Goal: Information Seeking & Learning: Learn about a topic

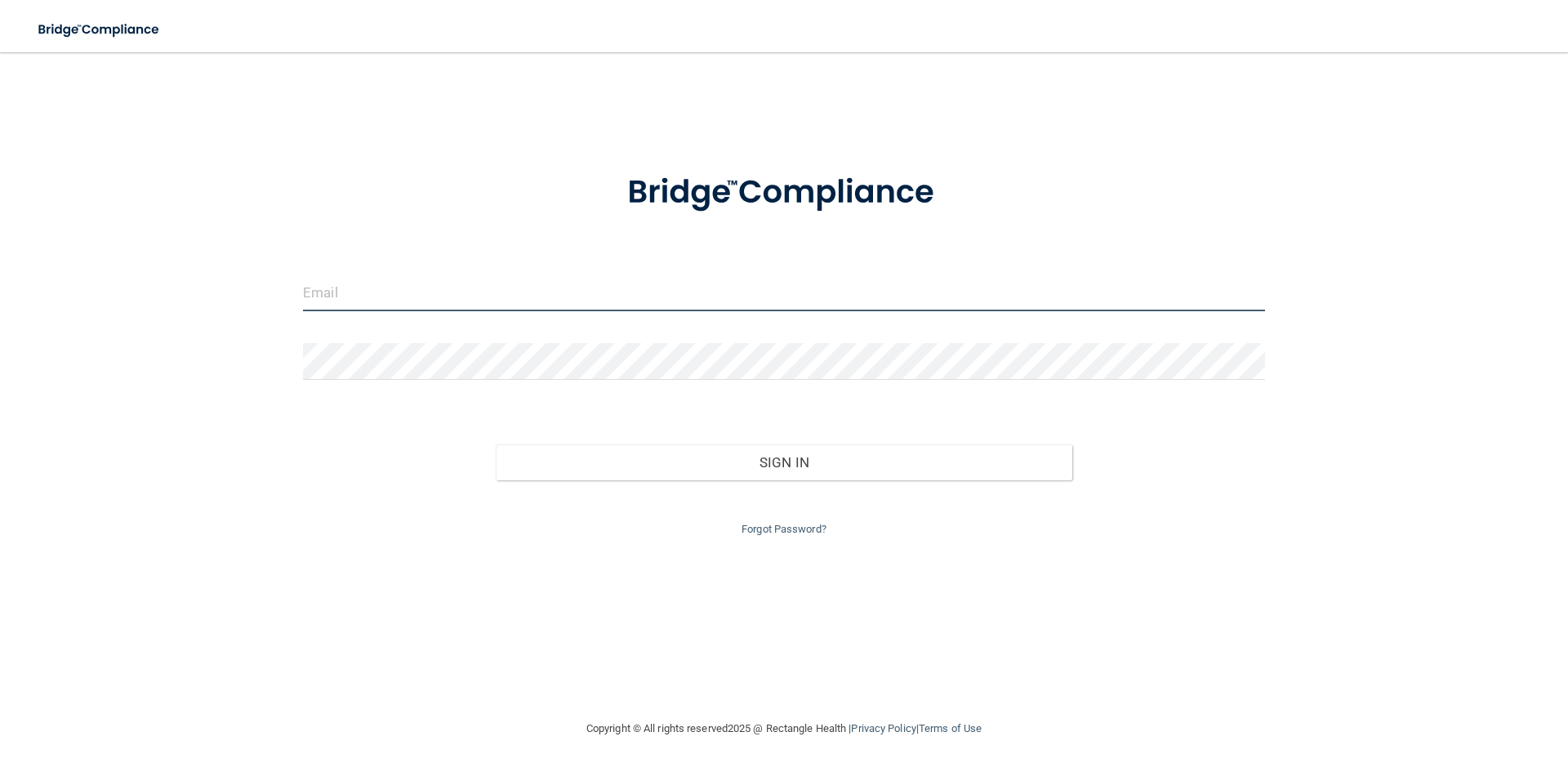
click at [514, 290] on input "email" at bounding box center [784, 293] width 962 height 36
type input "[EMAIL_ADDRESS][DOMAIN_NAME]"
click at [655, 338] on form "aynsleyfsaucier@gmail.com Invalid email/password. You don't have permission to …" at bounding box center [784, 345] width 962 height 389
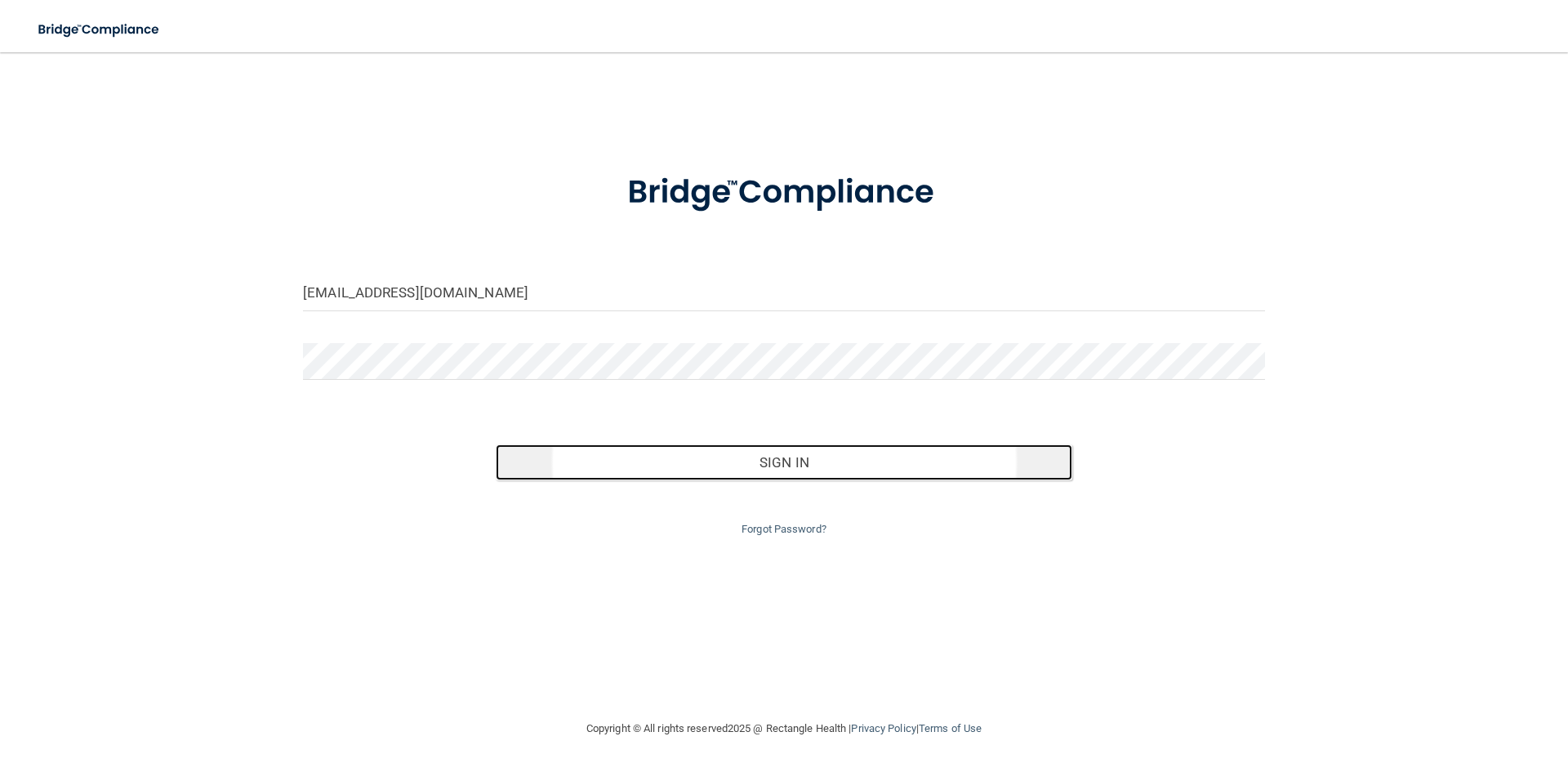
click at [787, 474] on button "Sign In" at bounding box center [785, 462] width 578 height 36
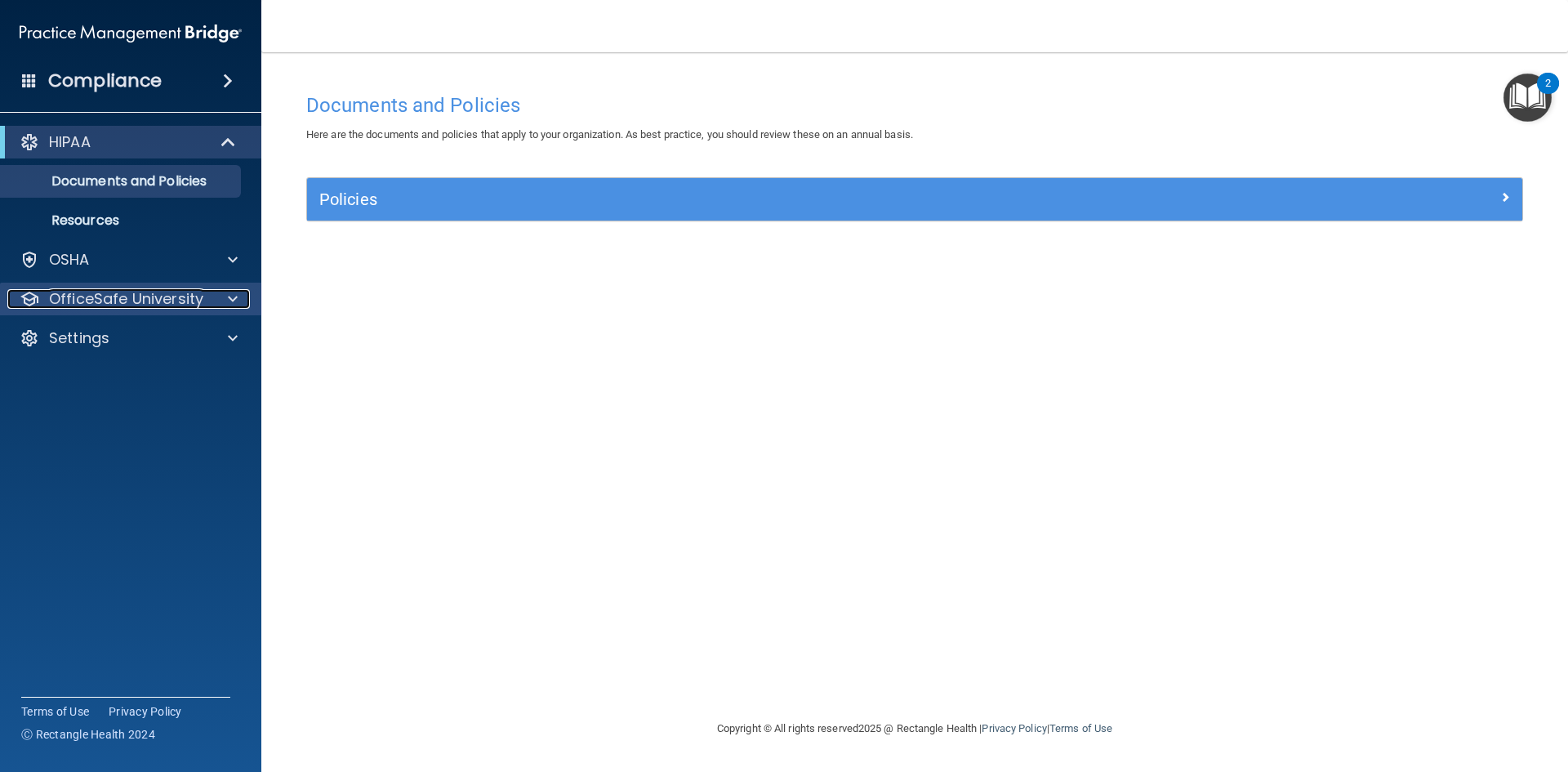
click at [233, 298] on span at bounding box center [232, 299] width 10 height 19
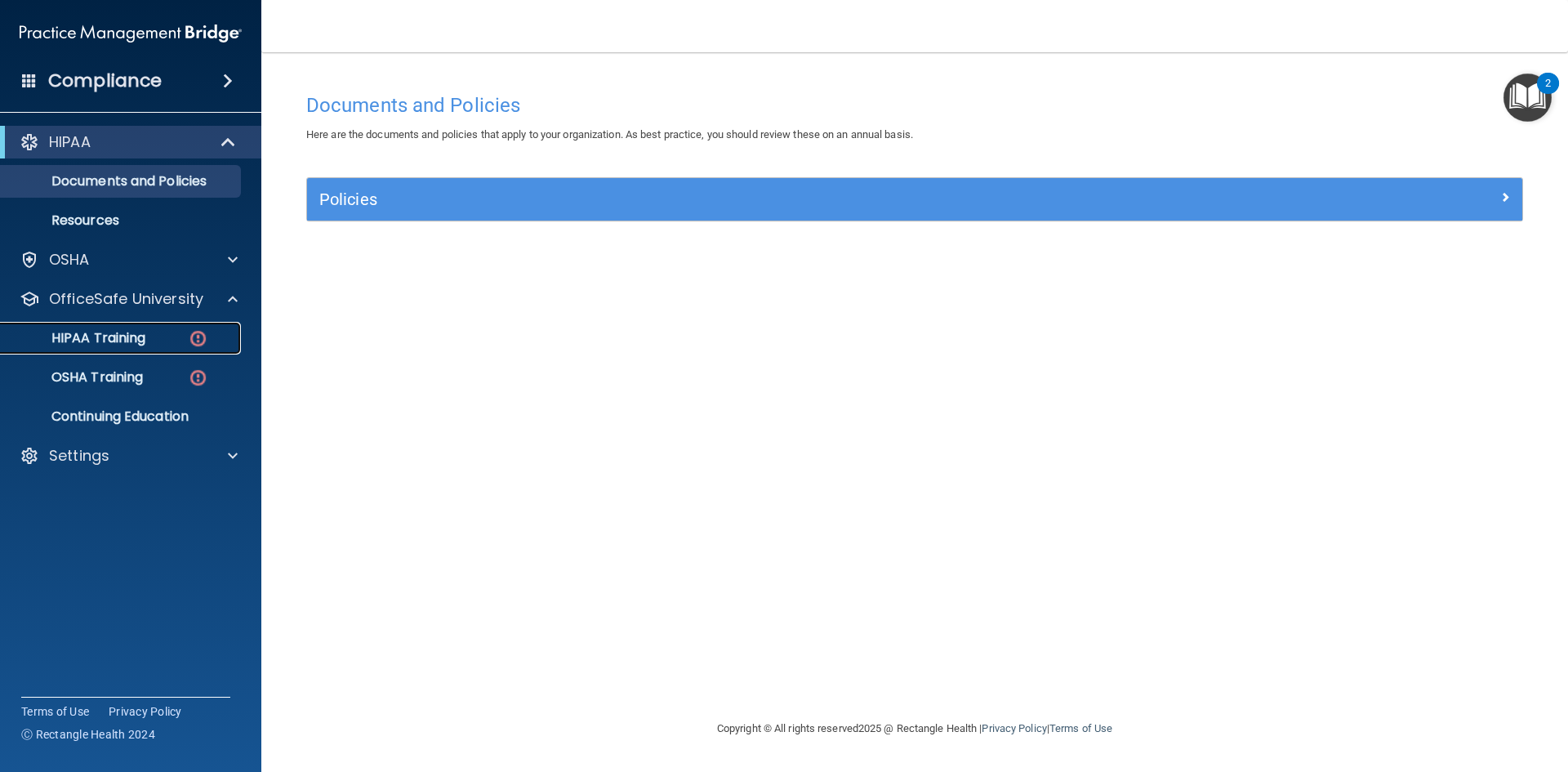
click at [159, 343] on div "HIPAA Training" at bounding box center [122, 338] width 223 height 16
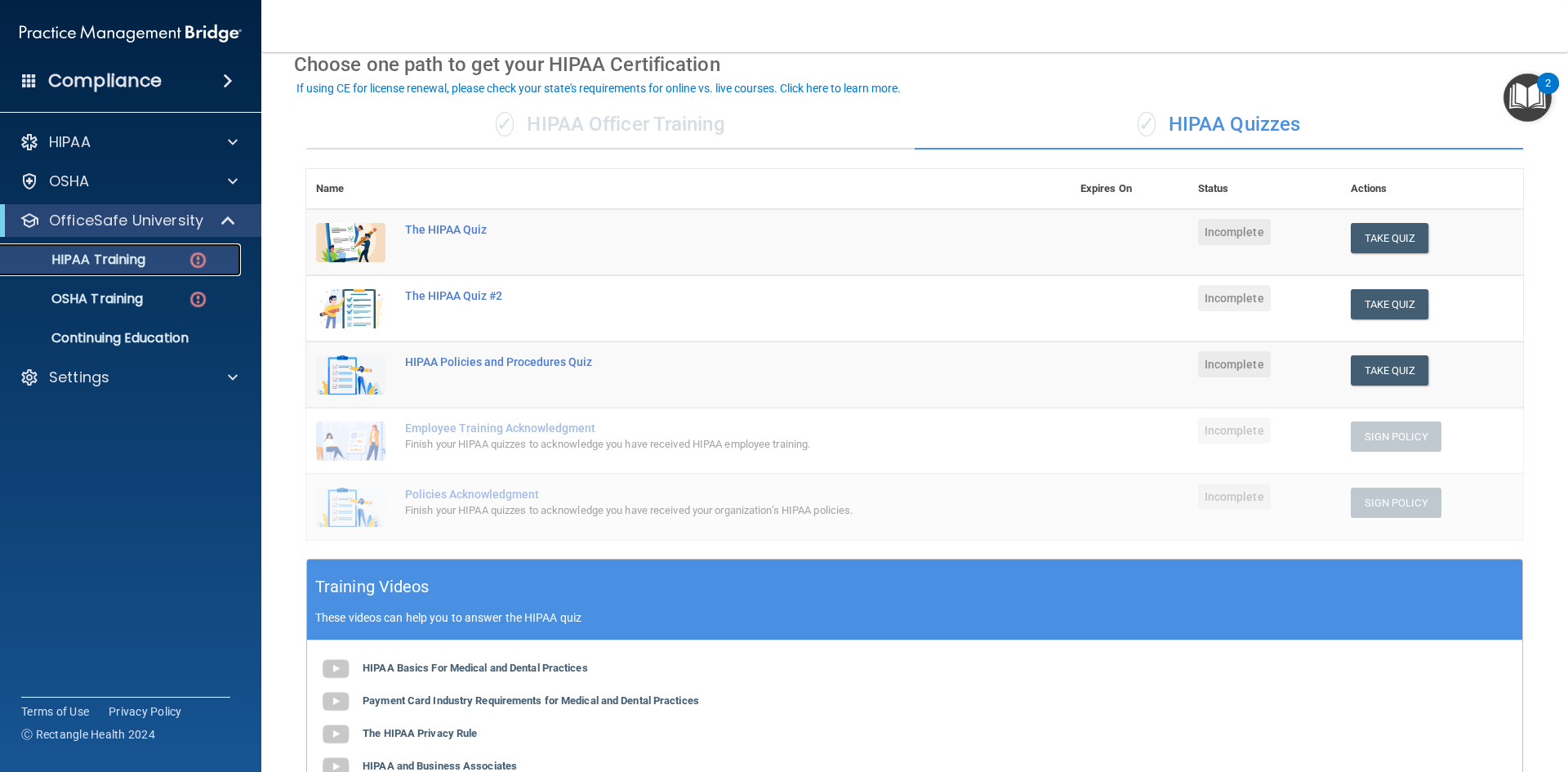
scroll to position [82, 0]
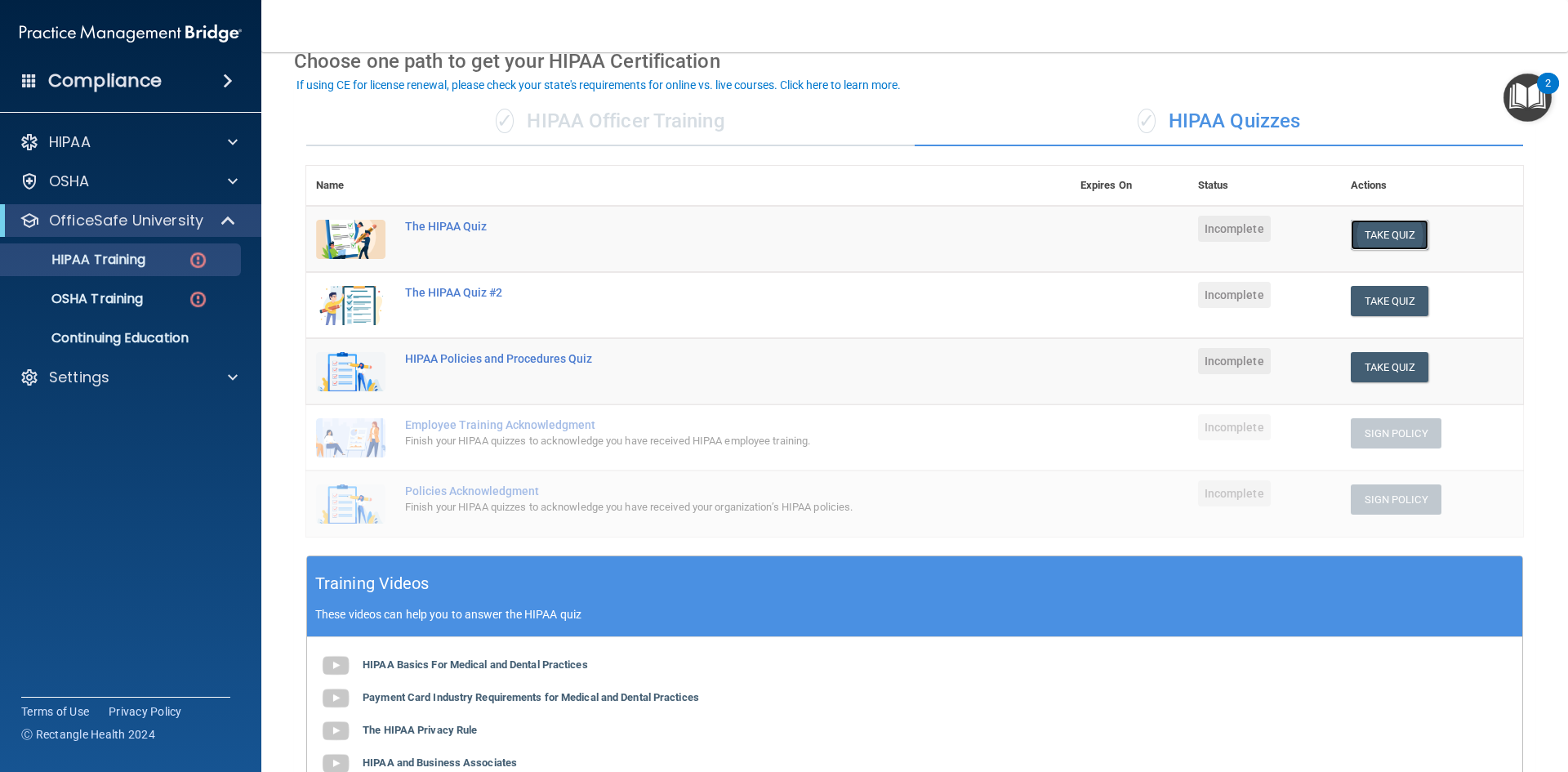
click at [1369, 240] on button "Take Quiz" at bounding box center [1390, 234] width 79 height 30
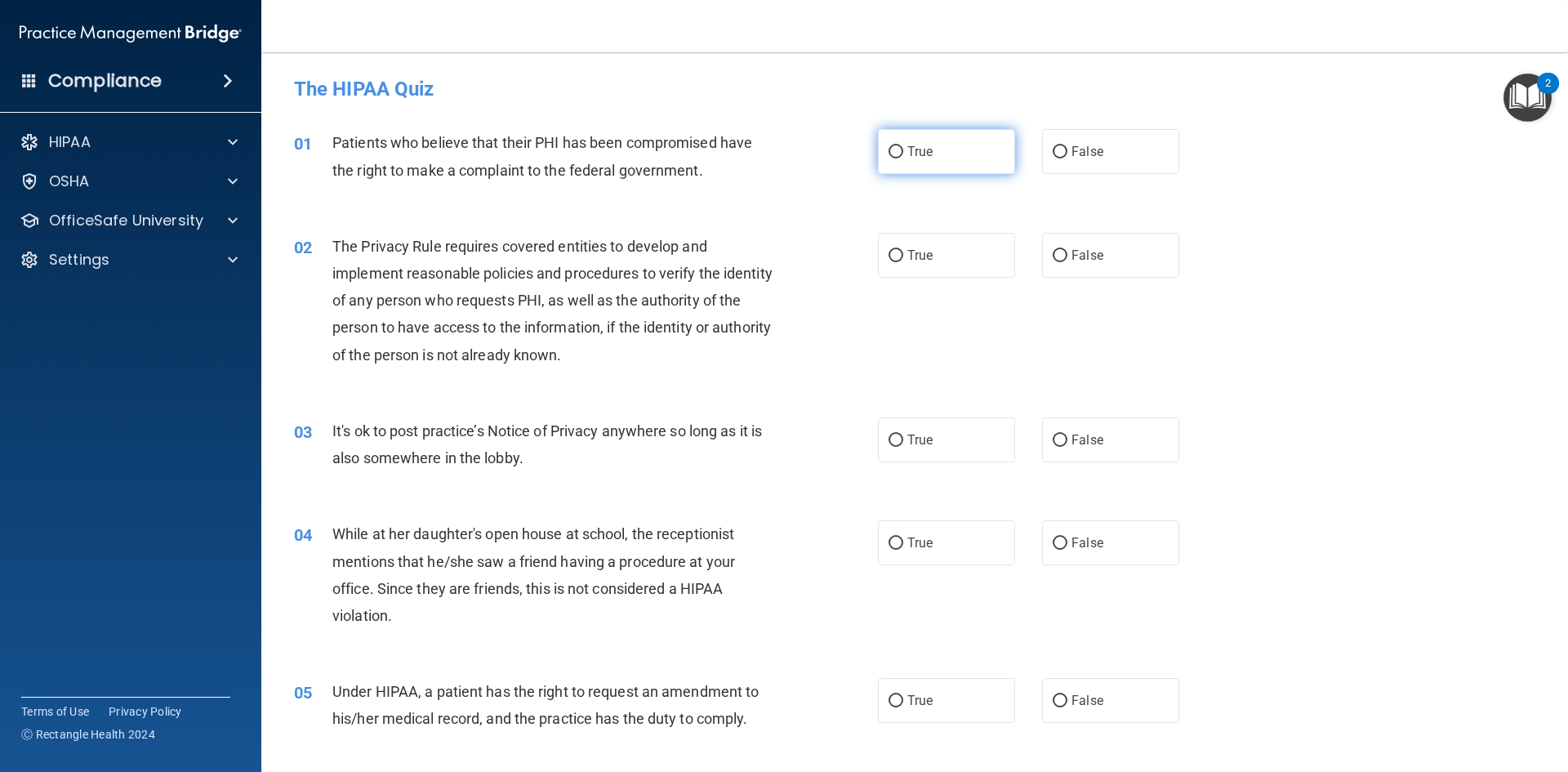
click at [908, 158] on span "True" at bounding box center [920, 152] width 25 height 15
click at [903, 158] on input "True" at bounding box center [895, 152] width 14 height 12
radio input "true"
click at [896, 261] on input "True" at bounding box center [895, 255] width 14 height 12
radio input "true"
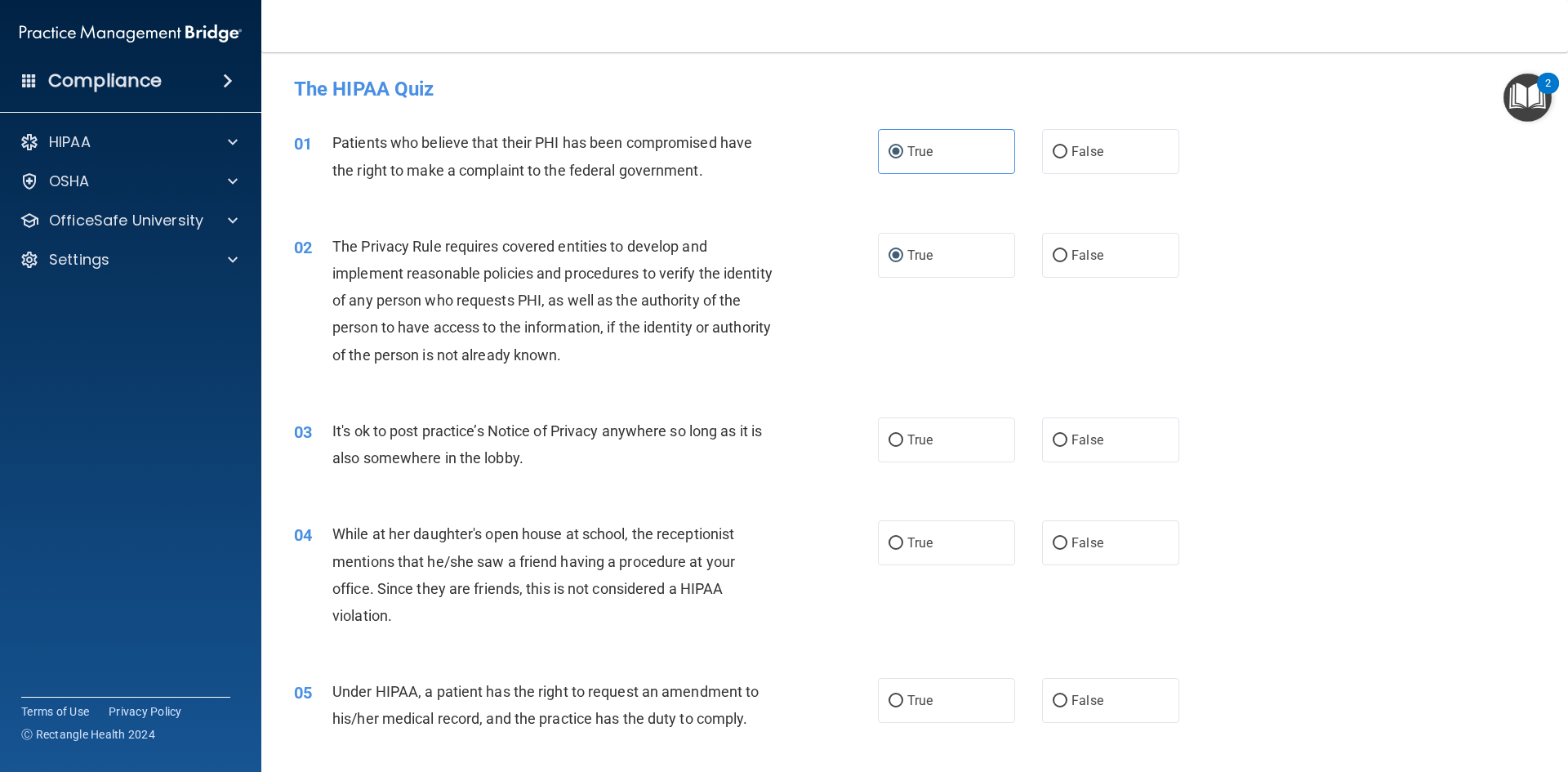
scroll to position [82, 0]
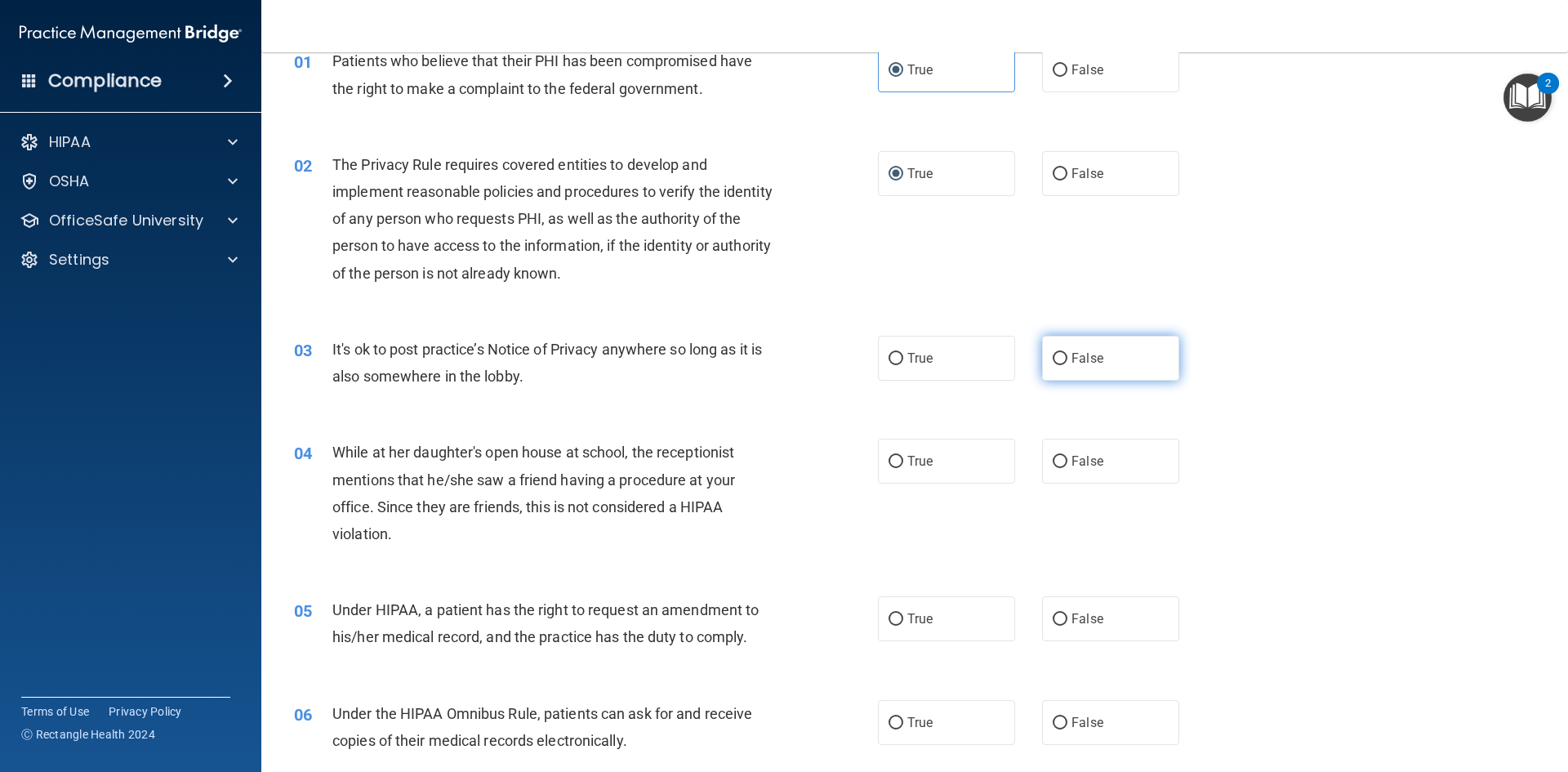
click at [1082, 370] on label "False" at bounding box center [1110, 358] width 137 height 45
click at [1068, 365] on input "False" at bounding box center [1059, 359] width 14 height 12
radio input "true"
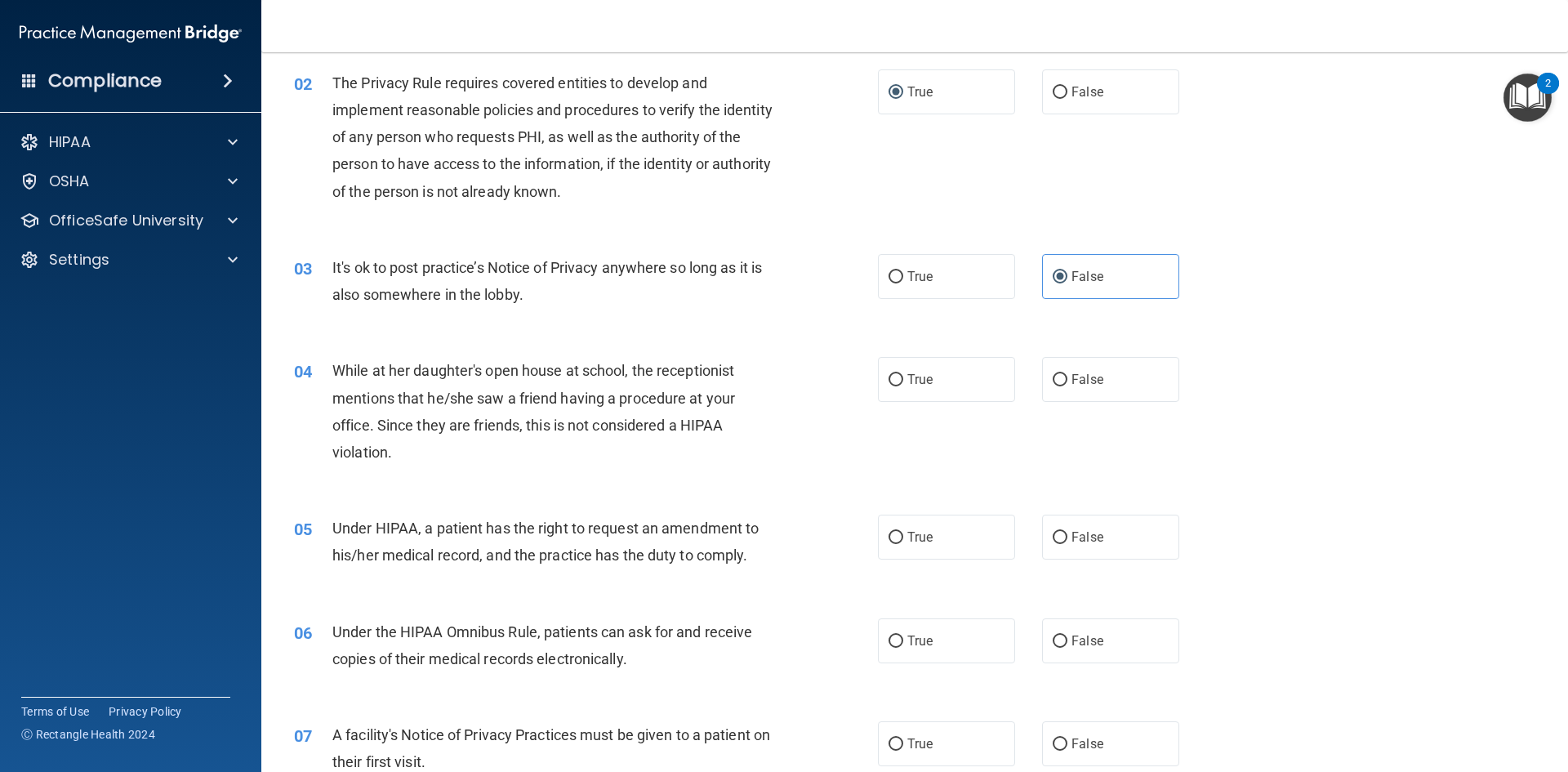
scroll to position [245, 0]
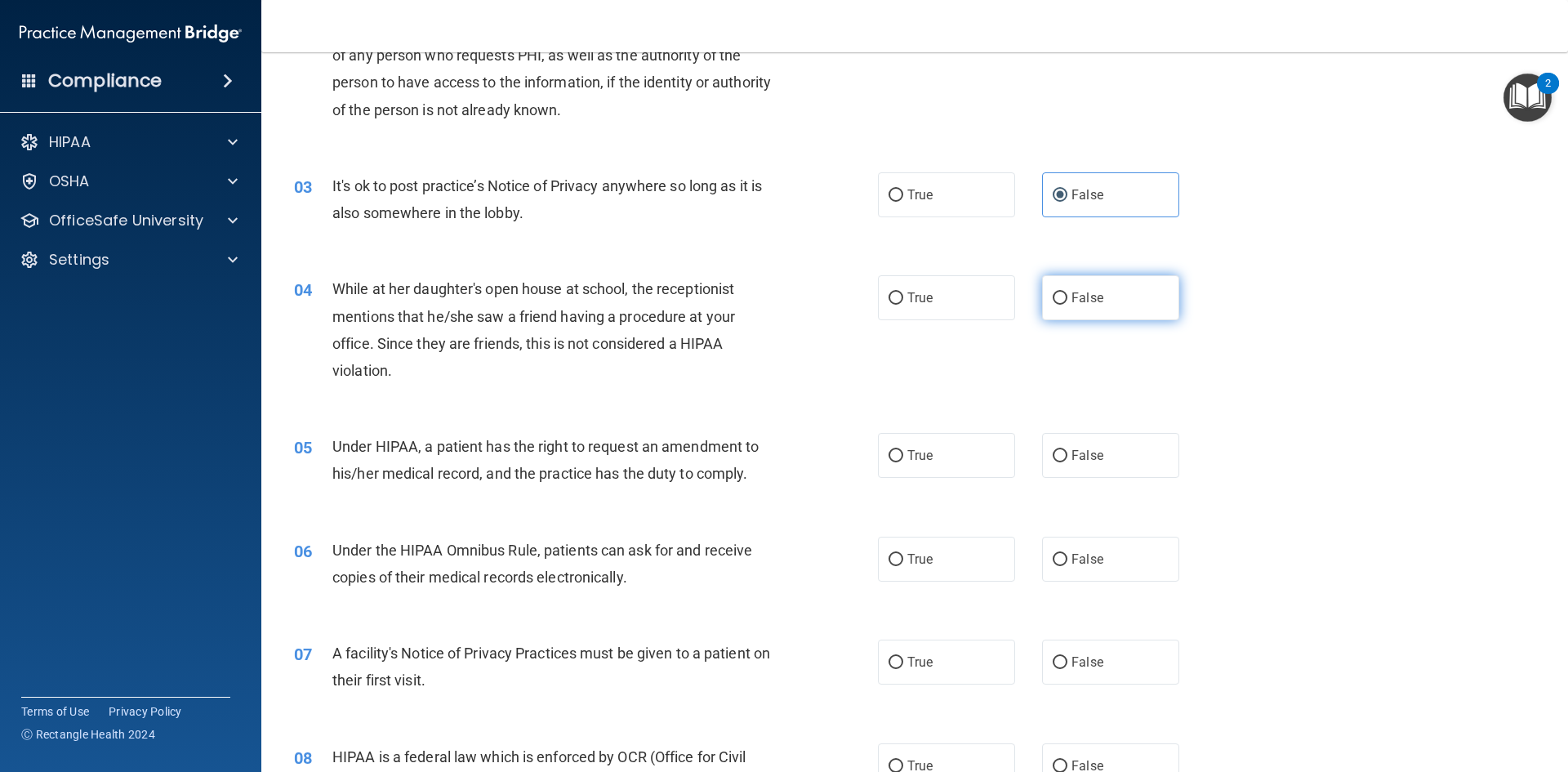
click at [1138, 299] on label "False" at bounding box center [1110, 298] width 137 height 45
click at [1068, 299] on input "False" at bounding box center [1059, 299] width 14 height 12
radio input "true"
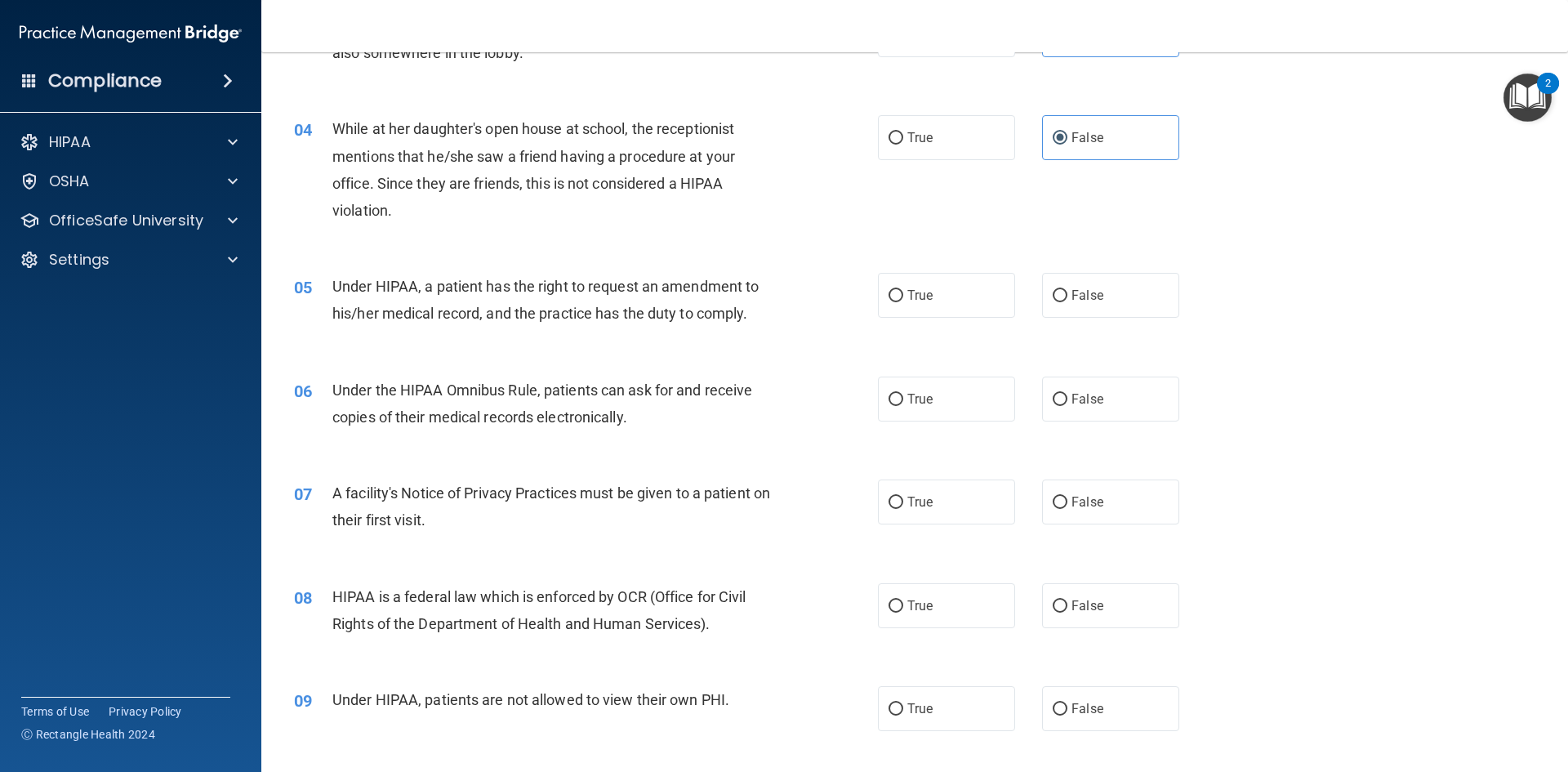
scroll to position [409, 0]
click at [1053, 298] on input "False" at bounding box center [1059, 293] width 14 height 12
radio input "true"
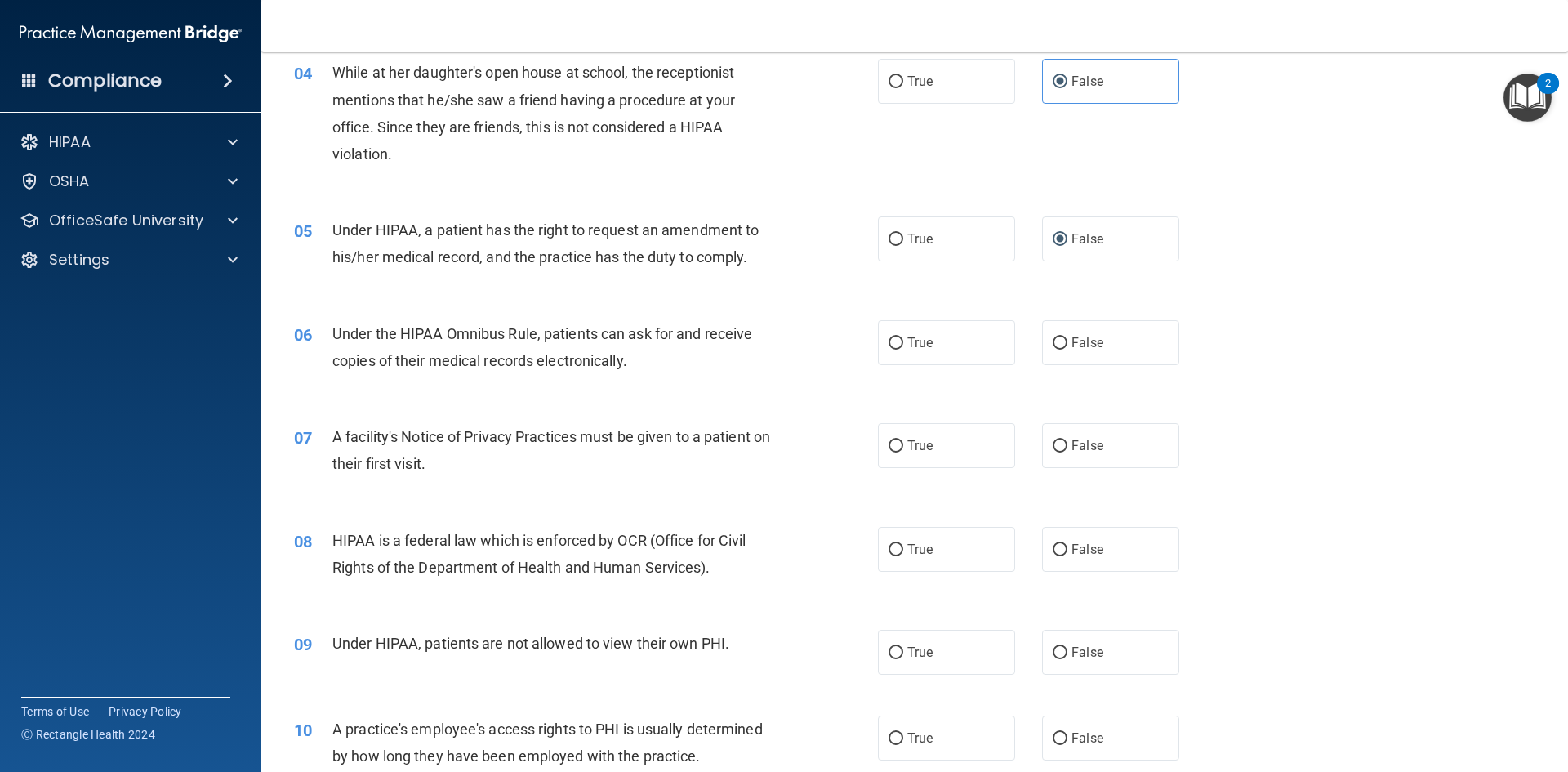
scroll to position [491, 0]
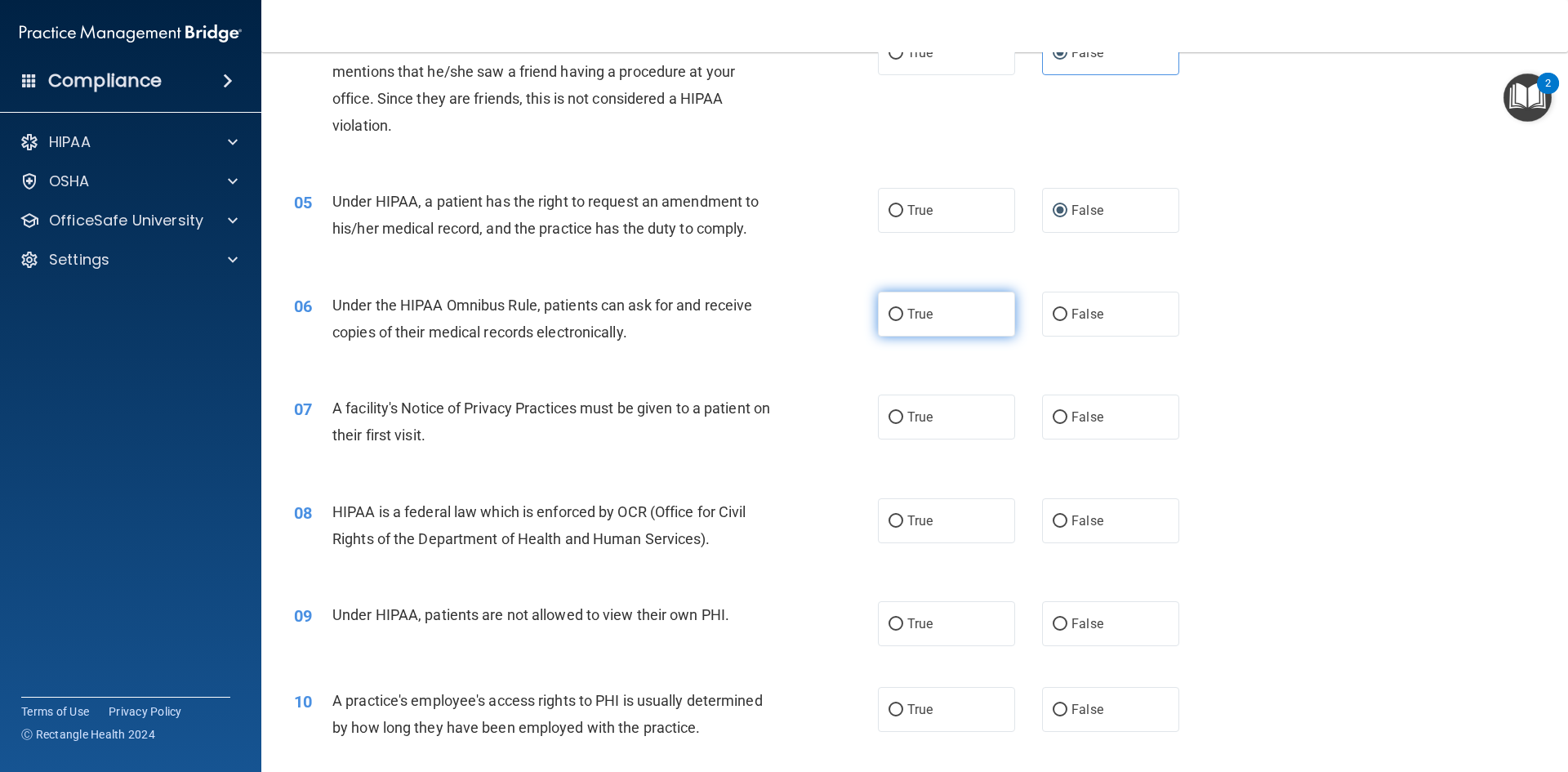
click at [919, 318] on span "True" at bounding box center [920, 314] width 25 height 15
click at [903, 318] on input "True" at bounding box center [895, 315] width 14 height 12
radio input "true"
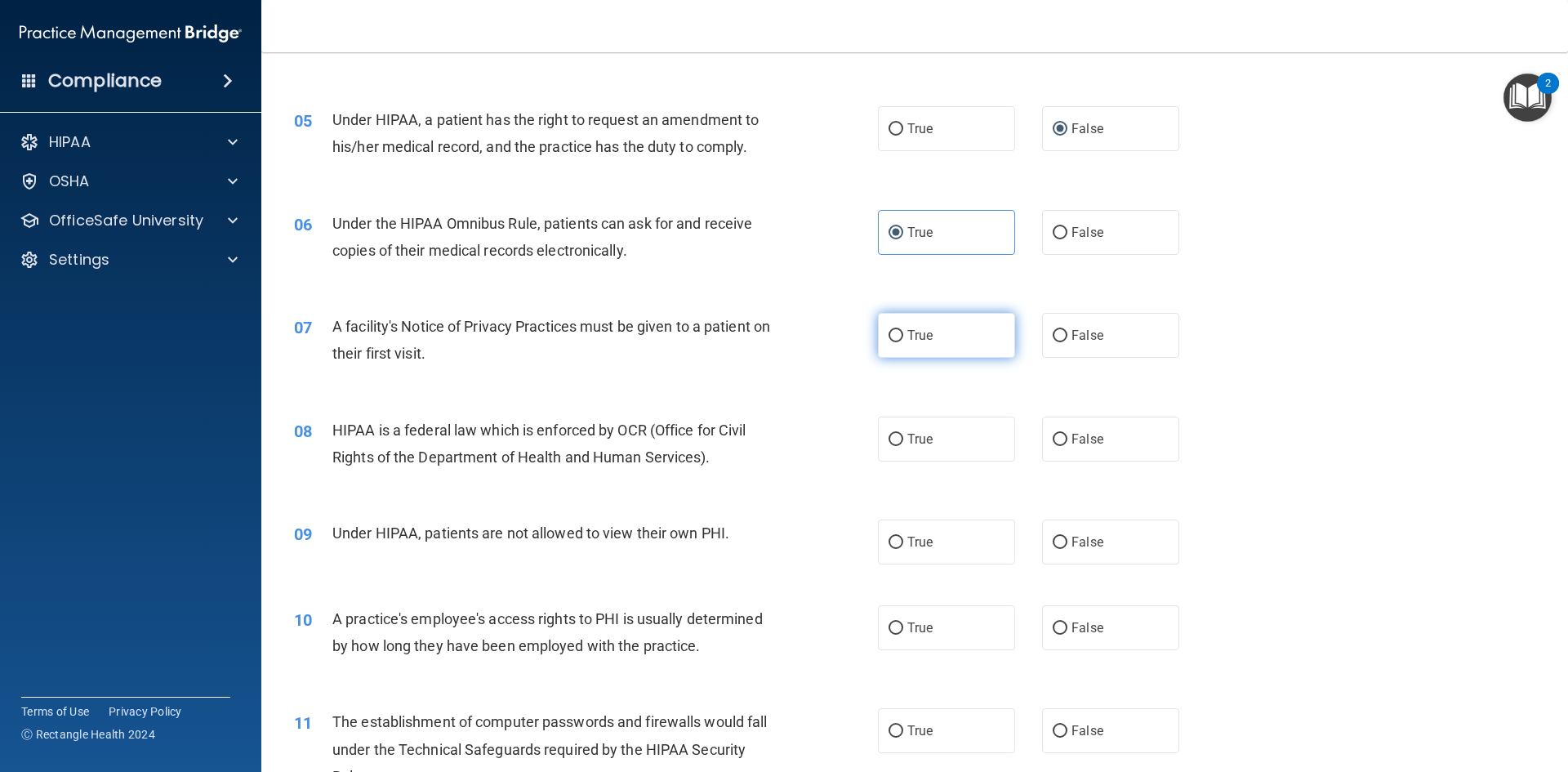
click at [892, 333] on input "True" at bounding box center [895, 336] width 14 height 12
radio input "true"
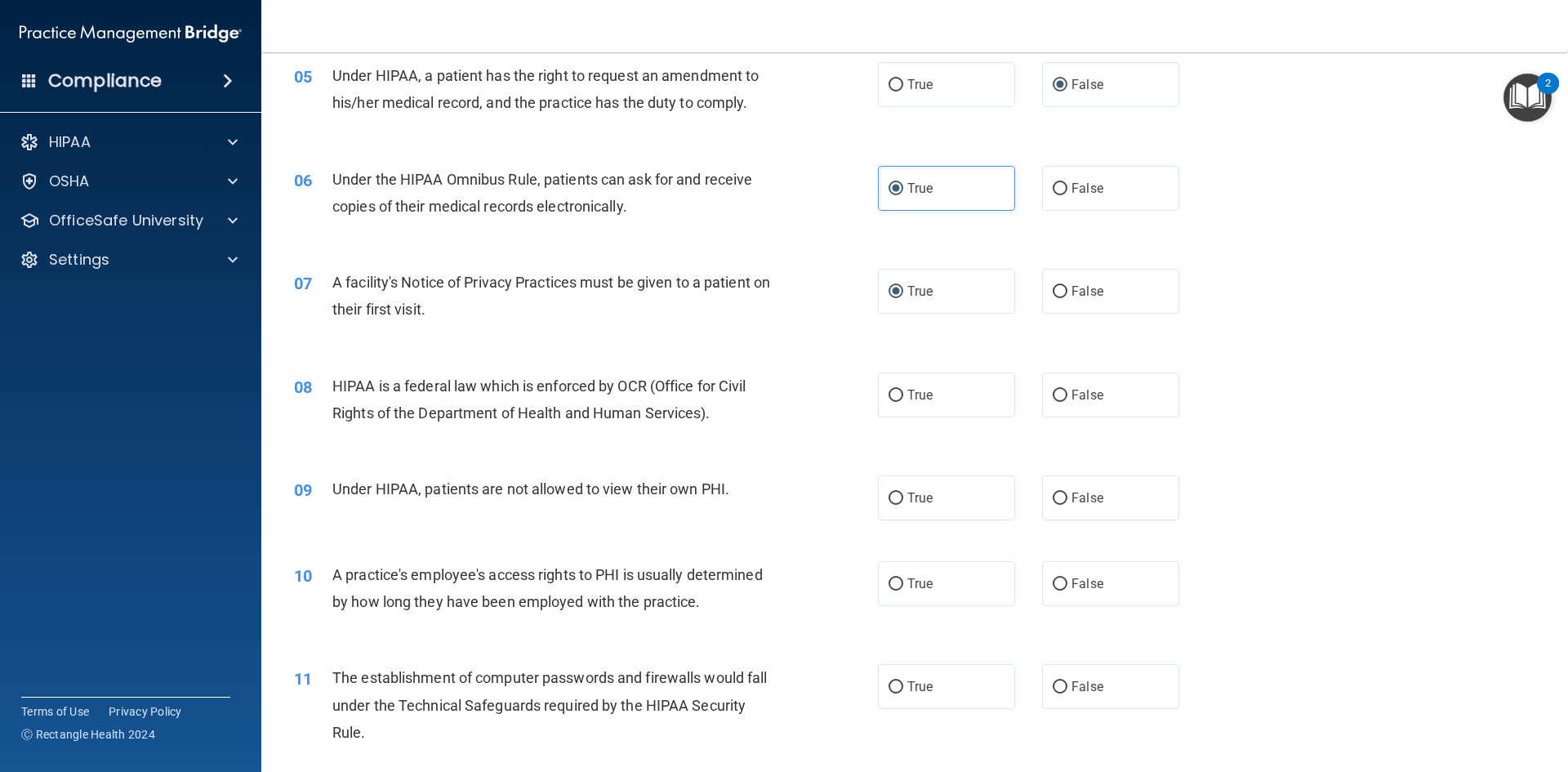
scroll to position [654, 0]
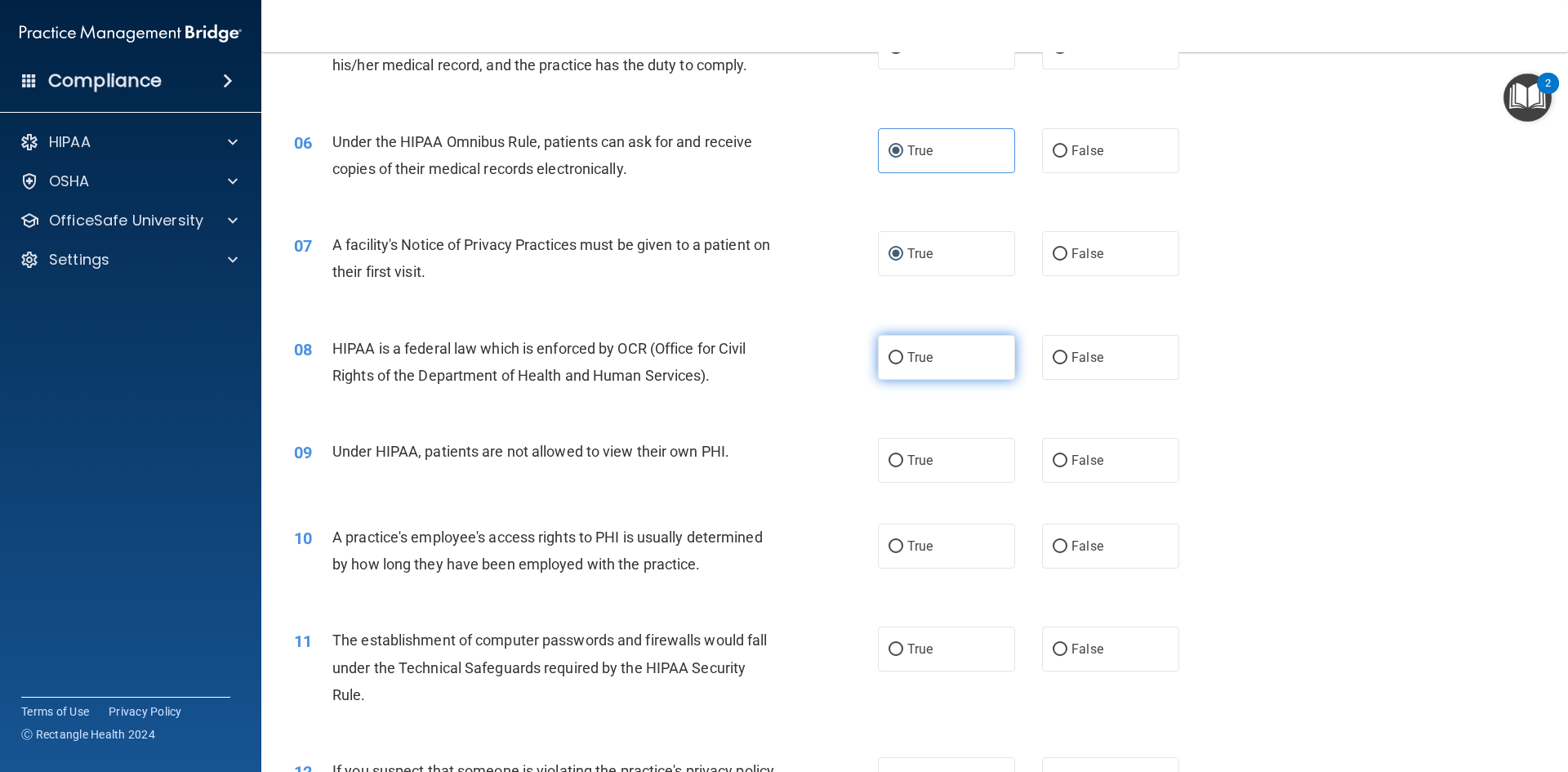
click at [912, 335] on label "True" at bounding box center [946, 357] width 137 height 45
click at [903, 352] on input "True" at bounding box center [895, 358] width 14 height 12
radio input "true"
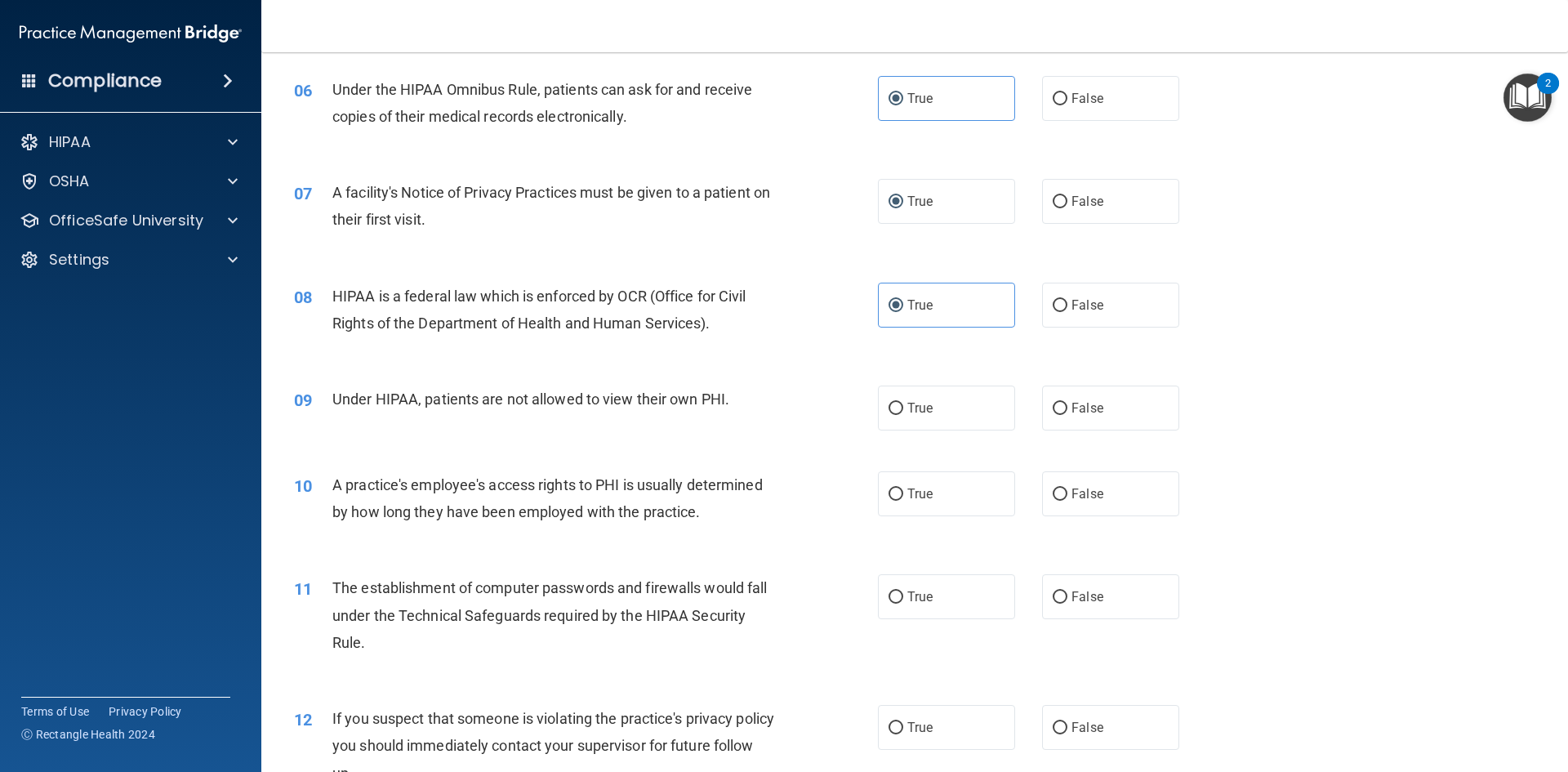
scroll to position [736, 0]
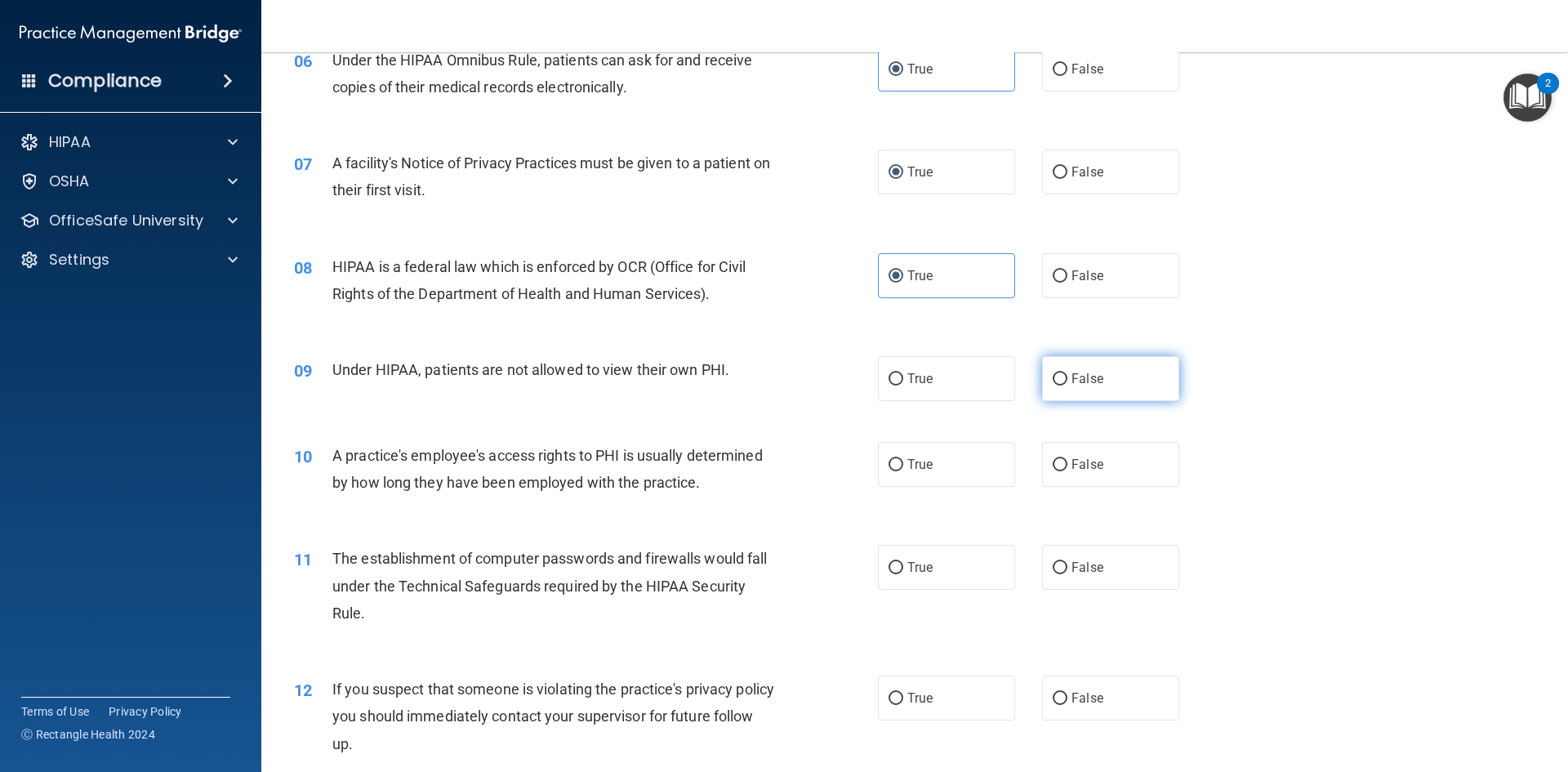
click at [1064, 364] on label "False" at bounding box center [1110, 378] width 137 height 45
click at [1064, 374] on input "False" at bounding box center [1059, 379] width 14 height 12
radio input "true"
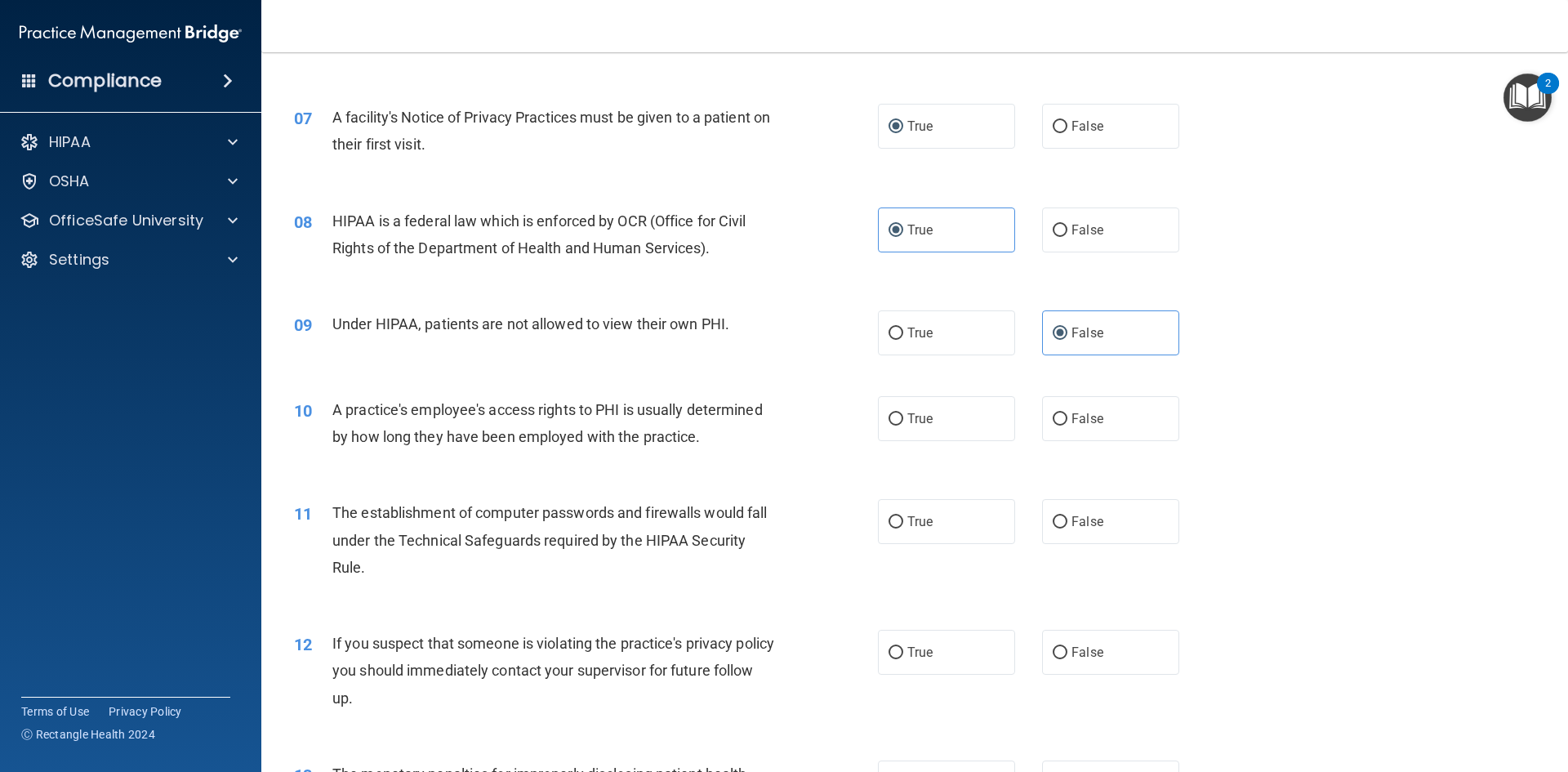
scroll to position [817, 0]
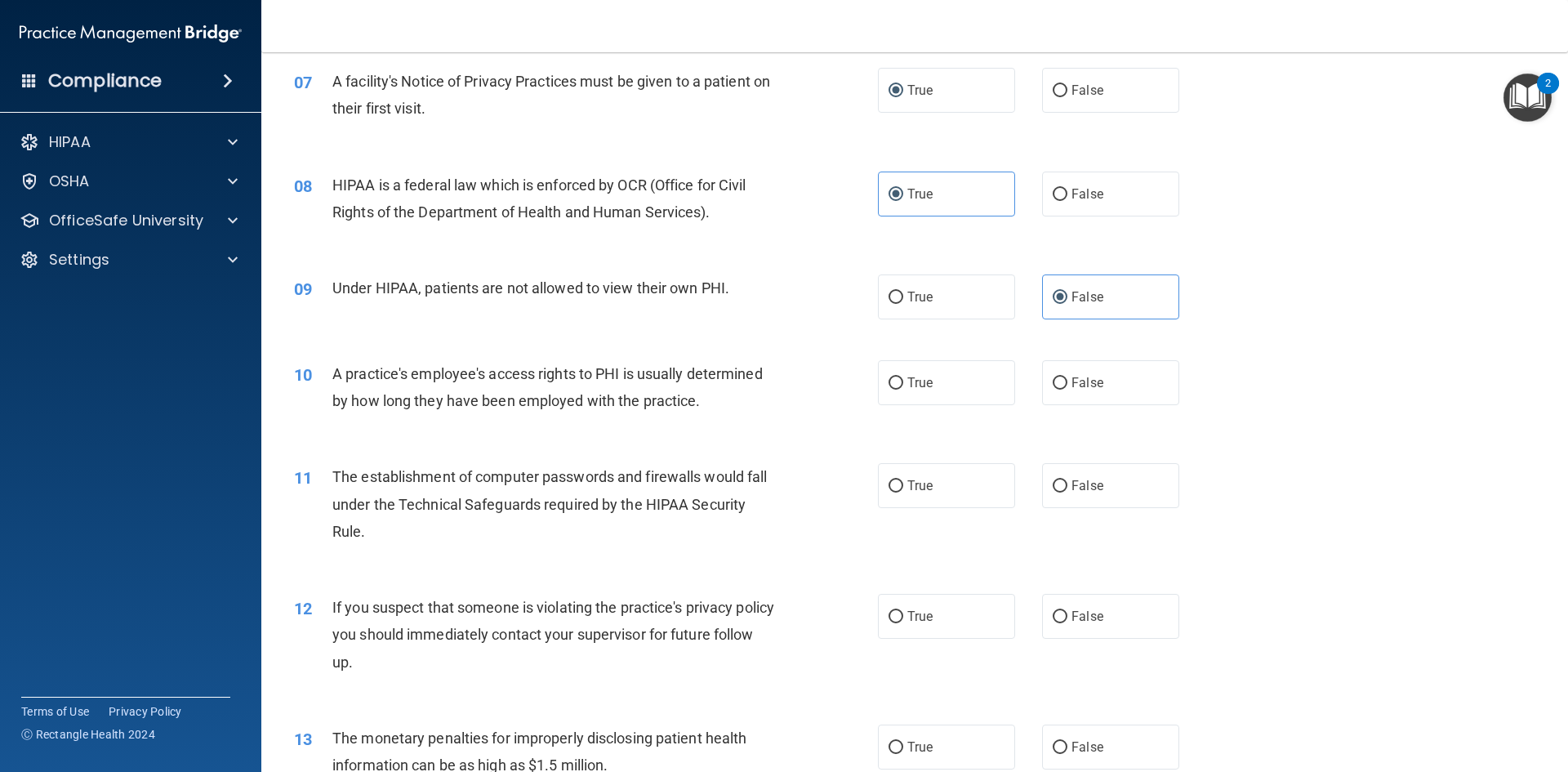
click at [1033, 373] on div "True False" at bounding box center [1042, 382] width 329 height 45
click at [1053, 377] on input "False" at bounding box center [1059, 383] width 14 height 12
radio input "true"
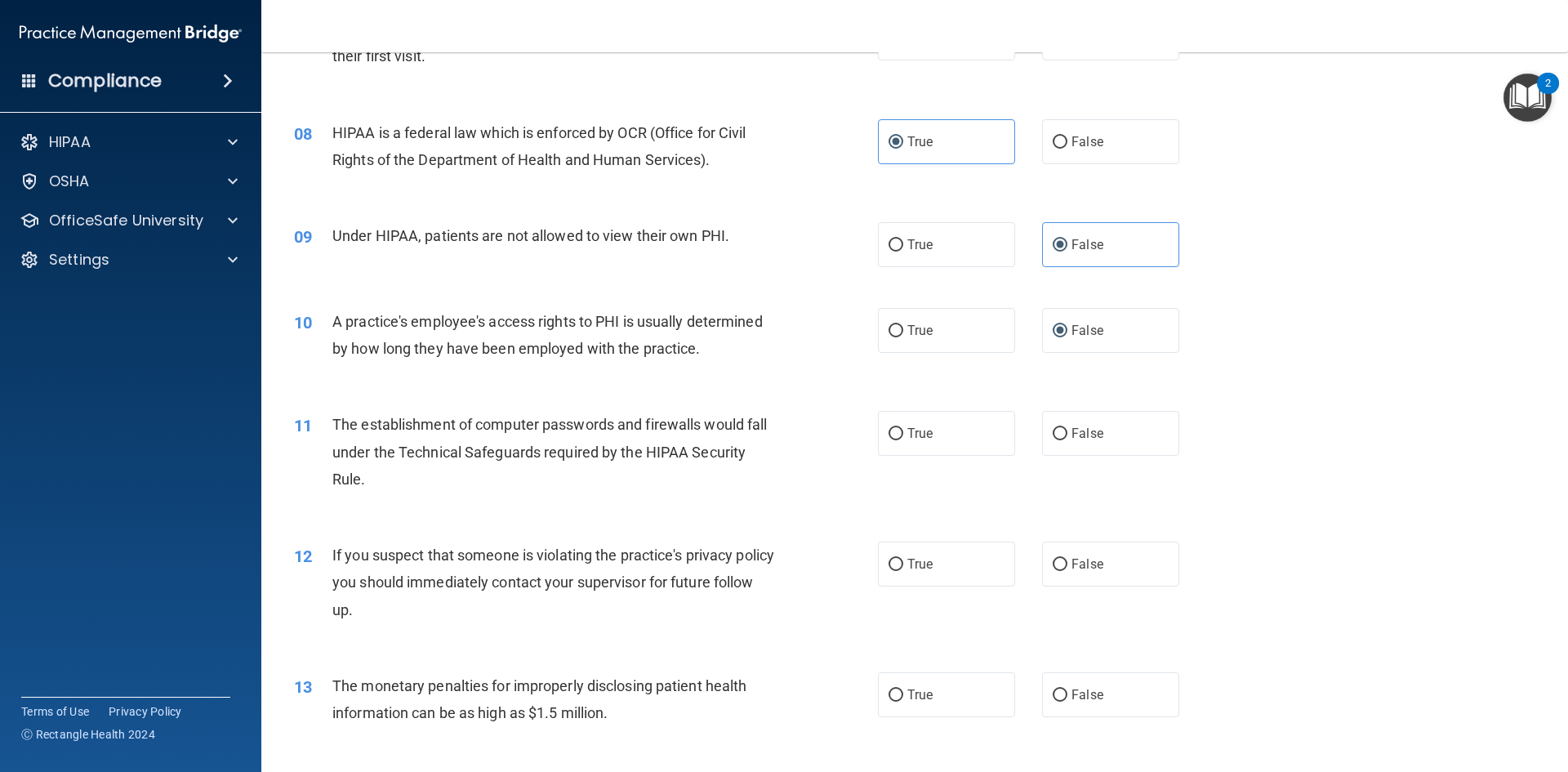
scroll to position [899, 0]
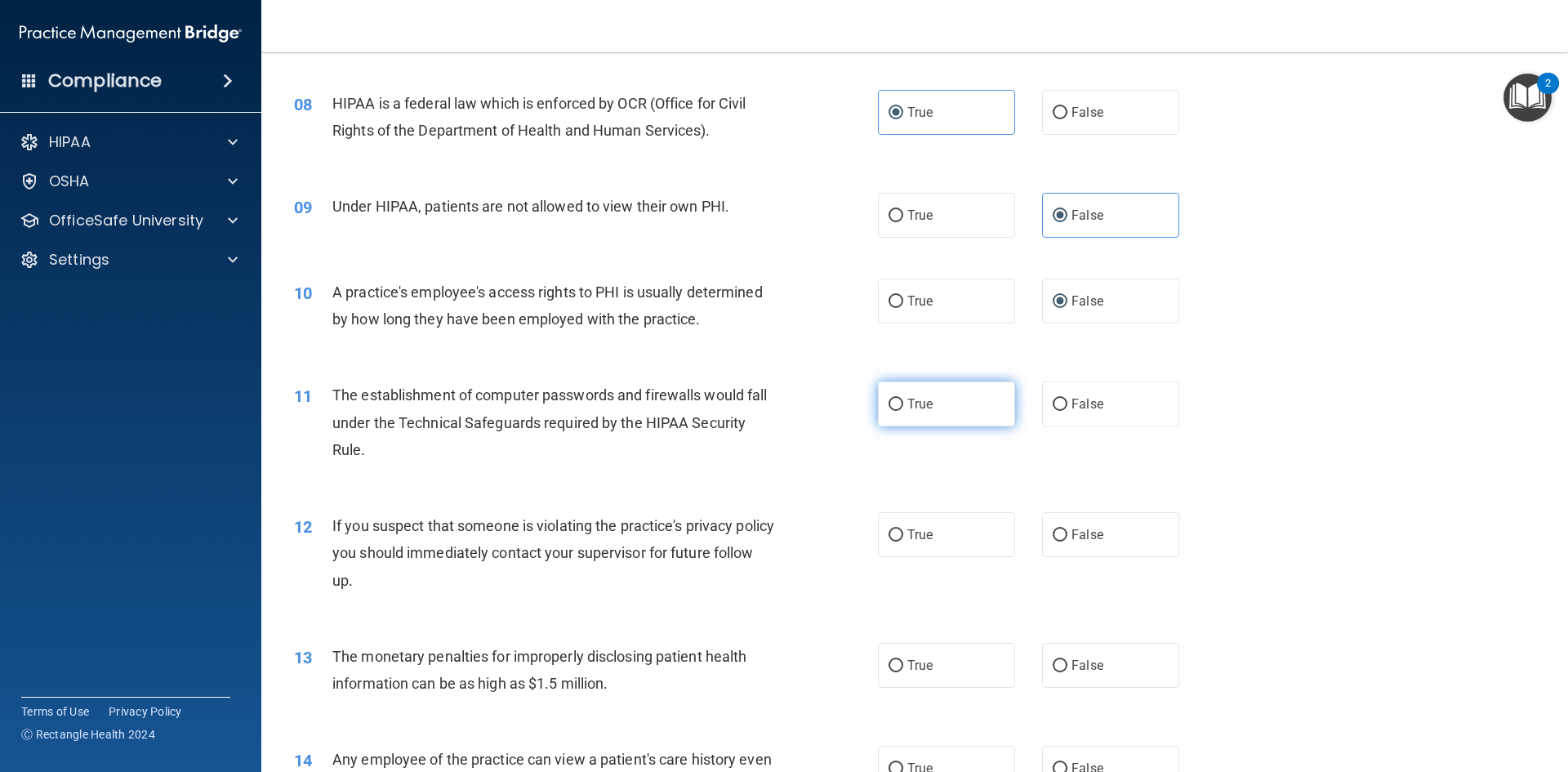
click at [898, 397] on label "True" at bounding box center [946, 404] width 137 height 45
click at [898, 398] on input "True" at bounding box center [895, 404] width 14 height 12
radio input "true"
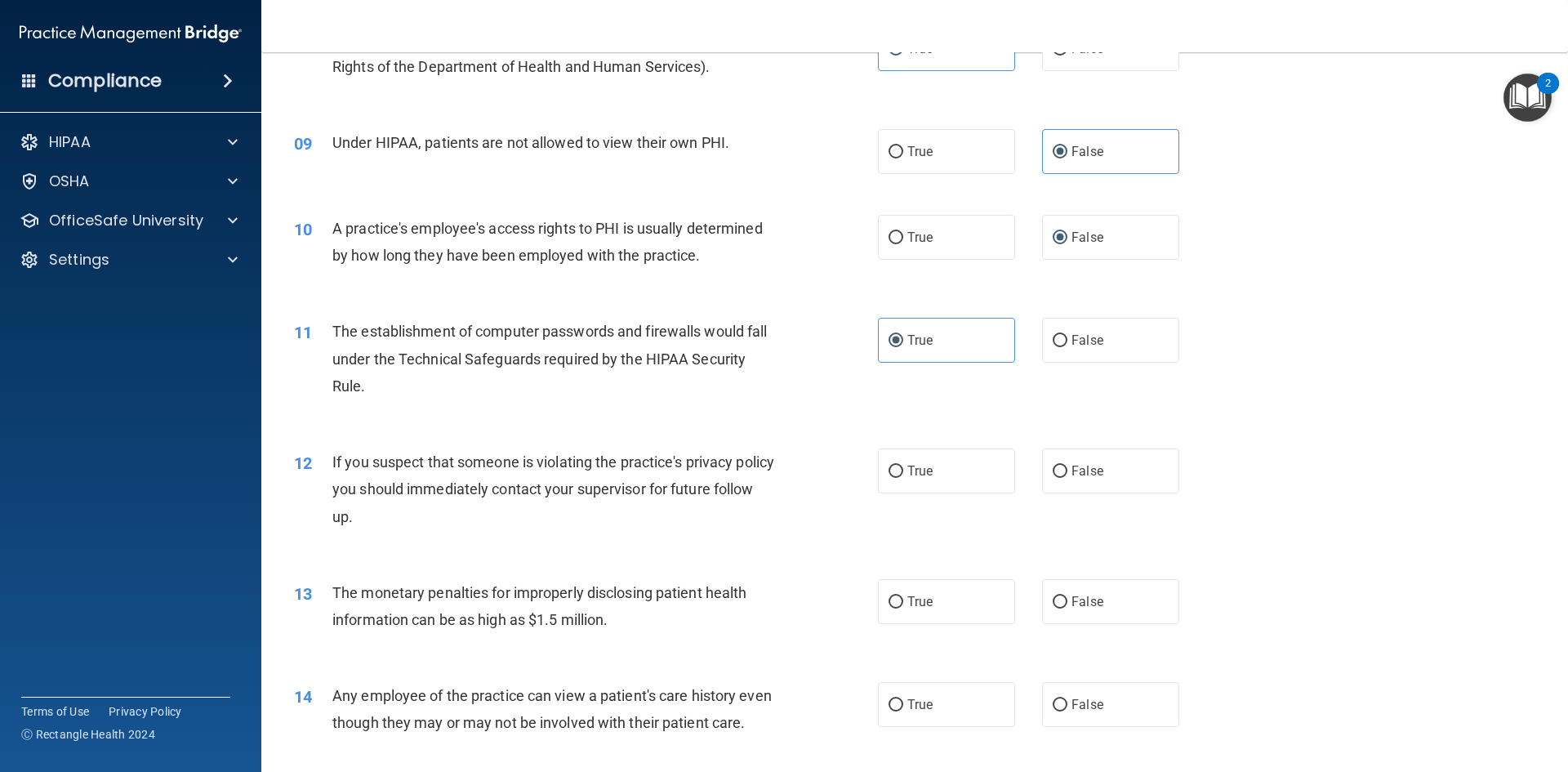
scroll to position [1145, 0]
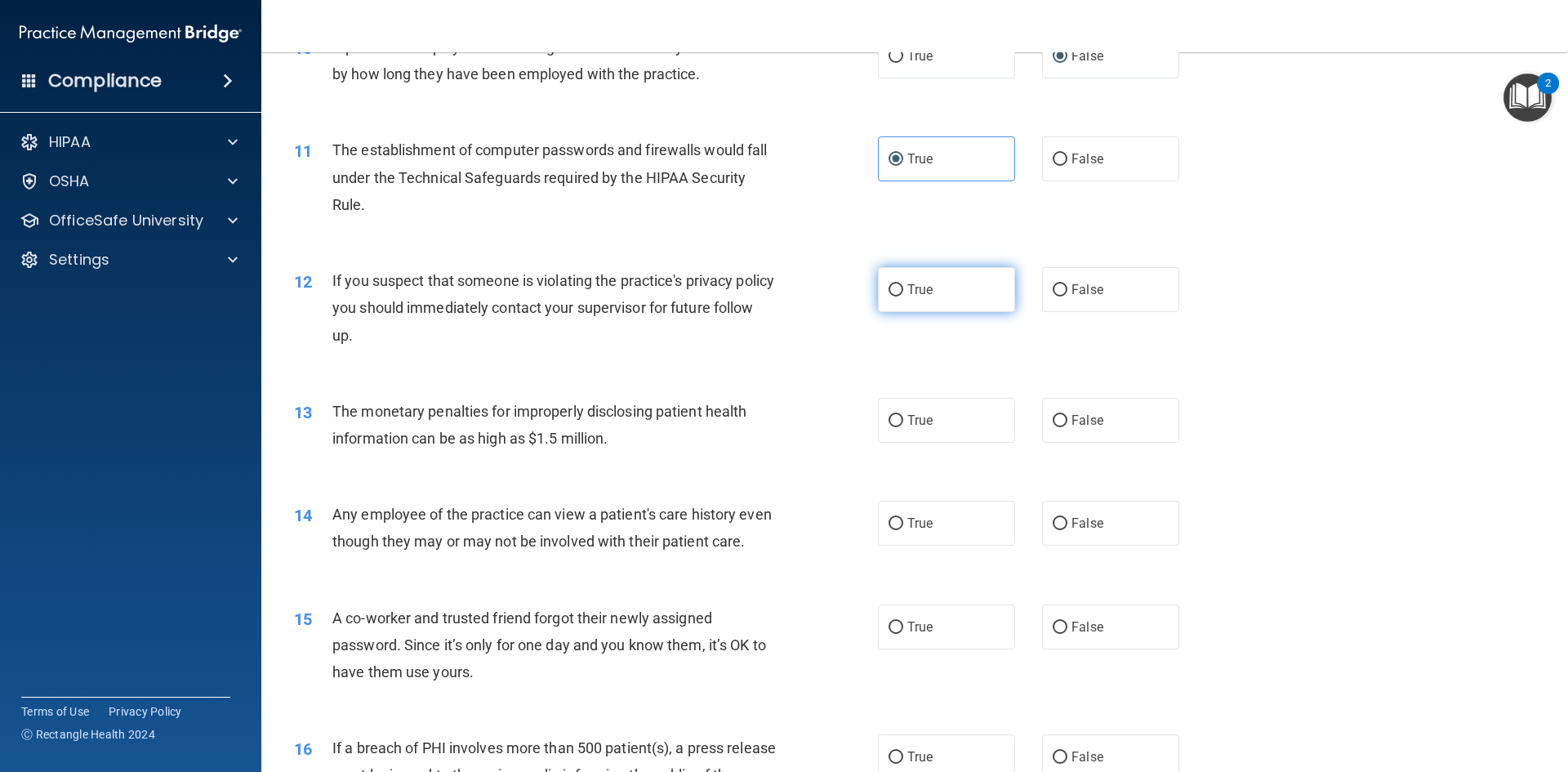
click at [900, 299] on label "True" at bounding box center [946, 289] width 137 height 45
click at [900, 297] on input "True" at bounding box center [895, 290] width 14 height 12
radio input "true"
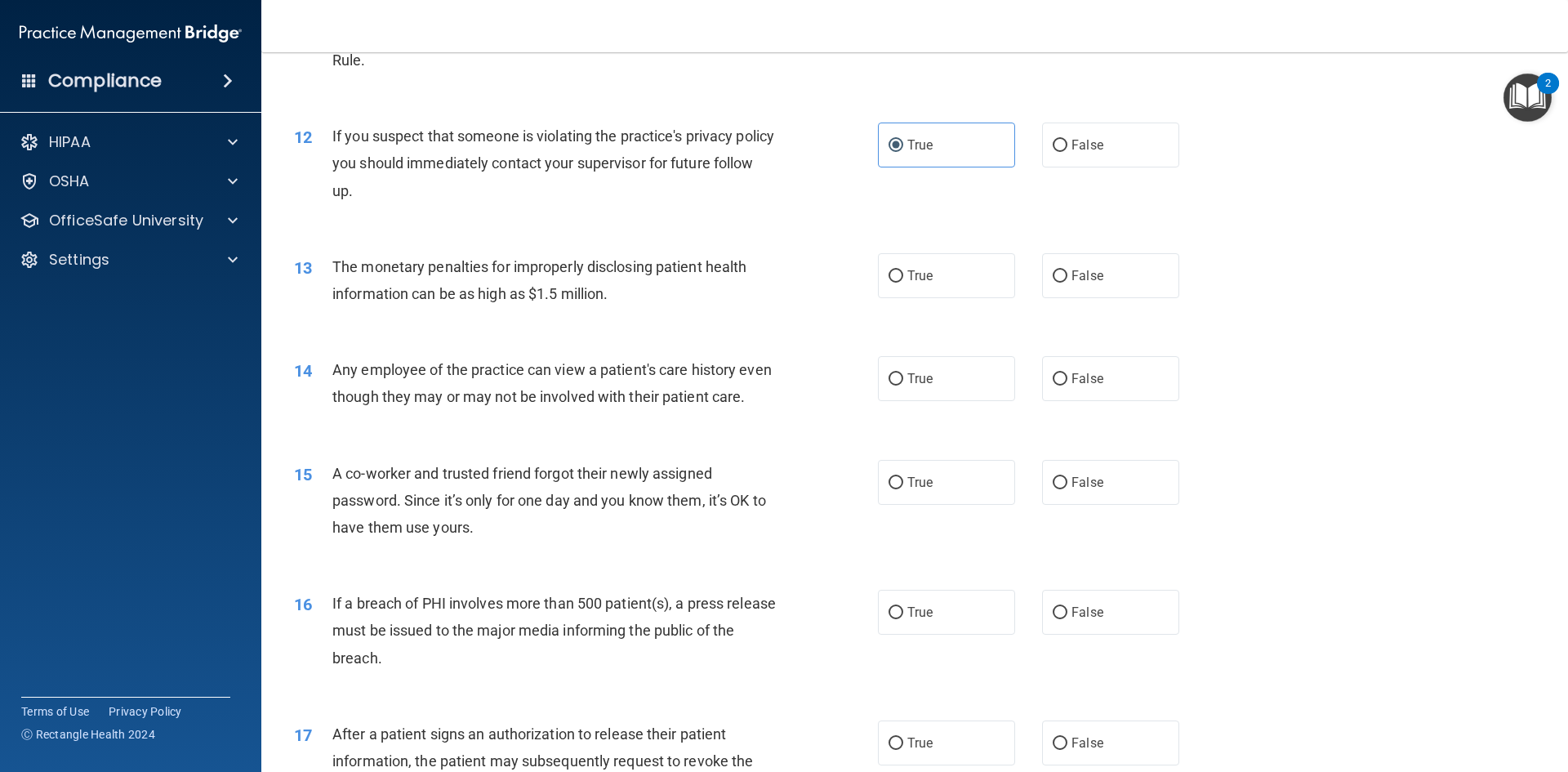
scroll to position [1308, 0]
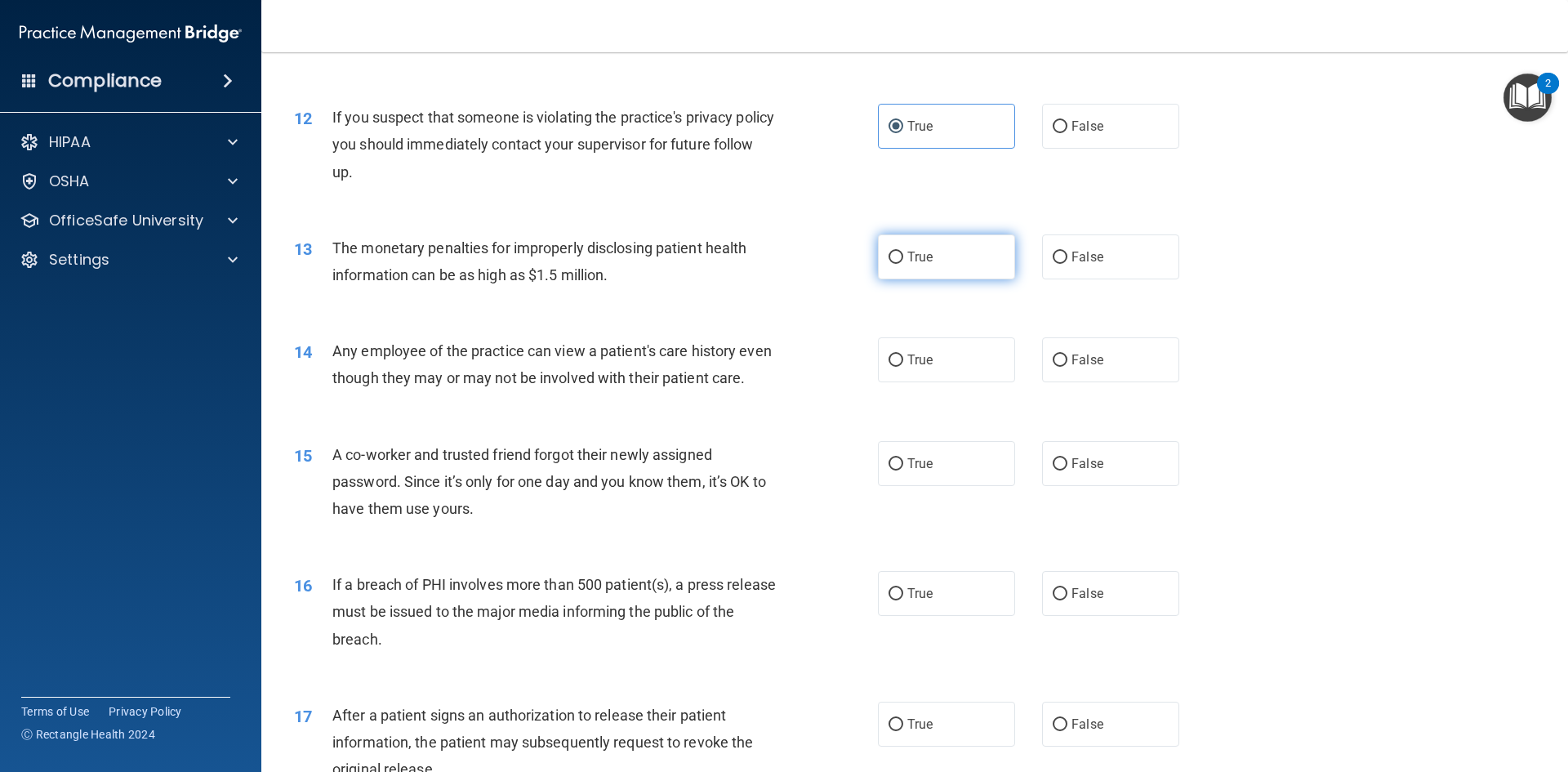
click at [931, 267] on label "True" at bounding box center [946, 256] width 137 height 45
click at [903, 264] on input "True" at bounding box center [895, 257] width 14 height 12
radio input "true"
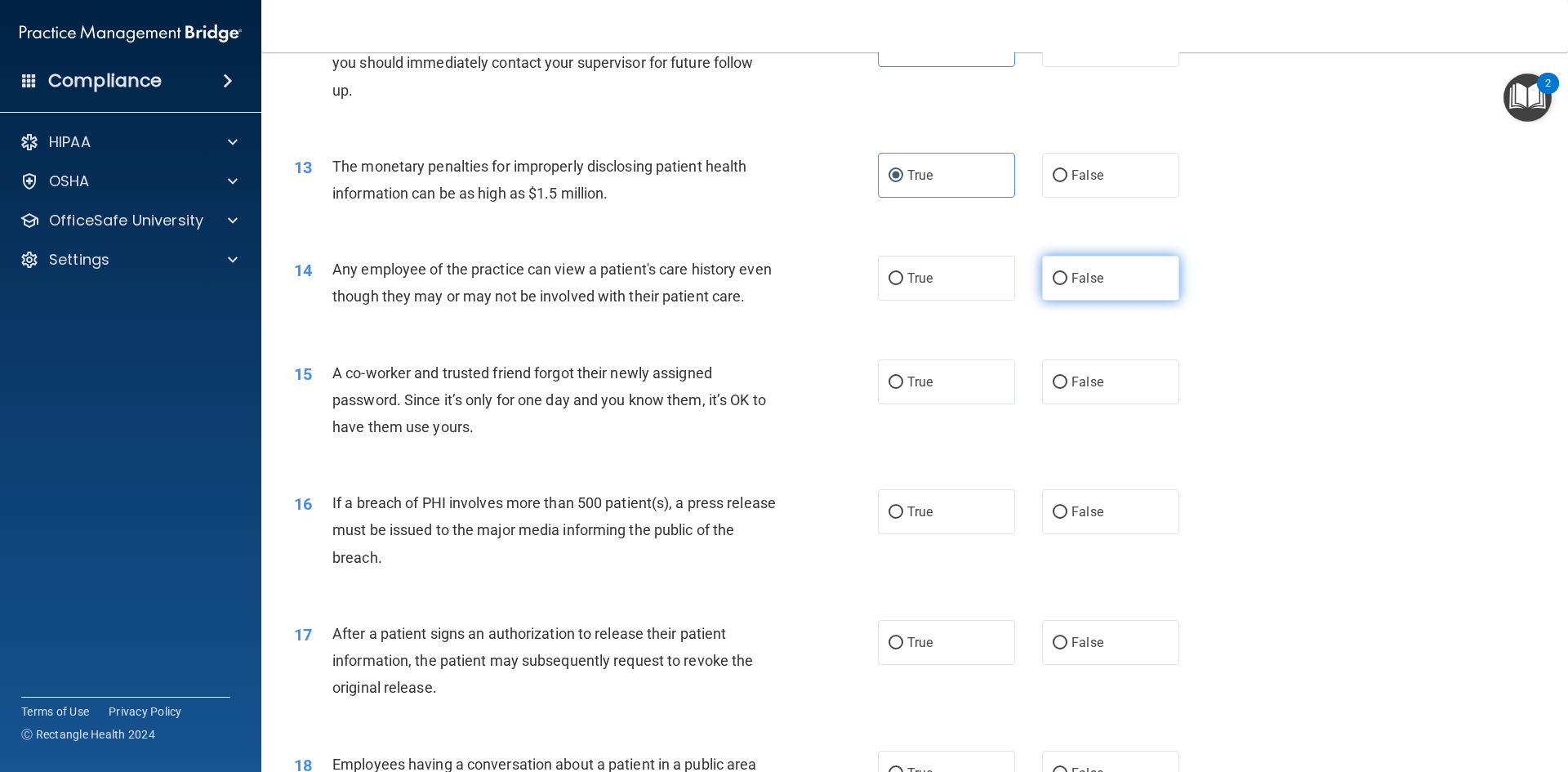
click at [1042, 294] on label "False" at bounding box center [1110, 277] width 137 height 45
click at [1053, 285] on input "False" at bounding box center [1059, 278] width 14 height 12
radio input "true"
click at [1063, 387] on label "False" at bounding box center [1110, 382] width 137 height 45
click at [1063, 387] on input "False" at bounding box center [1059, 382] width 14 height 12
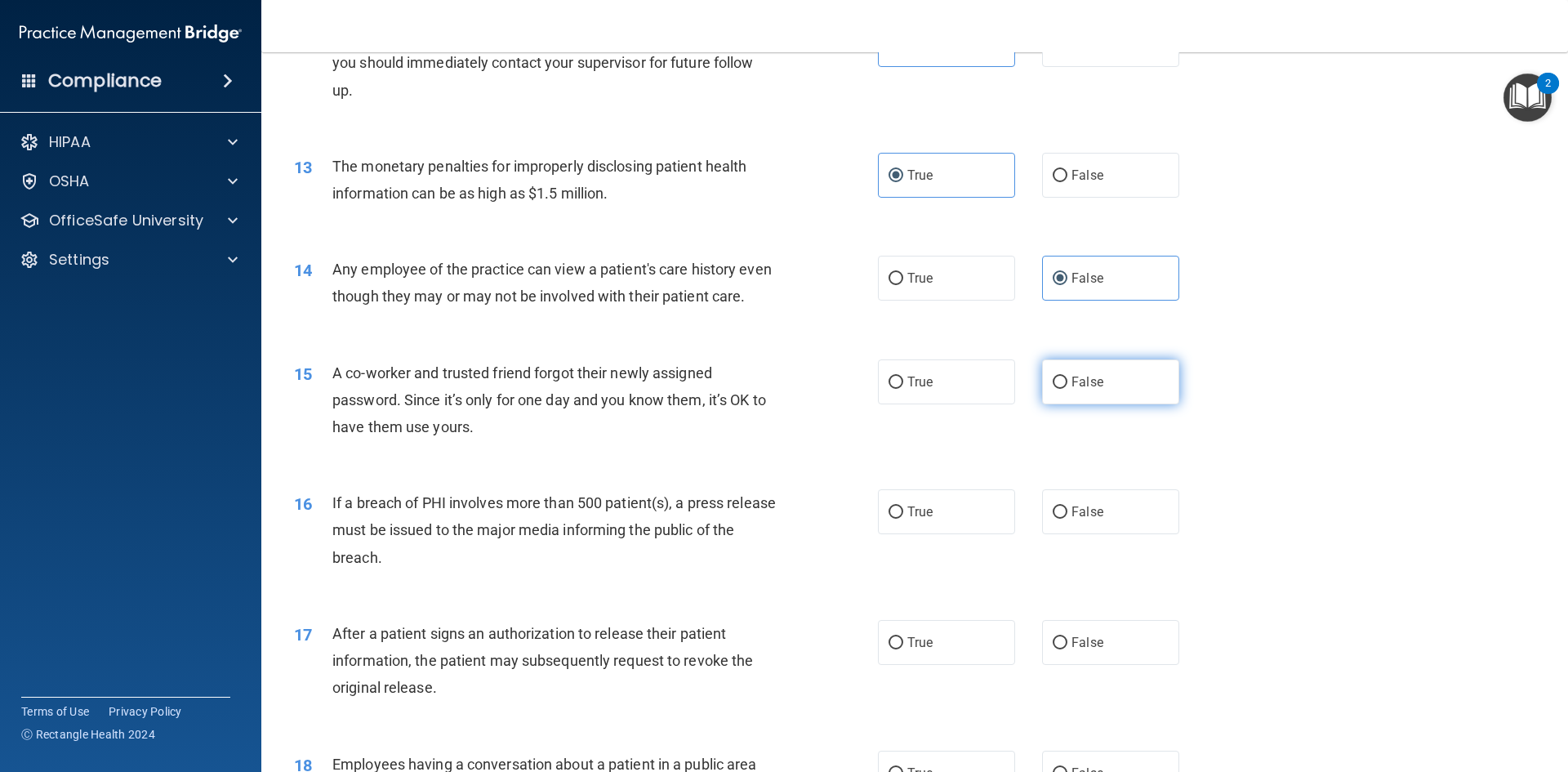
radio input "true"
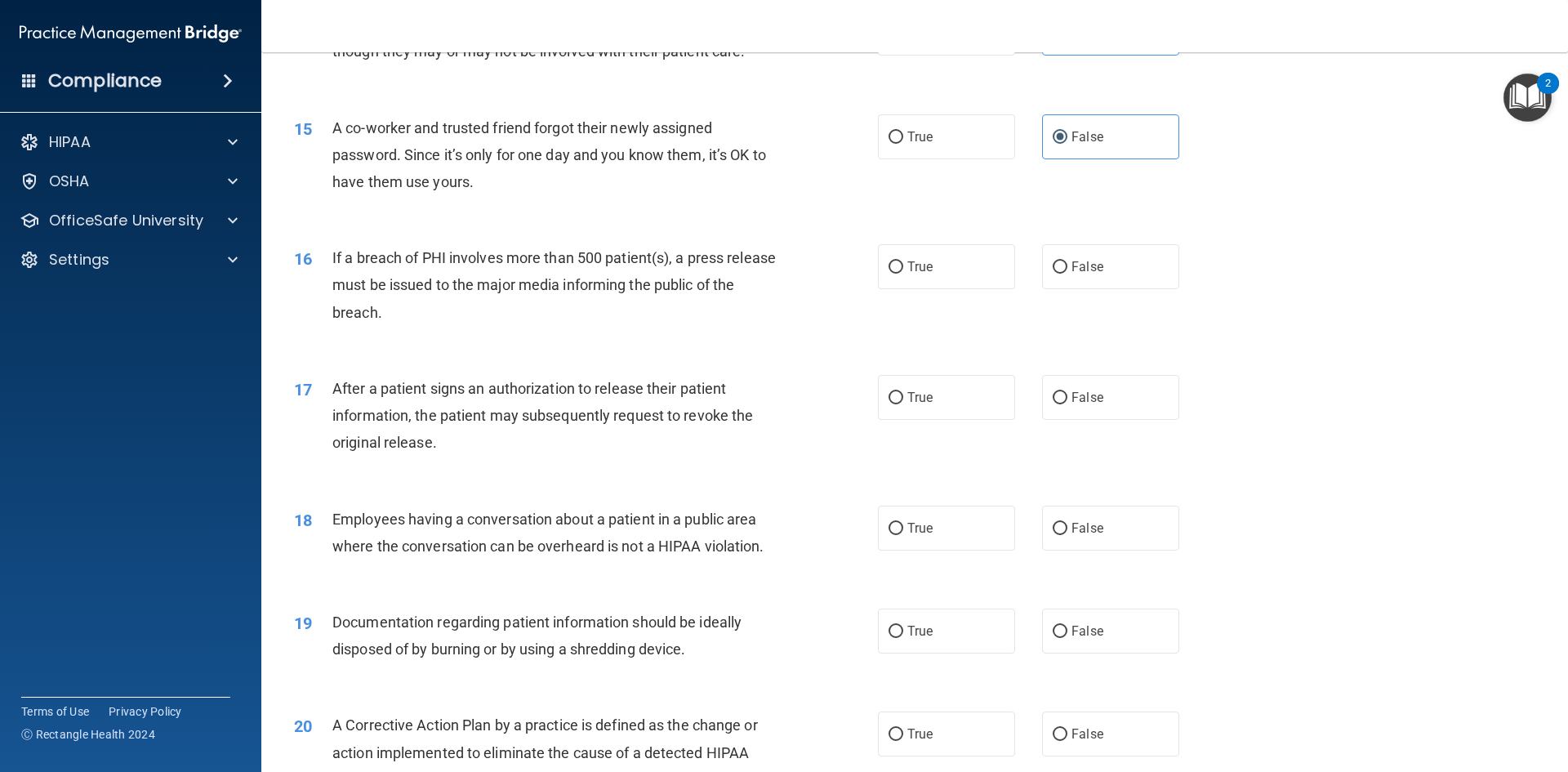
scroll to position [1717, 0]
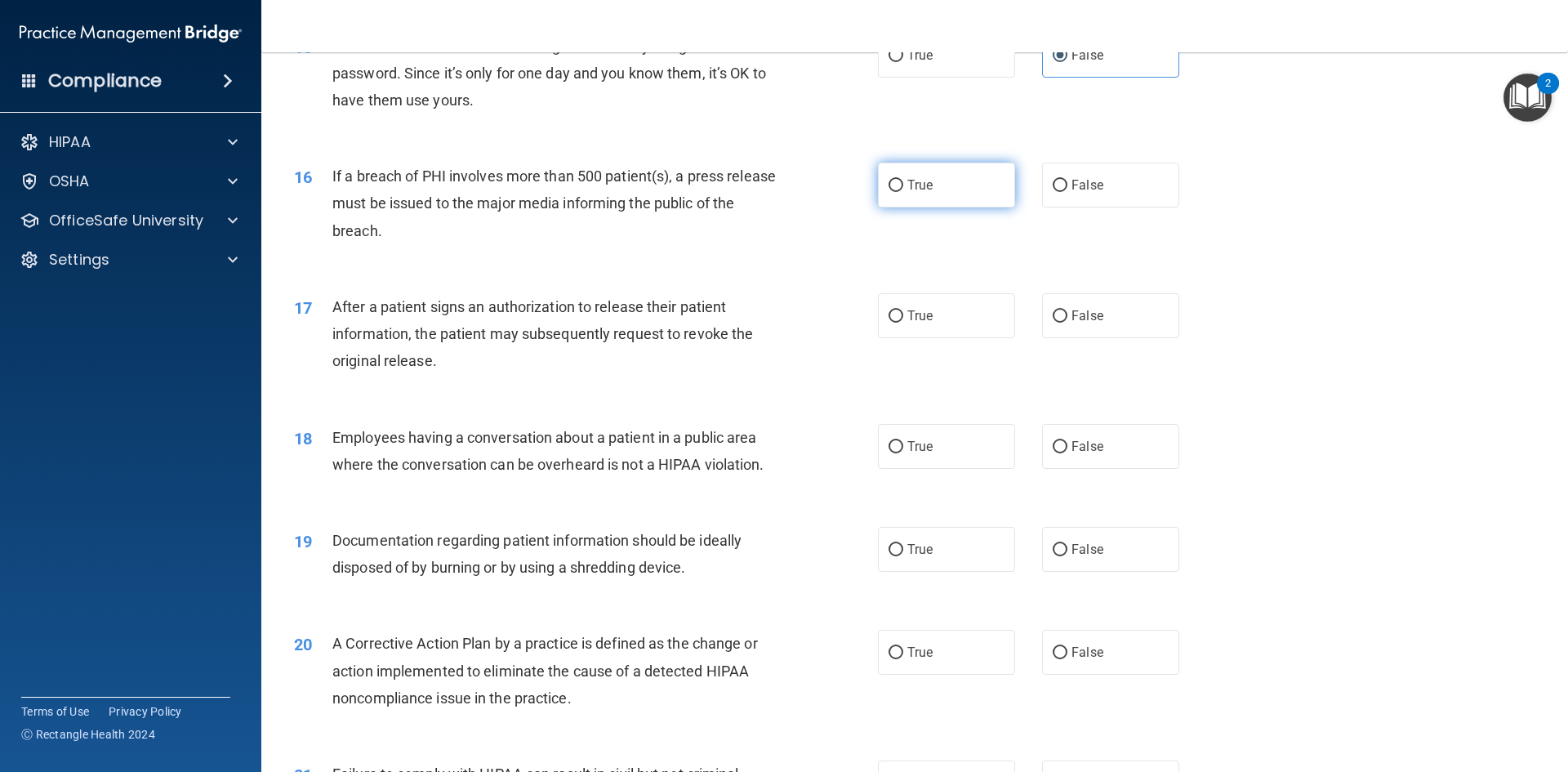
click at [922, 207] on label "True" at bounding box center [946, 184] width 137 height 45
click at [903, 192] on input "True" at bounding box center [895, 185] width 14 height 12
radio input "true"
click at [921, 324] on span "True" at bounding box center [920, 316] width 25 height 15
click at [903, 323] on input "True" at bounding box center [895, 316] width 14 height 12
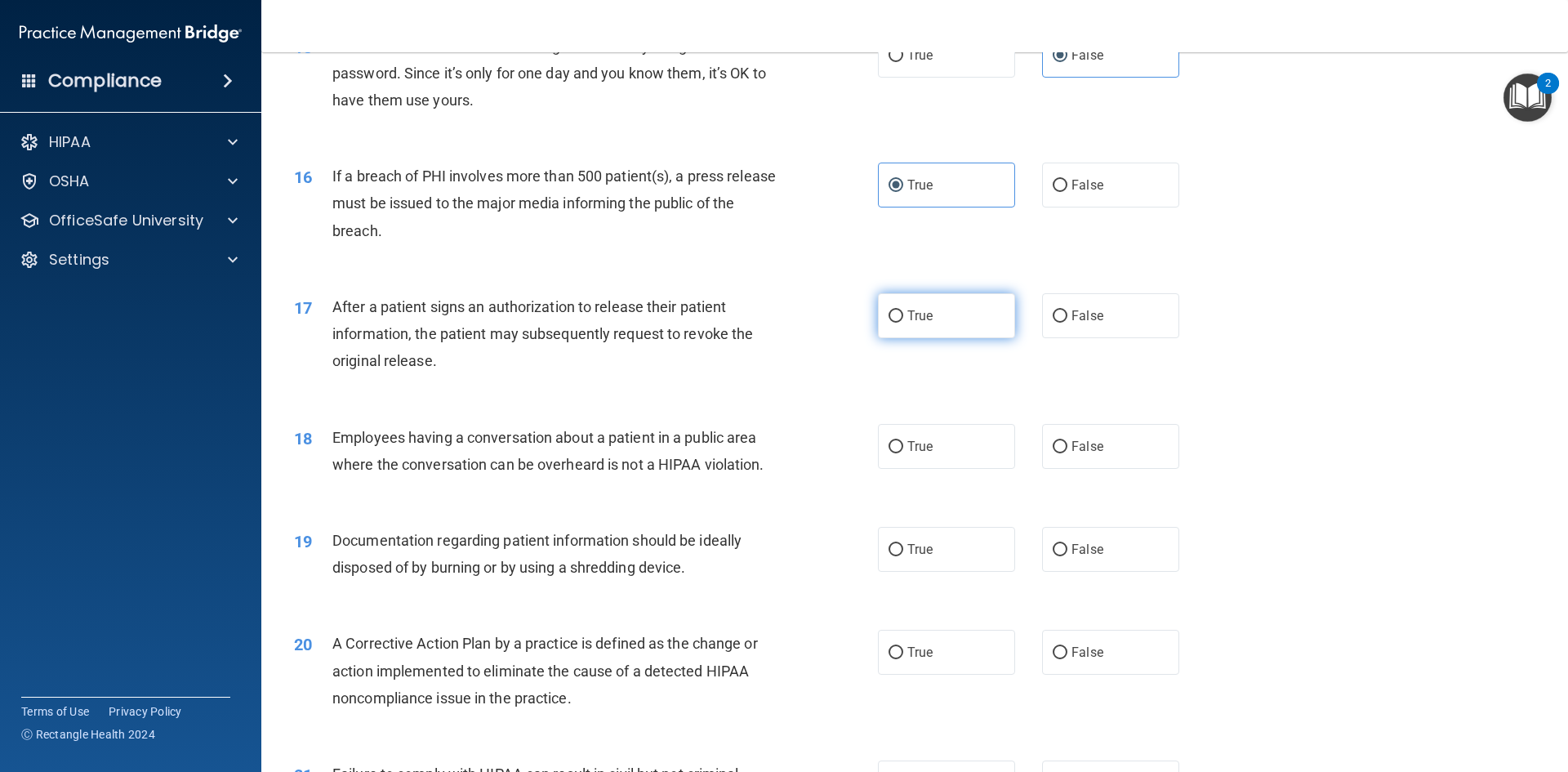
radio input "true"
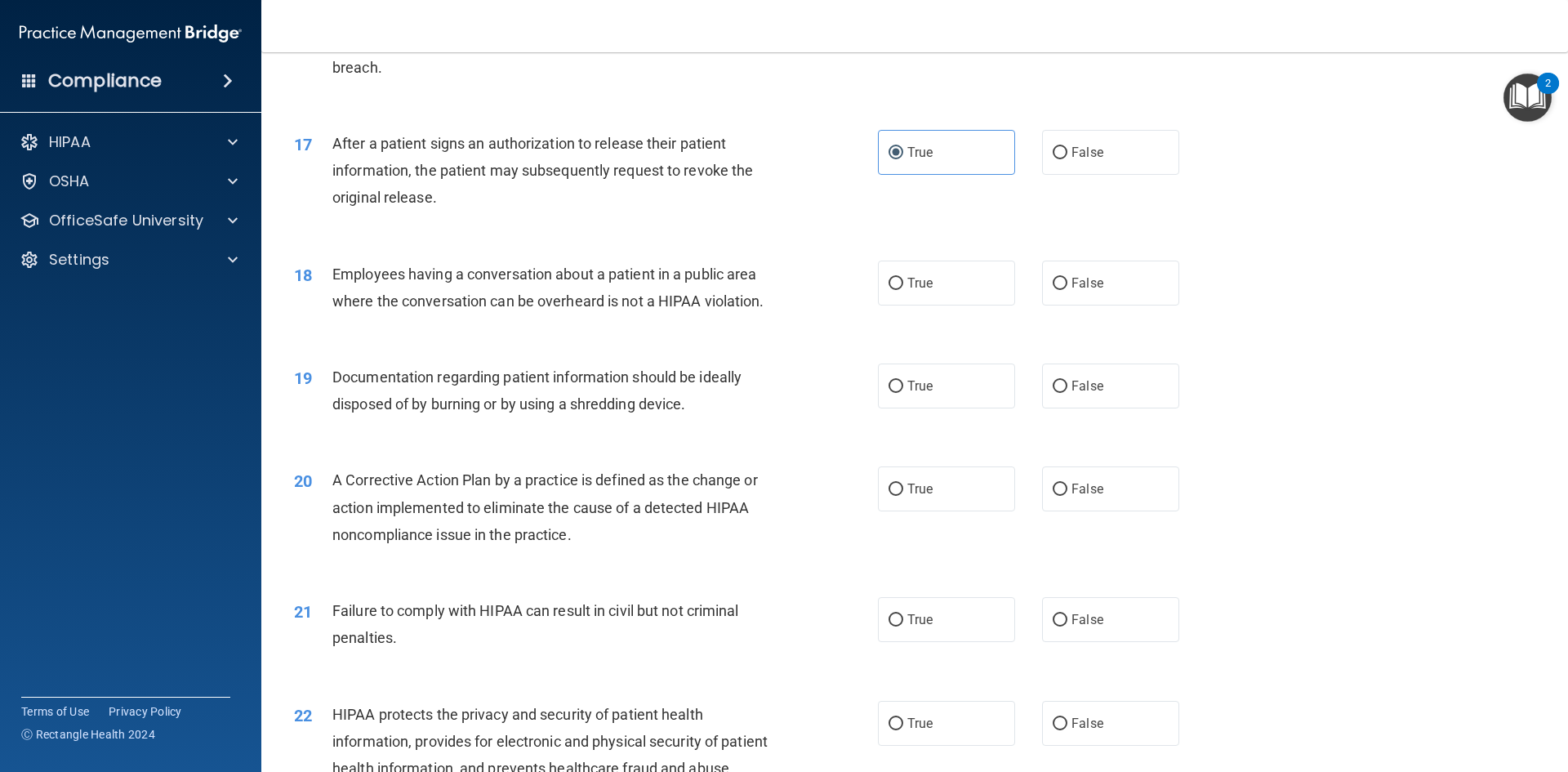
scroll to position [1962, 0]
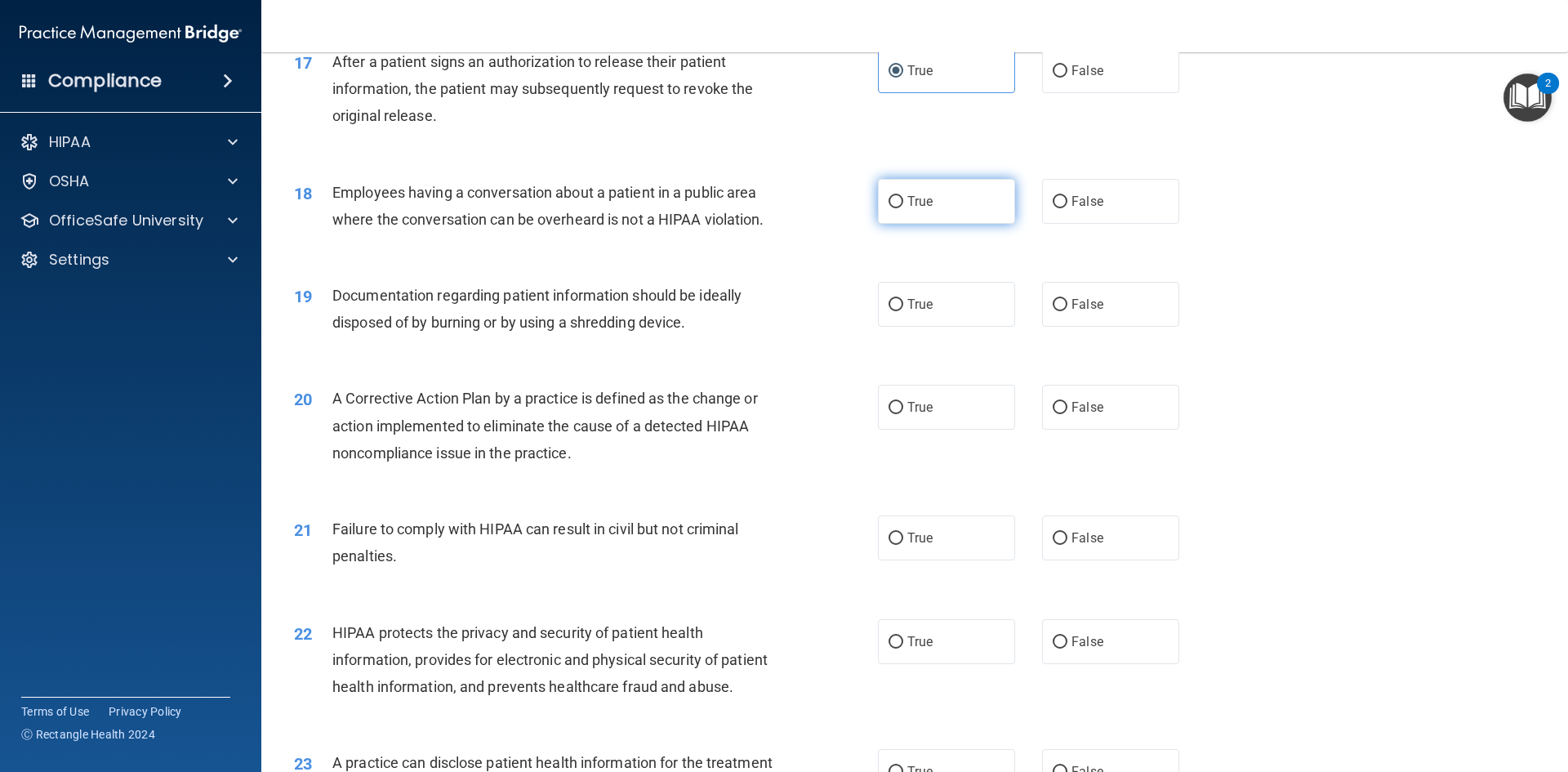
click at [913, 209] on span "True" at bounding box center [920, 202] width 25 height 15
click at [903, 208] on input "True" at bounding box center [895, 202] width 14 height 12
radio input "true"
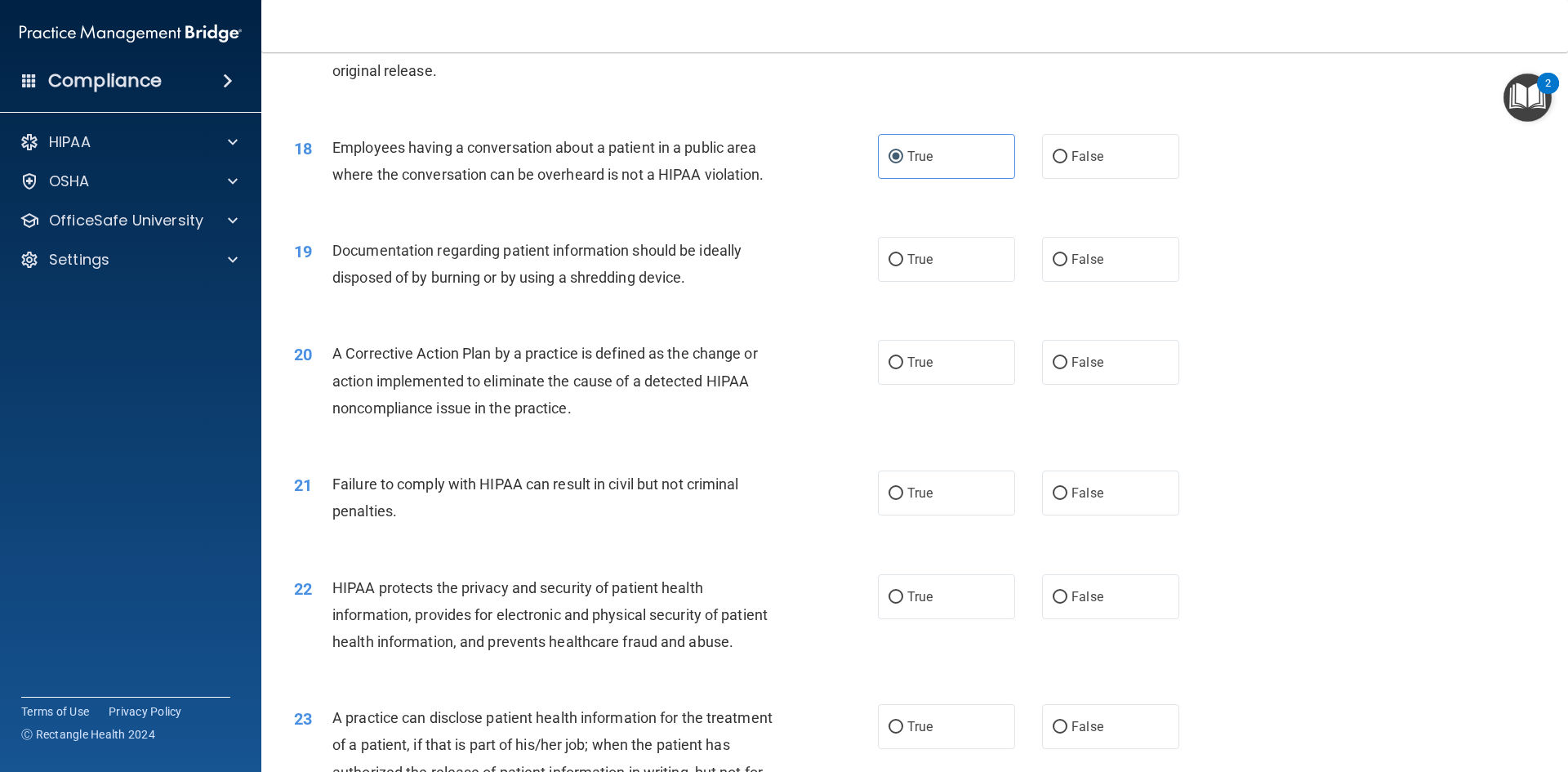
scroll to position [2043, 0]
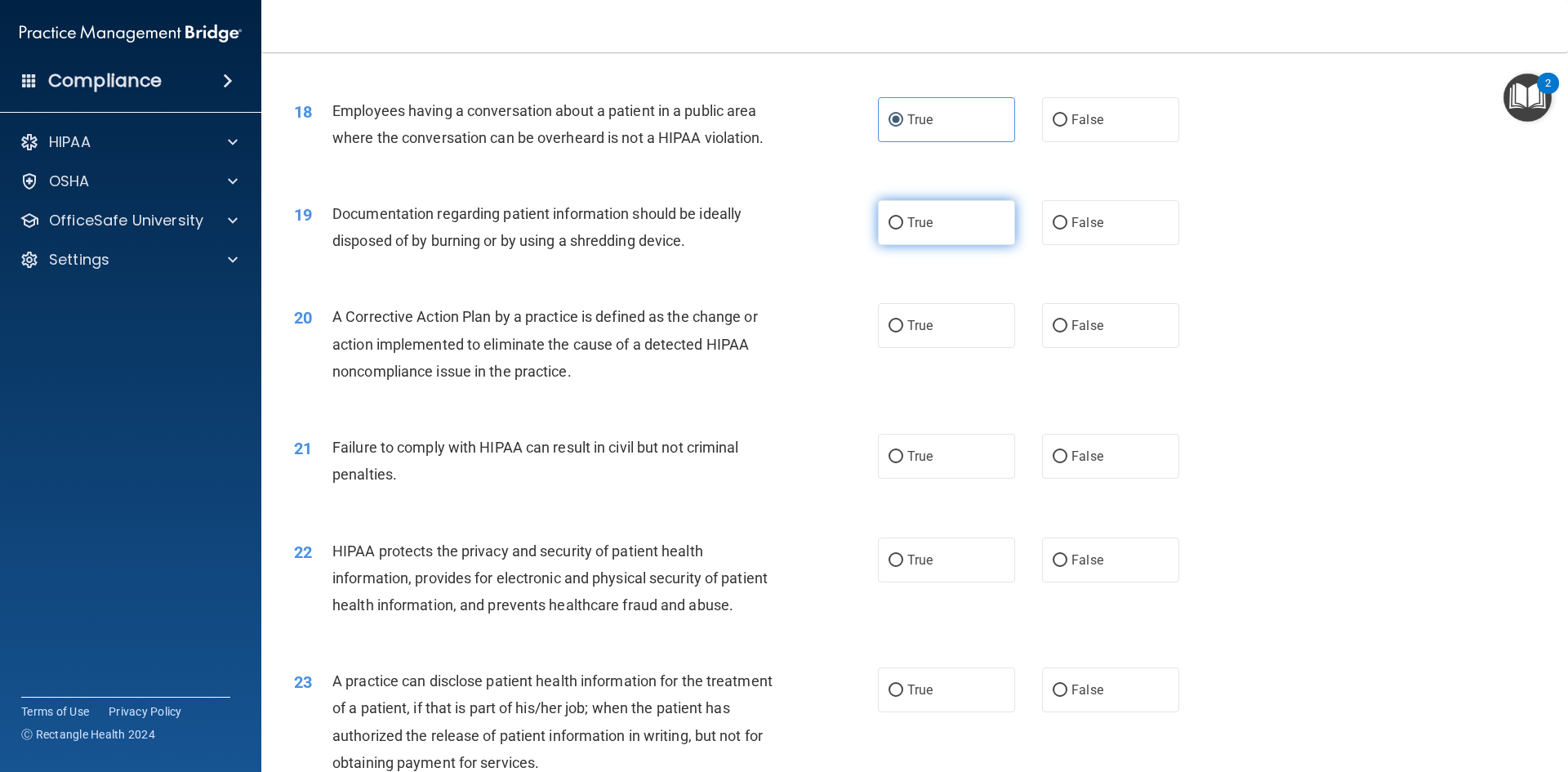
click at [929, 245] on label "True" at bounding box center [946, 223] width 137 height 45
click at [903, 229] on input "True" at bounding box center [895, 223] width 14 height 12
radio input "true"
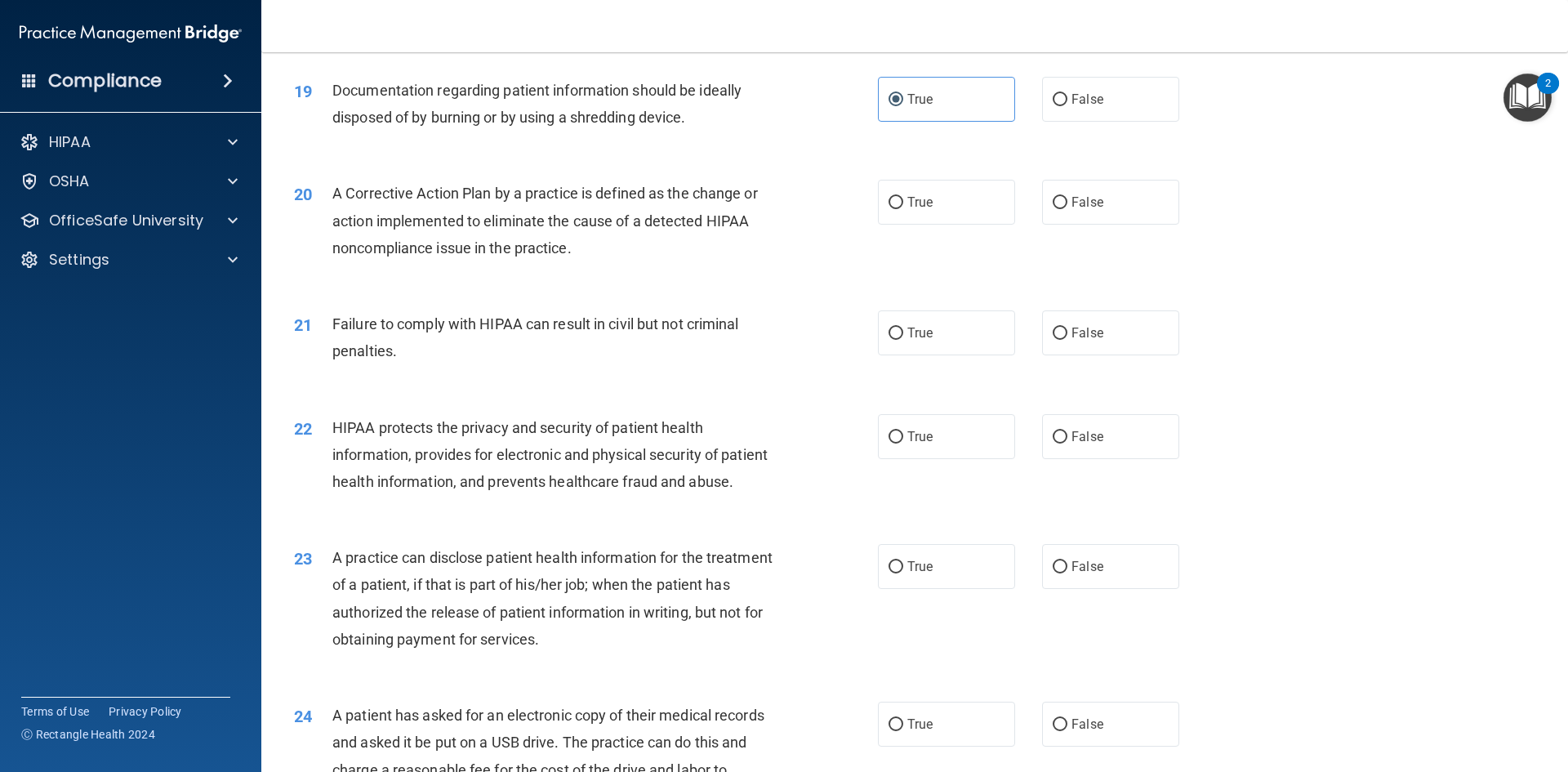
scroll to position [2207, 0]
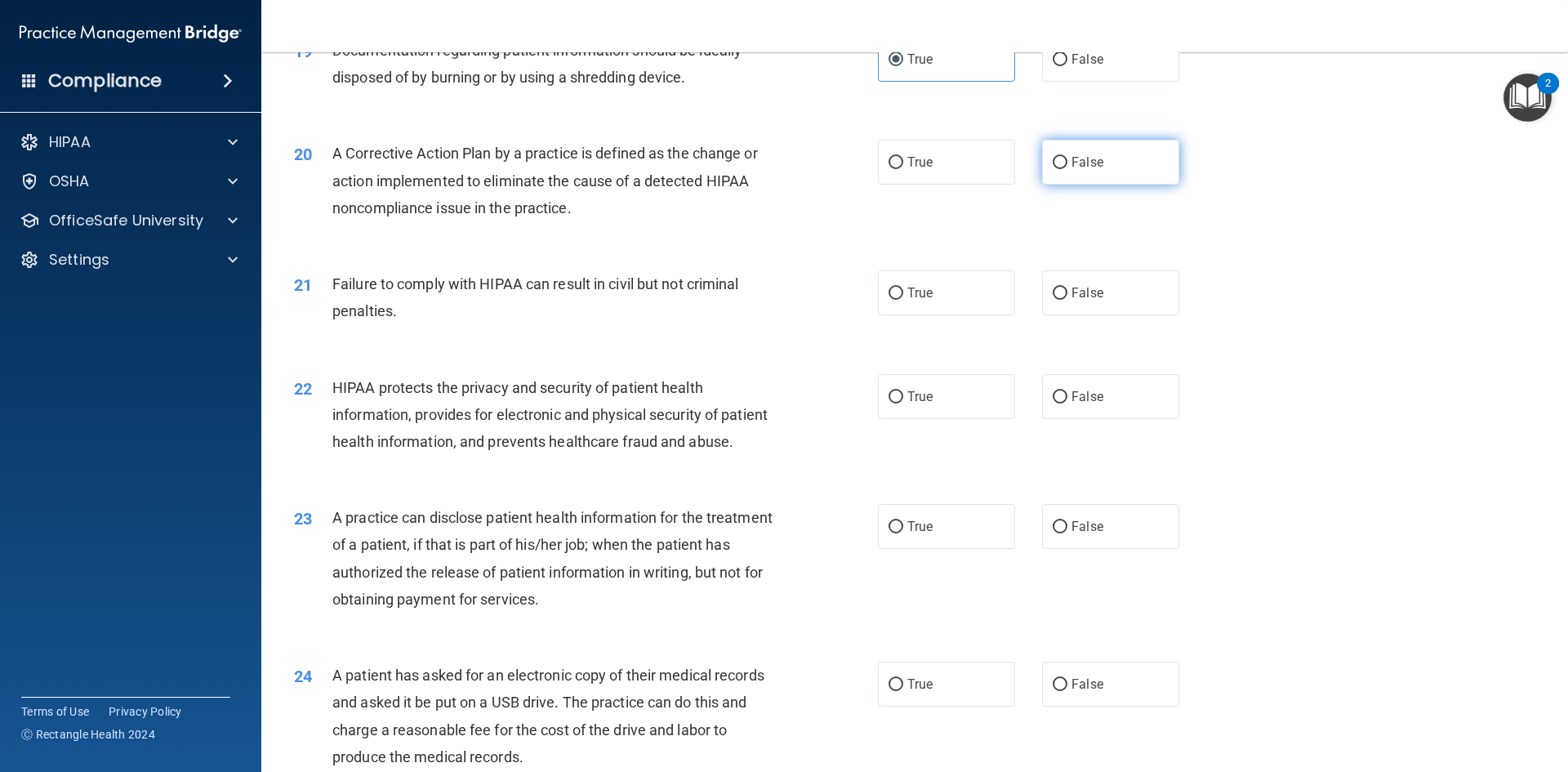
click at [1116, 167] on label "False" at bounding box center [1110, 162] width 137 height 45
click at [1068, 167] on input "False" at bounding box center [1059, 162] width 14 height 12
radio input "true"
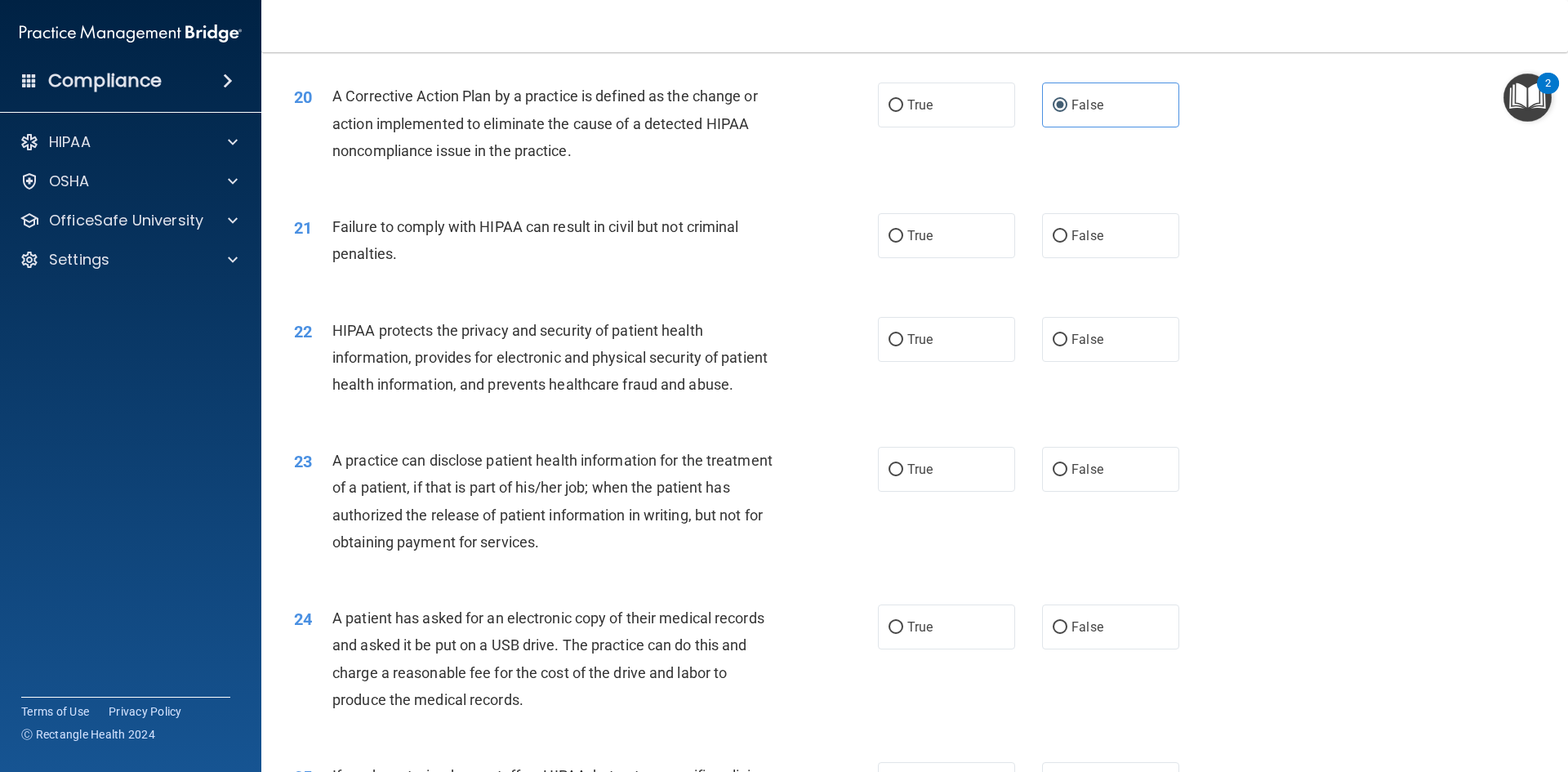
scroll to position [2288, 0]
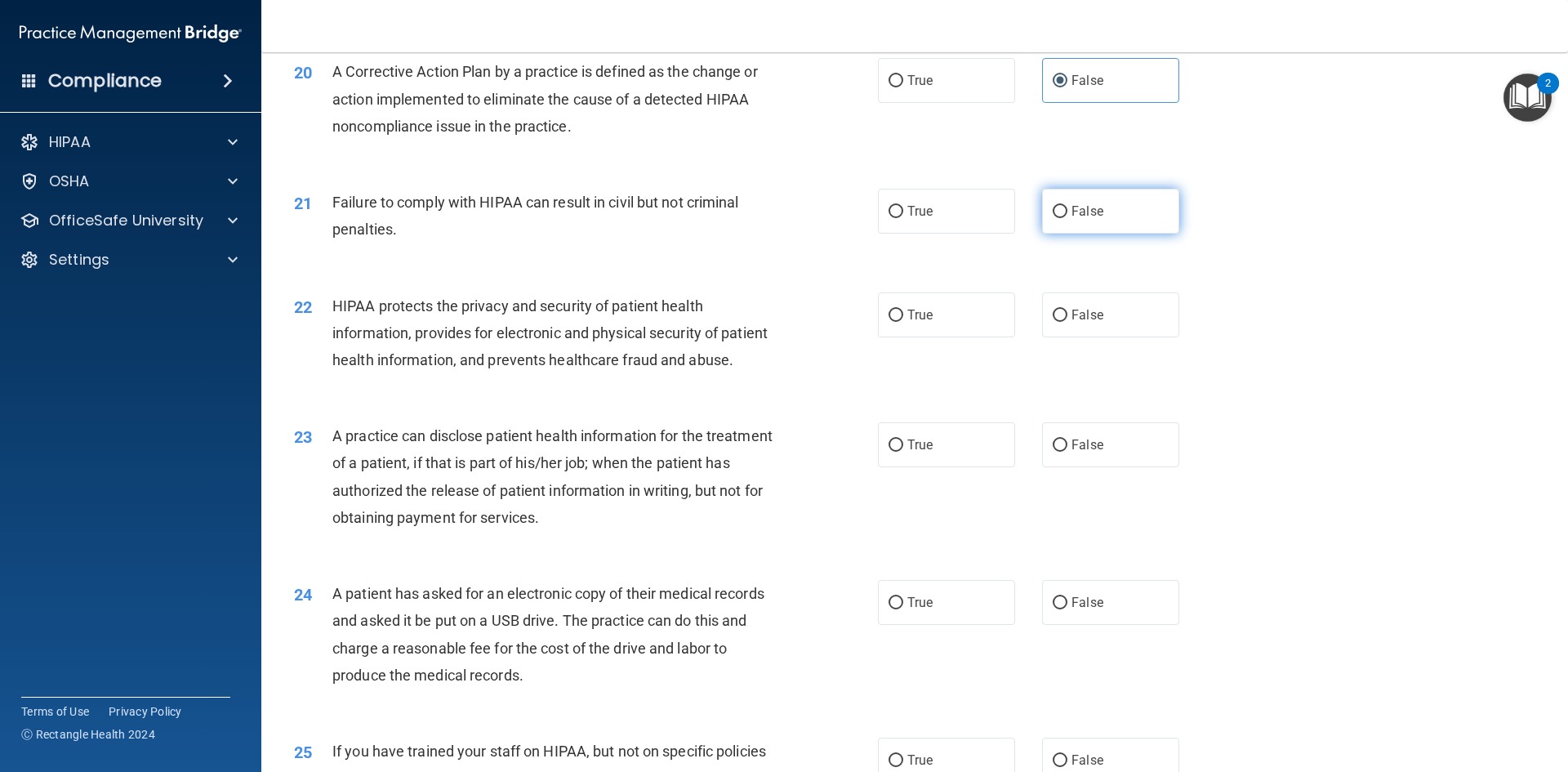
click at [1084, 223] on label "False" at bounding box center [1110, 211] width 137 height 45
click at [1068, 218] on input "False" at bounding box center [1059, 212] width 14 height 12
radio input "true"
click at [919, 338] on label "True" at bounding box center [946, 315] width 137 height 45
click at [903, 322] on input "True" at bounding box center [895, 316] width 14 height 12
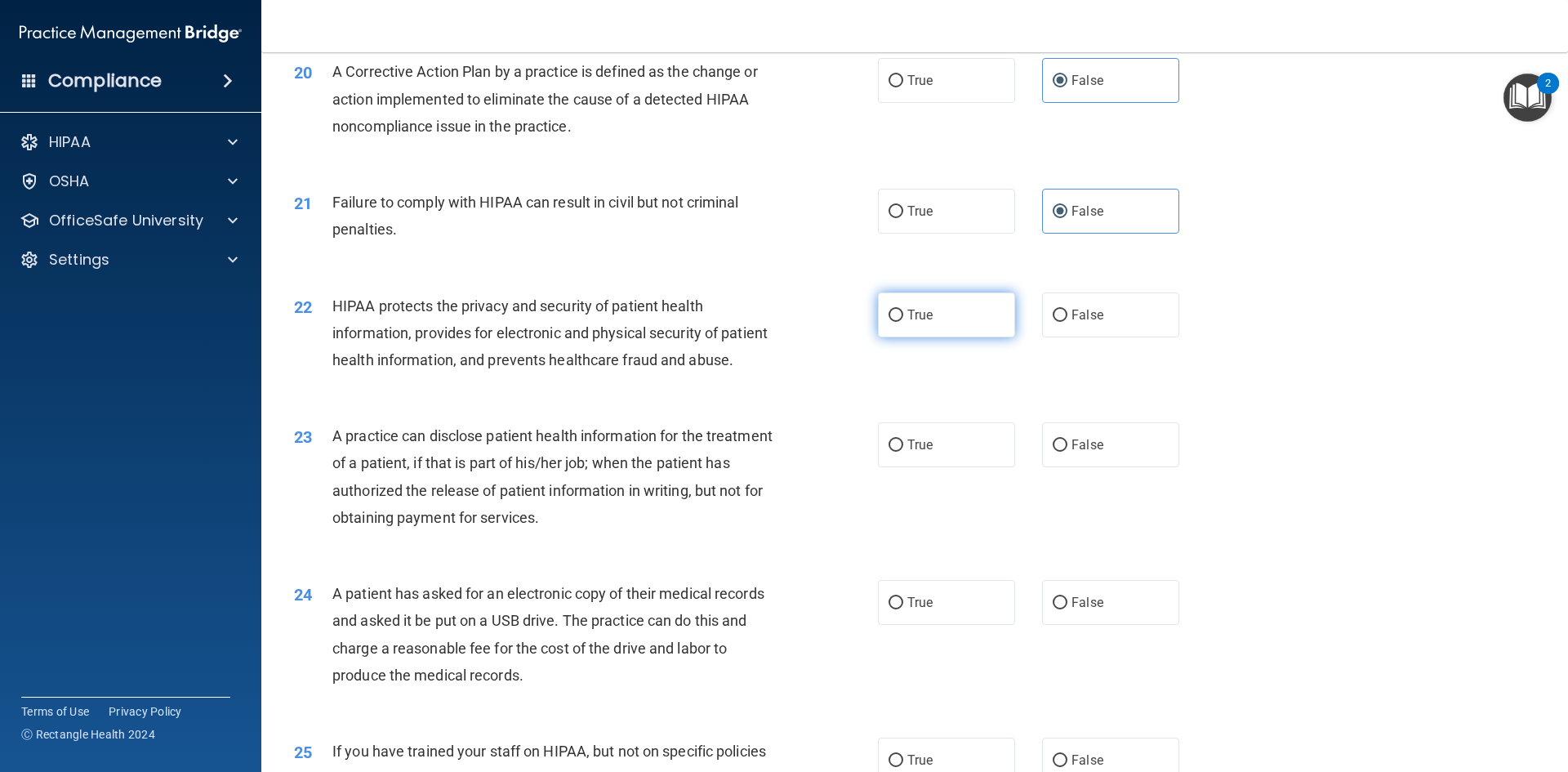
radio input "true"
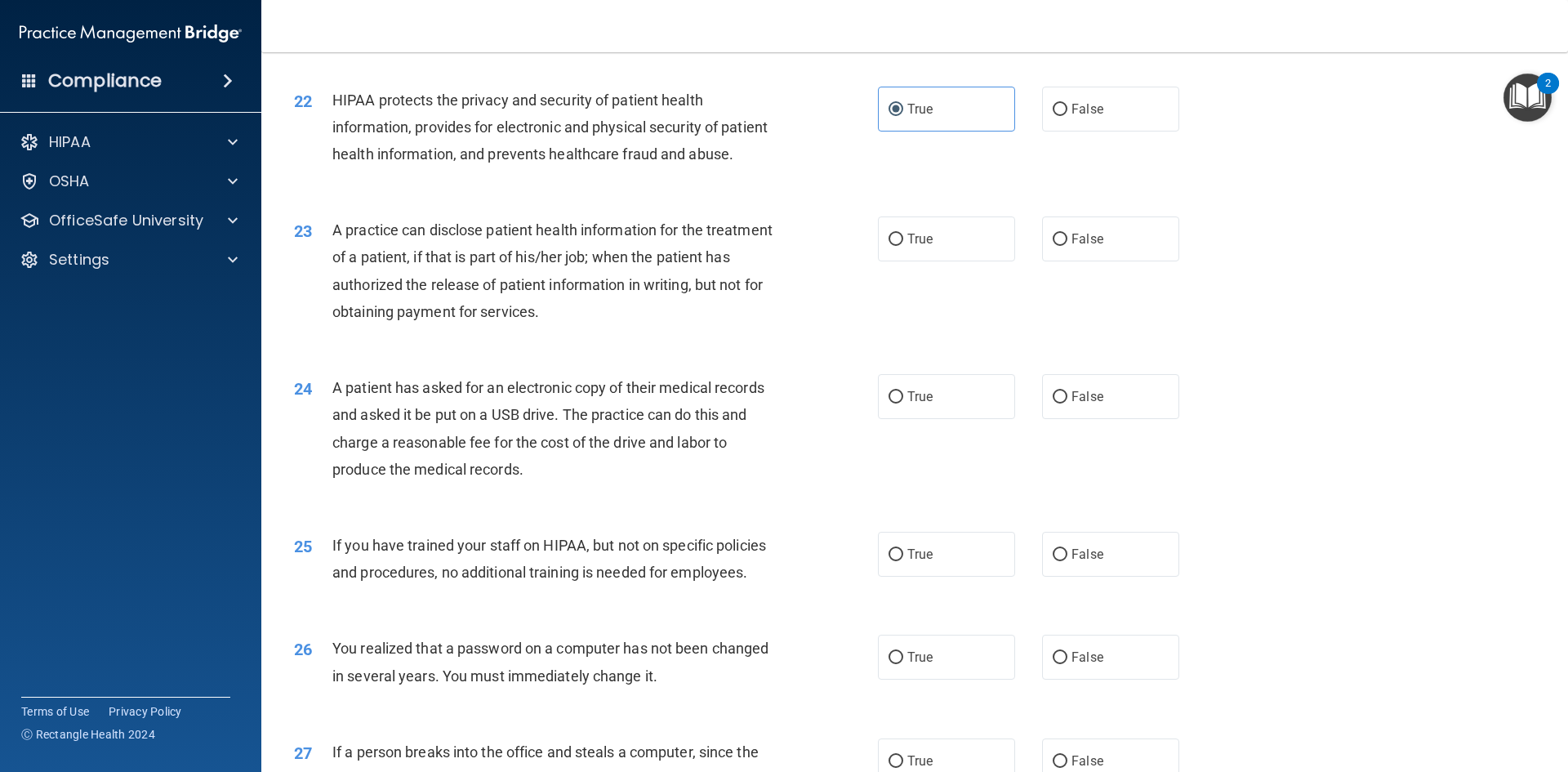
scroll to position [2534, 0]
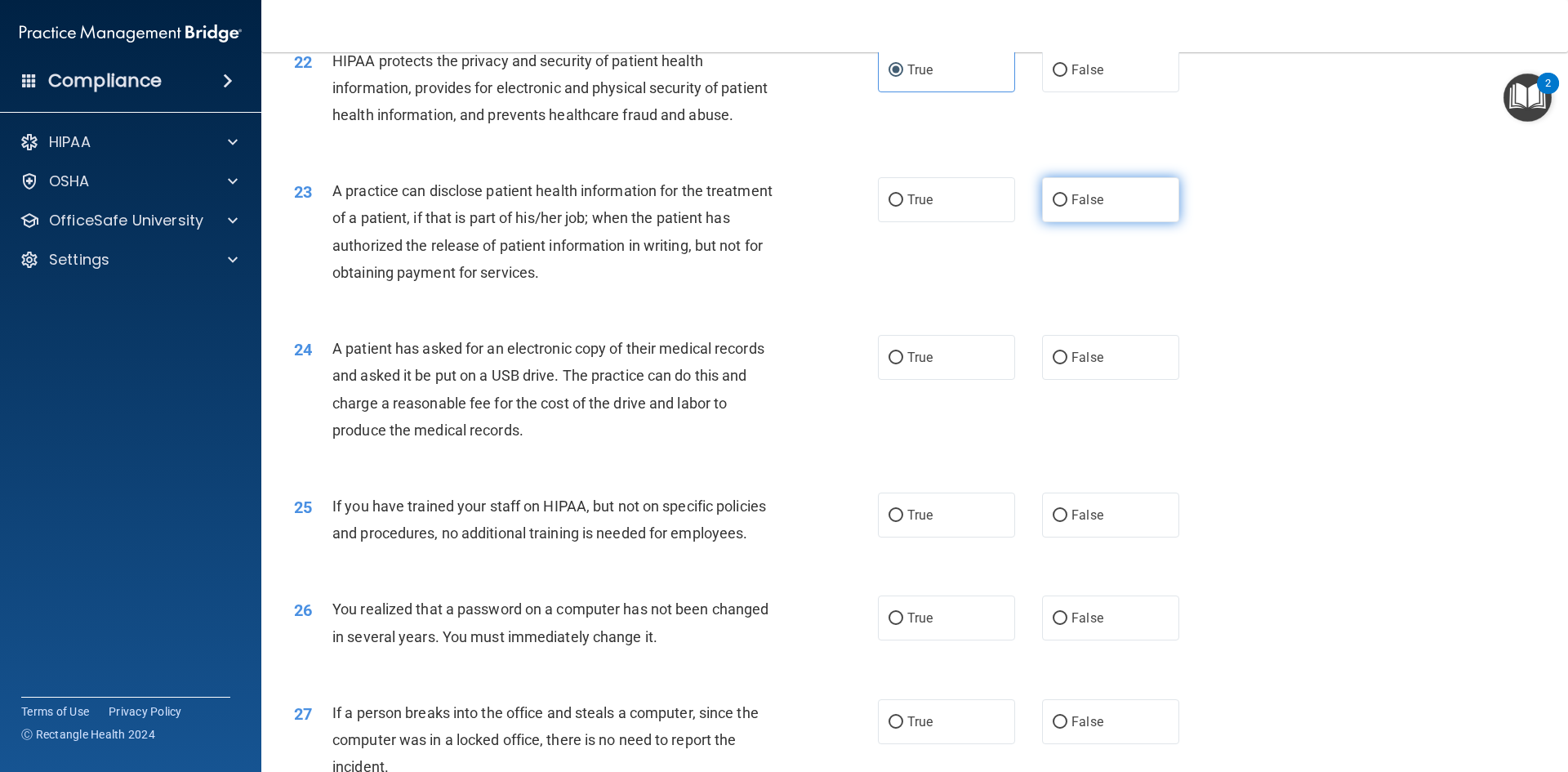
click at [1042, 223] on label "False" at bounding box center [1110, 200] width 137 height 45
click at [1053, 206] on input "False" at bounding box center [1059, 201] width 14 height 12
radio input "true"
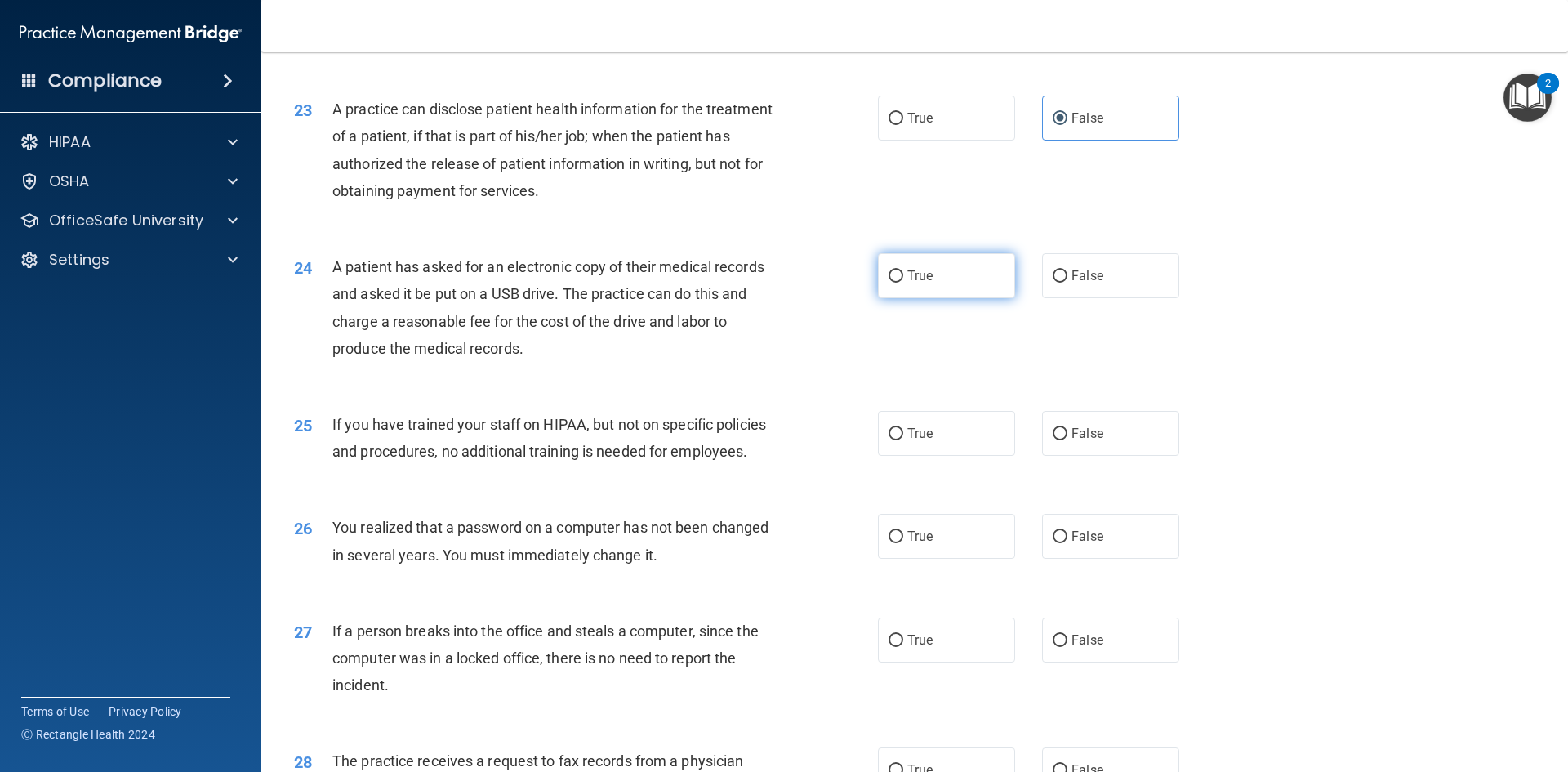
click at [928, 299] on label "True" at bounding box center [946, 276] width 137 height 45
click at [903, 283] on input "True" at bounding box center [895, 277] width 14 height 12
radio input "true"
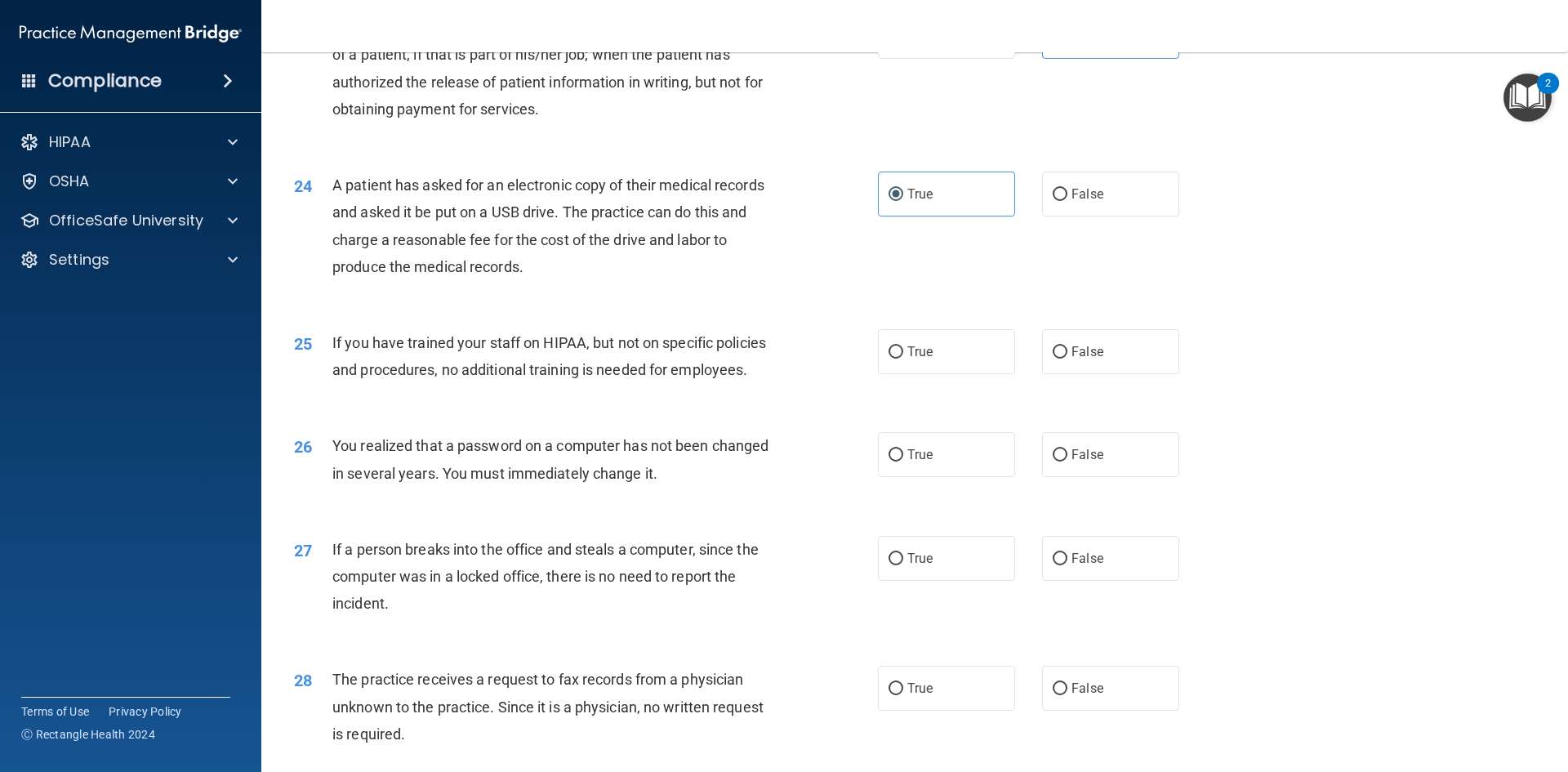
scroll to position [2779, 0]
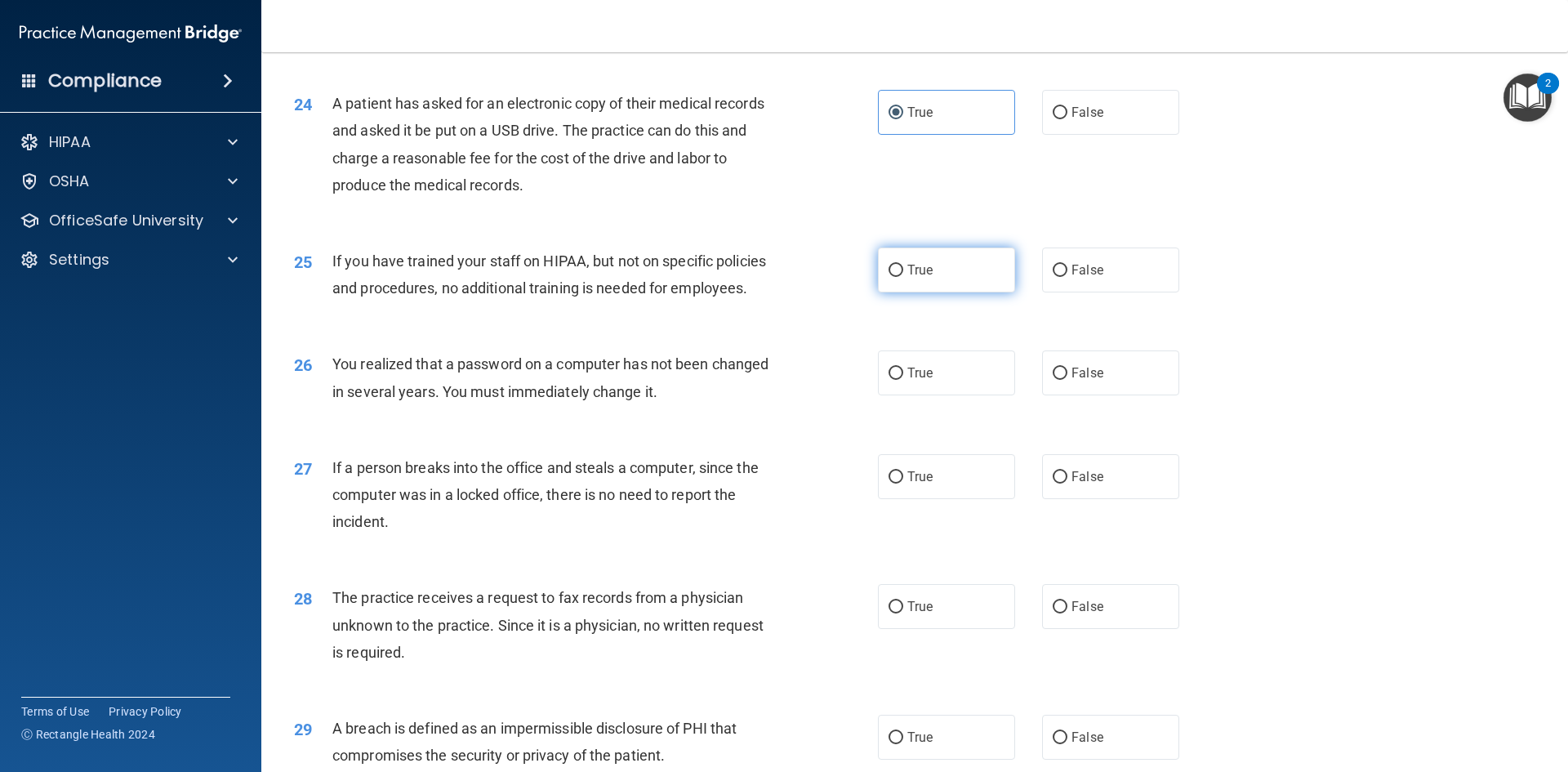
click at [910, 293] on label "True" at bounding box center [946, 270] width 137 height 45
click at [903, 277] on input "True" at bounding box center [895, 271] width 14 height 12
radio input "true"
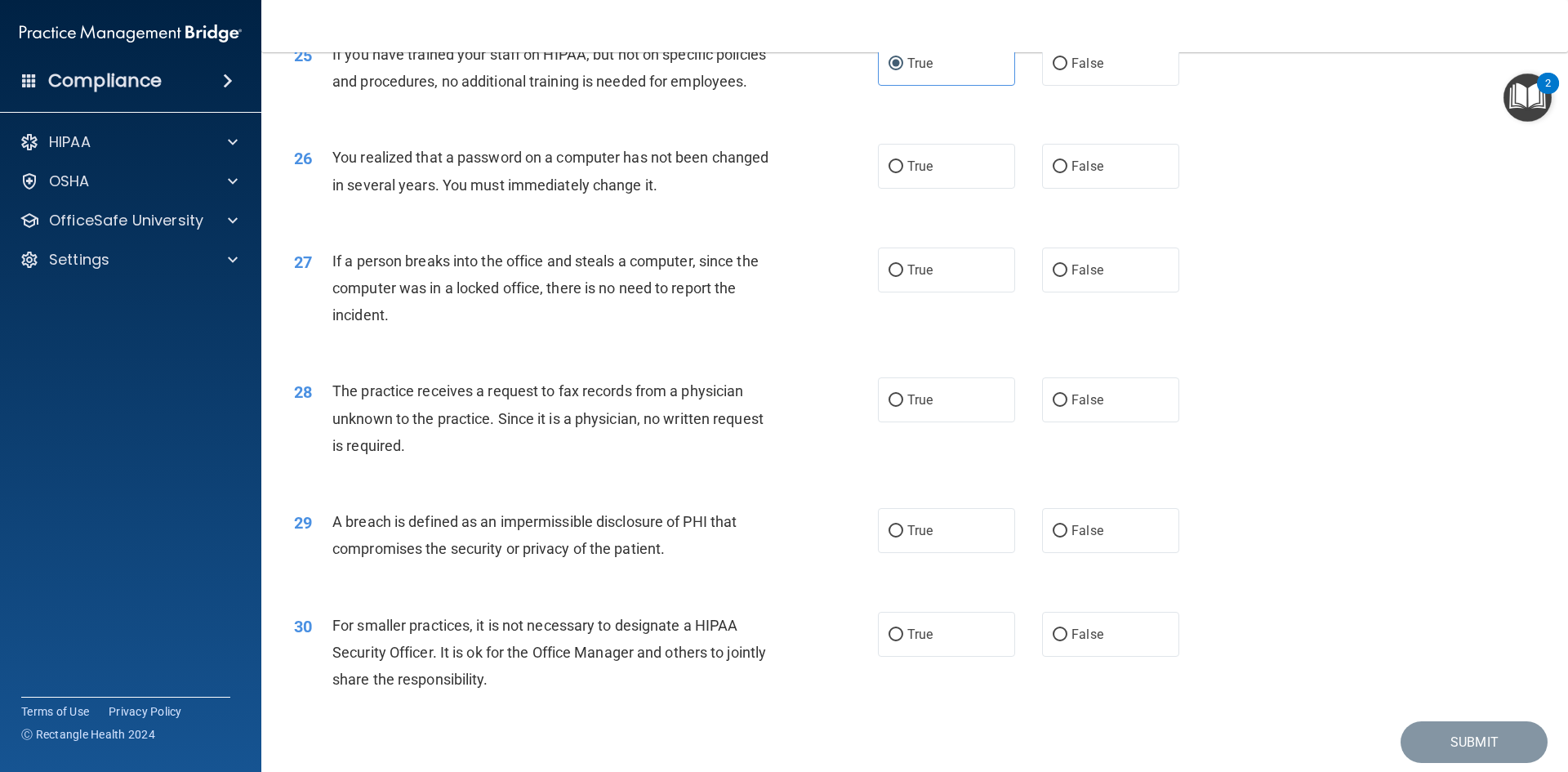
scroll to position [3024, 0]
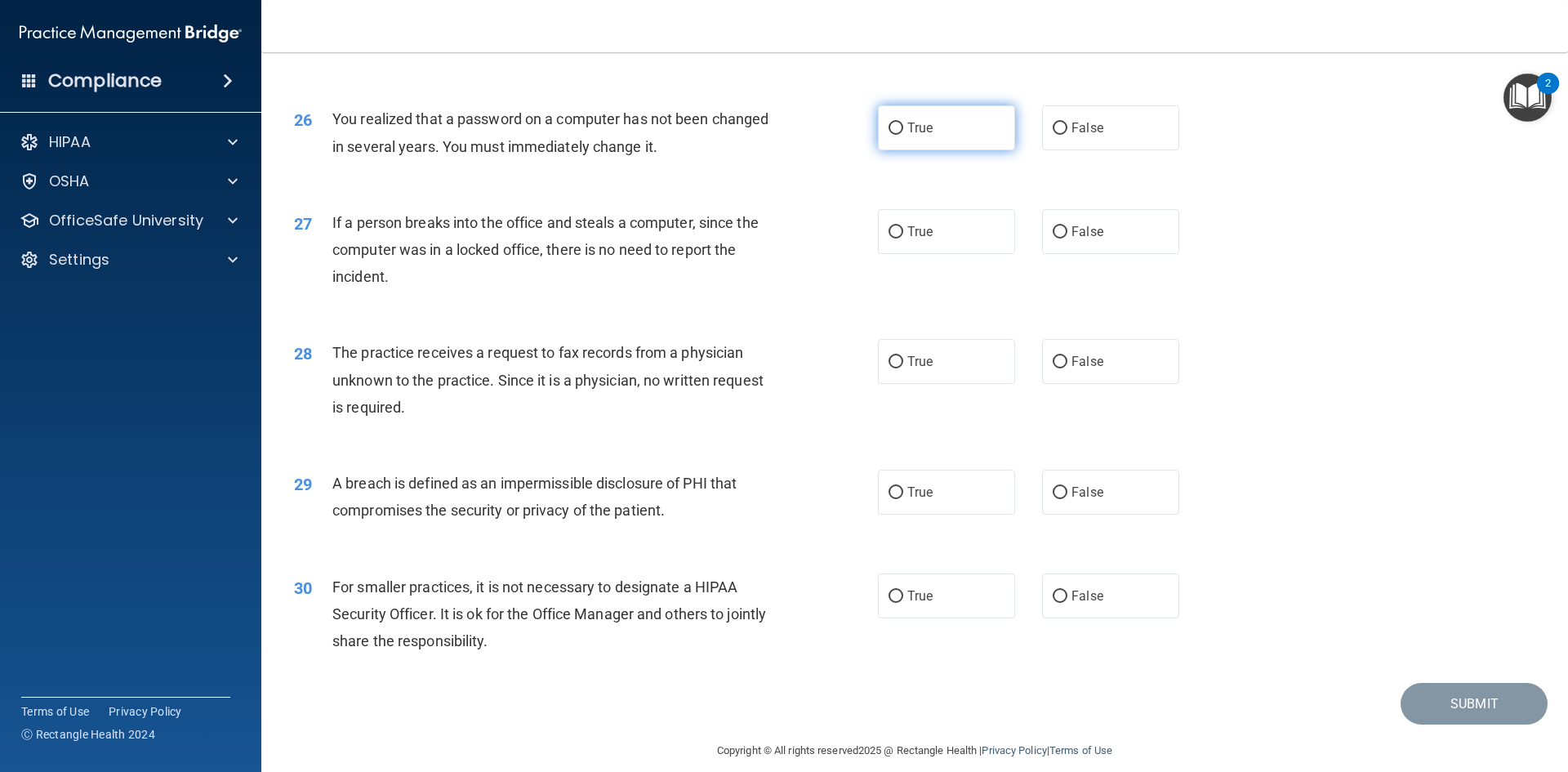
click at [923, 151] on label "True" at bounding box center [946, 128] width 137 height 45
click at [903, 134] on input "True" at bounding box center [895, 129] width 14 height 12
radio input "true"
click at [1046, 254] on label "False" at bounding box center [1110, 231] width 137 height 45
click at [1053, 239] on input "False" at bounding box center [1059, 232] width 14 height 12
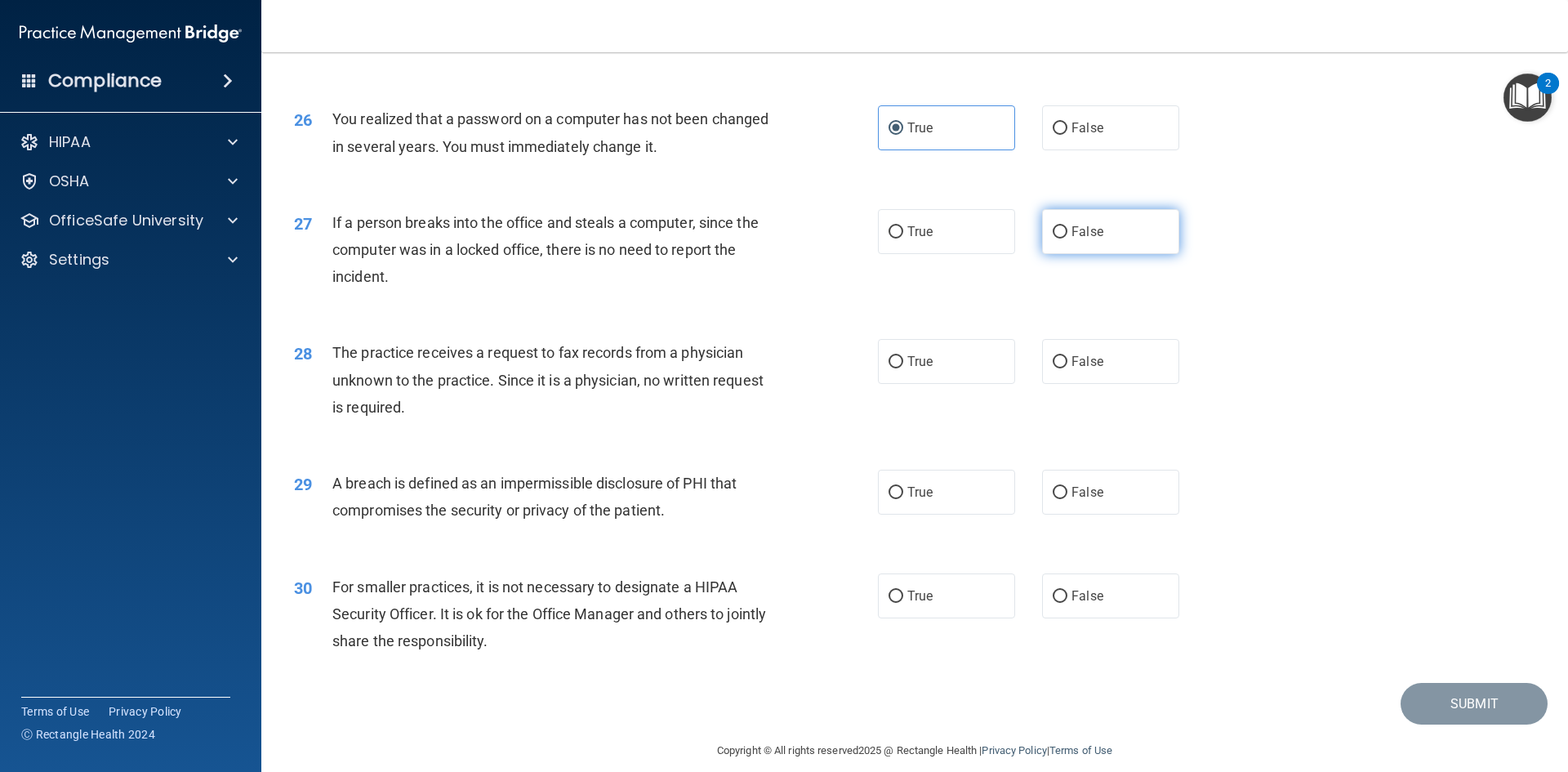
radio input "true"
click at [1095, 370] on span "False" at bounding box center [1087, 362] width 32 height 15
click at [1068, 369] on input "False" at bounding box center [1059, 362] width 14 height 12
radio input "true"
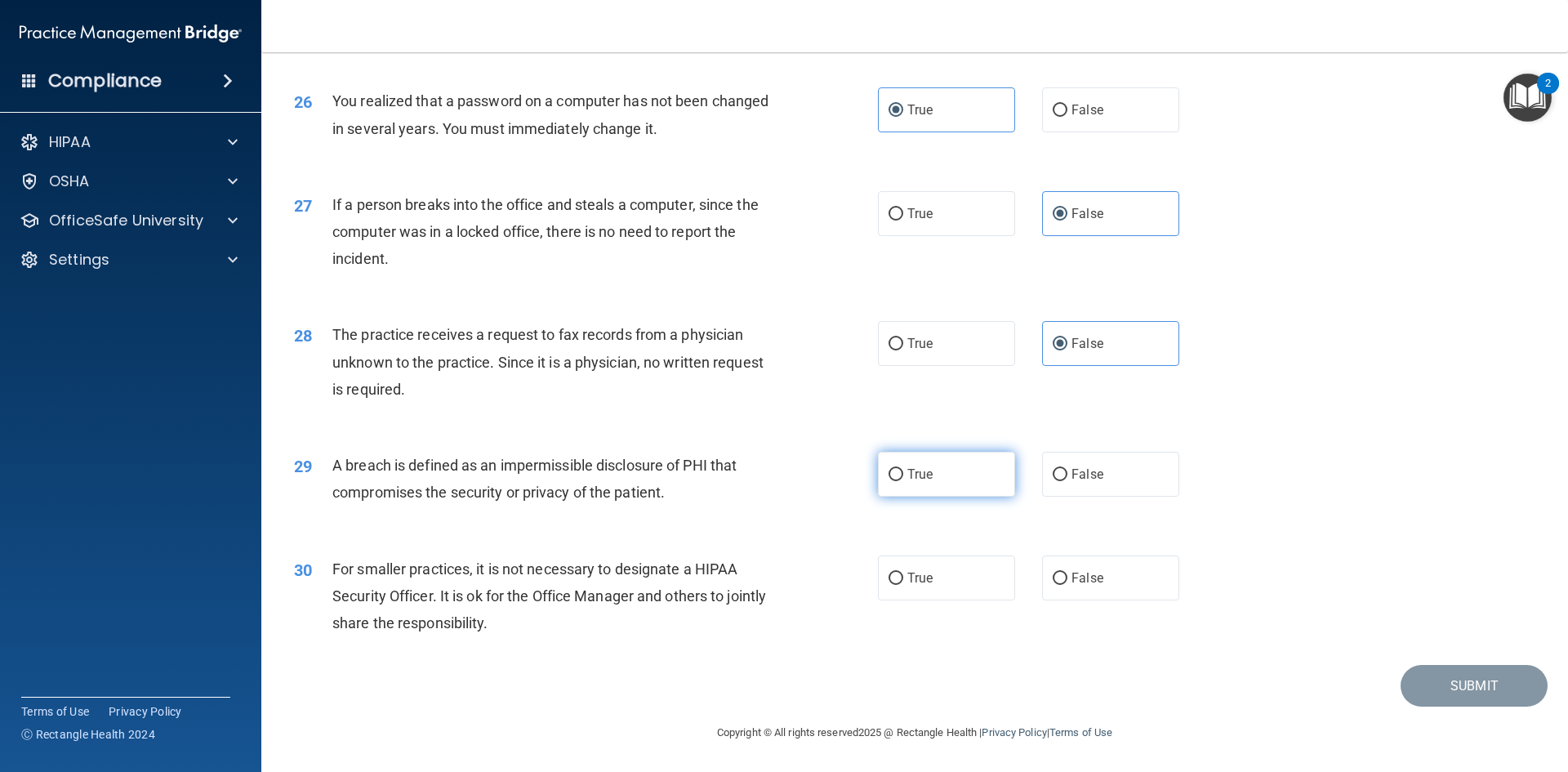
click at [943, 495] on label "True" at bounding box center [946, 474] width 137 height 45
click at [903, 481] on input "True" at bounding box center [895, 475] width 14 height 12
radio input "true"
click at [1125, 579] on label "False" at bounding box center [1110, 578] width 137 height 45
click at [1068, 579] on input "False" at bounding box center [1059, 579] width 14 height 12
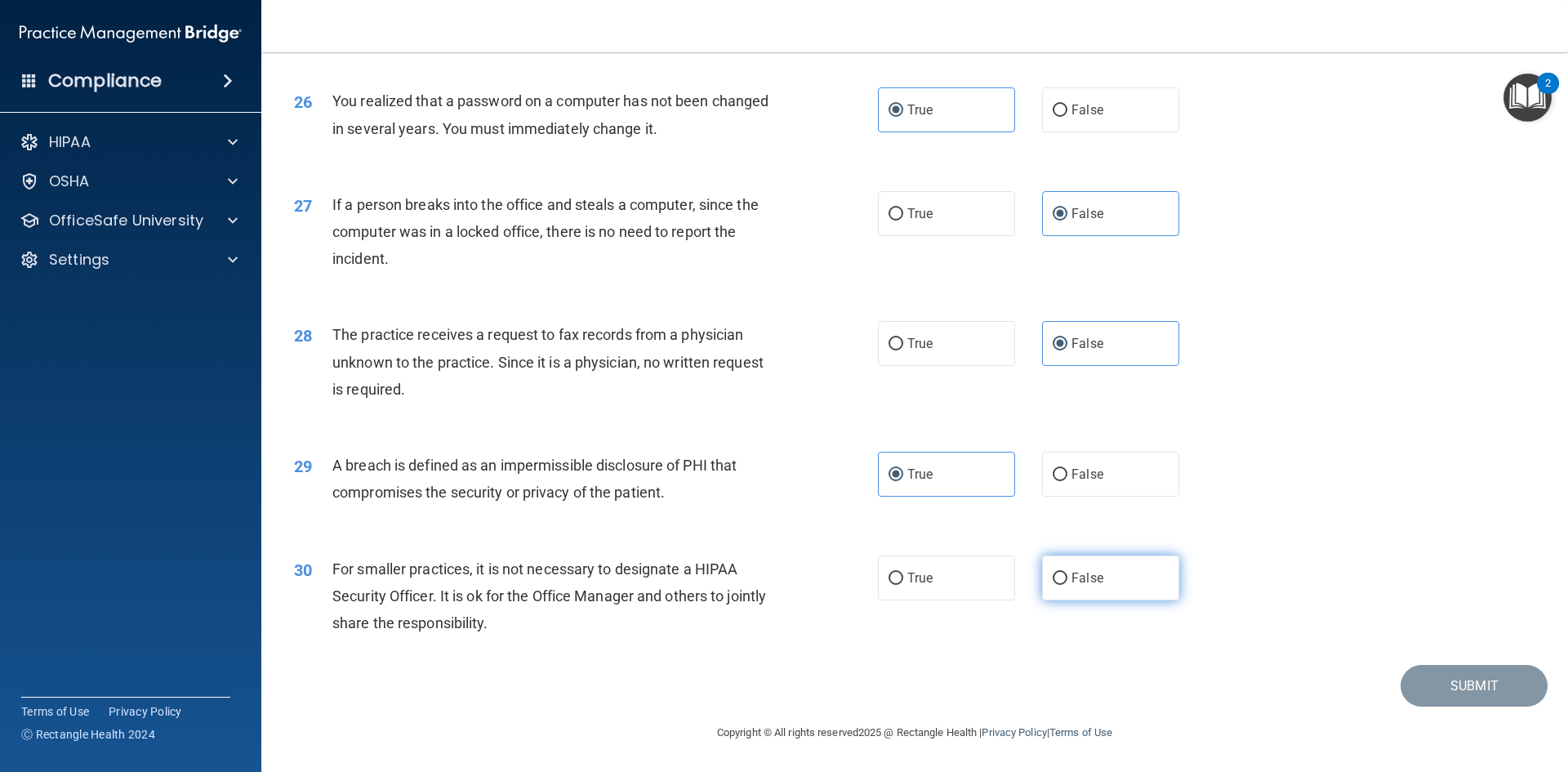
radio input "true"
click at [1463, 683] on button "Submit" at bounding box center [1474, 686] width 147 height 41
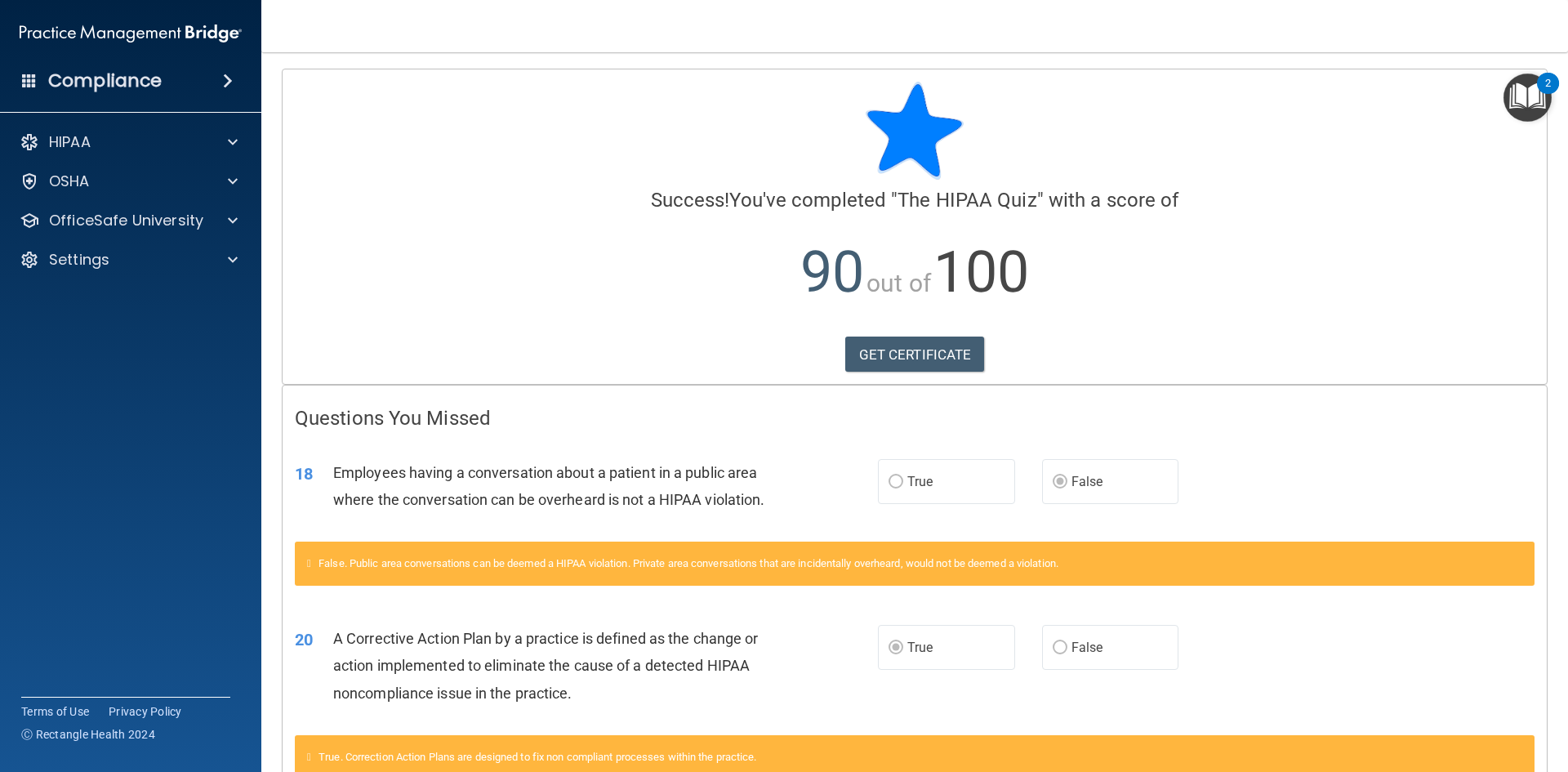
scroll to position [82, 0]
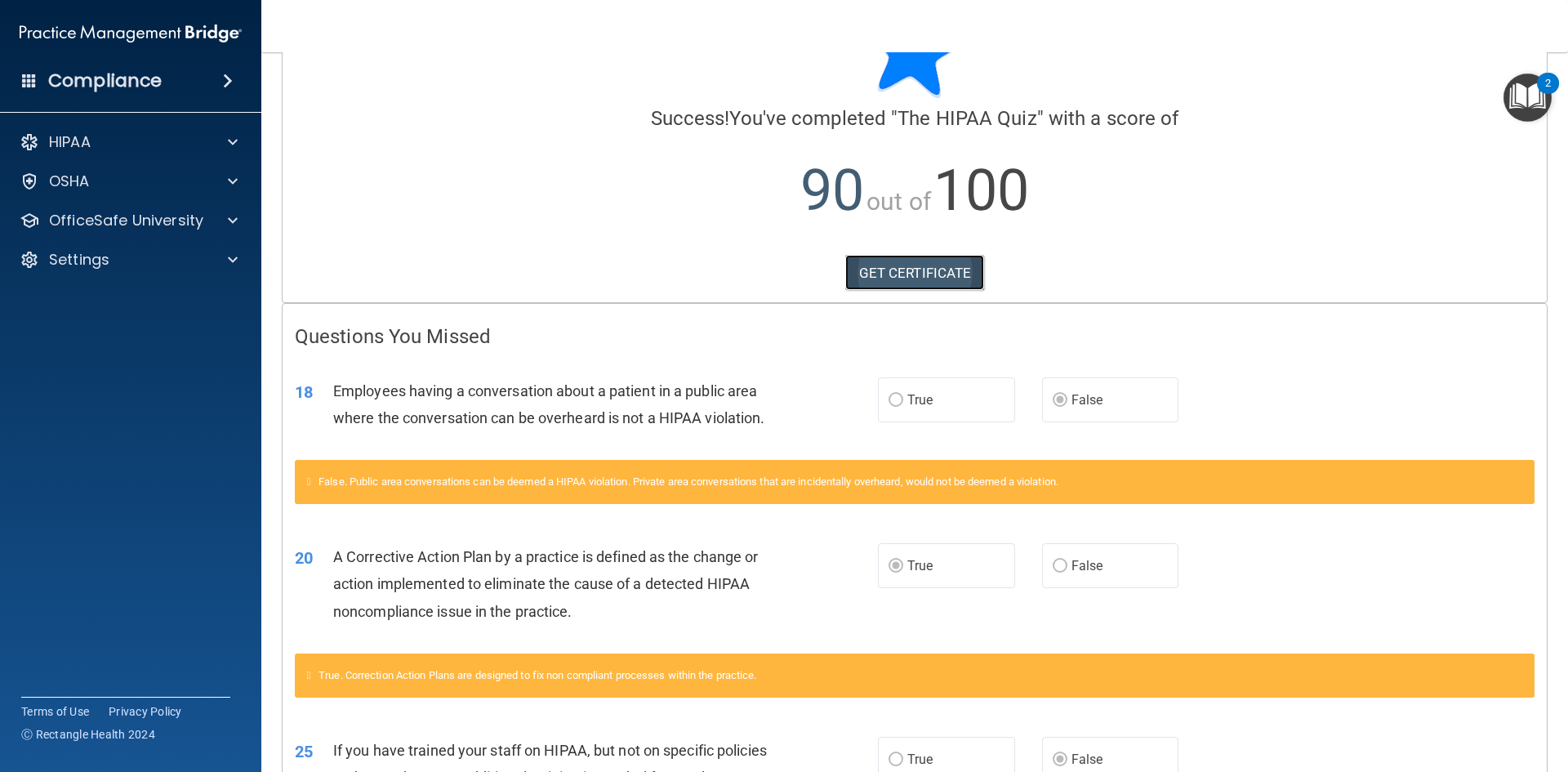
click at [930, 272] on link "GET CERTIFICATE" at bounding box center [915, 273] width 140 height 36
click at [233, 213] on span at bounding box center [232, 221] width 10 height 19
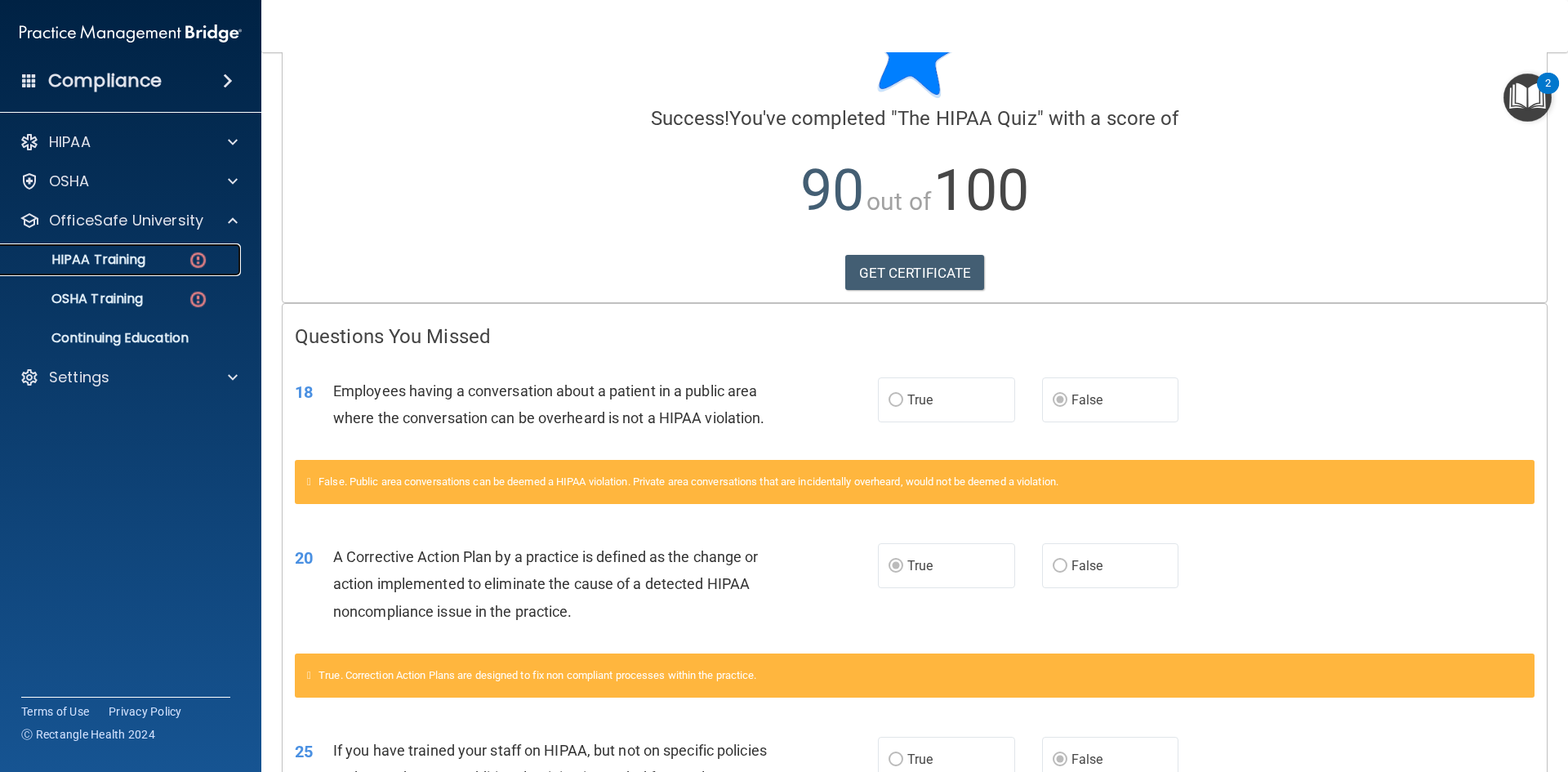
click at [158, 267] on div "HIPAA Training" at bounding box center [122, 259] width 223 height 16
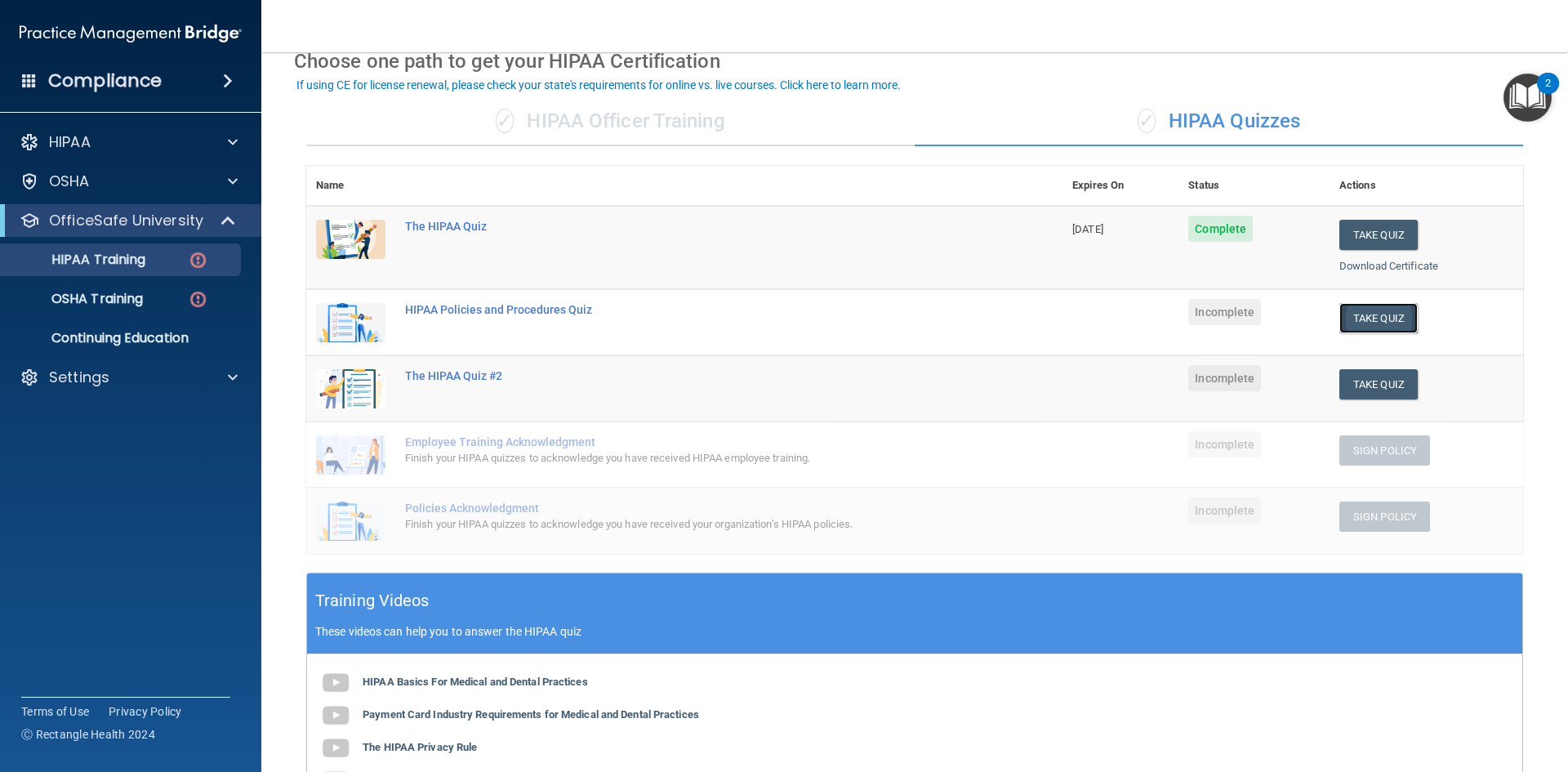
click at [1365, 322] on button "Take Quiz" at bounding box center [1379, 318] width 79 height 30
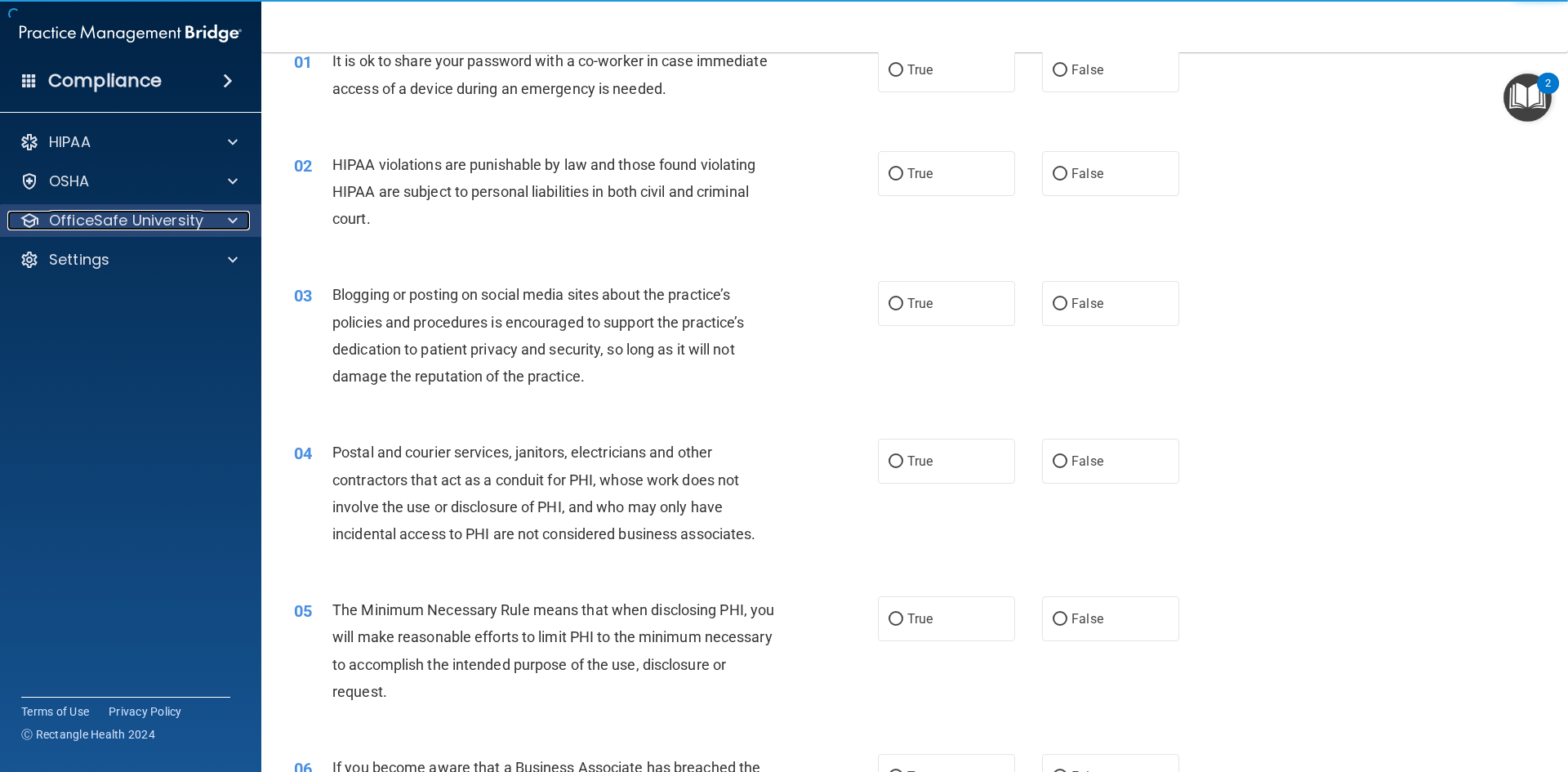
click at [195, 215] on p "OfficeSafe University" at bounding box center [126, 221] width 154 height 19
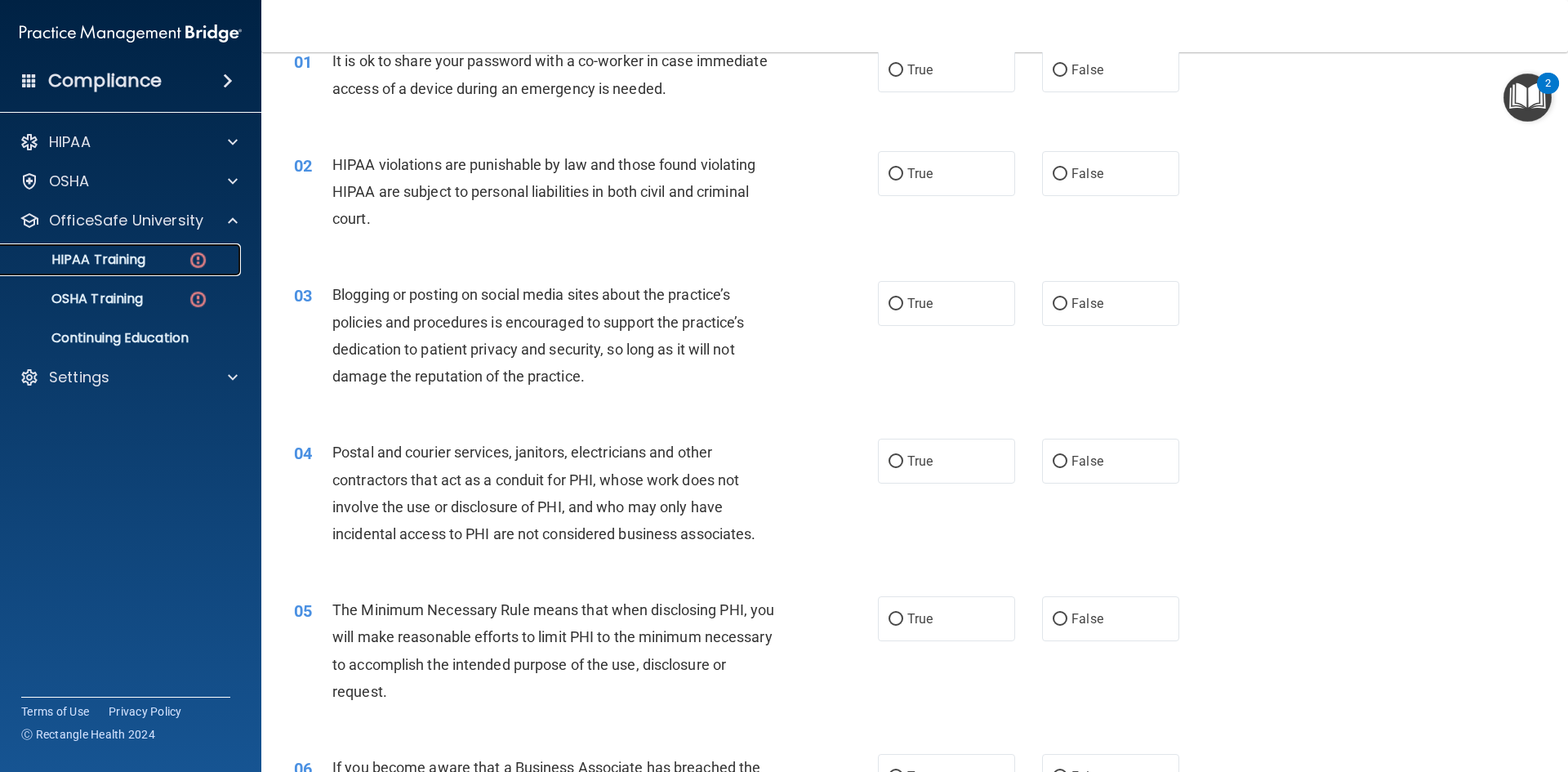
click at [174, 261] on div "HIPAA Training" at bounding box center [122, 259] width 223 height 16
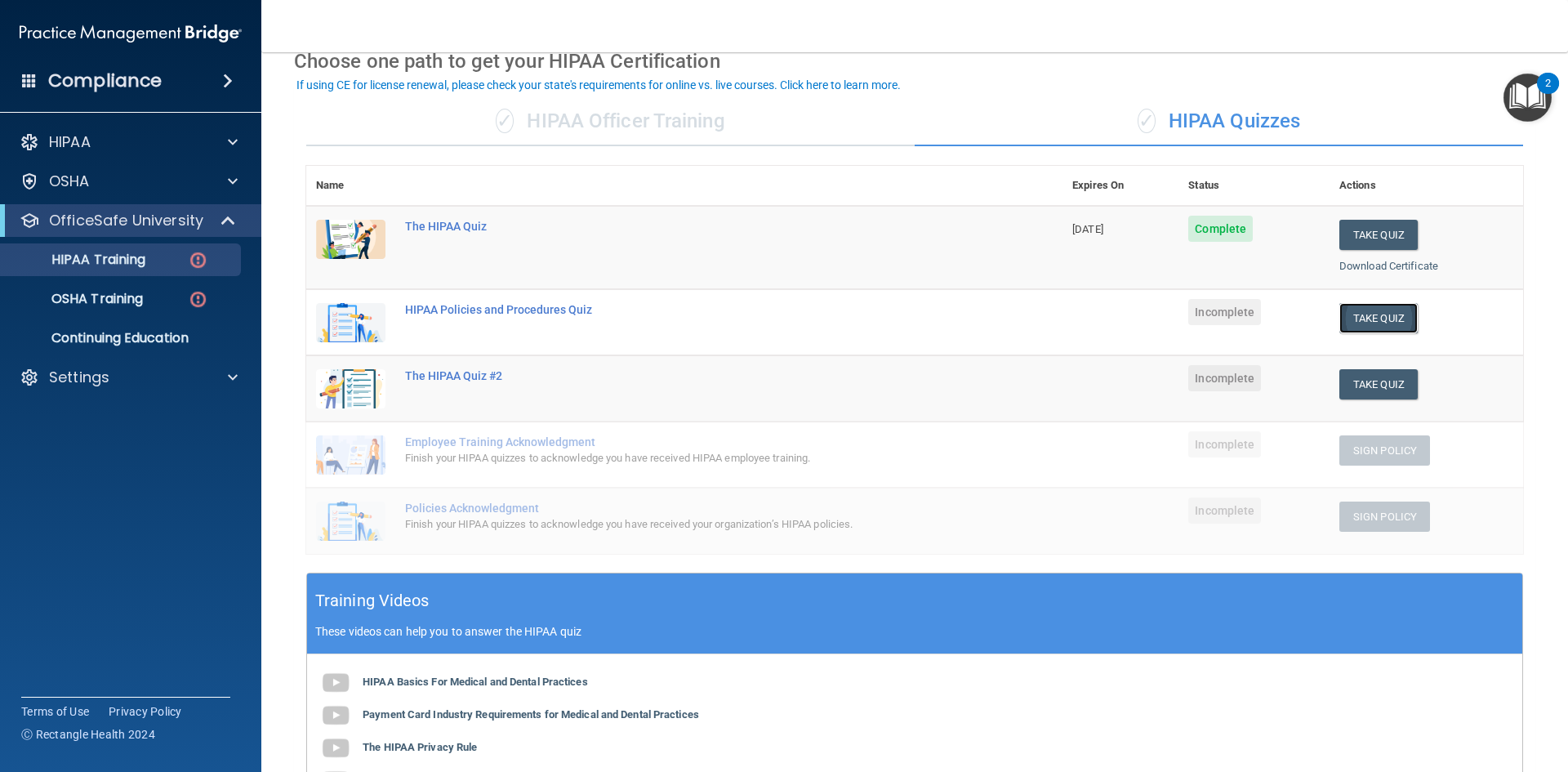
click at [1362, 310] on button "Take Quiz" at bounding box center [1379, 318] width 79 height 30
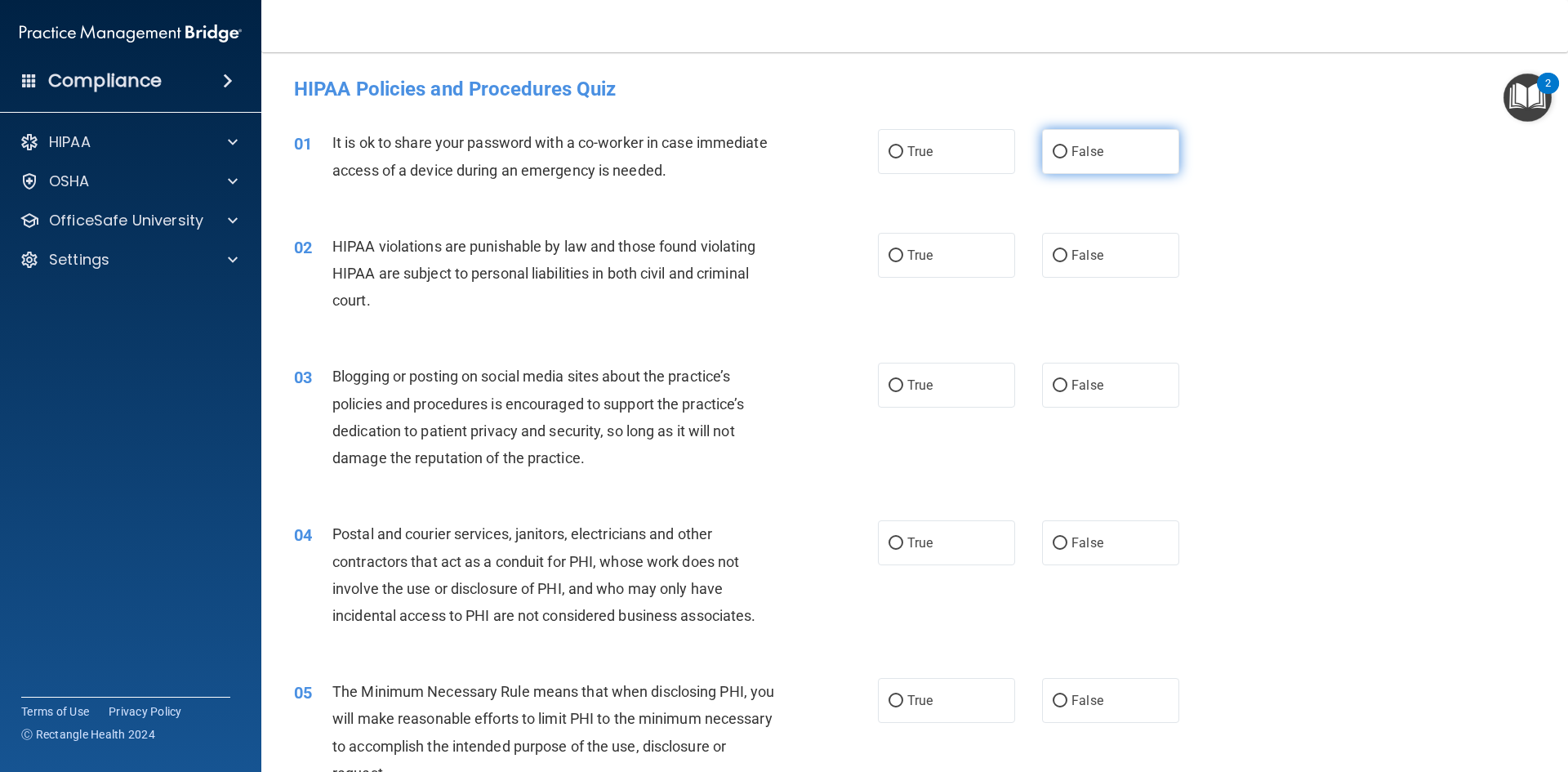
click at [1111, 167] on label "False" at bounding box center [1110, 151] width 137 height 45
click at [1068, 158] on input "False" at bounding box center [1059, 152] width 14 height 12
radio input "true"
click at [939, 251] on label "True" at bounding box center [946, 255] width 137 height 45
click at [903, 251] on input "True" at bounding box center [895, 255] width 14 height 12
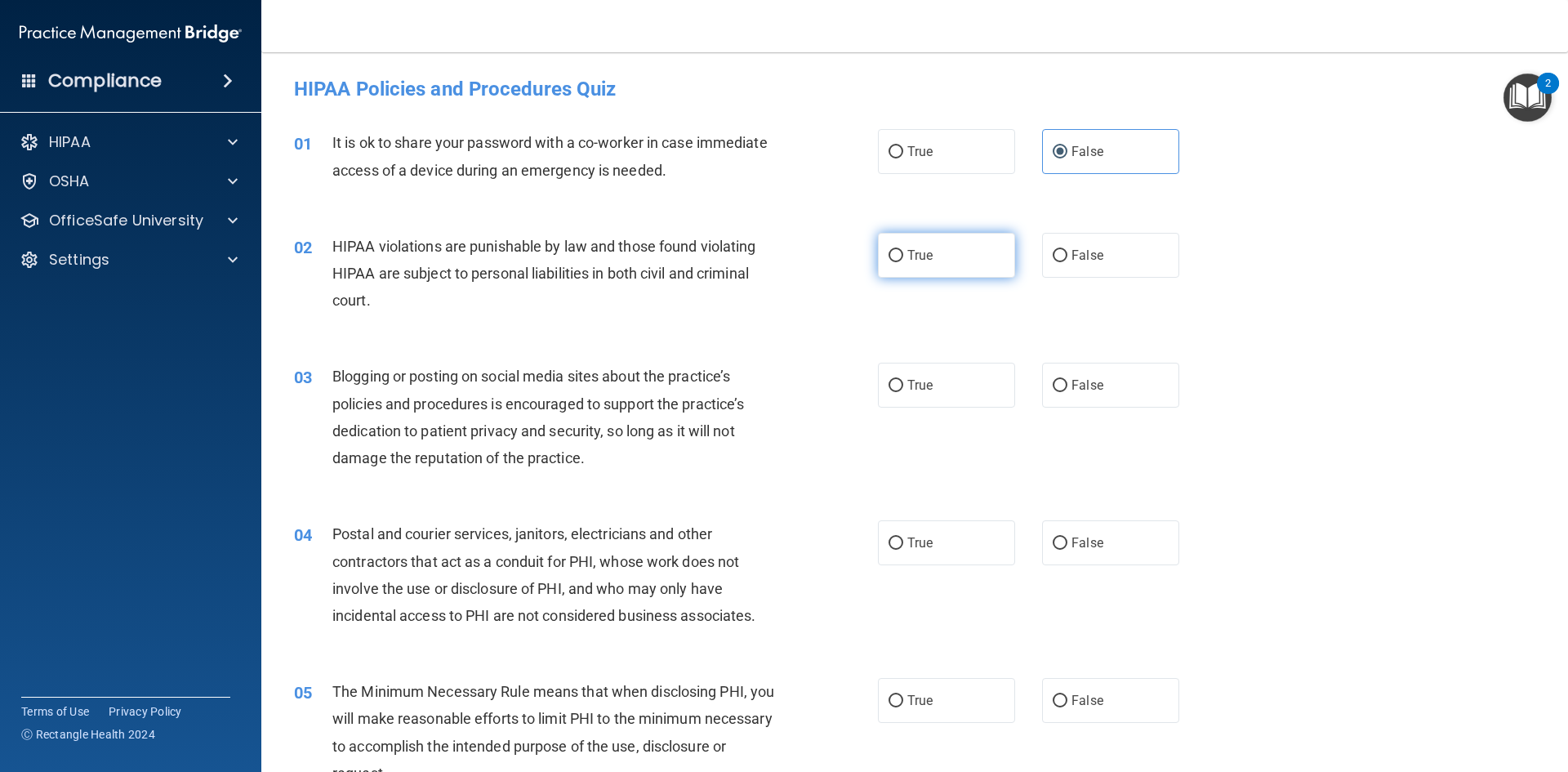
radio input "true"
click at [1104, 398] on label "False" at bounding box center [1110, 385] width 137 height 45
click at [1068, 393] on input "False" at bounding box center [1059, 386] width 14 height 12
radio input "true"
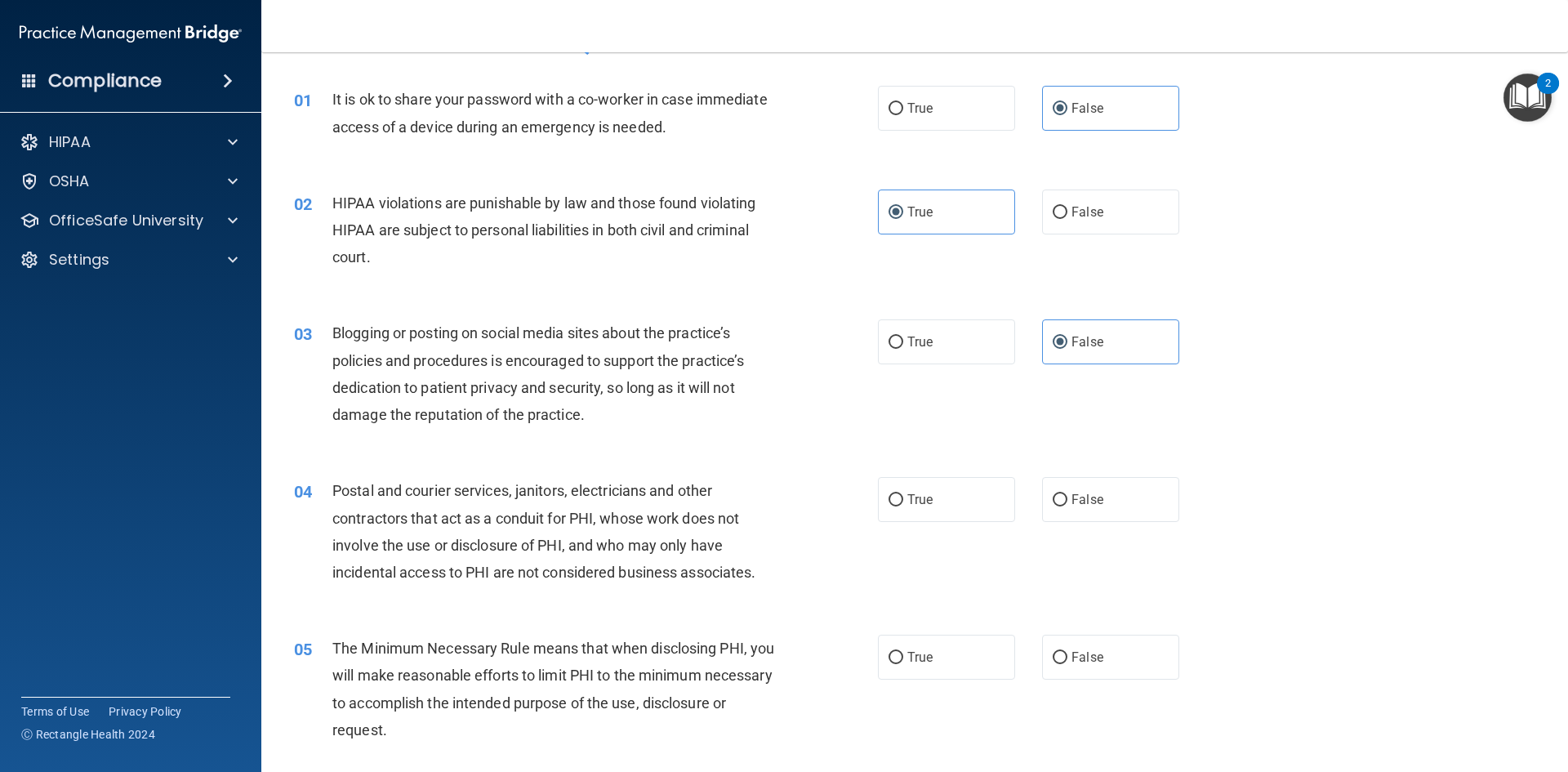
scroll to position [82, 0]
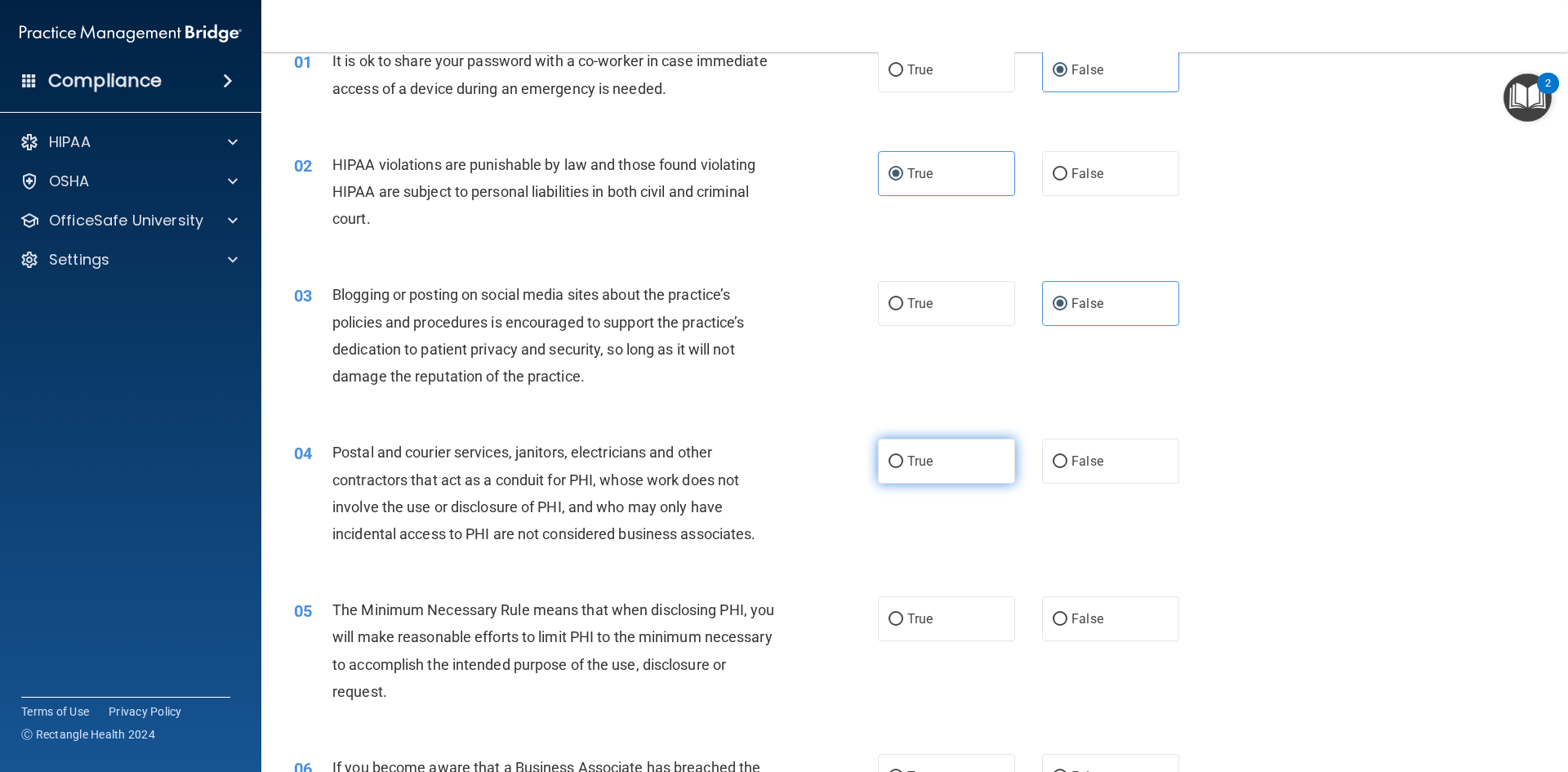
click at [965, 468] on label "True" at bounding box center [946, 461] width 137 height 45
click at [903, 468] on input "True" at bounding box center [895, 462] width 14 height 12
radio input "true"
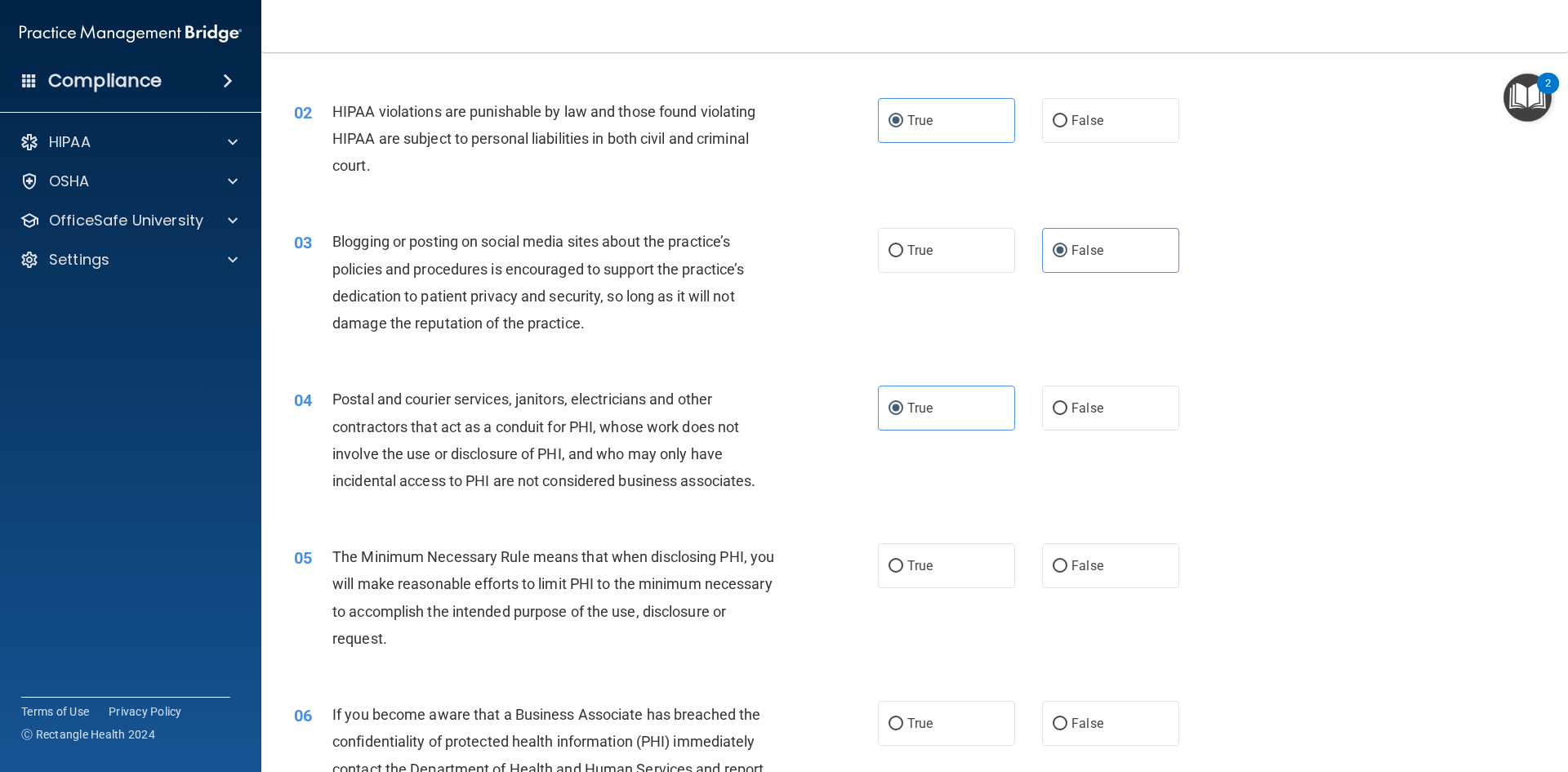
scroll to position [163, 0]
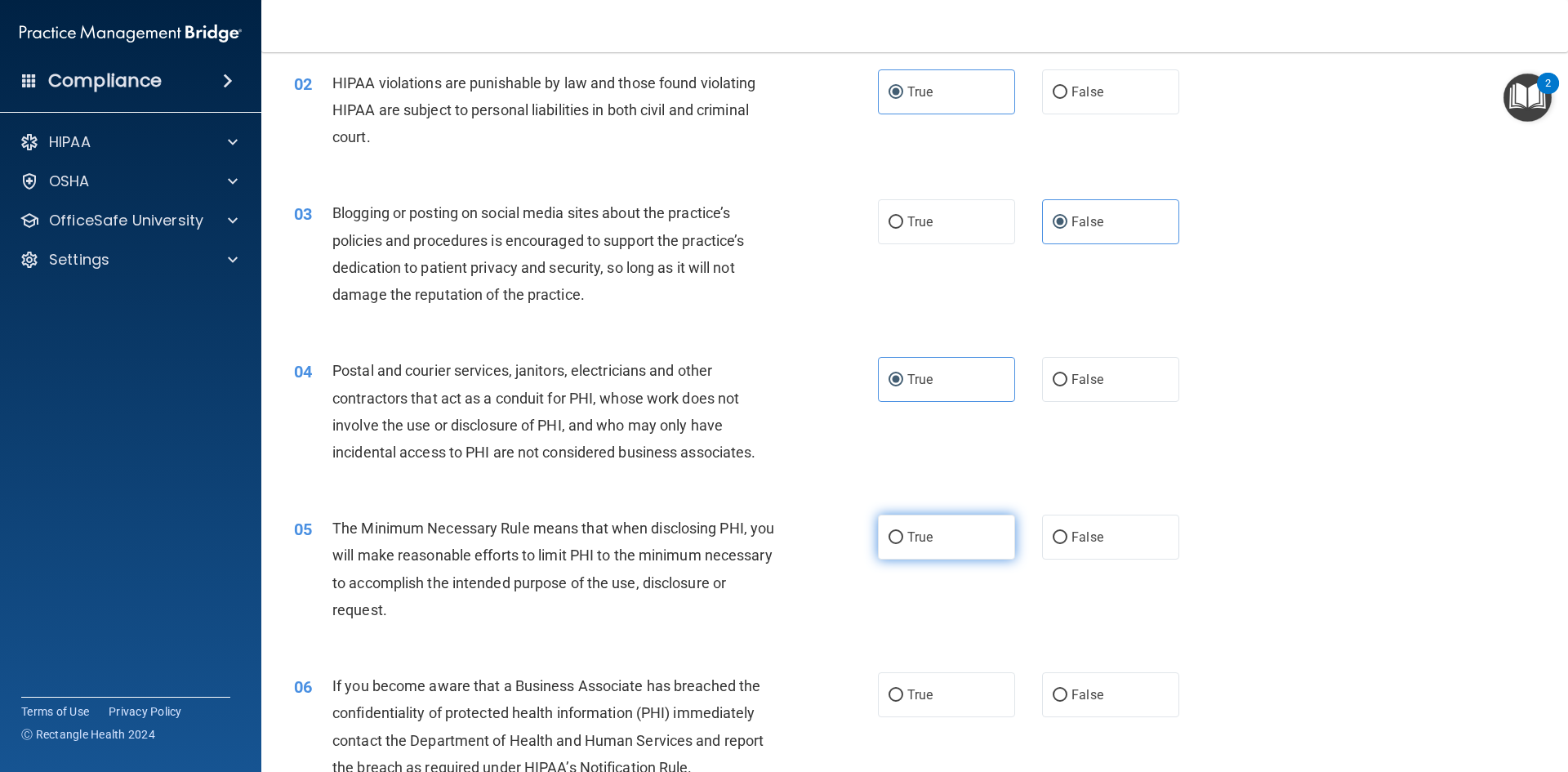
click at [965, 525] on label "True" at bounding box center [946, 537] width 137 height 45
click at [903, 532] on input "True" at bounding box center [895, 538] width 14 height 12
radio input "true"
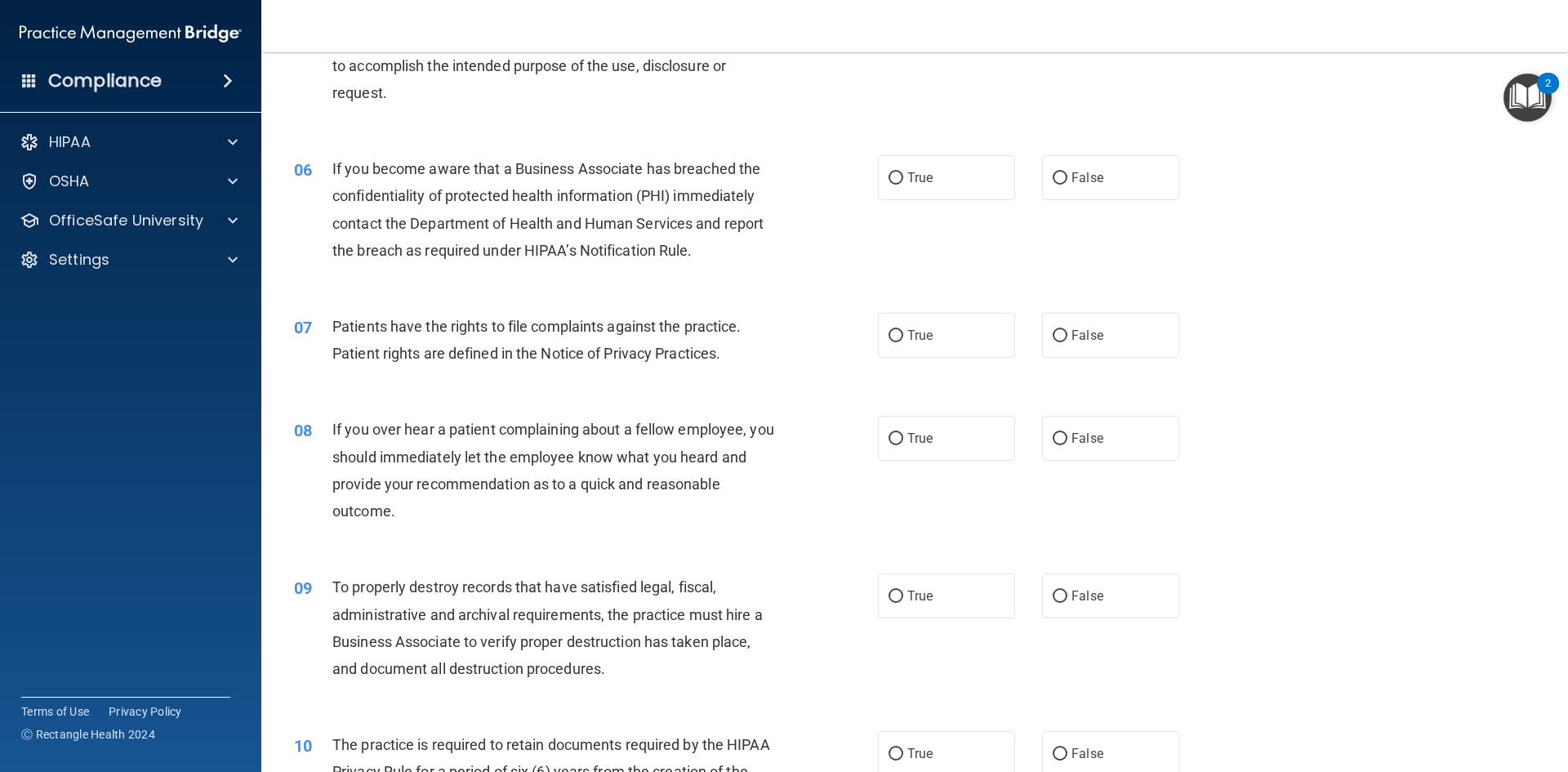
scroll to position [736, 0]
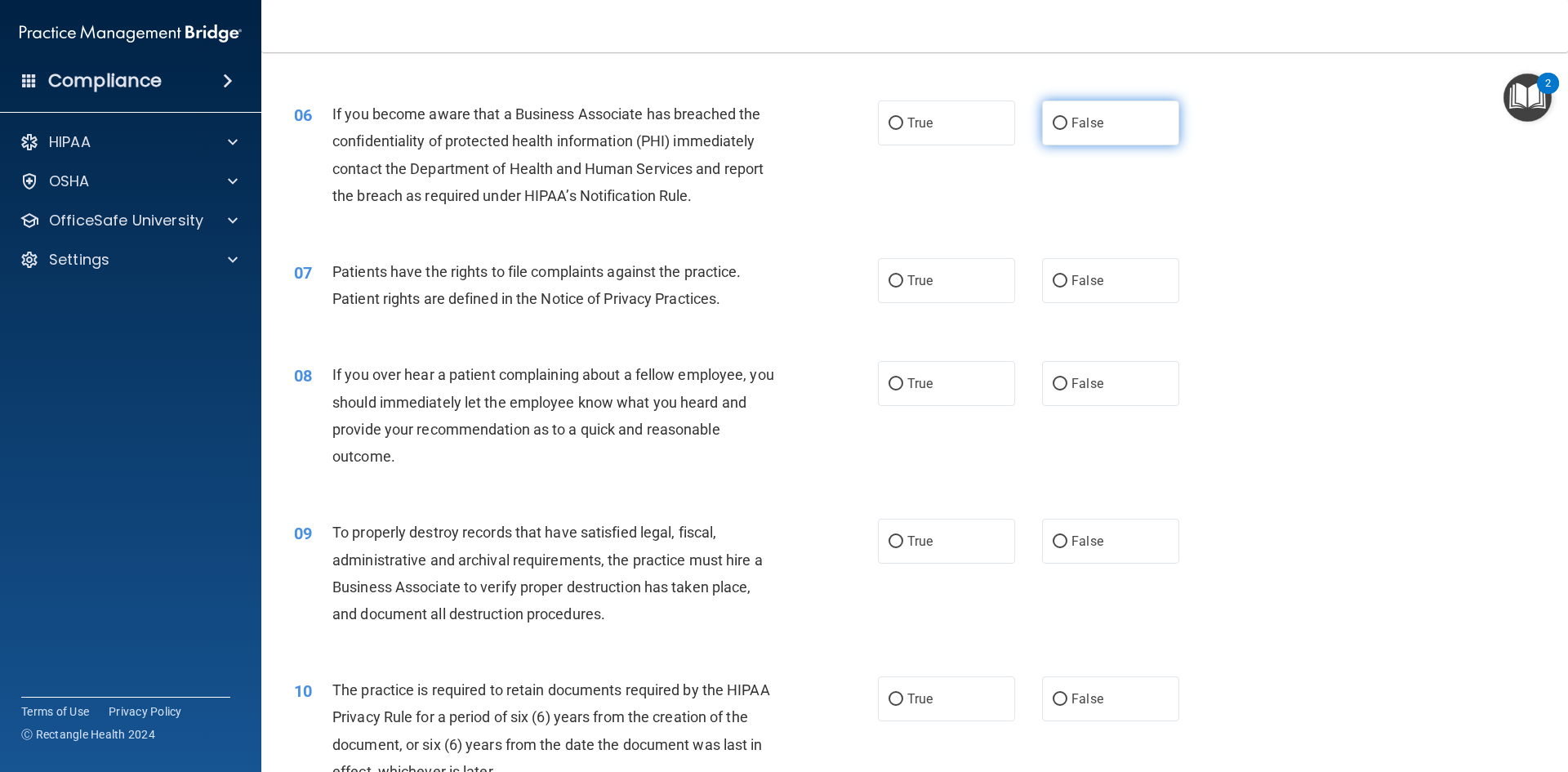
click at [1062, 117] on label "False" at bounding box center [1110, 123] width 137 height 45
click at [1062, 118] on input "False" at bounding box center [1059, 124] width 14 height 12
radio input "true"
click at [936, 276] on label "True" at bounding box center [946, 280] width 137 height 45
click at [903, 276] on input "True" at bounding box center [895, 281] width 14 height 12
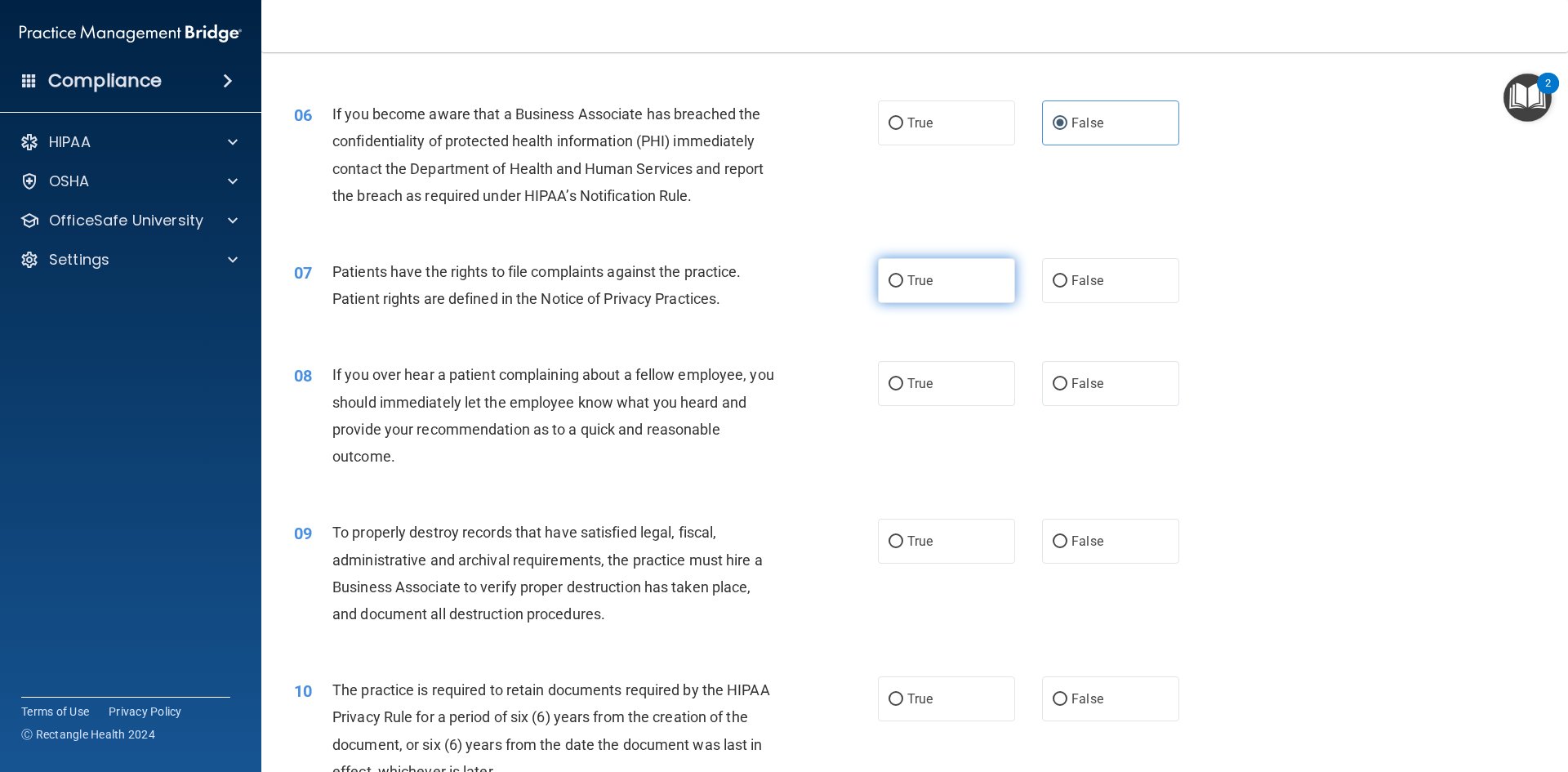
radio input "true"
click at [1120, 379] on label "False" at bounding box center [1110, 383] width 137 height 45
click at [1068, 379] on input "False" at bounding box center [1059, 384] width 14 height 12
radio input "true"
click at [1072, 536] on span "False" at bounding box center [1087, 542] width 32 height 15
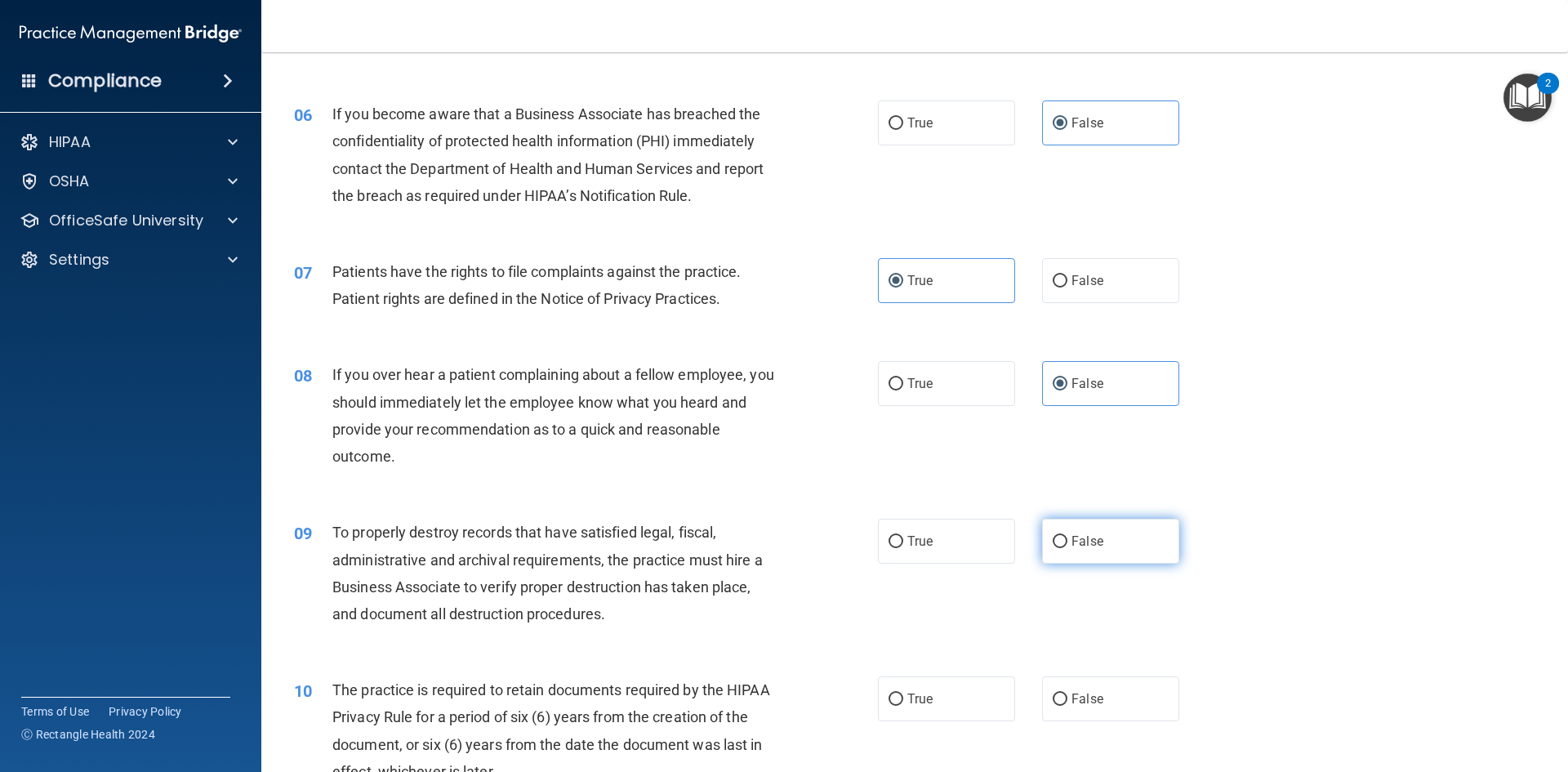
click at [1068, 536] on input "False" at bounding box center [1059, 542] width 14 height 12
radio input "true"
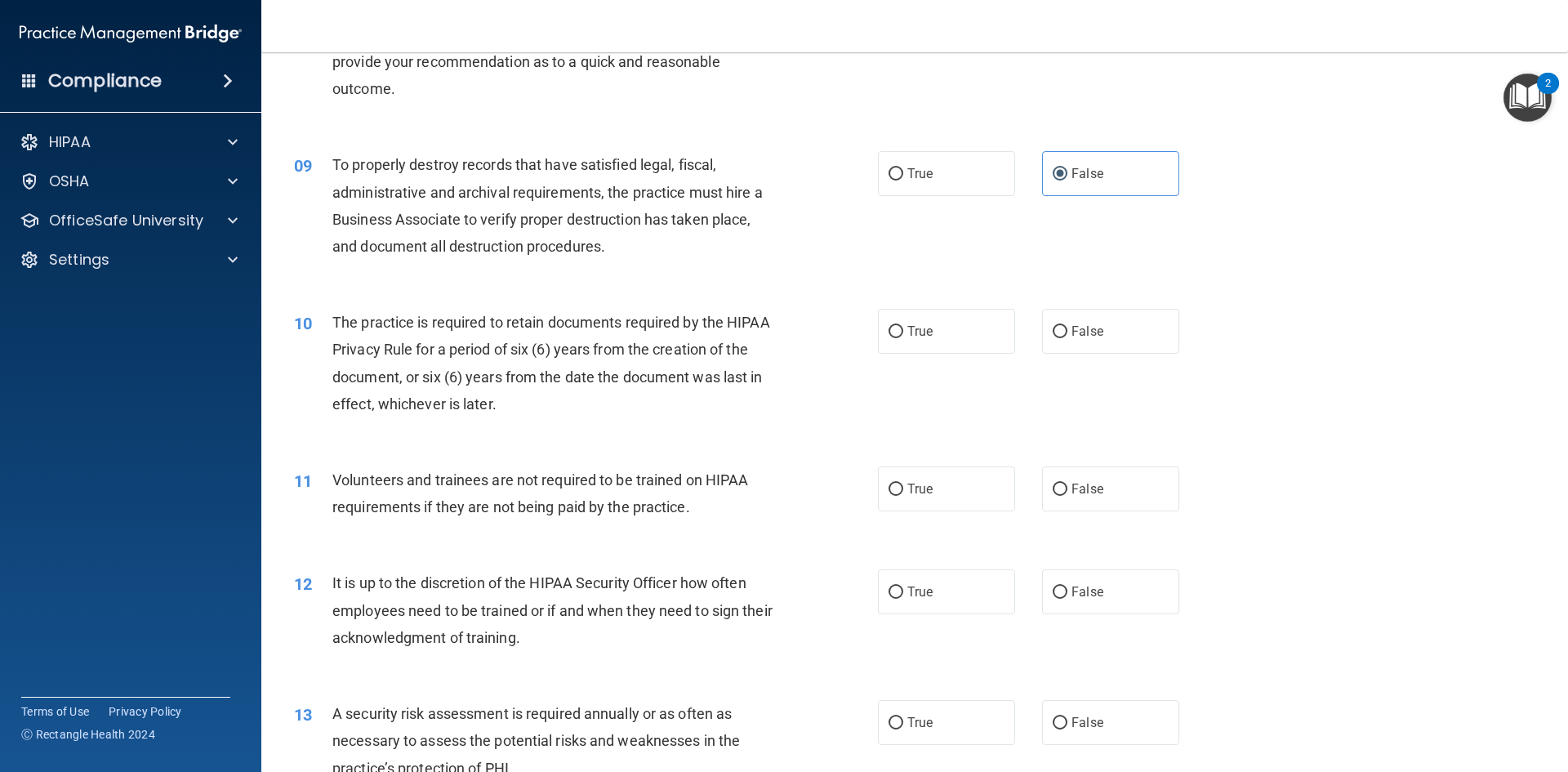
scroll to position [1145, 0]
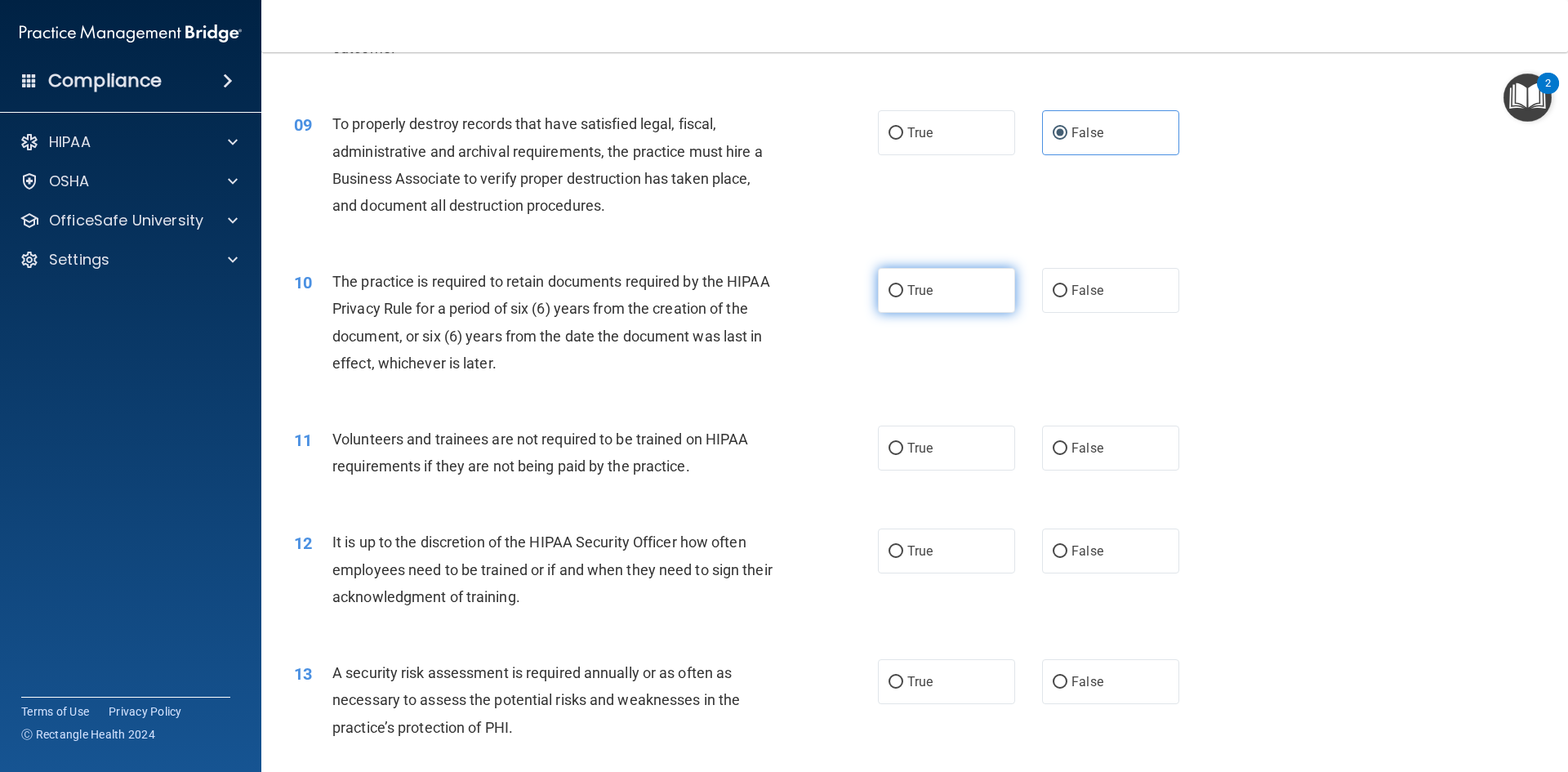
click at [941, 305] on label "True" at bounding box center [946, 290] width 137 height 45
click at [903, 298] on input "True" at bounding box center [895, 291] width 14 height 12
radio input "true"
click at [1043, 424] on div "11 Volunteers and trainees are not required to be trained on HIPAA requirements…" at bounding box center [915, 456] width 1266 height 103
click at [1062, 437] on label "False" at bounding box center [1110, 447] width 137 height 45
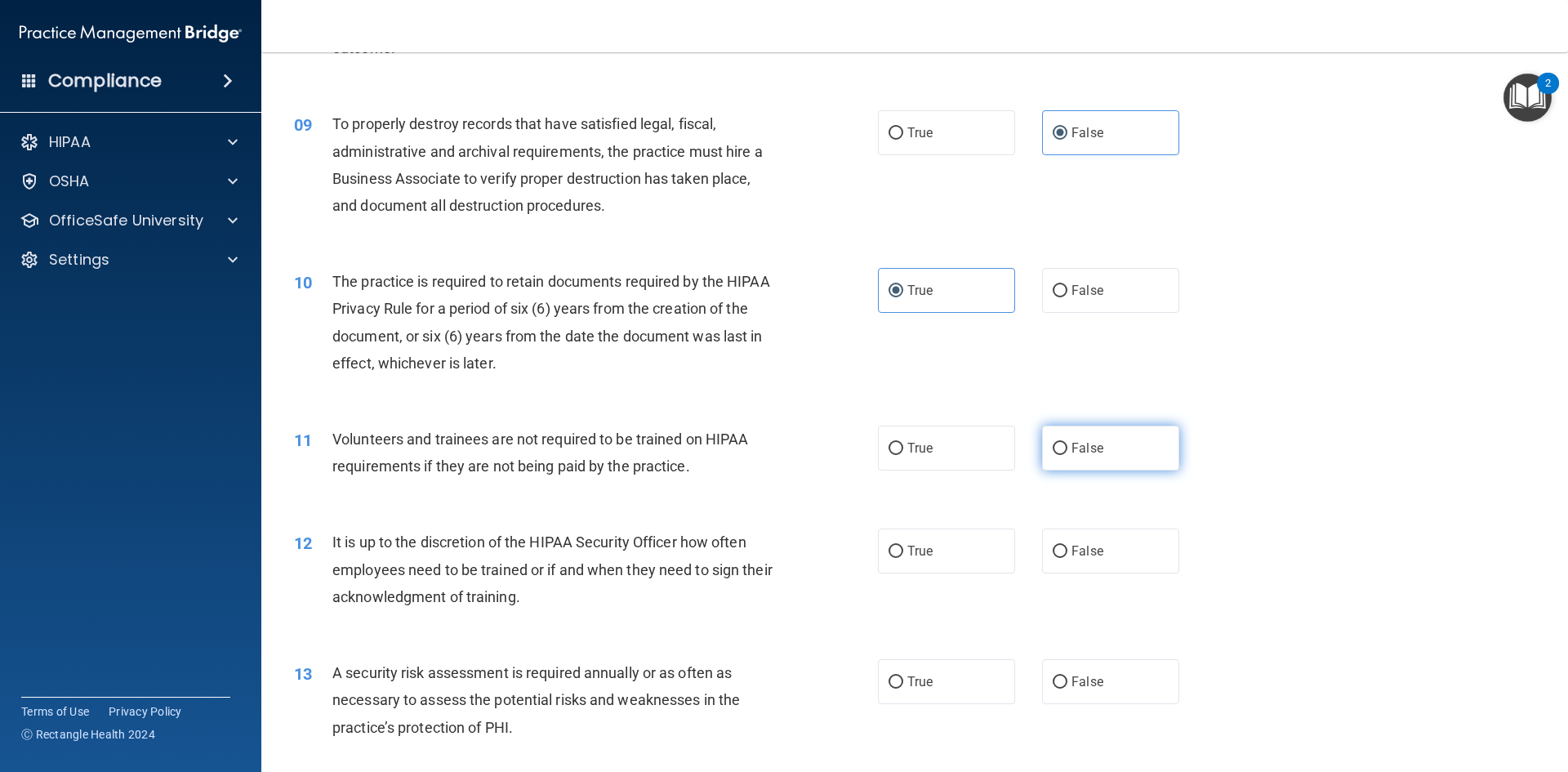
click at [1062, 443] on input "False" at bounding box center [1059, 448] width 14 height 12
radio input "true"
click at [1068, 536] on label "False" at bounding box center [1110, 551] width 137 height 45
click at [1124, 561] on label "False" at bounding box center [1110, 551] width 137 height 45
click at [1068, 558] on input "False" at bounding box center [1059, 552] width 14 height 12
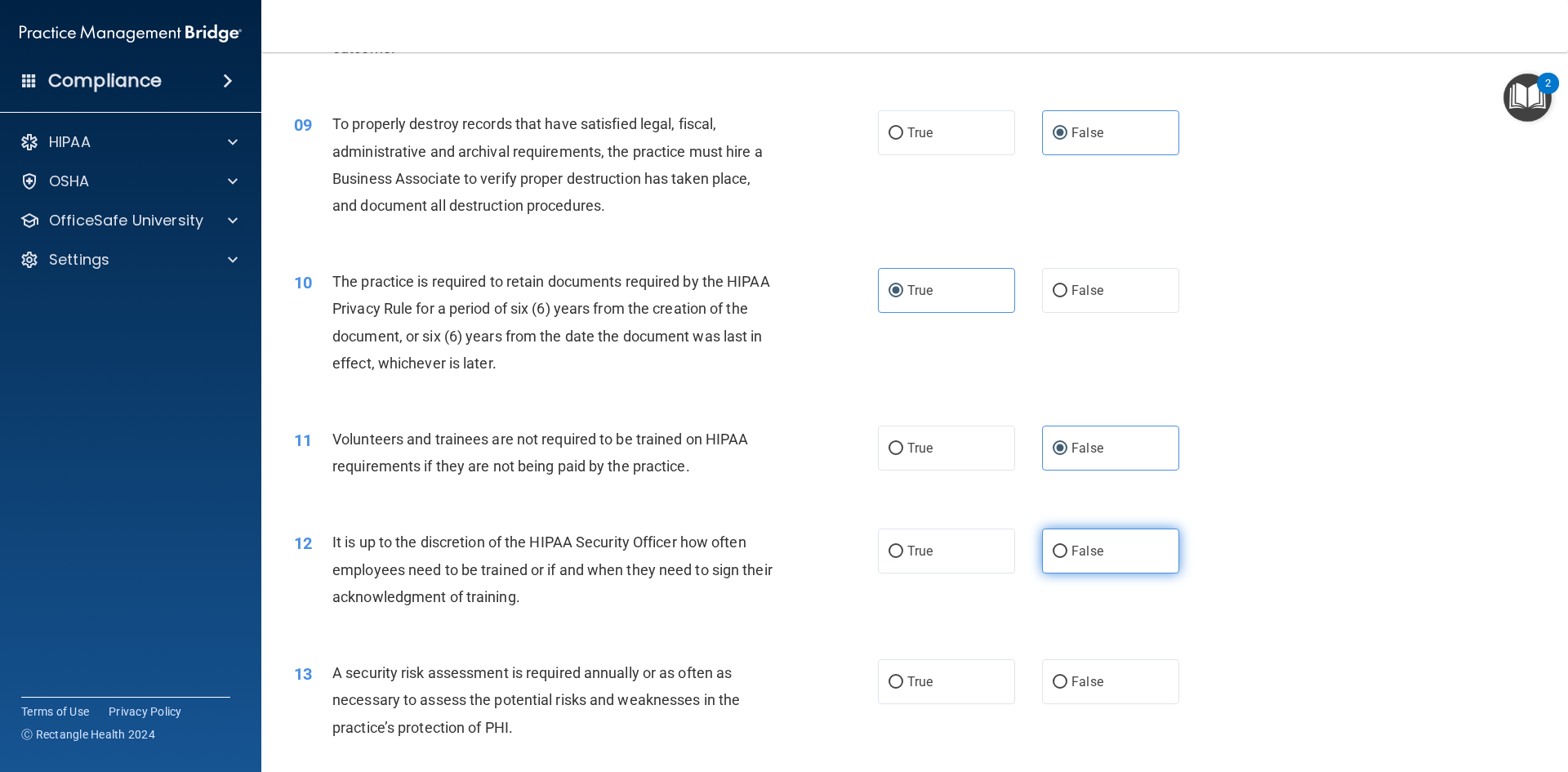
radio input "true"
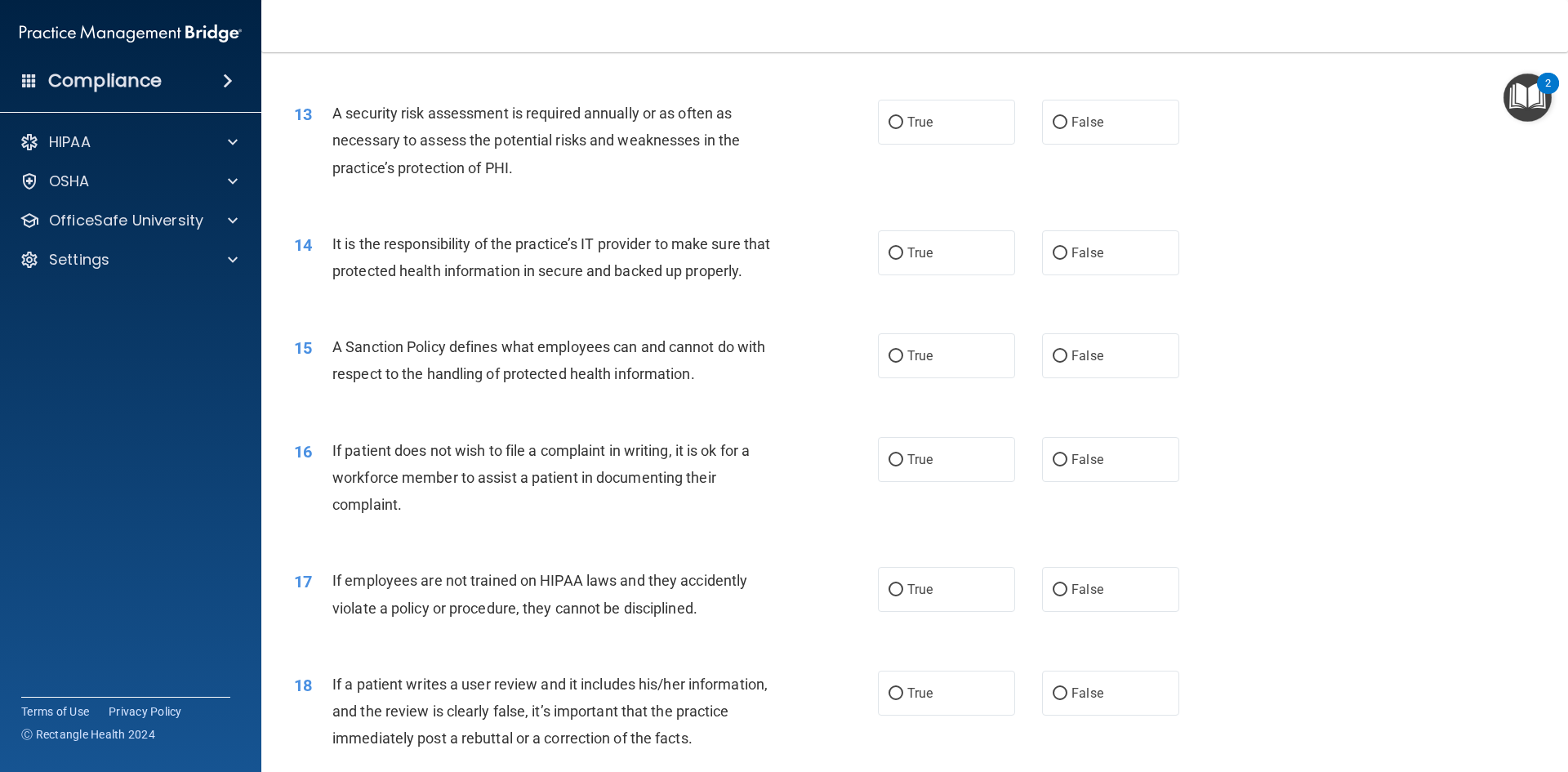
scroll to position [1717, 0]
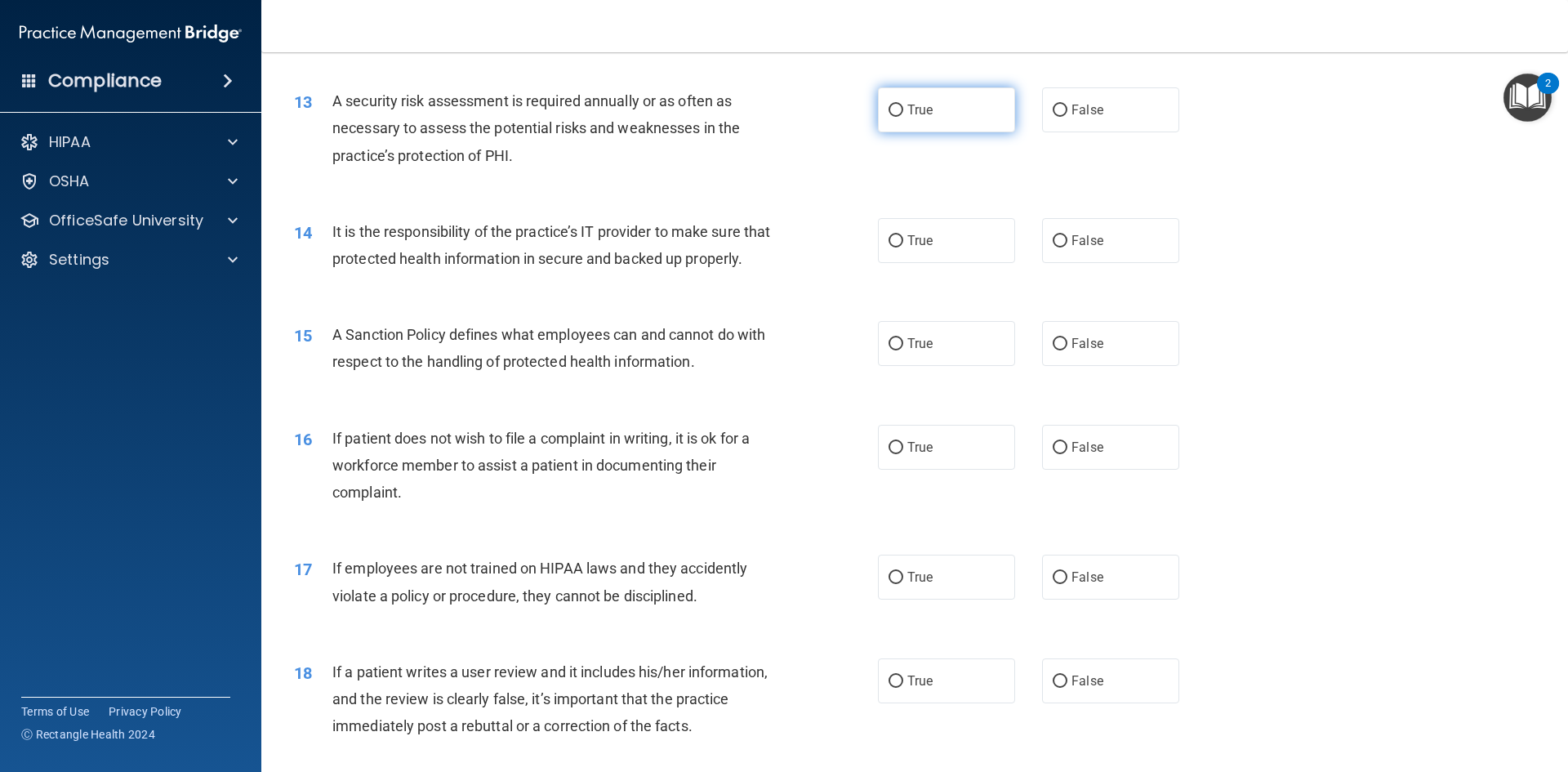
click at [906, 133] on label "True" at bounding box center [946, 109] width 137 height 45
click at [903, 117] on input "True" at bounding box center [895, 110] width 14 height 12
radio input "true"
click at [908, 237] on span "True" at bounding box center [920, 241] width 25 height 15
click at [903, 237] on input "True" at bounding box center [895, 241] width 14 height 12
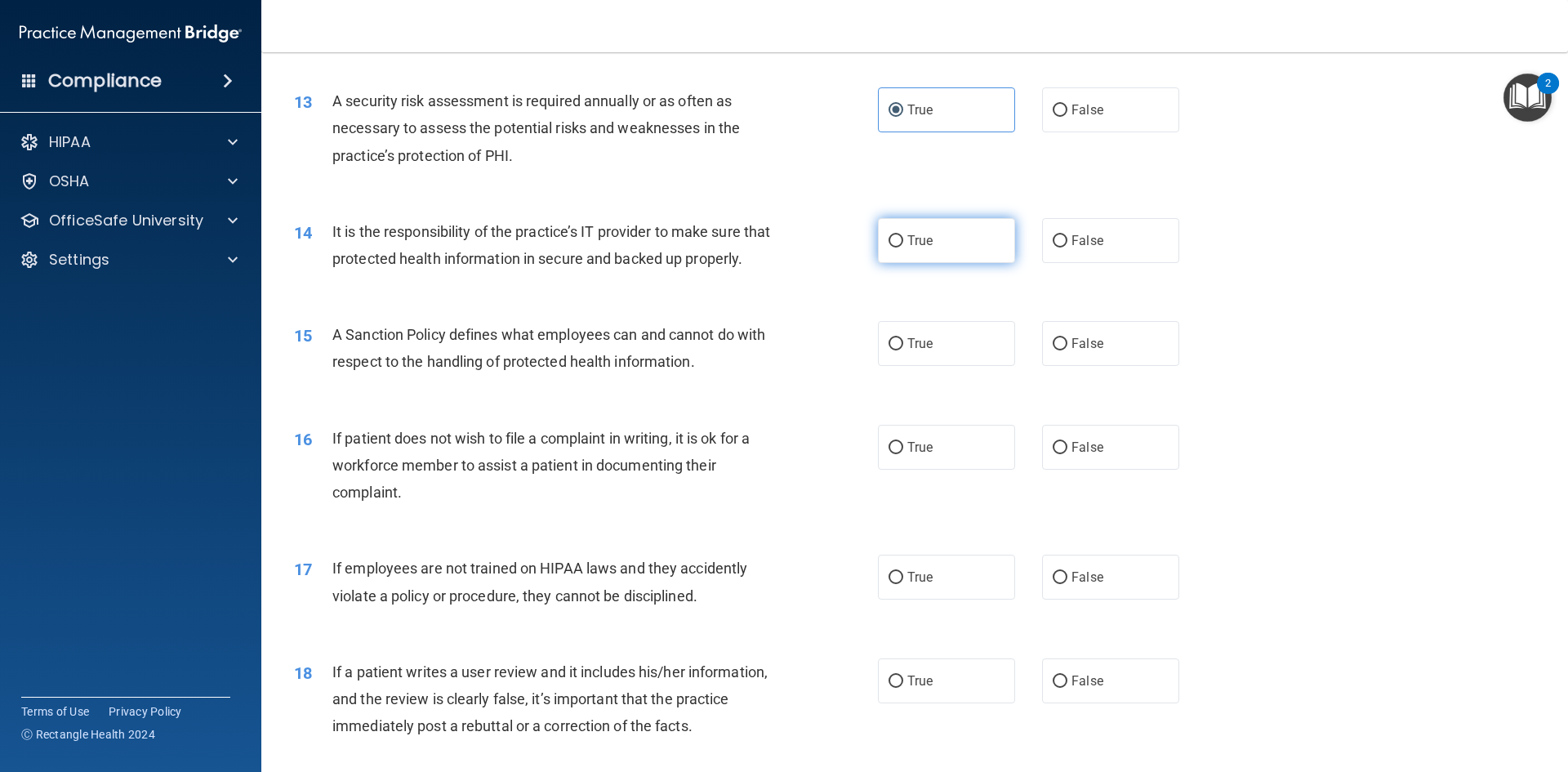
radio input "true"
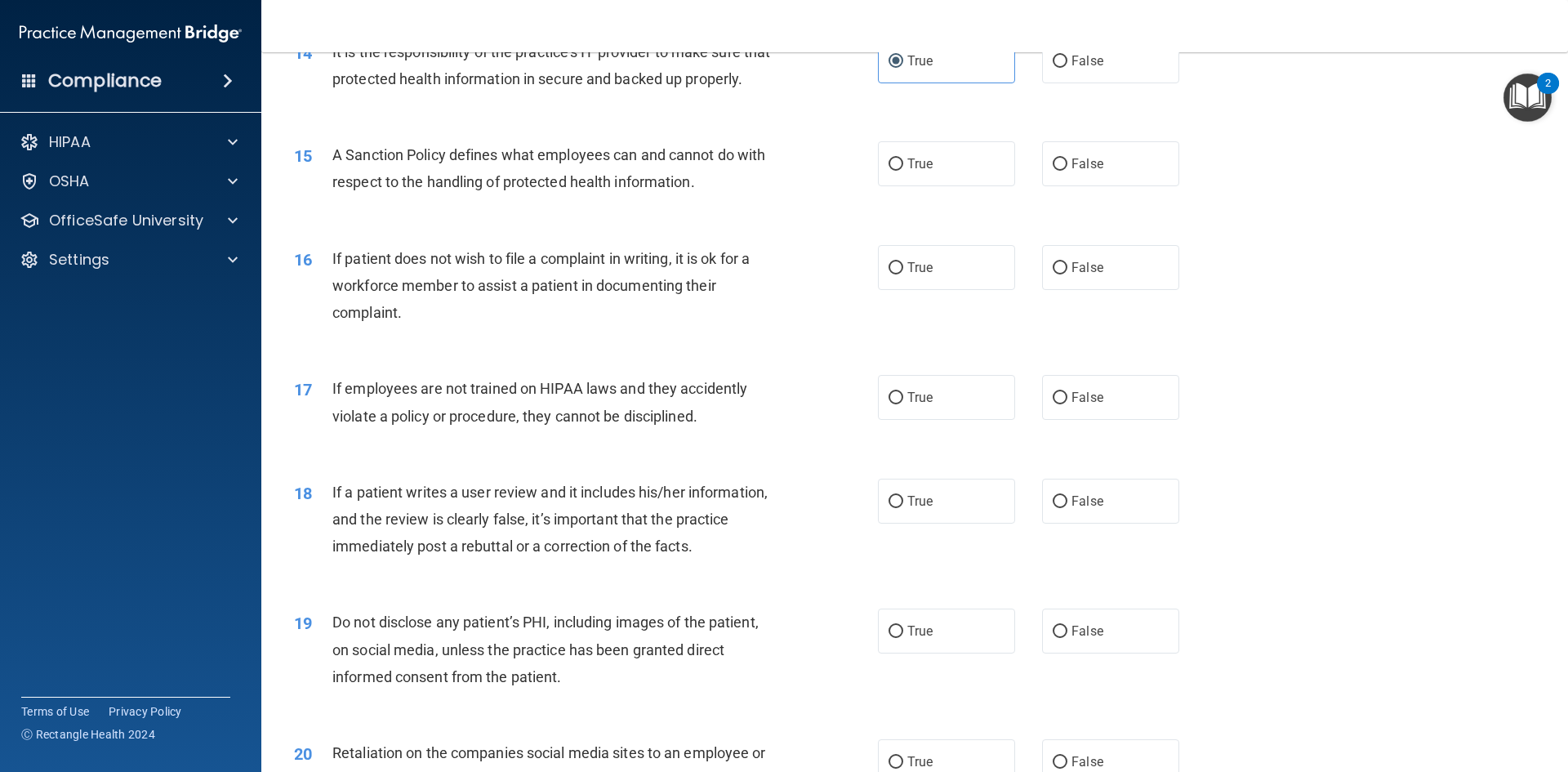
scroll to position [1880, 0]
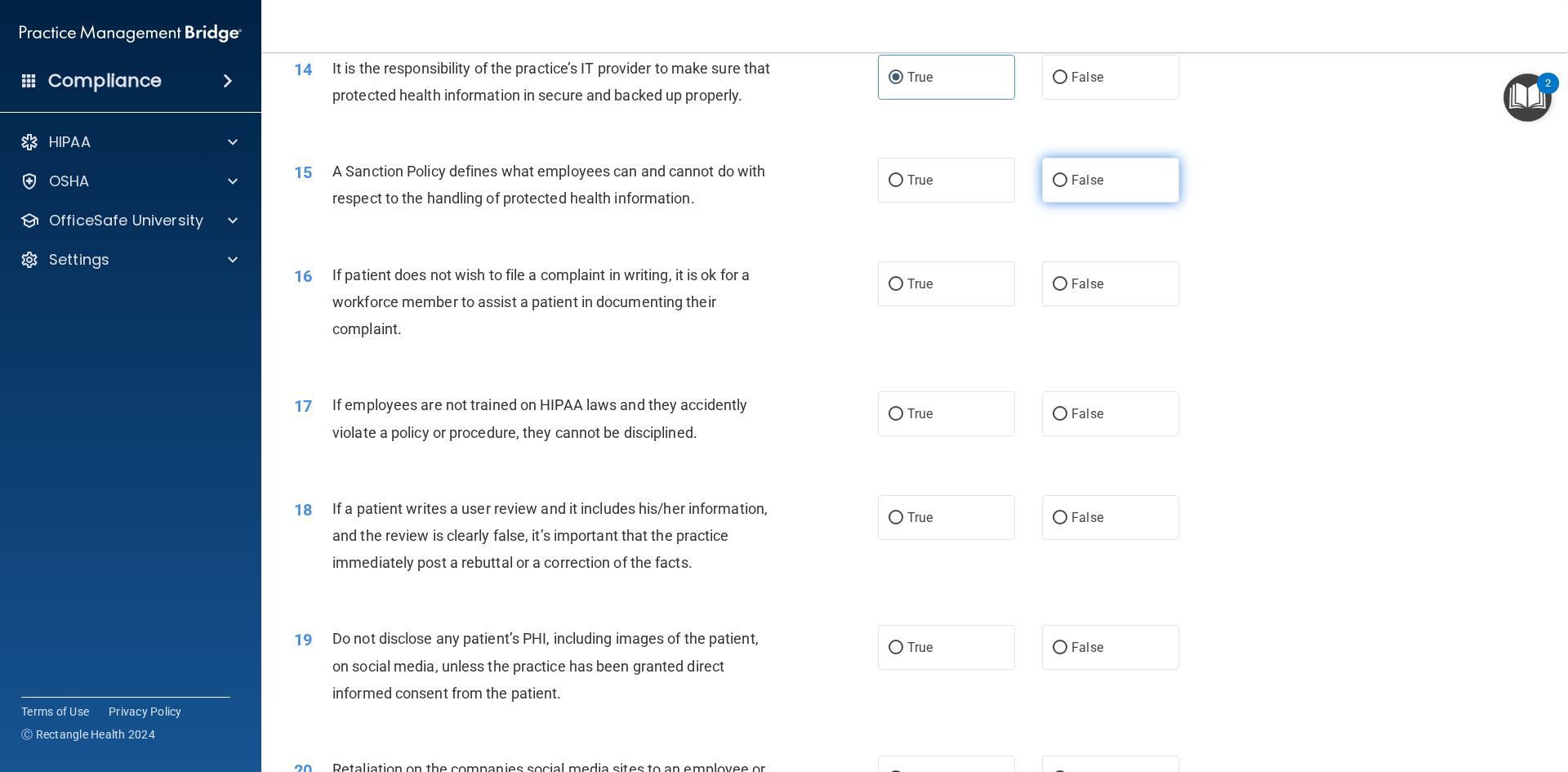
click at [1105, 203] on label "False" at bounding box center [1110, 180] width 137 height 45
click at [1068, 187] on input "False" at bounding box center [1059, 181] width 14 height 12
radio input "true"
click at [956, 306] on label "True" at bounding box center [946, 283] width 137 height 45
click at [903, 291] on input "True" at bounding box center [895, 284] width 14 height 12
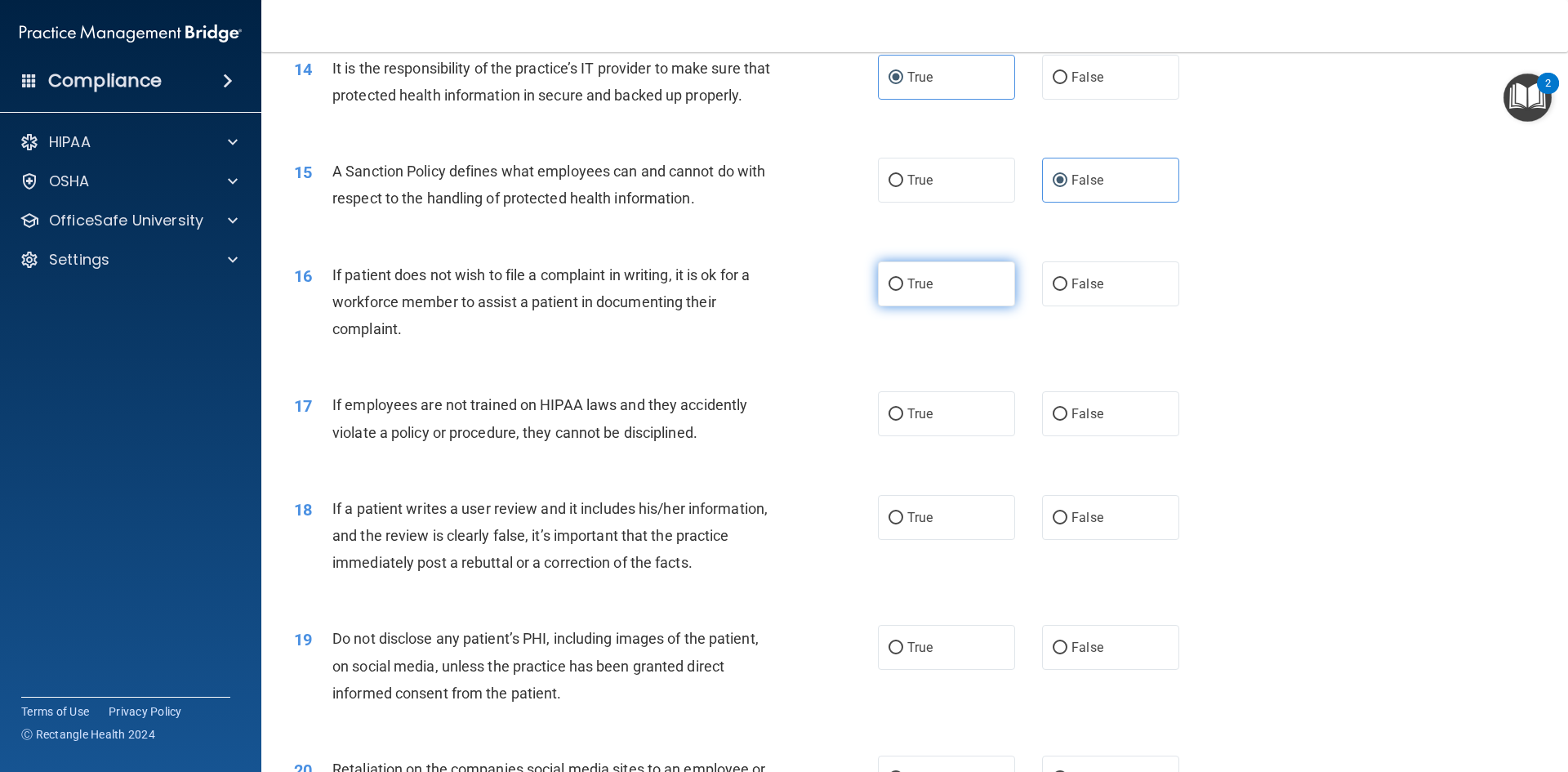
radio input "true"
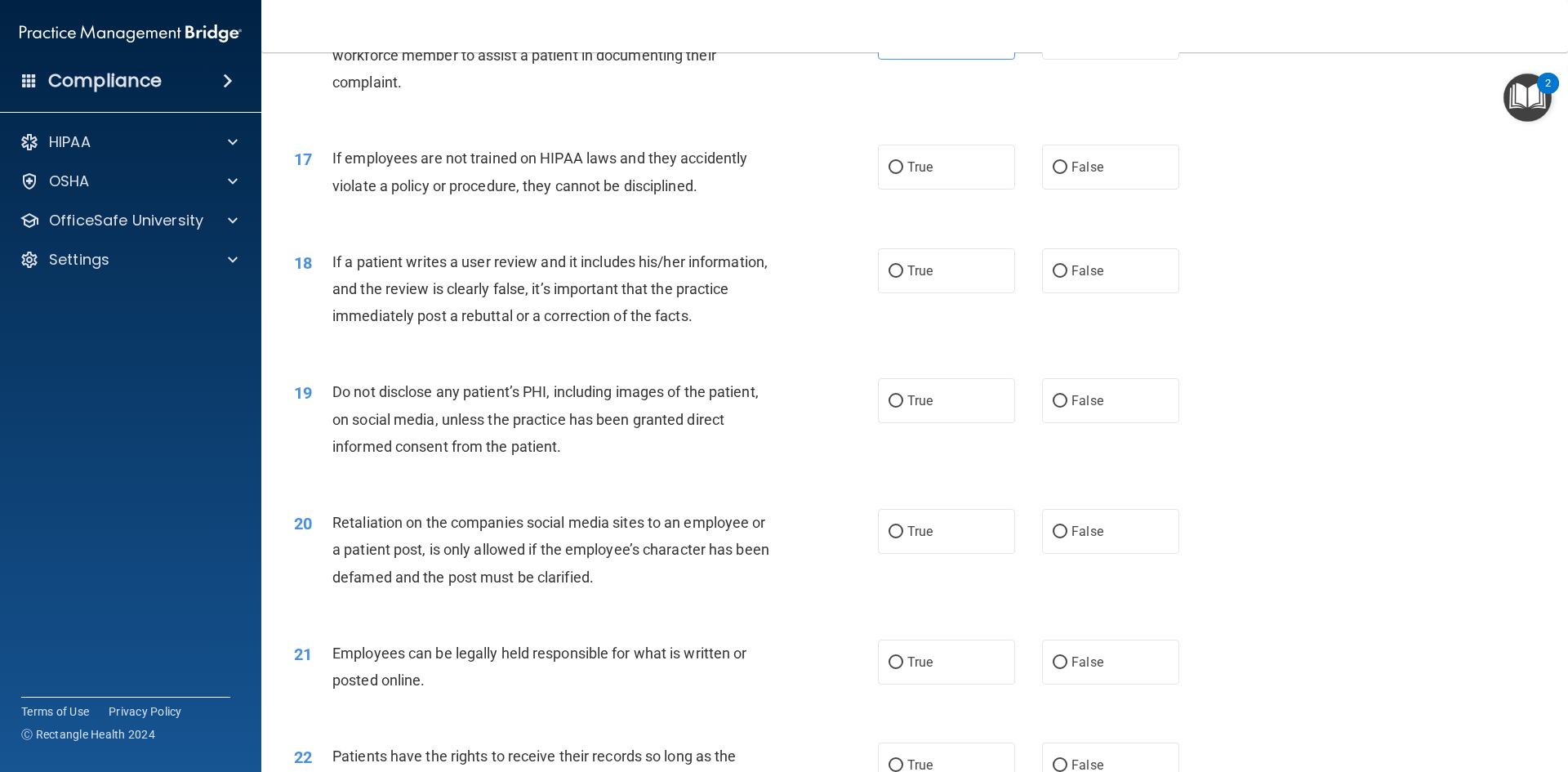
scroll to position [2207, 0]
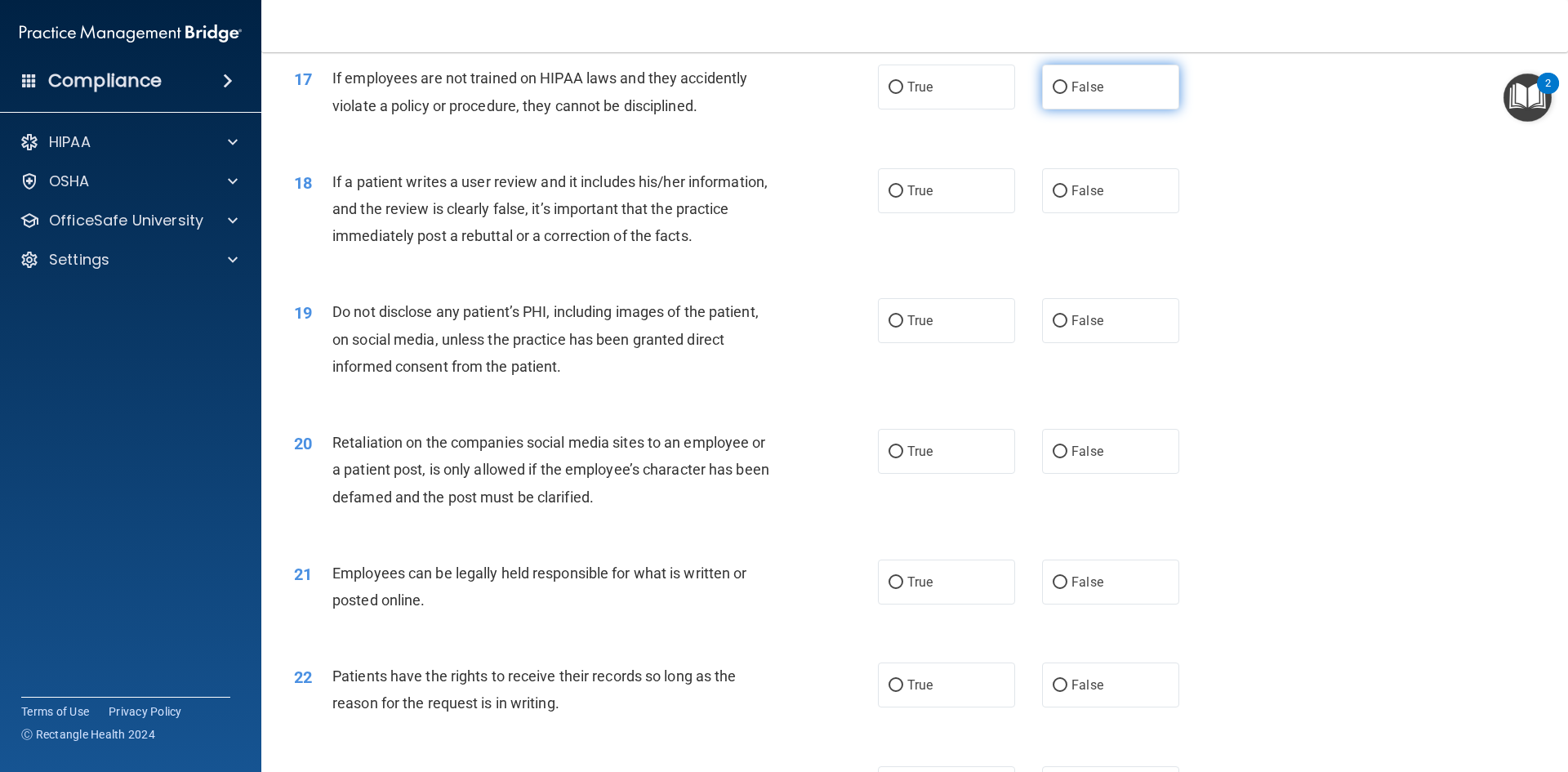
click at [1053, 94] on input "False" at bounding box center [1059, 87] width 14 height 12
radio input "true"
click at [1061, 206] on label "False" at bounding box center [1110, 190] width 137 height 45
click at [1061, 198] on input "False" at bounding box center [1059, 191] width 14 height 12
radio input "true"
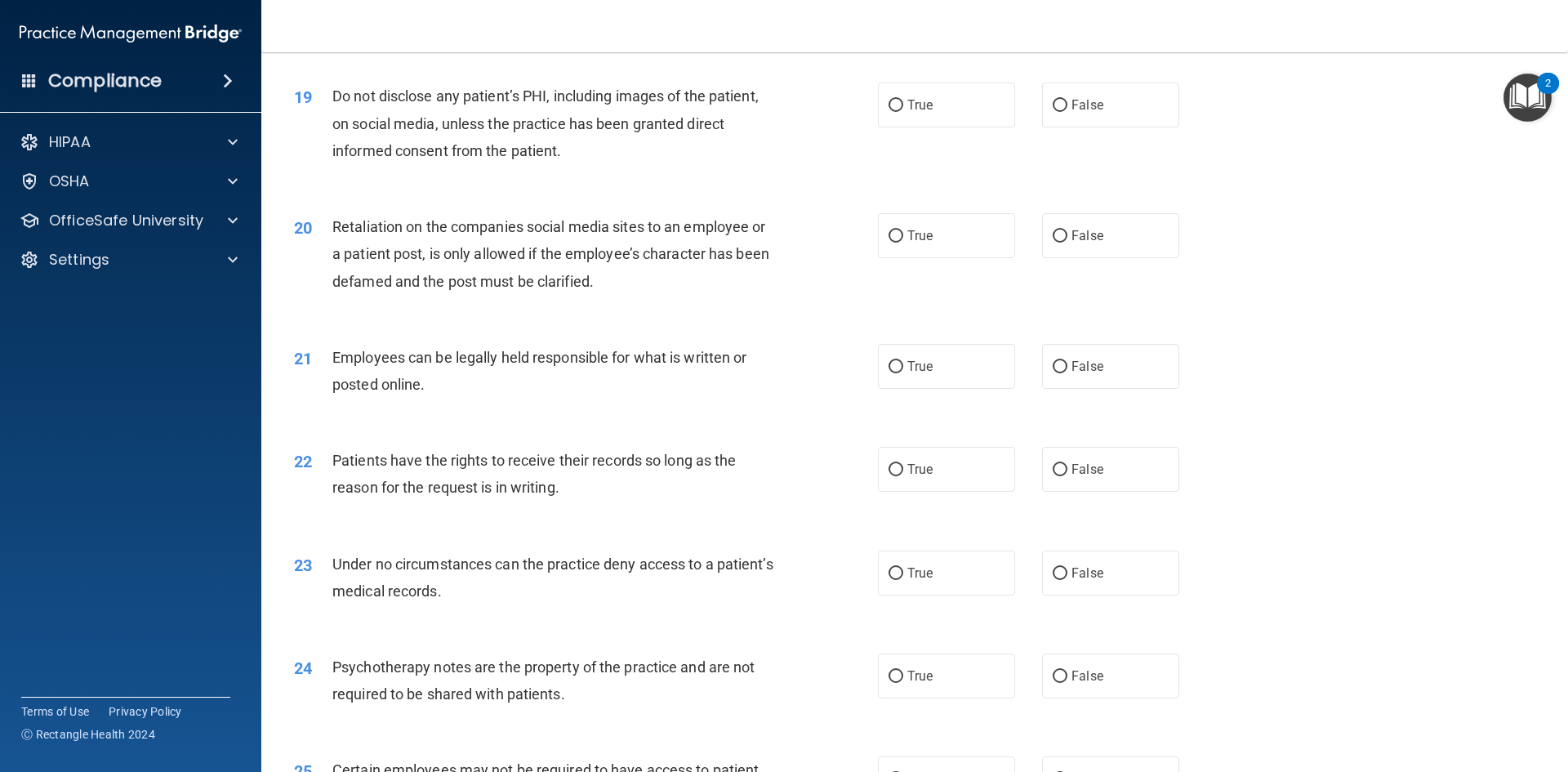
scroll to position [2452, 0]
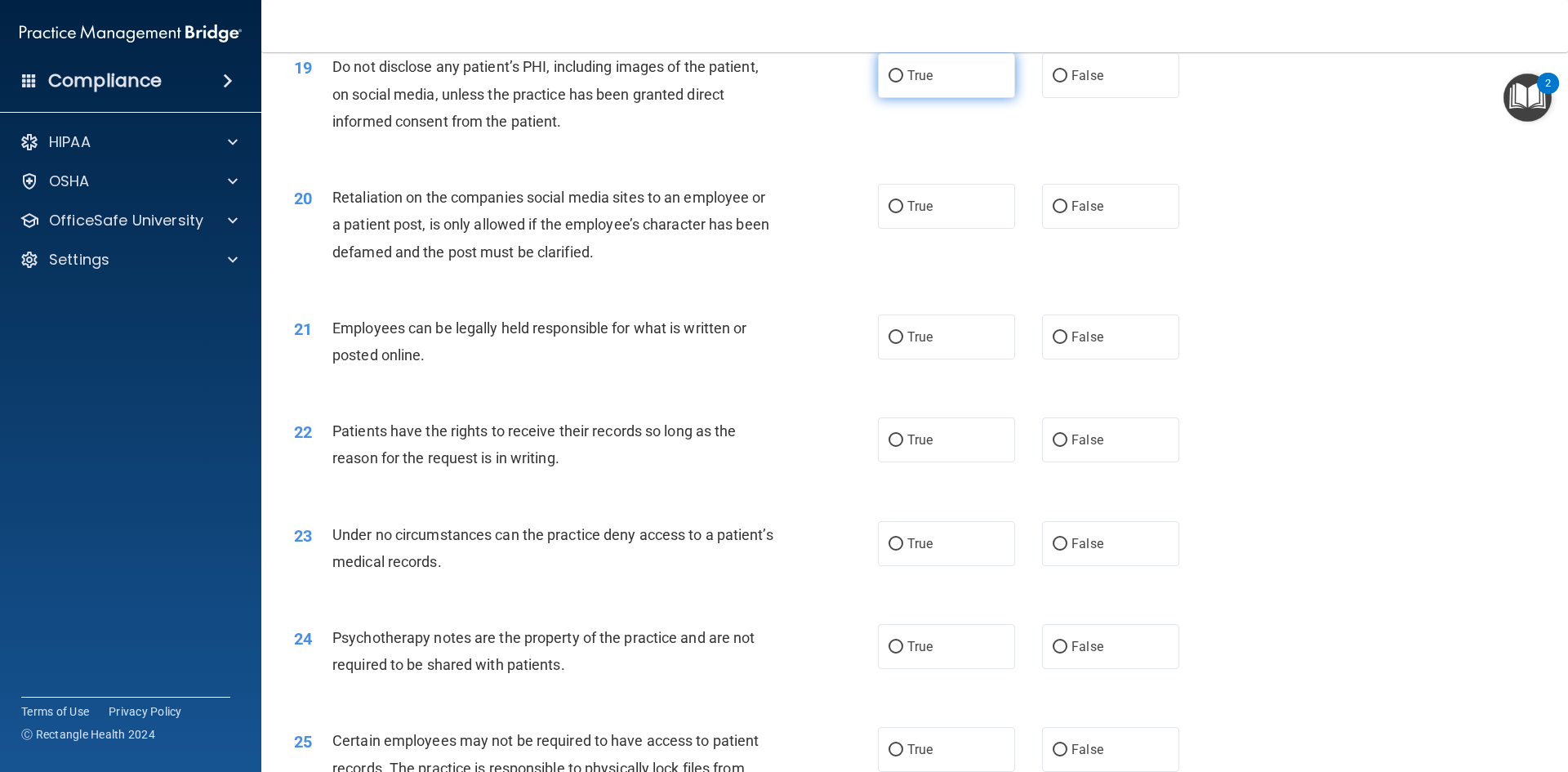
click at [922, 98] on label "True" at bounding box center [946, 75] width 137 height 45
click at [903, 83] on input "True" at bounding box center [895, 76] width 14 height 12
radio input "true"
click at [1121, 229] on label "False" at bounding box center [1110, 206] width 137 height 45
click at [1068, 213] on input "False" at bounding box center [1059, 206] width 14 height 12
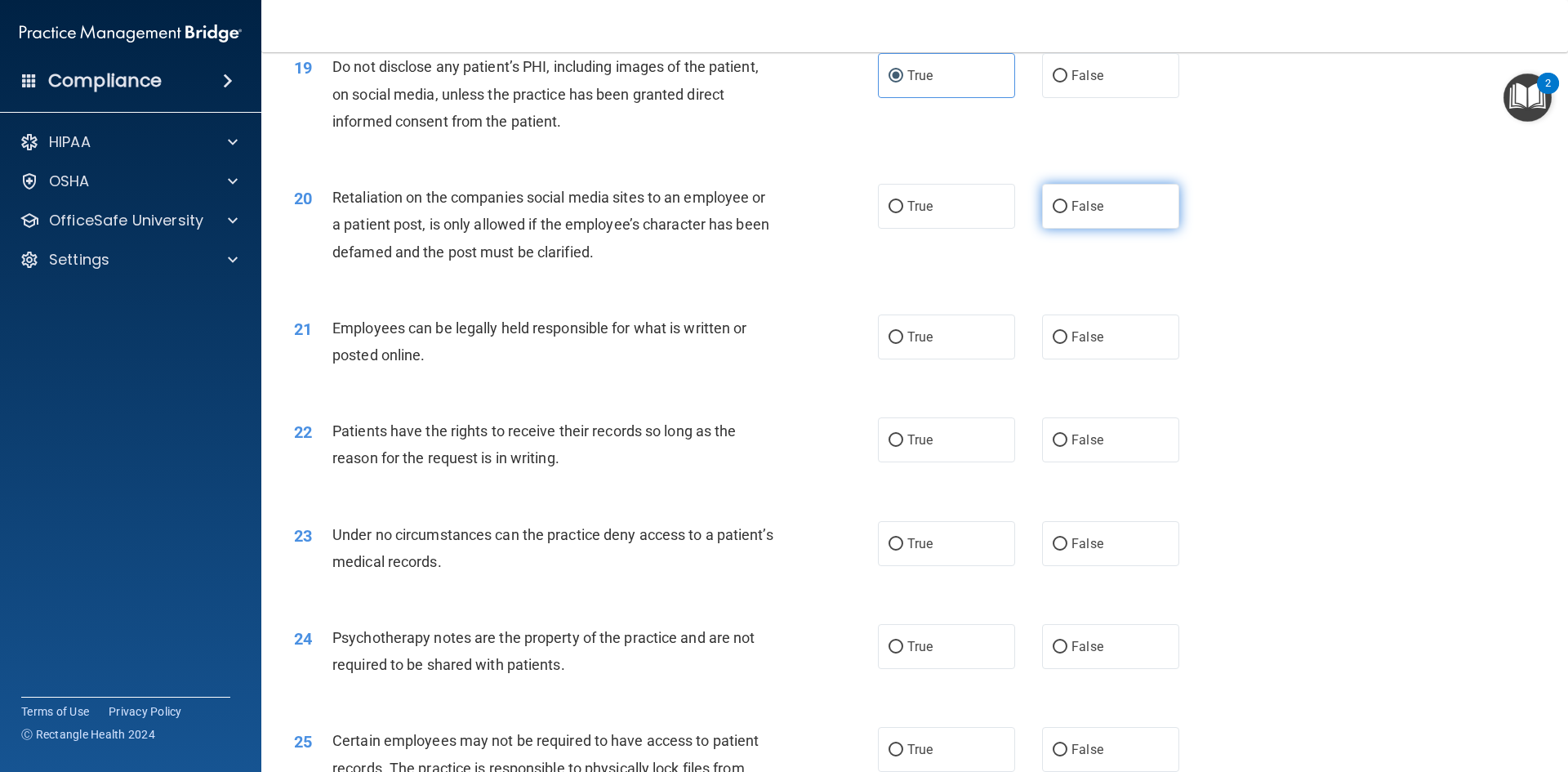
radio input "true"
click at [938, 360] on label "True" at bounding box center [946, 337] width 137 height 45
click at [903, 344] on input "True" at bounding box center [895, 338] width 14 height 12
radio input "true"
click at [1075, 447] on span "False" at bounding box center [1087, 440] width 32 height 15
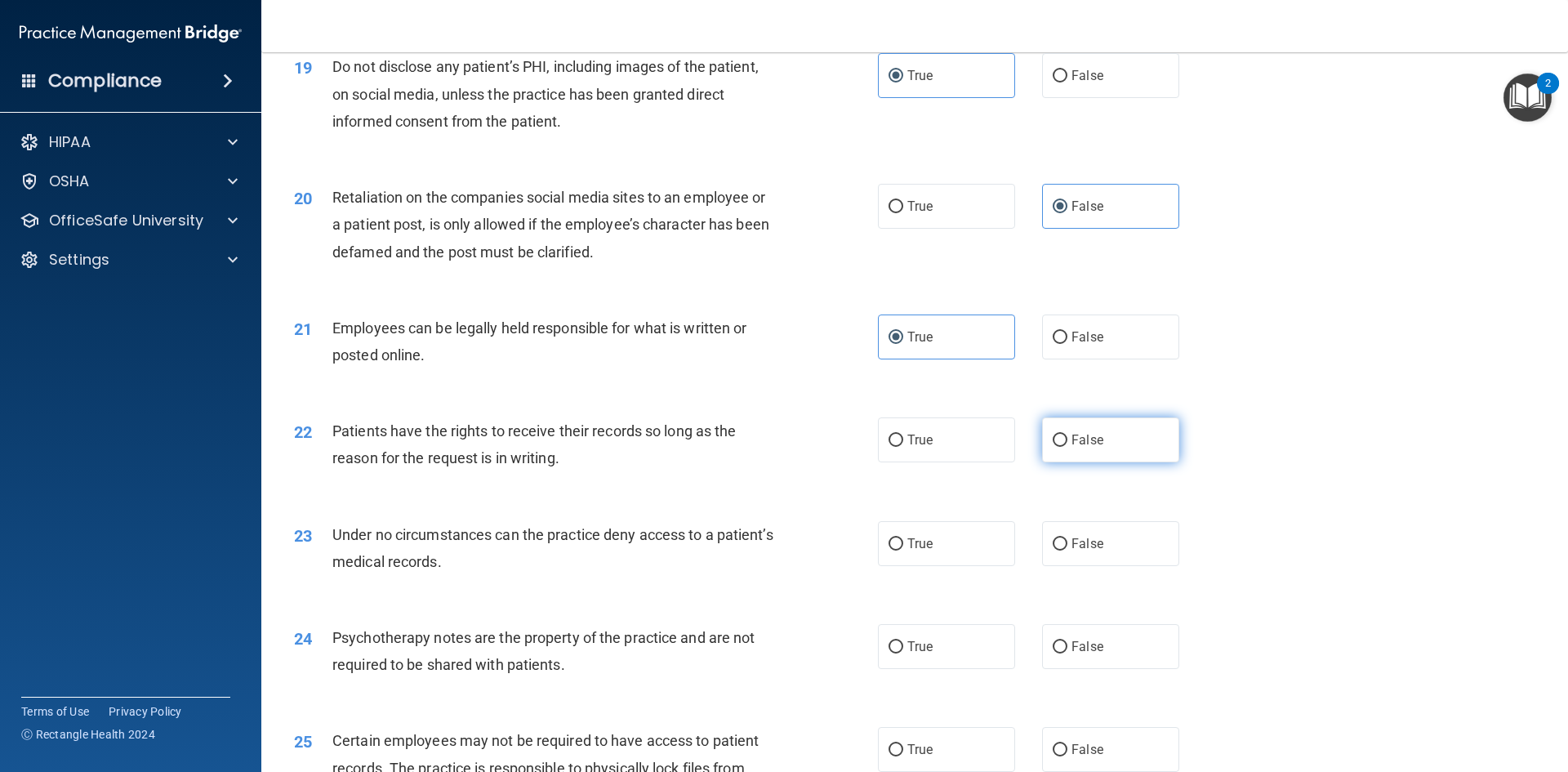
click at [1068, 447] on input "False" at bounding box center [1059, 441] width 14 height 12
radio input "true"
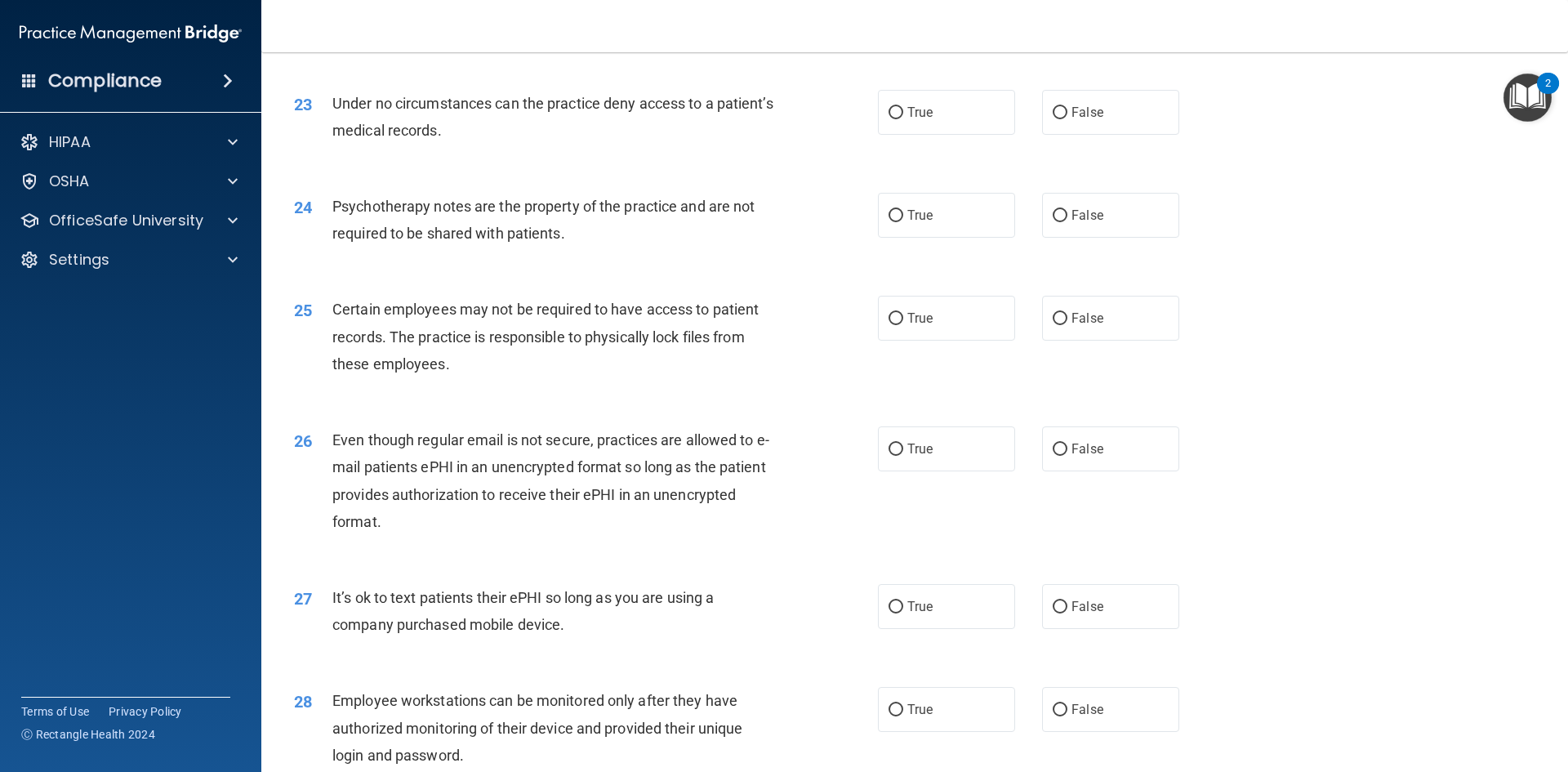
scroll to position [2942, 0]
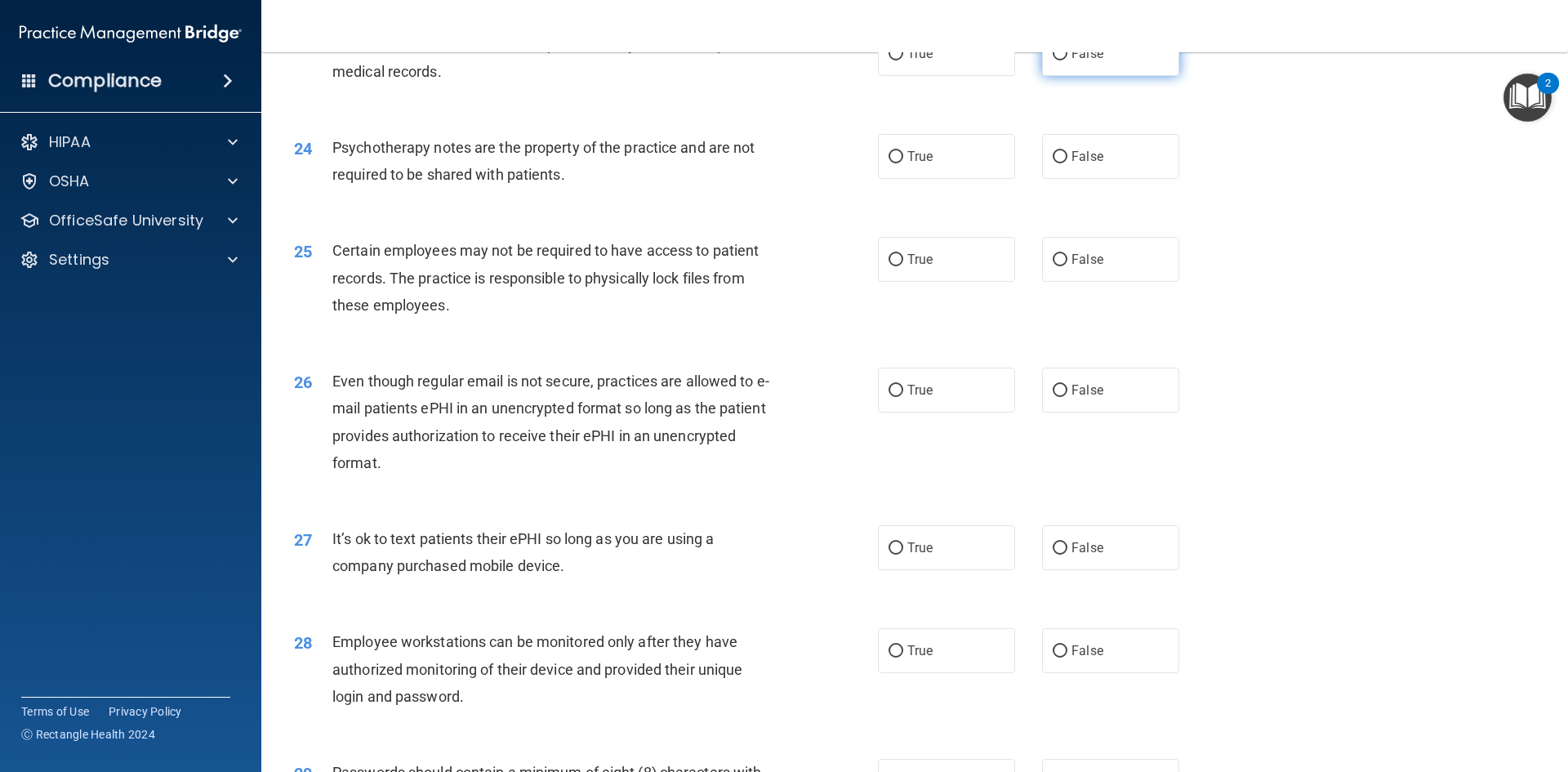
click at [1059, 76] on label "False" at bounding box center [1110, 53] width 137 height 45
click at [1059, 60] on input "False" at bounding box center [1059, 54] width 14 height 12
radio input "true"
click at [936, 179] on label "True" at bounding box center [946, 157] width 137 height 45
click at [903, 163] on input "True" at bounding box center [895, 157] width 14 height 12
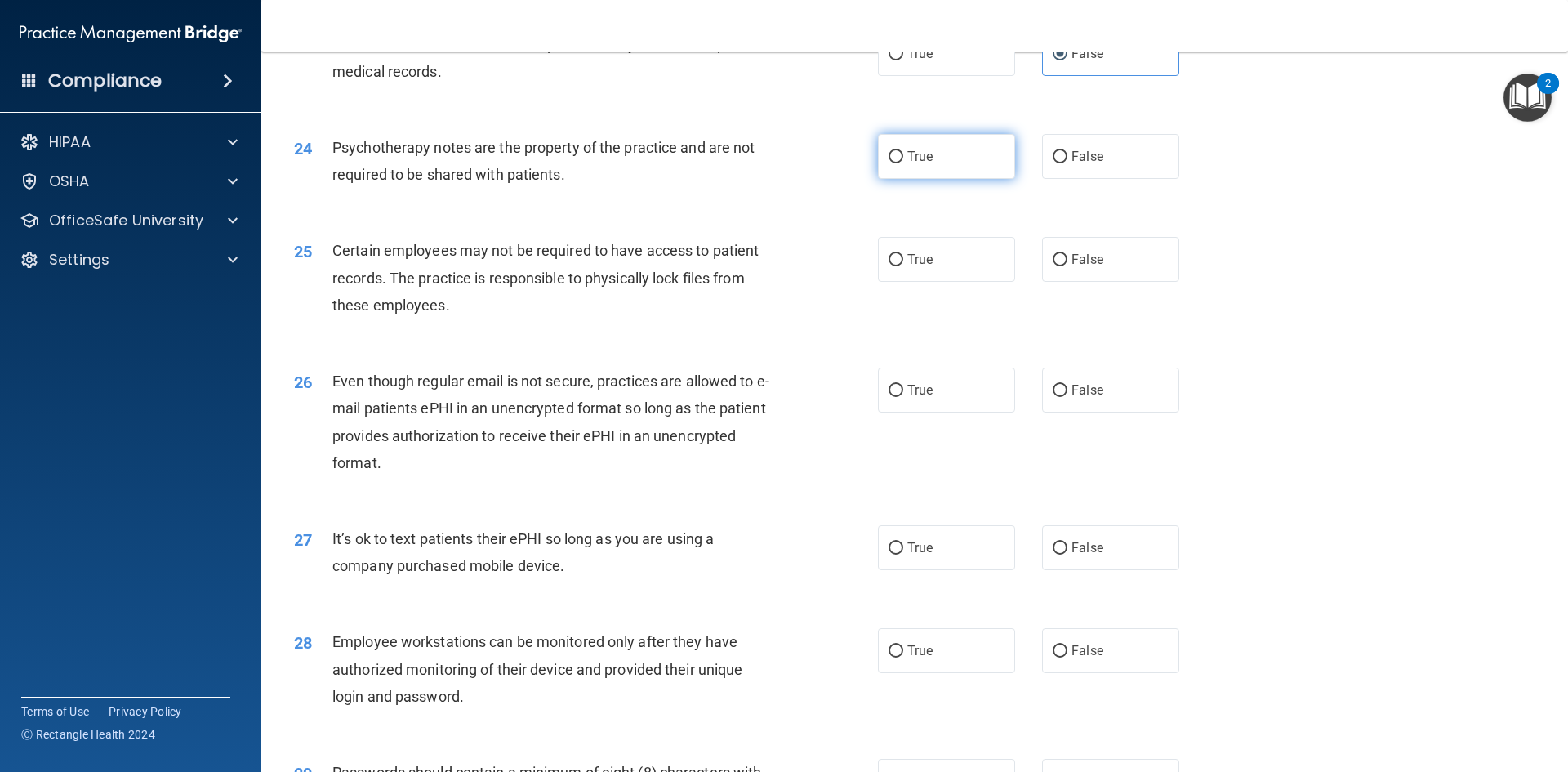
radio input "true"
click at [935, 277] on label "True" at bounding box center [946, 259] width 137 height 45
click at [903, 266] on input "True" at bounding box center [895, 260] width 14 height 12
radio input "true"
click at [949, 399] on label "True" at bounding box center [946, 390] width 137 height 45
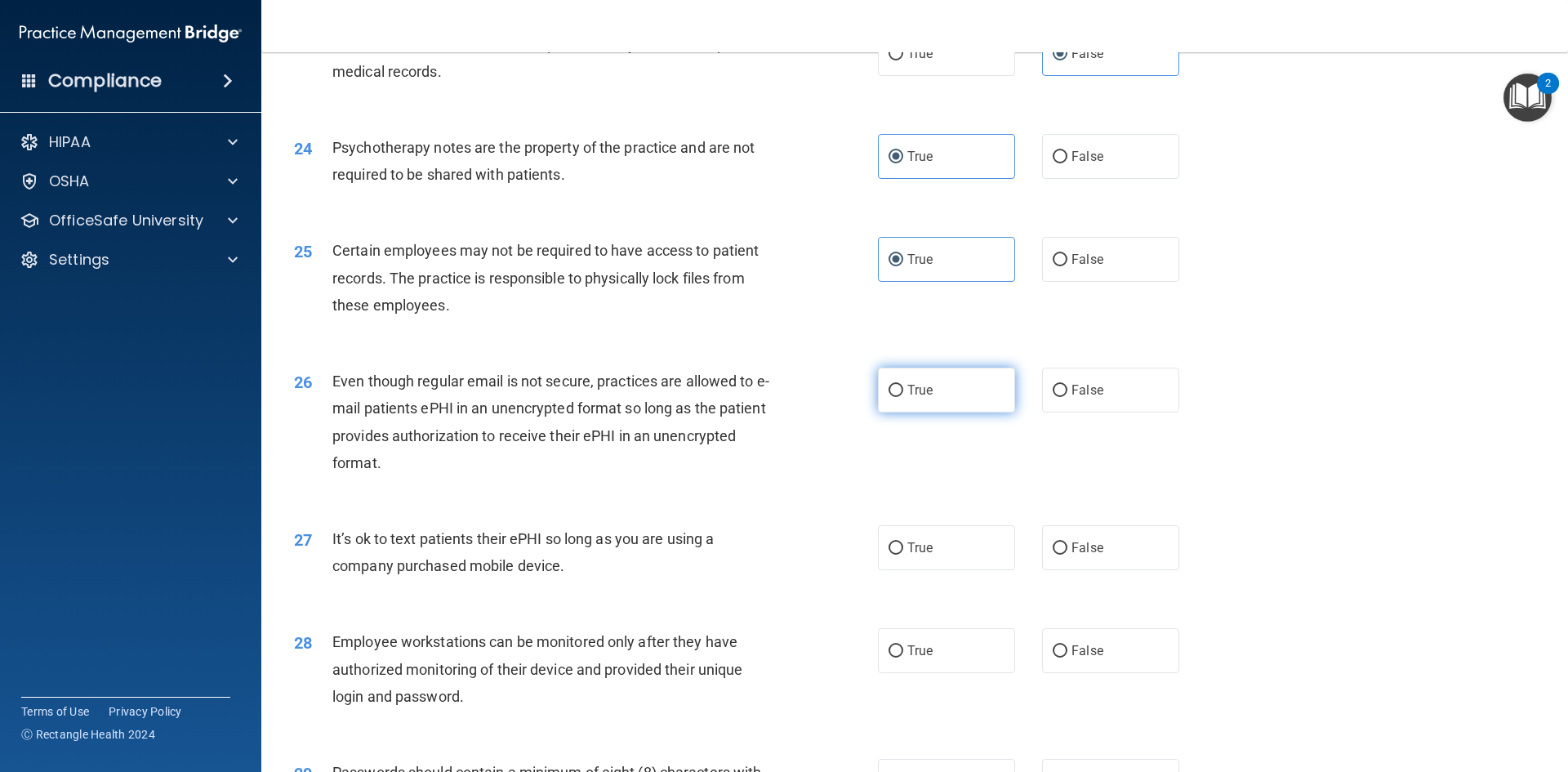
click at [903, 398] on input "True" at bounding box center [895, 391] width 14 height 12
radio input "true"
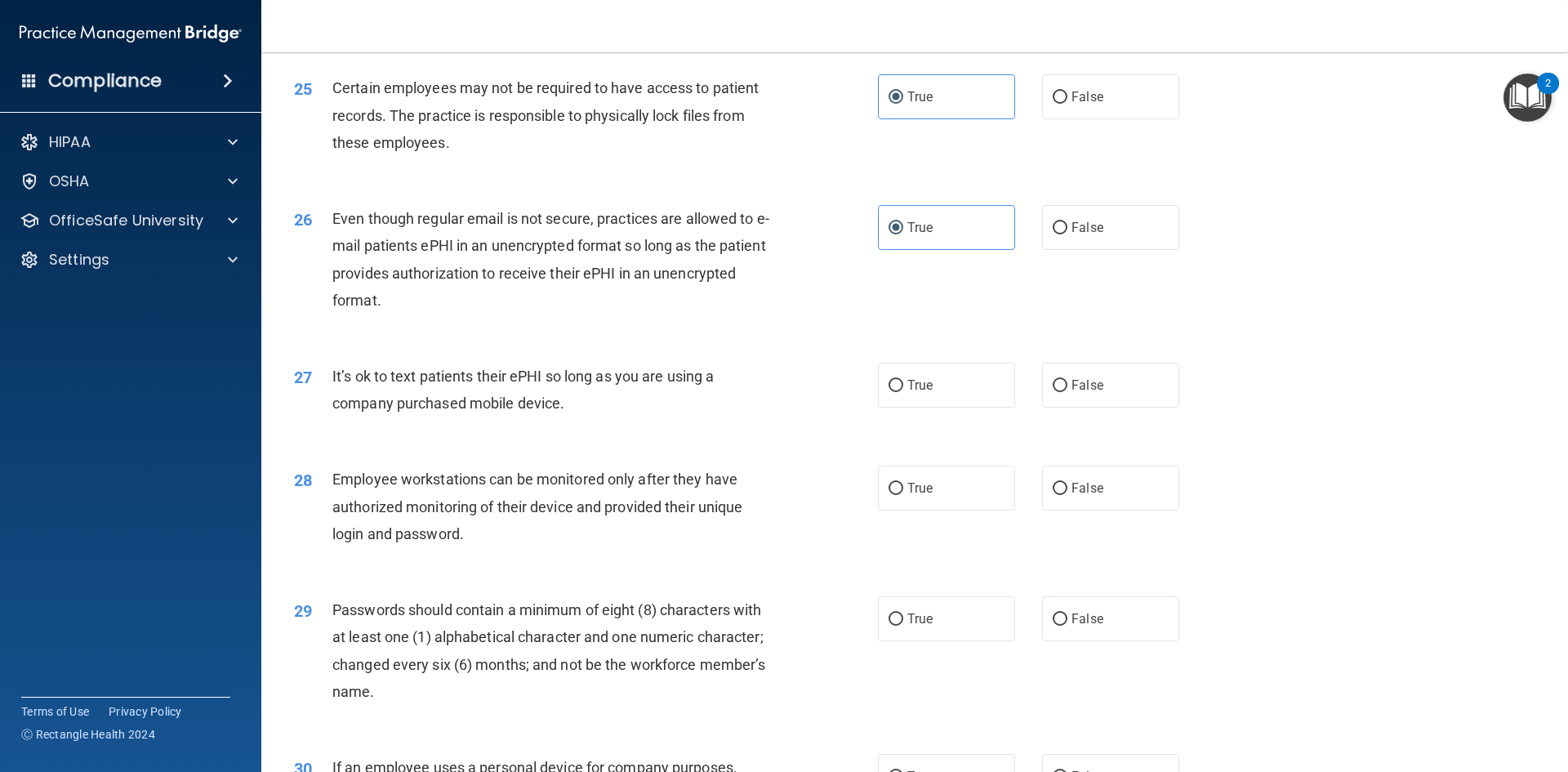
scroll to position [3106, 0]
click at [948, 407] on label "True" at bounding box center [946, 384] width 137 height 45
click at [903, 392] on input "True" at bounding box center [895, 385] width 14 height 12
radio input "true"
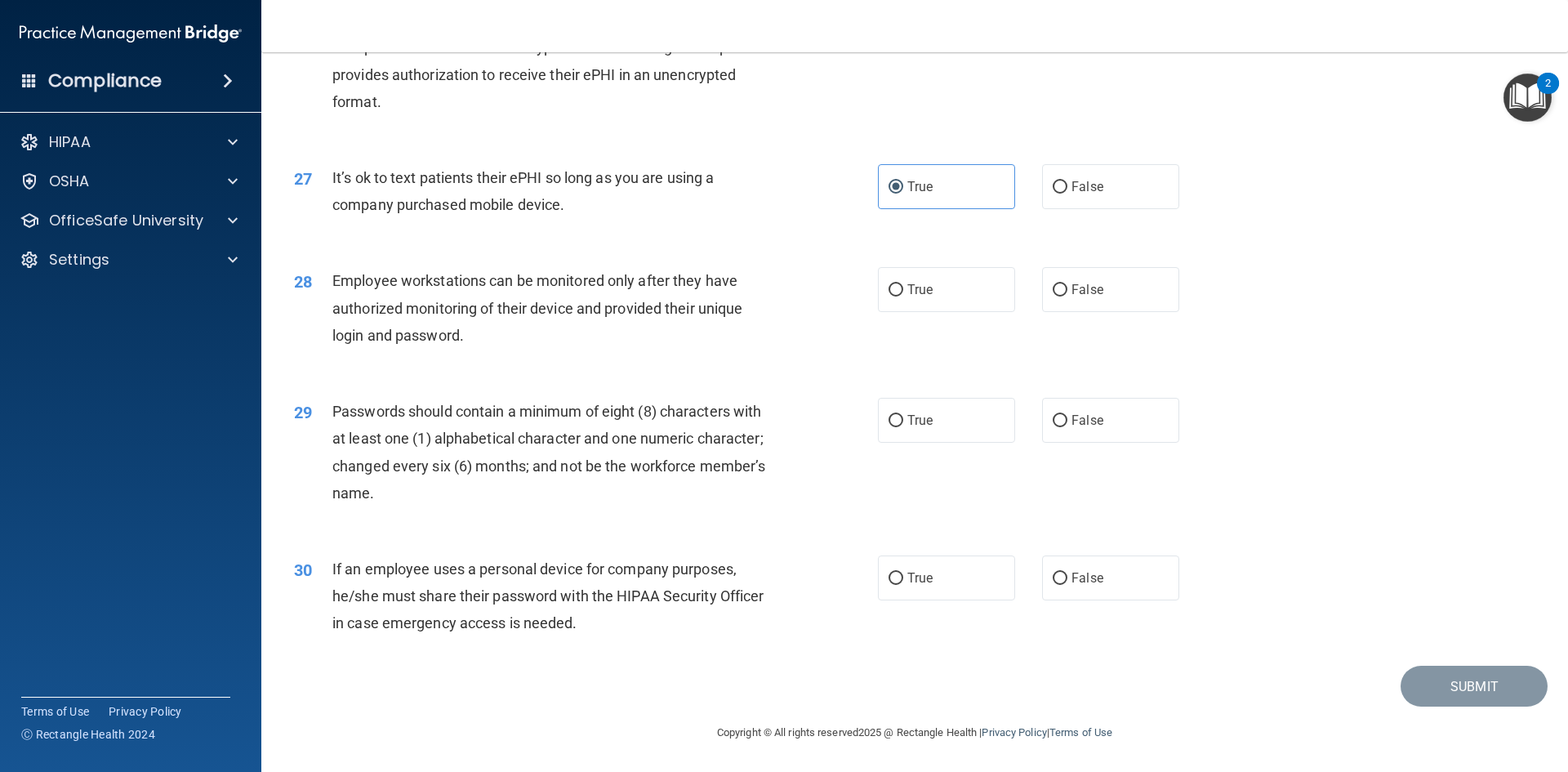
scroll to position [3331, 0]
click at [1063, 288] on label "False" at bounding box center [1110, 289] width 137 height 45
click at [1063, 288] on input "False" at bounding box center [1059, 290] width 14 height 12
radio input "true"
click at [937, 428] on label "True" at bounding box center [946, 421] width 137 height 45
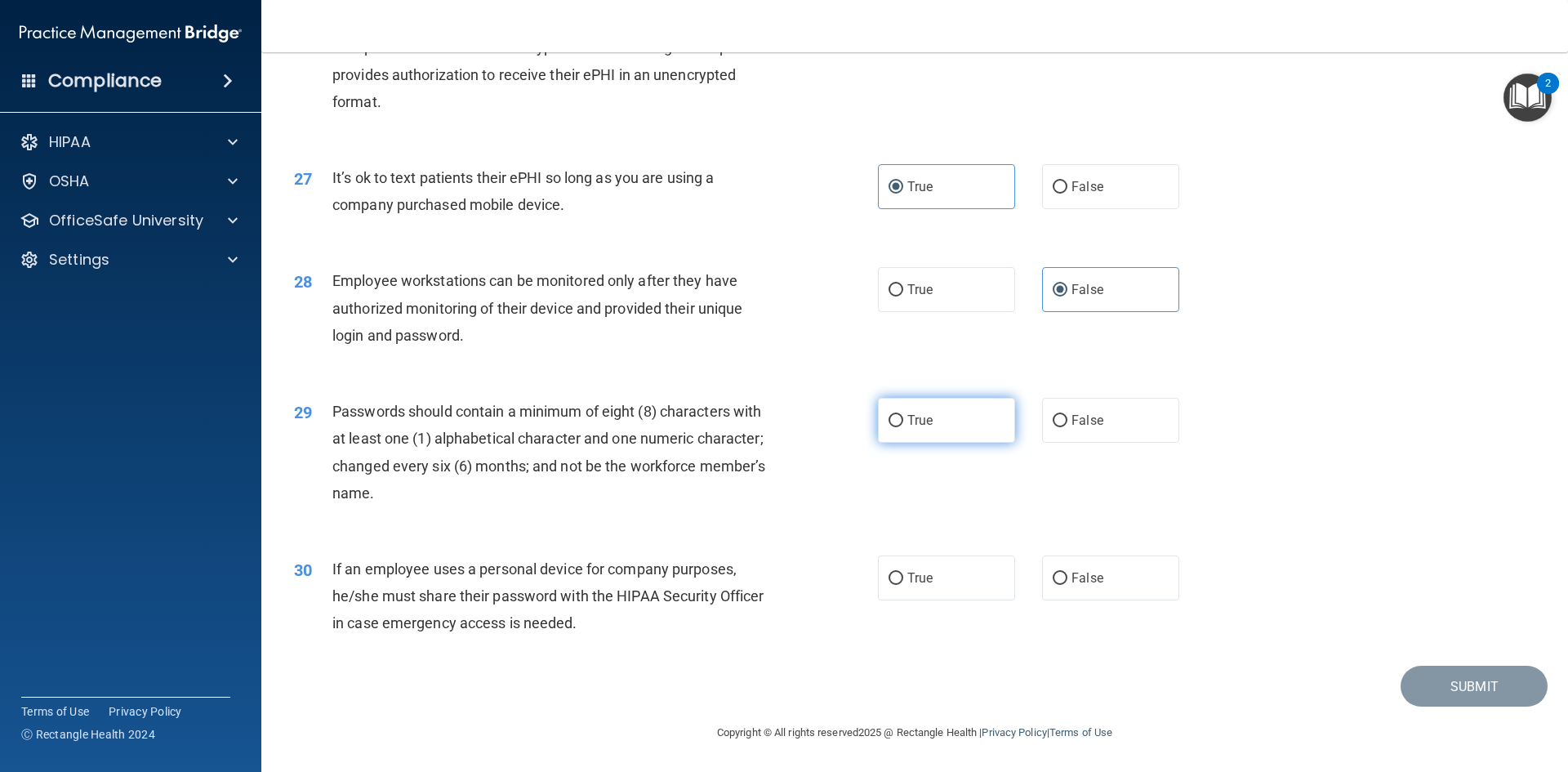
click at [903, 427] on input "True" at bounding box center [895, 421] width 14 height 12
radio input "true"
click at [1086, 574] on span "False" at bounding box center [1087, 578] width 32 height 15
click at [1068, 574] on input "False" at bounding box center [1059, 579] width 14 height 12
radio input "true"
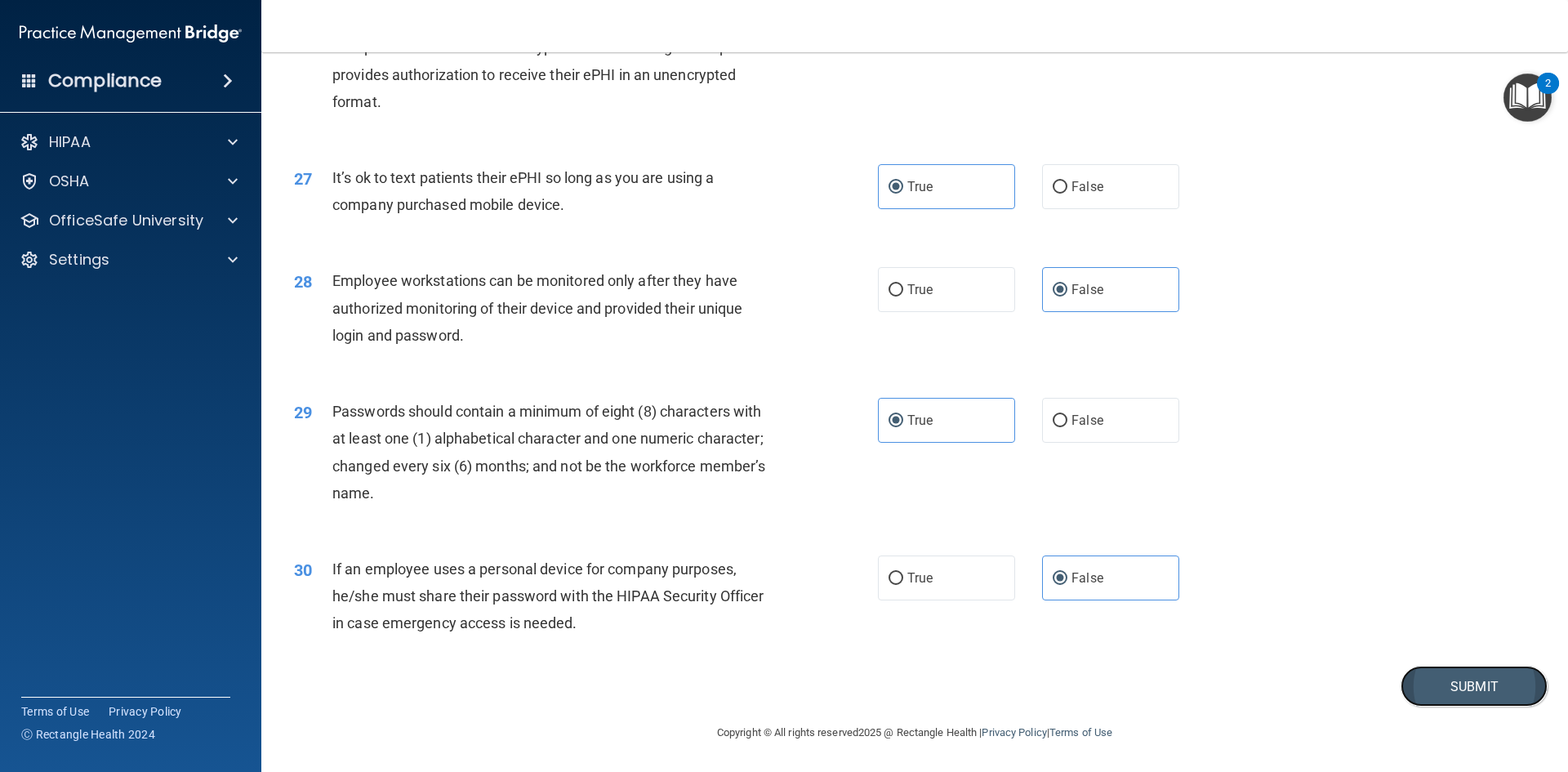
click at [1460, 684] on button "Submit" at bounding box center [1474, 687] width 147 height 41
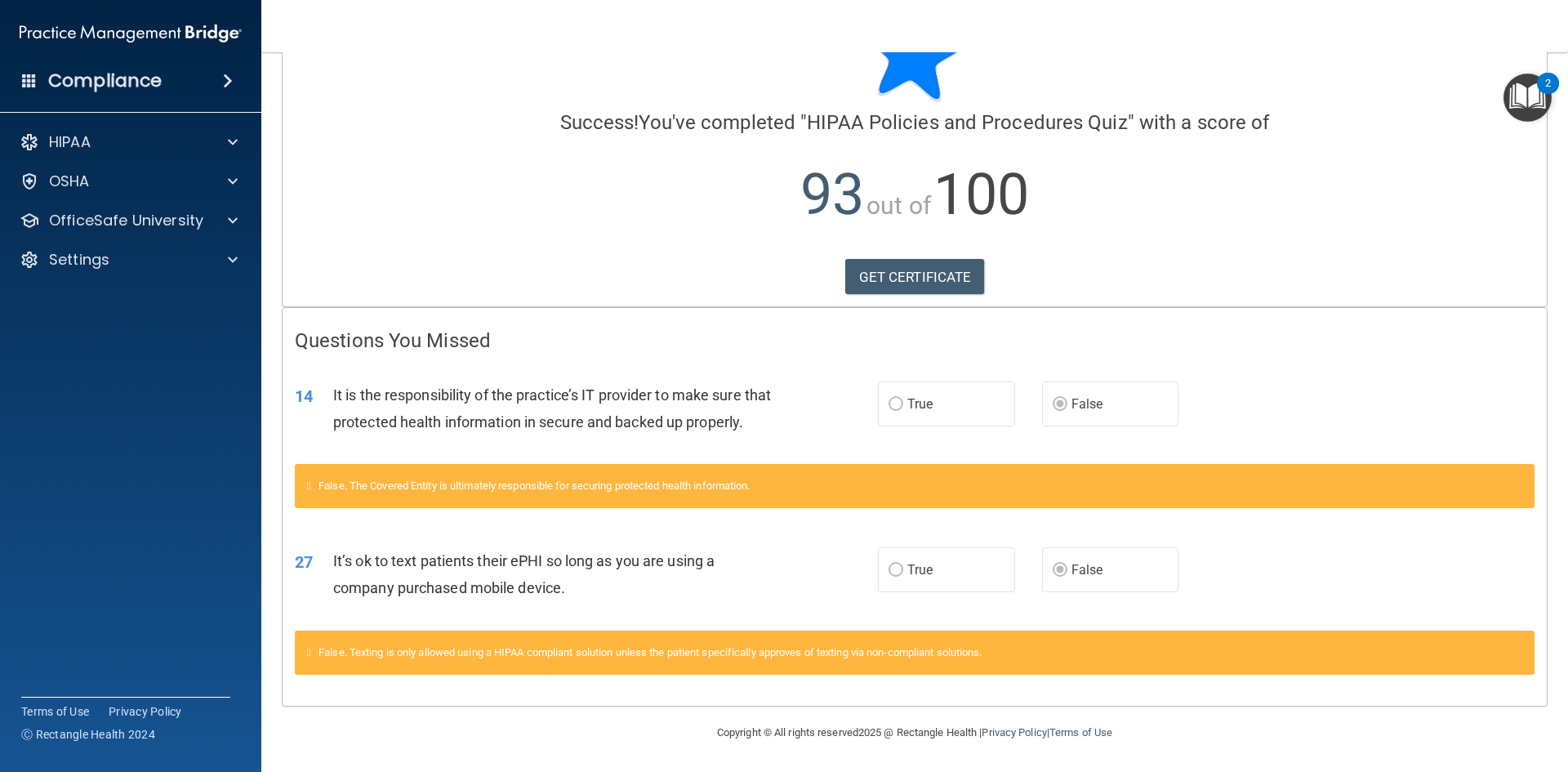
scroll to position [105, 0]
click at [921, 259] on link "GET CERTIFICATE" at bounding box center [915, 277] width 140 height 36
click at [178, 222] on p "OfficeSafe University" at bounding box center [126, 221] width 154 height 19
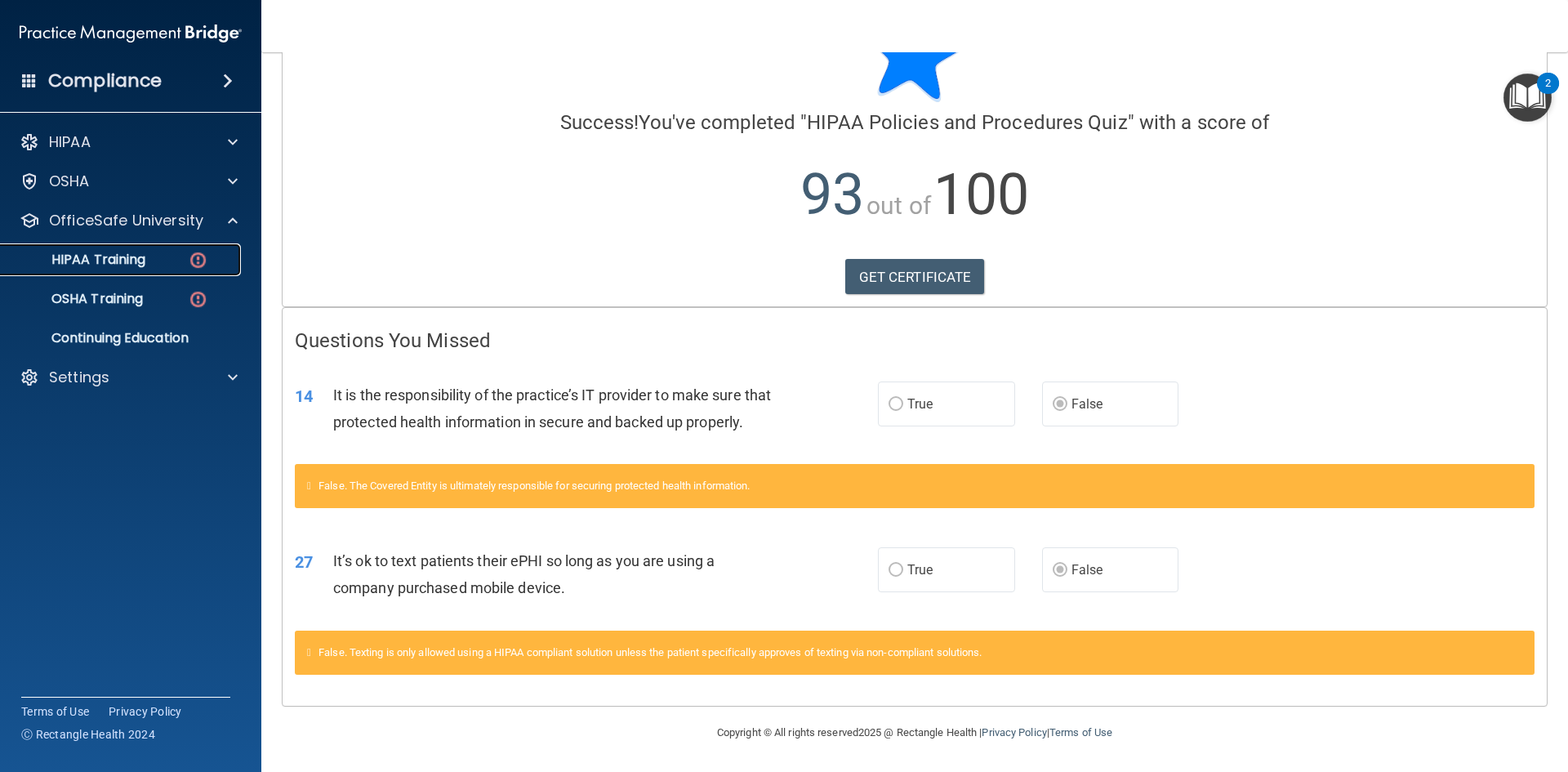
click at [164, 267] on div "HIPAA Training" at bounding box center [122, 259] width 223 height 16
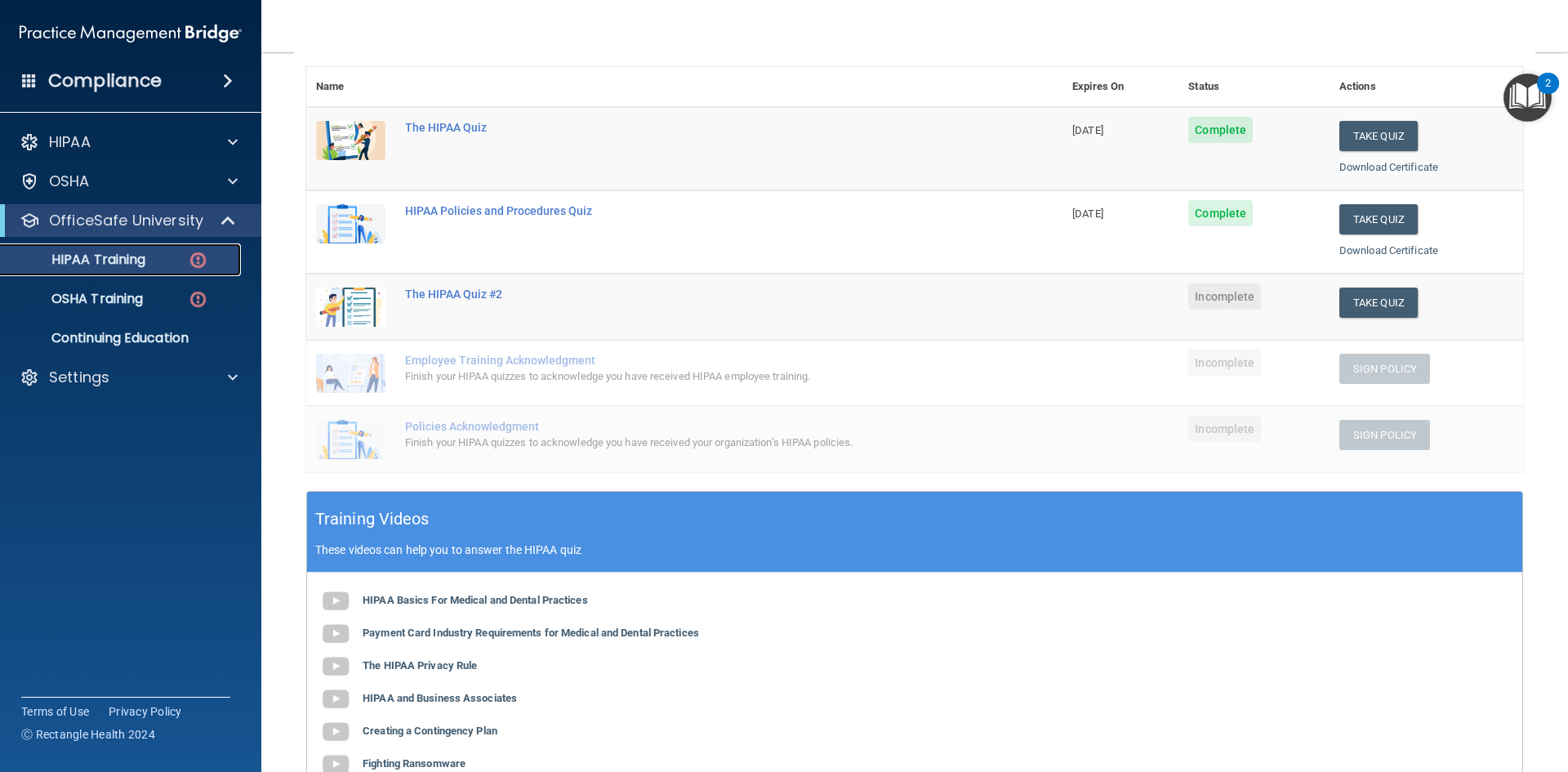
scroll to position [162, 0]
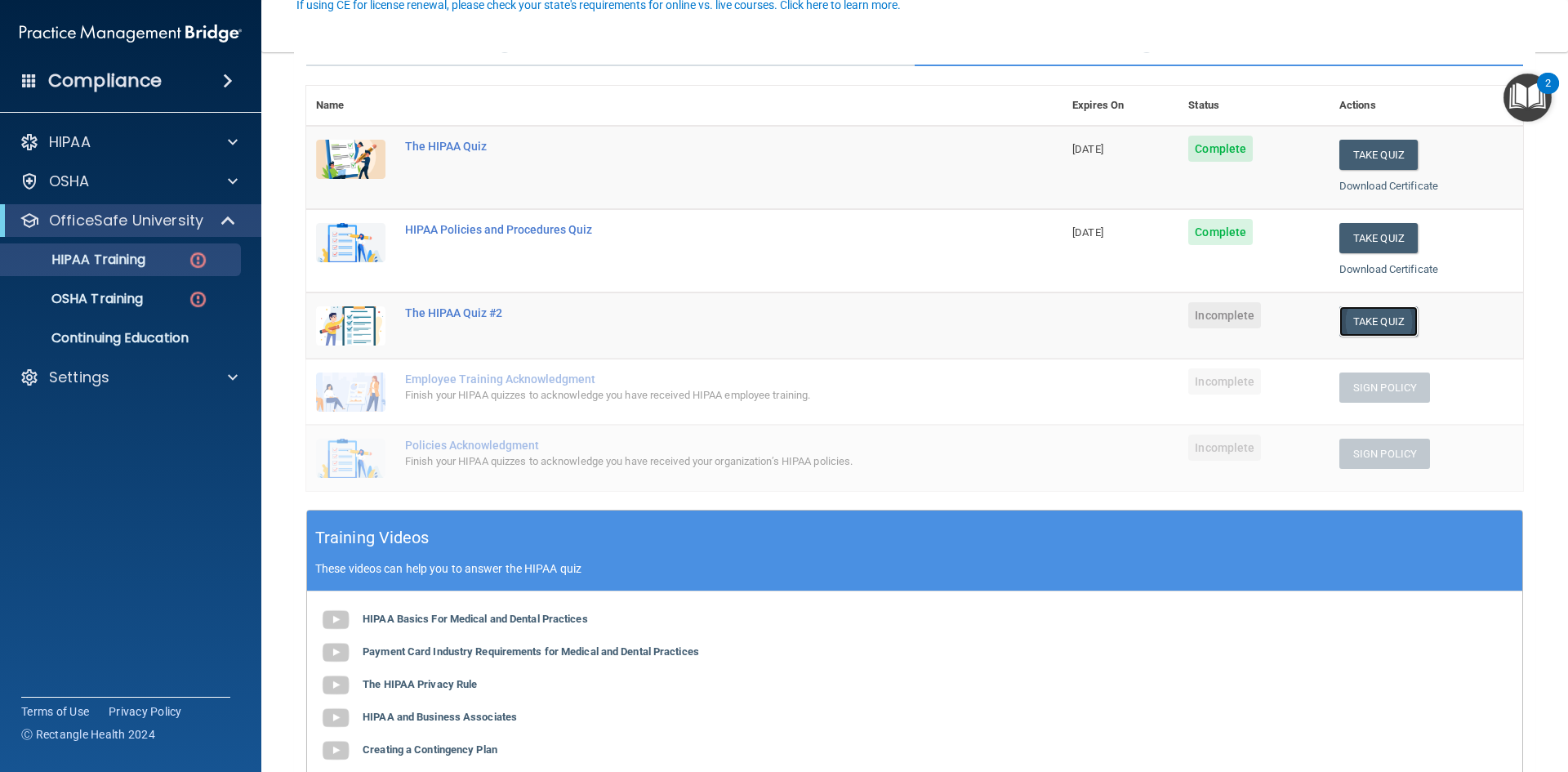
click at [1375, 326] on button "Take Quiz" at bounding box center [1379, 321] width 79 height 30
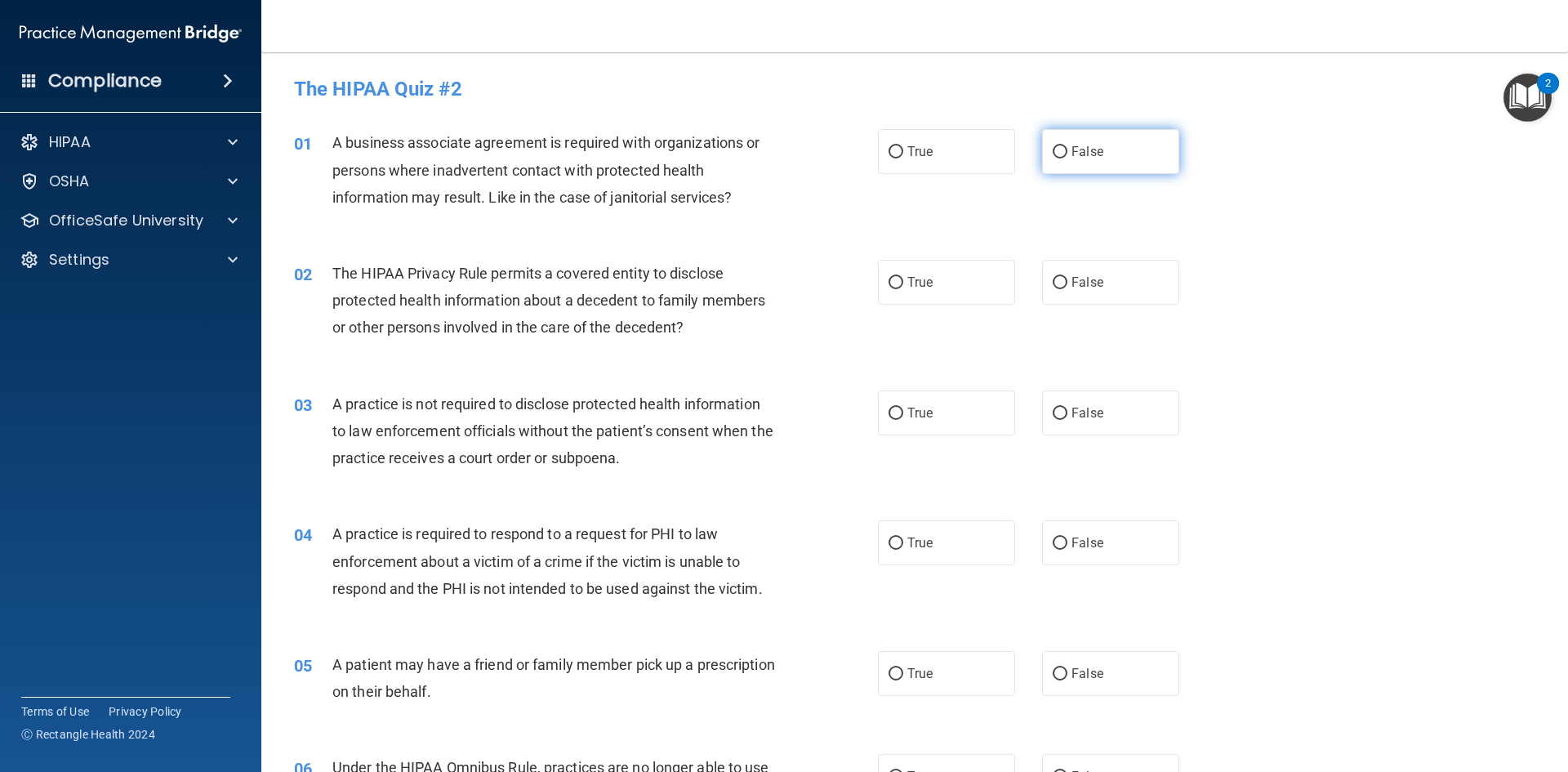
click at [1124, 155] on label "False" at bounding box center [1110, 151] width 137 height 45
click at [1068, 155] on input "False" at bounding box center [1059, 152] width 14 height 12
radio input "true"
click at [919, 295] on label "True" at bounding box center [946, 282] width 137 height 45
click at [903, 289] on input "True" at bounding box center [895, 283] width 14 height 12
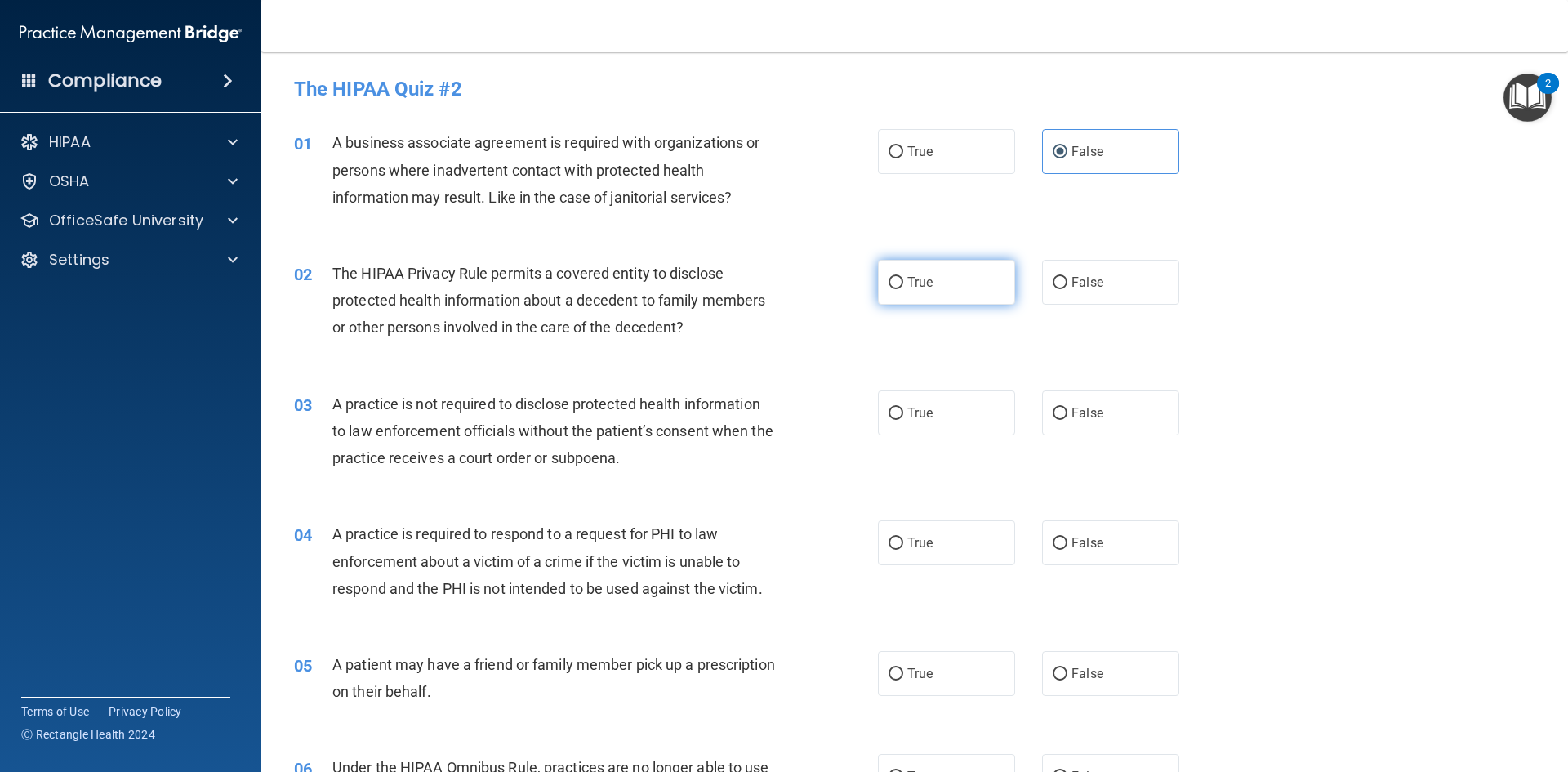
radio input "true"
click at [1156, 398] on label "False" at bounding box center [1110, 413] width 137 height 45
click at [1068, 408] on input "False" at bounding box center [1059, 414] width 14 height 12
radio input "true"
click at [915, 549] on span "True" at bounding box center [920, 543] width 25 height 15
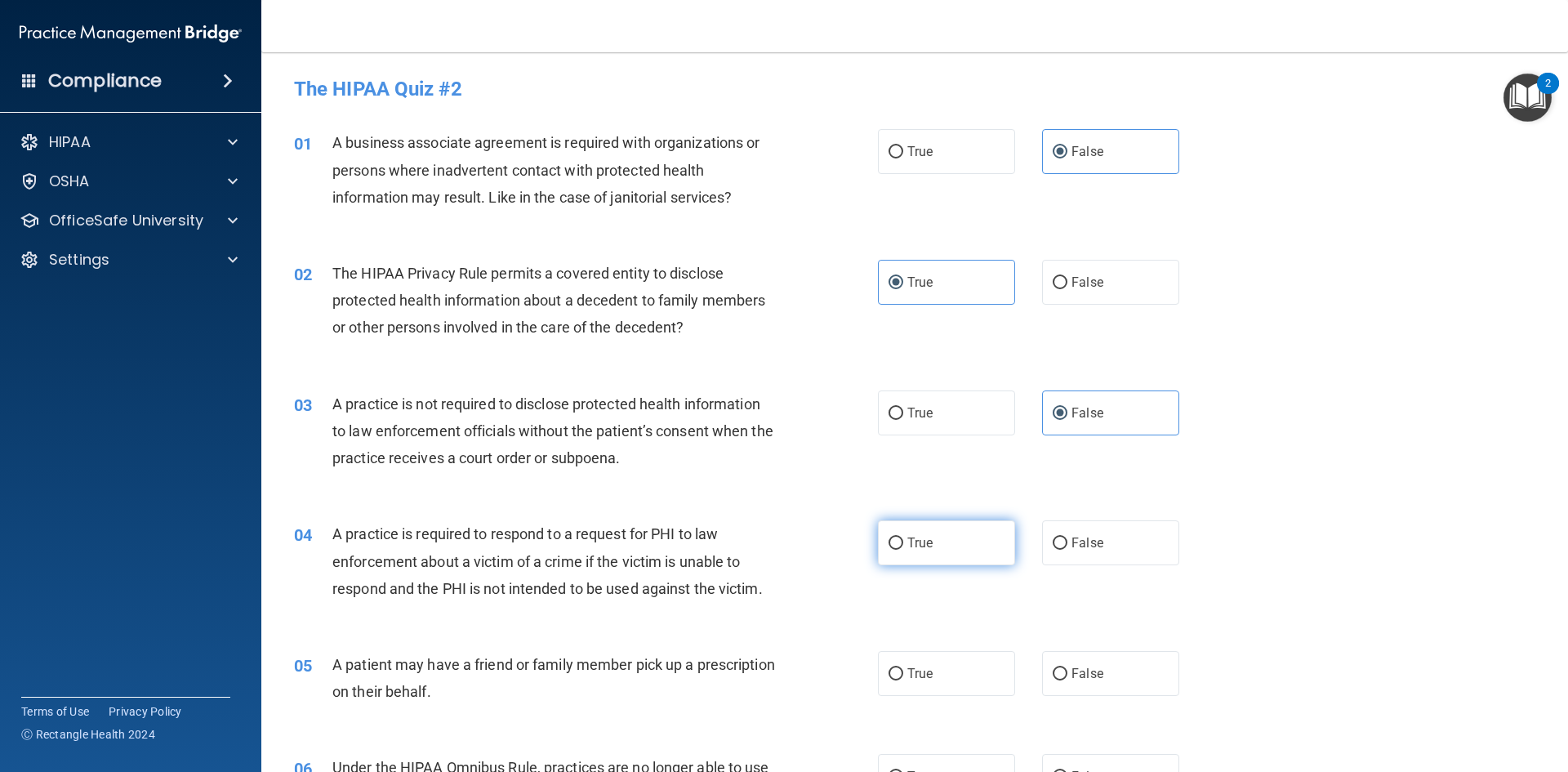
click at [903, 549] on input "True" at bounding box center [895, 543] width 14 height 12
radio input "true"
click at [943, 692] on label "True" at bounding box center [946, 673] width 137 height 45
click at [903, 681] on input "True" at bounding box center [895, 674] width 14 height 12
radio input "true"
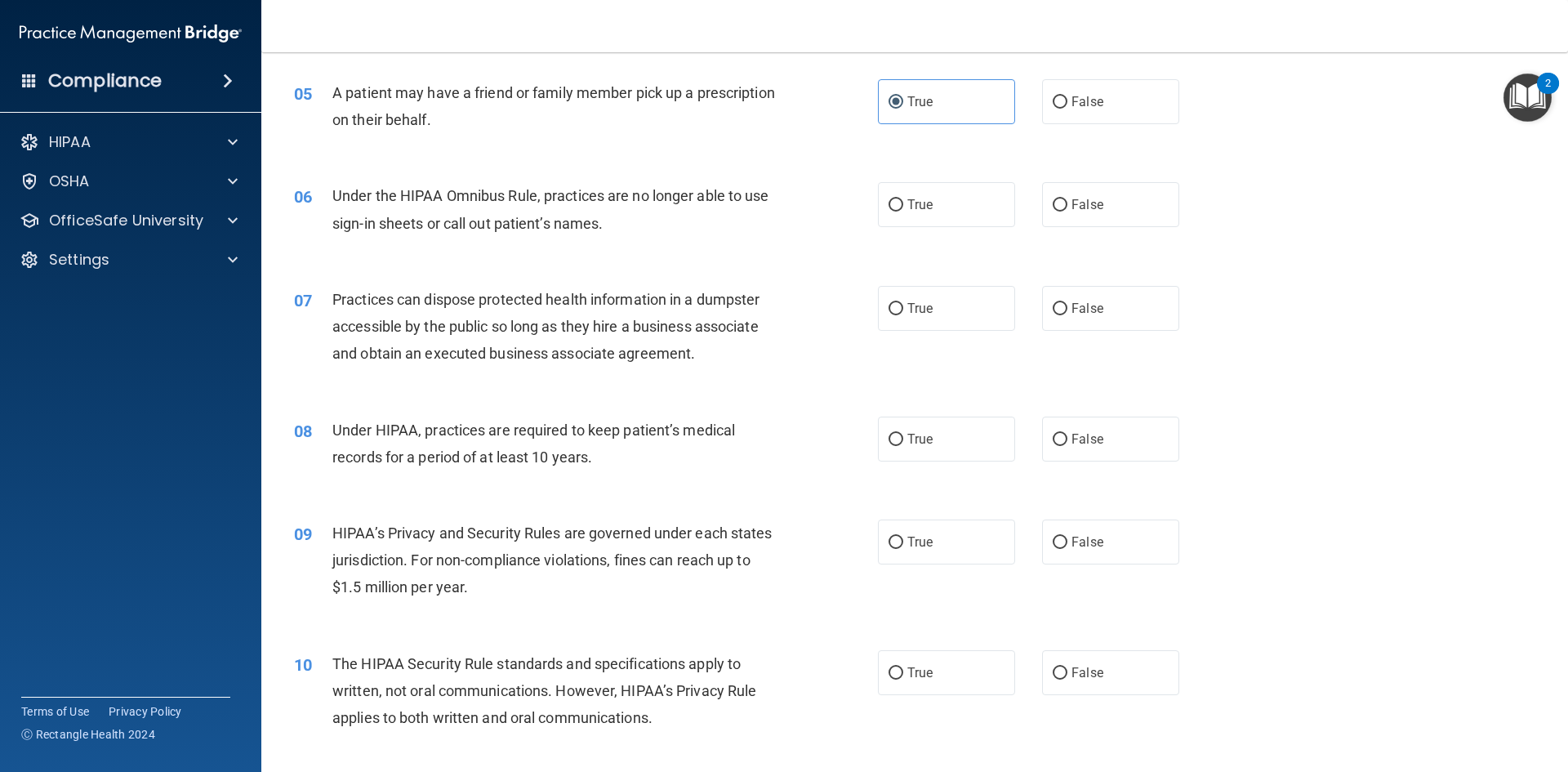
scroll to position [654, 0]
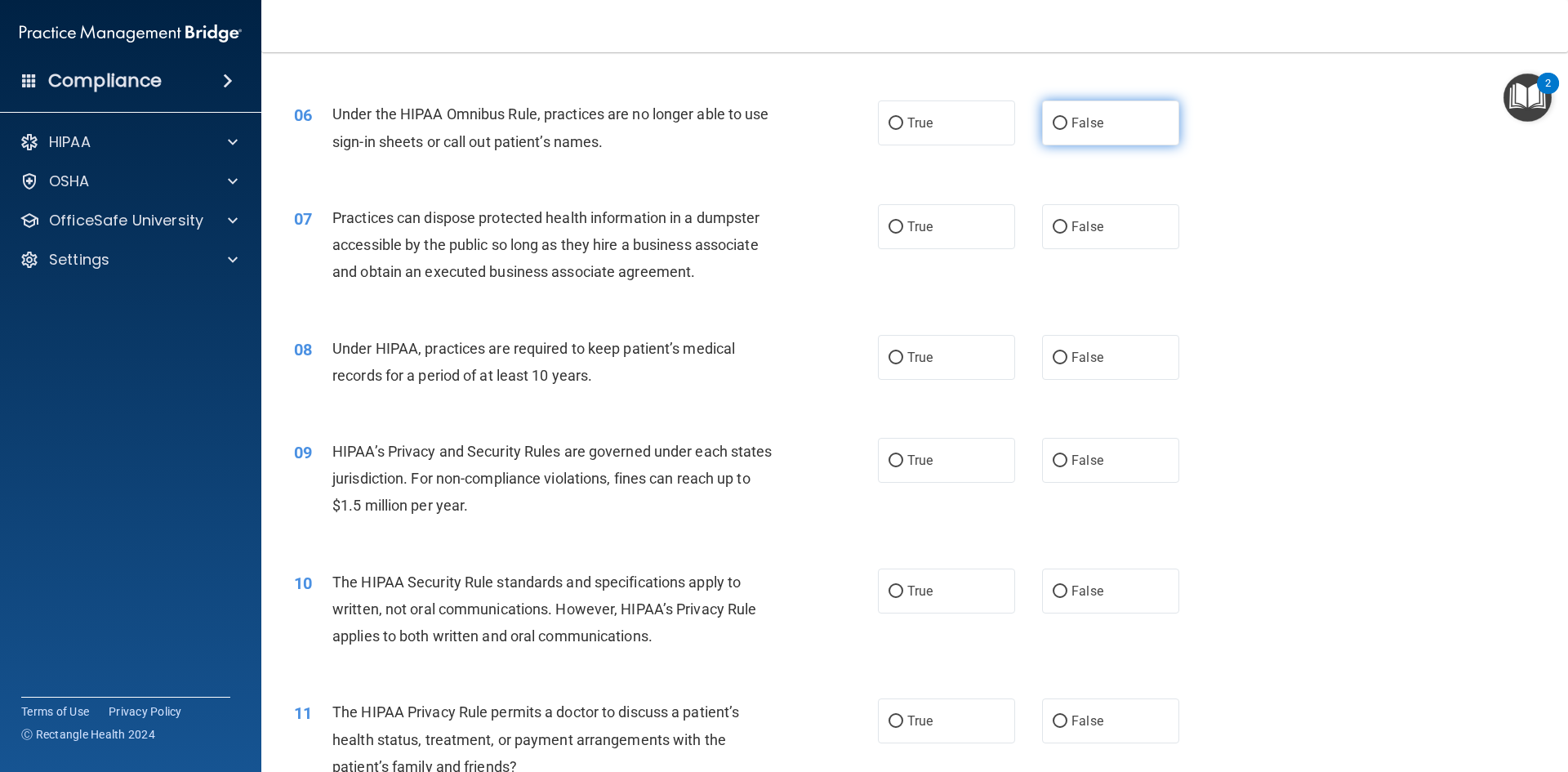
click at [1079, 137] on label "False" at bounding box center [1110, 123] width 137 height 45
click at [1068, 130] on input "False" at bounding box center [1059, 124] width 14 height 12
radio input "true"
click at [1105, 213] on label "False" at bounding box center [1110, 227] width 137 height 45
click at [1068, 222] on input "False" at bounding box center [1059, 228] width 14 height 12
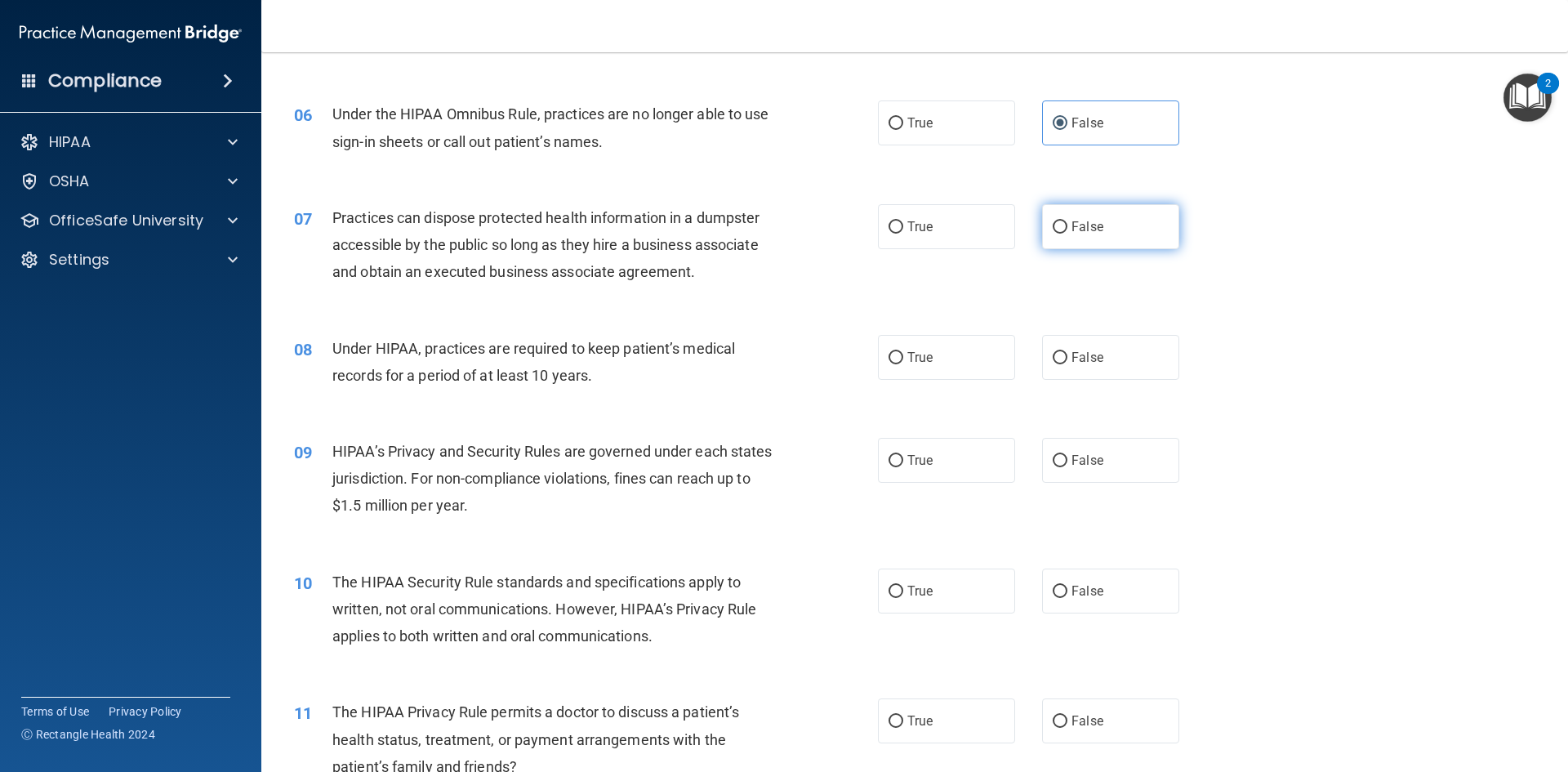
radio input "true"
click at [1107, 358] on label "False" at bounding box center [1110, 357] width 137 height 45
click at [1068, 358] on input "False" at bounding box center [1059, 358] width 14 height 12
radio input "true"
click at [1117, 459] on label "False" at bounding box center [1110, 460] width 137 height 45
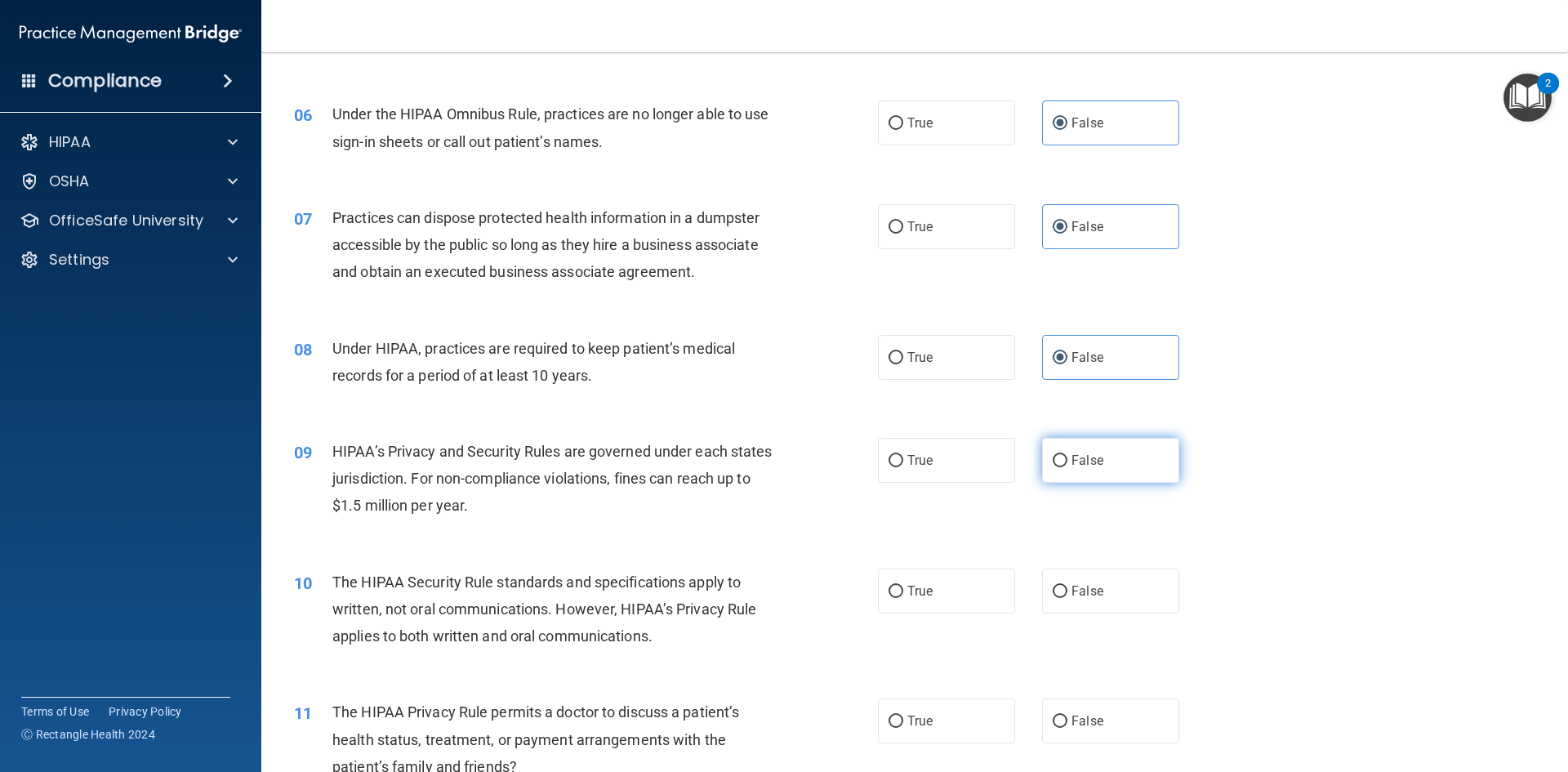
click at [1068, 459] on input "False" at bounding box center [1059, 461] width 14 height 12
radio input "true"
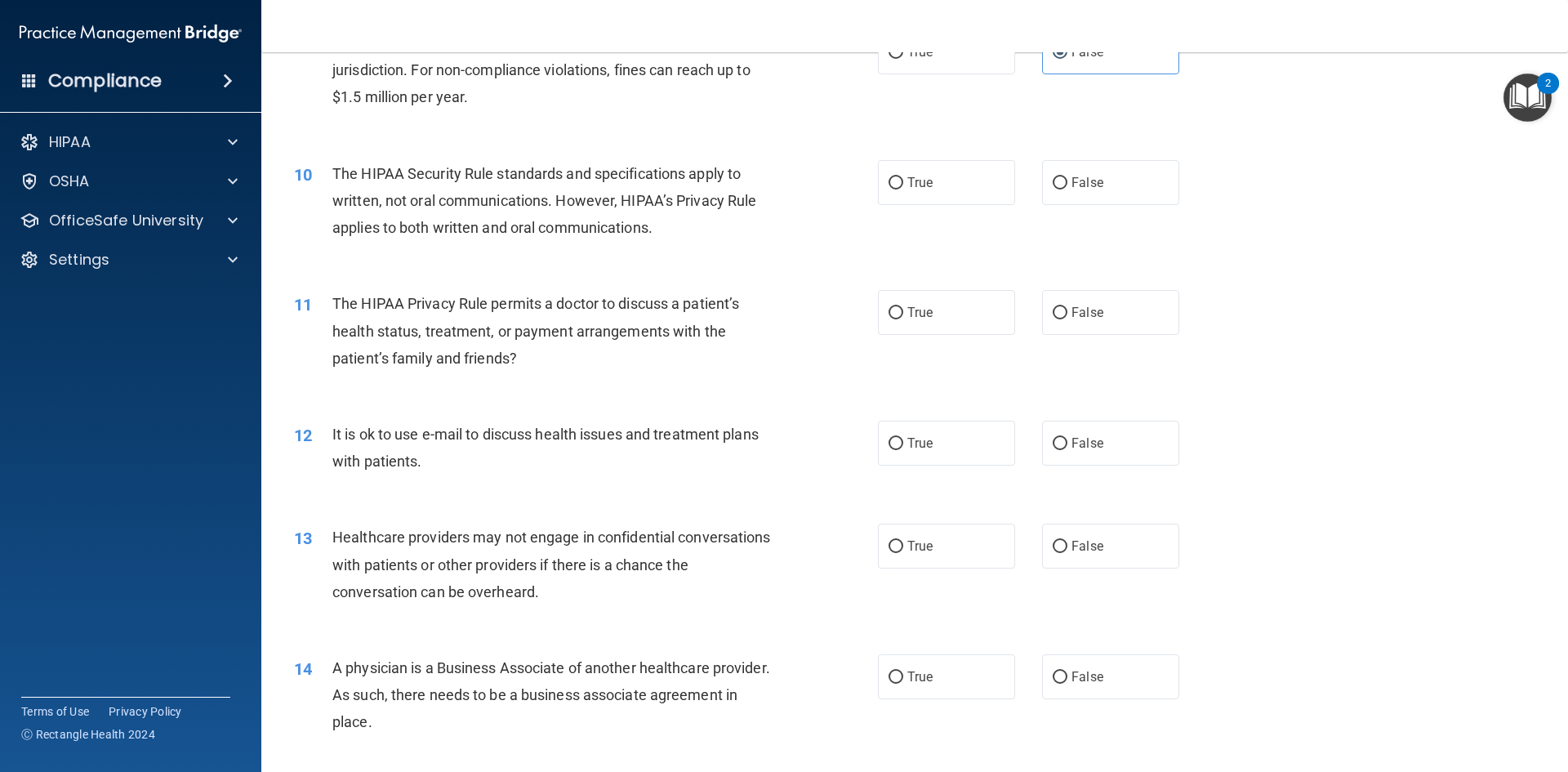
scroll to position [1145, 0]
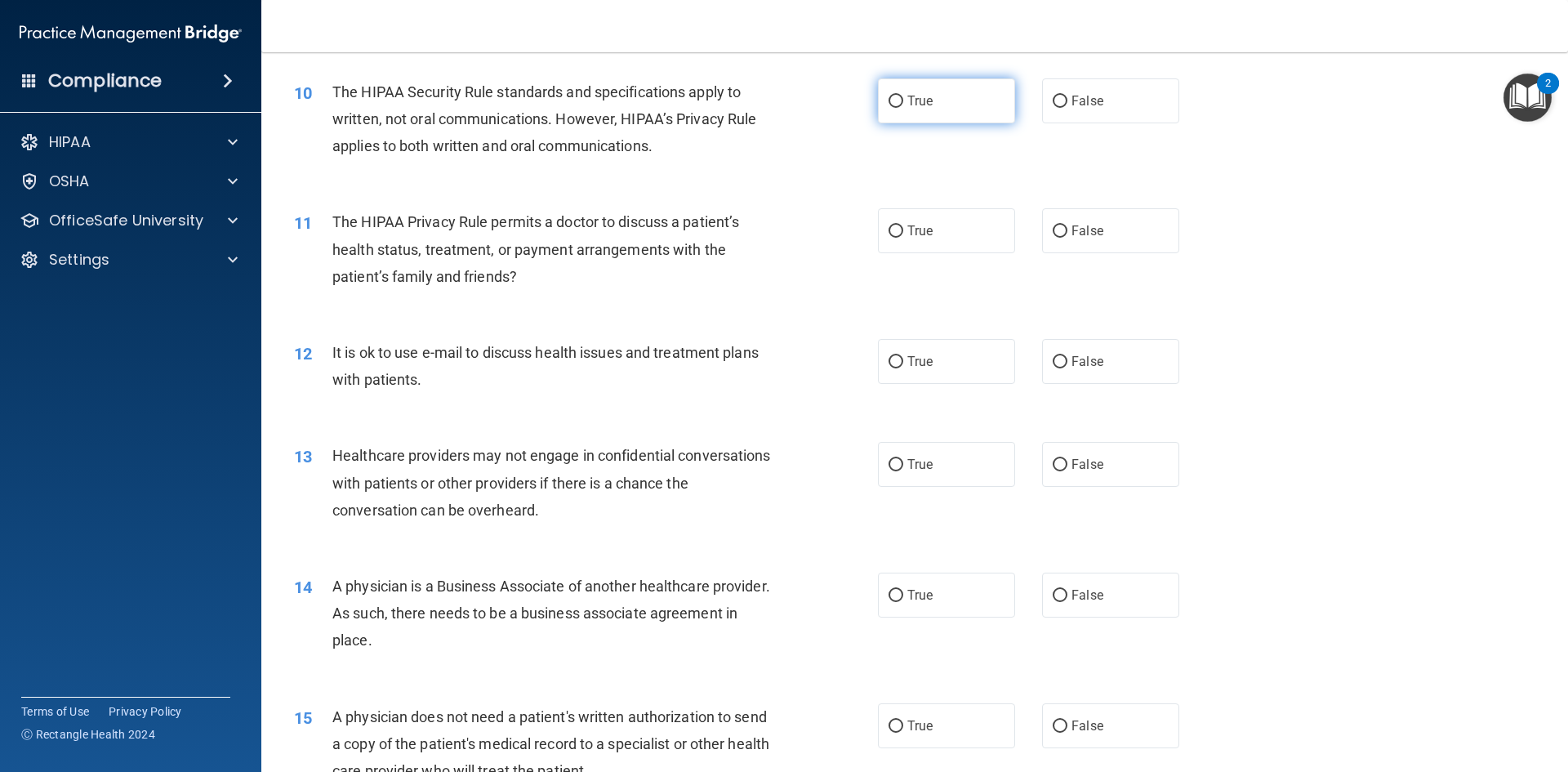
click at [931, 112] on label "True" at bounding box center [946, 101] width 137 height 45
click at [903, 108] on input "True" at bounding box center [895, 102] width 14 height 12
radio input "true"
click at [976, 238] on label "True" at bounding box center [946, 230] width 137 height 45
click at [903, 238] on input "True" at bounding box center [895, 231] width 14 height 12
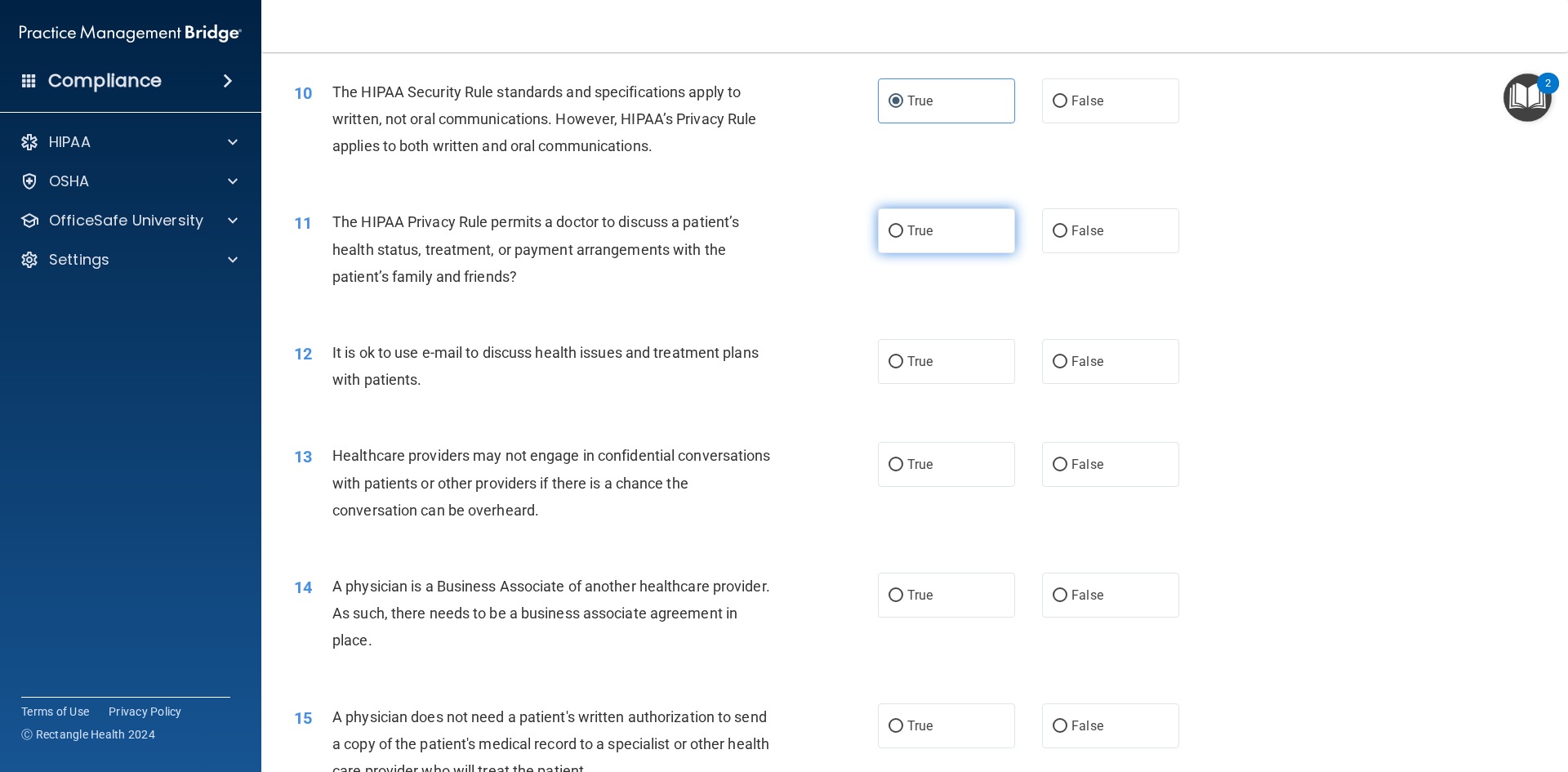
radio input "true"
click at [943, 354] on label "True" at bounding box center [946, 361] width 137 height 45
click at [903, 356] on input "True" at bounding box center [895, 362] width 14 height 12
radio input "true"
click at [1042, 462] on label "False" at bounding box center [1110, 465] width 137 height 45
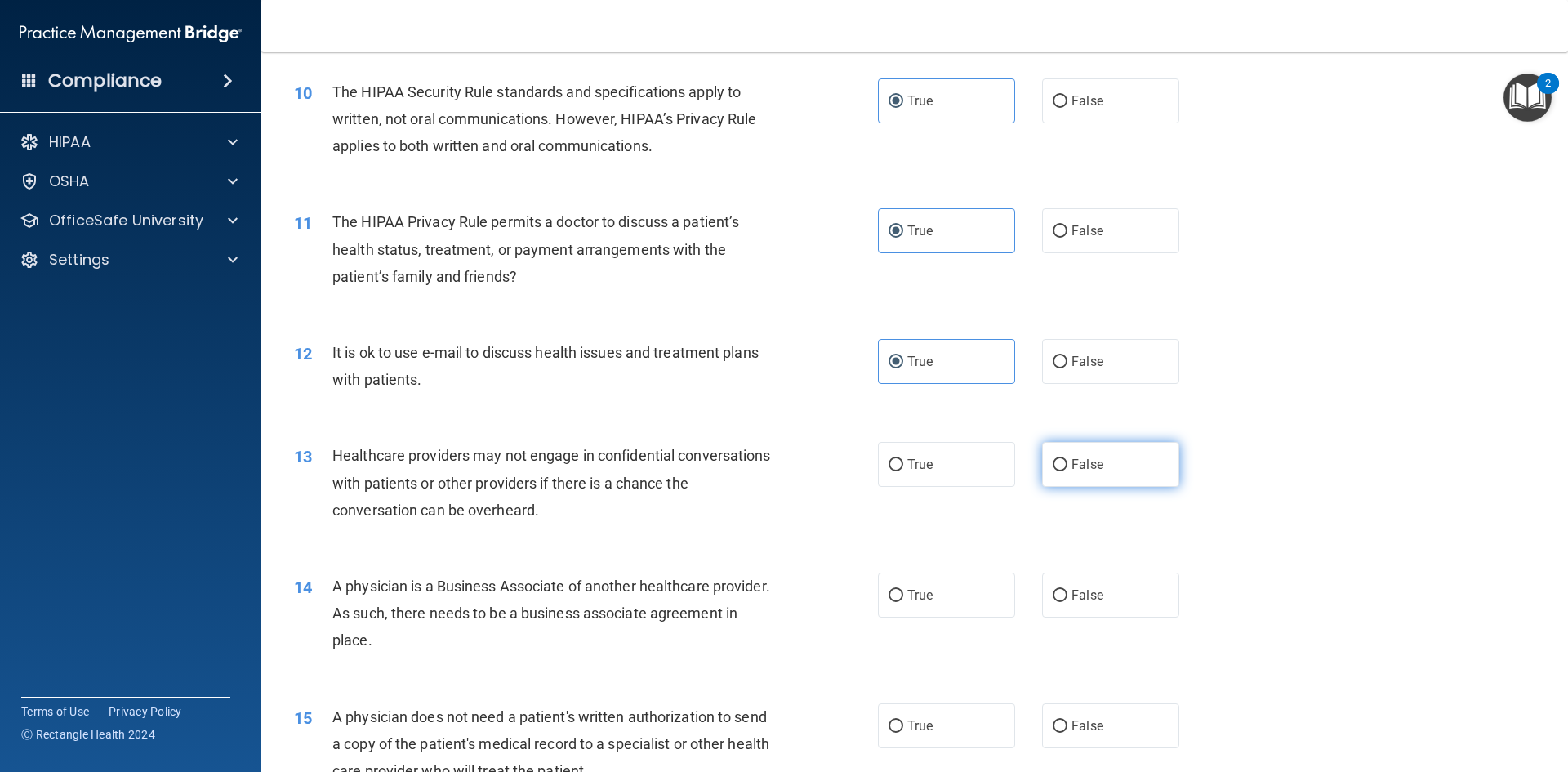
click at [1053, 462] on input "False" at bounding box center [1059, 465] width 14 height 12
radio input "true"
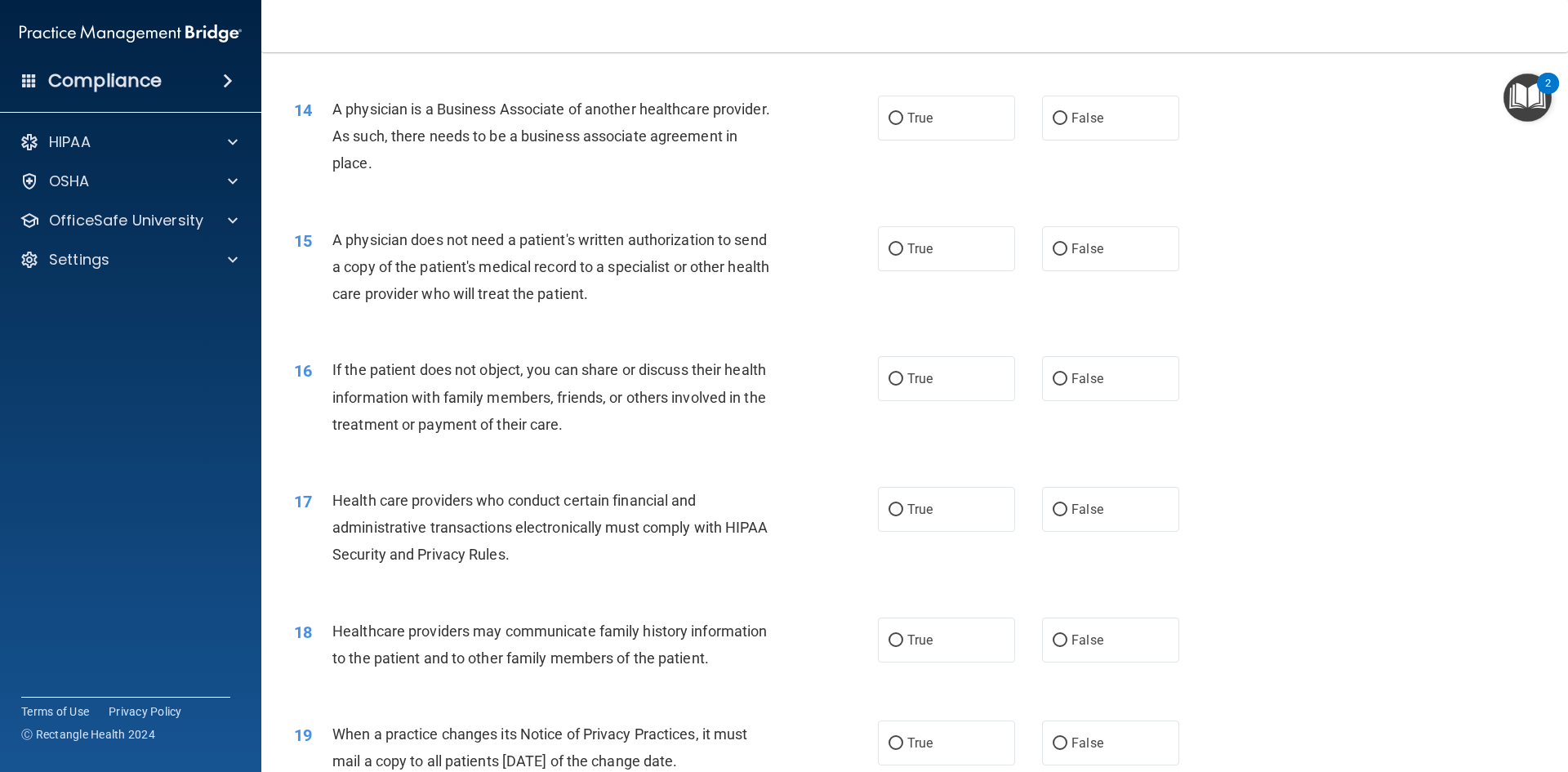
scroll to position [1634, 0]
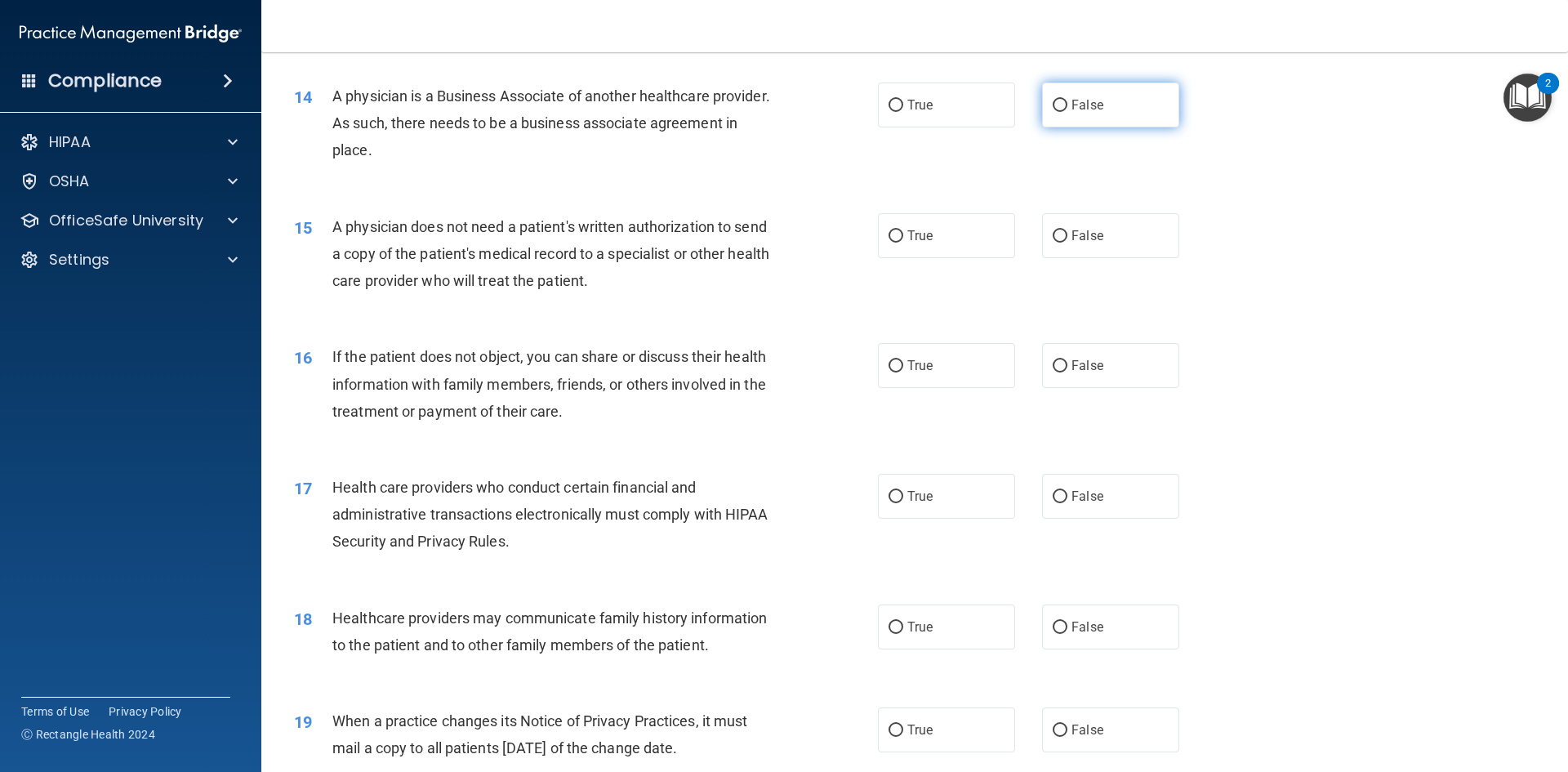
click at [1105, 118] on label "False" at bounding box center [1110, 105] width 137 height 45
click at [1068, 112] on input "False" at bounding box center [1059, 106] width 14 height 12
radio input "true"
click at [958, 255] on label "True" at bounding box center [946, 235] width 137 height 45
click at [903, 243] on input "True" at bounding box center [895, 236] width 14 height 12
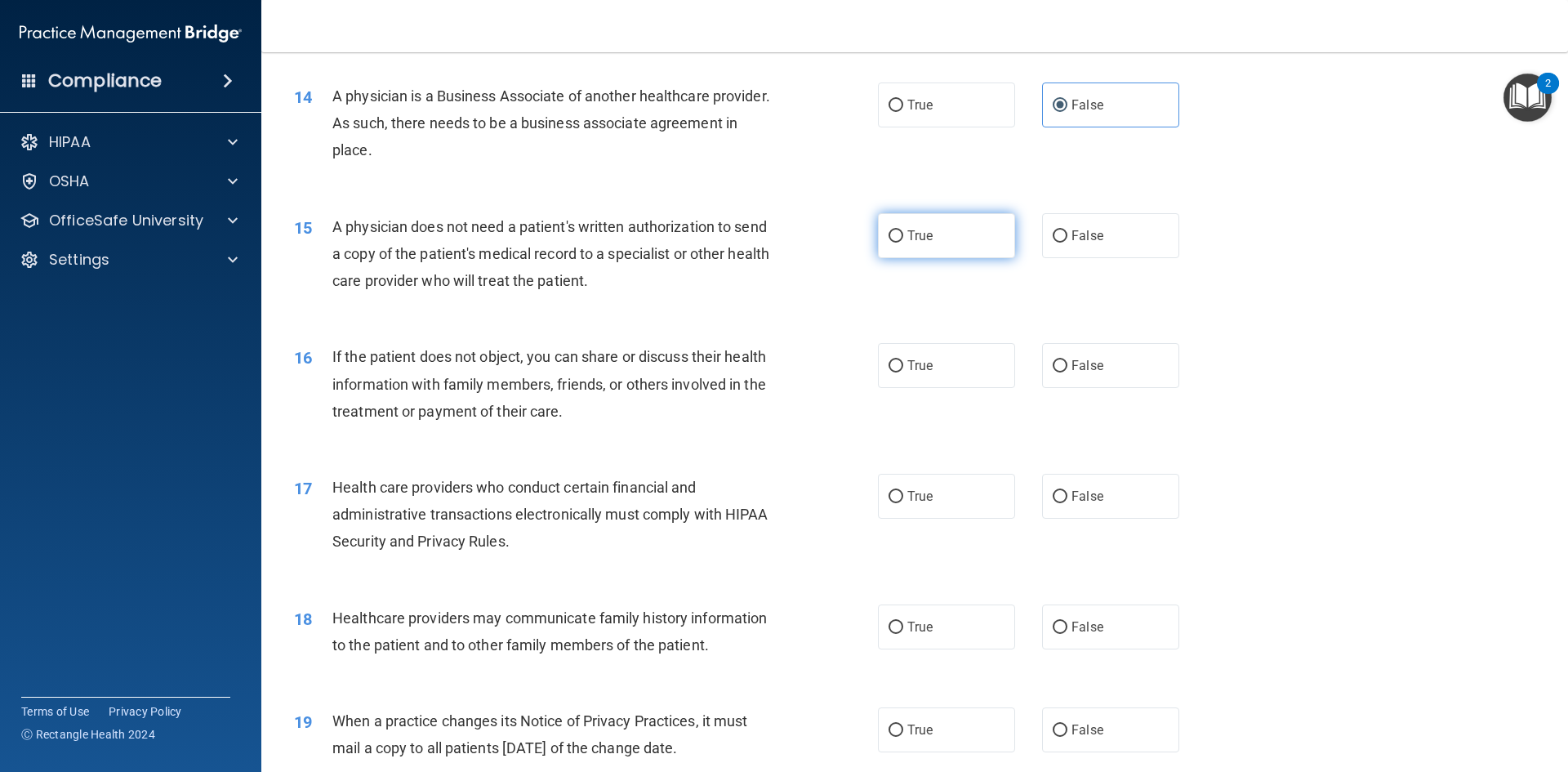
radio input "true"
click at [936, 374] on label "True" at bounding box center [946, 366] width 137 height 45
click at [903, 373] on input "True" at bounding box center [895, 366] width 14 height 12
radio input "true"
click at [978, 501] on label "True" at bounding box center [946, 496] width 137 height 45
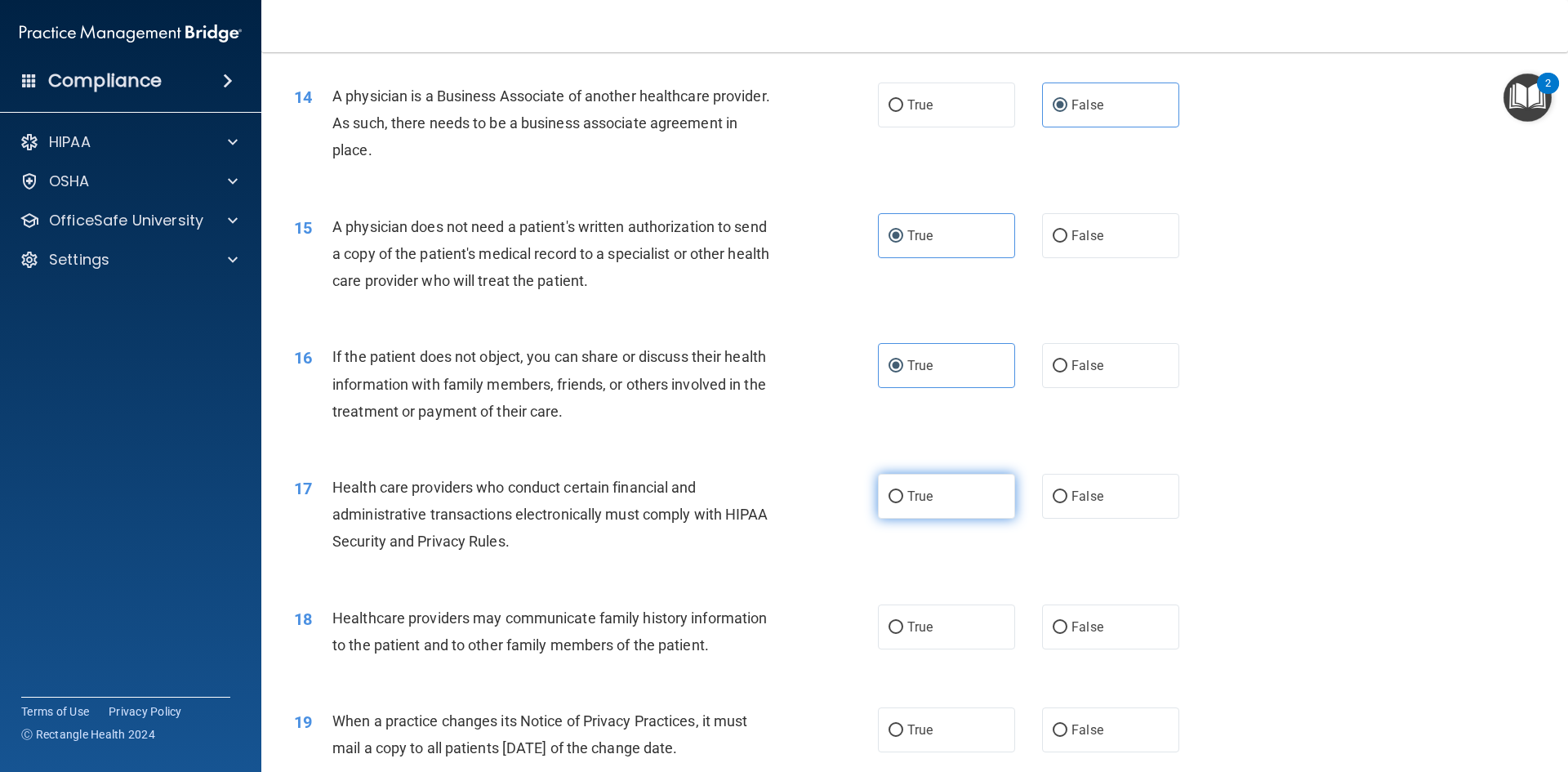
click at [903, 501] on input "True" at bounding box center [895, 497] width 14 height 12
radio input "true"
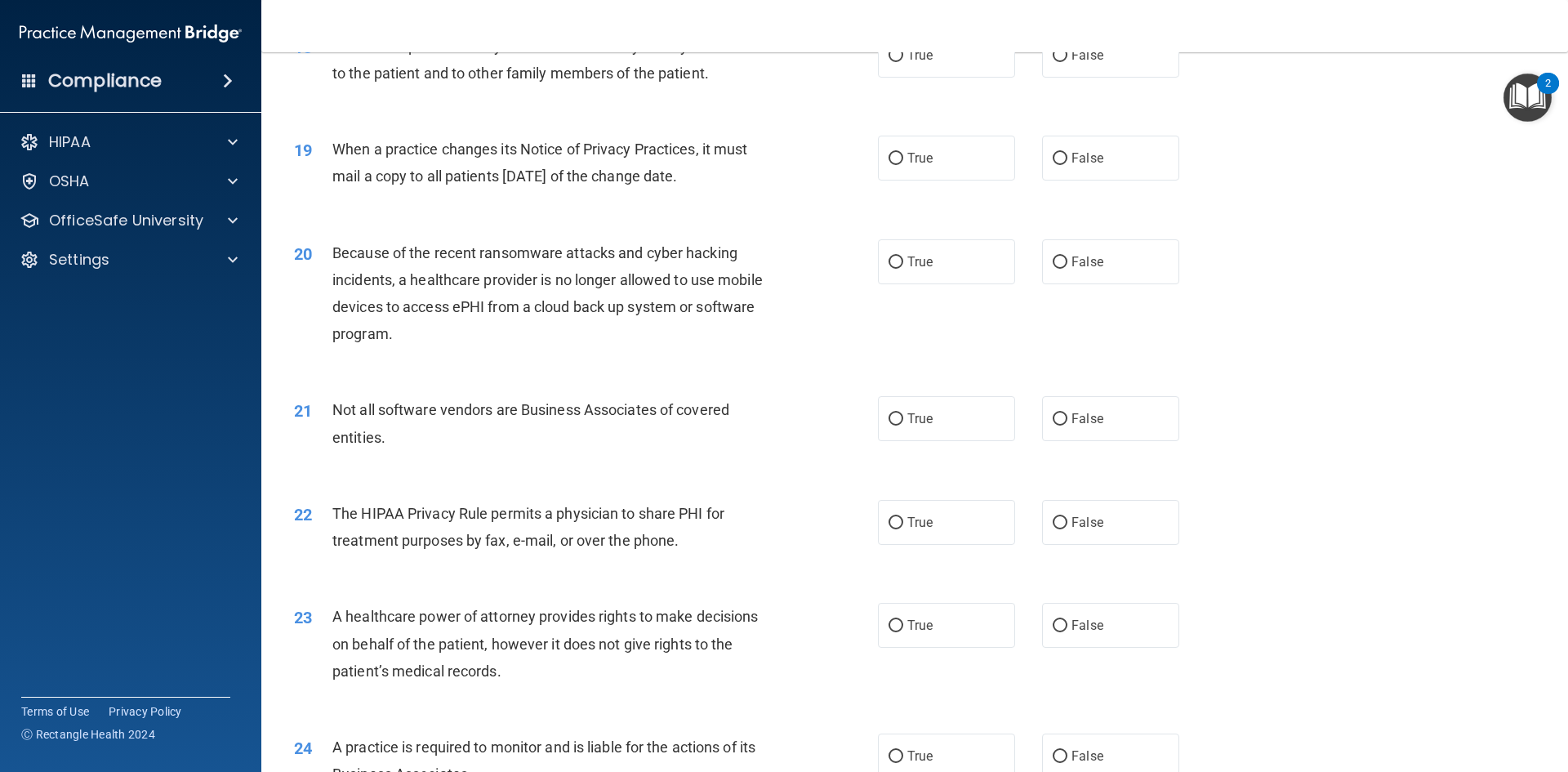
scroll to position [2125, 0]
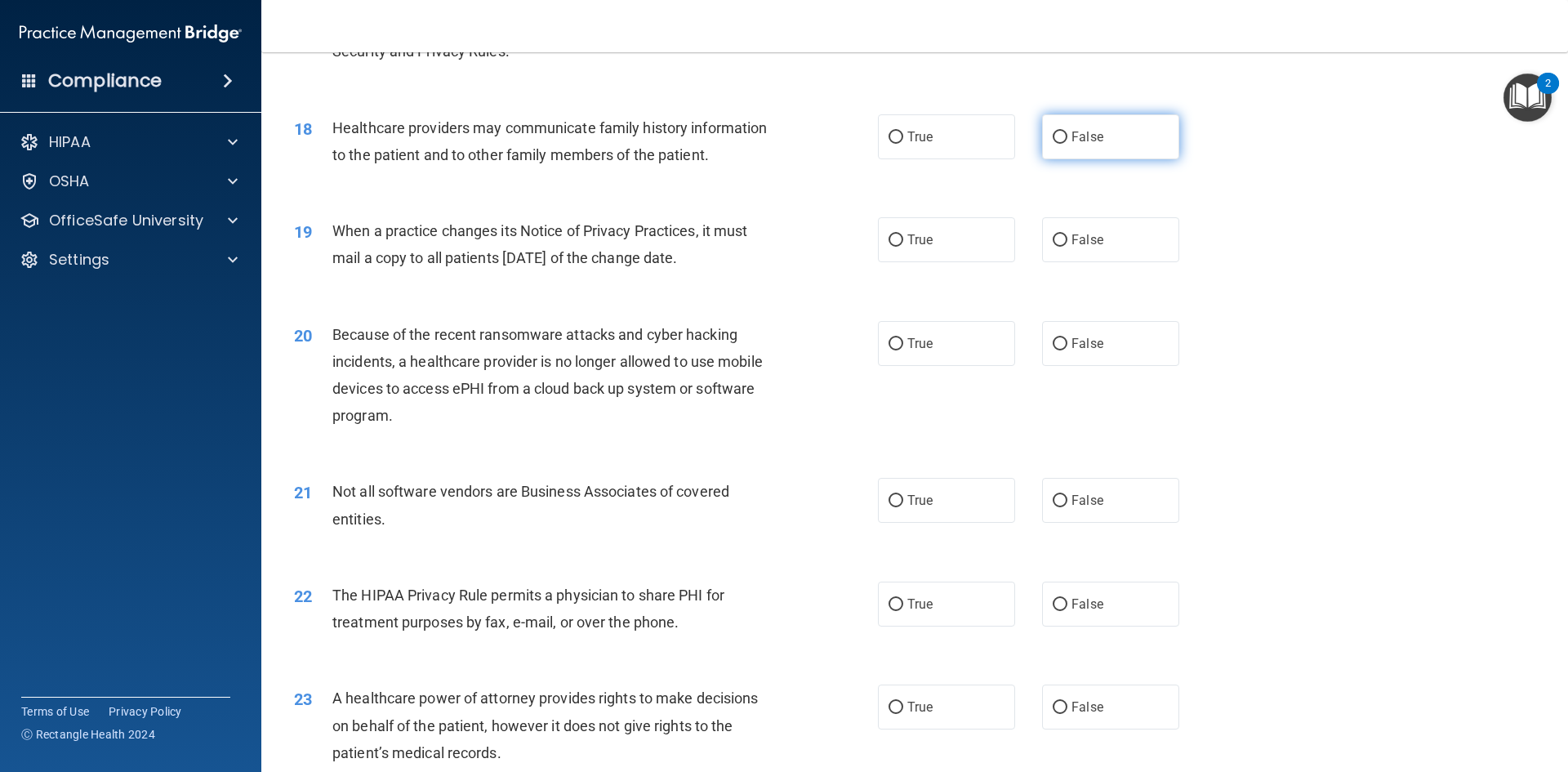
click at [1062, 144] on label "False" at bounding box center [1110, 136] width 137 height 45
click at [1062, 144] on input "False" at bounding box center [1059, 137] width 14 height 12
radio input "true"
click at [965, 251] on label "True" at bounding box center [946, 239] width 137 height 45
click at [903, 247] on input "True" at bounding box center [895, 240] width 14 height 12
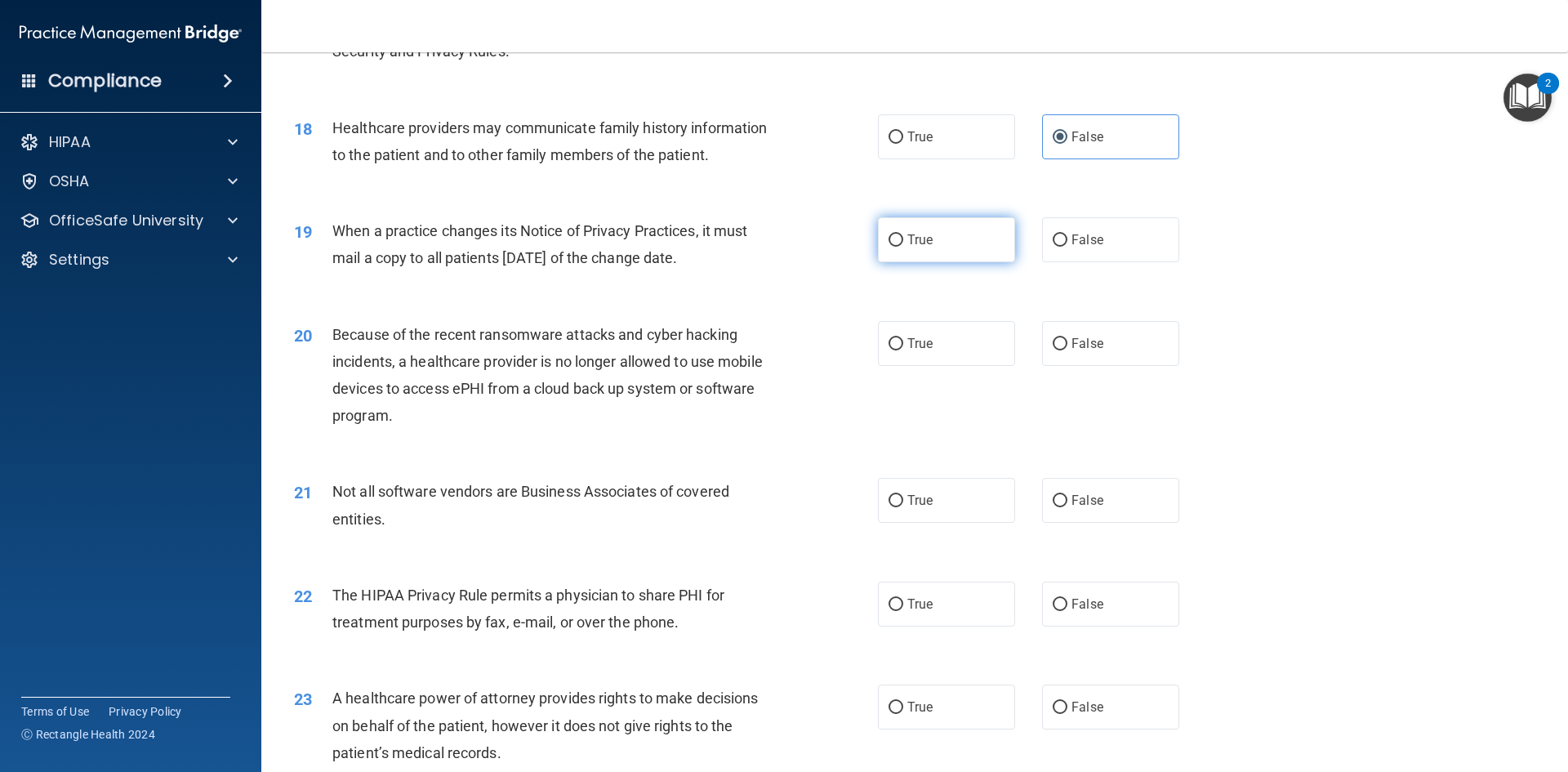
radio input "true"
click at [1058, 353] on label "False" at bounding box center [1110, 344] width 137 height 45
click at [1058, 350] on input "False" at bounding box center [1059, 344] width 14 height 12
radio input "true"
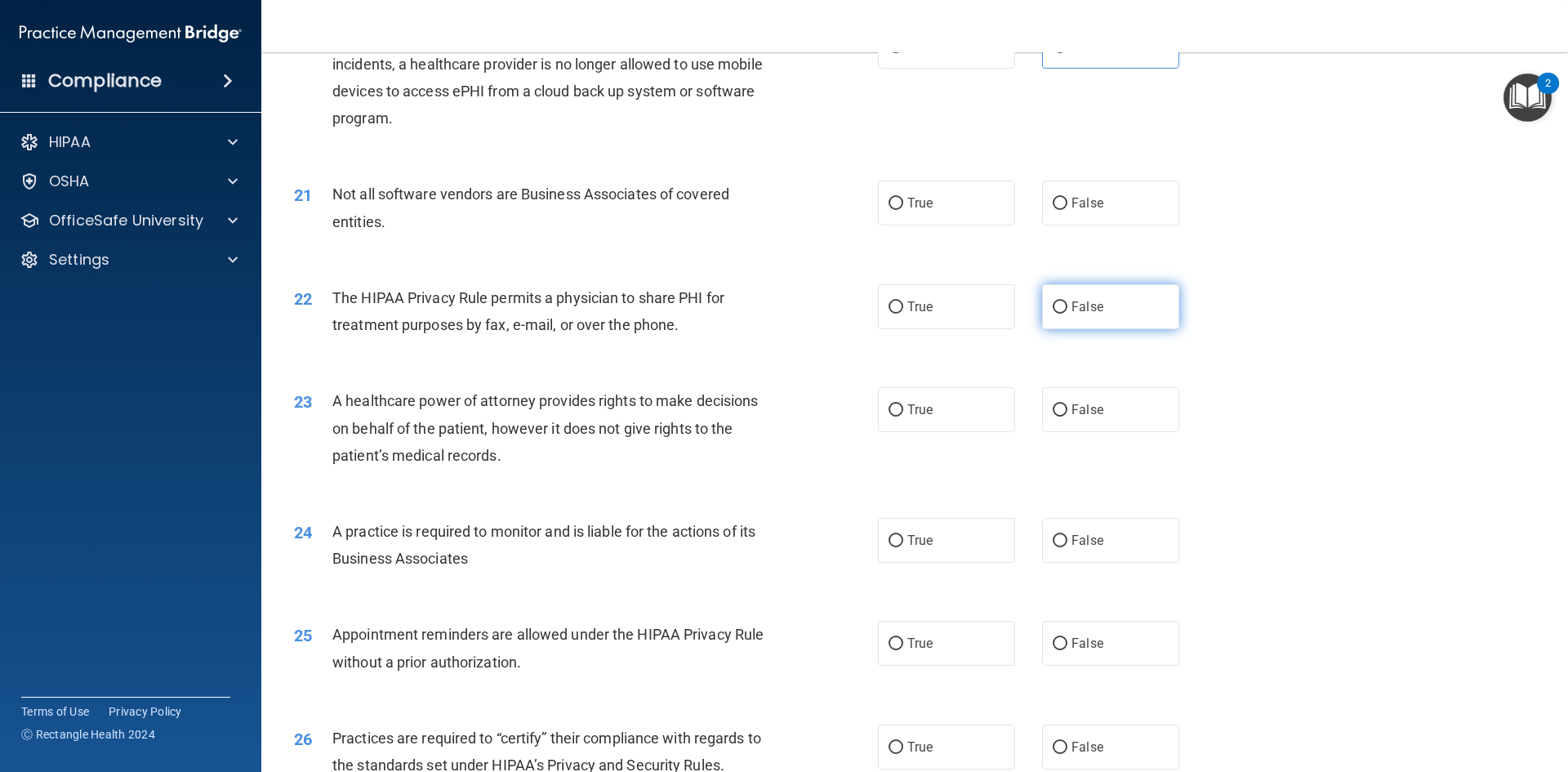
scroll to position [2452, 0]
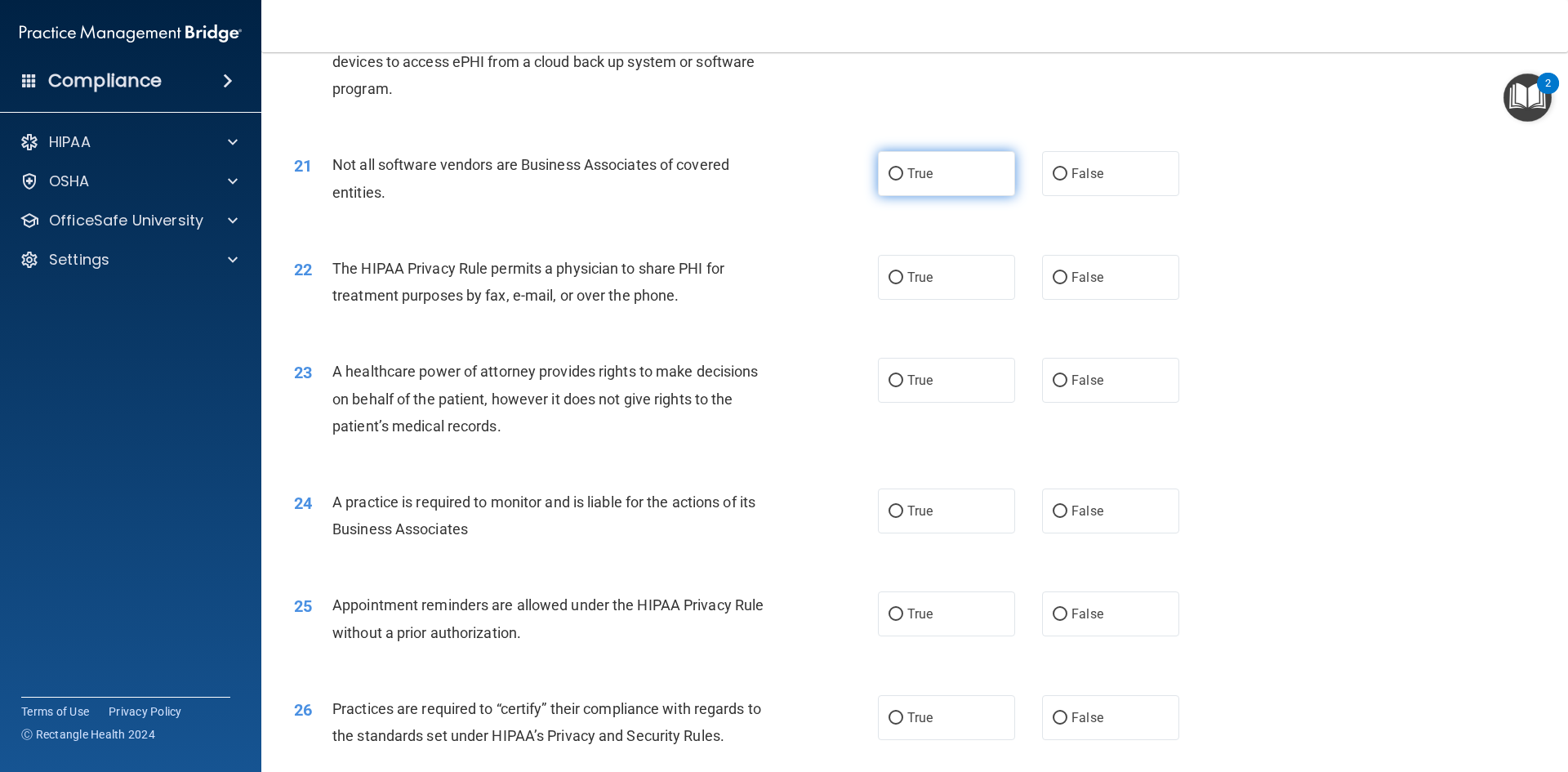
click at [964, 193] on label "True" at bounding box center [946, 173] width 137 height 45
click at [903, 181] on input "True" at bounding box center [895, 174] width 14 height 12
radio input "true"
click at [943, 287] on label "True" at bounding box center [946, 277] width 137 height 45
click at [903, 284] on input "True" at bounding box center [895, 277] width 14 height 12
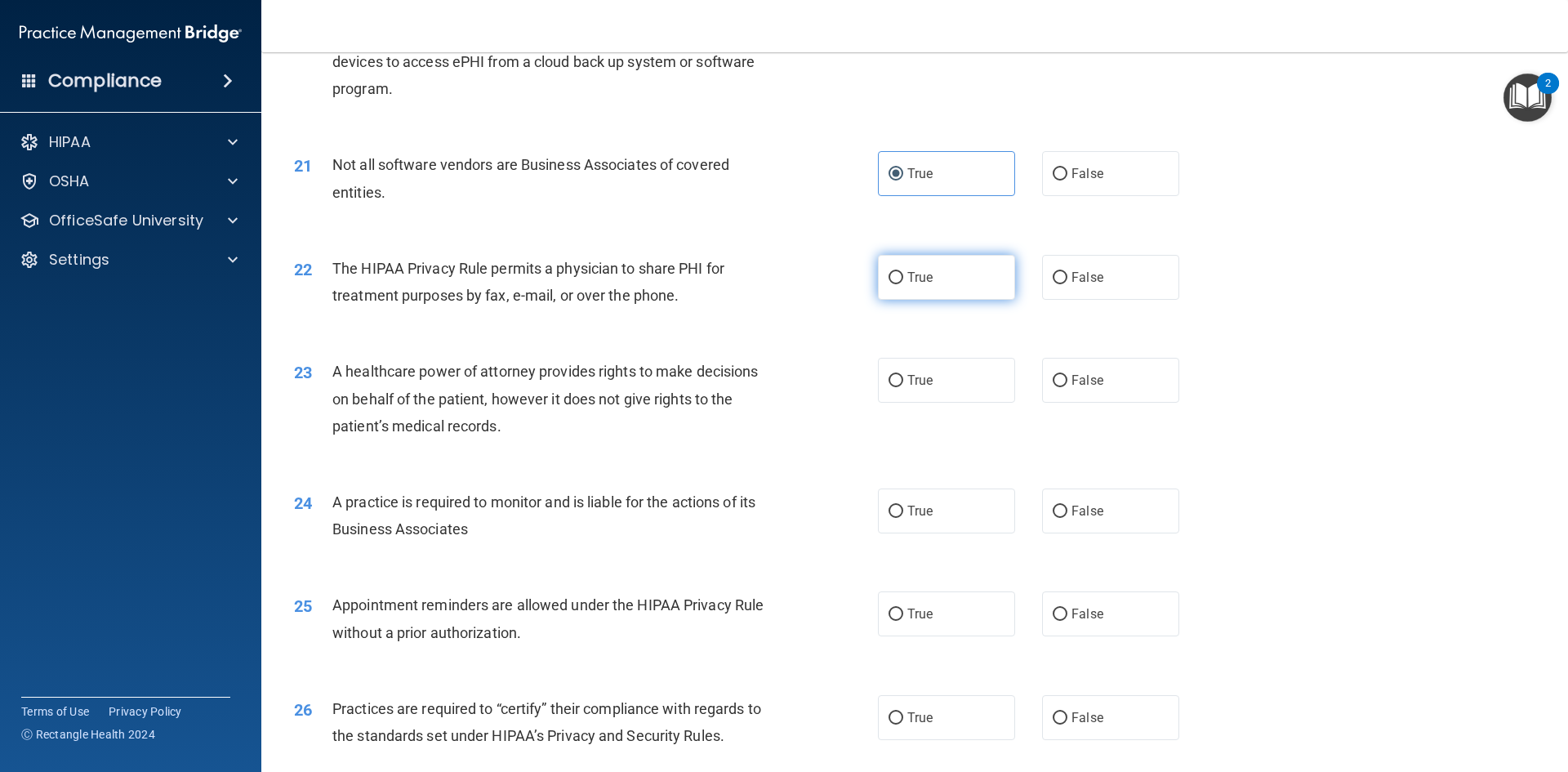
radio input "true"
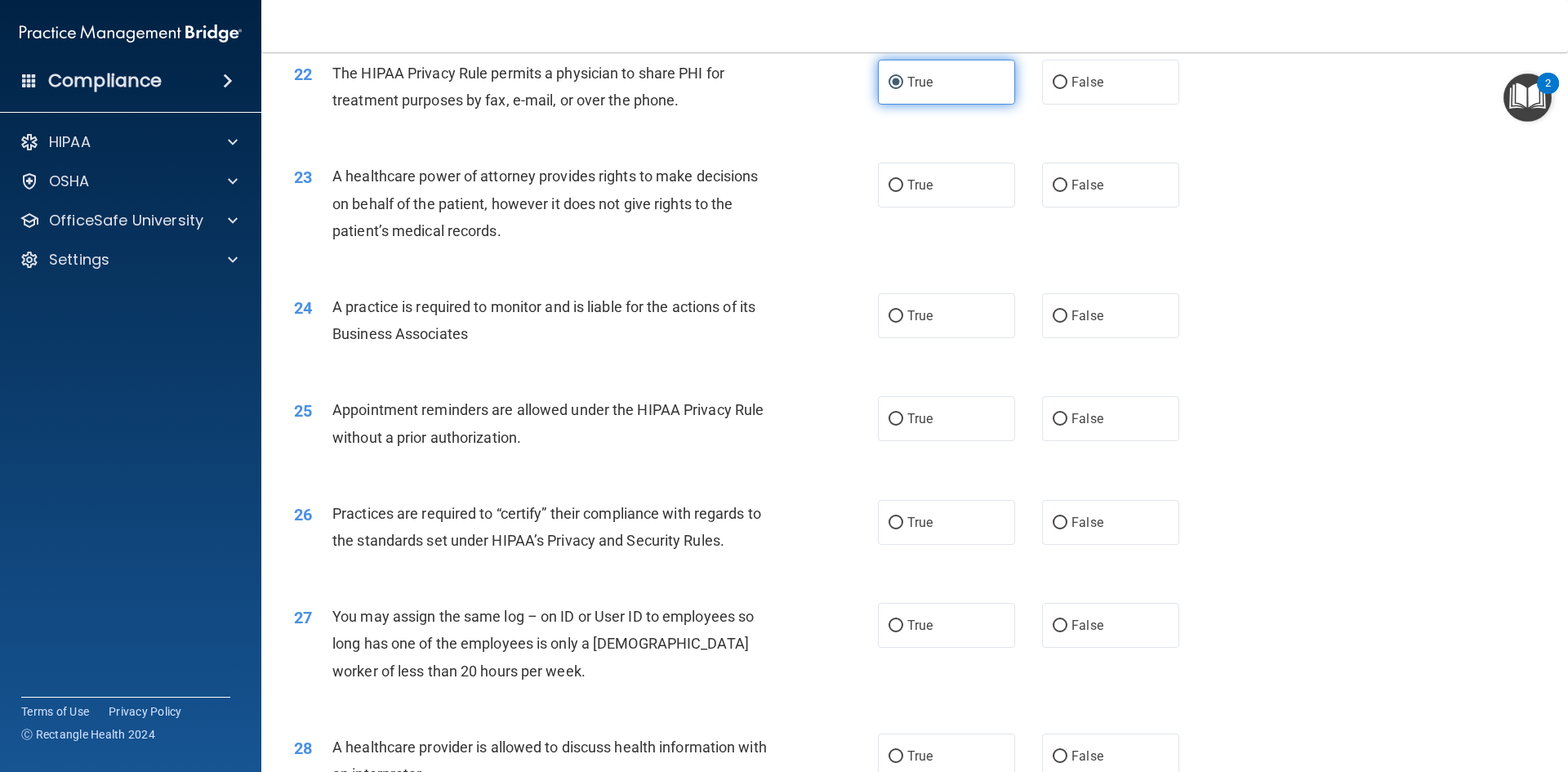
scroll to position [2697, 0]
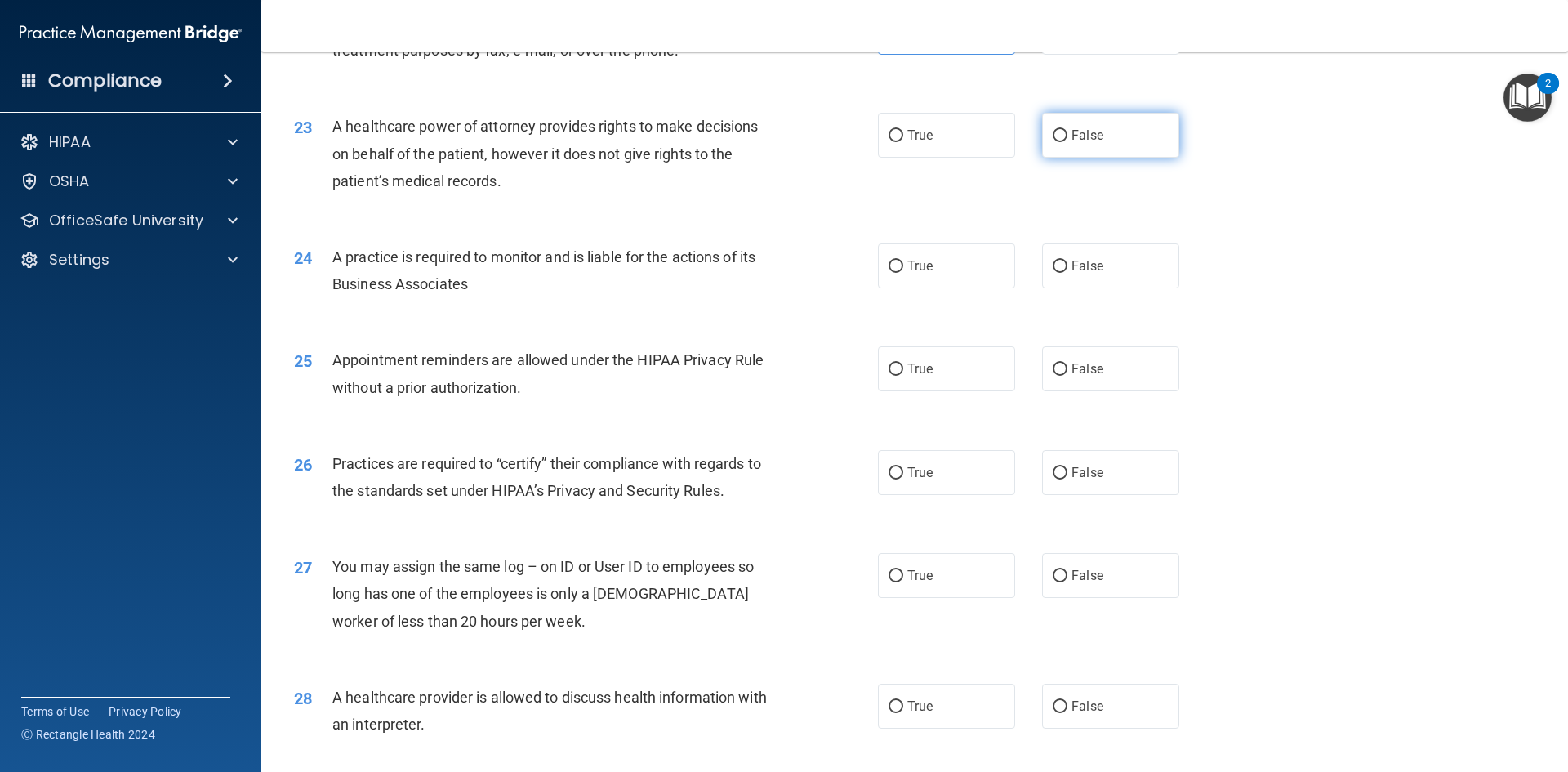
click at [1052, 157] on label "False" at bounding box center [1110, 134] width 137 height 45
click at [1053, 142] on input "False" at bounding box center [1059, 135] width 14 height 12
radio input "true"
click at [1047, 242] on div "24 A practice is required to monitor and is liable for the actions of its Busin…" at bounding box center [915, 274] width 1266 height 103
click at [1047, 258] on label "False" at bounding box center [1110, 266] width 137 height 45
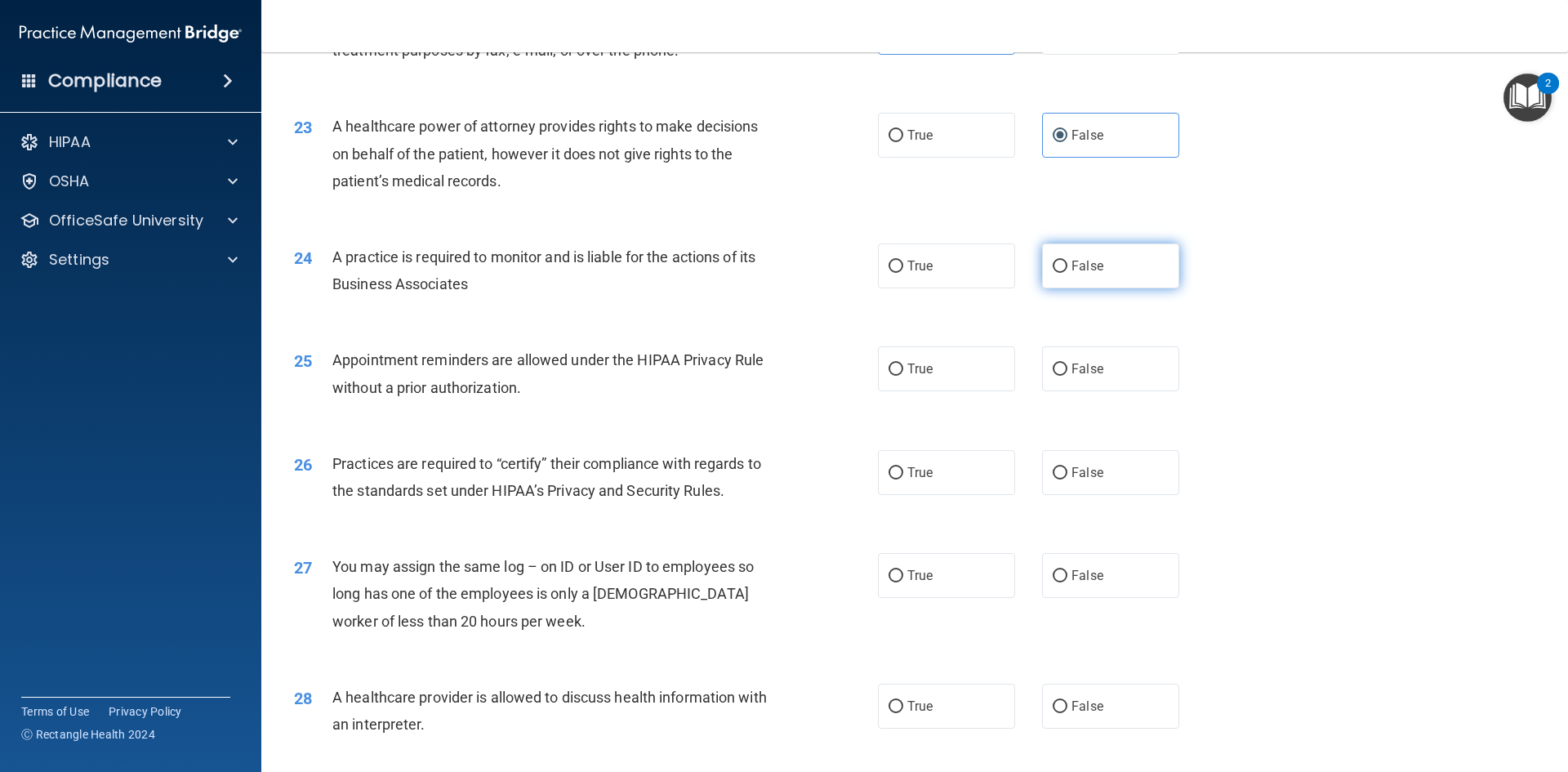
click at [1053, 261] on input "False" at bounding box center [1059, 267] width 14 height 12
radio input "true"
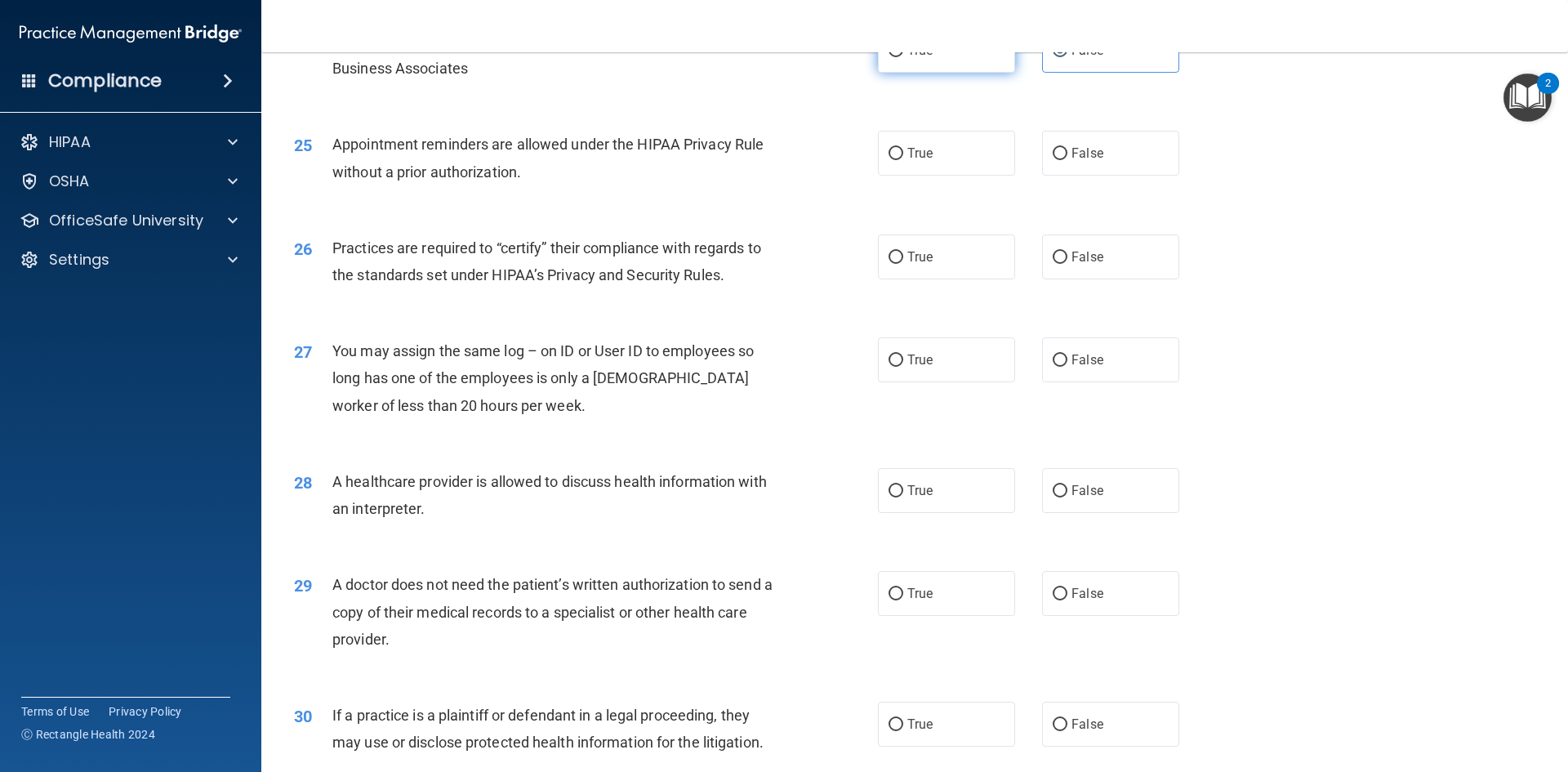
scroll to position [2942, 0]
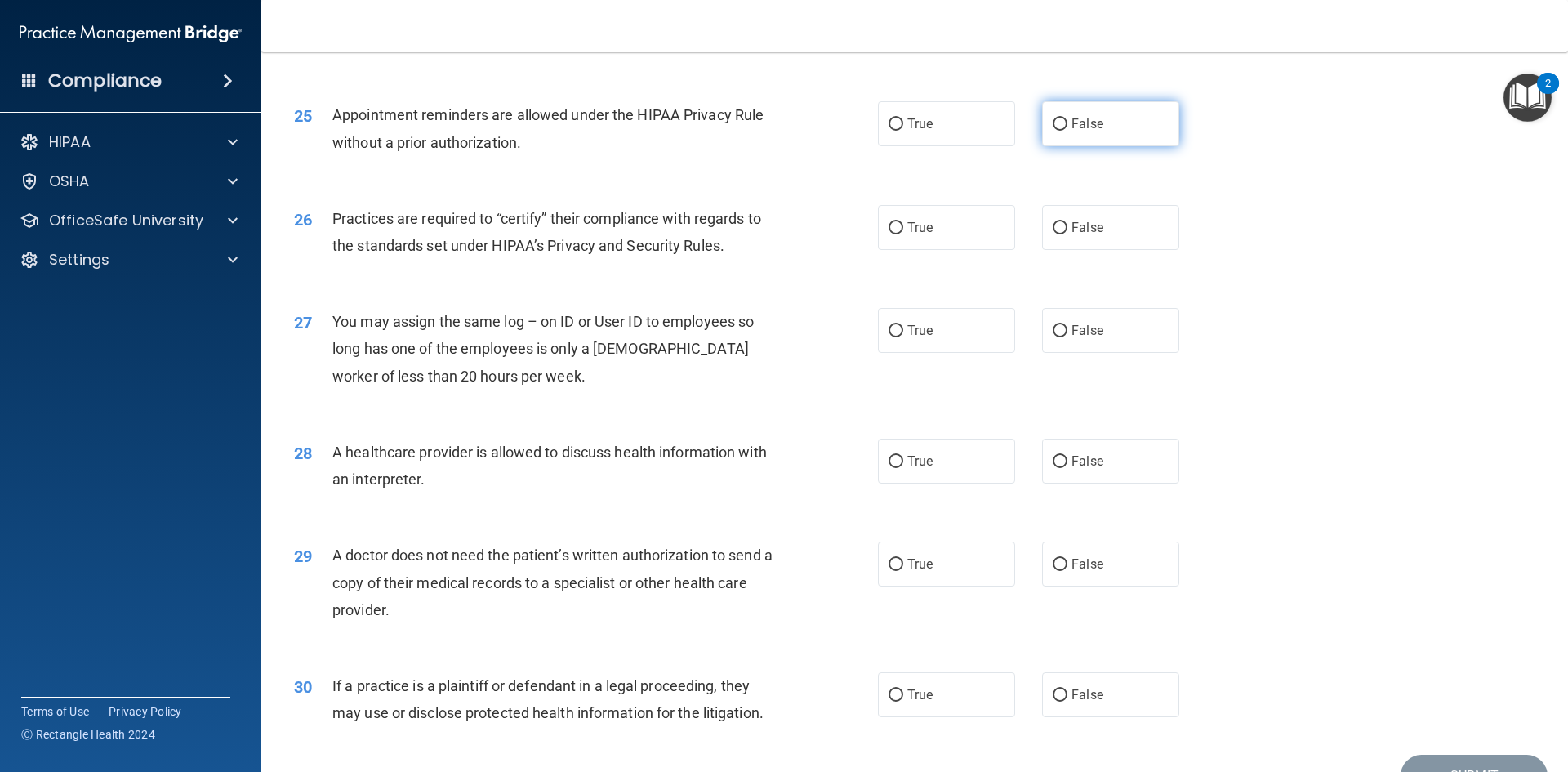
click at [1071, 135] on label "False" at bounding box center [1110, 124] width 137 height 45
click at [1068, 131] on input "False" at bounding box center [1059, 124] width 14 height 12
radio input "true"
click at [1057, 218] on label "False" at bounding box center [1110, 228] width 137 height 45
click at [1057, 223] on input "False" at bounding box center [1059, 229] width 14 height 12
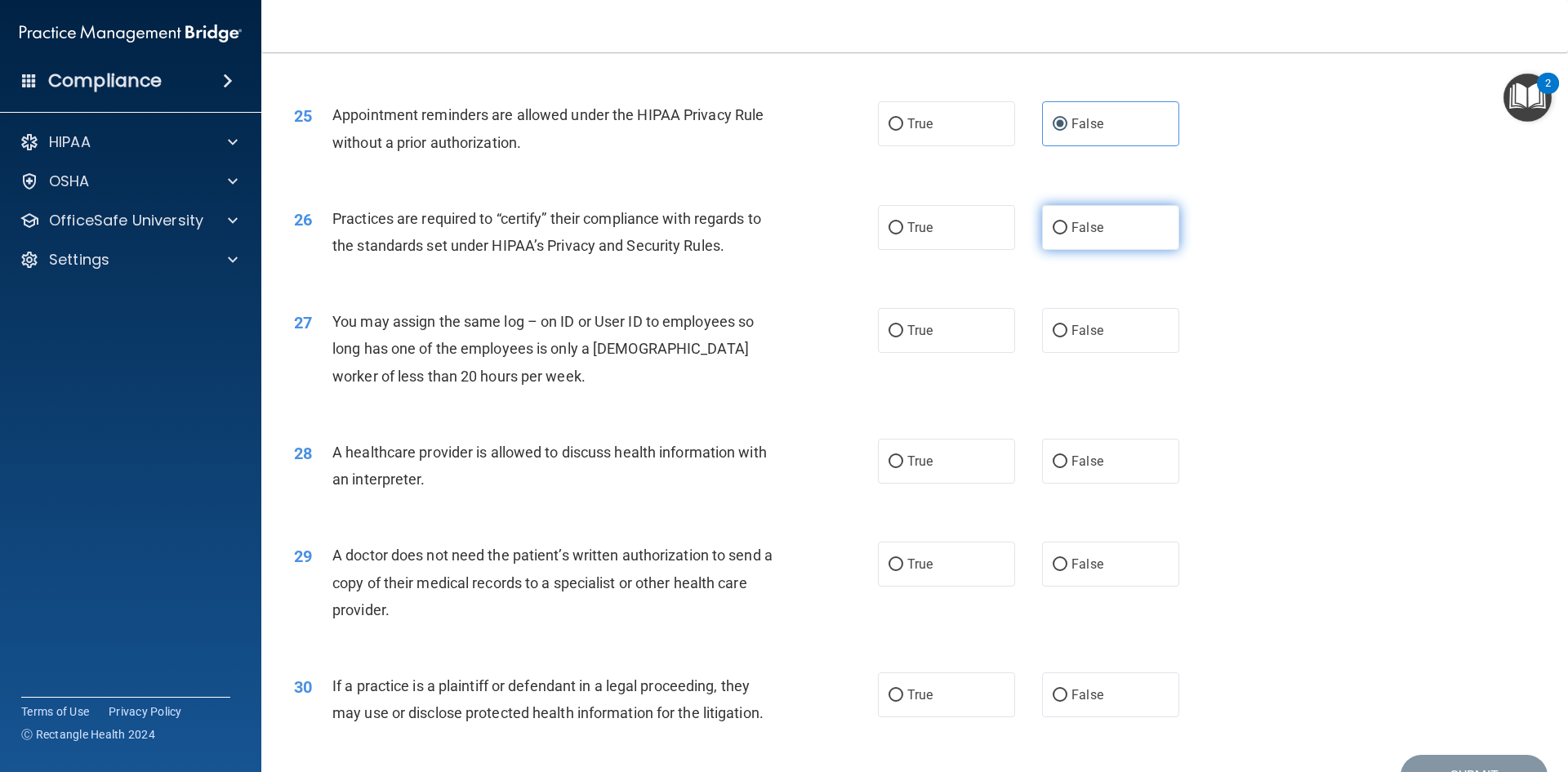
radio input "true"
click at [1079, 329] on span "False" at bounding box center [1087, 330] width 32 height 15
click at [1068, 329] on input "False" at bounding box center [1059, 331] width 14 height 12
radio input "true"
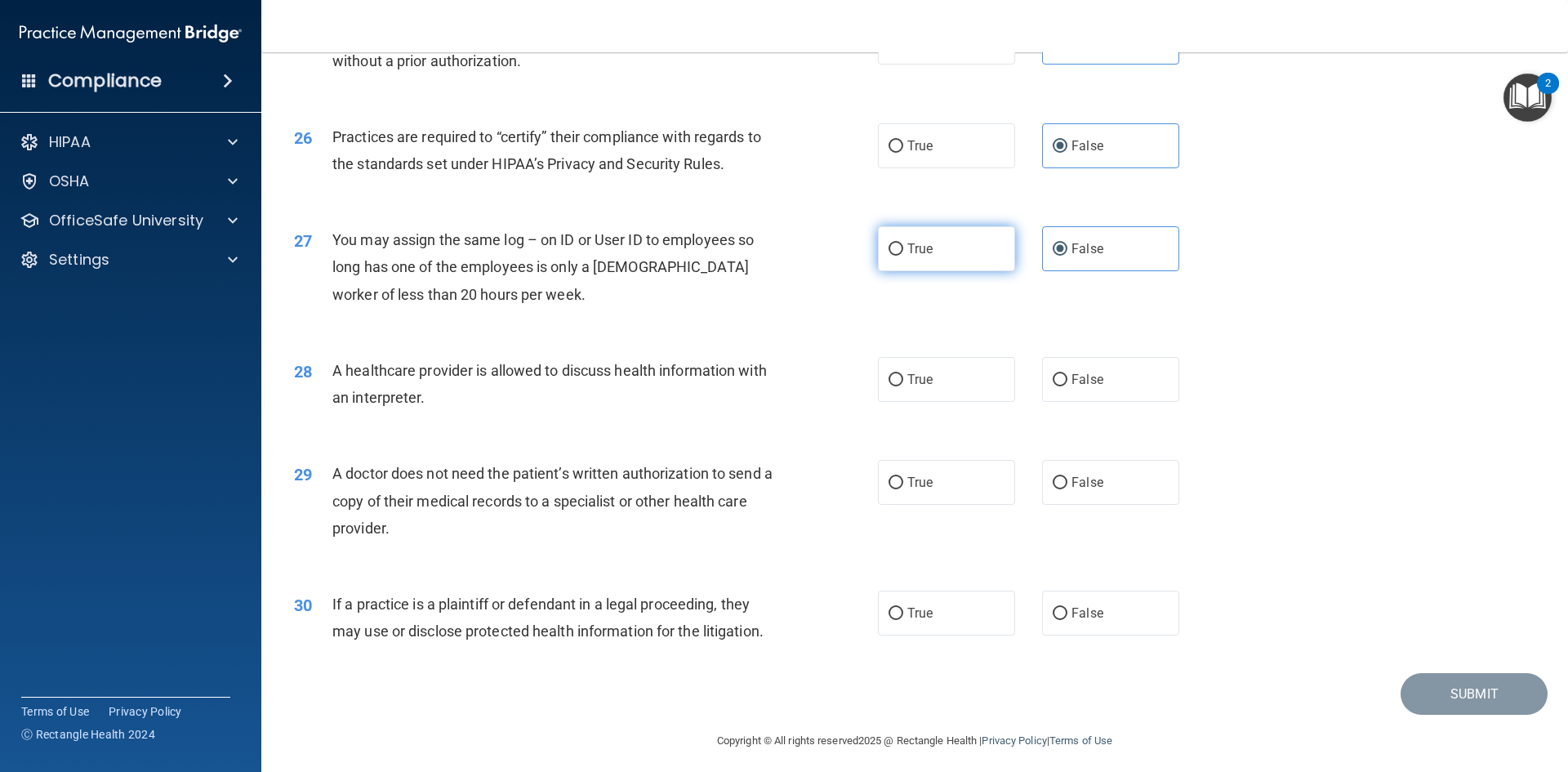
scroll to position [3032, 0]
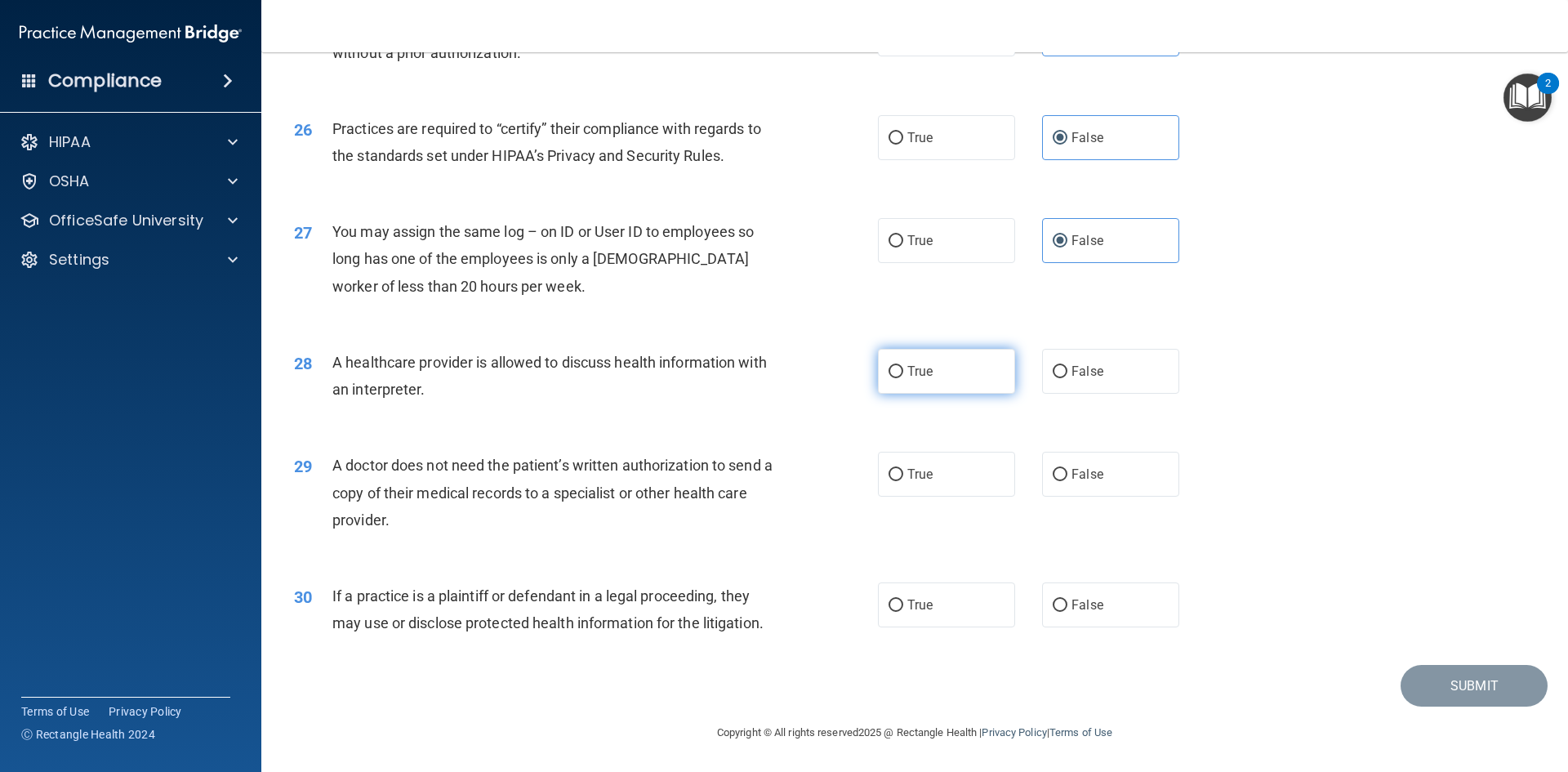
click at [948, 376] on label "True" at bounding box center [946, 371] width 137 height 45
click at [903, 376] on input "True" at bounding box center [895, 372] width 14 height 12
radio input "true"
click at [941, 463] on label "True" at bounding box center [946, 474] width 137 height 45
click at [903, 470] on input "True" at bounding box center [895, 475] width 14 height 12
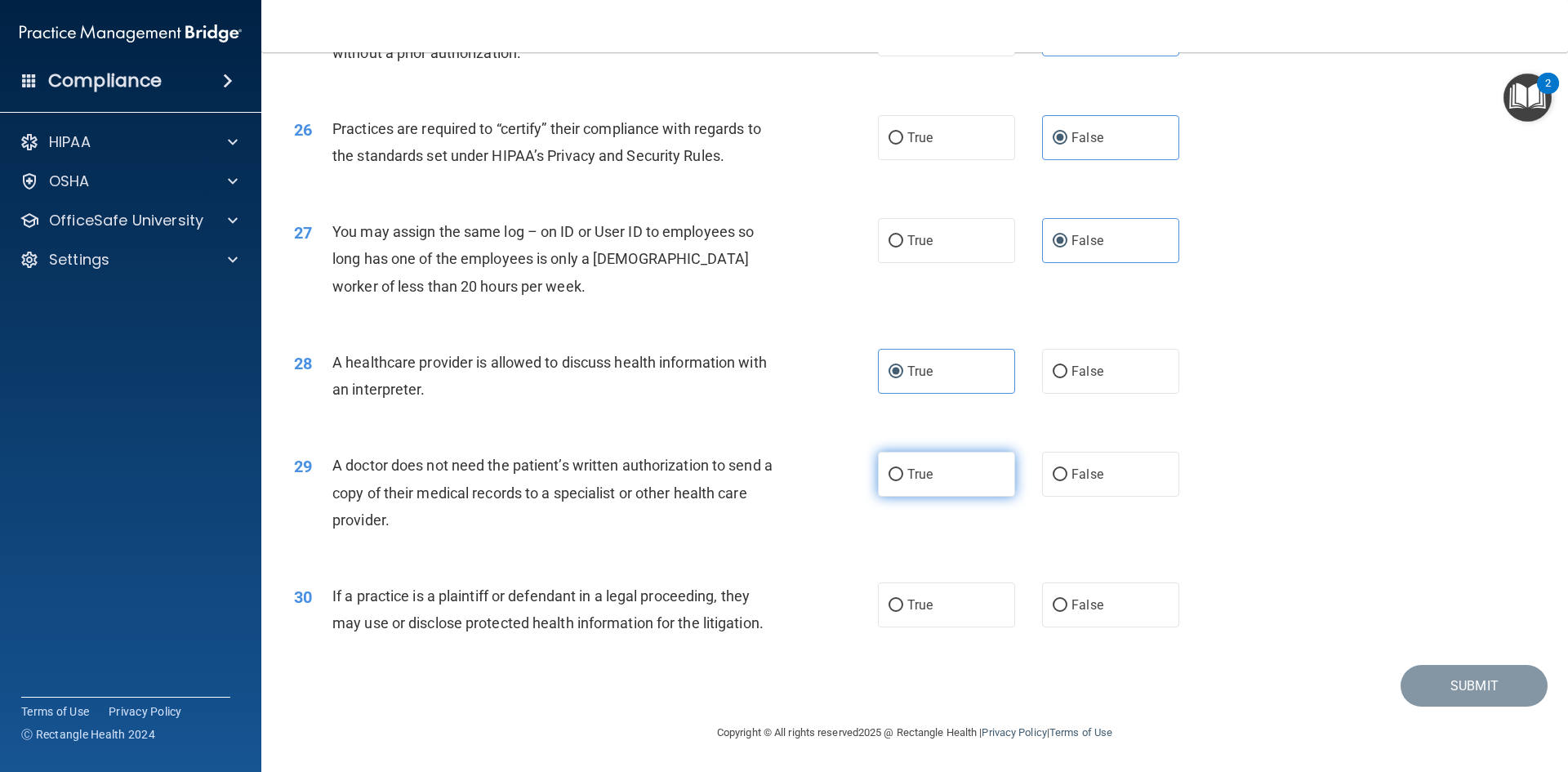
radio input "true"
click at [941, 598] on label "True" at bounding box center [946, 605] width 137 height 45
click at [903, 600] on input "True" at bounding box center [895, 606] width 14 height 12
radio input "true"
click at [1457, 671] on button "Submit" at bounding box center [1474, 686] width 147 height 41
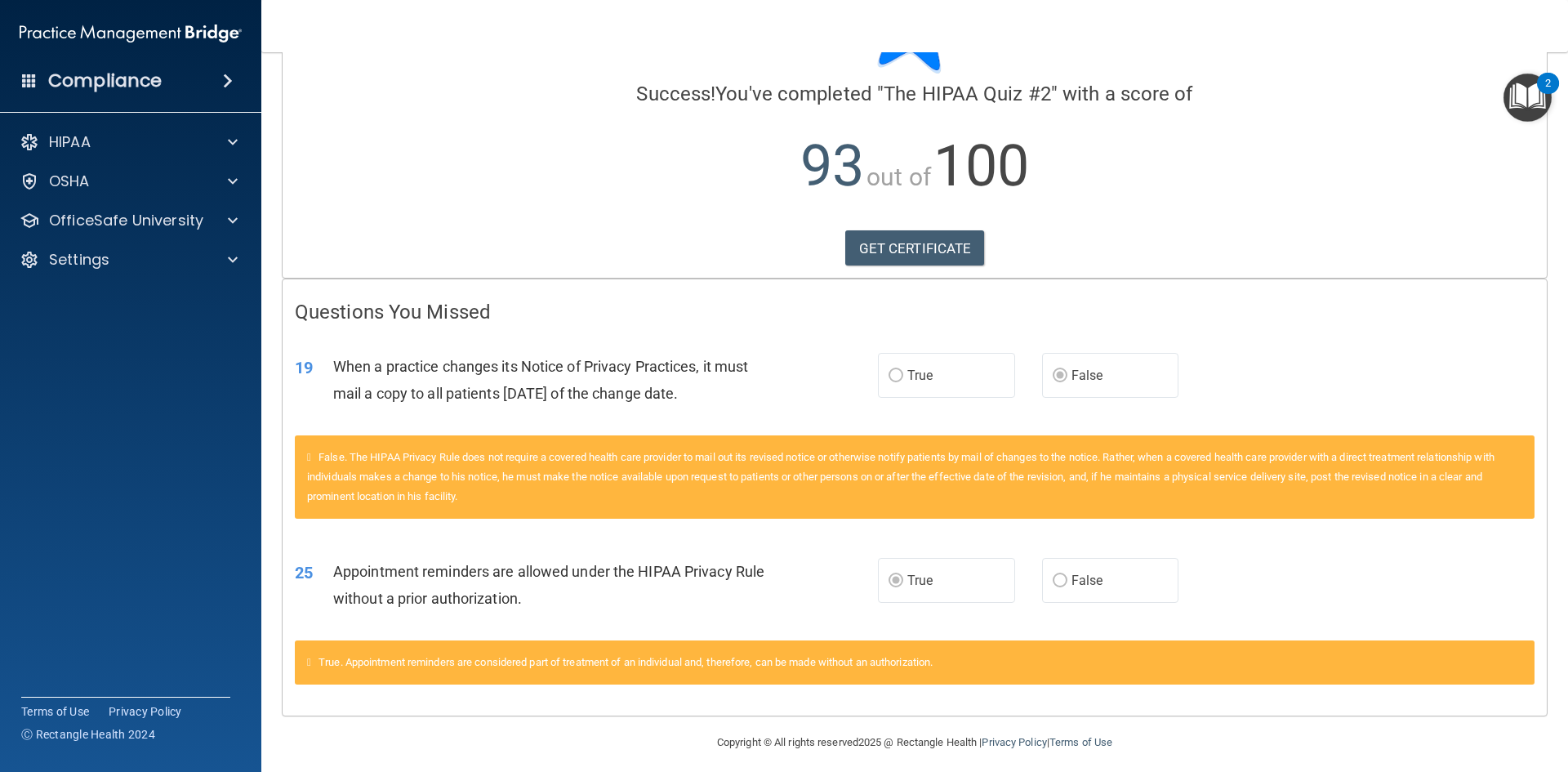
scroll to position [116, 0]
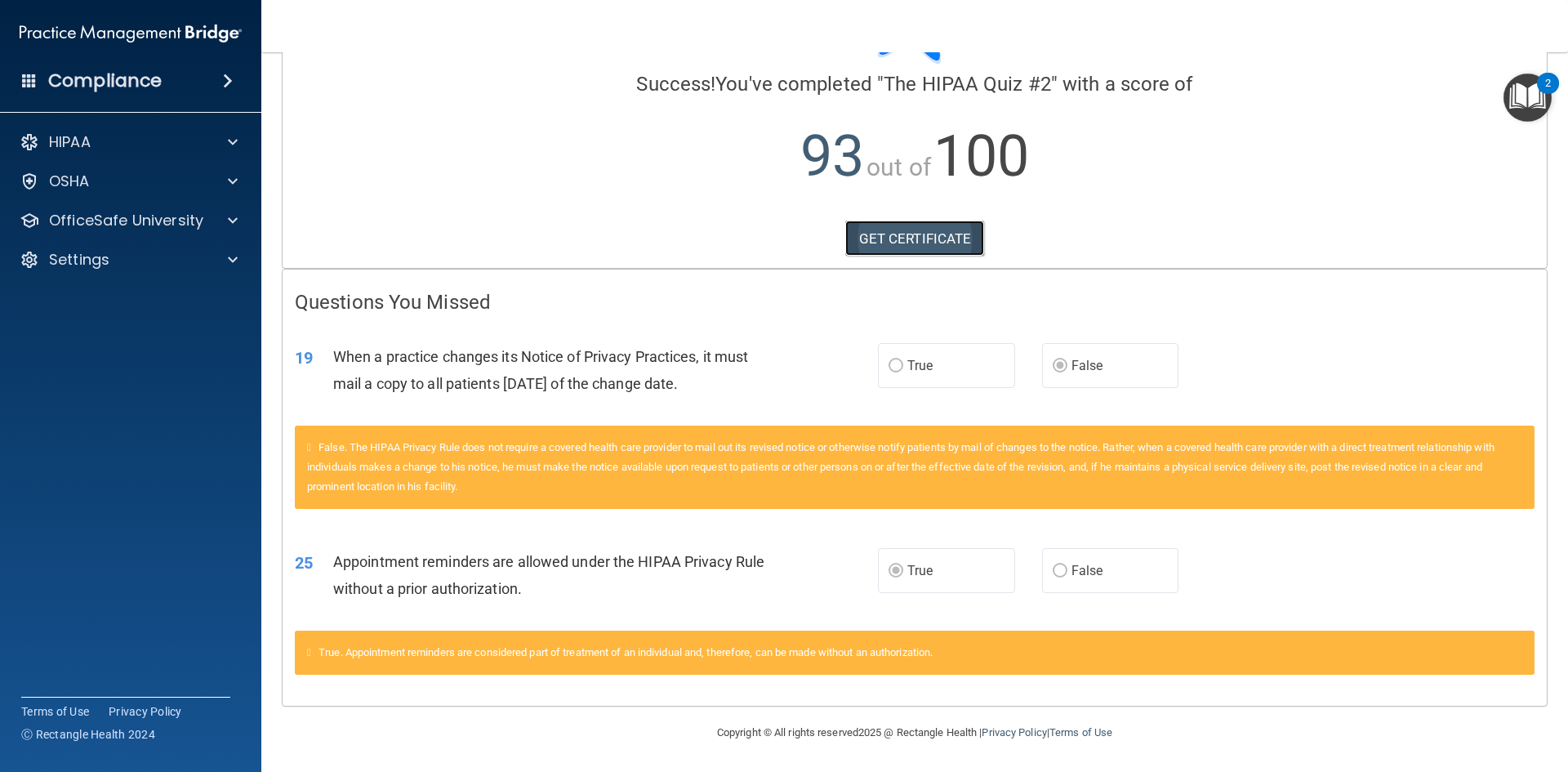
click at [883, 238] on link "GET CERTIFICATE" at bounding box center [915, 238] width 140 height 36
click at [228, 226] on span at bounding box center [232, 221] width 10 height 19
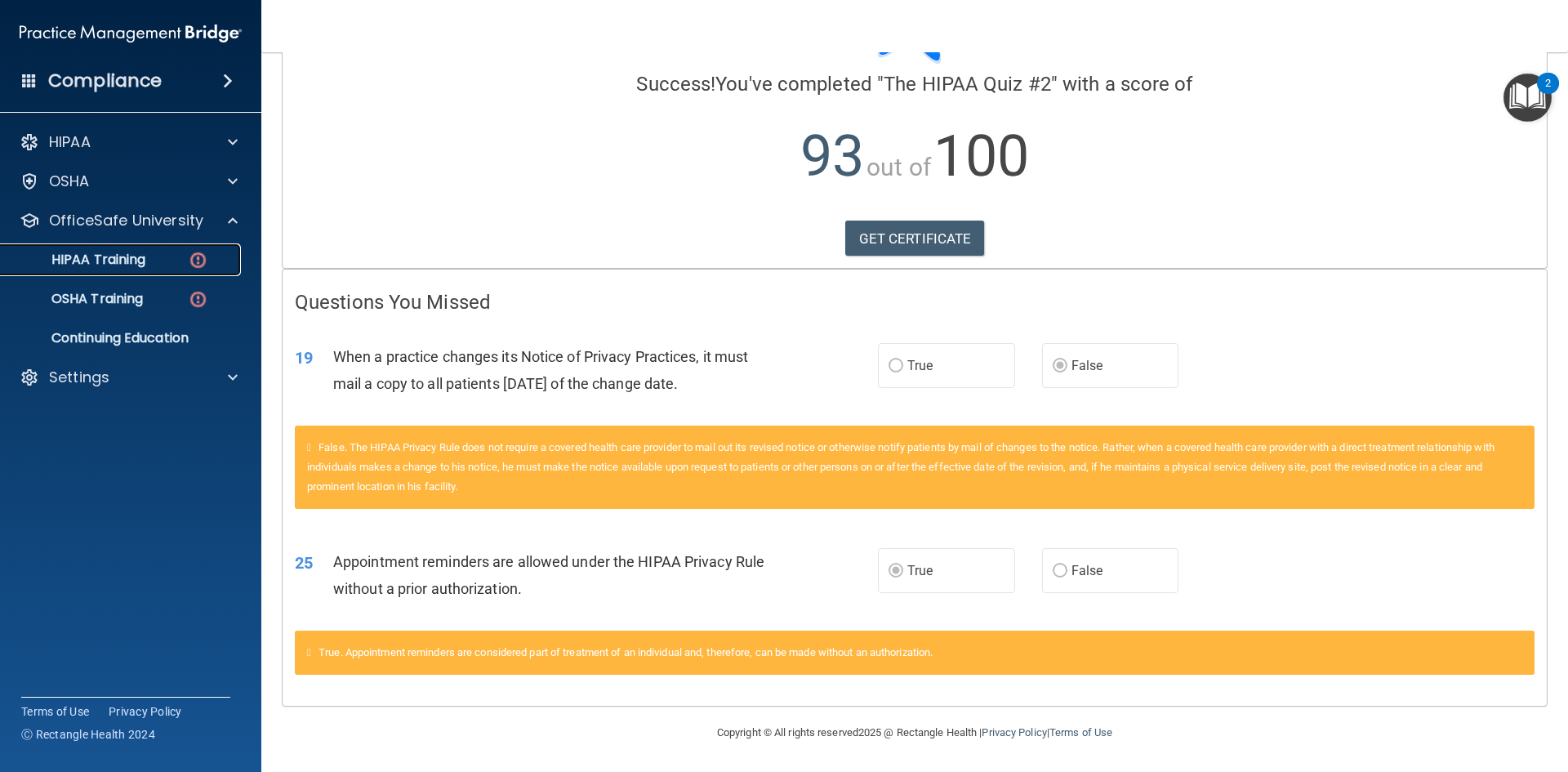
click at [139, 268] on p "HIPAA Training" at bounding box center [78, 259] width 134 height 16
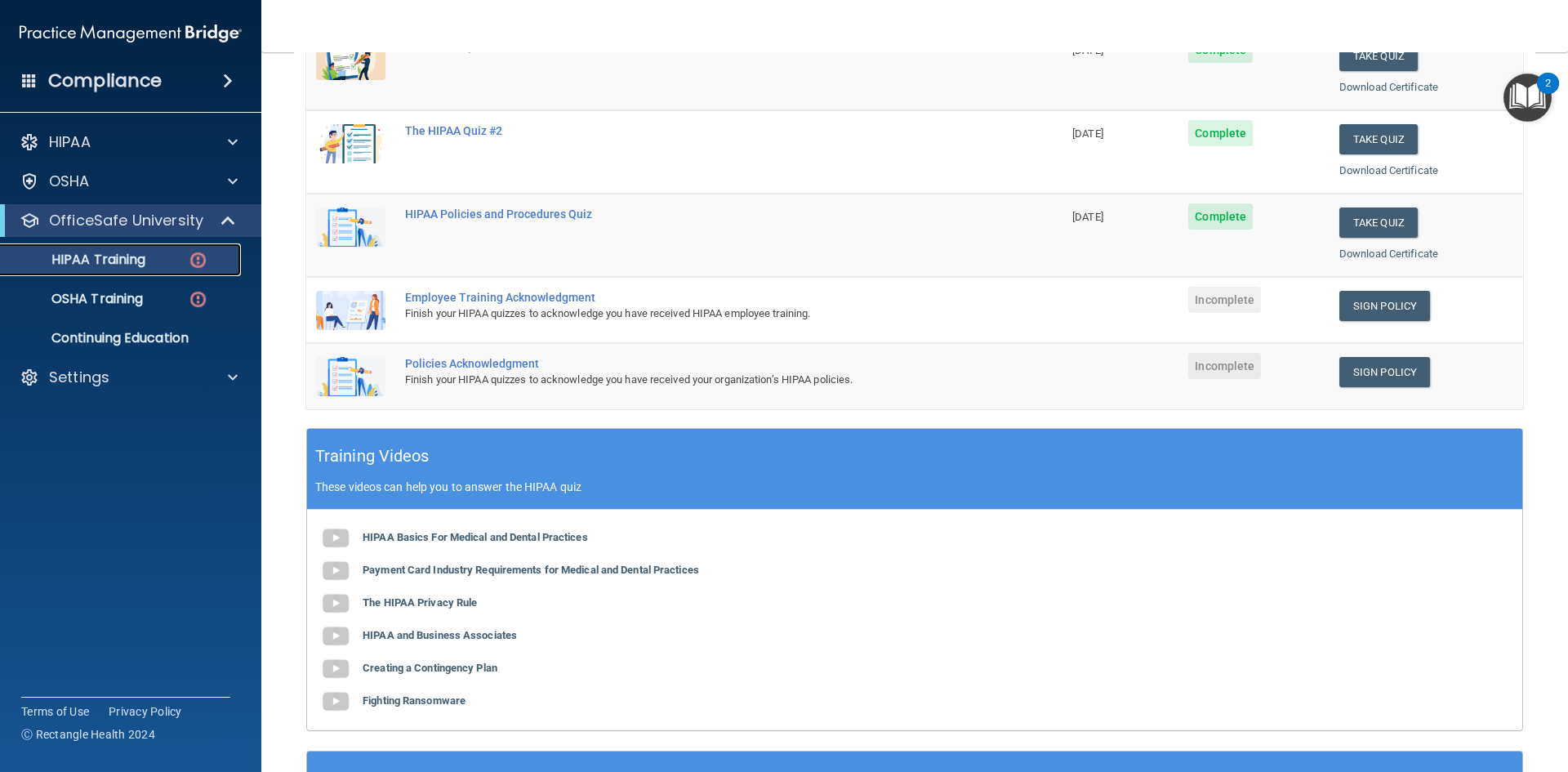
scroll to position [179, 0]
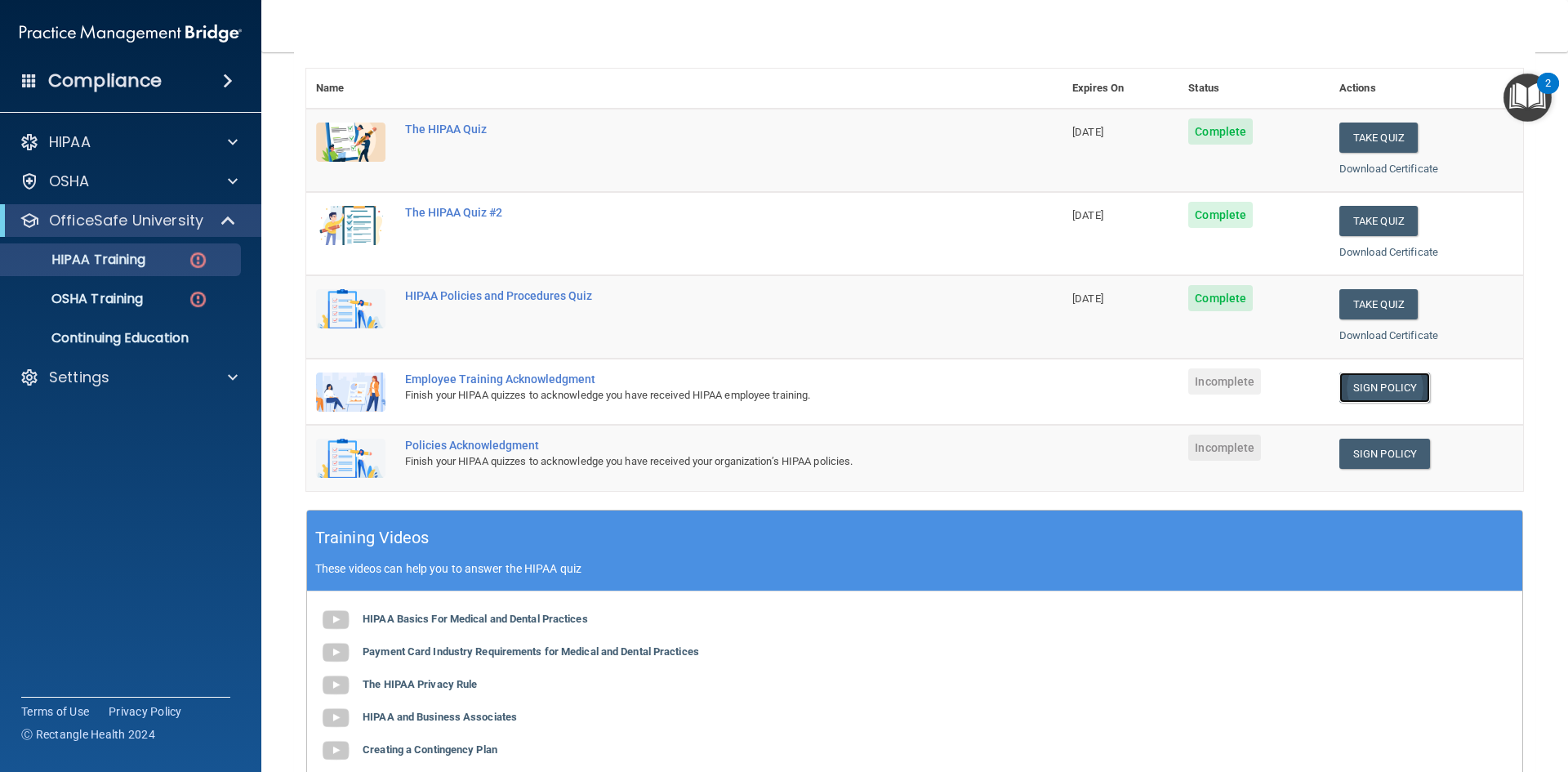
click at [1369, 391] on link "Sign Policy" at bounding box center [1385, 387] width 90 height 30
click at [228, 372] on span at bounding box center [232, 377] width 10 height 19
click at [93, 453] on p "Sign Out" at bounding box center [122, 455] width 223 height 16
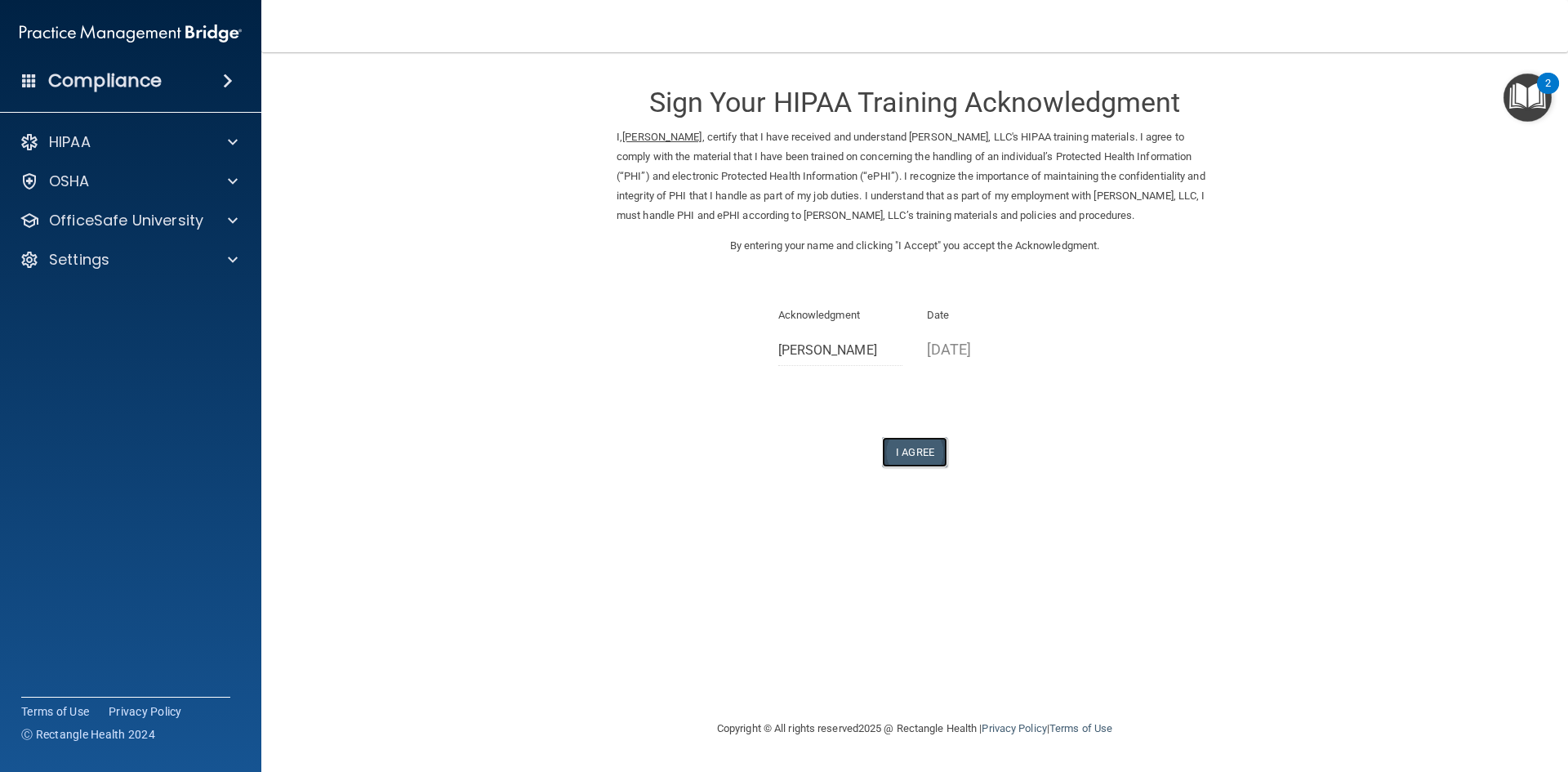
click at [919, 468] on button "I Agree" at bounding box center [915, 451] width 65 height 30
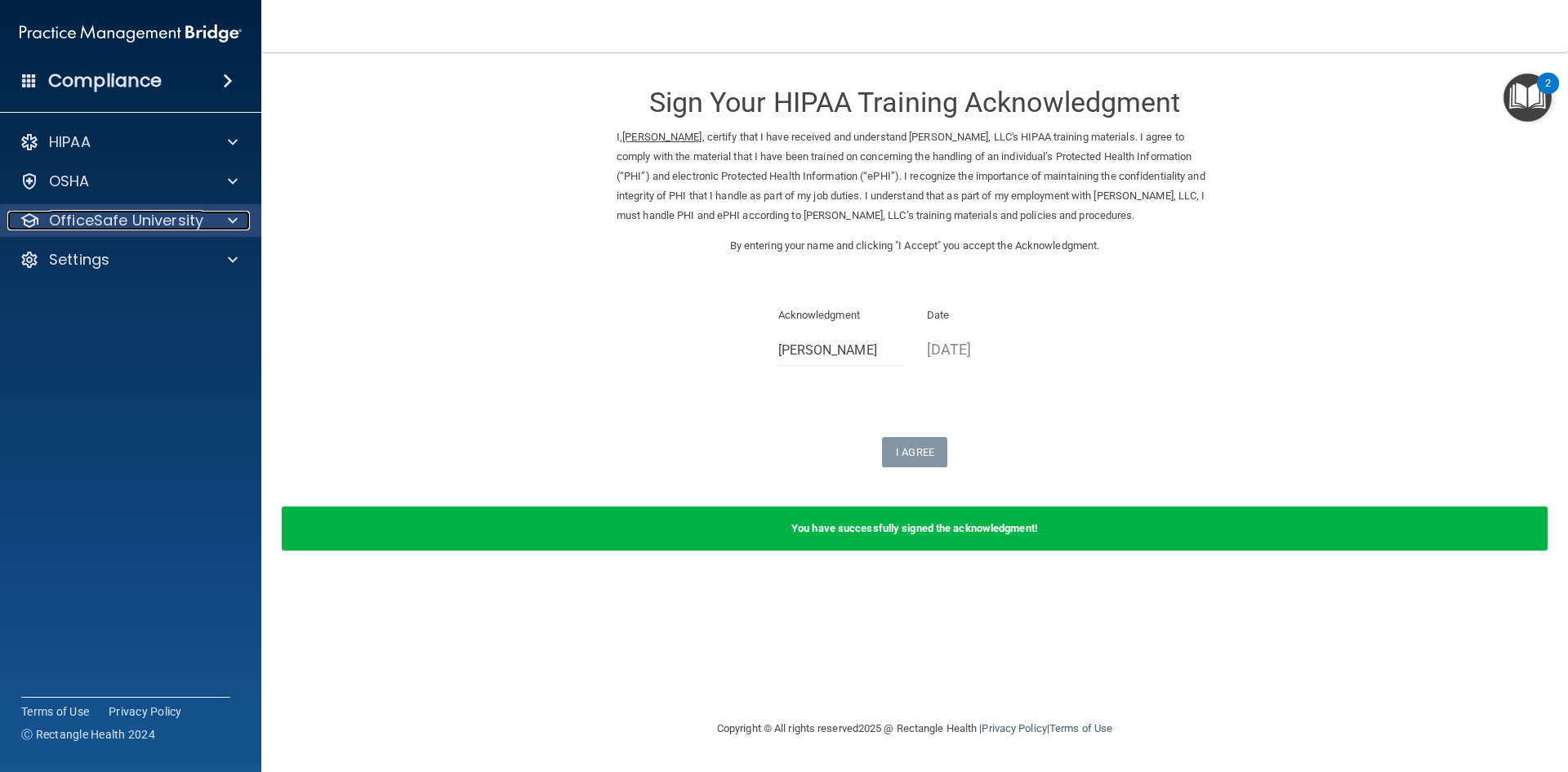
click at [198, 227] on p "OfficeSafe University" at bounding box center [126, 221] width 154 height 19
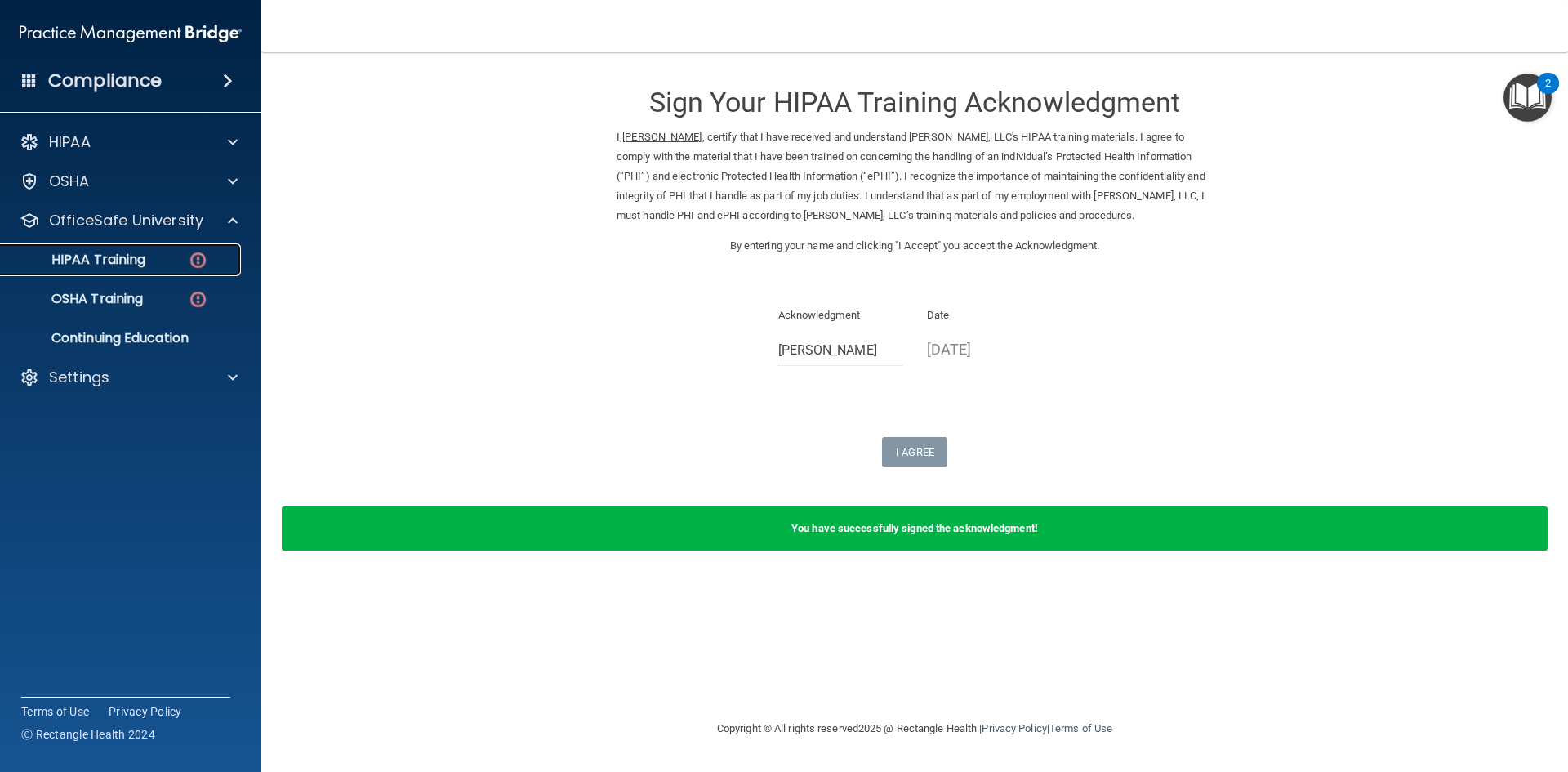
click at [181, 255] on div "HIPAA Training" at bounding box center [122, 259] width 223 height 16
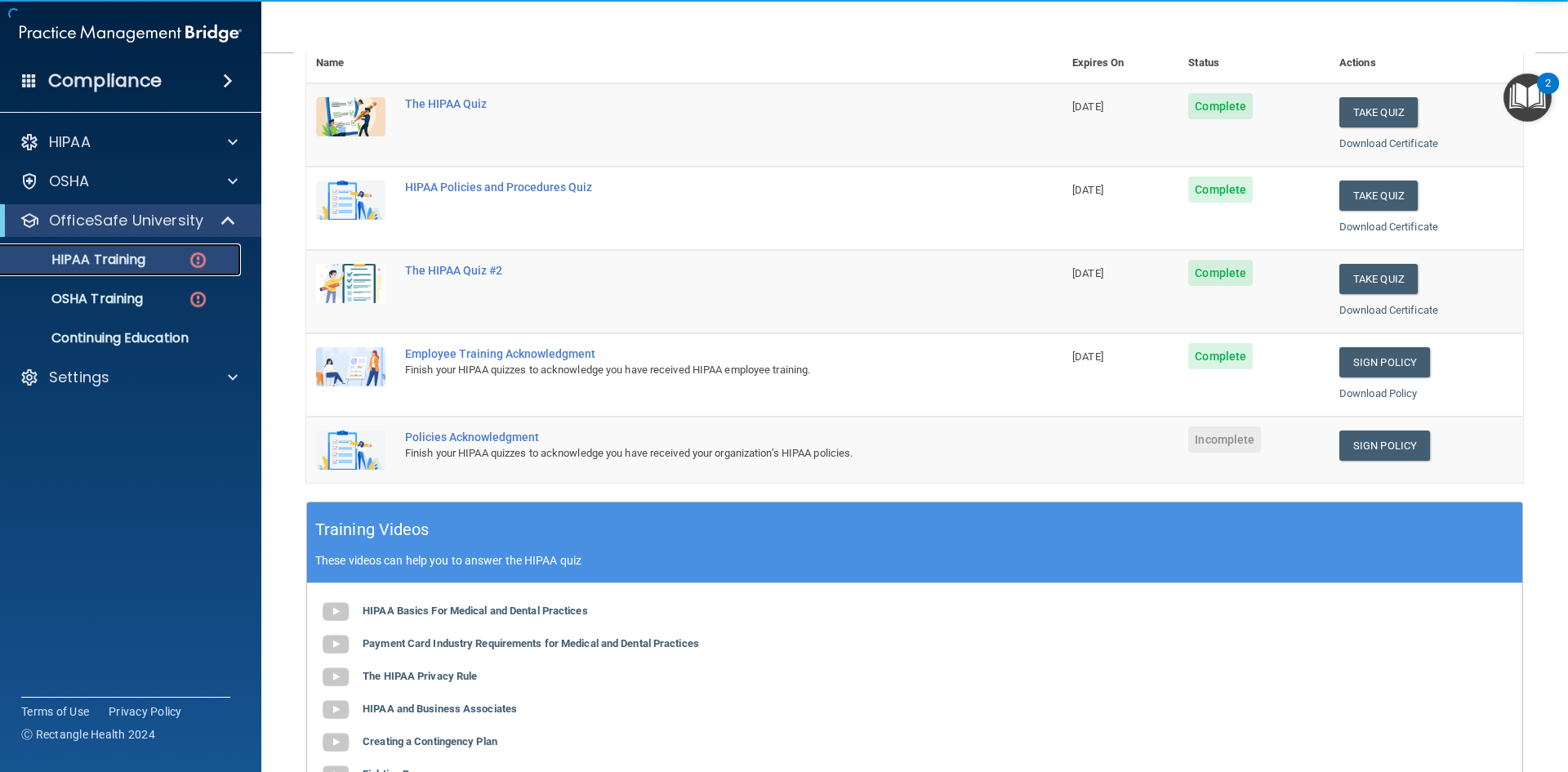
scroll to position [245, 0]
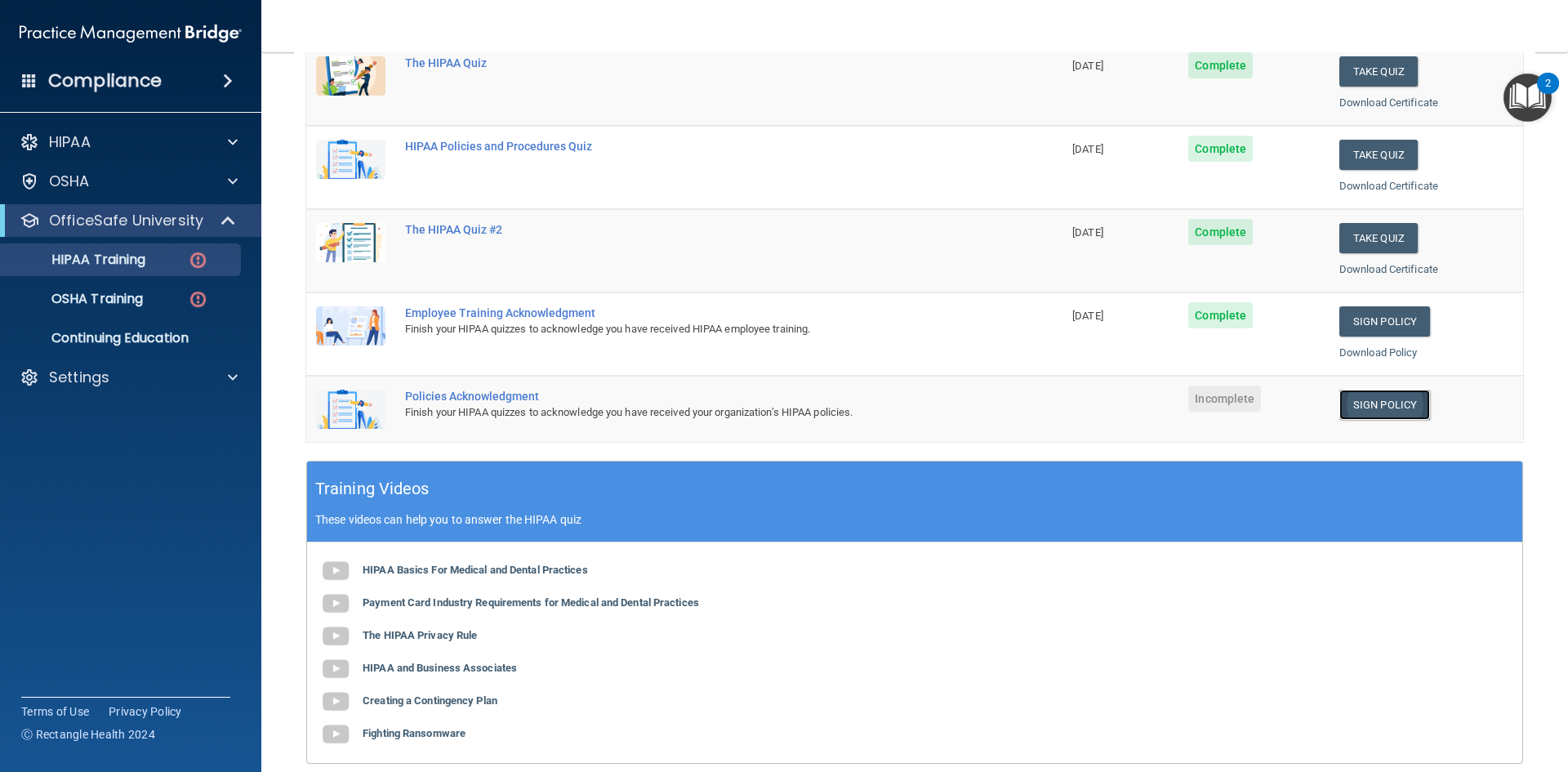
click at [1381, 414] on link "Sign Policy" at bounding box center [1385, 404] width 90 height 30
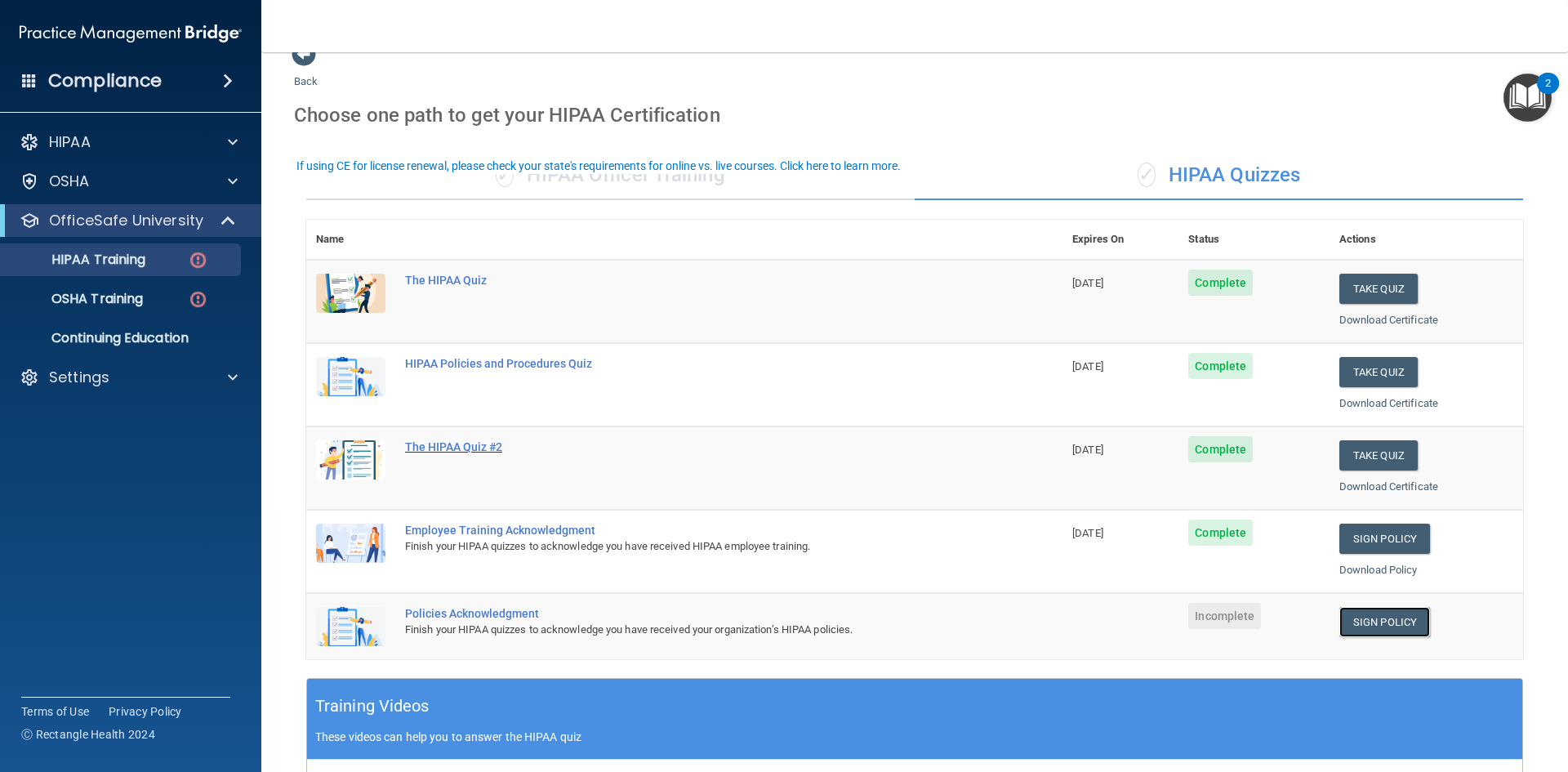
scroll to position [0, 0]
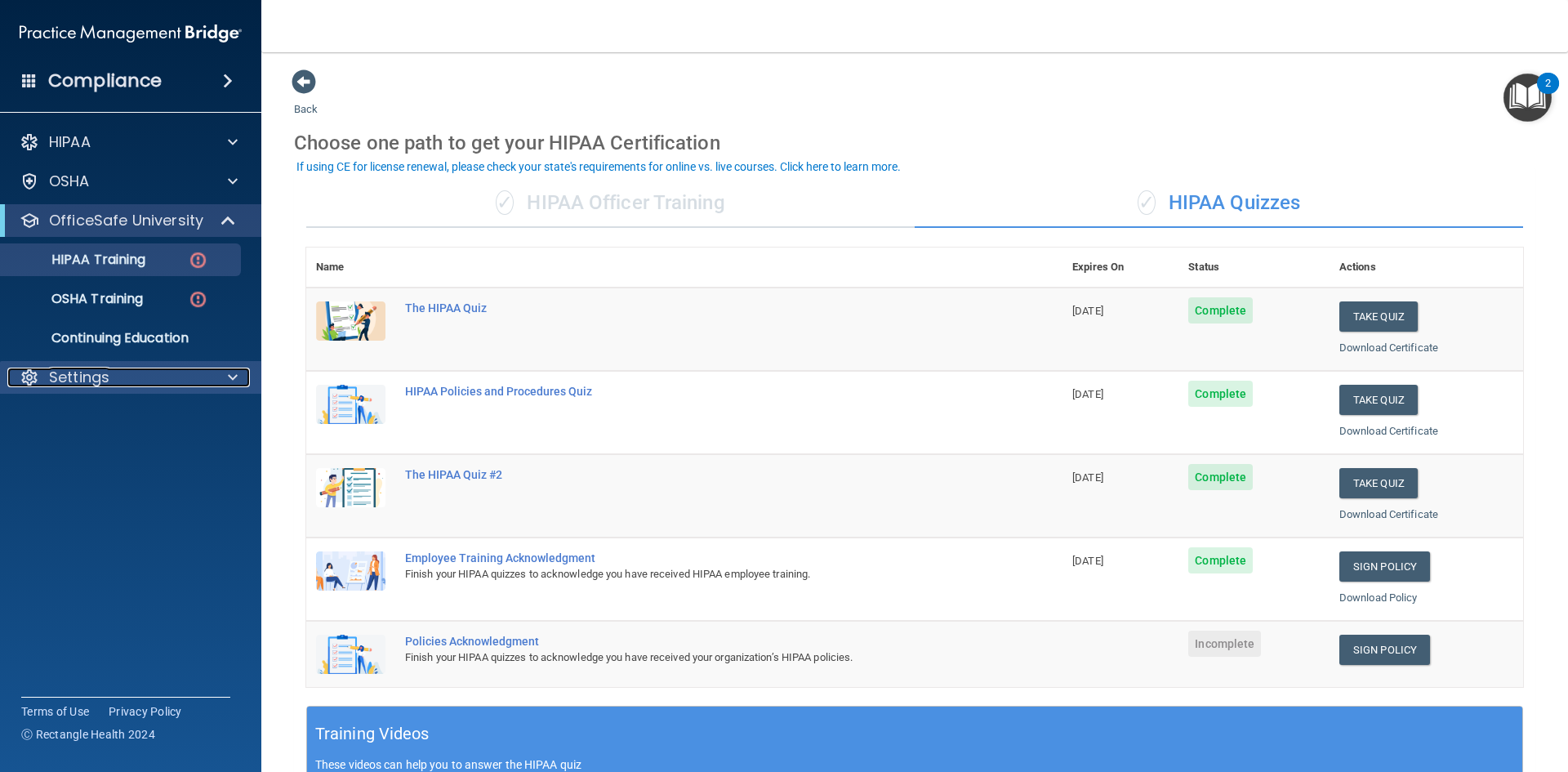
click at [241, 377] on div at bounding box center [230, 377] width 41 height 19
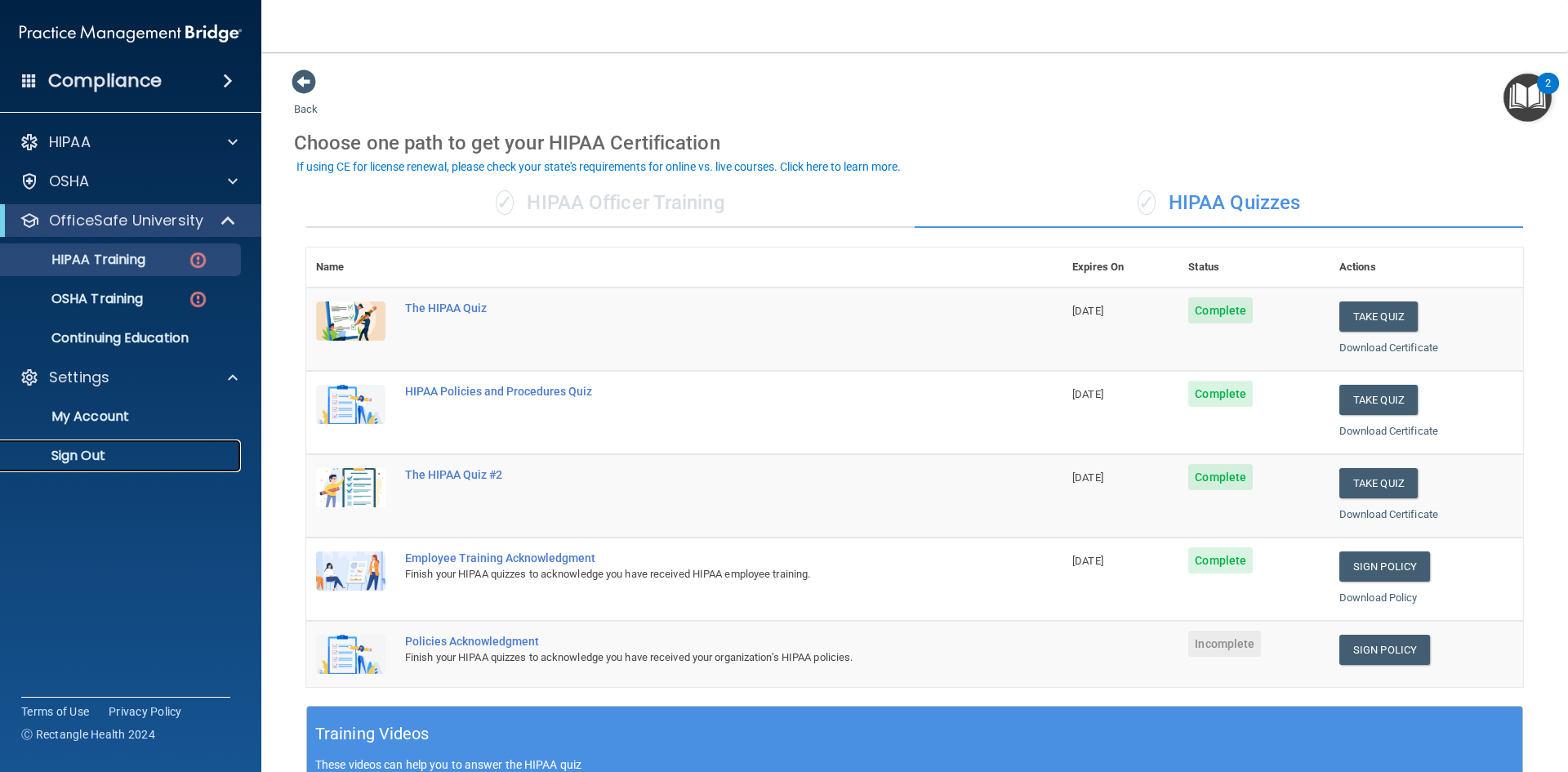
click at [109, 454] on p "Sign Out" at bounding box center [122, 455] width 223 height 16
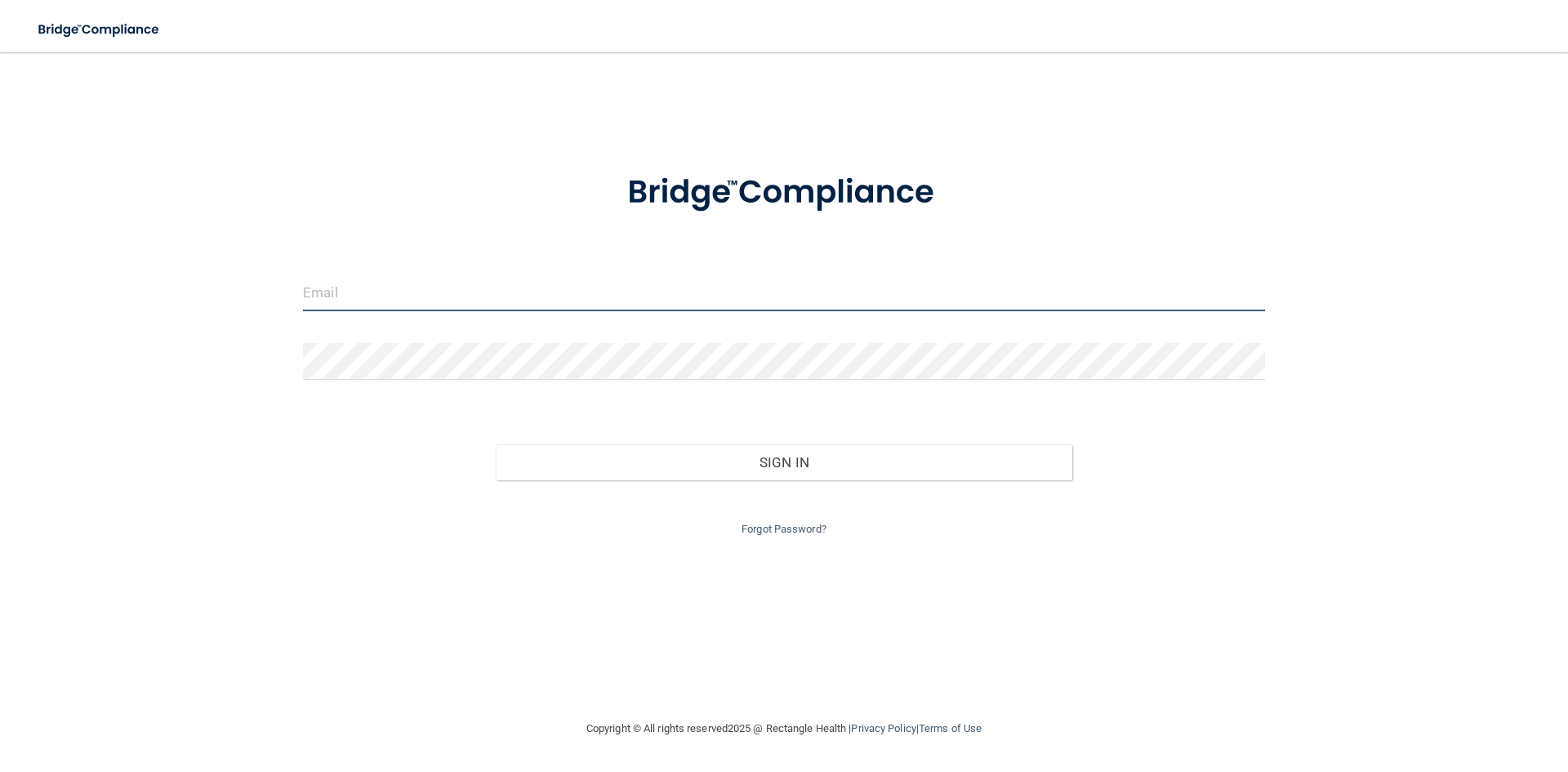
click at [528, 286] on input "email" at bounding box center [784, 293] width 962 height 36
type input "ancarpenter78@gmail.com"
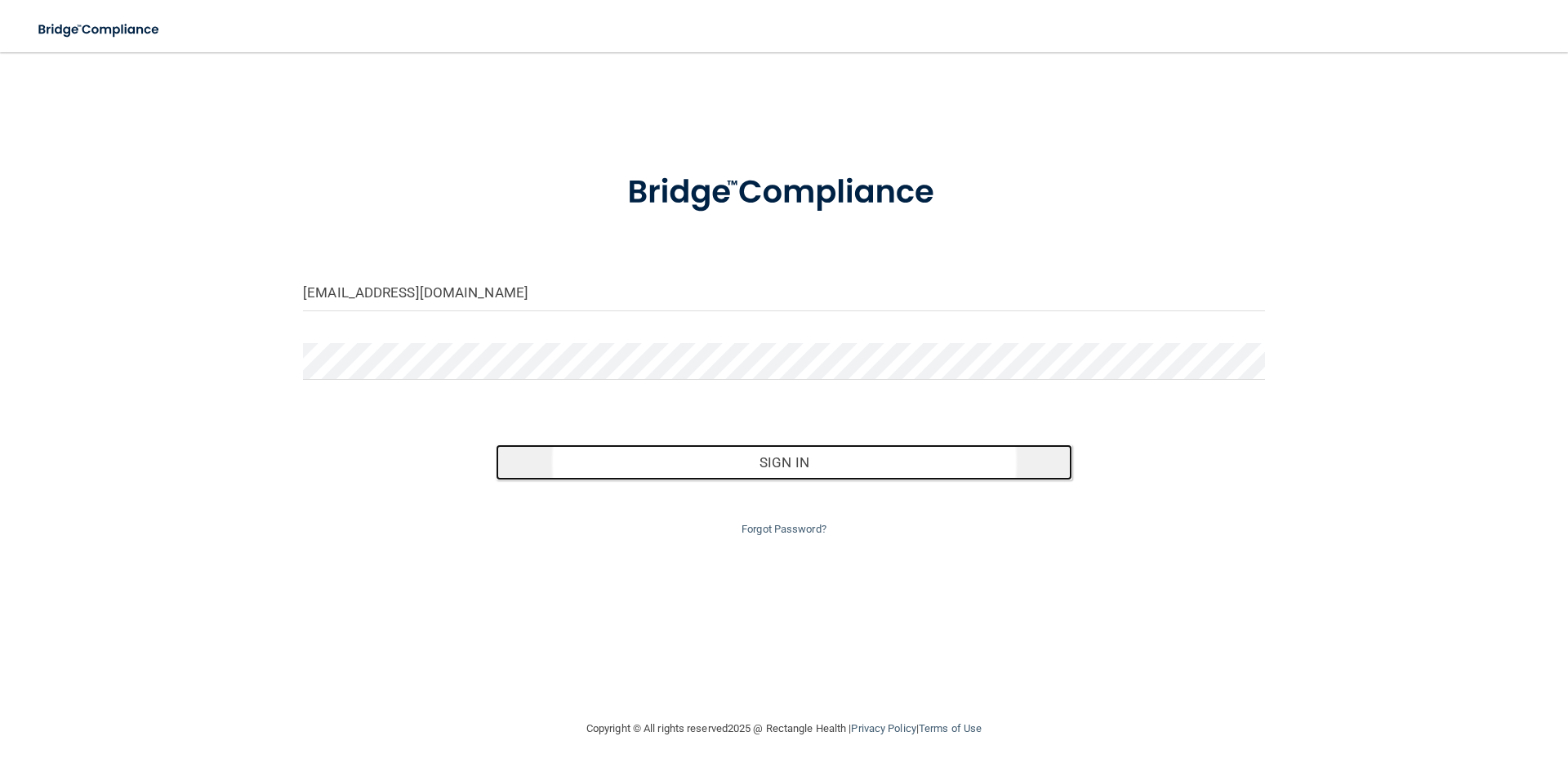
click at [760, 471] on button "Sign In" at bounding box center [785, 462] width 578 height 36
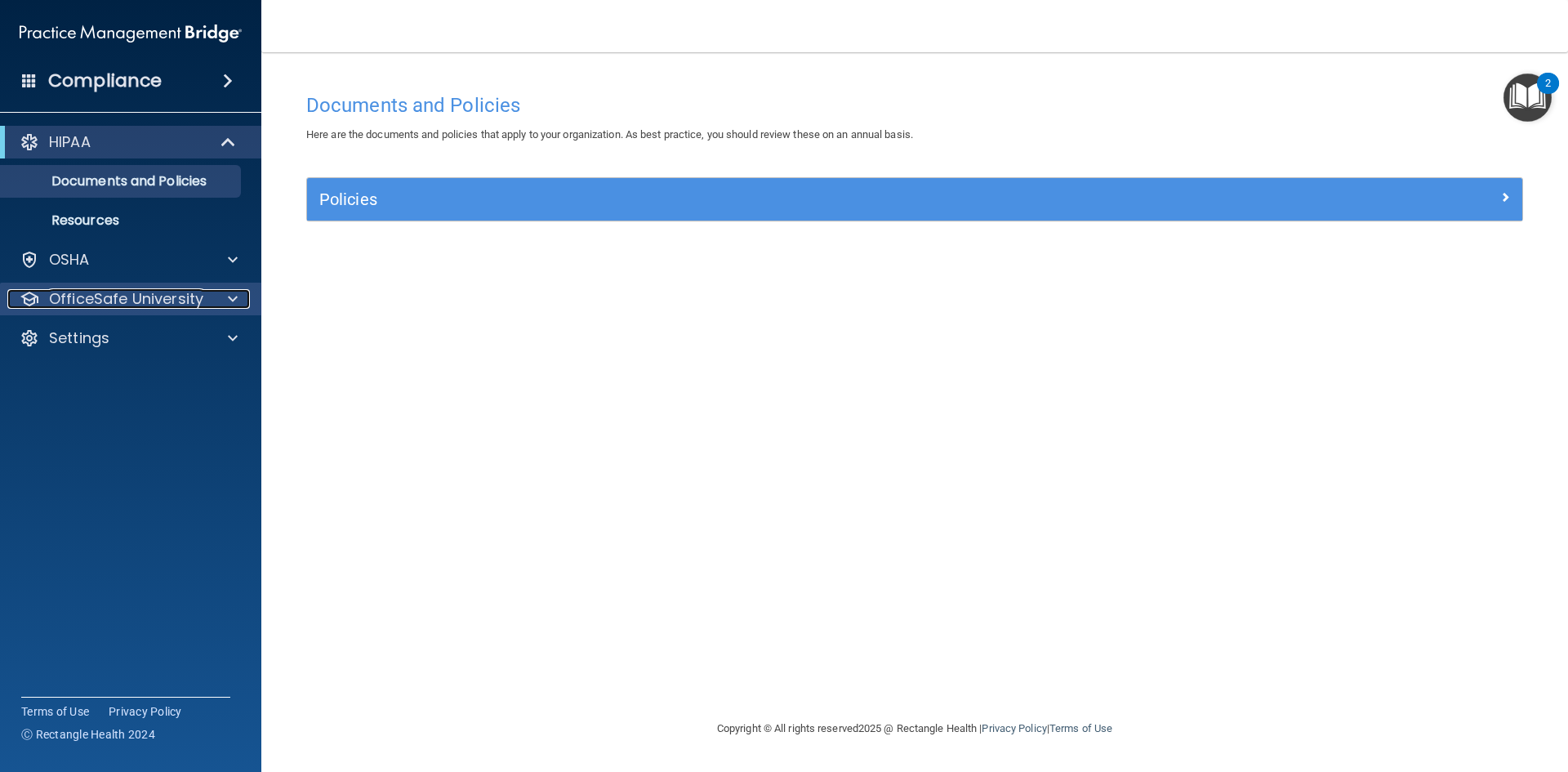
click at [162, 300] on p "OfficeSafe University" at bounding box center [126, 299] width 154 height 19
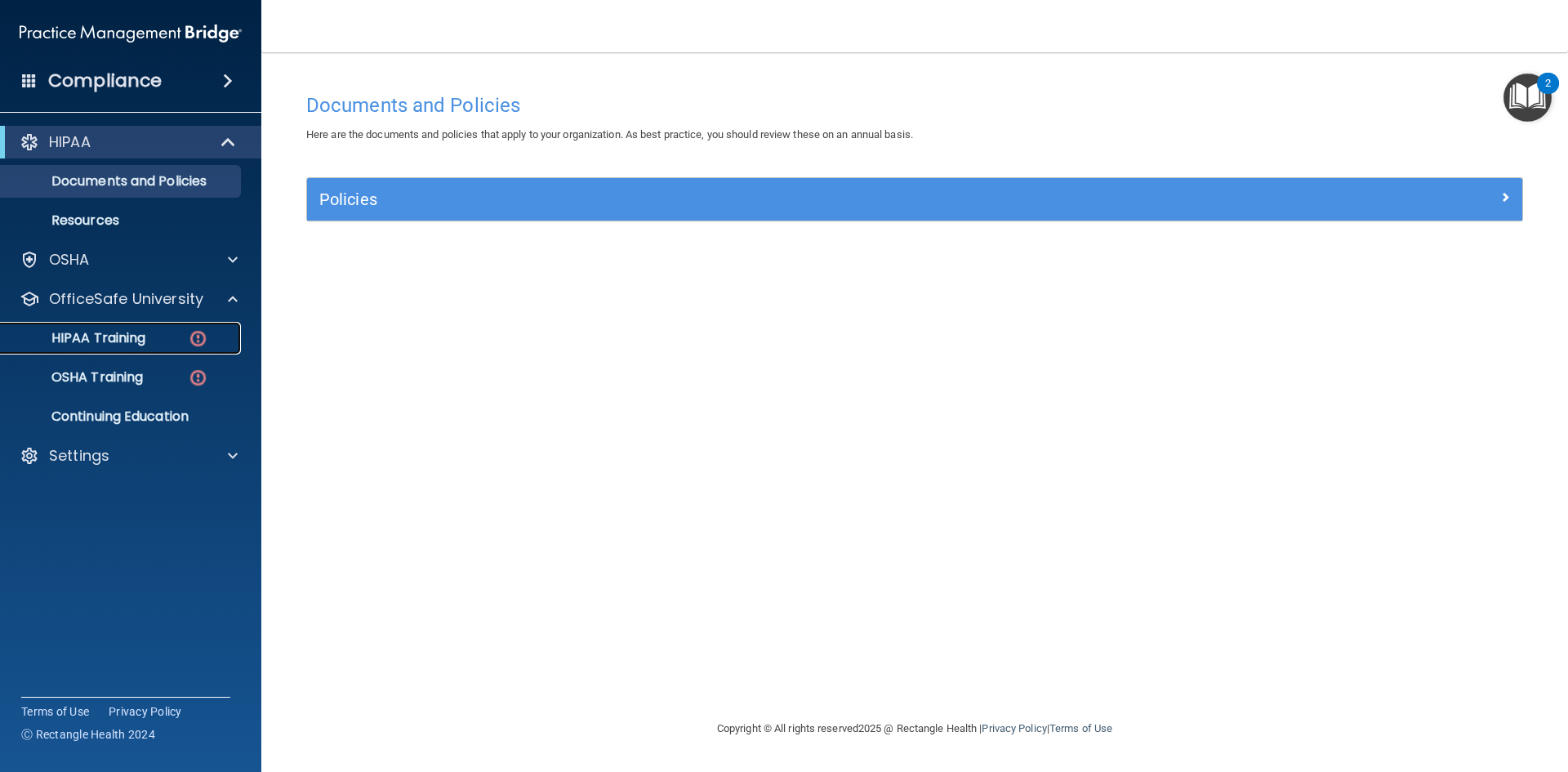
click at [141, 337] on p "HIPAA Training" at bounding box center [78, 338] width 134 height 16
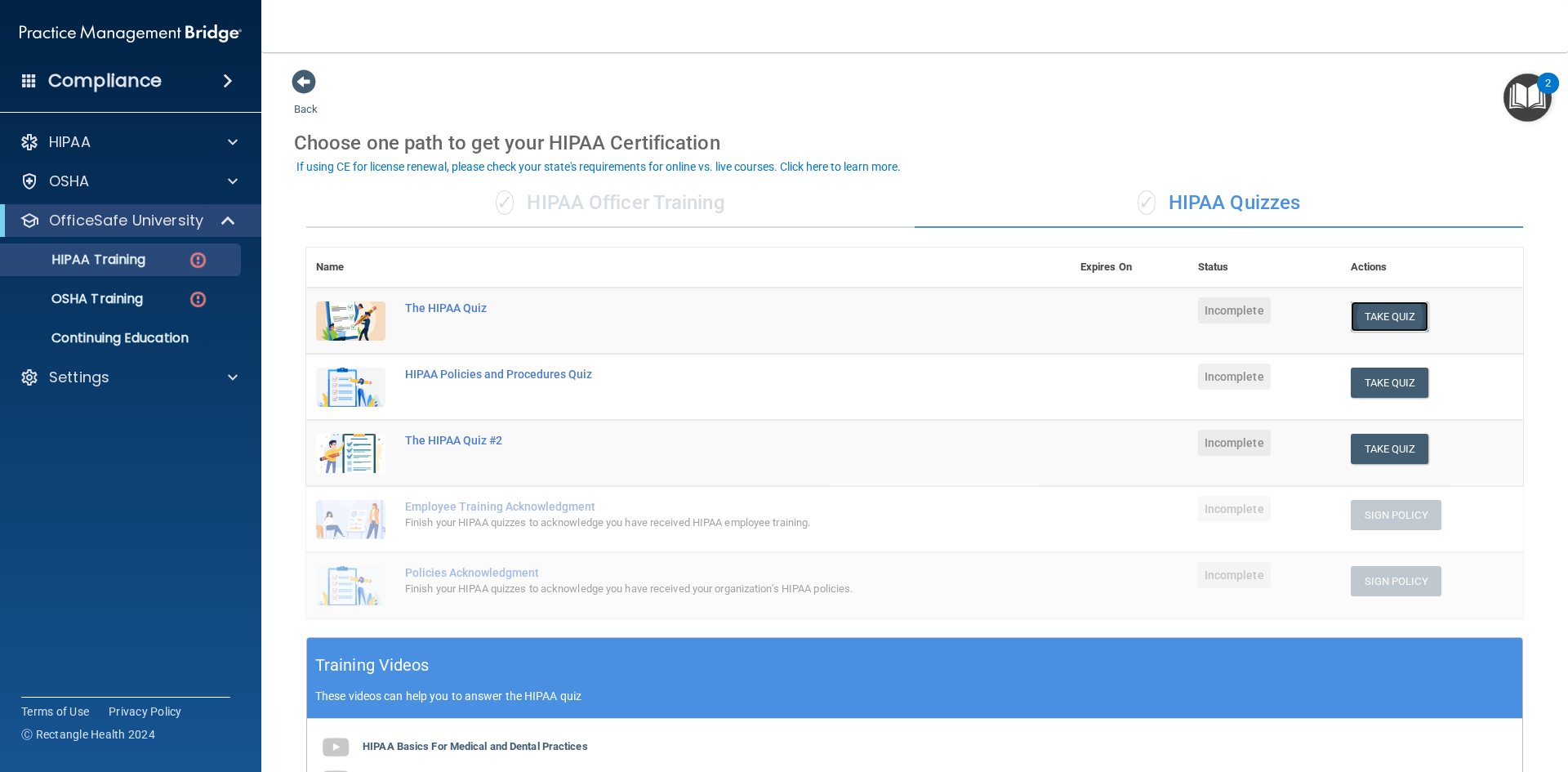
click at [1383, 316] on button "Take Quiz" at bounding box center [1390, 316] width 79 height 30
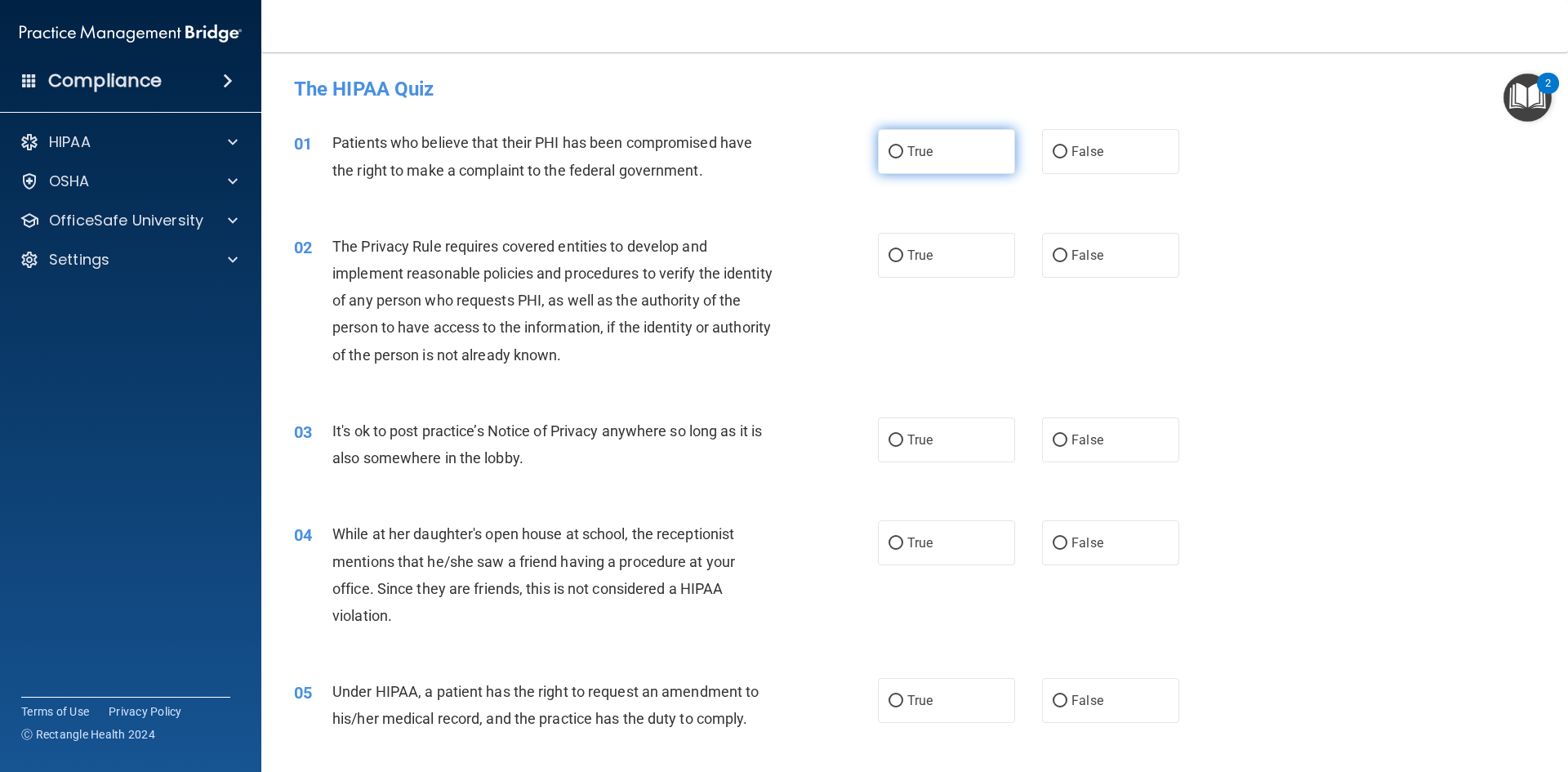
click at [894, 155] on input "True" at bounding box center [895, 152] width 14 height 12
radio input "true"
click at [889, 252] on input "True" at bounding box center [895, 255] width 14 height 12
radio input "true"
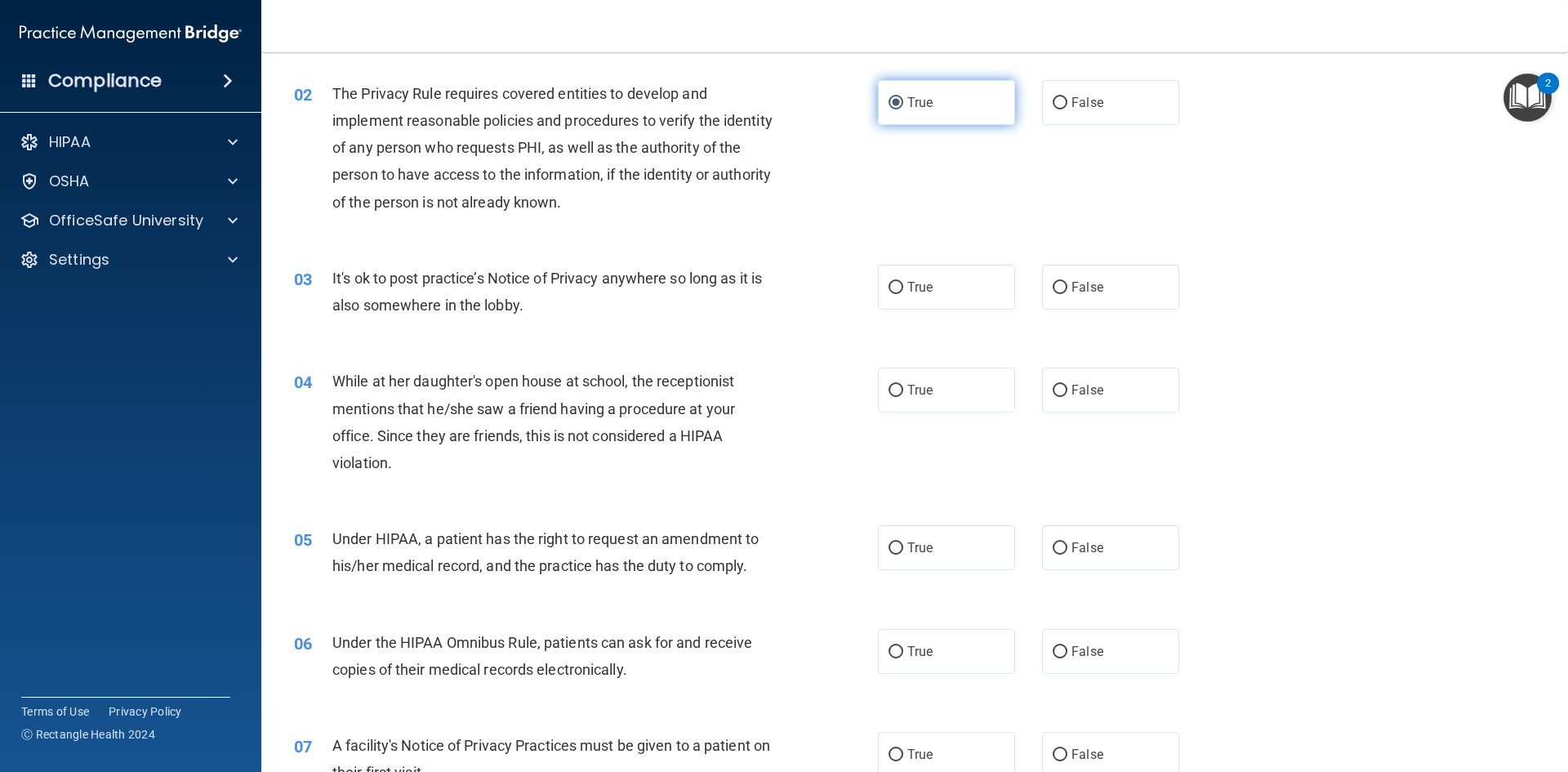
scroll to position [163, 0]
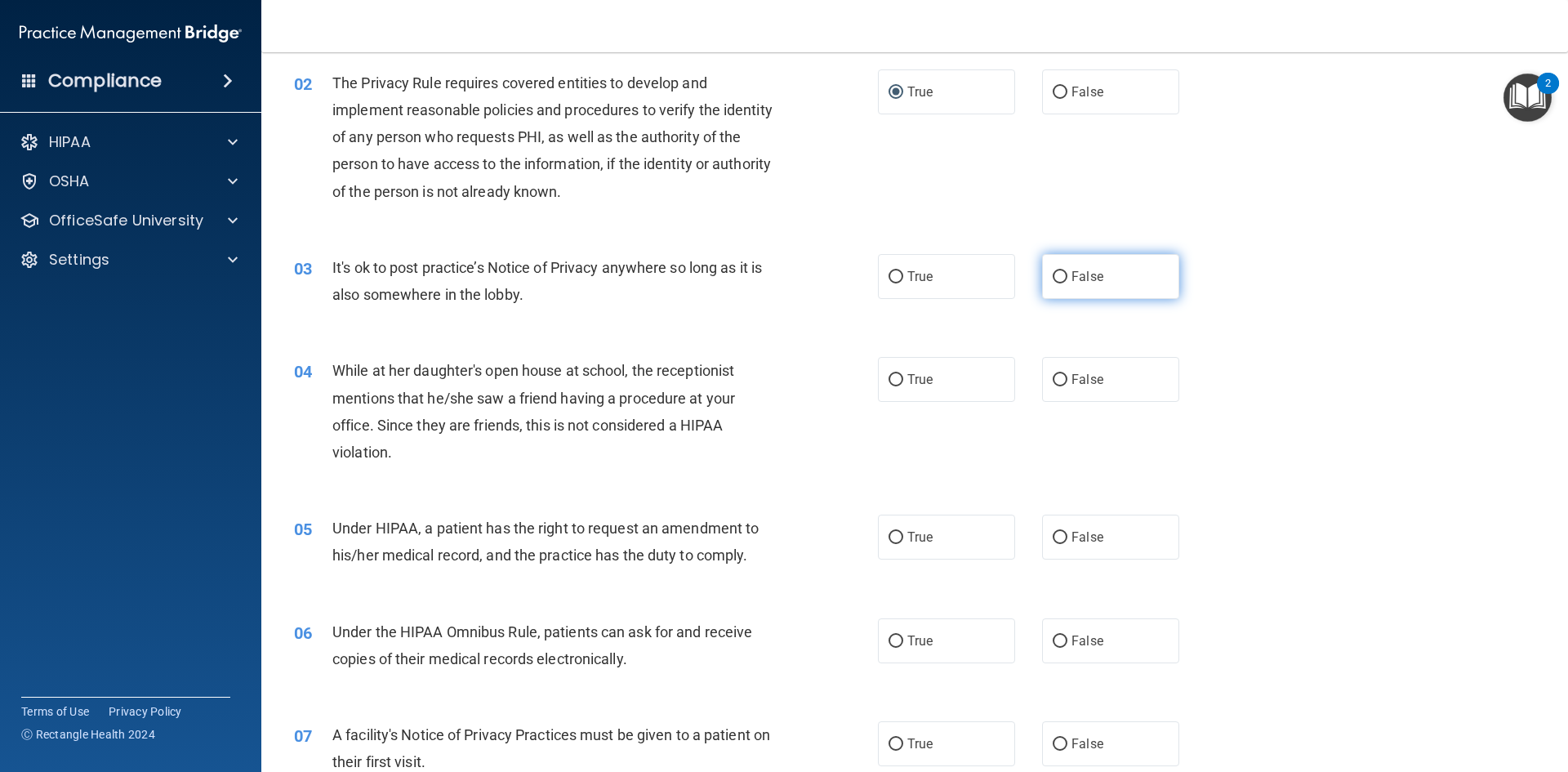
click at [1053, 274] on input "False" at bounding box center [1059, 277] width 14 height 12
radio input "true"
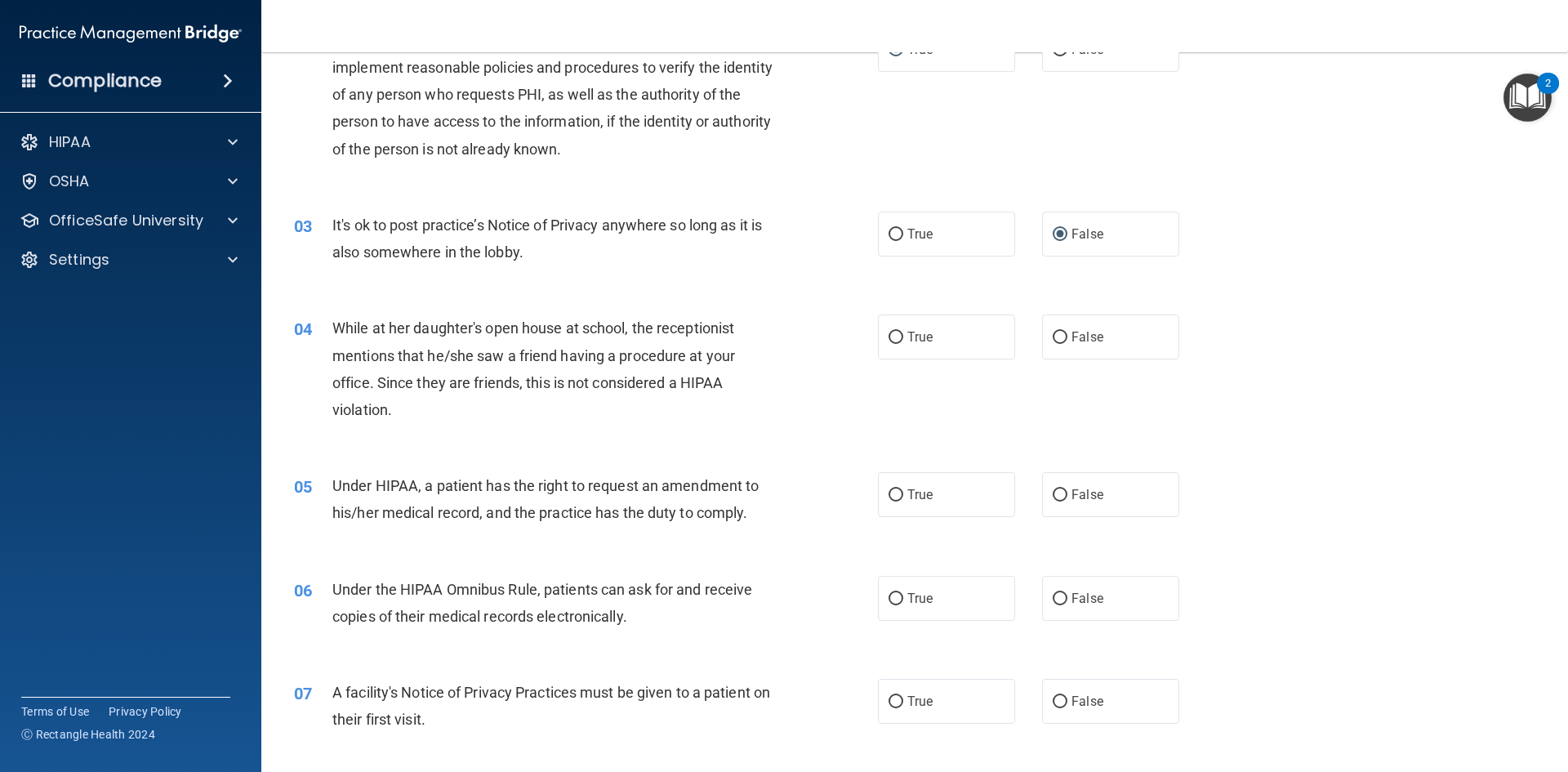
scroll to position [245, 0]
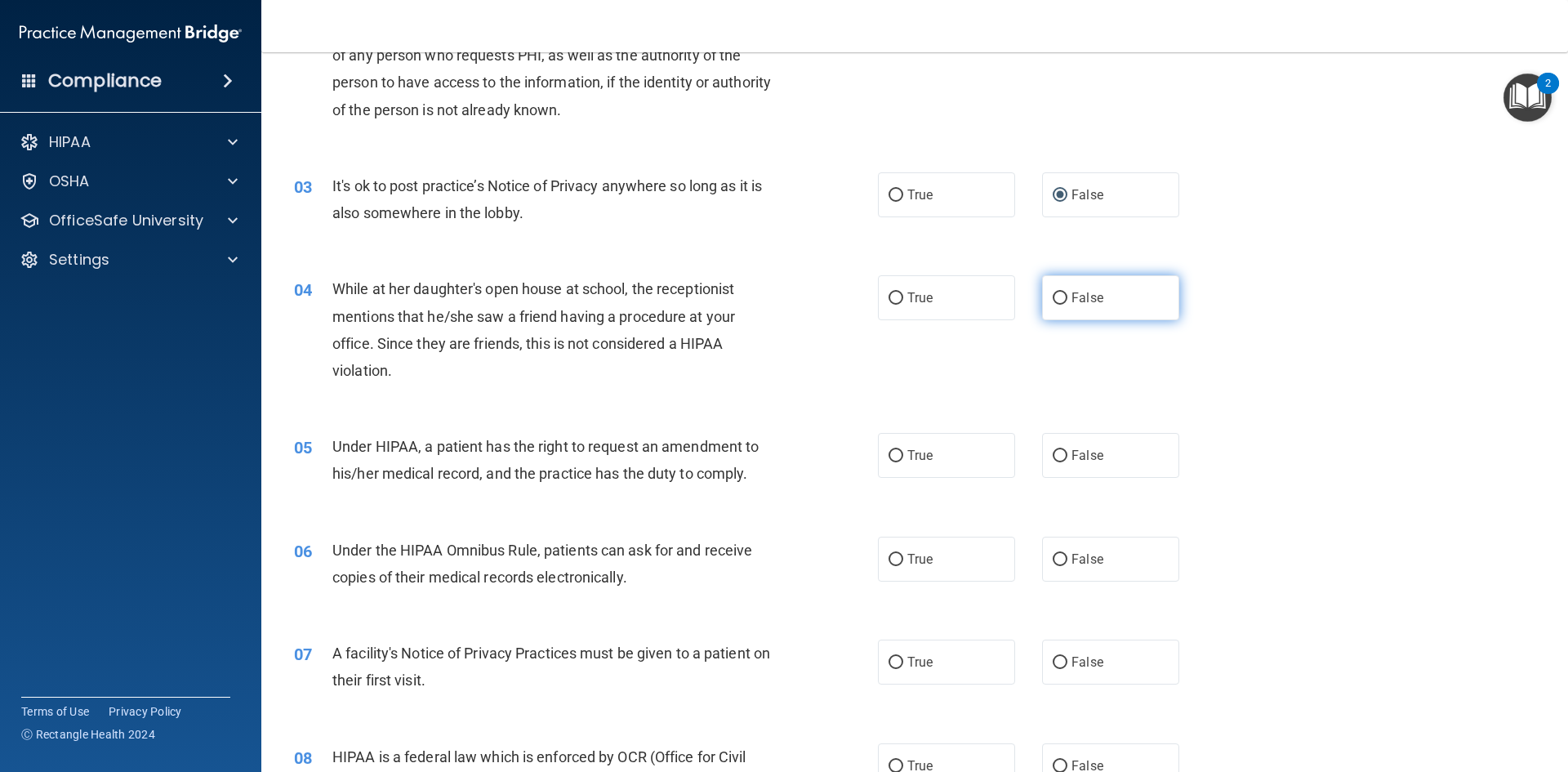
click at [1060, 296] on label "False" at bounding box center [1110, 298] width 137 height 45
click at [1060, 296] on input "False" at bounding box center [1059, 299] width 14 height 12
radio input "true"
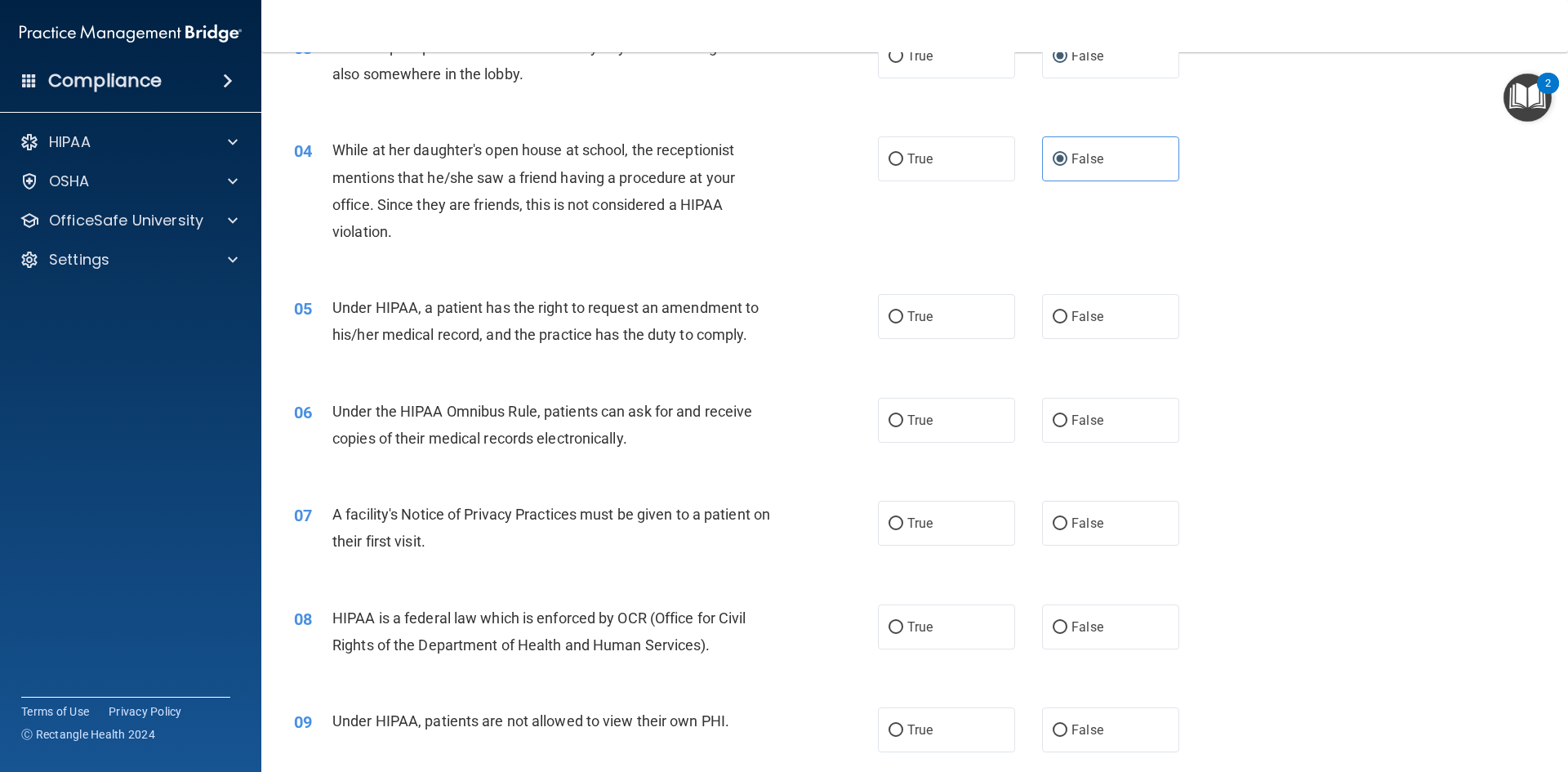
scroll to position [409, 0]
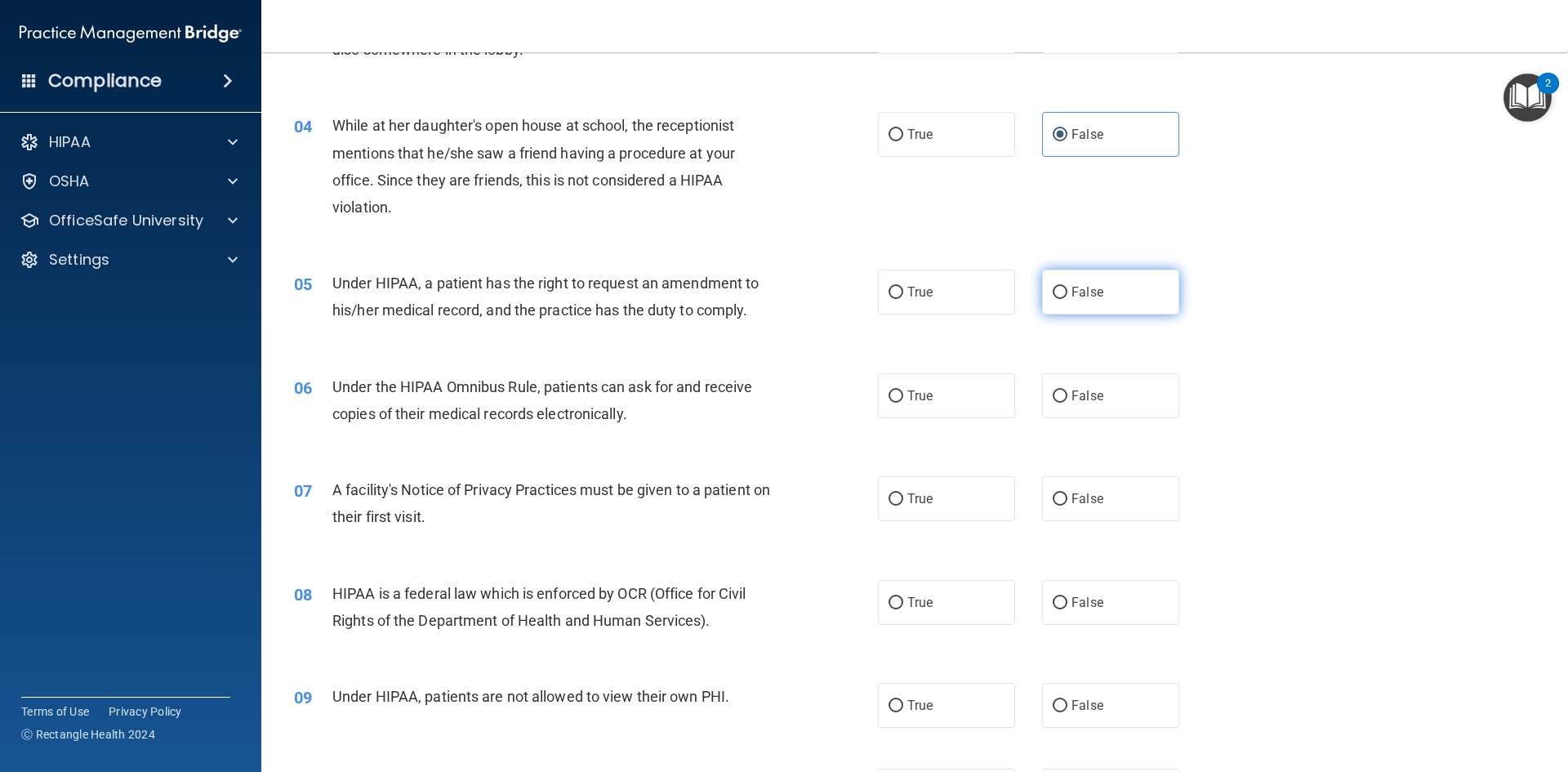
click at [1053, 295] on input "False" at bounding box center [1059, 293] width 14 height 12
radio input "true"
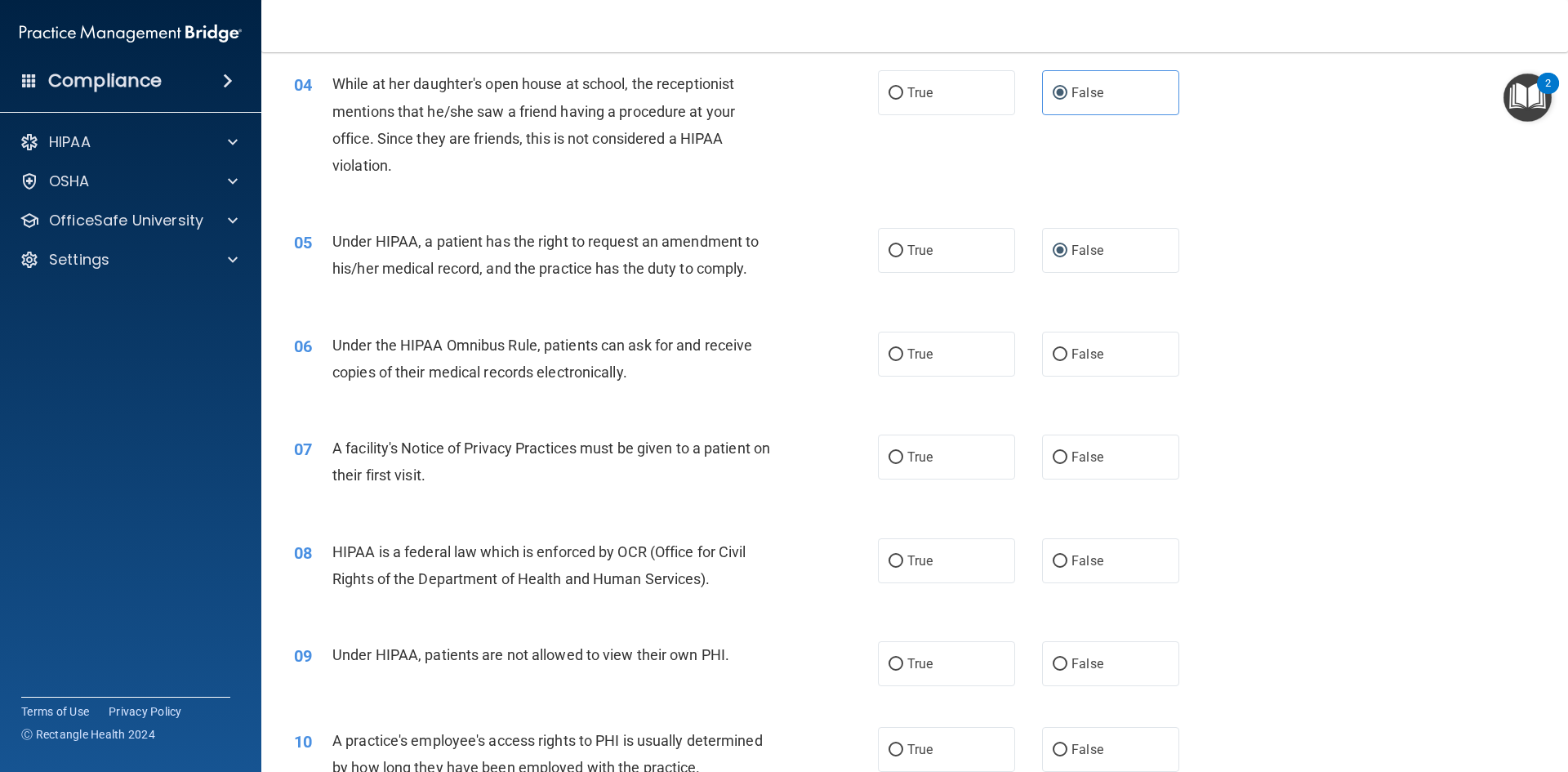
scroll to position [491, 0]
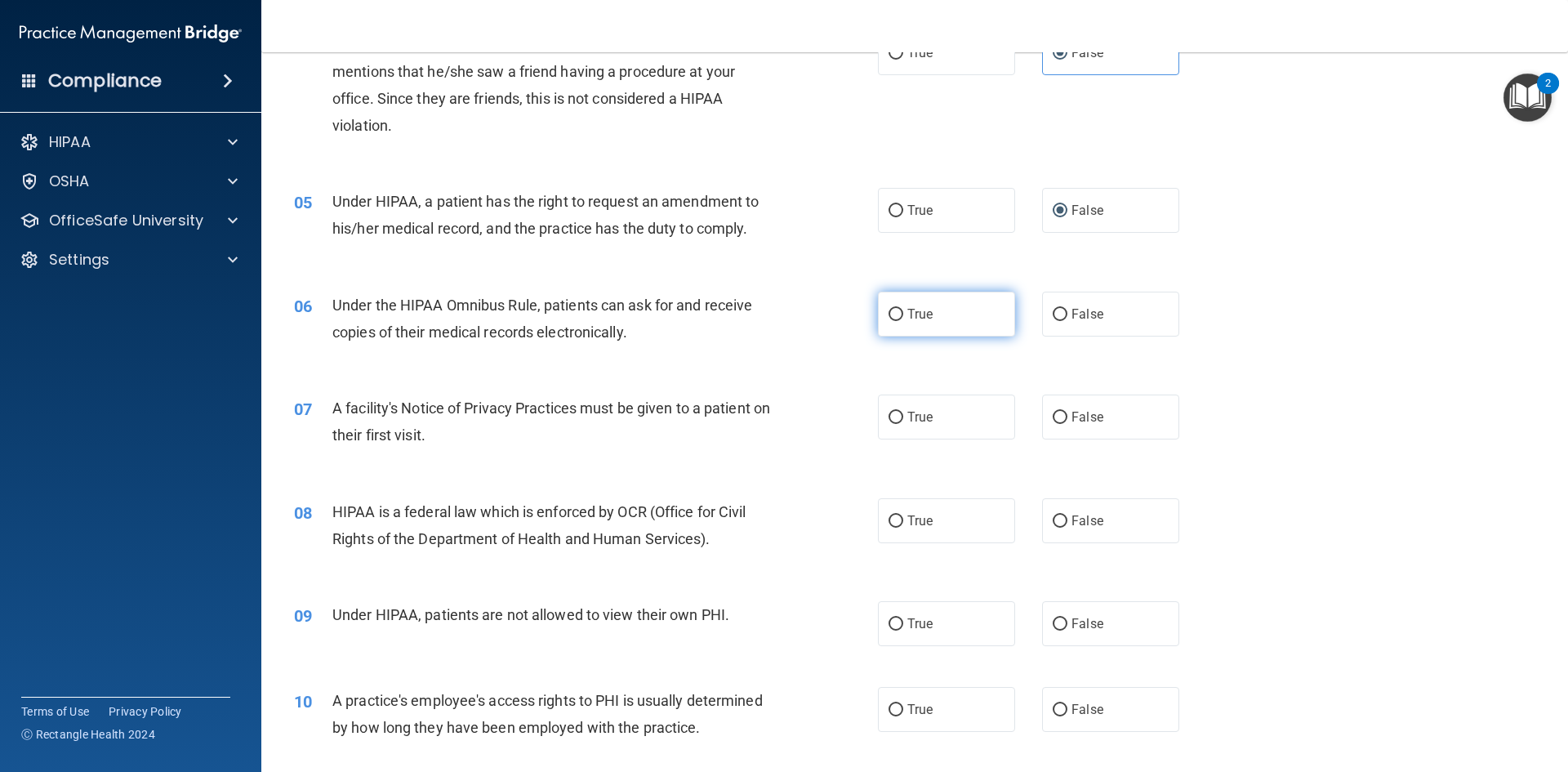
click at [908, 319] on span "True" at bounding box center [920, 314] width 25 height 15
click at [903, 319] on input "True" at bounding box center [895, 315] width 14 height 12
radio input "true"
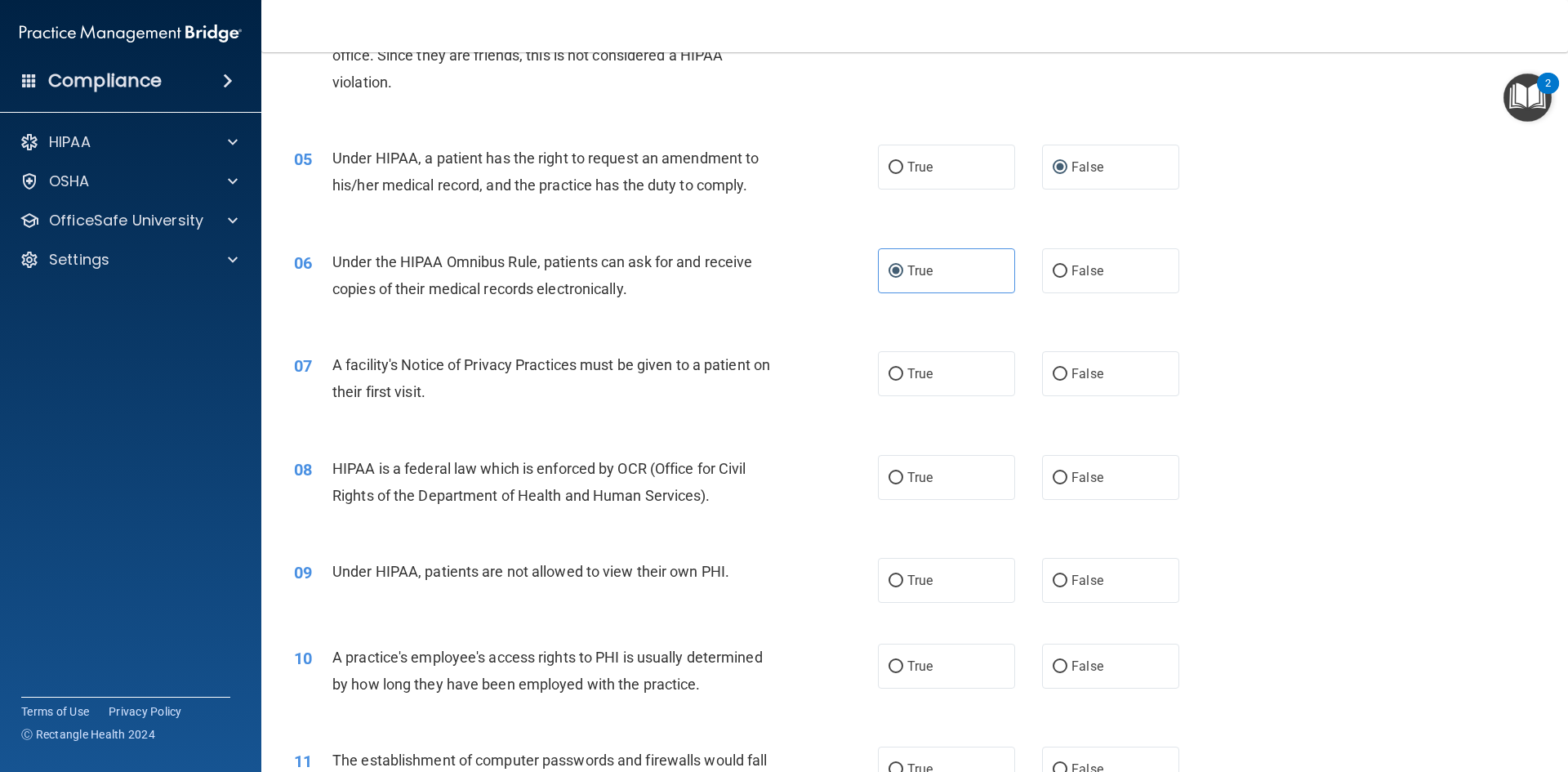
scroll to position [572, 0]
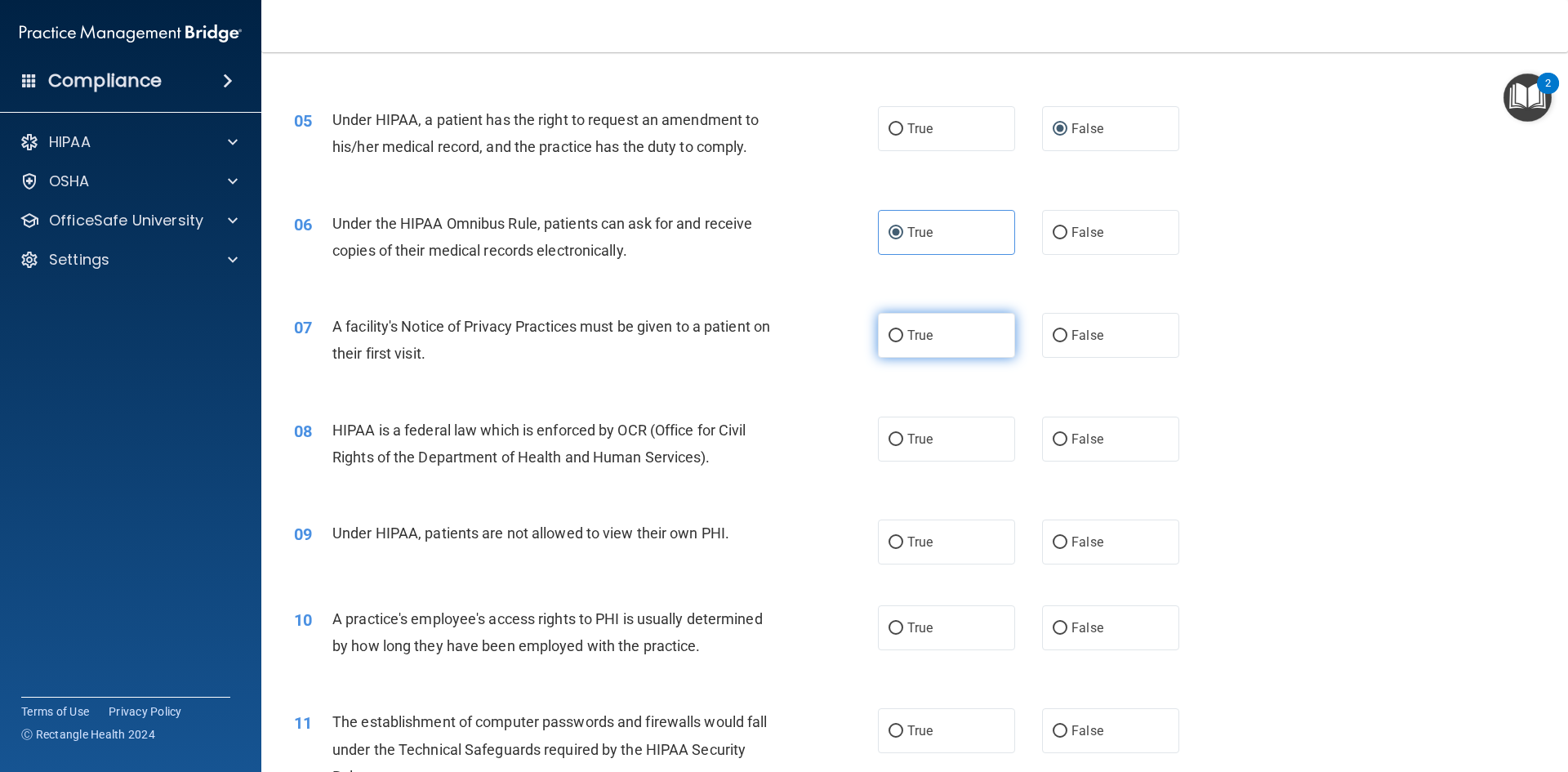
click at [895, 332] on input "True" at bounding box center [895, 336] width 14 height 12
radio input "true"
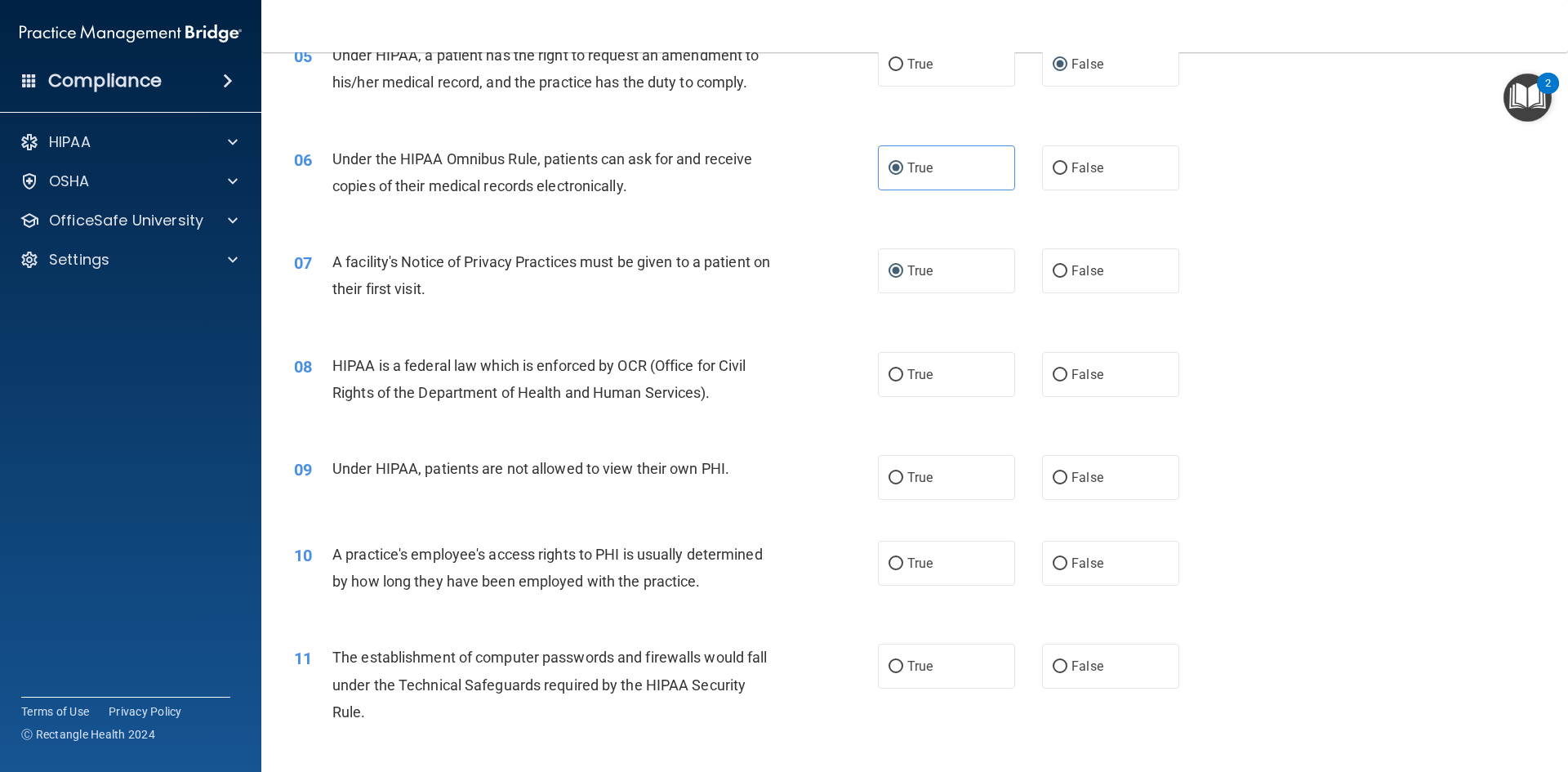
scroll to position [736, 0]
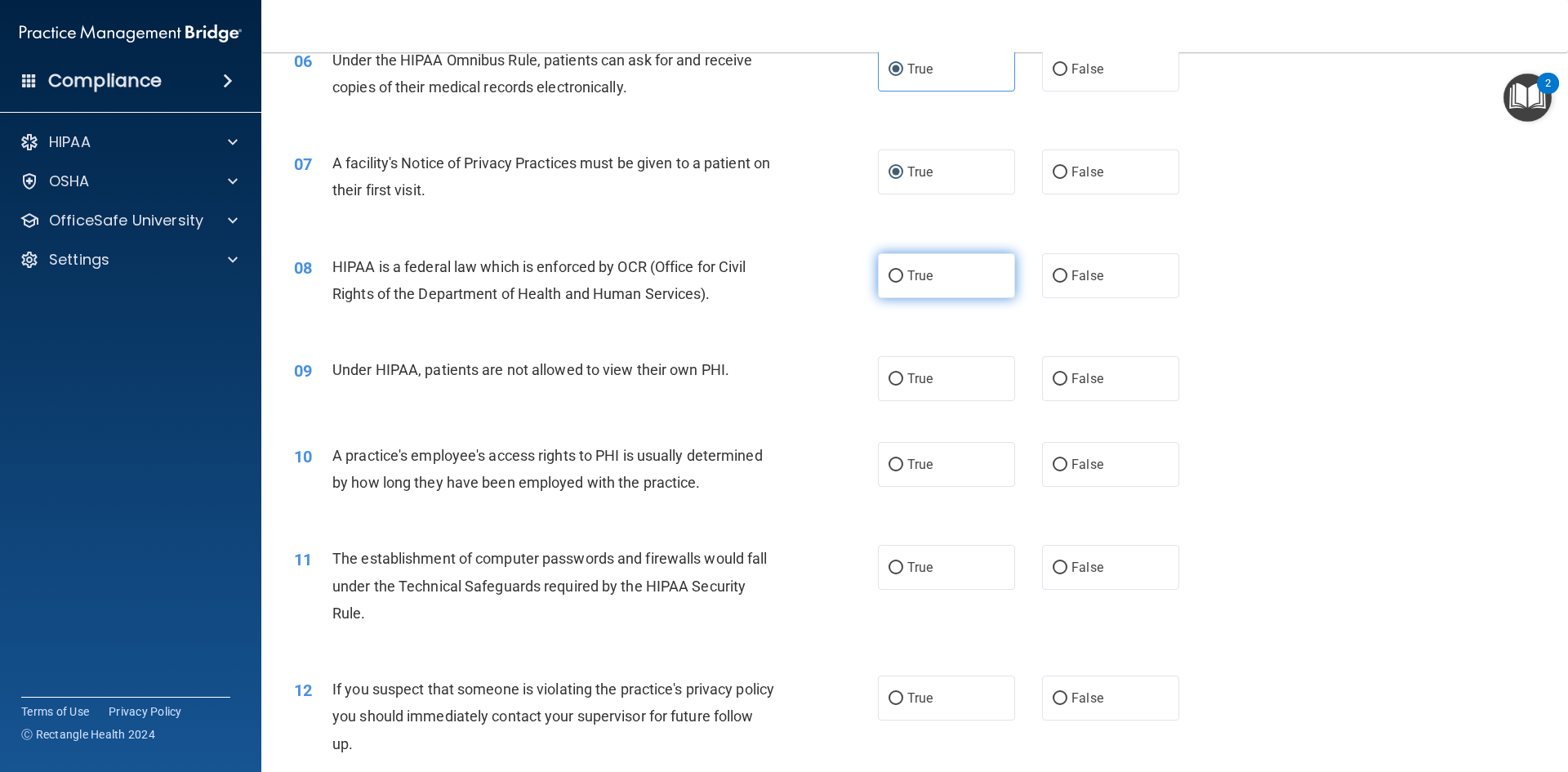
click at [890, 271] on input "True" at bounding box center [895, 277] width 14 height 12
radio input "true"
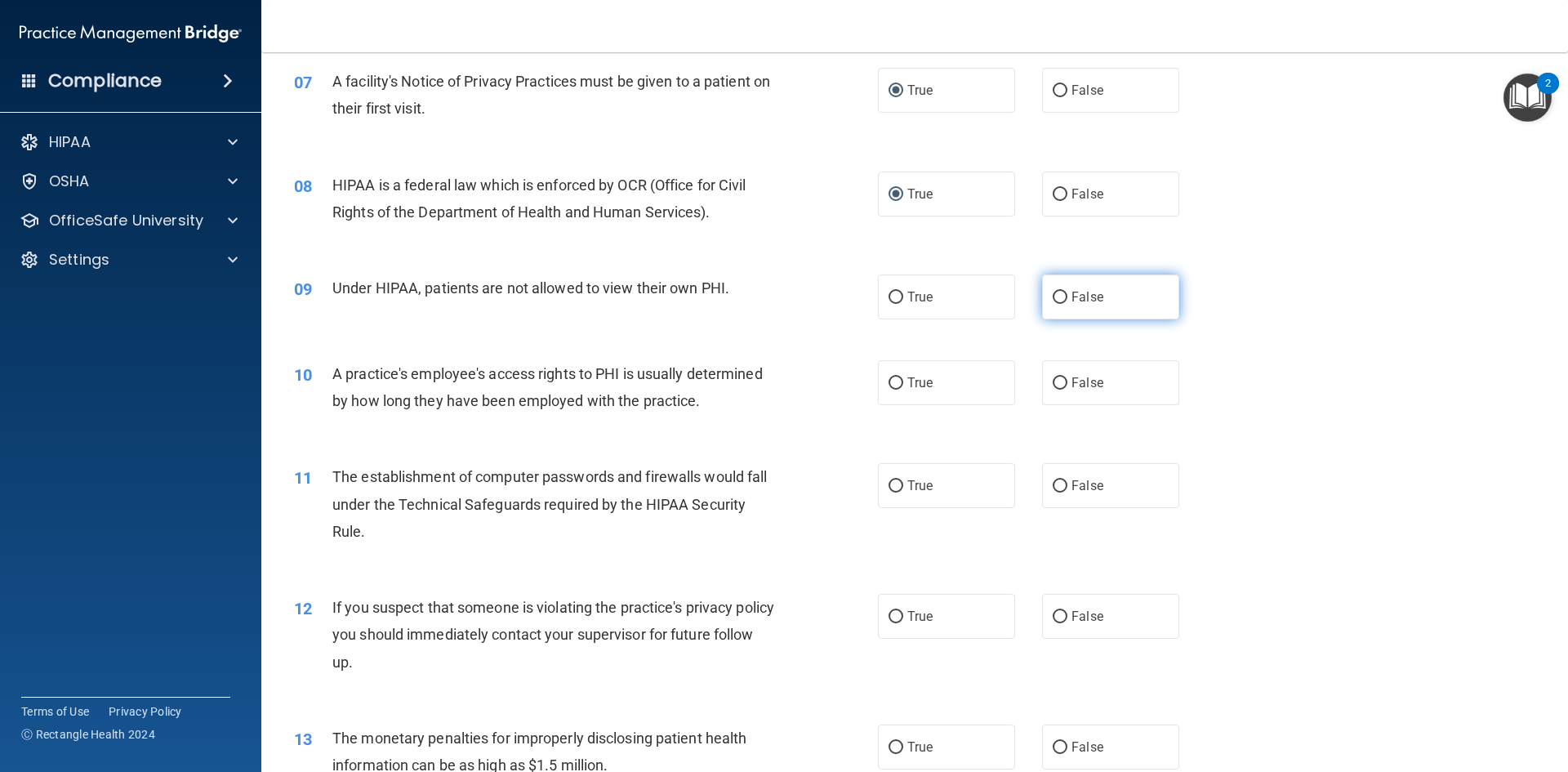
click at [1053, 298] on input "False" at bounding box center [1059, 298] width 14 height 12
radio input "true"
click at [1058, 387] on input "False" at bounding box center [1059, 383] width 14 height 12
radio input "true"
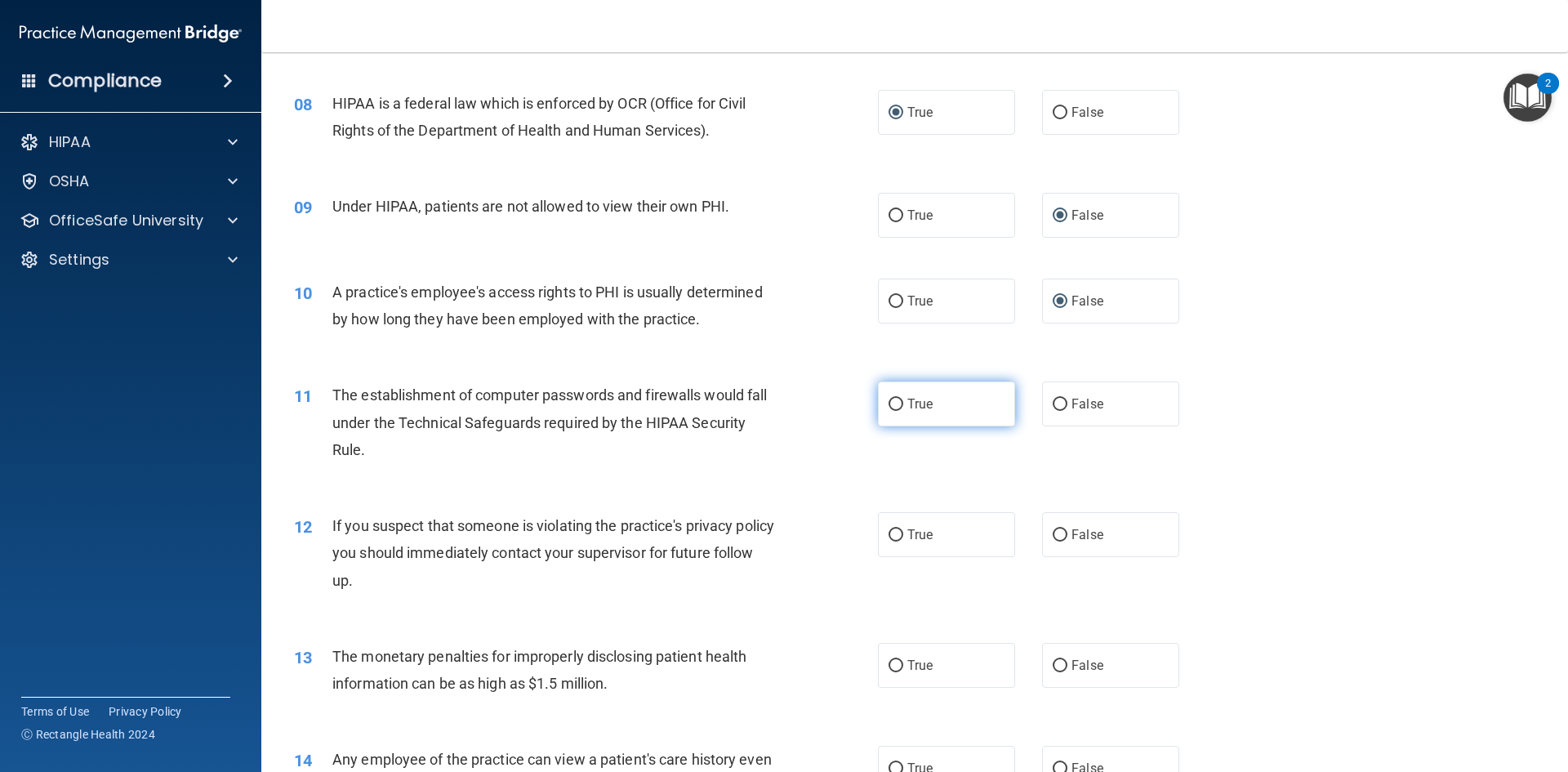
click at [899, 413] on label "True" at bounding box center [946, 404] width 137 height 45
click at [899, 411] on input "True" at bounding box center [895, 404] width 14 height 12
radio input "true"
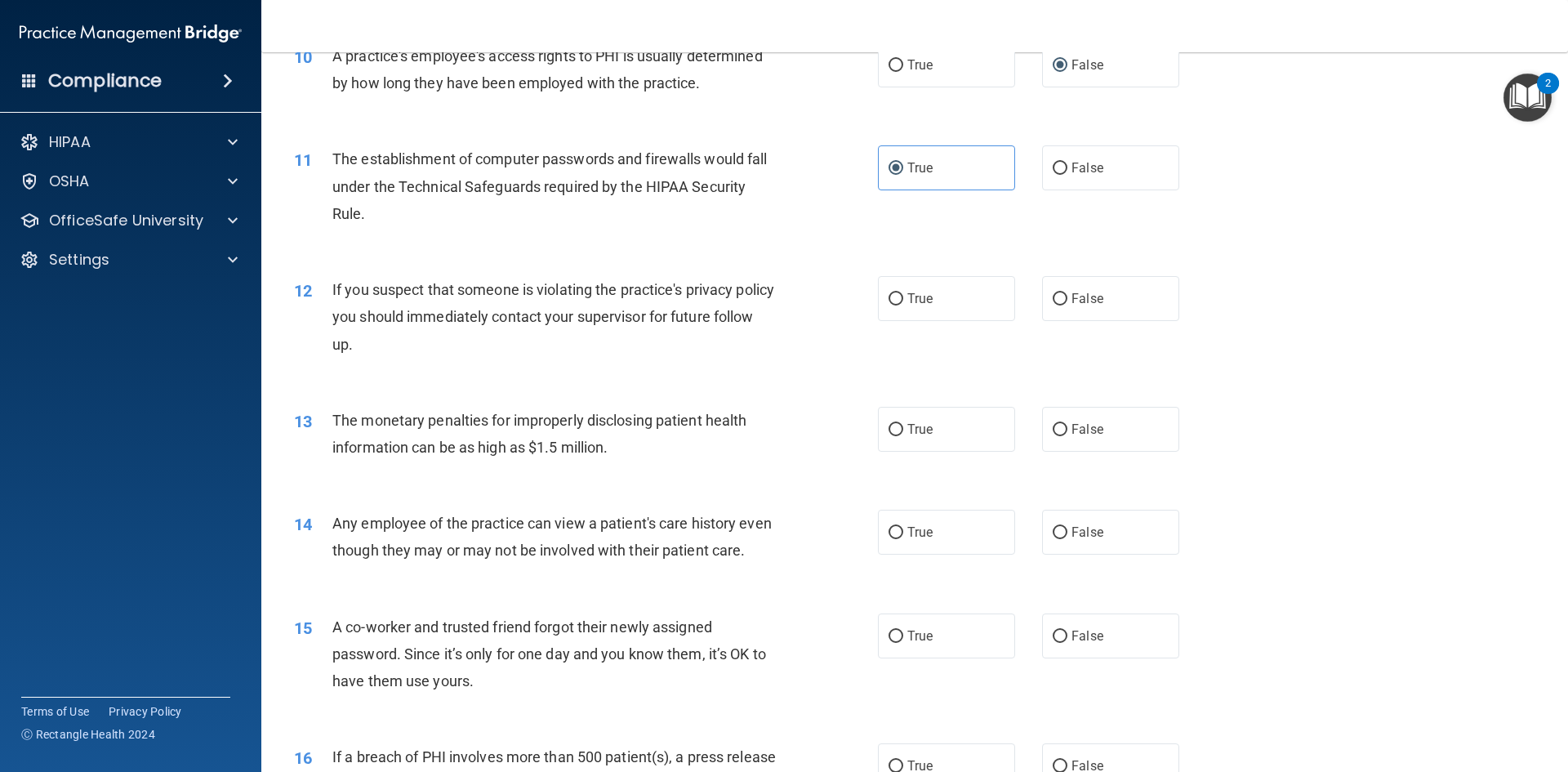
scroll to position [1145, 0]
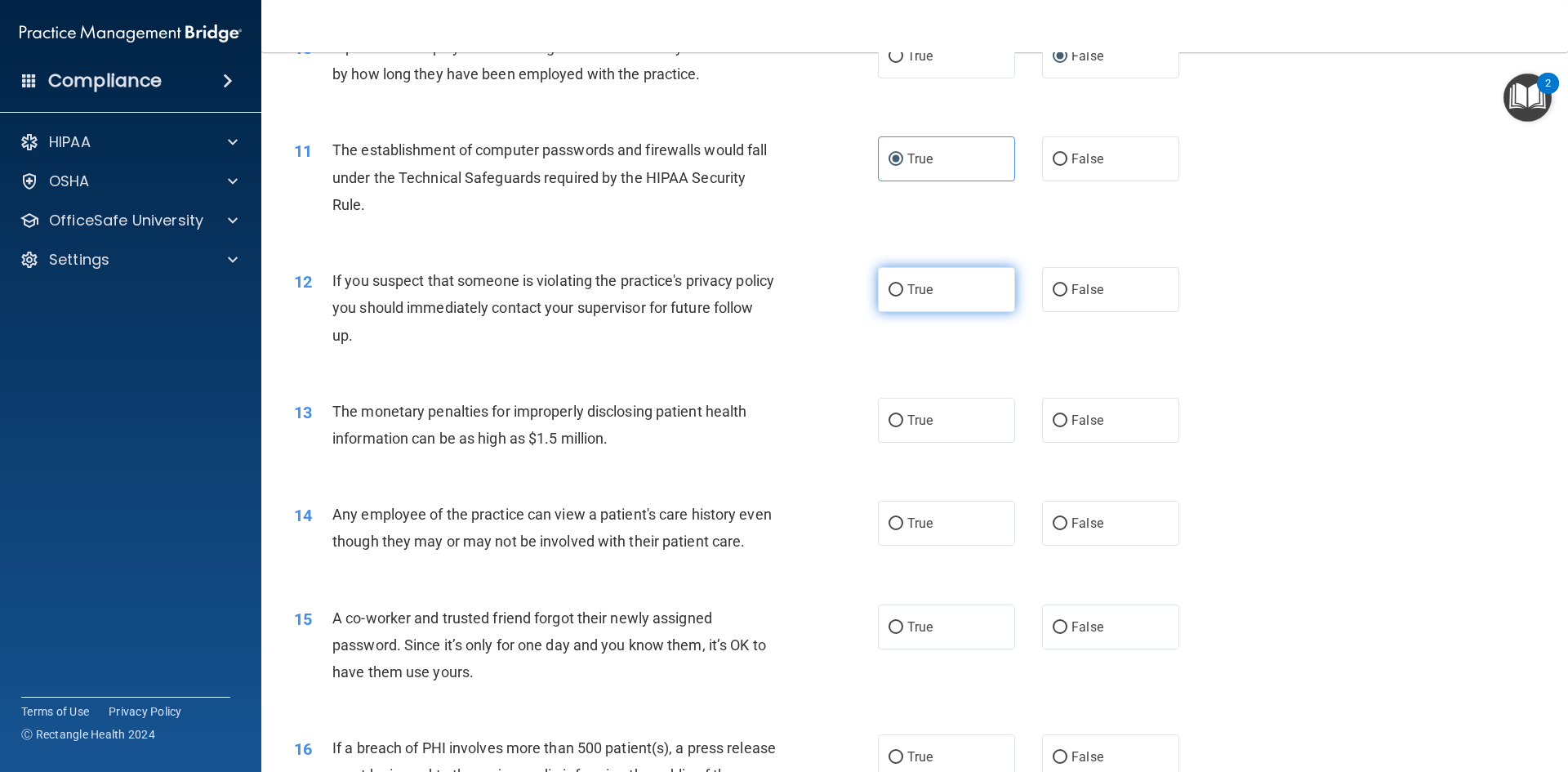
click at [925, 298] on label "True" at bounding box center [946, 289] width 137 height 45
click at [903, 297] on input "True" at bounding box center [895, 290] width 14 height 12
radio input "true"
click at [896, 421] on input "True" at bounding box center [895, 421] width 14 height 12
radio input "true"
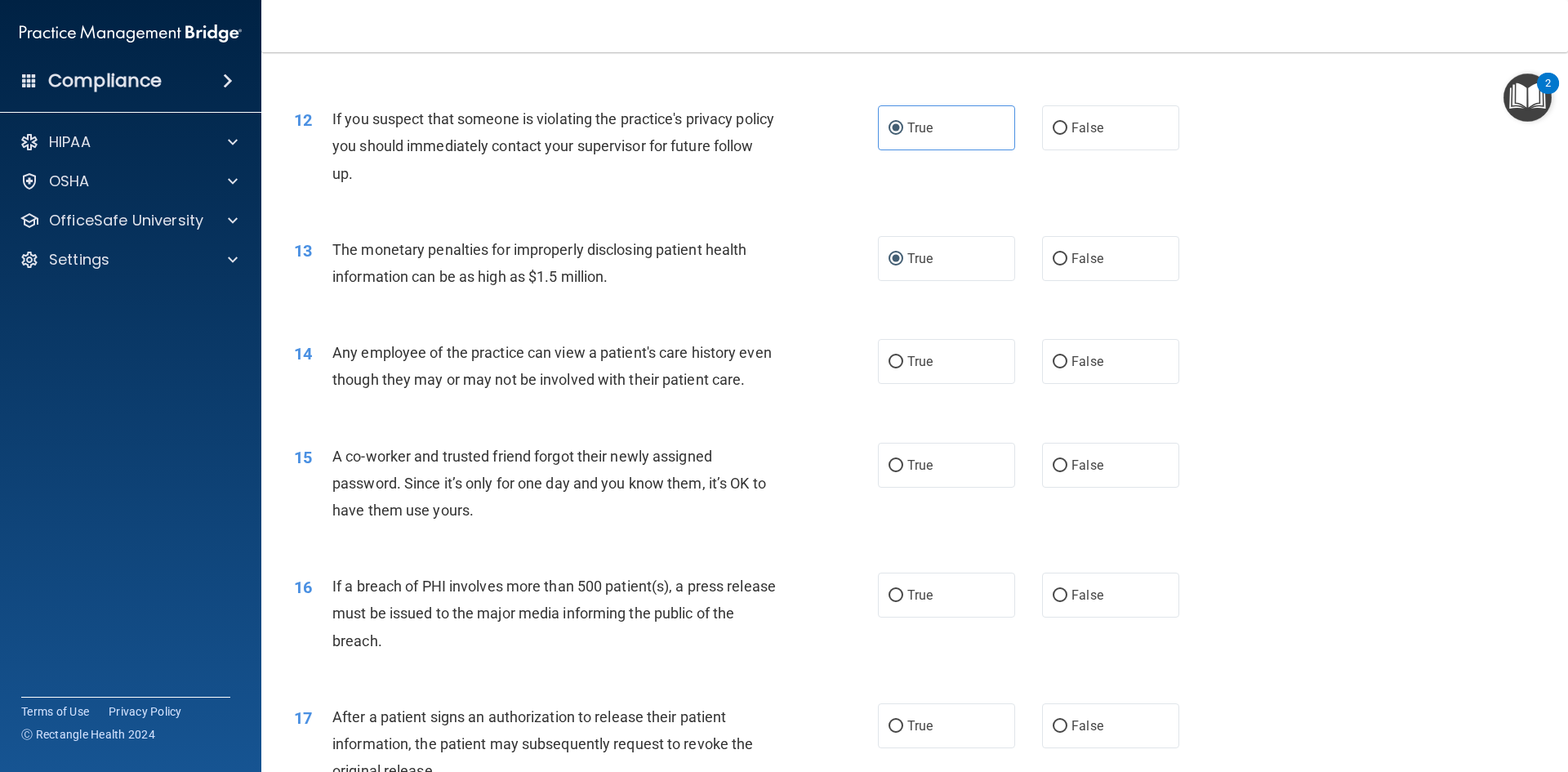
scroll to position [1308, 0]
click at [1056, 356] on input "False" at bounding box center [1059, 360] width 14 height 12
radio input "true"
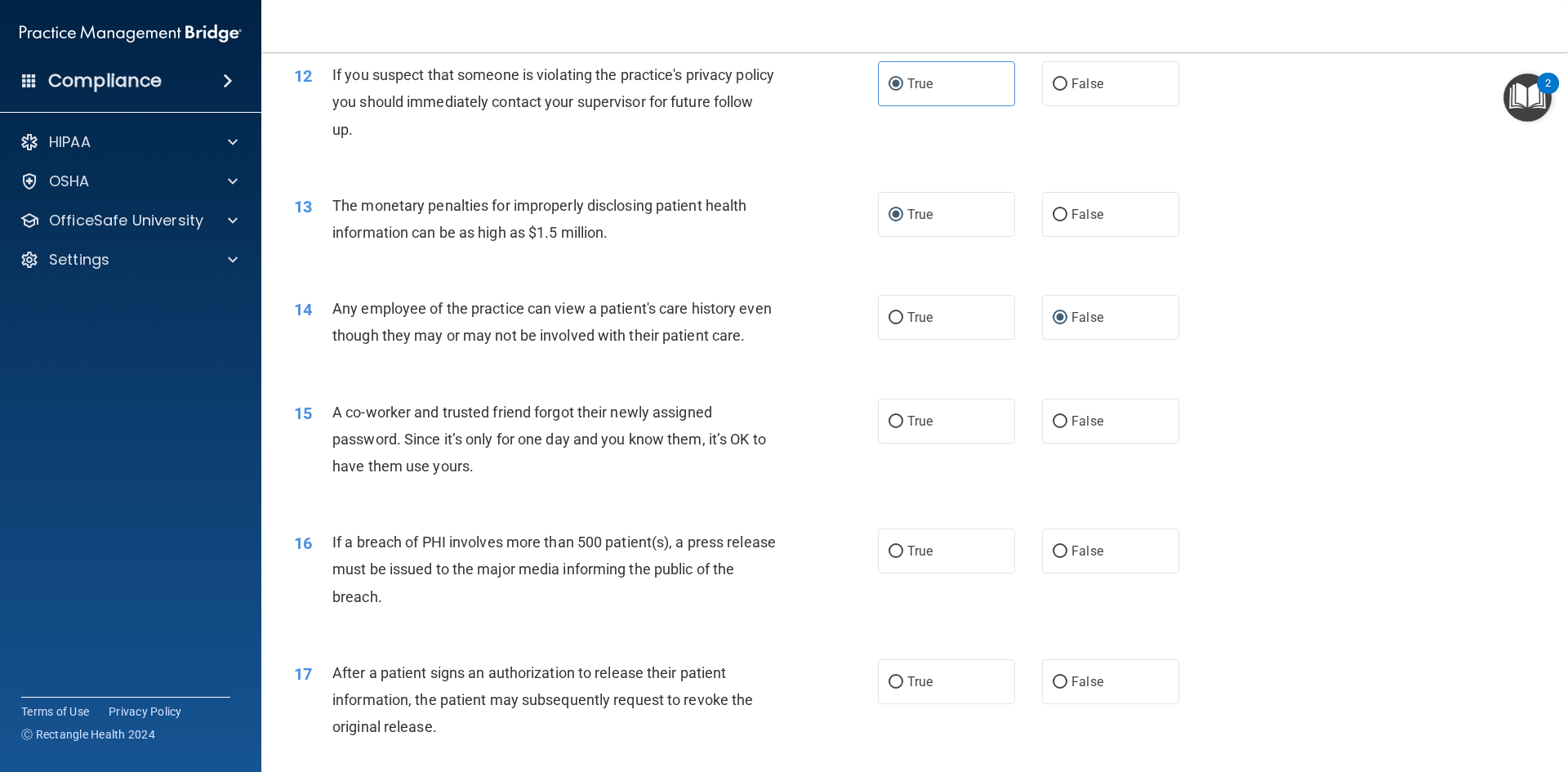
scroll to position [1389, 0]
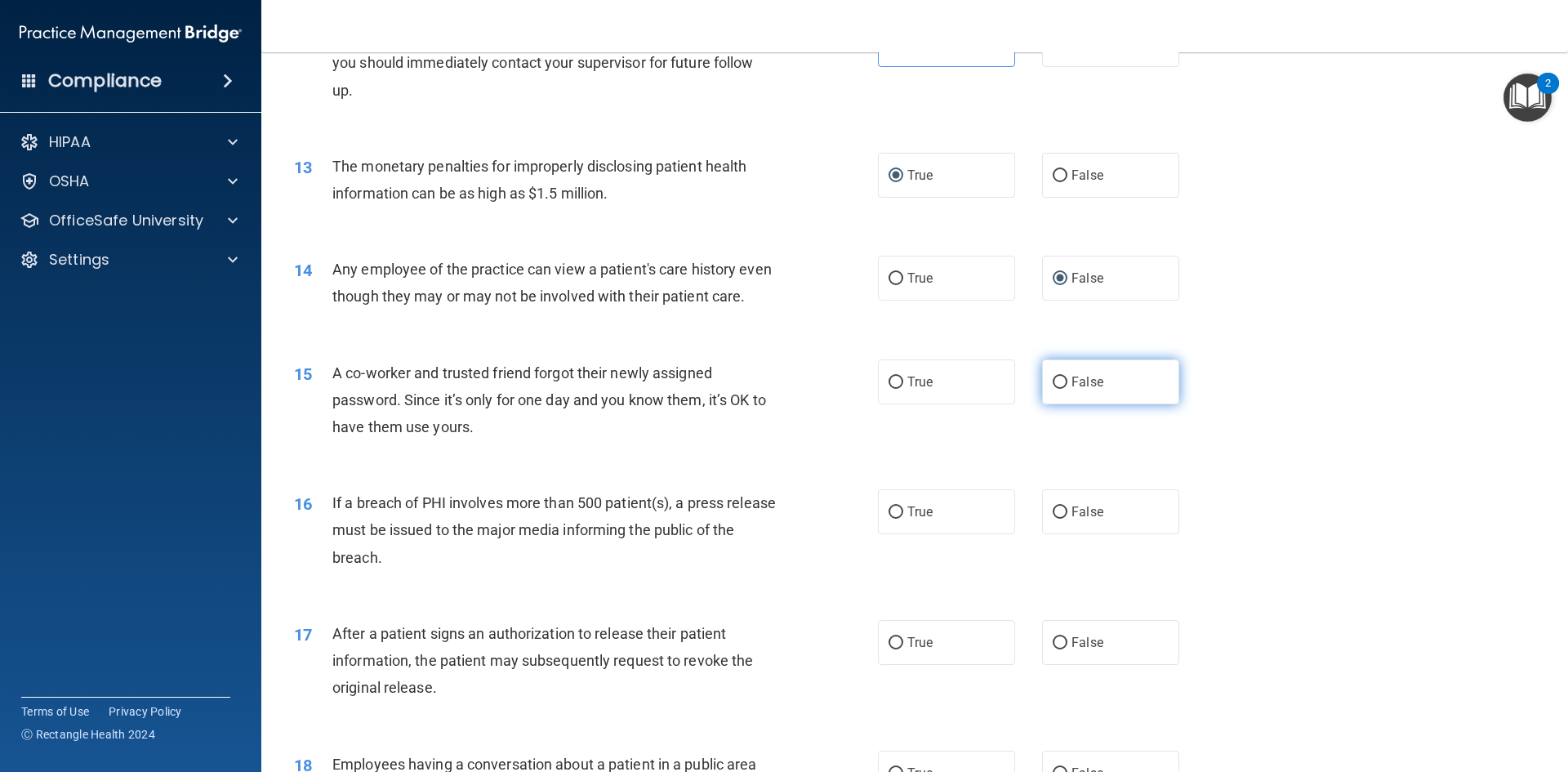
click at [1057, 389] on input "False" at bounding box center [1059, 382] width 14 height 12
radio input "true"
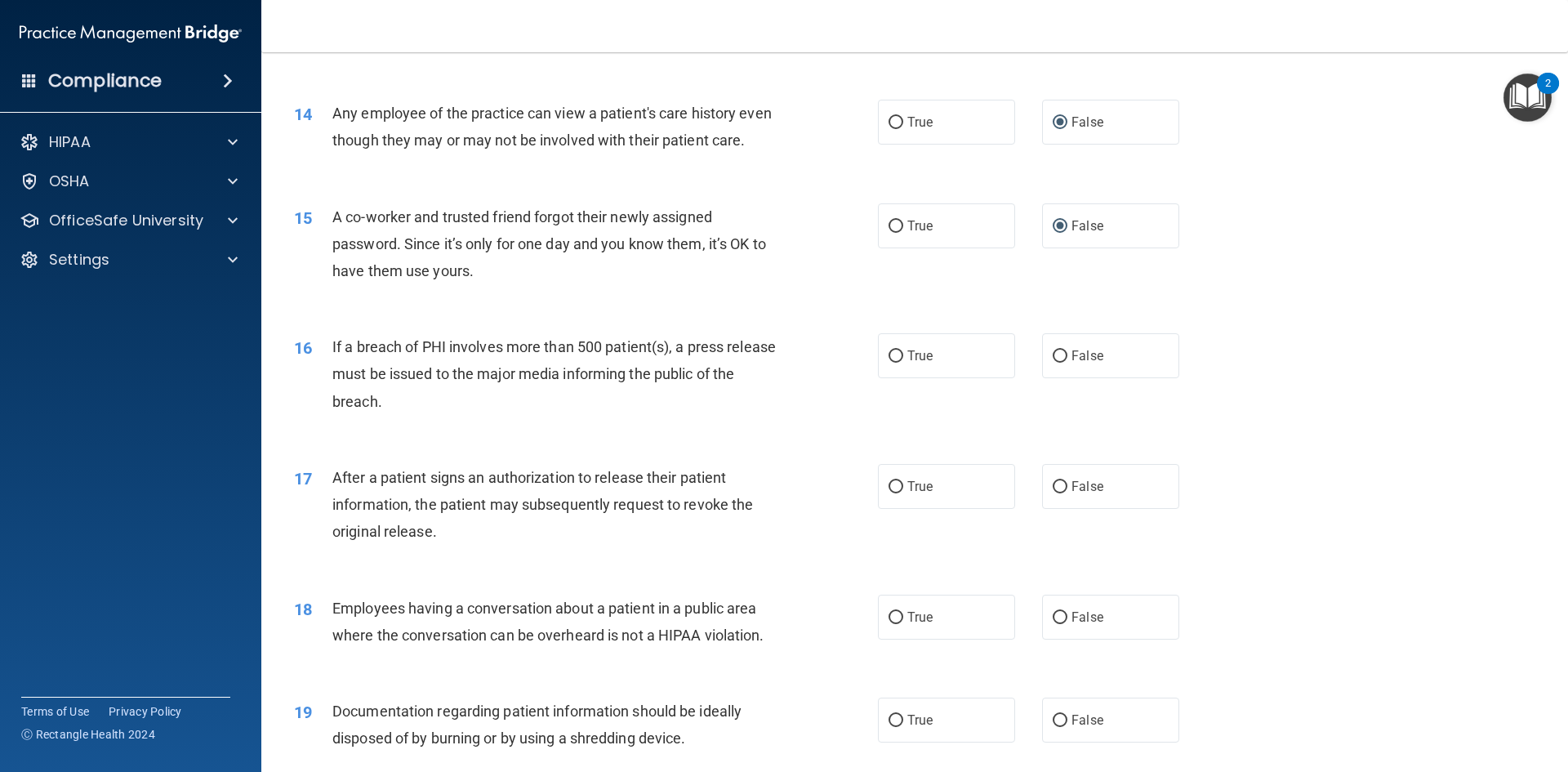
scroll to position [1553, 0]
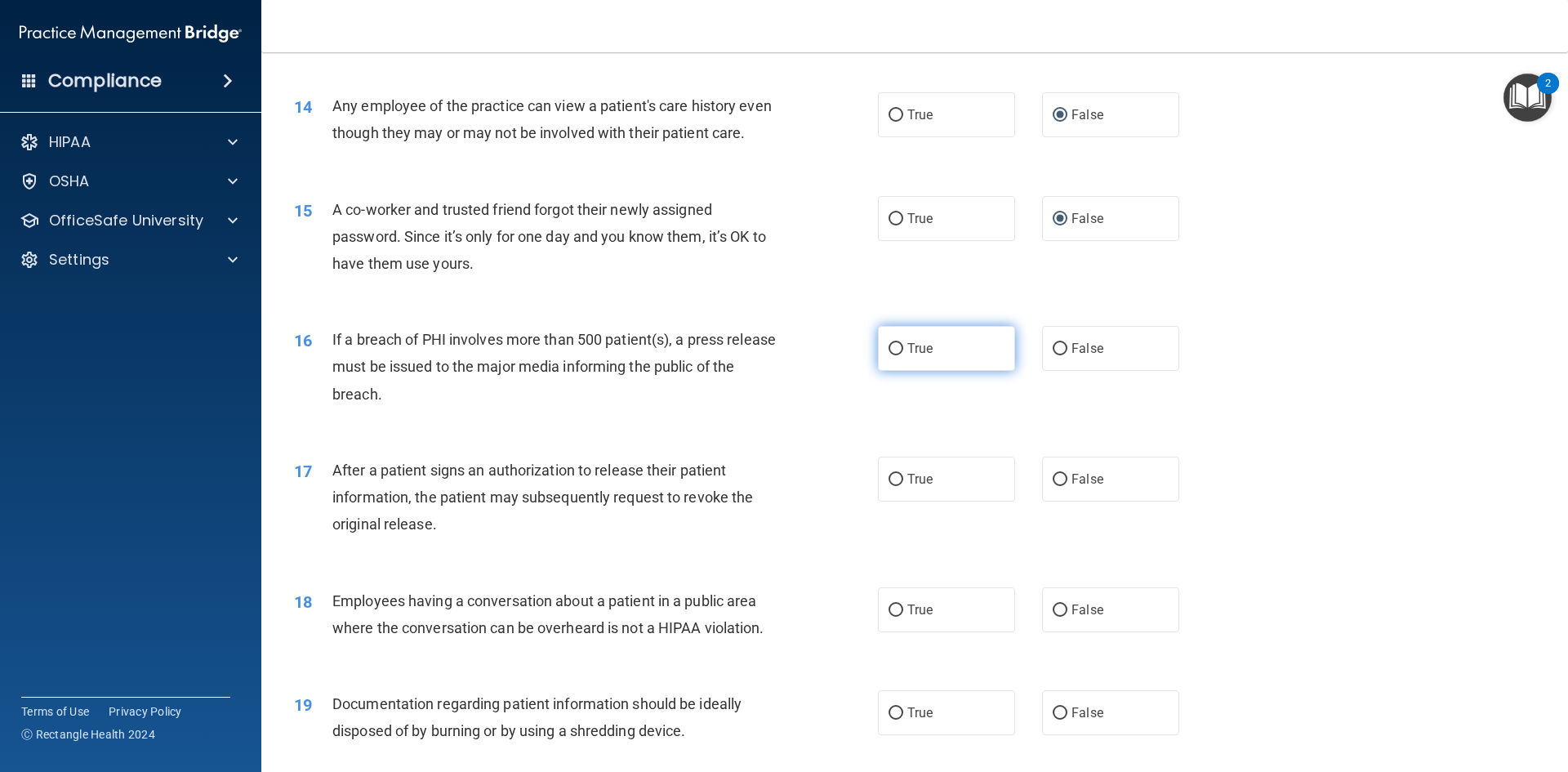
click at [889, 355] on input "True" at bounding box center [895, 350] width 14 height 12
radio input "true"
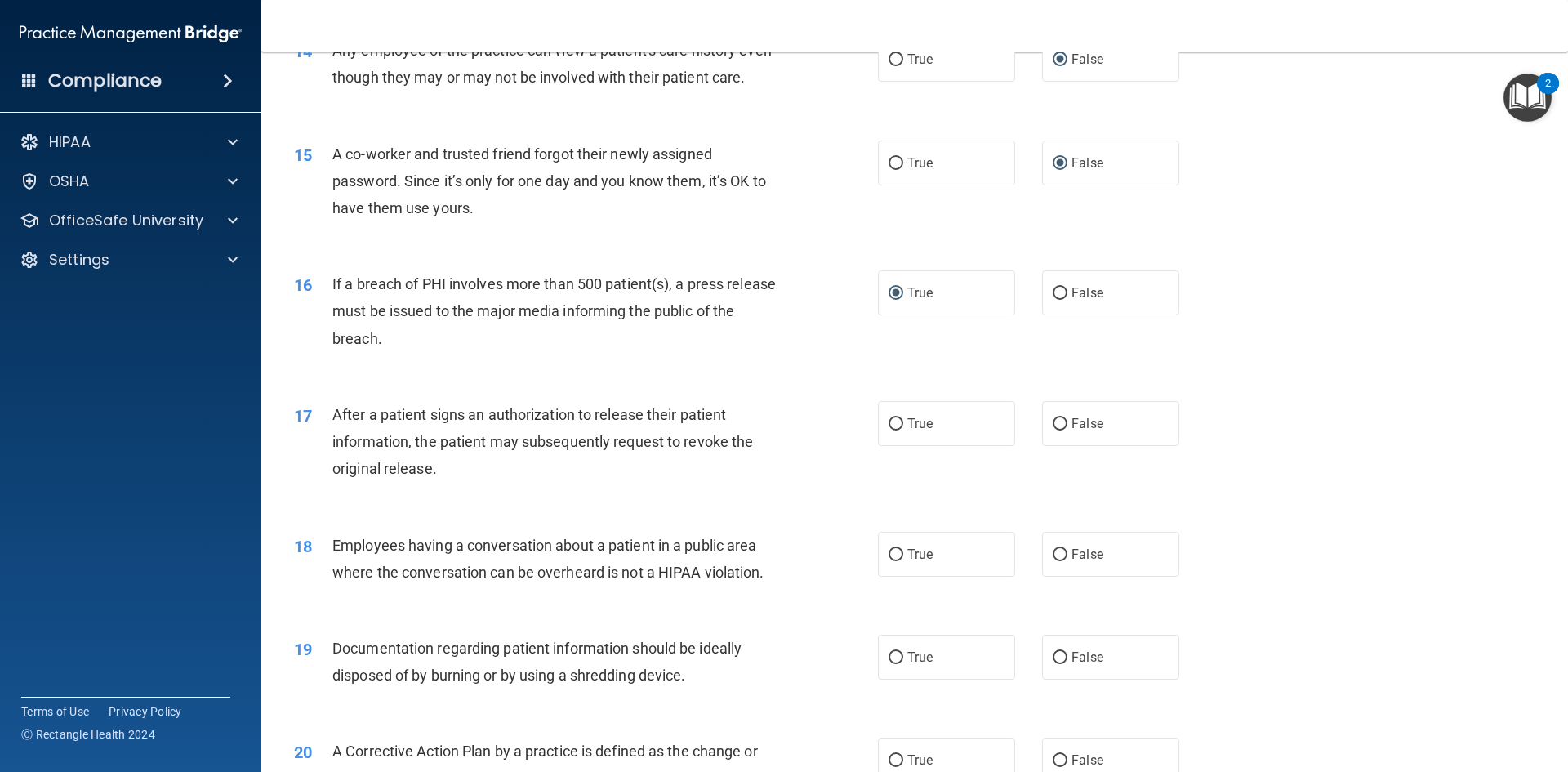
scroll to position [1717, 0]
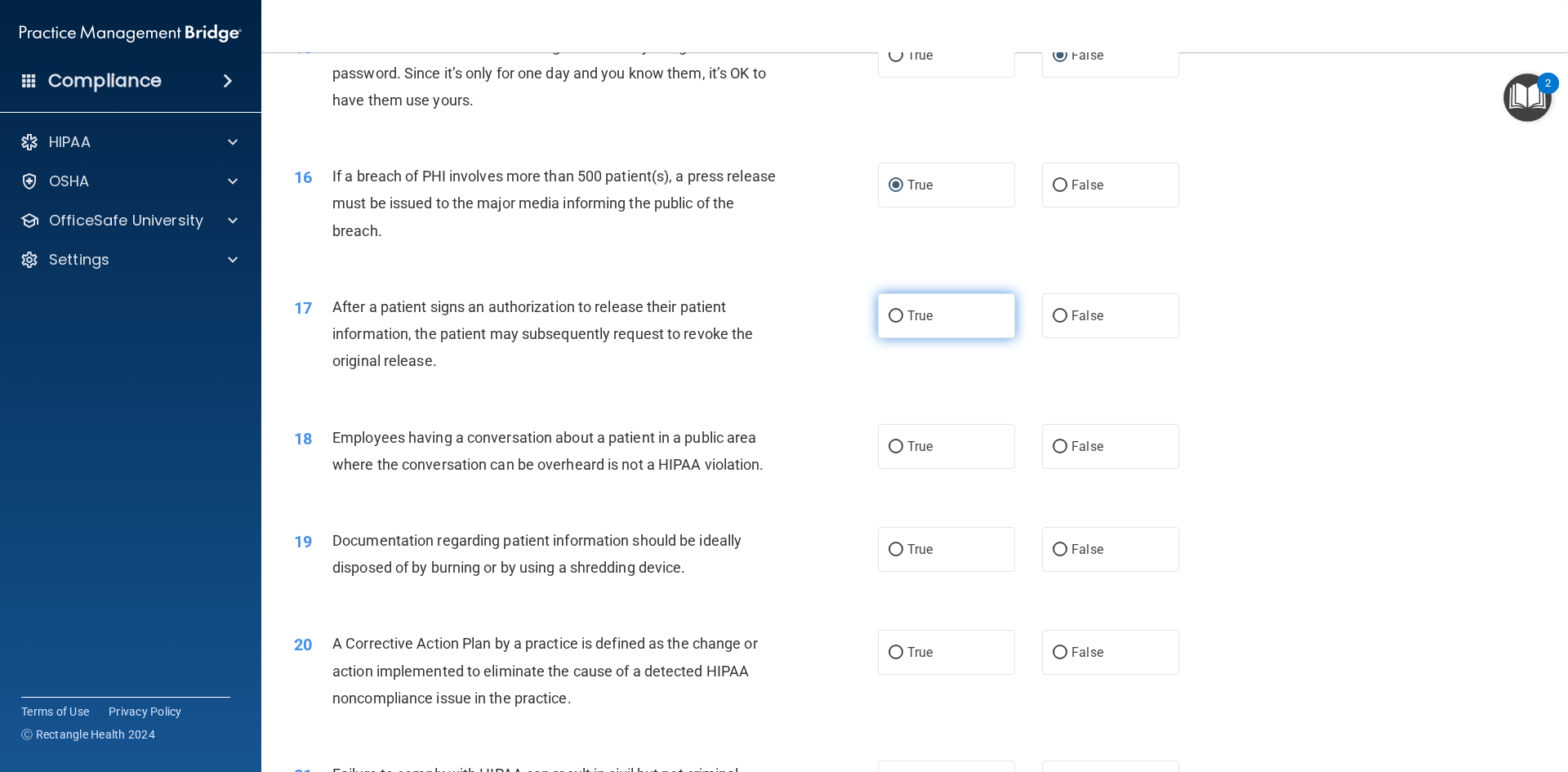
click at [889, 323] on input "True" at bounding box center [895, 316] width 14 height 12
radio input "true"
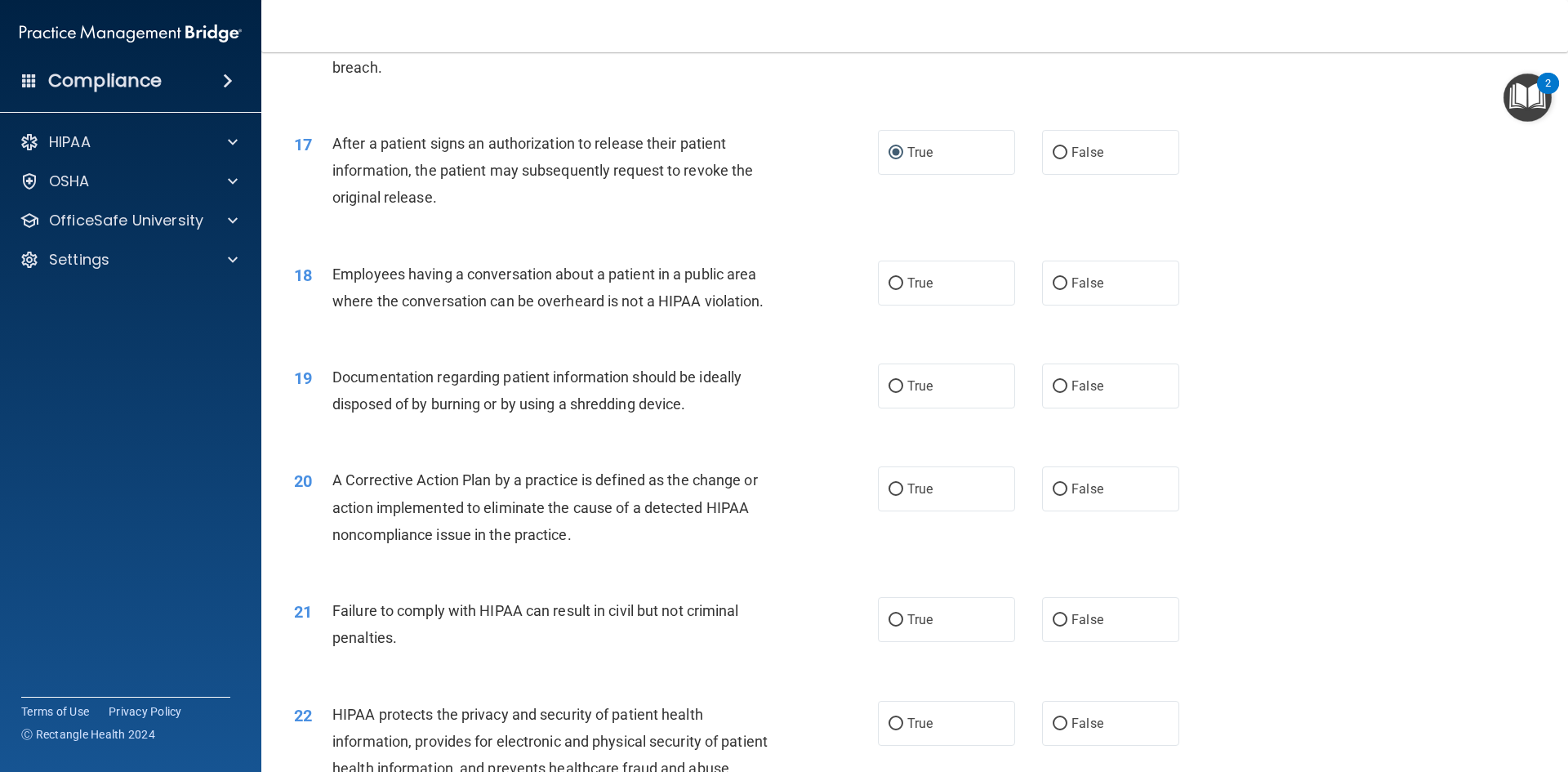
scroll to position [1798, 0]
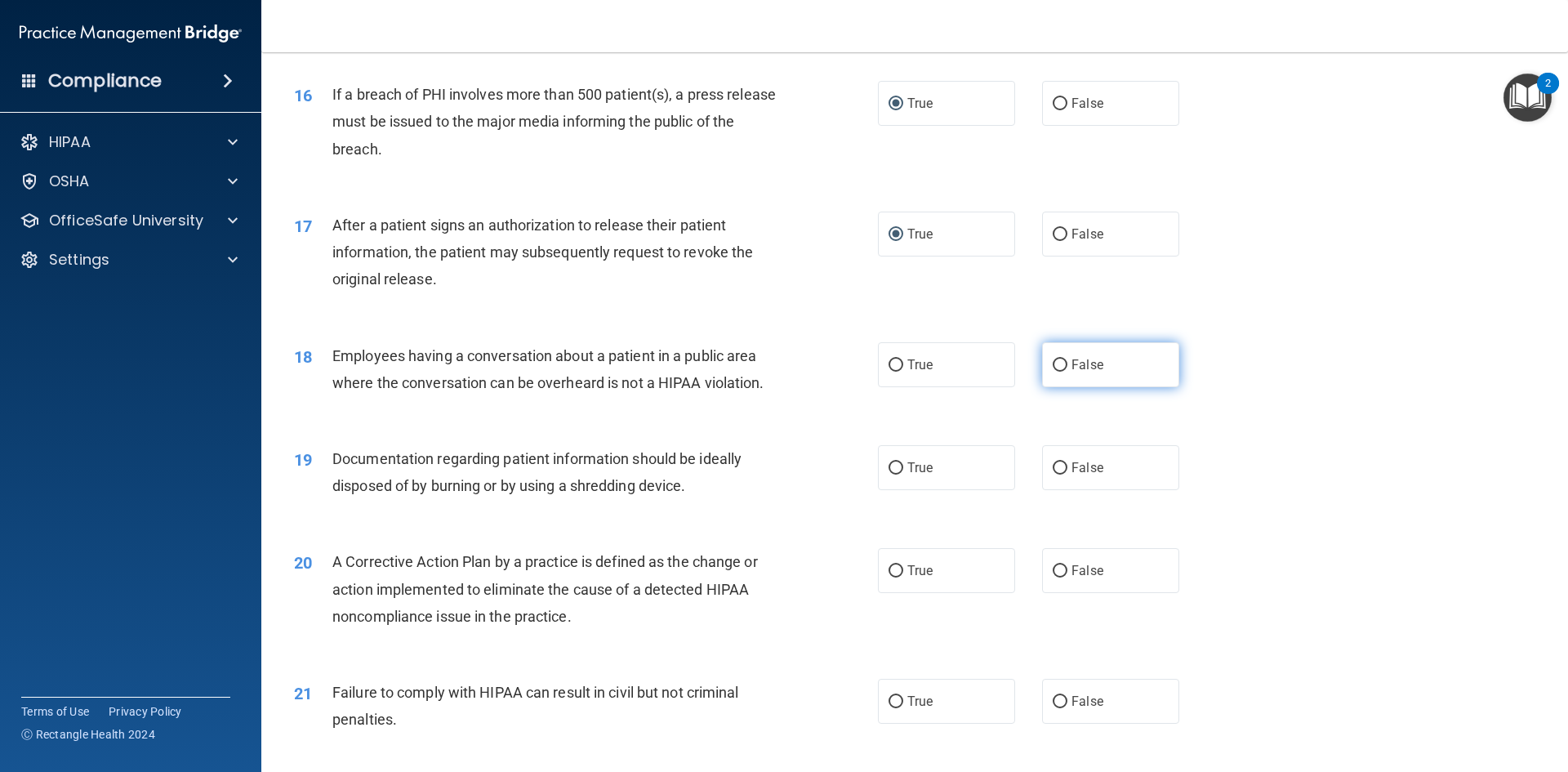
click at [1057, 372] on input "False" at bounding box center [1059, 366] width 14 height 12
radio input "true"
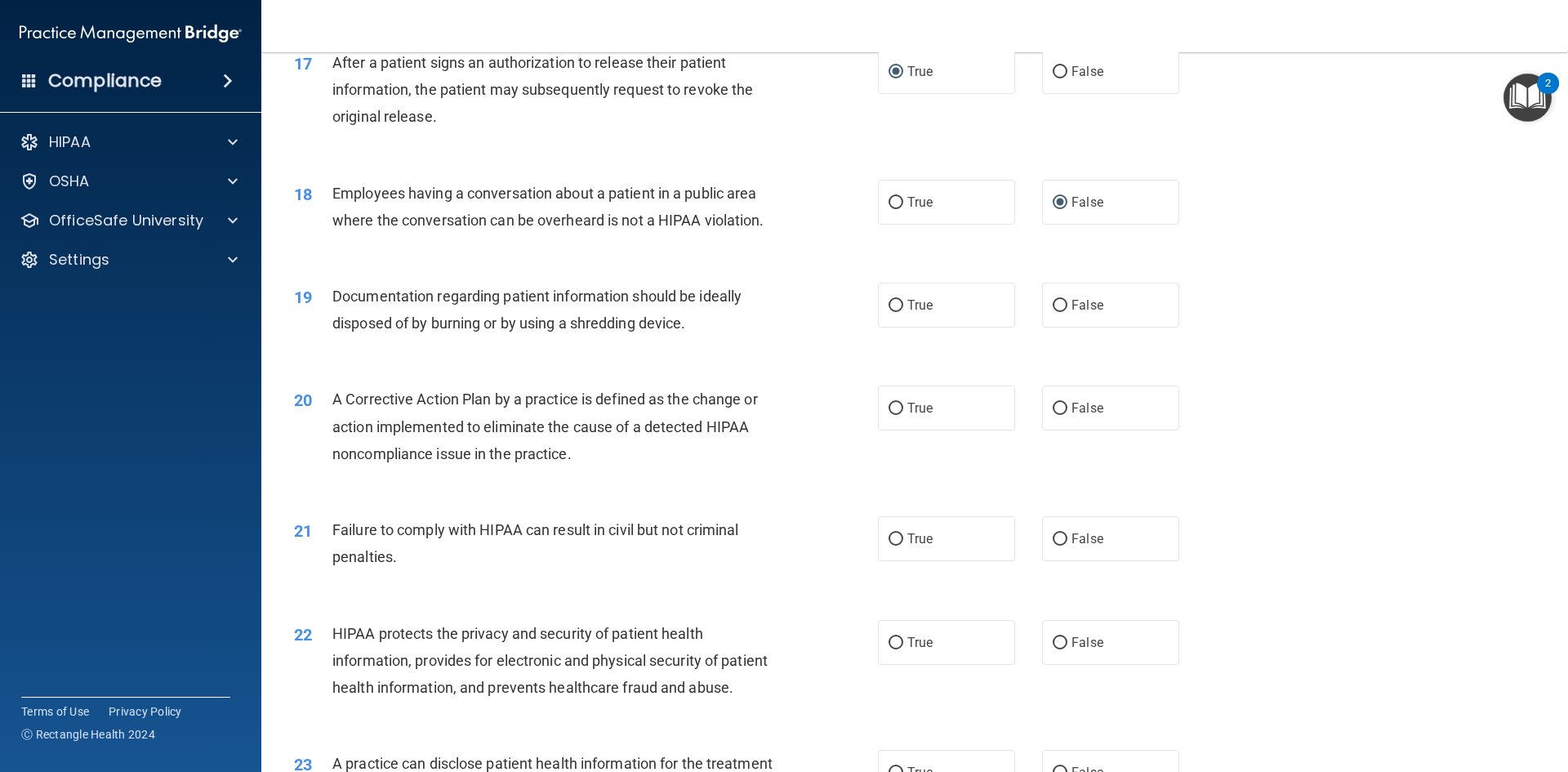
scroll to position [1962, 0]
click at [892, 311] on input "True" at bounding box center [895, 305] width 14 height 12
radio input "true"
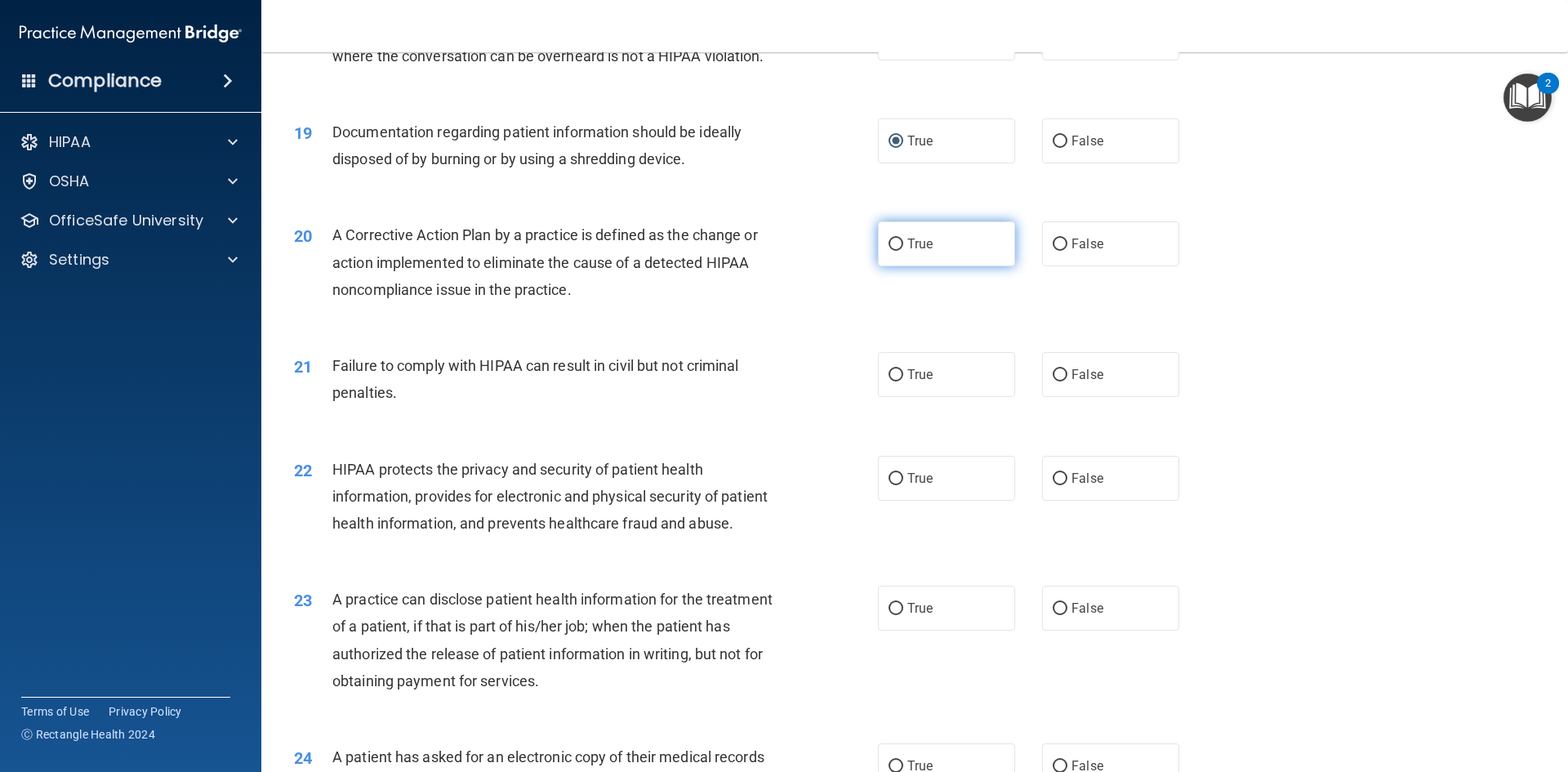
click at [897, 251] on input "True" at bounding box center [895, 245] width 14 height 12
radio input "true"
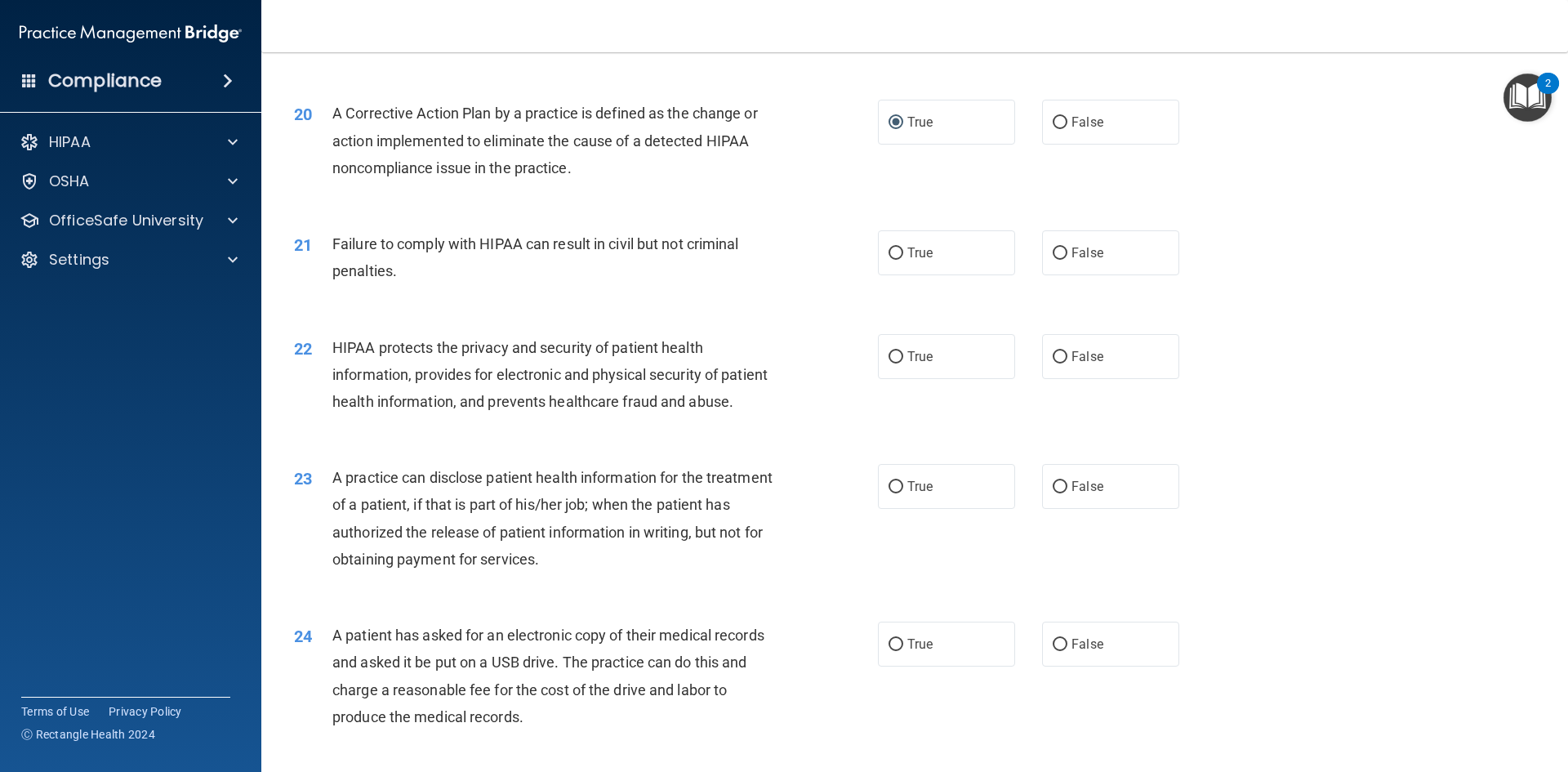
scroll to position [2288, 0]
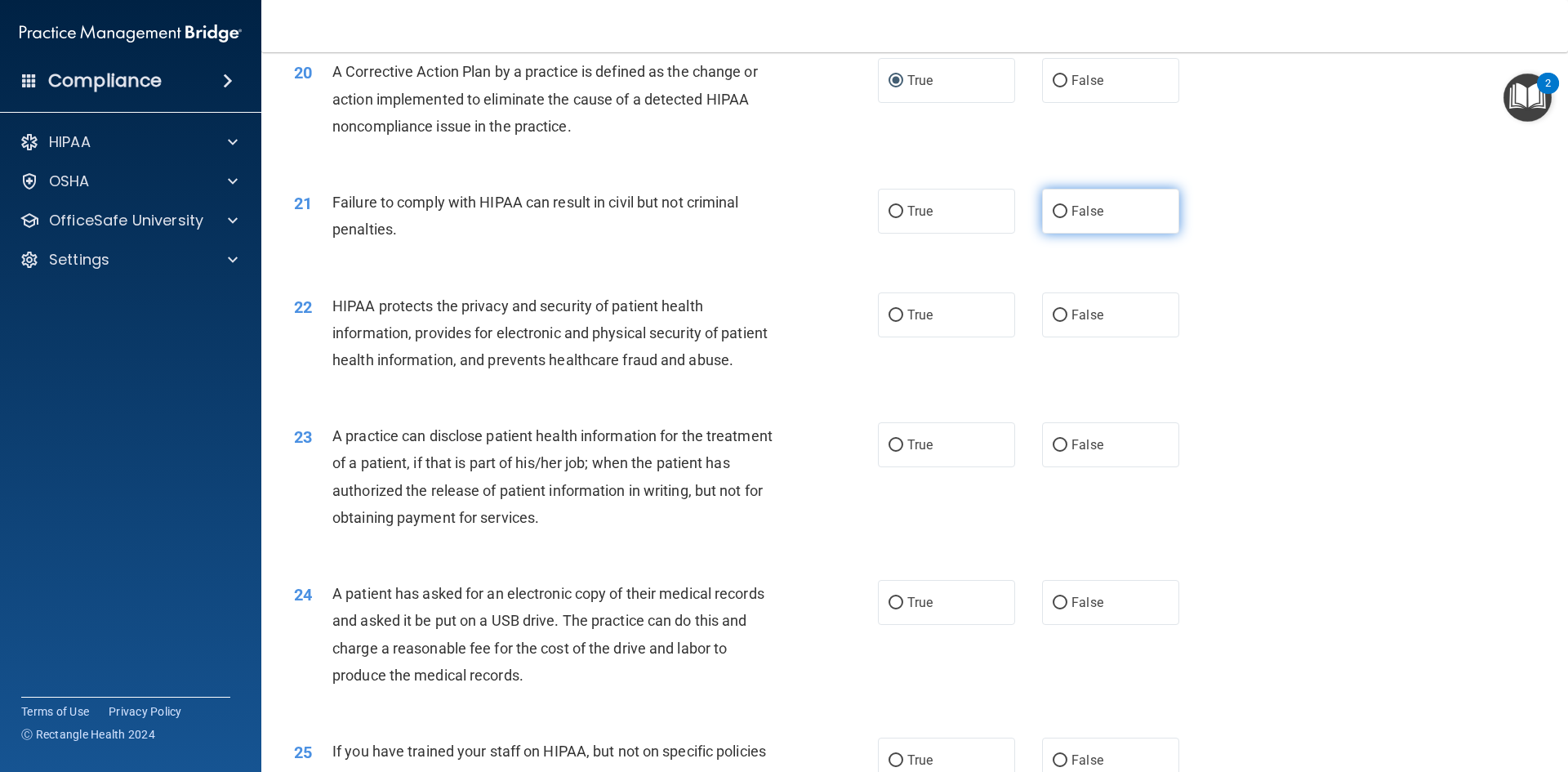
click at [1053, 218] on input "False" at bounding box center [1059, 212] width 14 height 12
radio input "true"
click at [889, 322] on input "True" at bounding box center [895, 316] width 14 height 12
radio input "true"
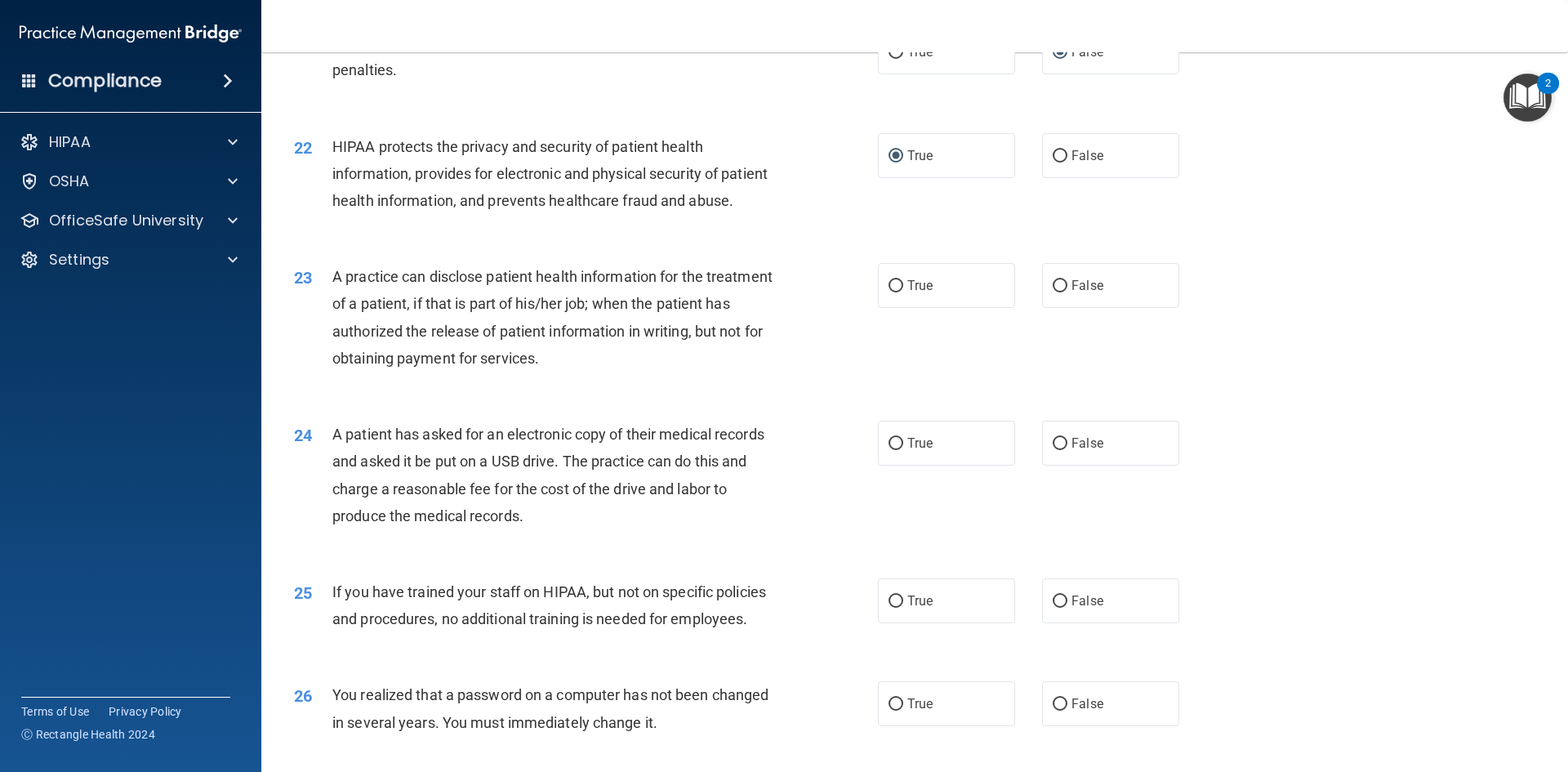
scroll to position [2452, 0]
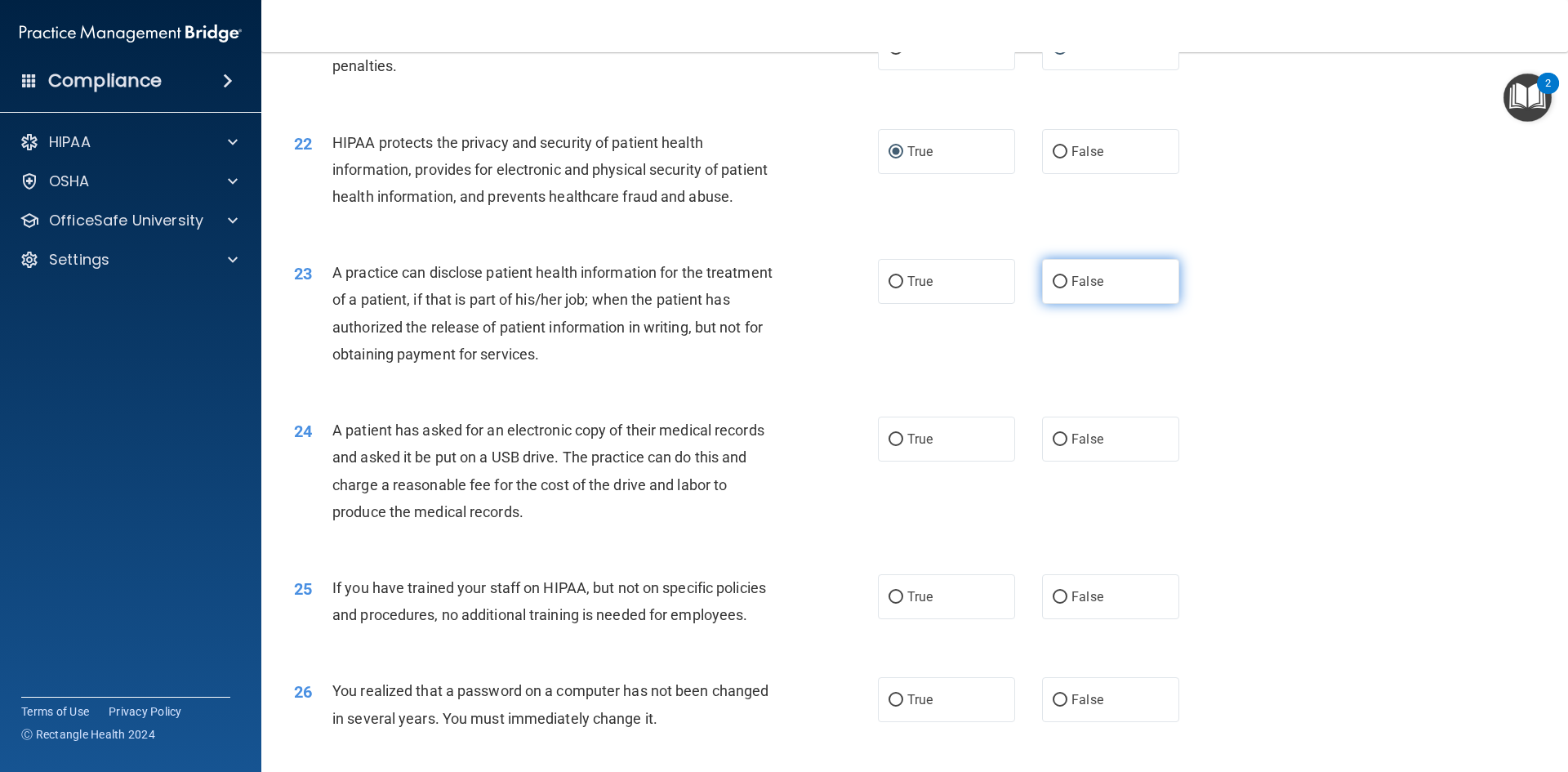
click at [1053, 288] on input "False" at bounding box center [1059, 282] width 14 height 12
radio input "true"
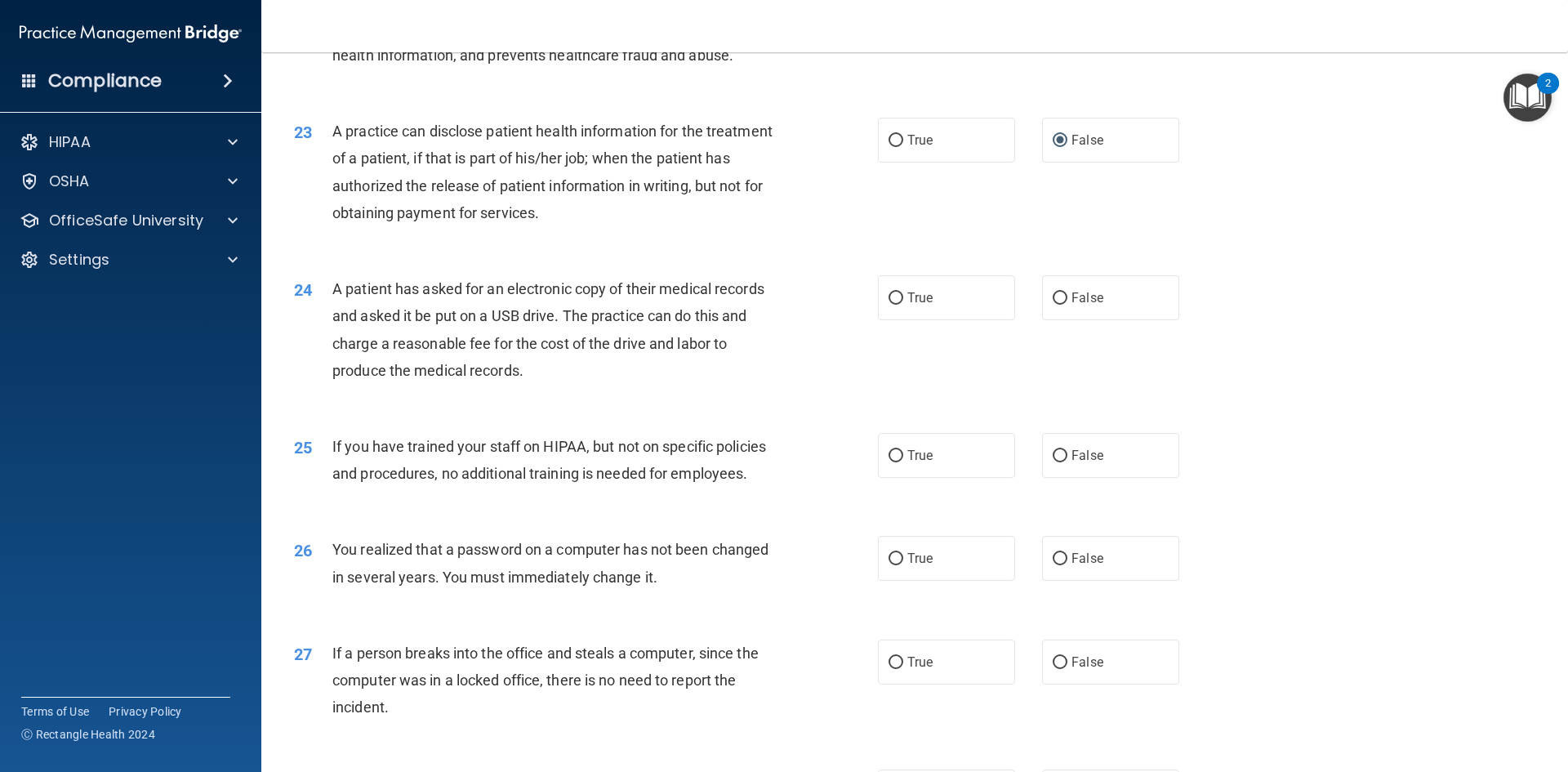
scroll to position [2616, 0]
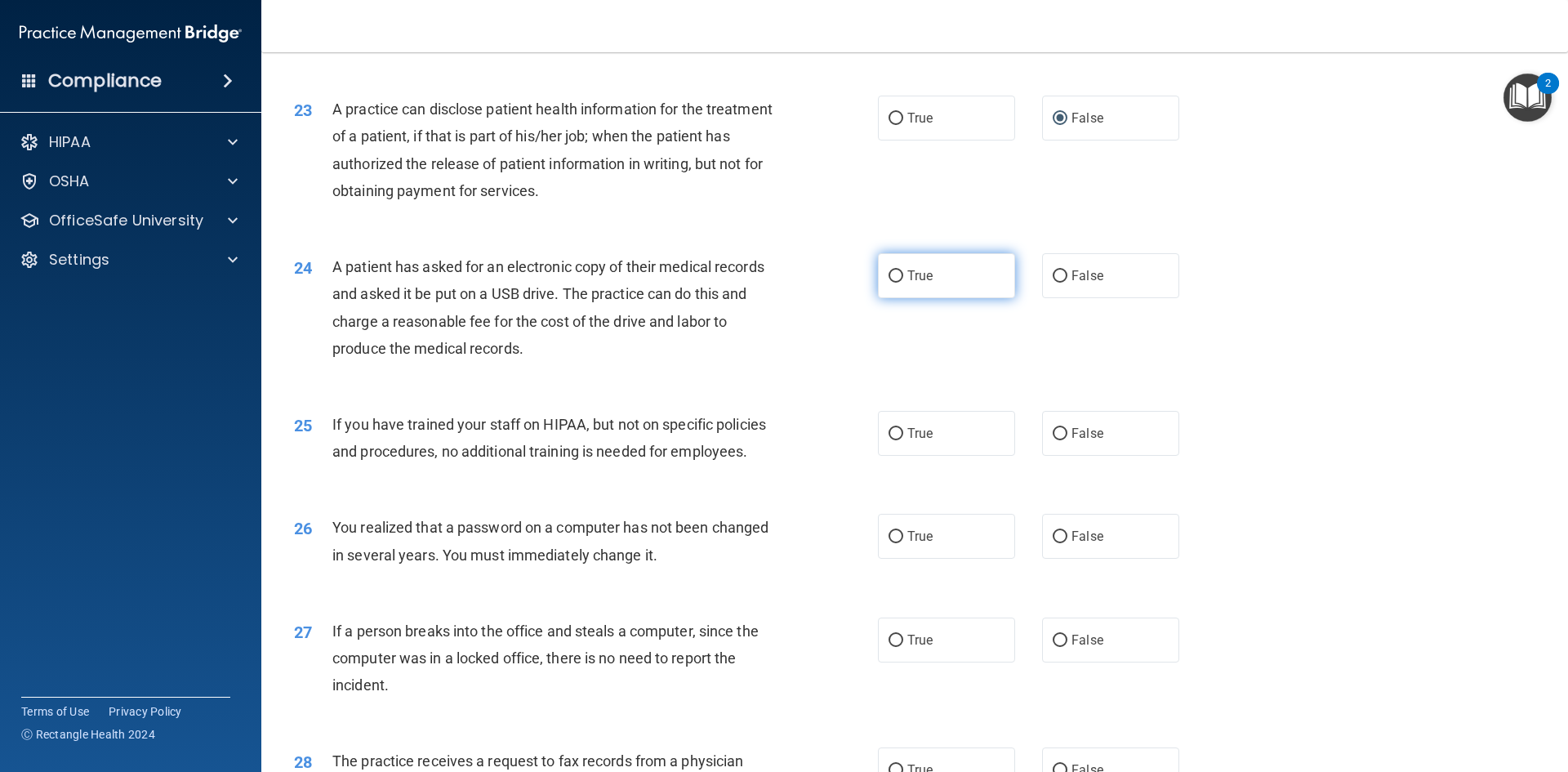
click at [896, 283] on input "True" at bounding box center [895, 277] width 14 height 12
radio input "true"
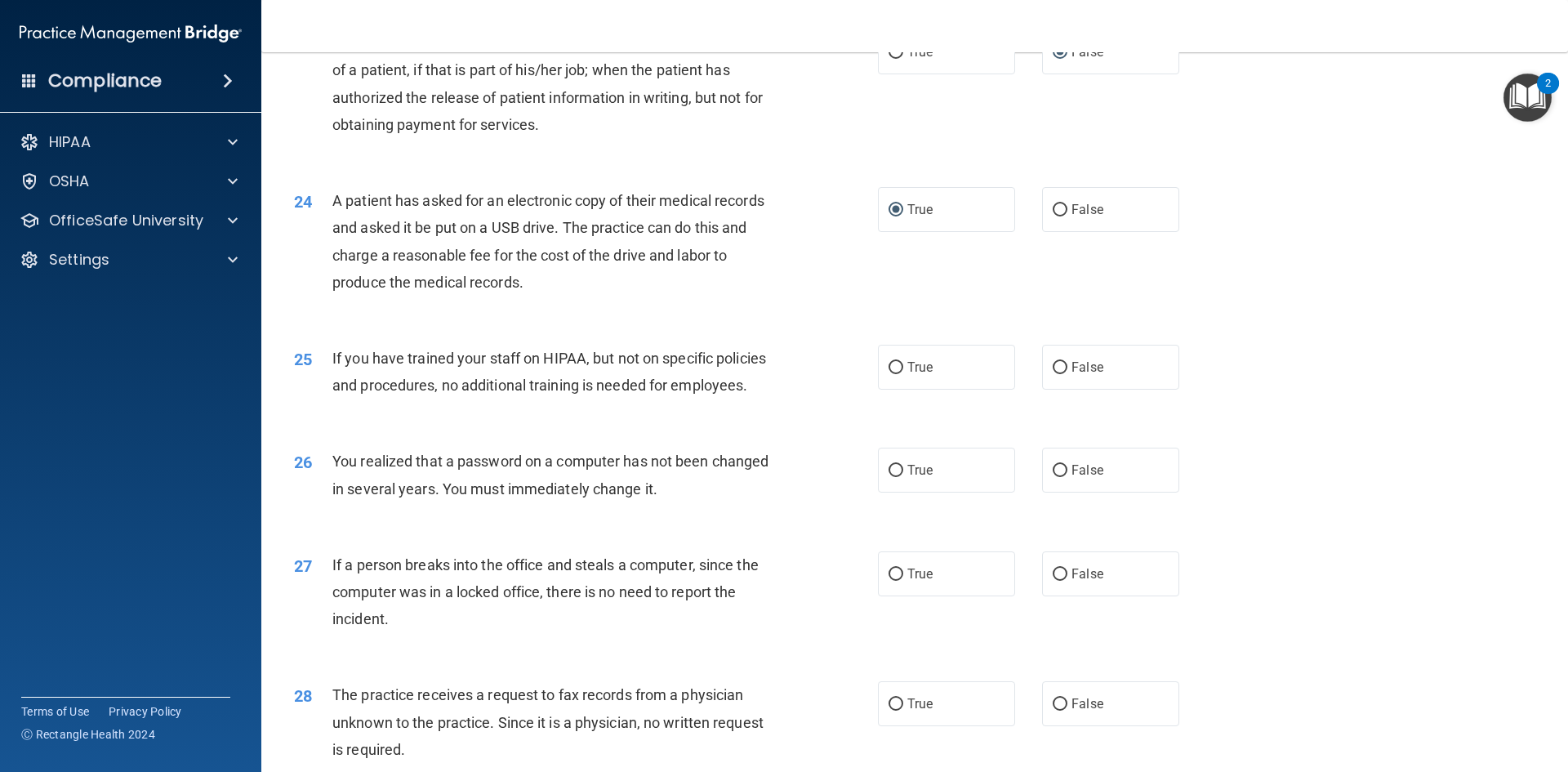
scroll to position [2779, 0]
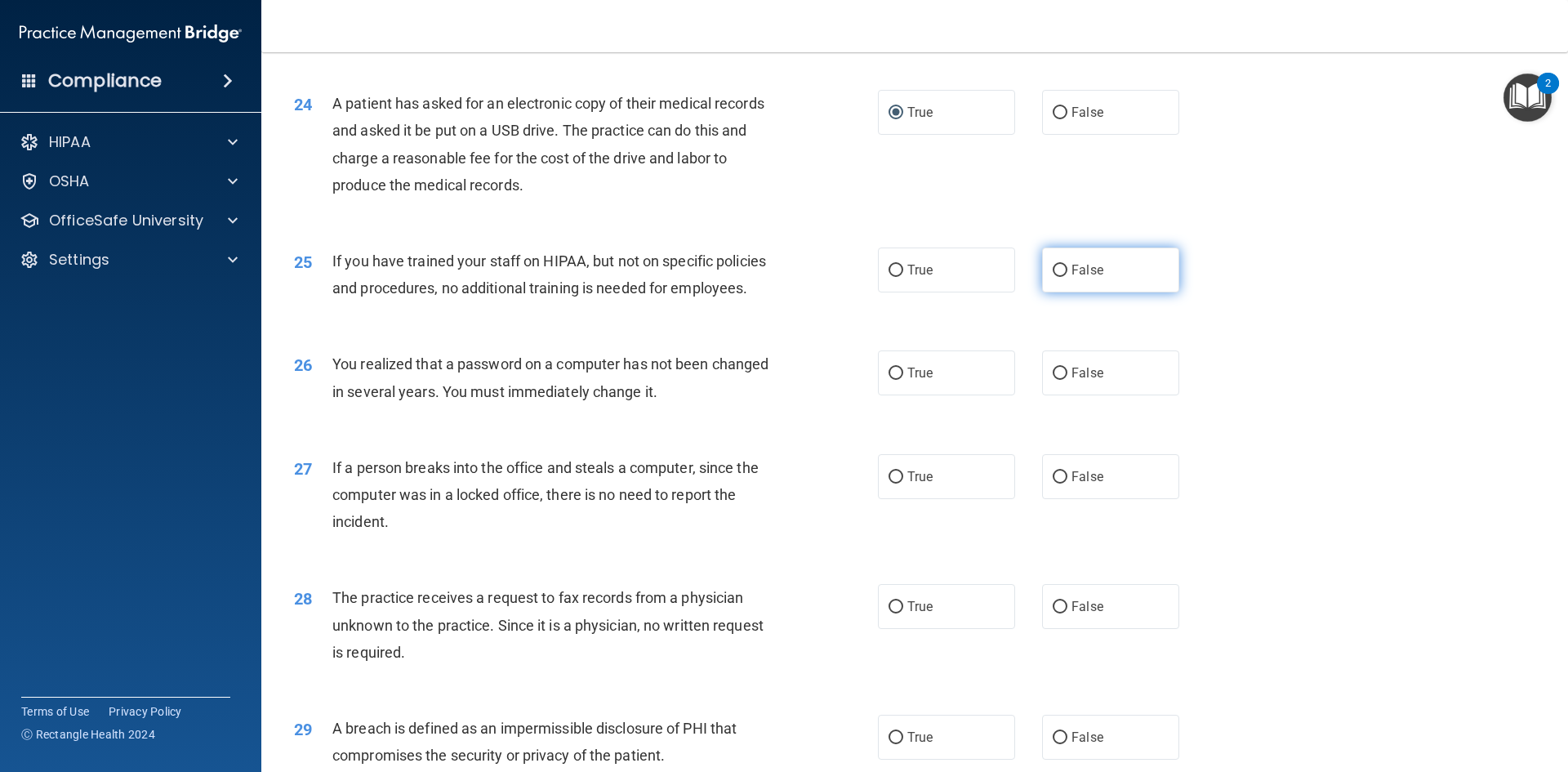
click at [1060, 293] on label "False" at bounding box center [1110, 270] width 137 height 45
click at [1060, 277] on input "False" at bounding box center [1059, 271] width 14 height 12
radio input "true"
click at [892, 380] on input "True" at bounding box center [895, 374] width 14 height 12
radio input "true"
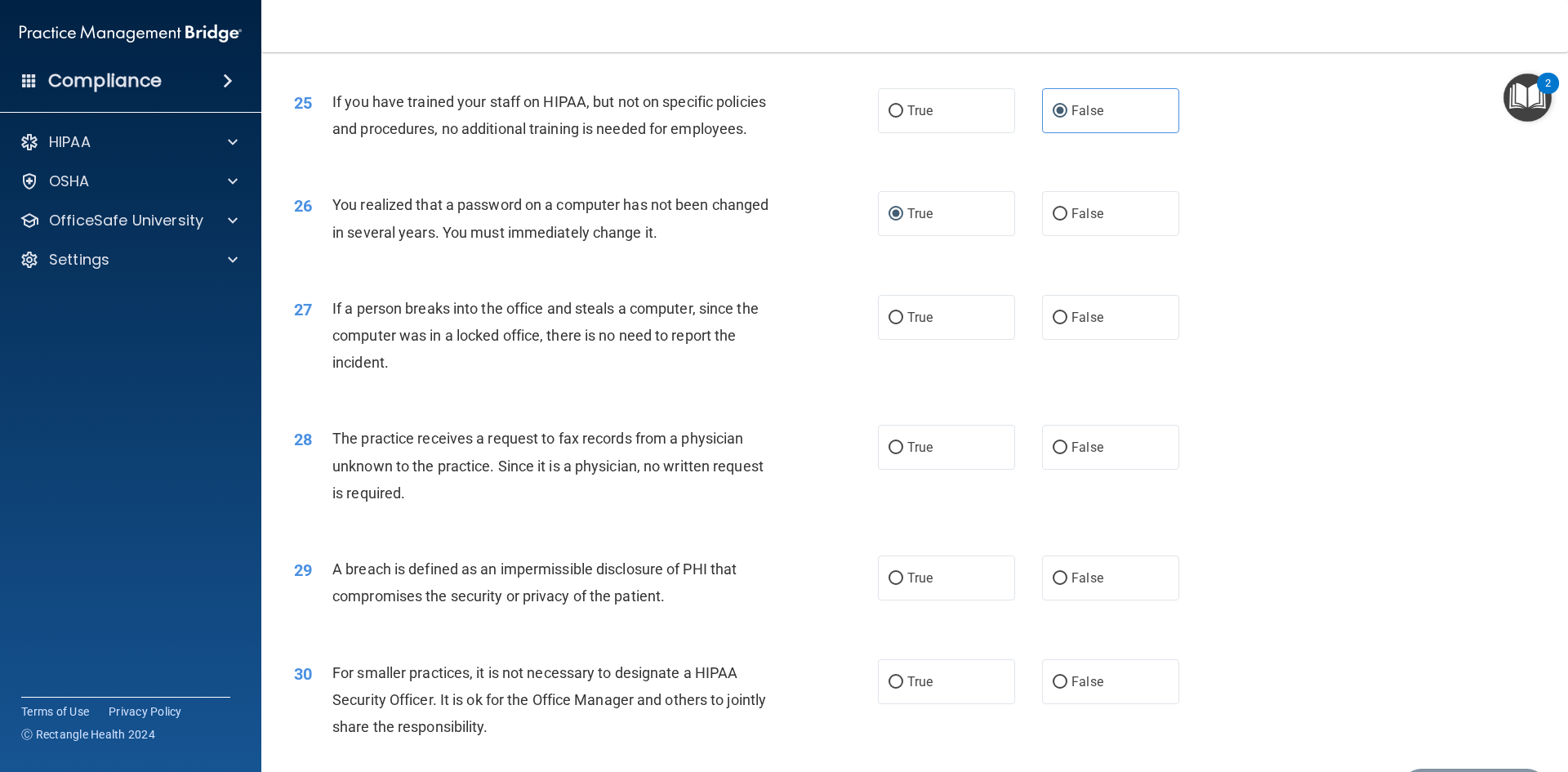
scroll to position [2942, 0]
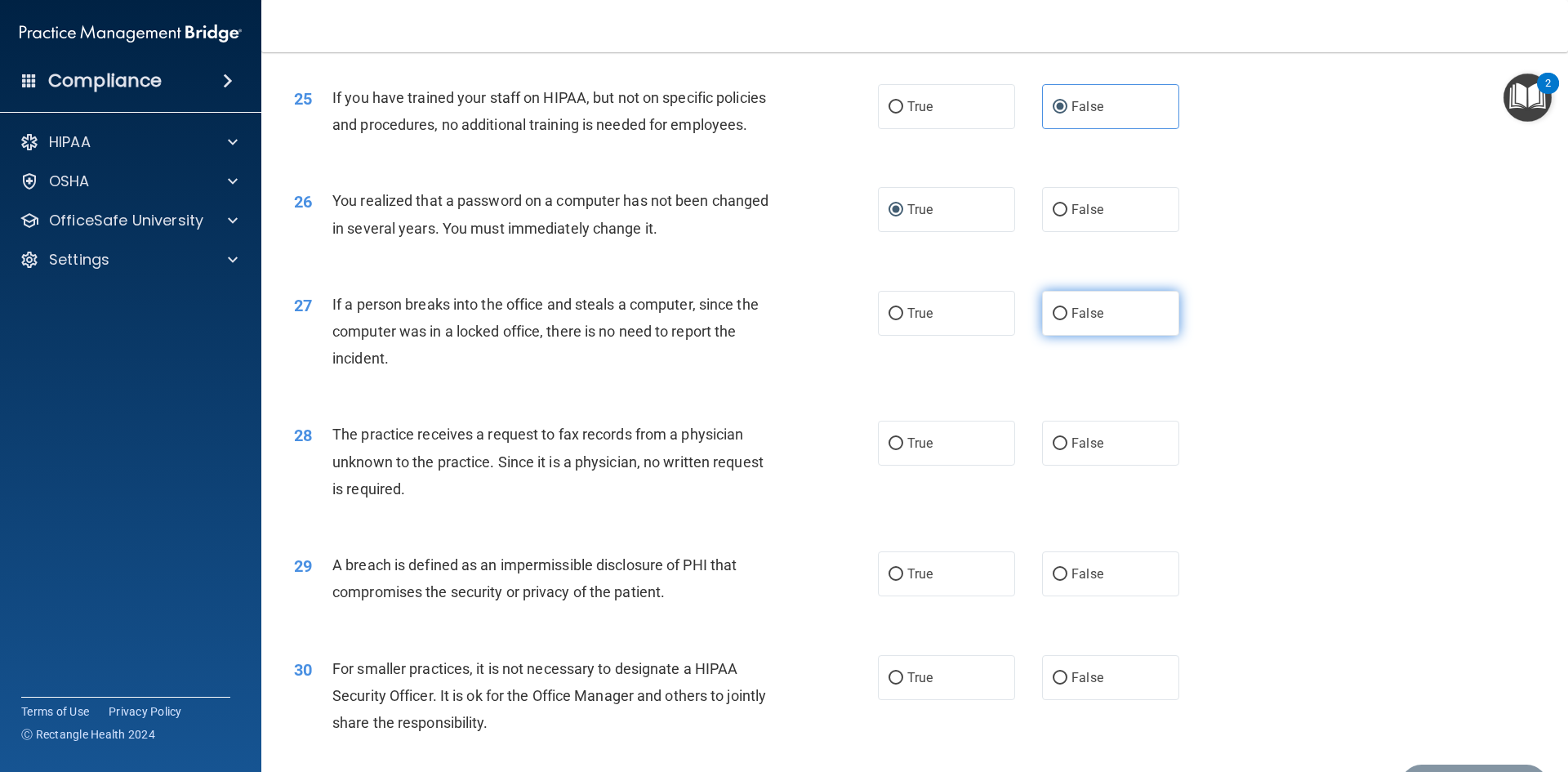
click at [1053, 321] on input "False" at bounding box center [1059, 314] width 14 height 12
radio input "true"
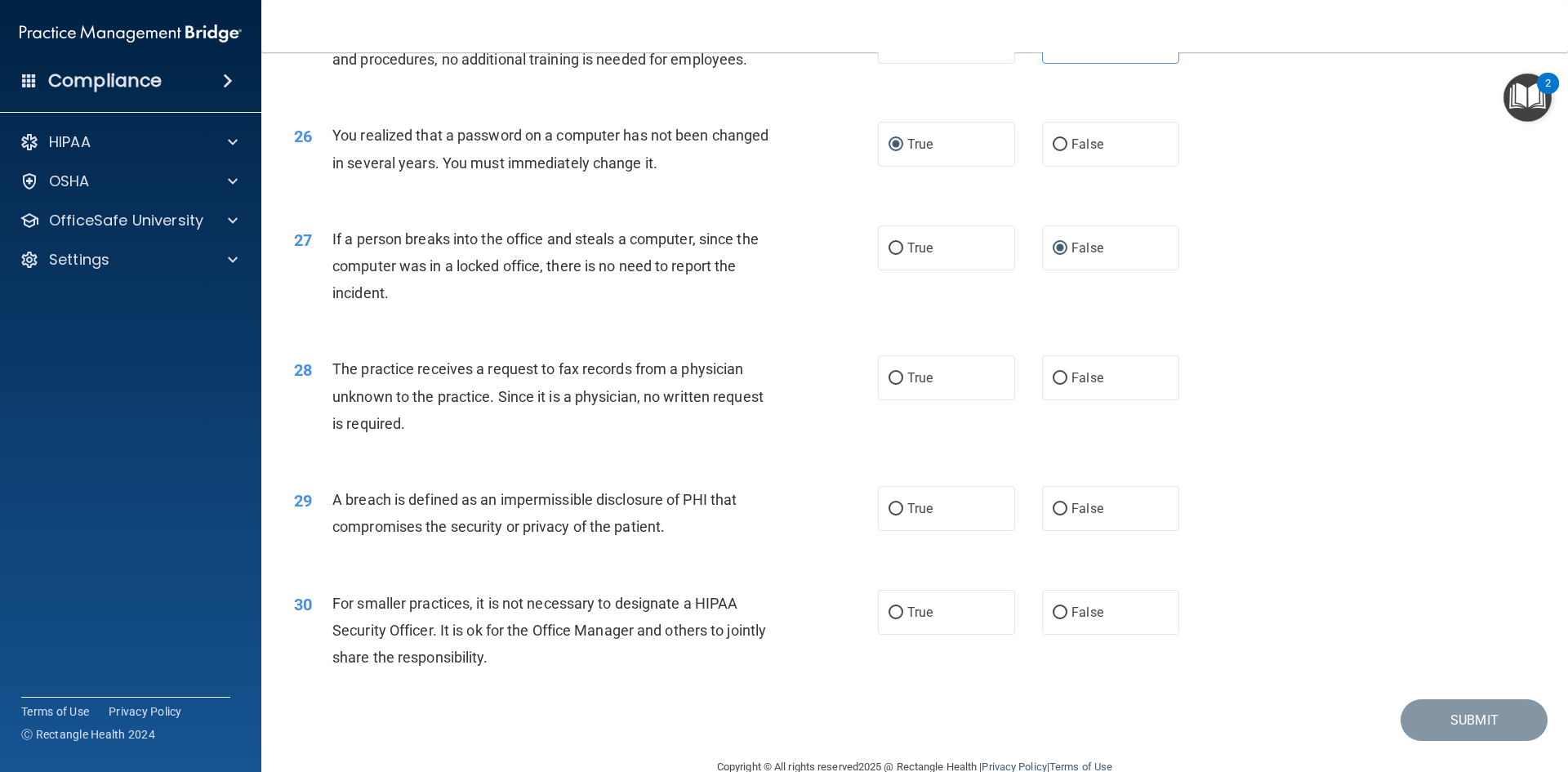
scroll to position [3096, 0]
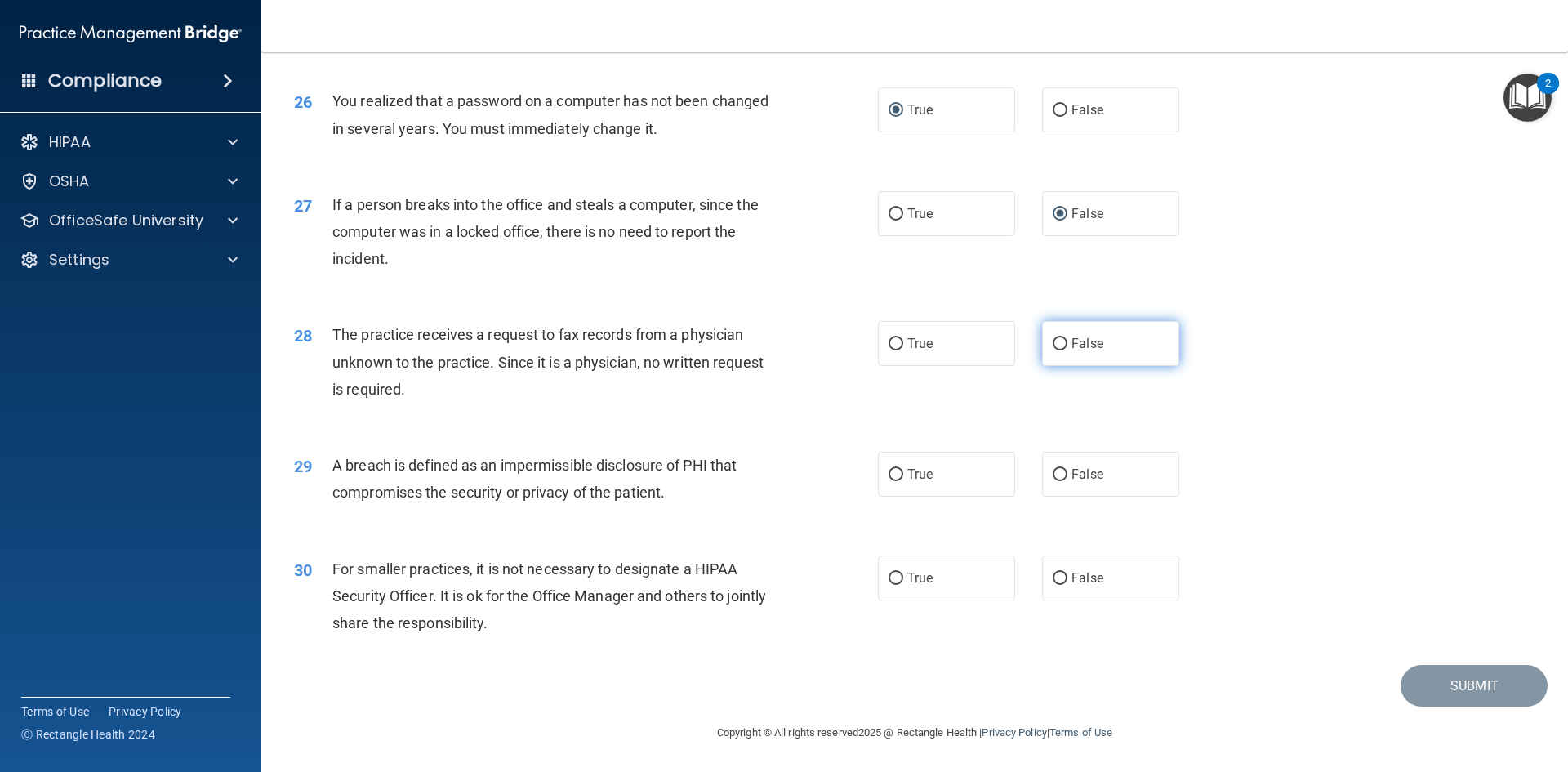
click at [1057, 347] on input "False" at bounding box center [1059, 344] width 14 height 12
radio input "true"
click at [891, 477] on input "True" at bounding box center [895, 475] width 14 height 12
radio input "true"
click at [1055, 583] on input "False" at bounding box center [1059, 579] width 14 height 12
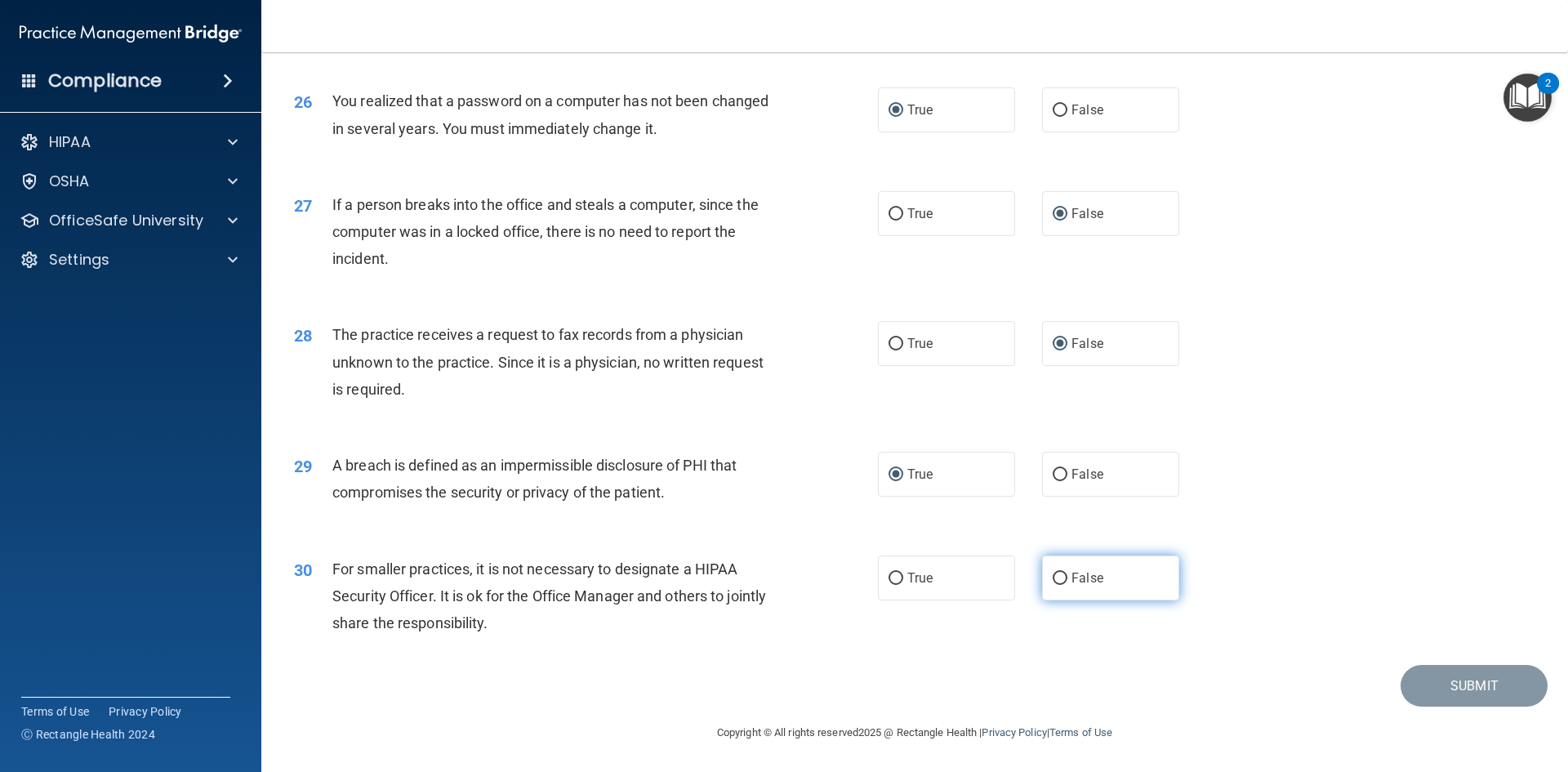
radio input "true"
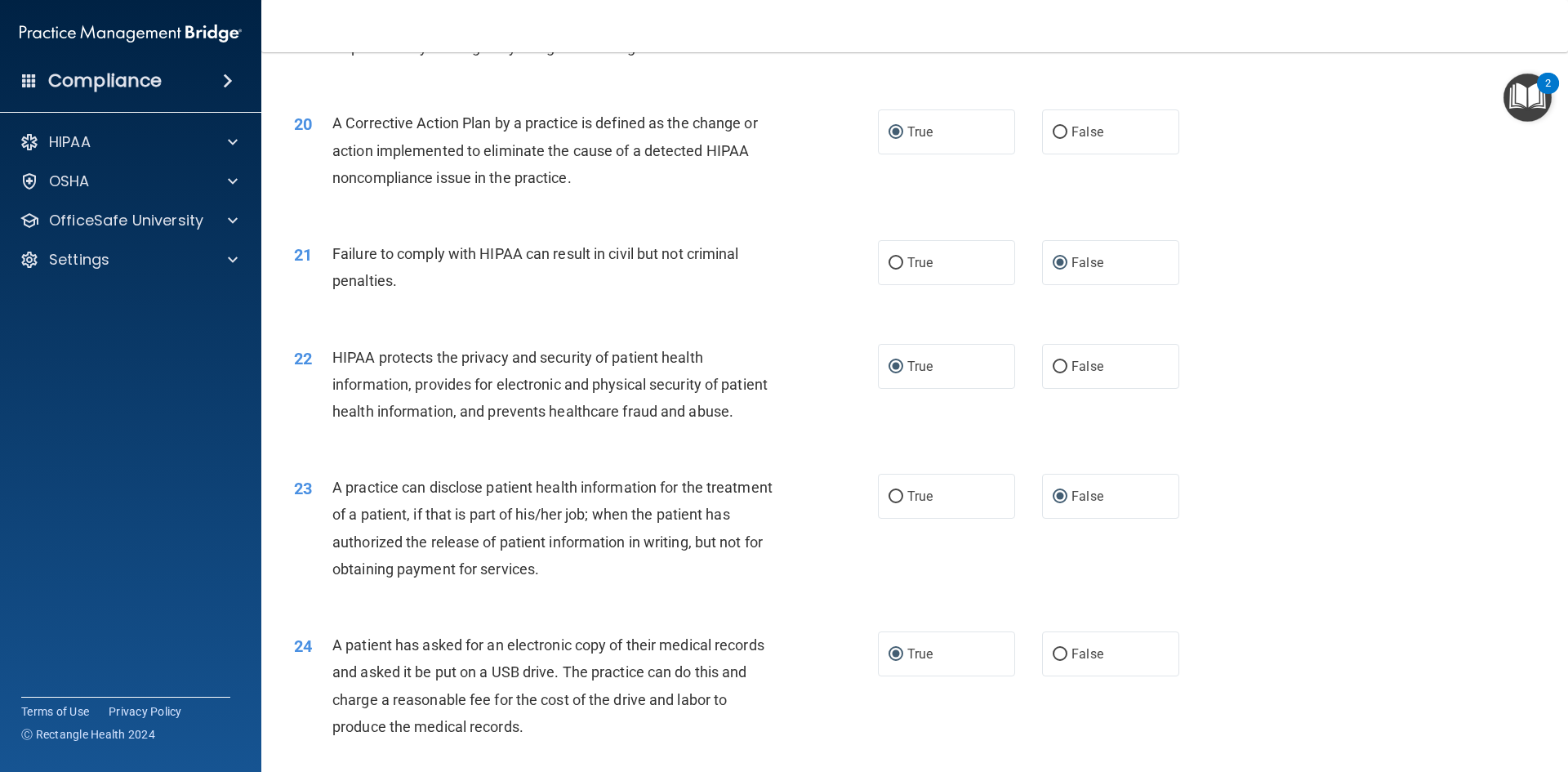
scroll to position [2197, 0]
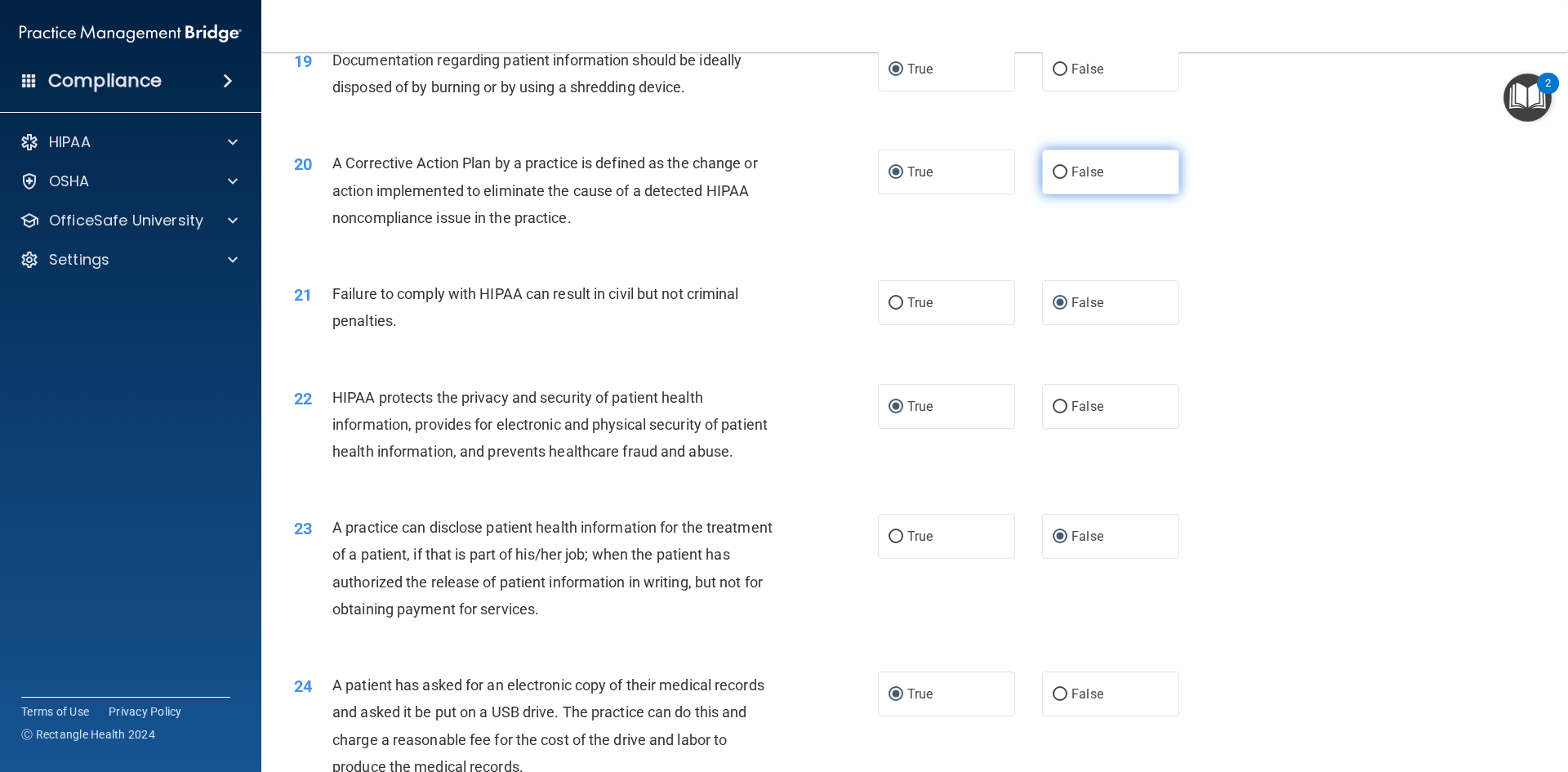
click at [1053, 179] on input "False" at bounding box center [1059, 173] width 14 height 12
radio input "true"
radio input "false"
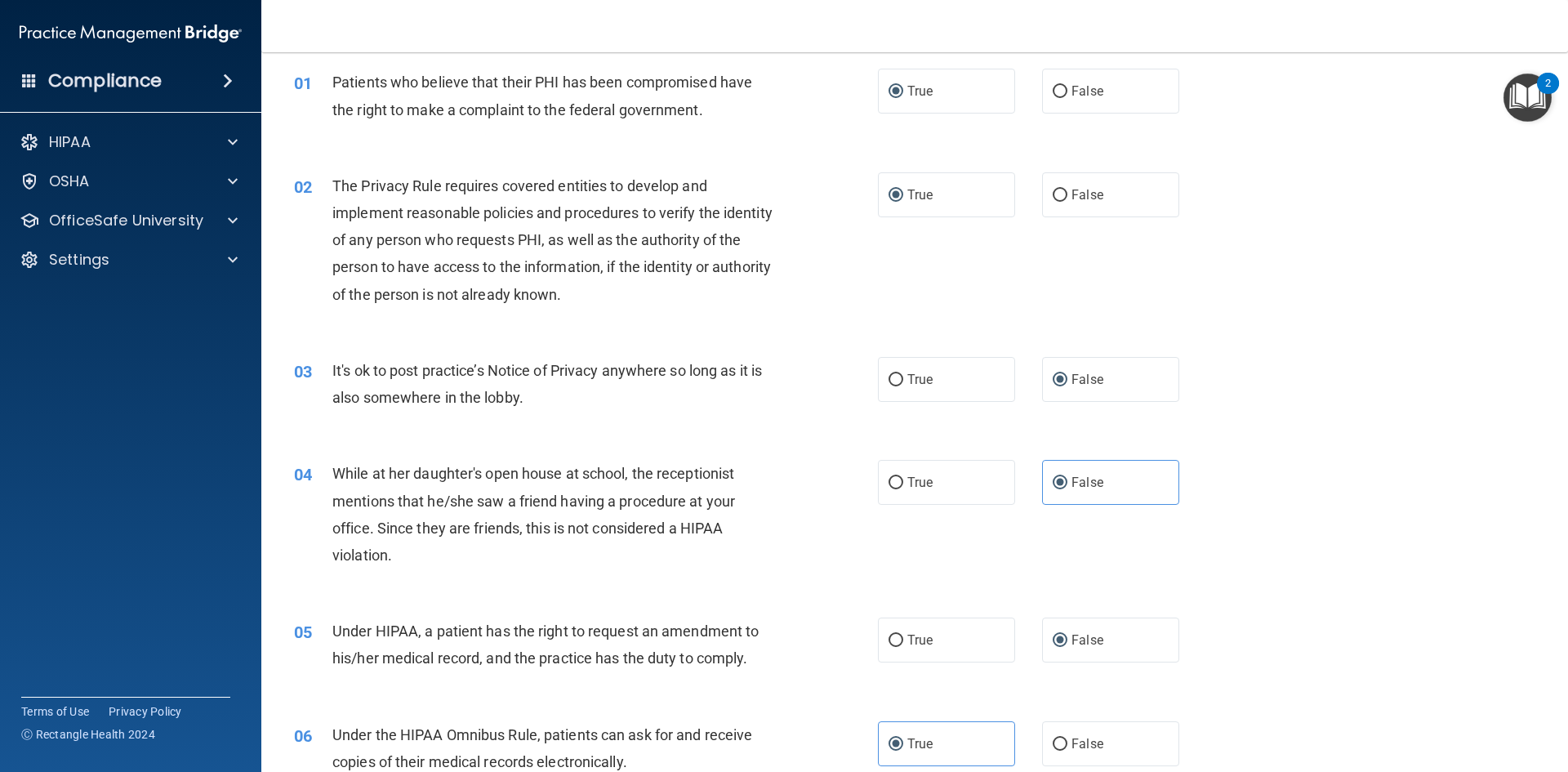
scroll to position [0, 0]
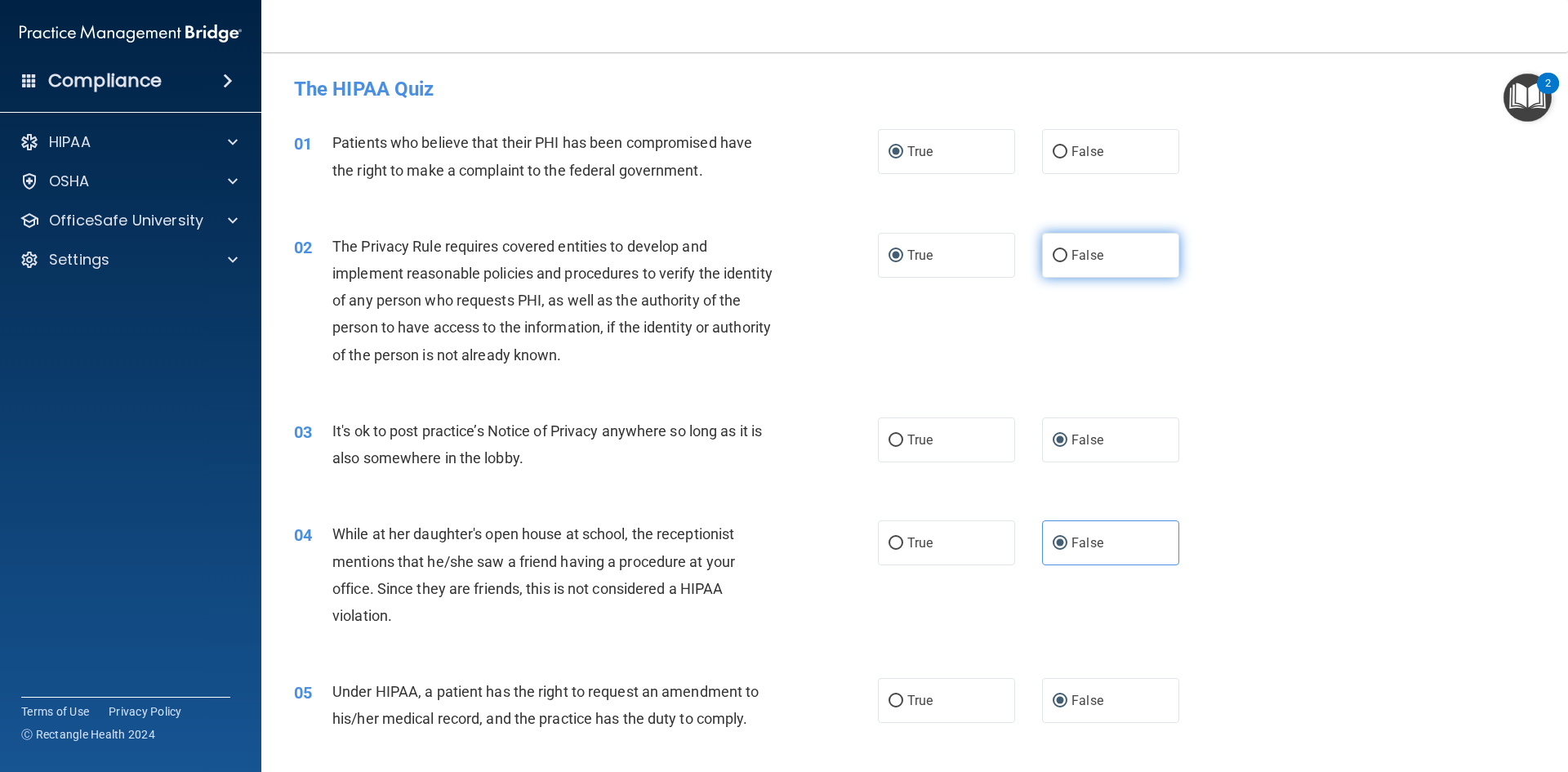
click at [1055, 256] on input "False" at bounding box center [1059, 255] width 14 height 12
radio input "true"
radio input "false"
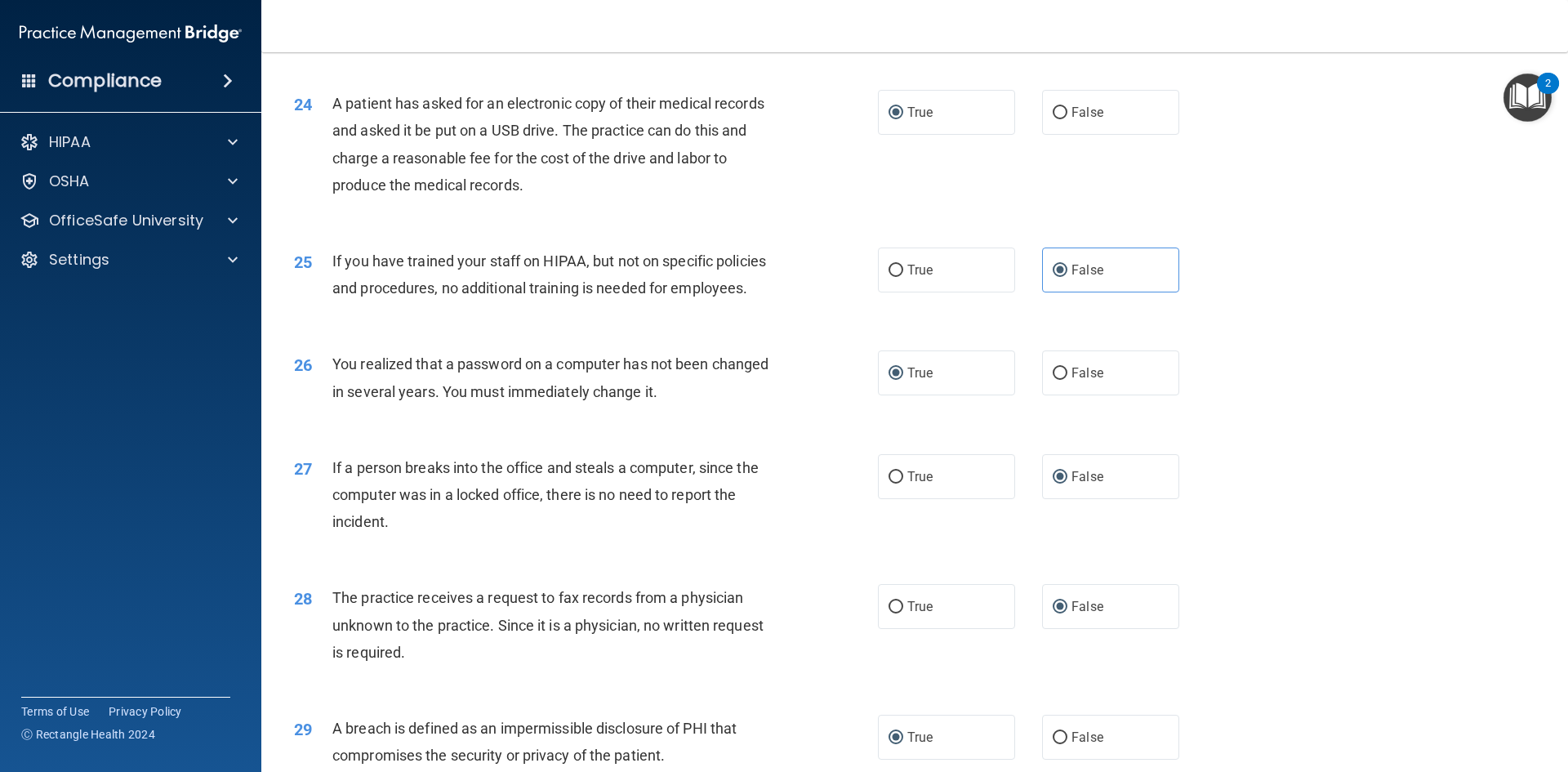
scroll to position [3096, 0]
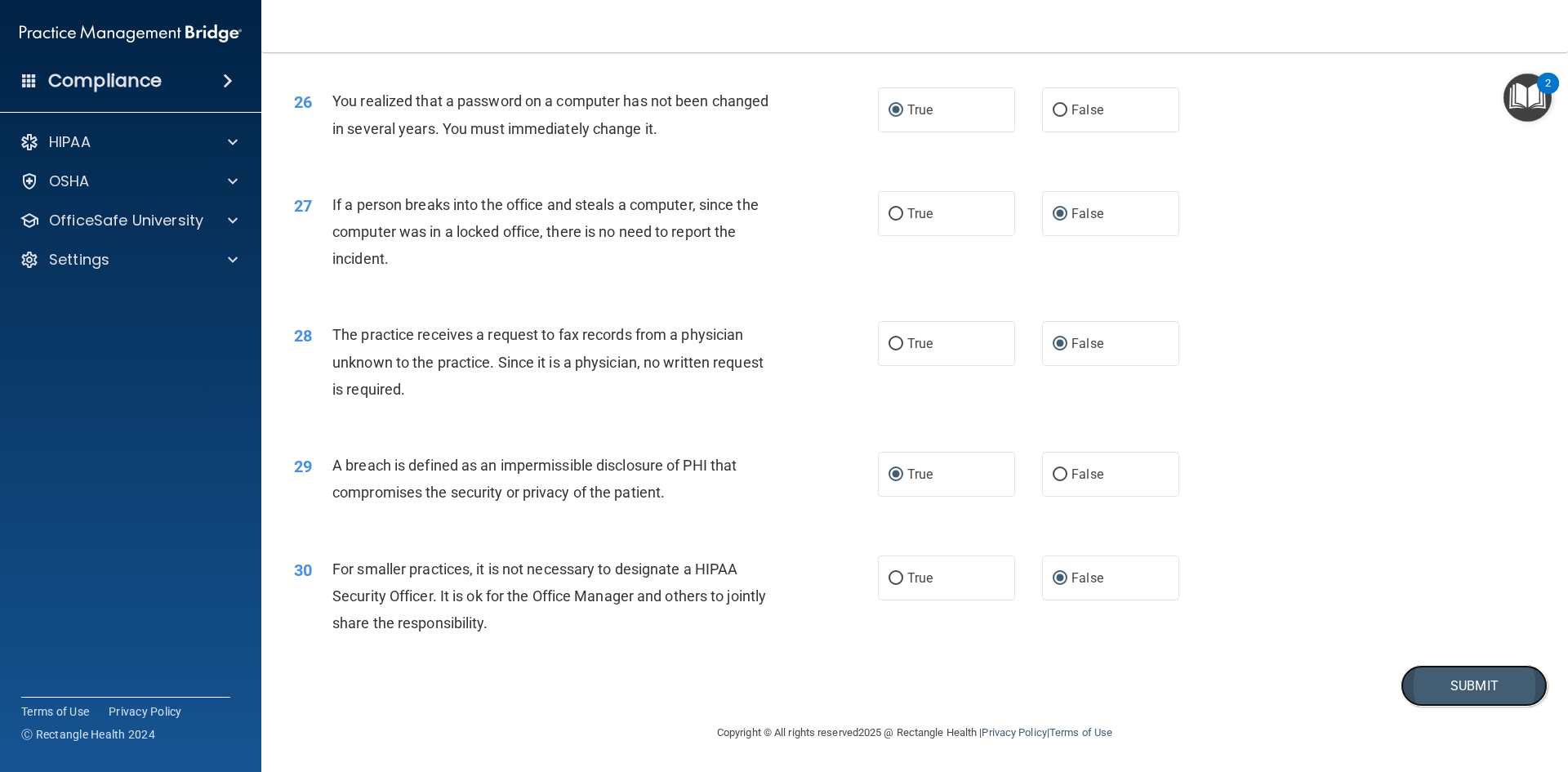
click at [1476, 699] on button "Submit" at bounding box center [1474, 686] width 147 height 41
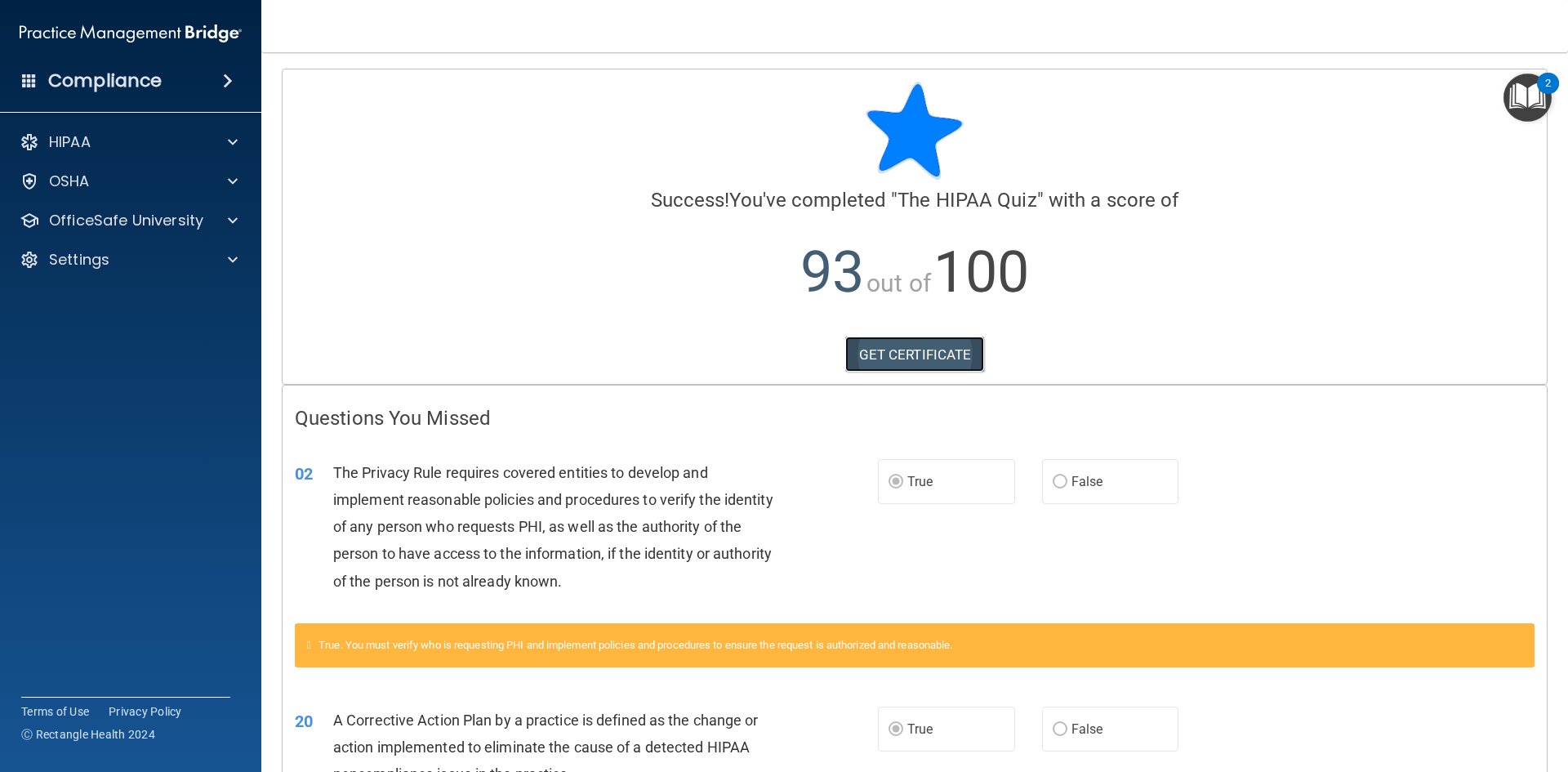
click at [874, 346] on link "GET CERTIFICATE" at bounding box center [915, 354] width 140 height 36
click at [93, 221] on p "OfficeSafe University" at bounding box center [126, 221] width 154 height 19
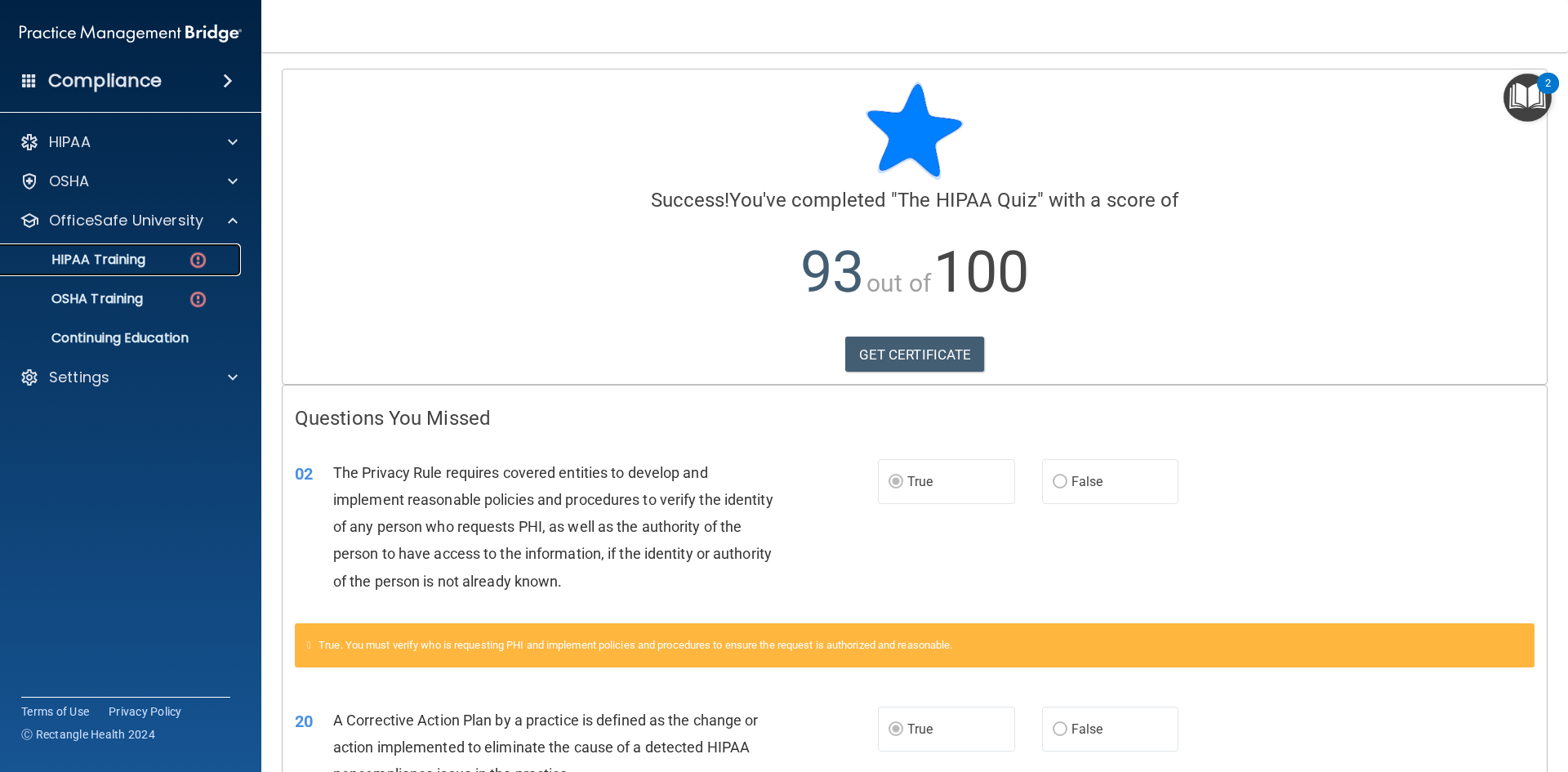
click at [90, 257] on p "HIPAA Training" at bounding box center [78, 259] width 134 height 16
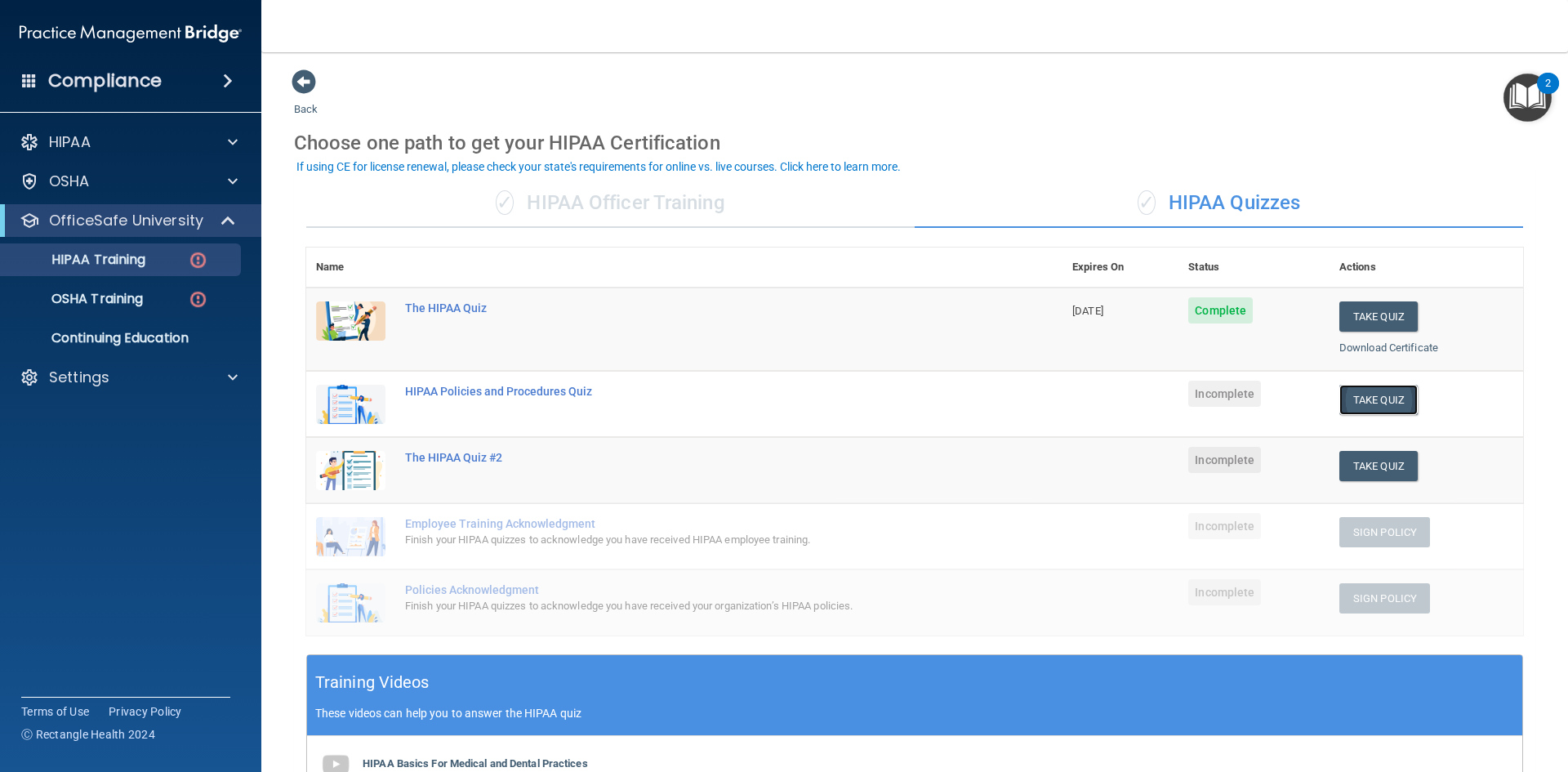
click at [1358, 405] on button "Take Quiz" at bounding box center [1379, 399] width 79 height 30
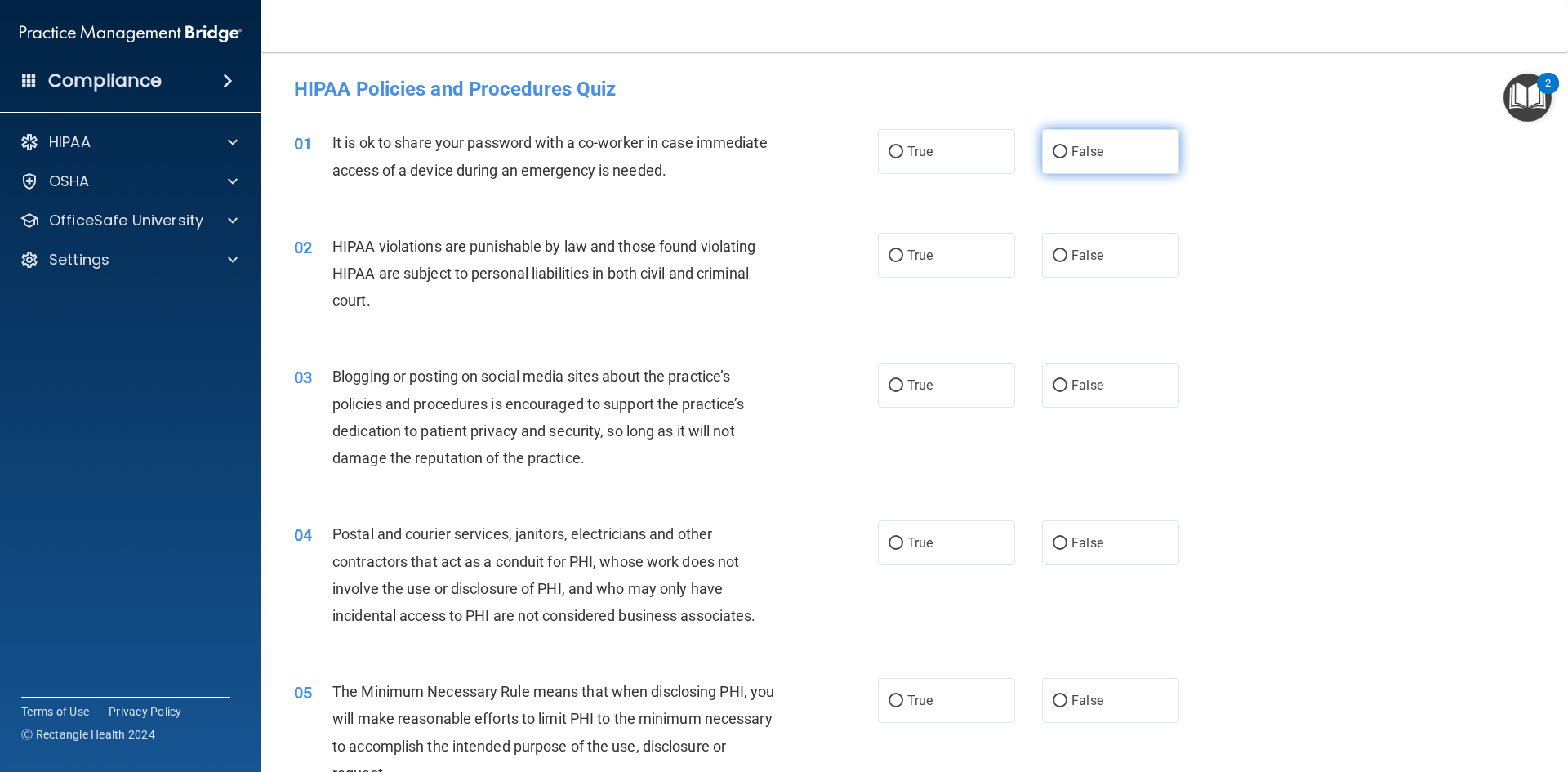
click at [1057, 151] on input "False" at bounding box center [1059, 152] width 14 height 12
radio input "true"
click at [889, 252] on input "True" at bounding box center [895, 255] width 14 height 12
radio input "true"
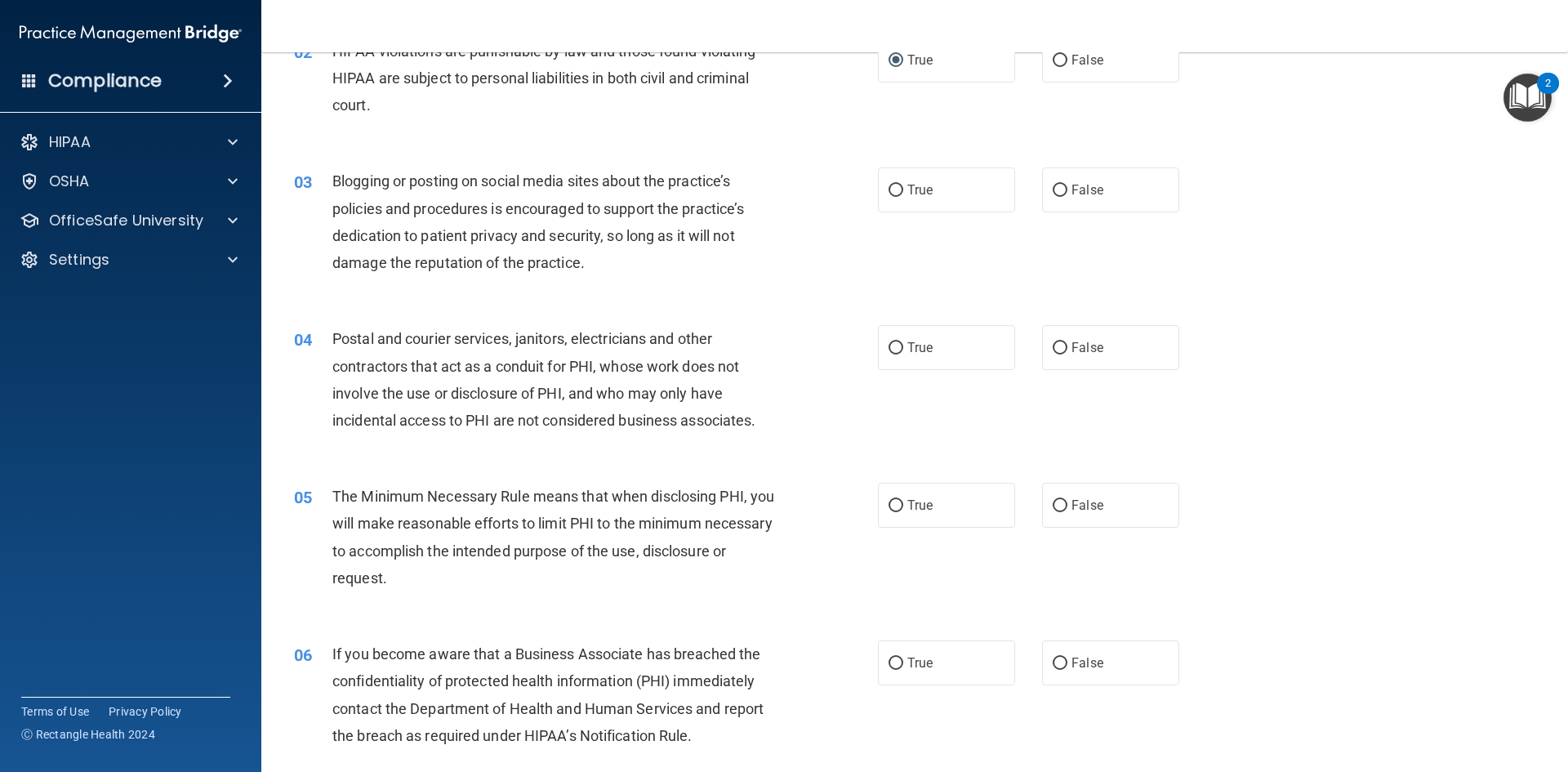
scroll to position [245, 0]
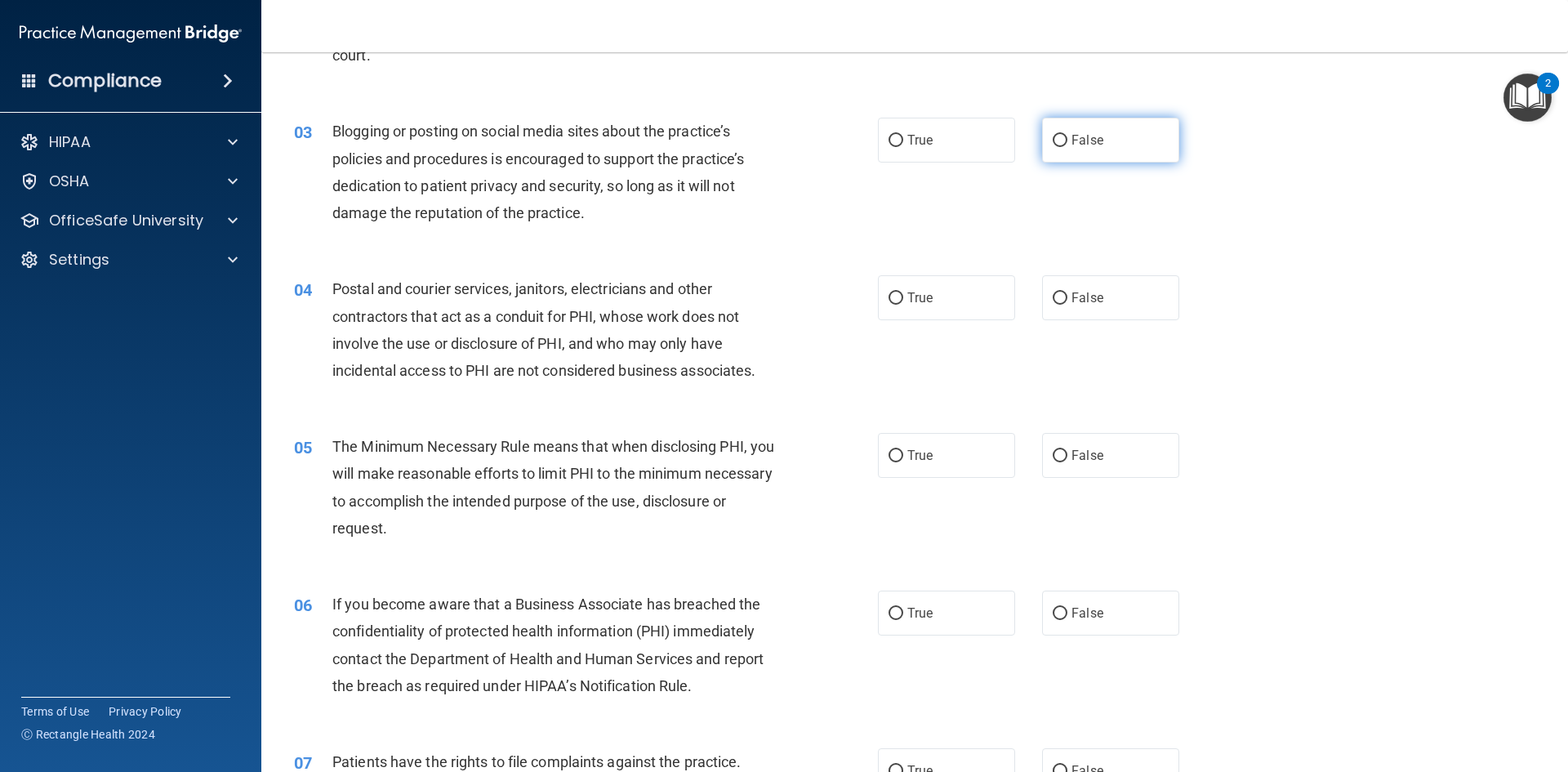
click at [1053, 146] on input "False" at bounding box center [1059, 140] width 14 height 12
radio input "true"
click at [1074, 302] on span "False" at bounding box center [1087, 298] width 32 height 15
click at [1068, 302] on input "False" at bounding box center [1059, 299] width 14 height 12
radio input "true"
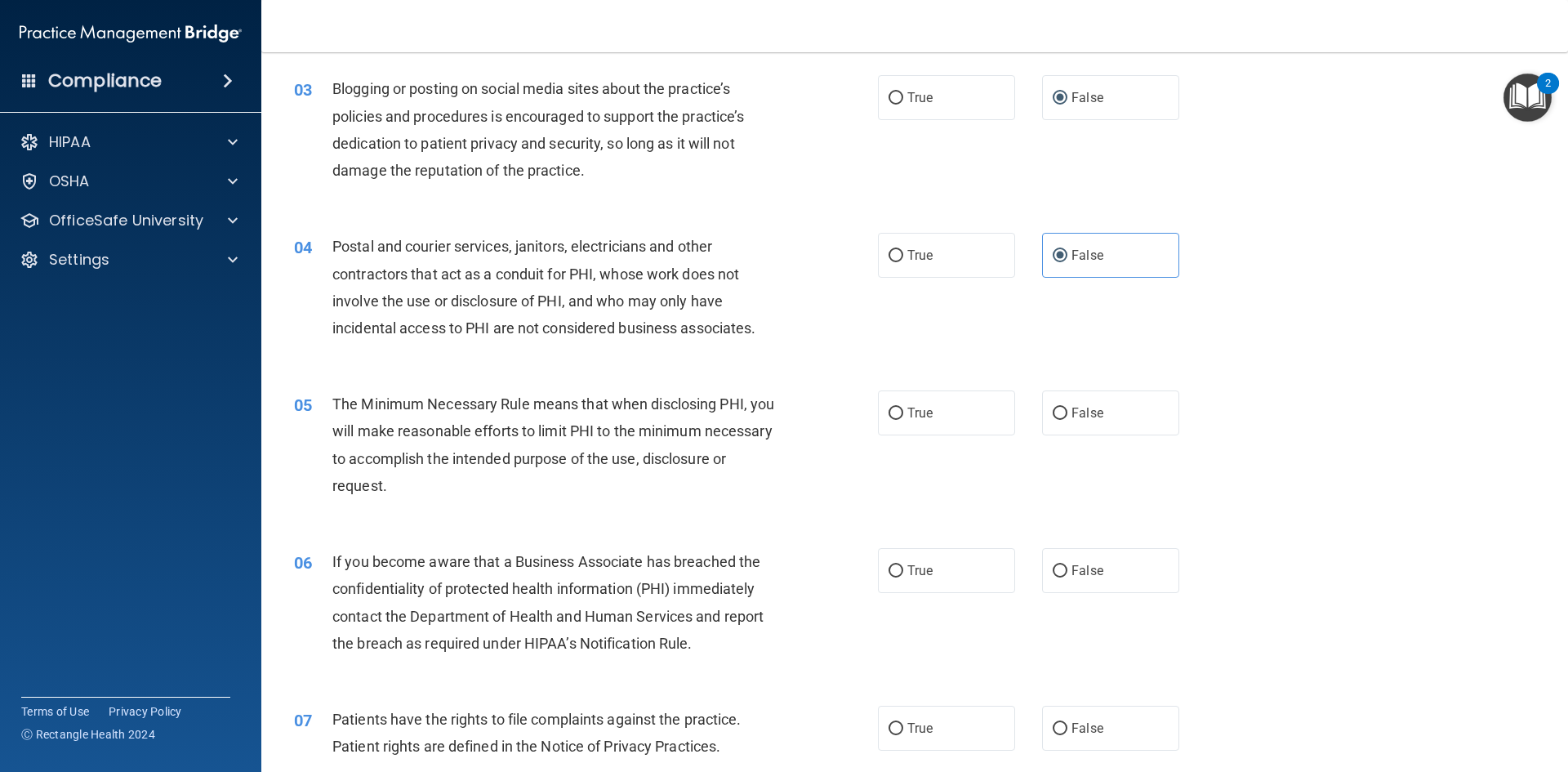
scroll to position [326, 0]
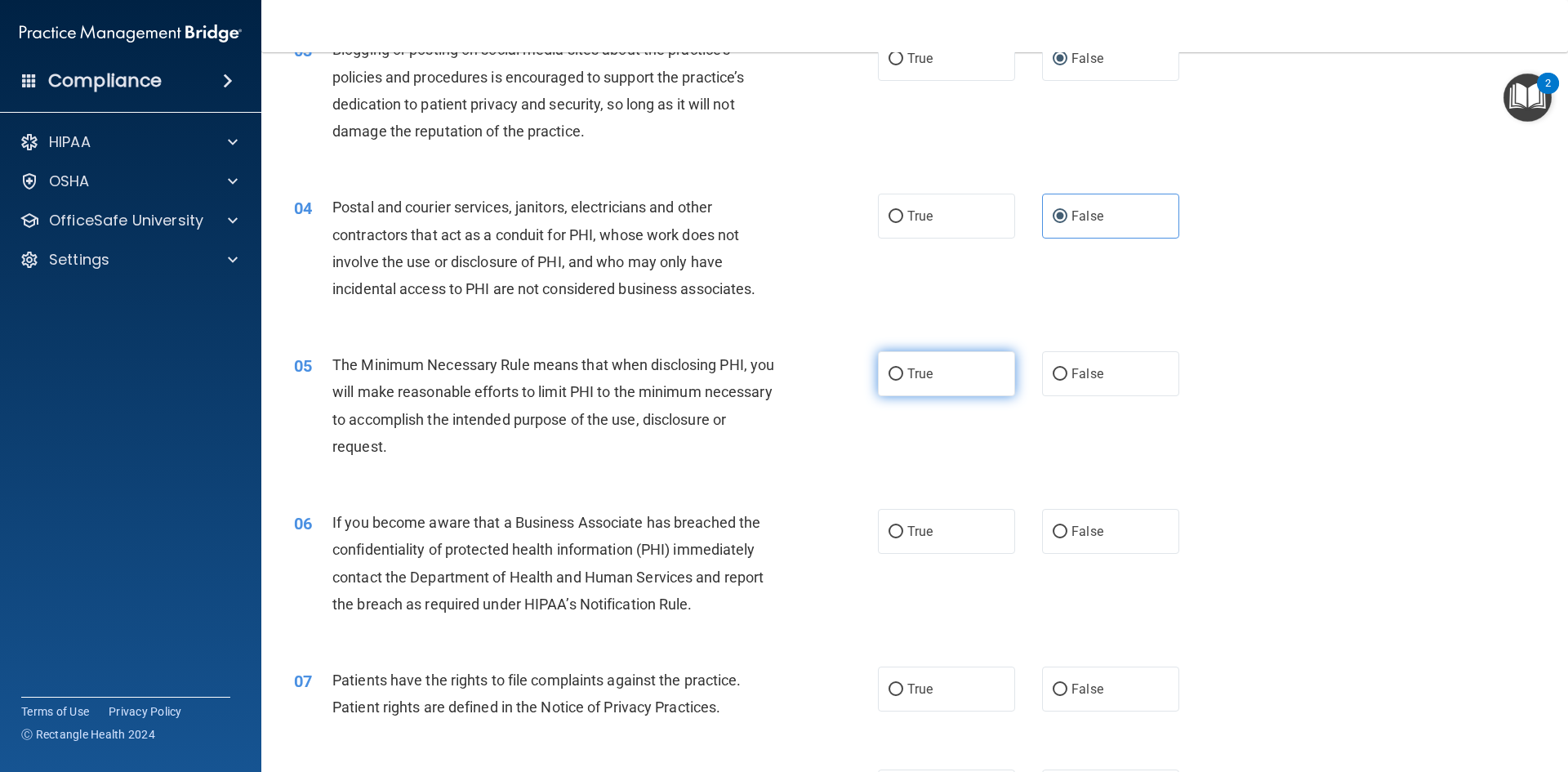
click at [889, 370] on input "True" at bounding box center [895, 374] width 14 height 12
radio input "true"
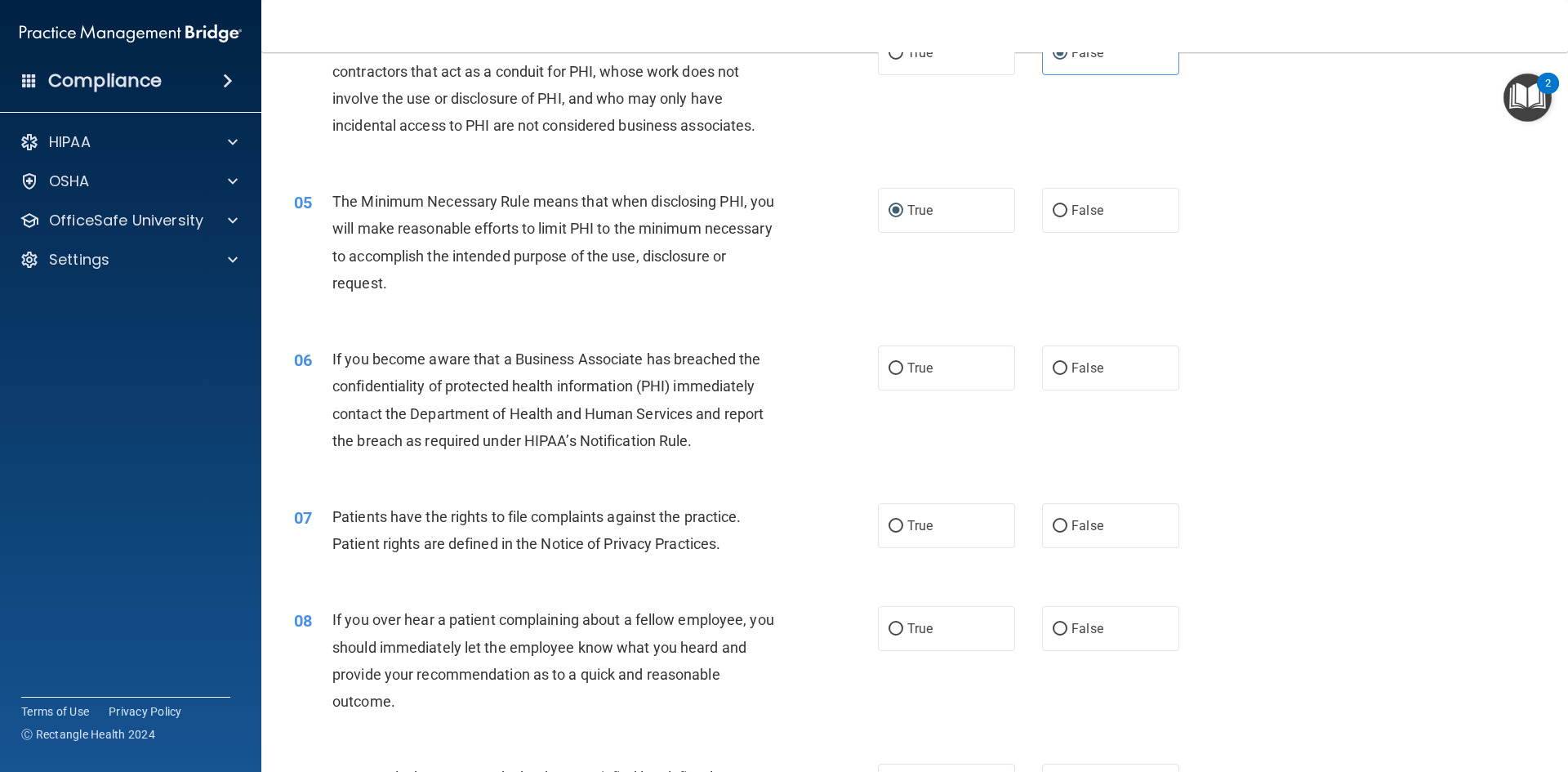
scroll to position [572, 0]
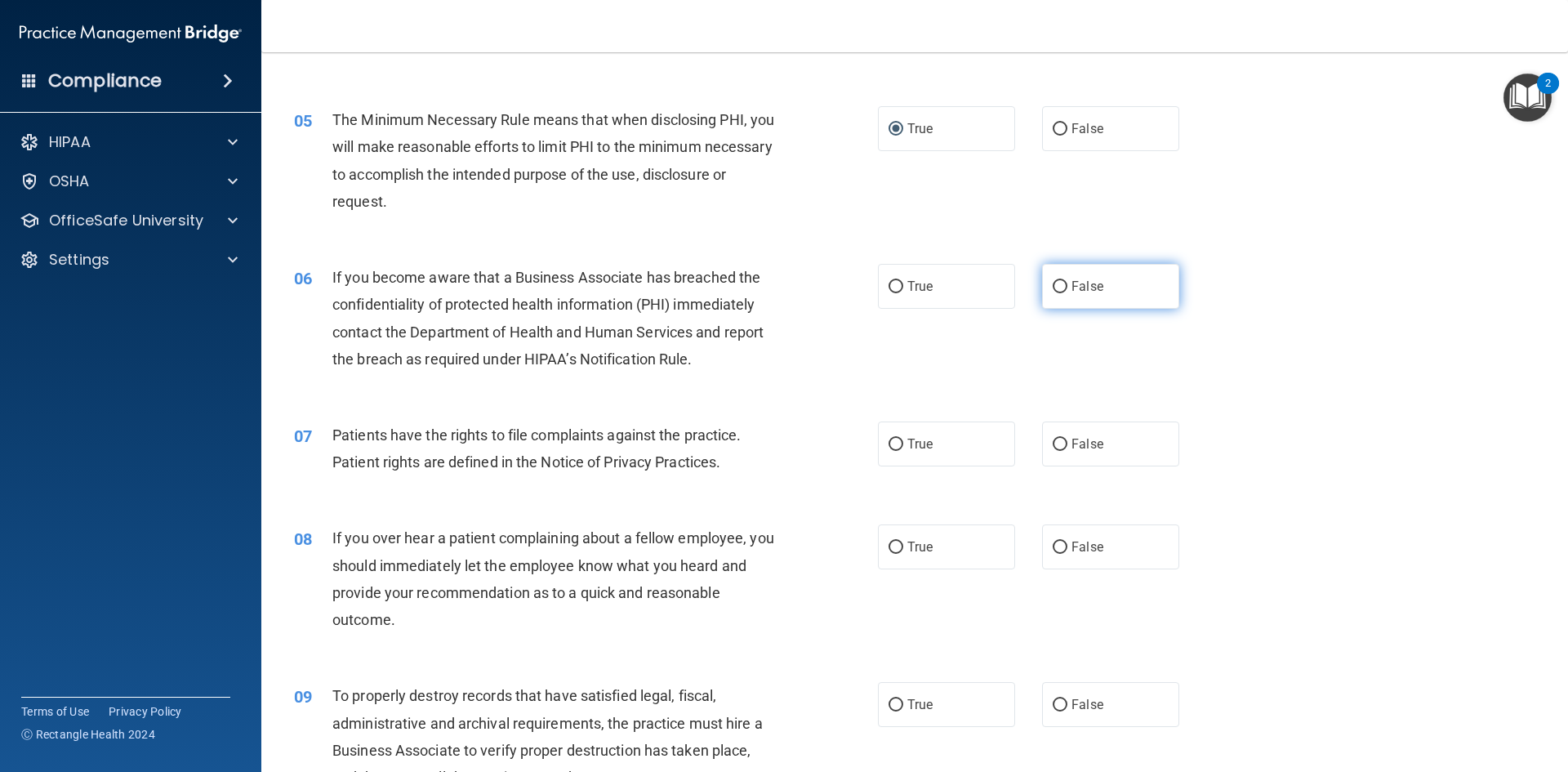
click at [1053, 286] on input "False" at bounding box center [1059, 287] width 14 height 12
radio input "true"
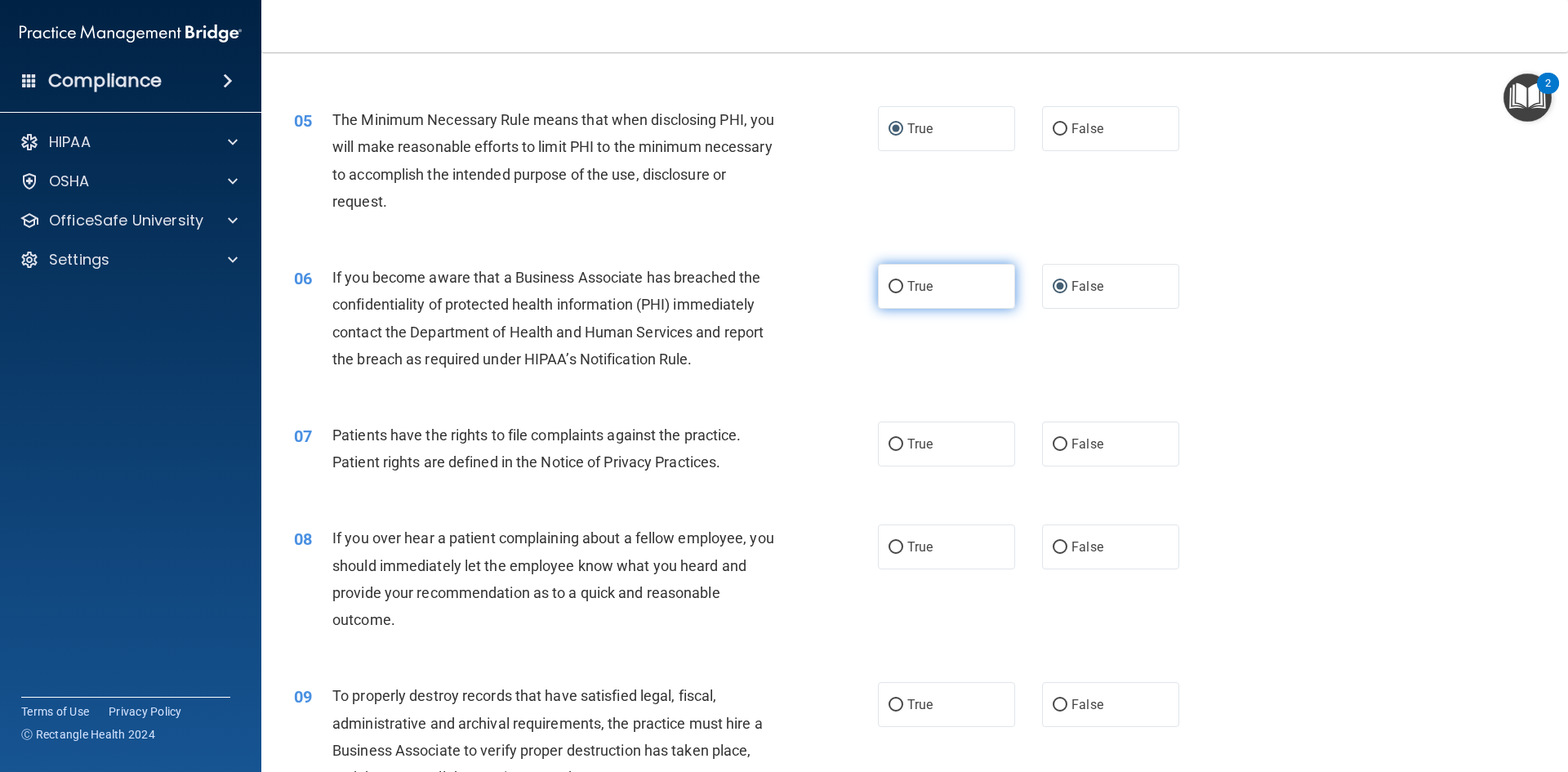
click at [892, 287] on input "True" at bounding box center [895, 287] width 14 height 12
radio input "true"
radio input "false"
click at [892, 287] on input "True" at bounding box center [895, 287] width 14 height 12
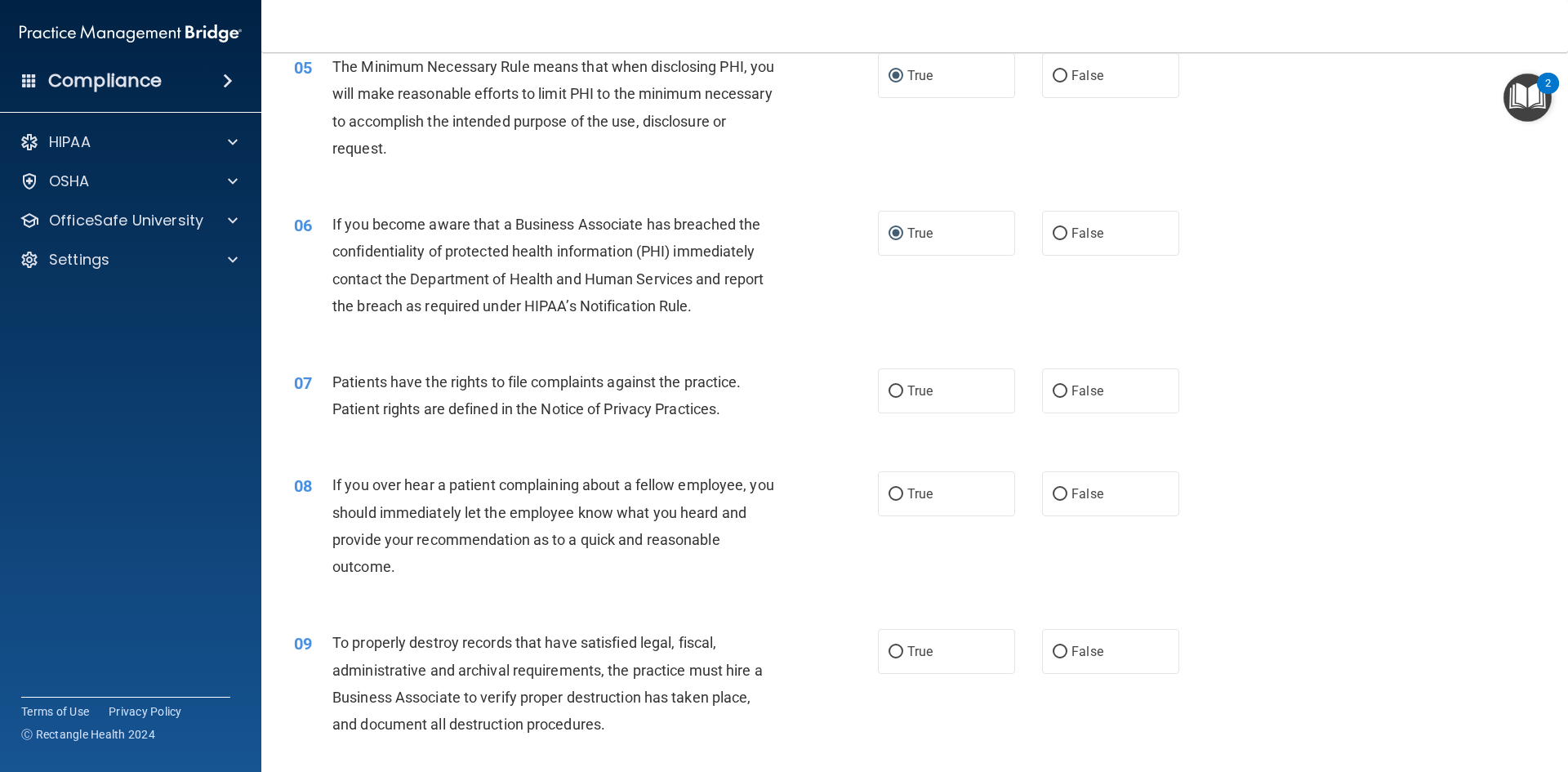
scroll to position [654, 0]
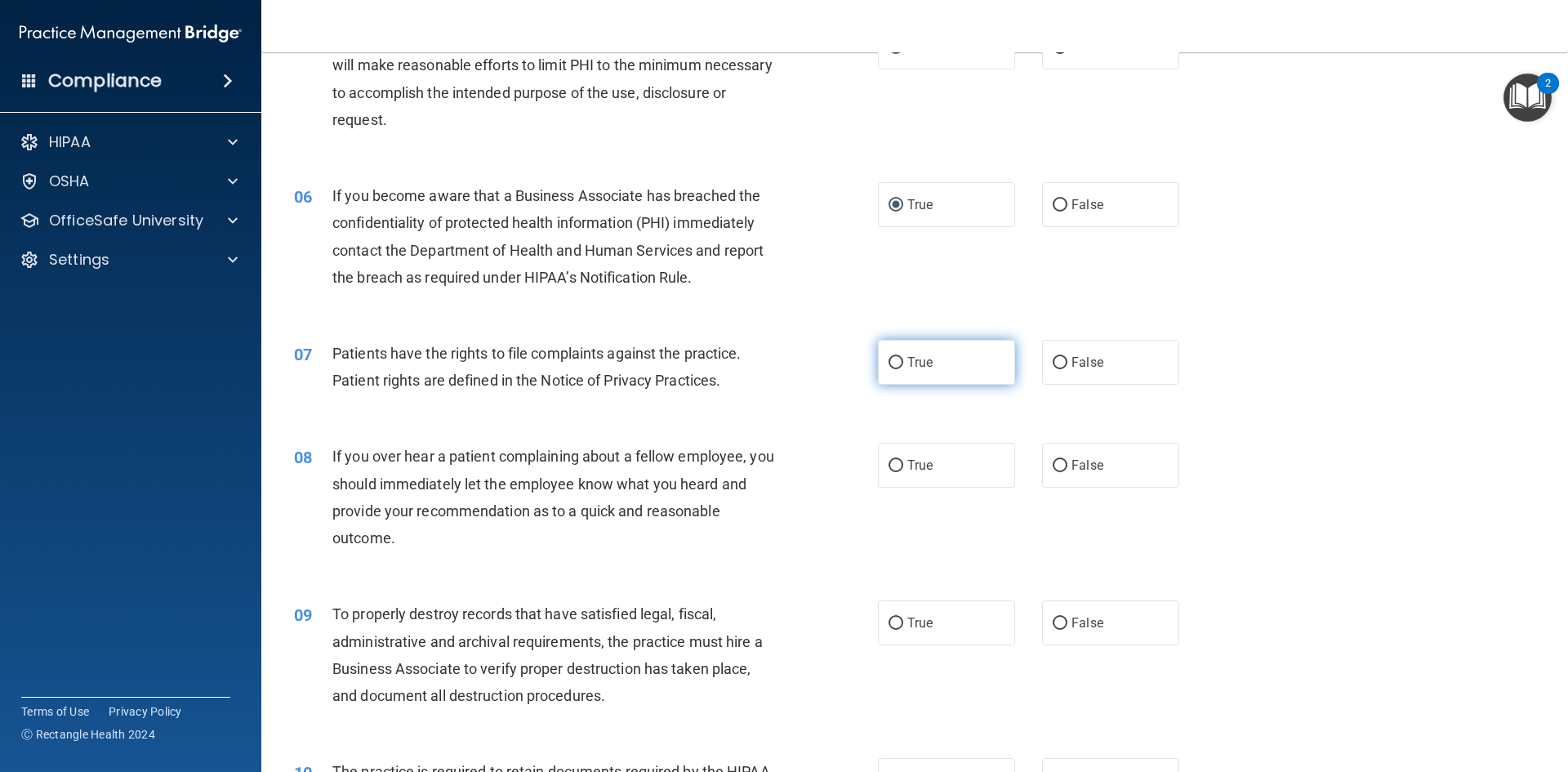
click at [894, 364] on input "True" at bounding box center [895, 363] width 14 height 12
radio input "true"
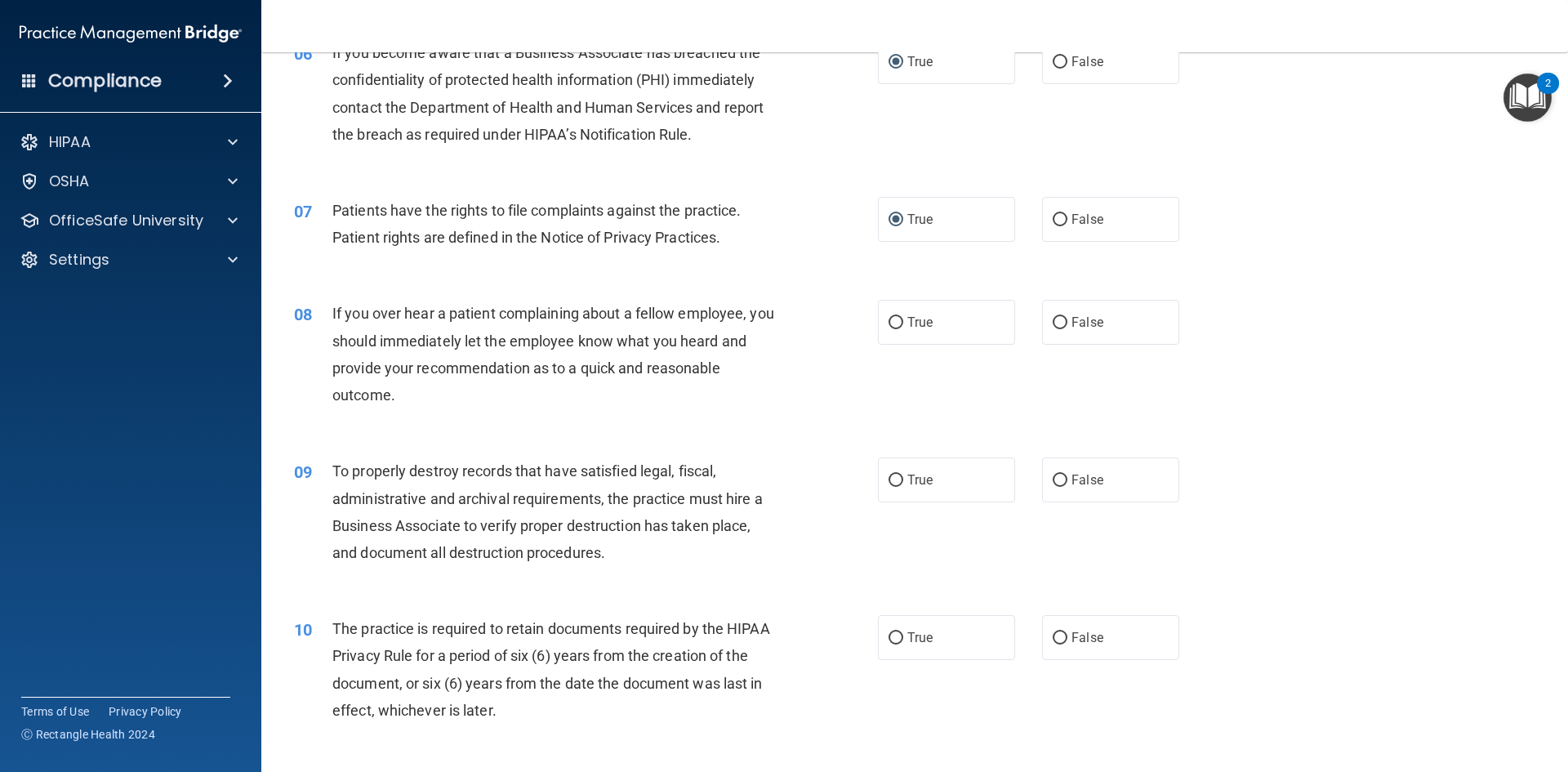
scroll to position [817, 0]
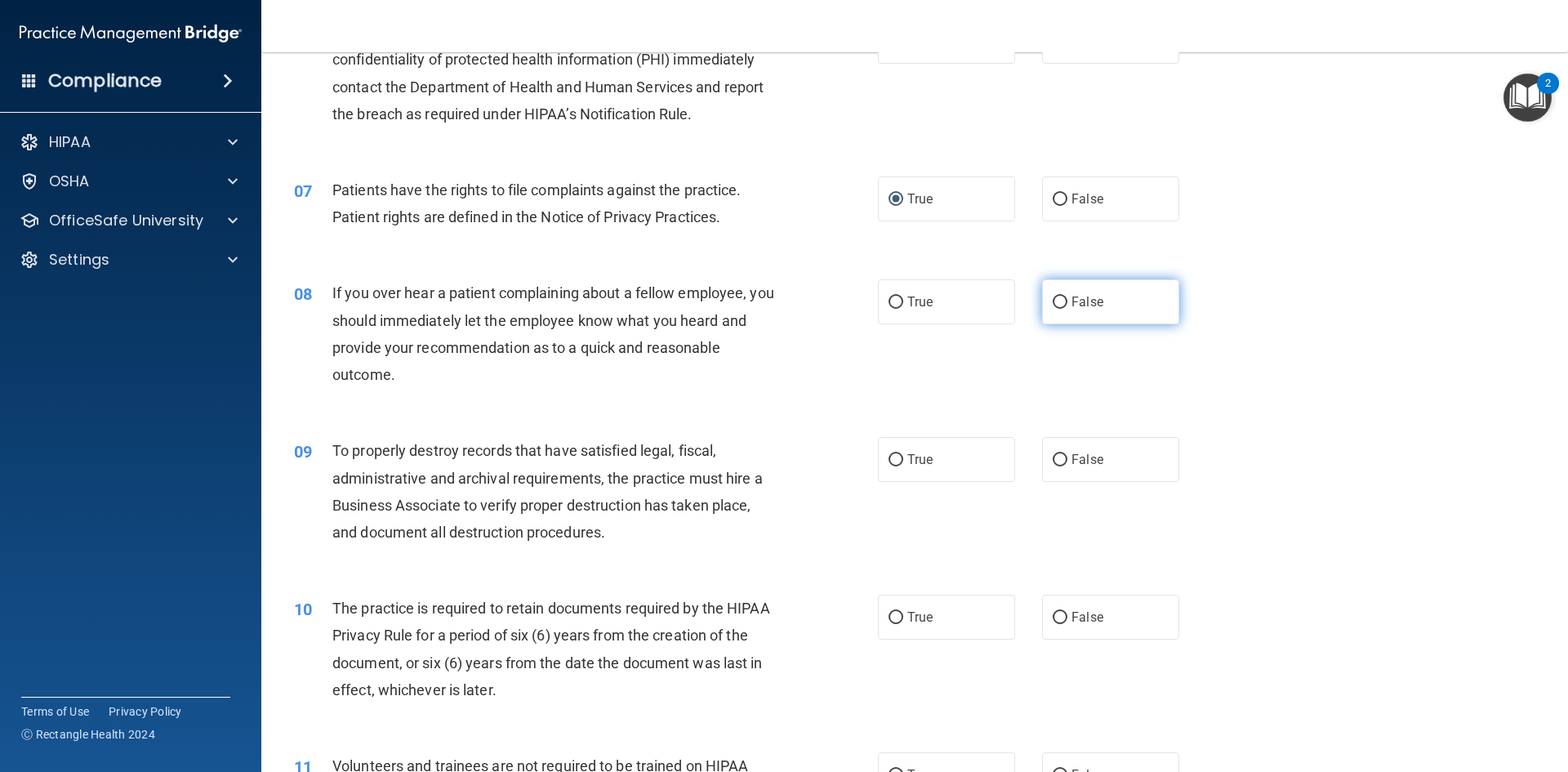
click at [1053, 304] on input "False" at bounding box center [1059, 302] width 14 height 12
radio input "true"
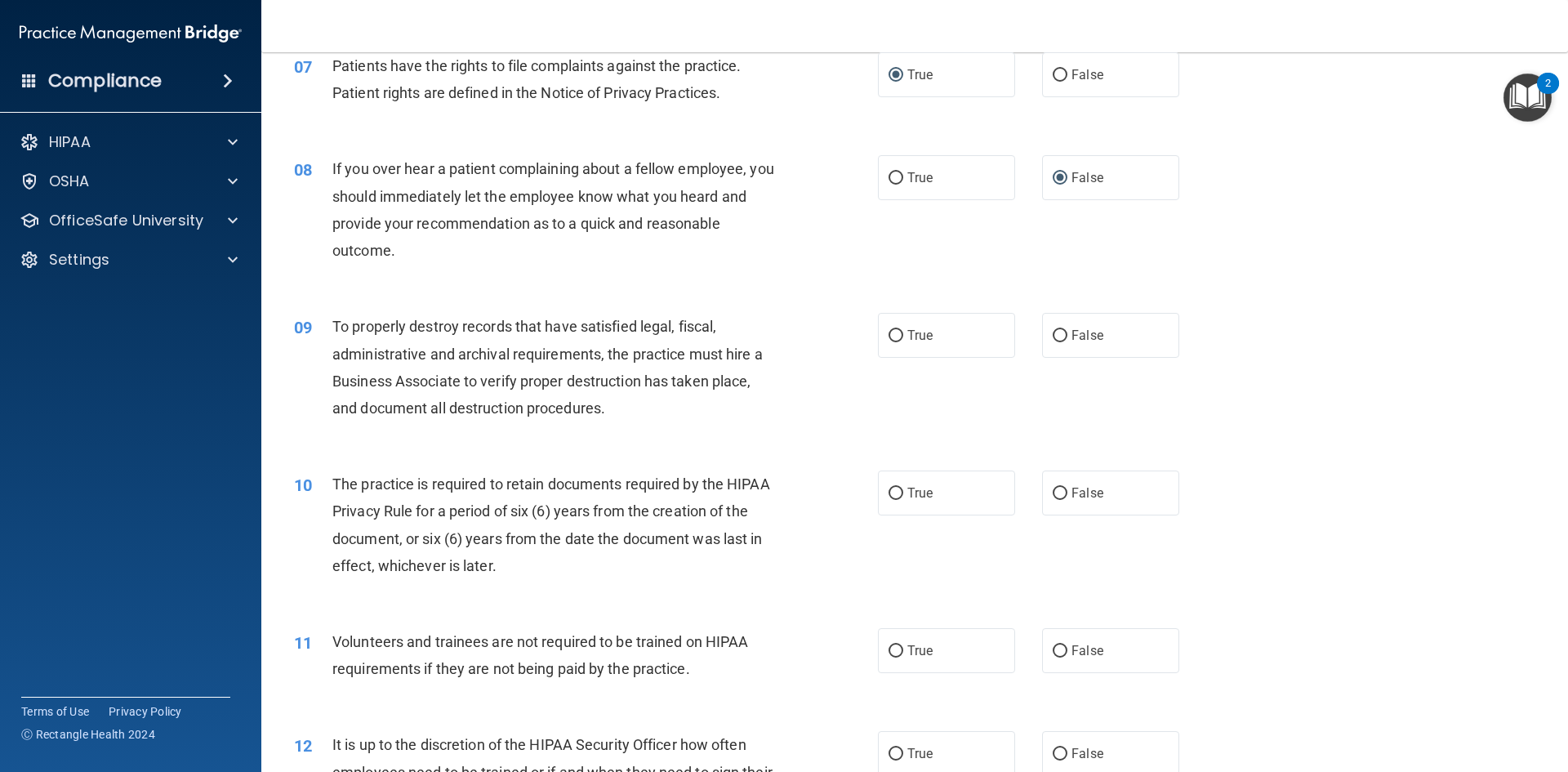
scroll to position [980, 0]
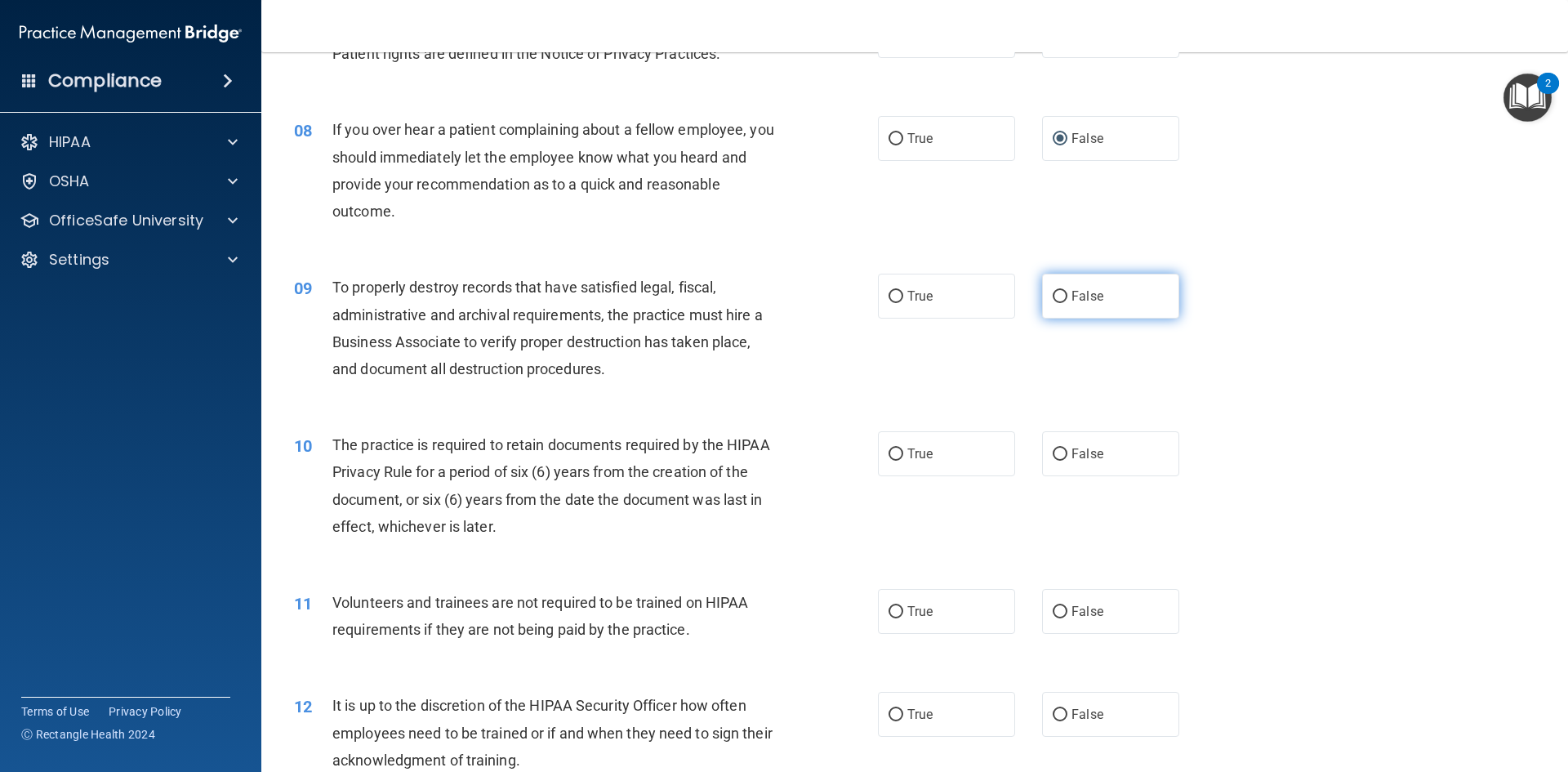
click at [1054, 297] on input "False" at bounding box center [1059, 297] width 14 height 12
radio input "true"
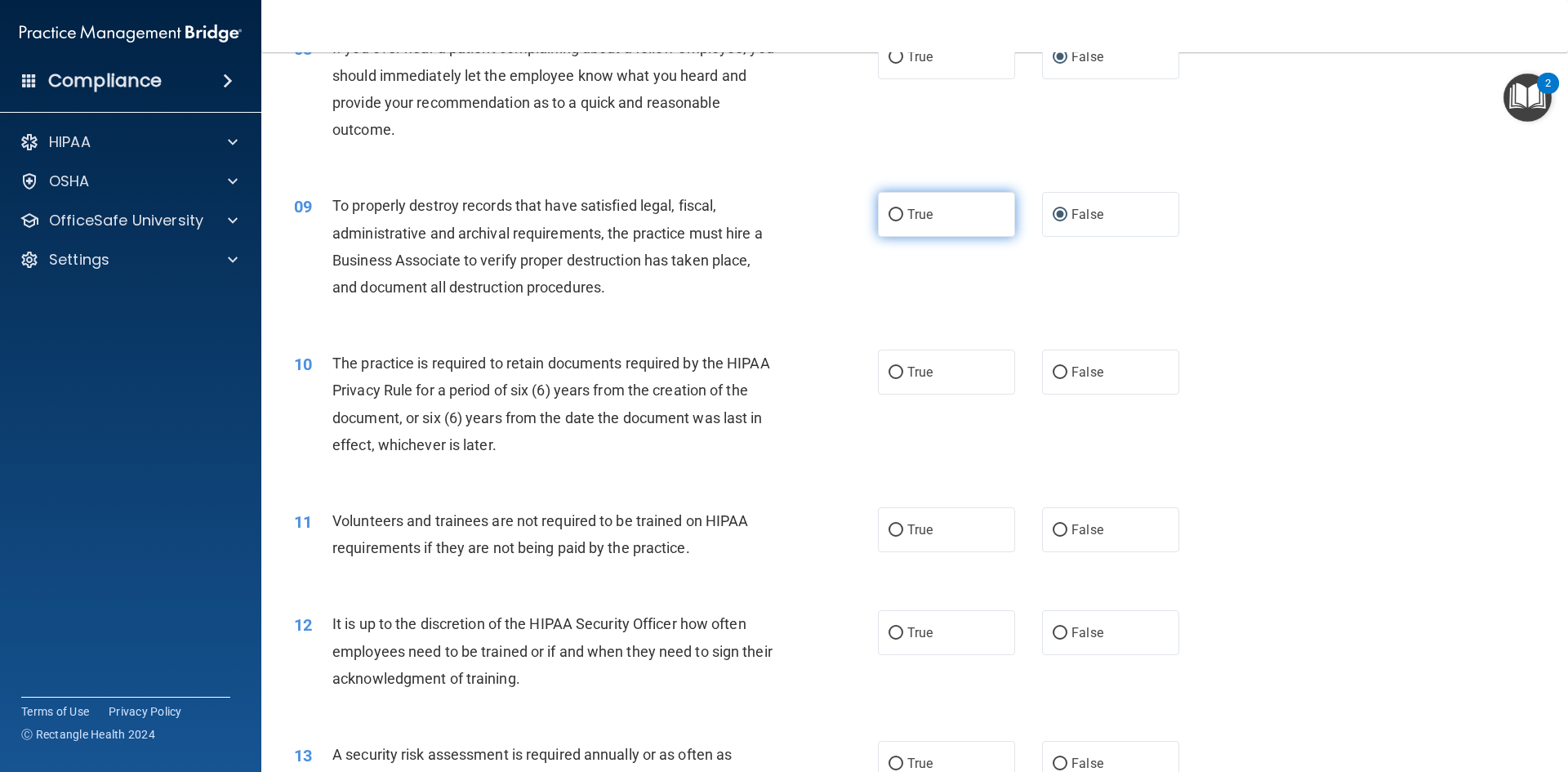
click at [892, 211] on input "True" at bounding box center [895, 215] width 14 height 12
radio input "true"
radio input "false"
click at [889, 371] on input "True" at bounding box center [895, 373] width 14 height 12
radio input "true"
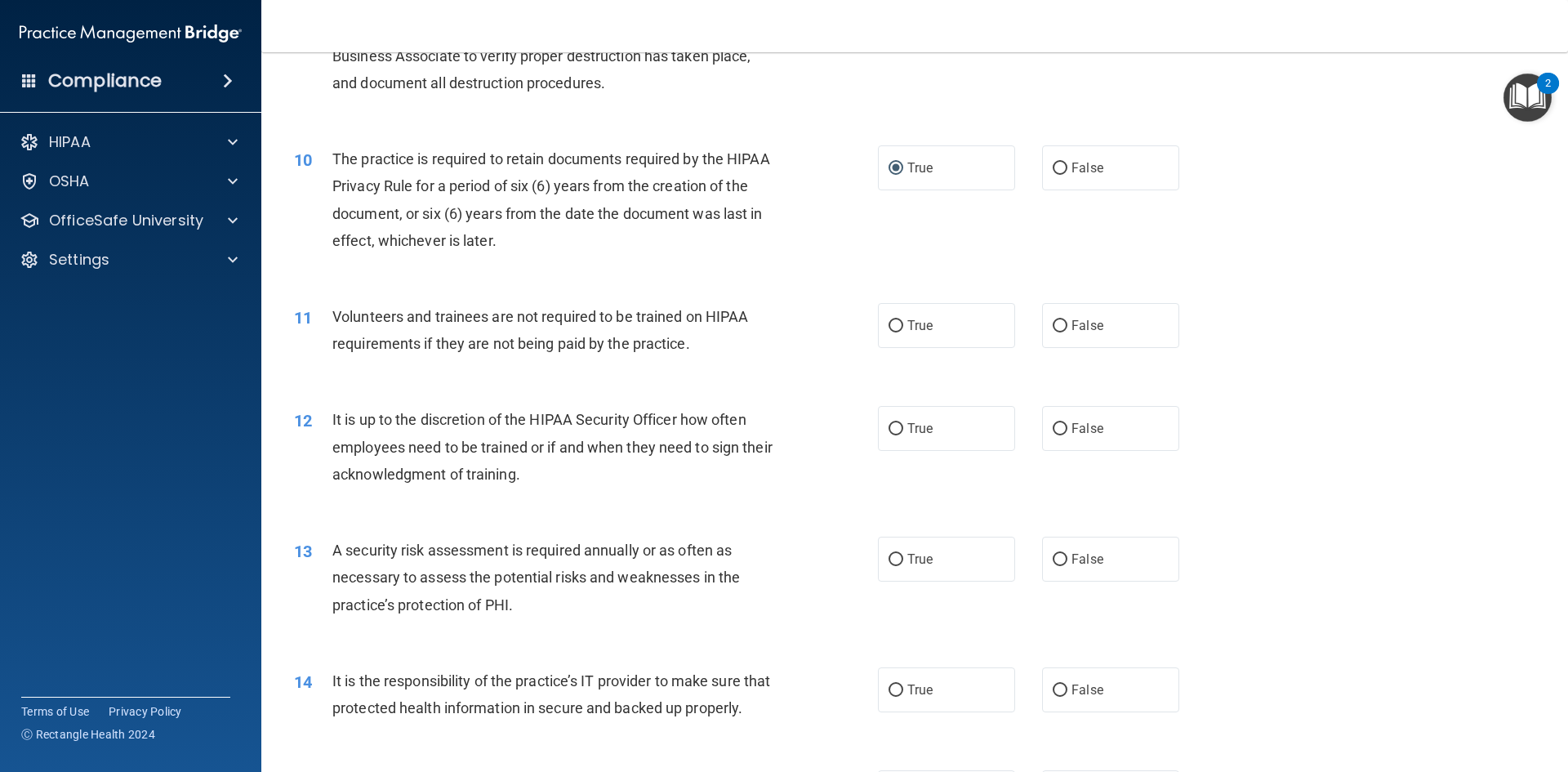
scroll to position [1308, 0]
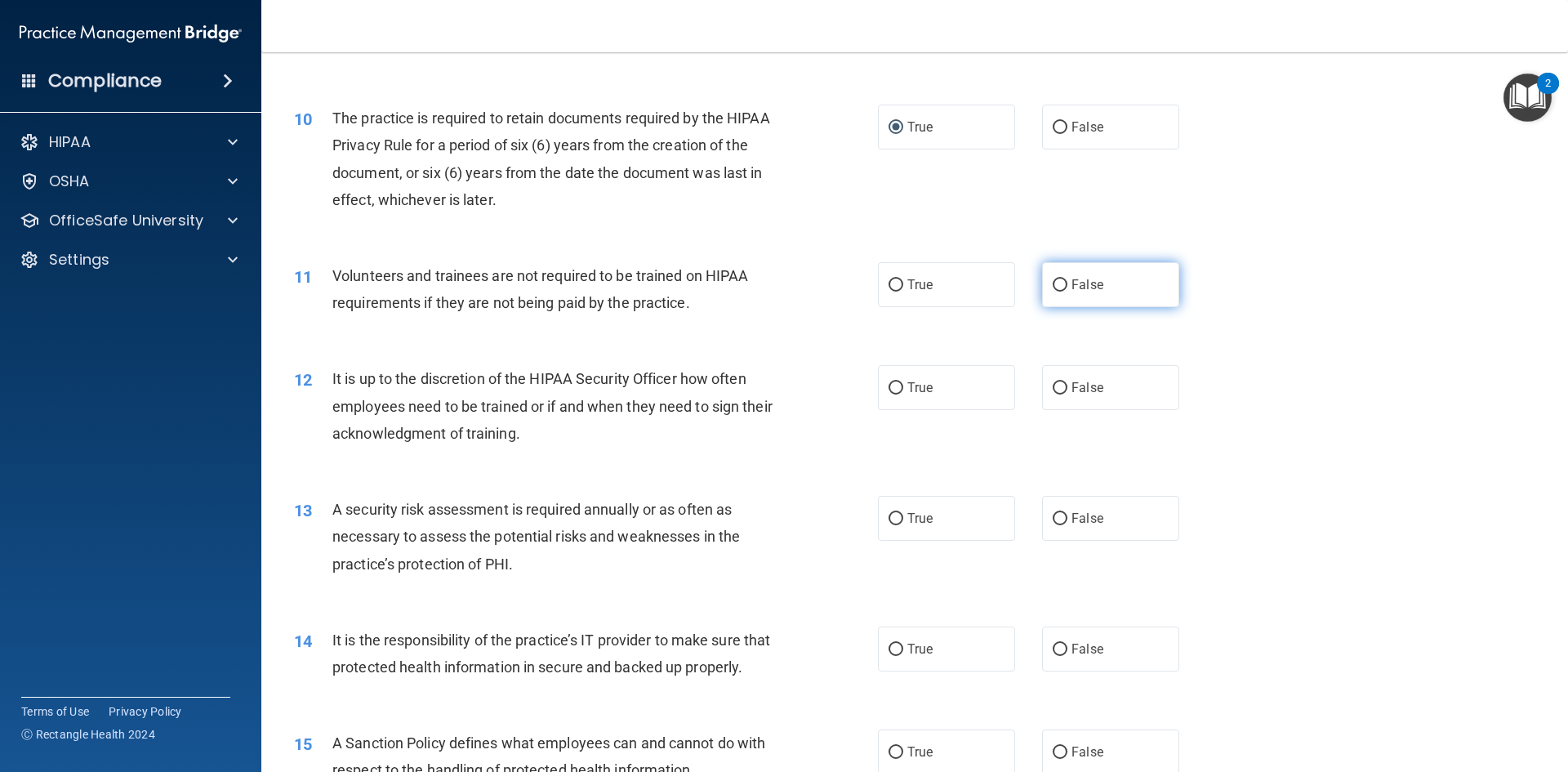
click at [1053, 283] on input "False" at bounding box center [1059, 285] width 14 height 12
radio input "true"
click at [1053, 388] on input "False" at bounding box center [1059, 388] width 14 height 12
radio input "true"
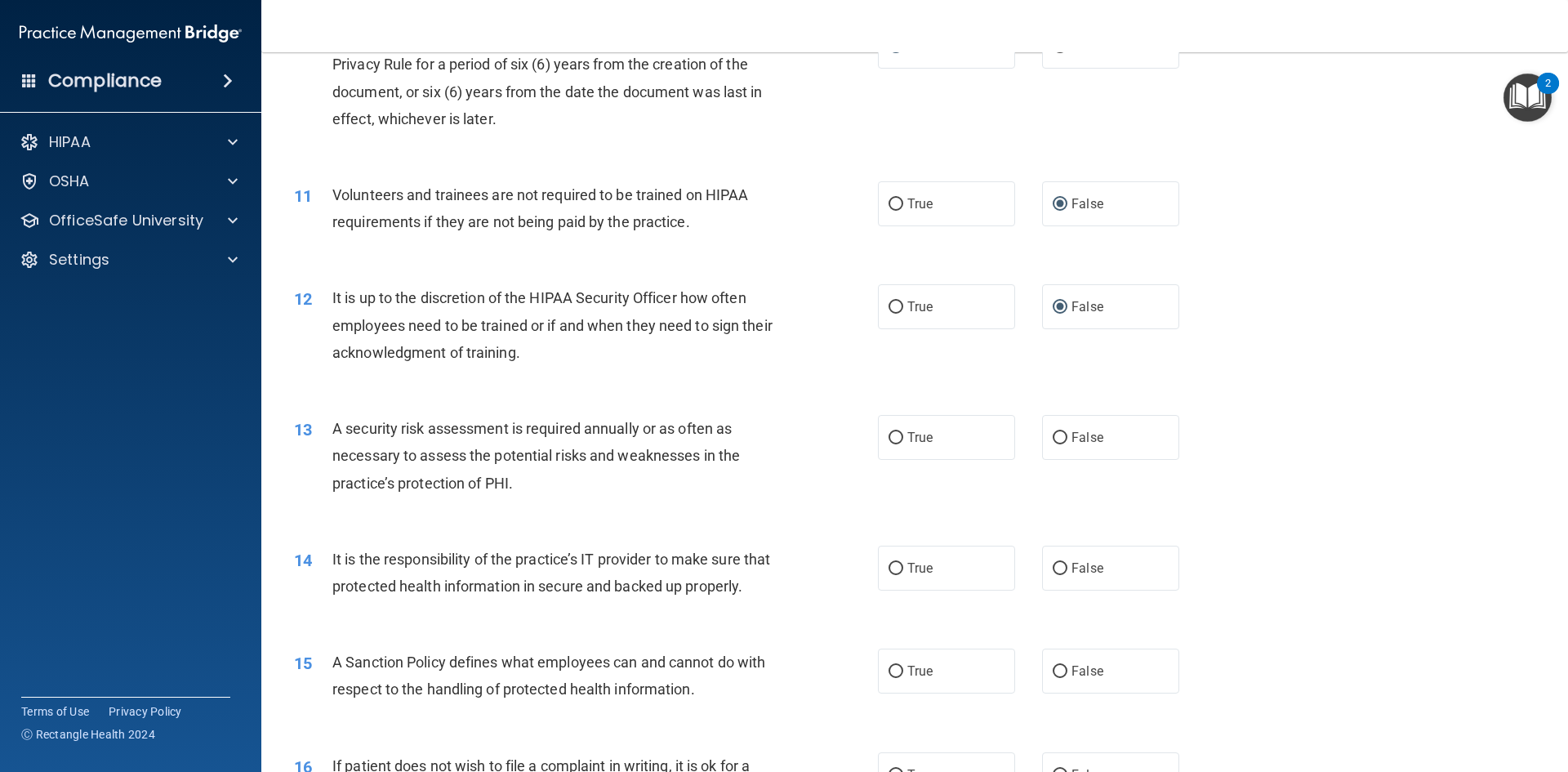
scroll to position [1389, 0]
click at [891, 439] on input "True" at bounding box center [895, 437] width 14 height 12
radio input "true"
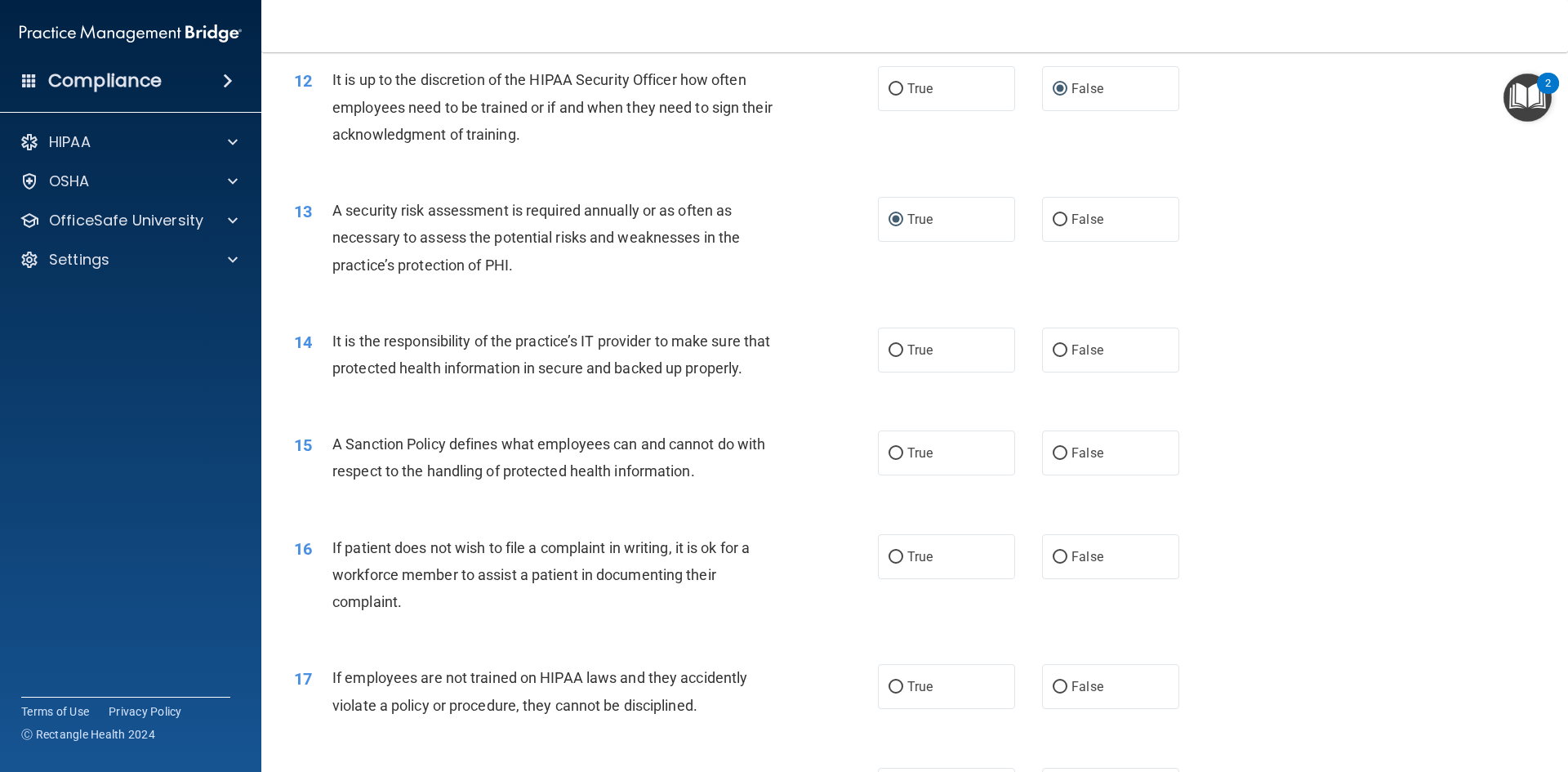
scroll to position [1634, 0]
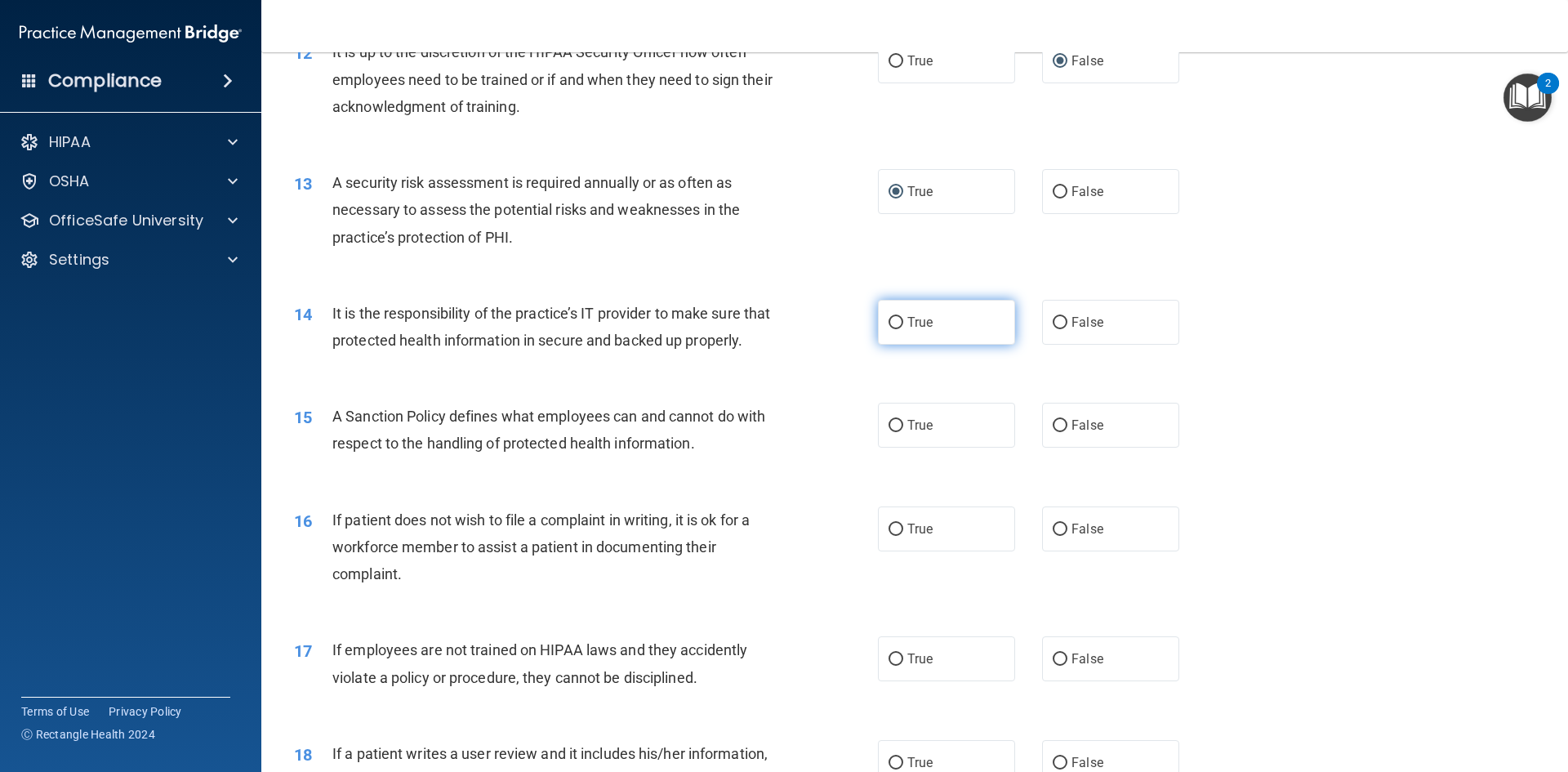
click at [893, 319] on input "True" at bounding box center [895, 323] width 14 height 12
radio input "true"
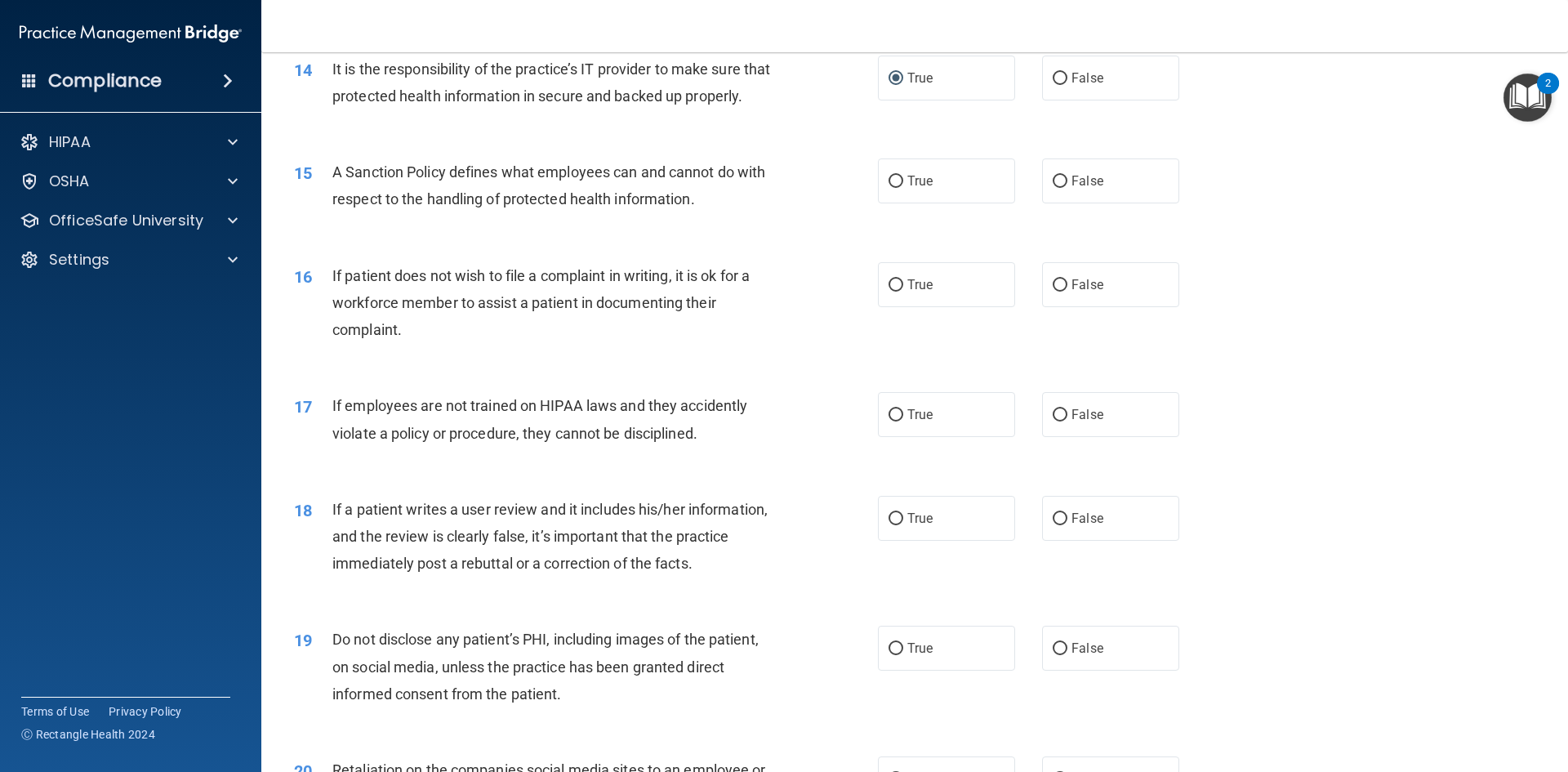
scroll to position [1880, 0]
click at [1053, 187] on input "False" at bounding box center [1059, 181] width 14 height 12
radio input "true"
click at [891, 291] on input "True" at bounding box center [895, 284] width 14 height 12
radio input "true"
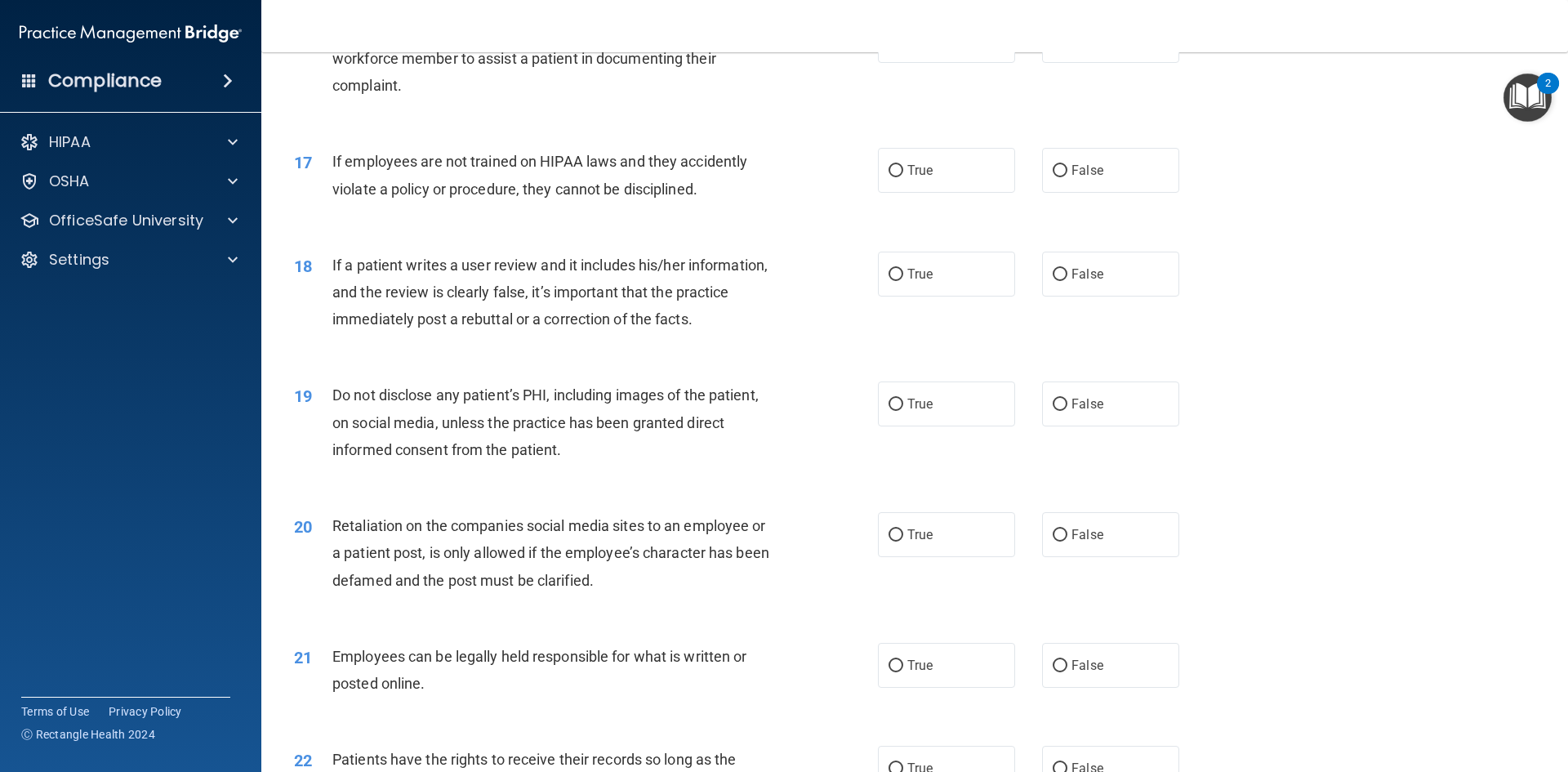
scroll to position [2125, 0]
click at [1057, 176] on input "False" at bounding box center [1059, 169] width 14 height 12
radio input "true"
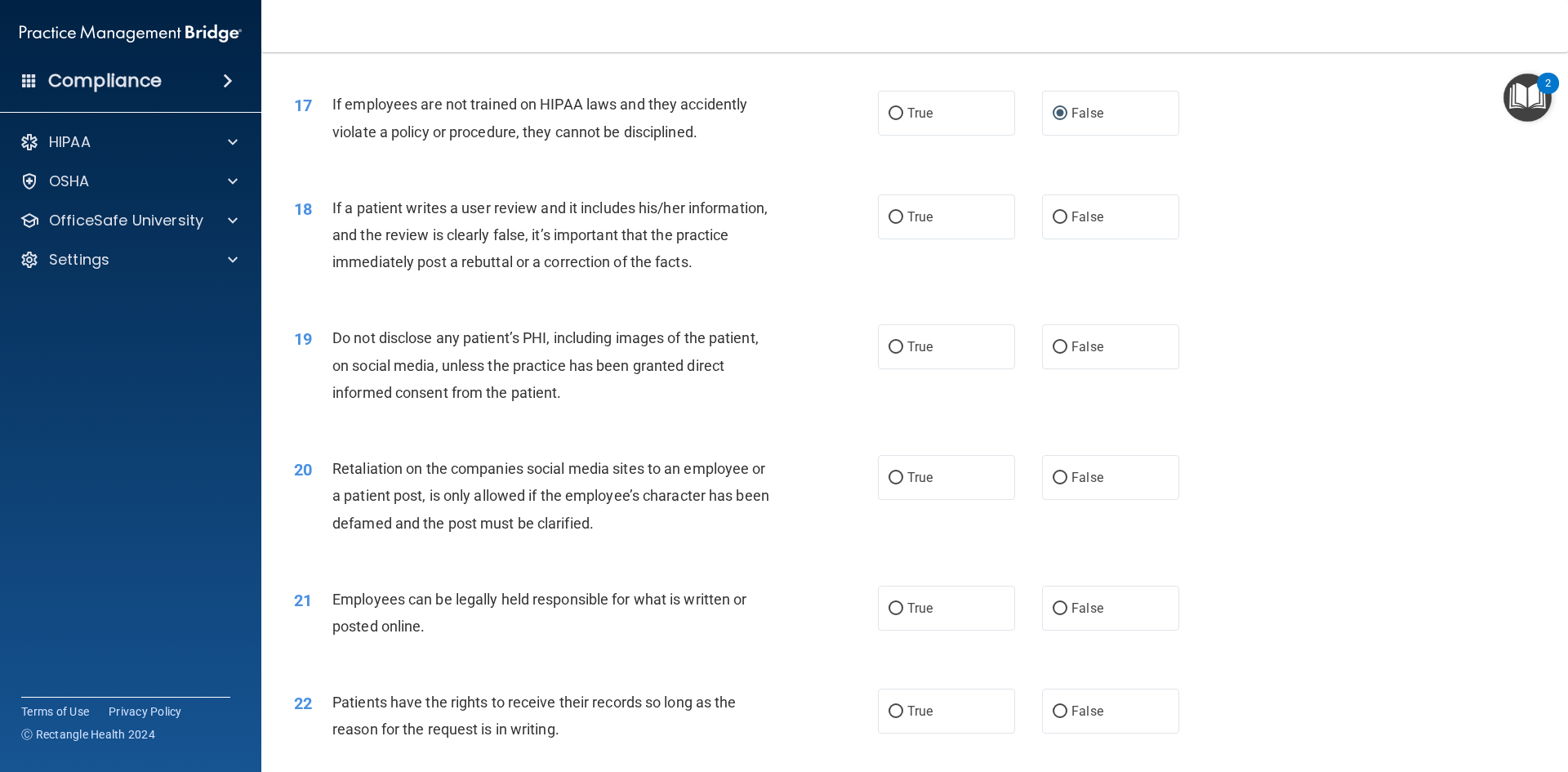
scroll to position [2207, 0]
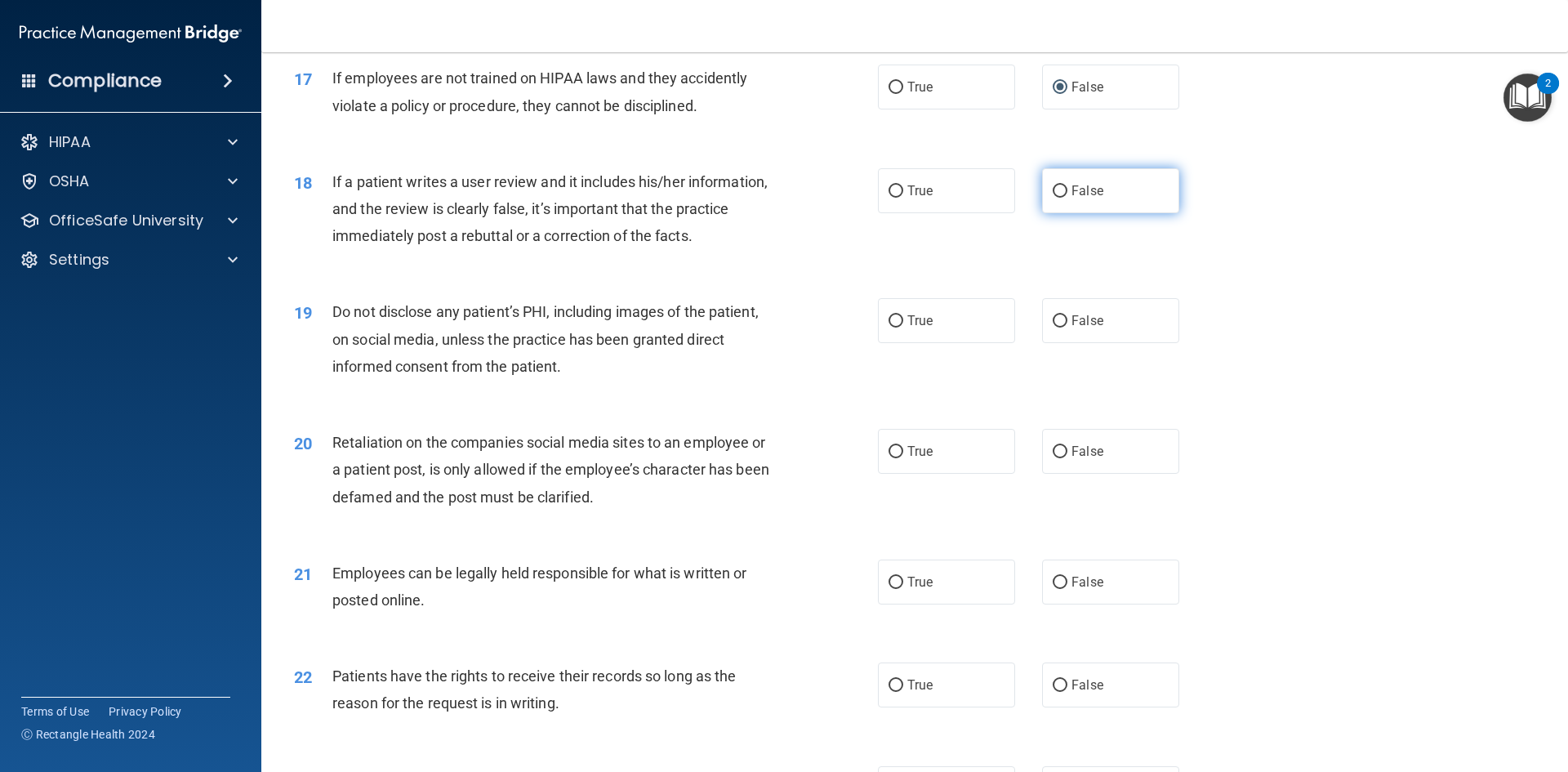
click at [1054, 198] on input "False" at bounding box center [1059, 191] width 14 height 12
radio input "true"
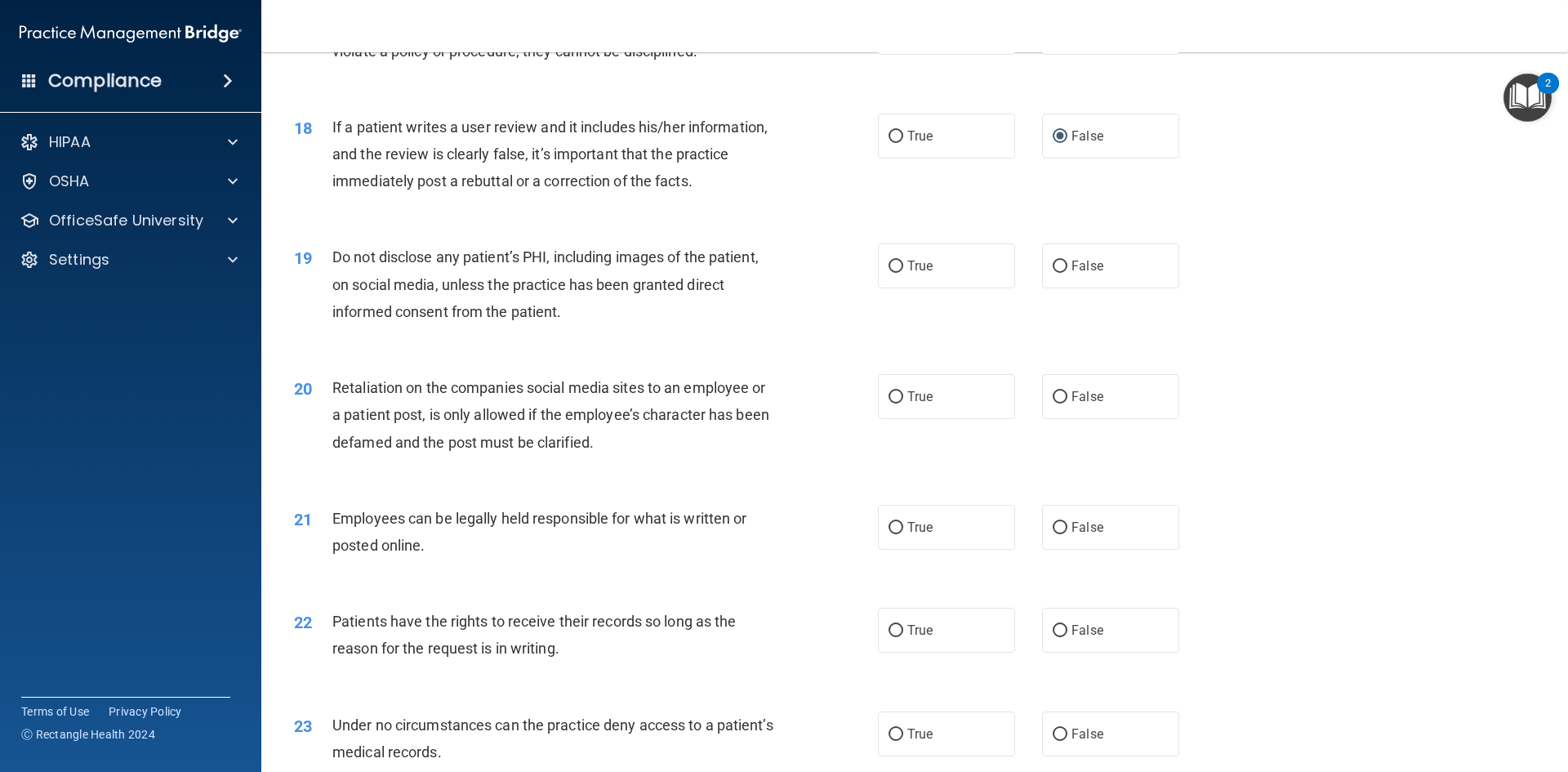
scroll to position [2288, 0]
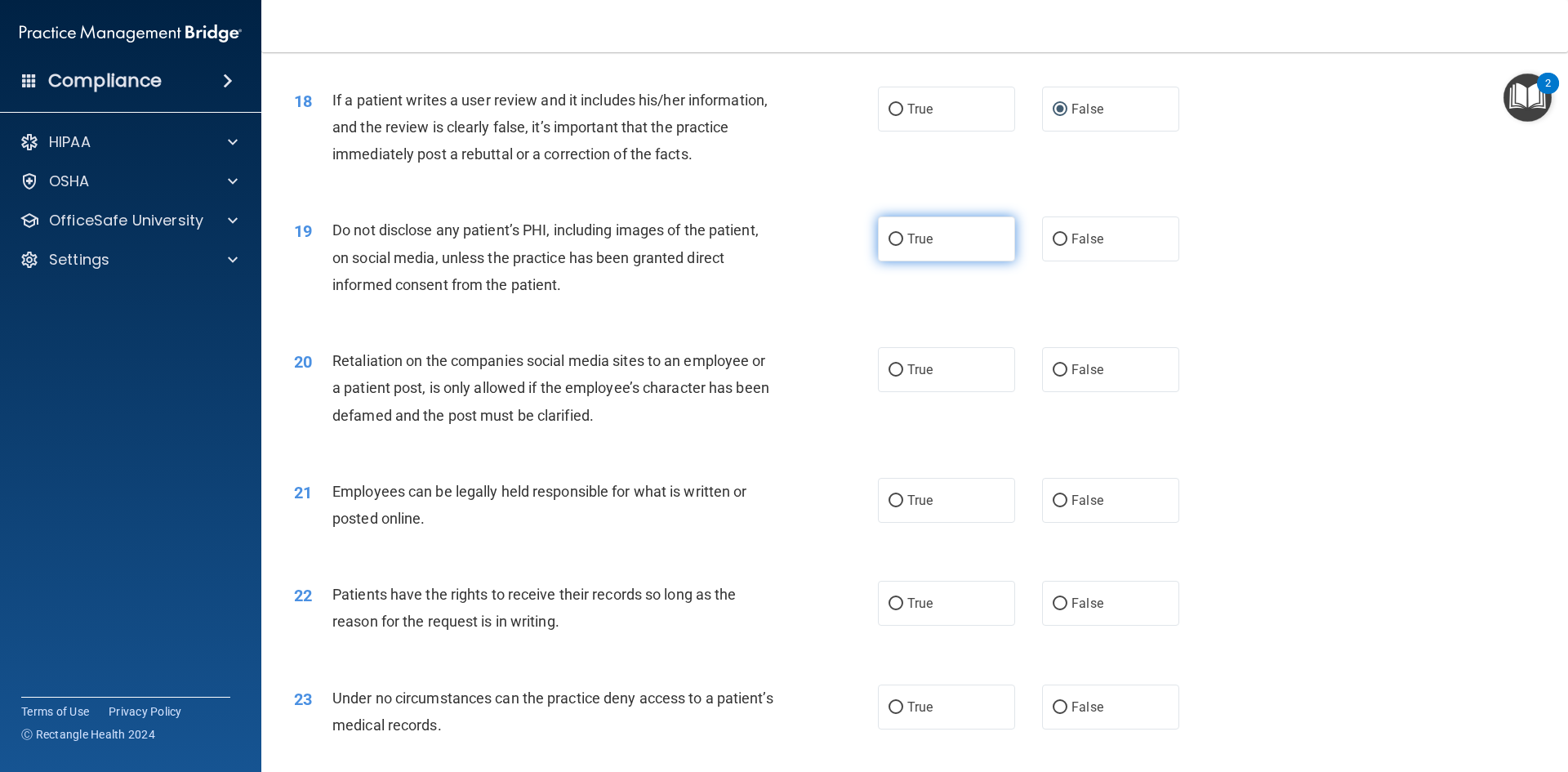
click at [893, 246] on input "True" at bounding box center [895, 239] width 14 height 12
radio input "true"
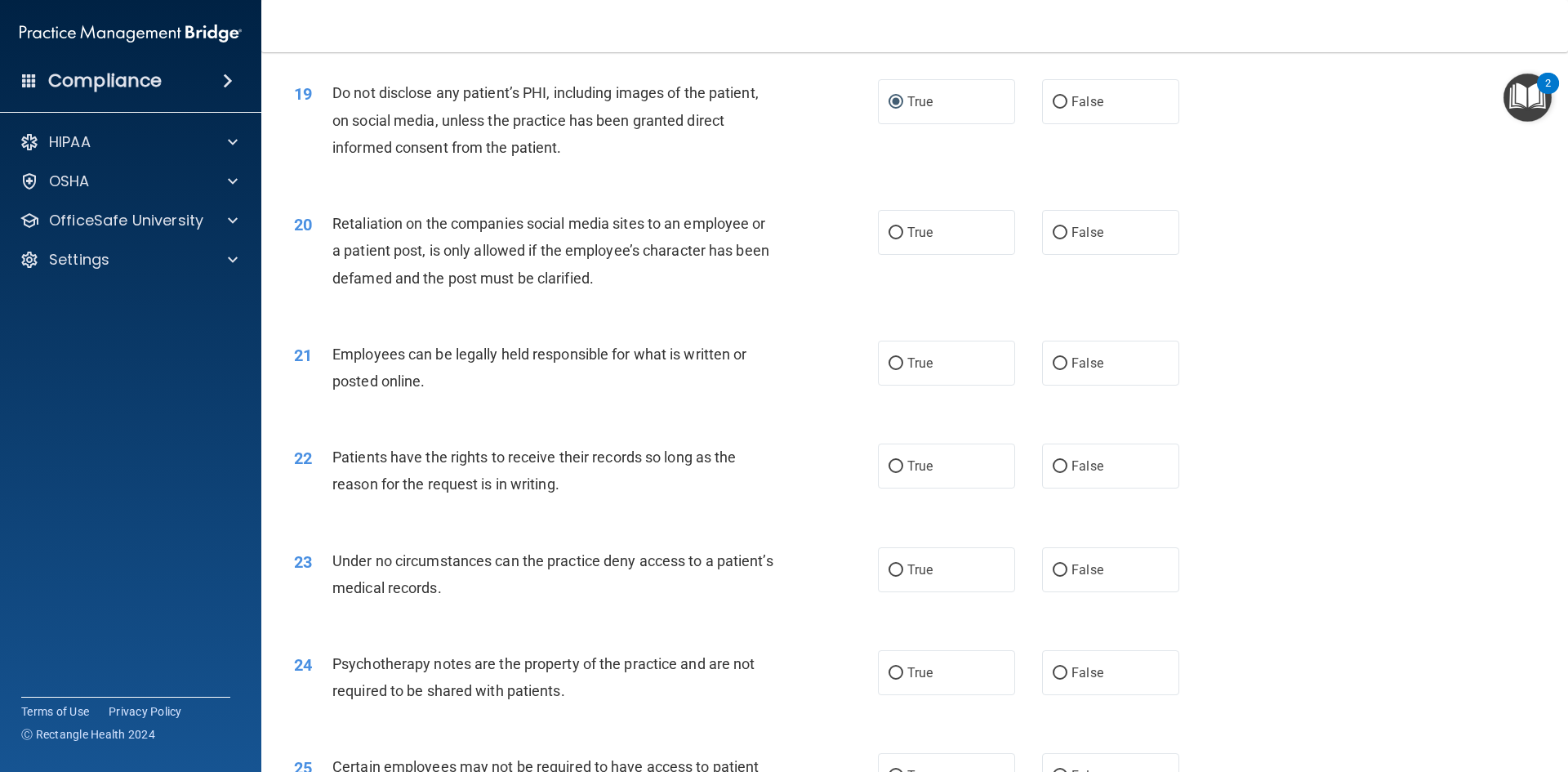
scroll to position [2452, 0]
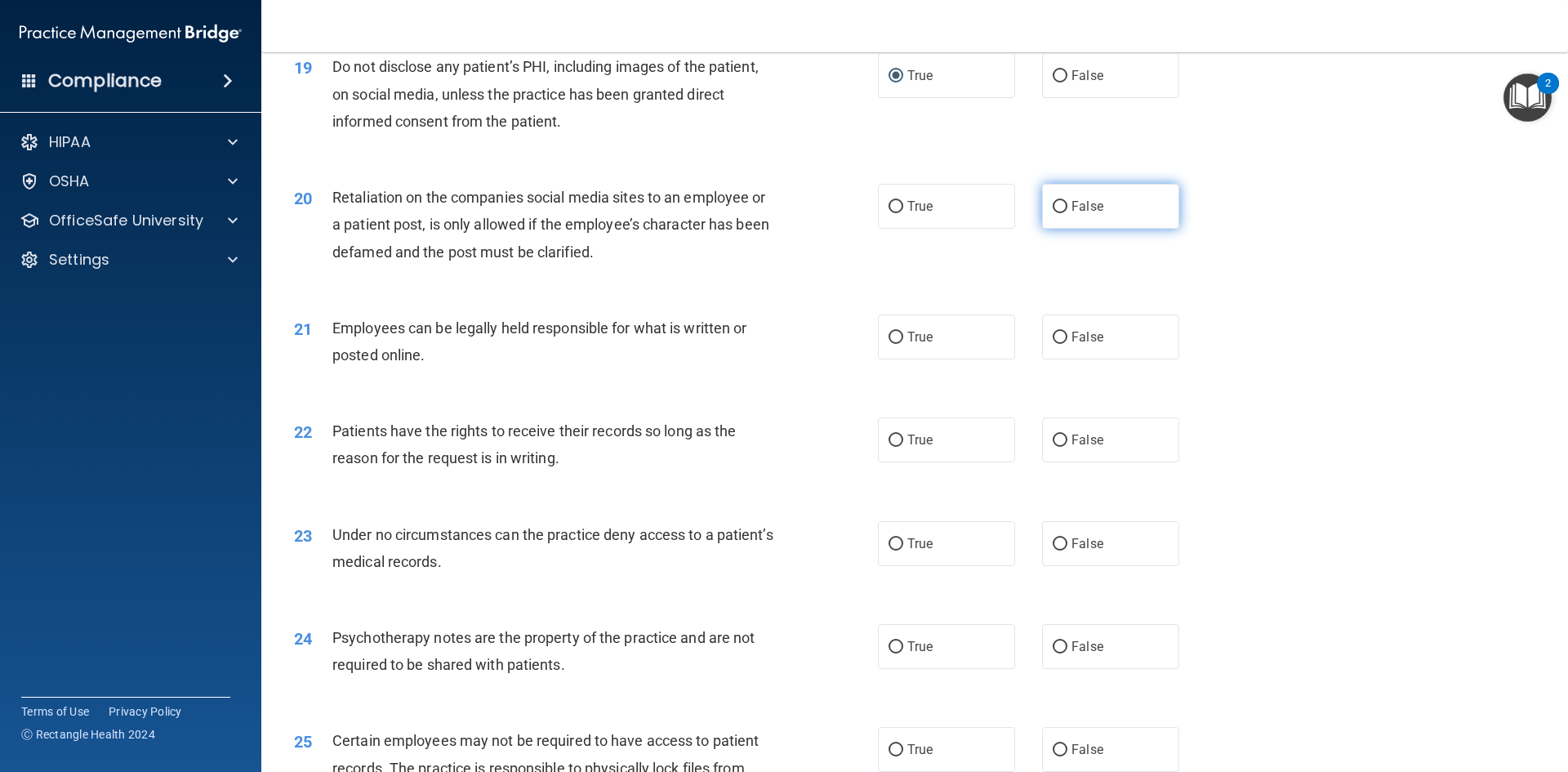
click at [1053, 213] on input "False" at bounding box center [1059, 206] width 14 height 12
radio input "true"
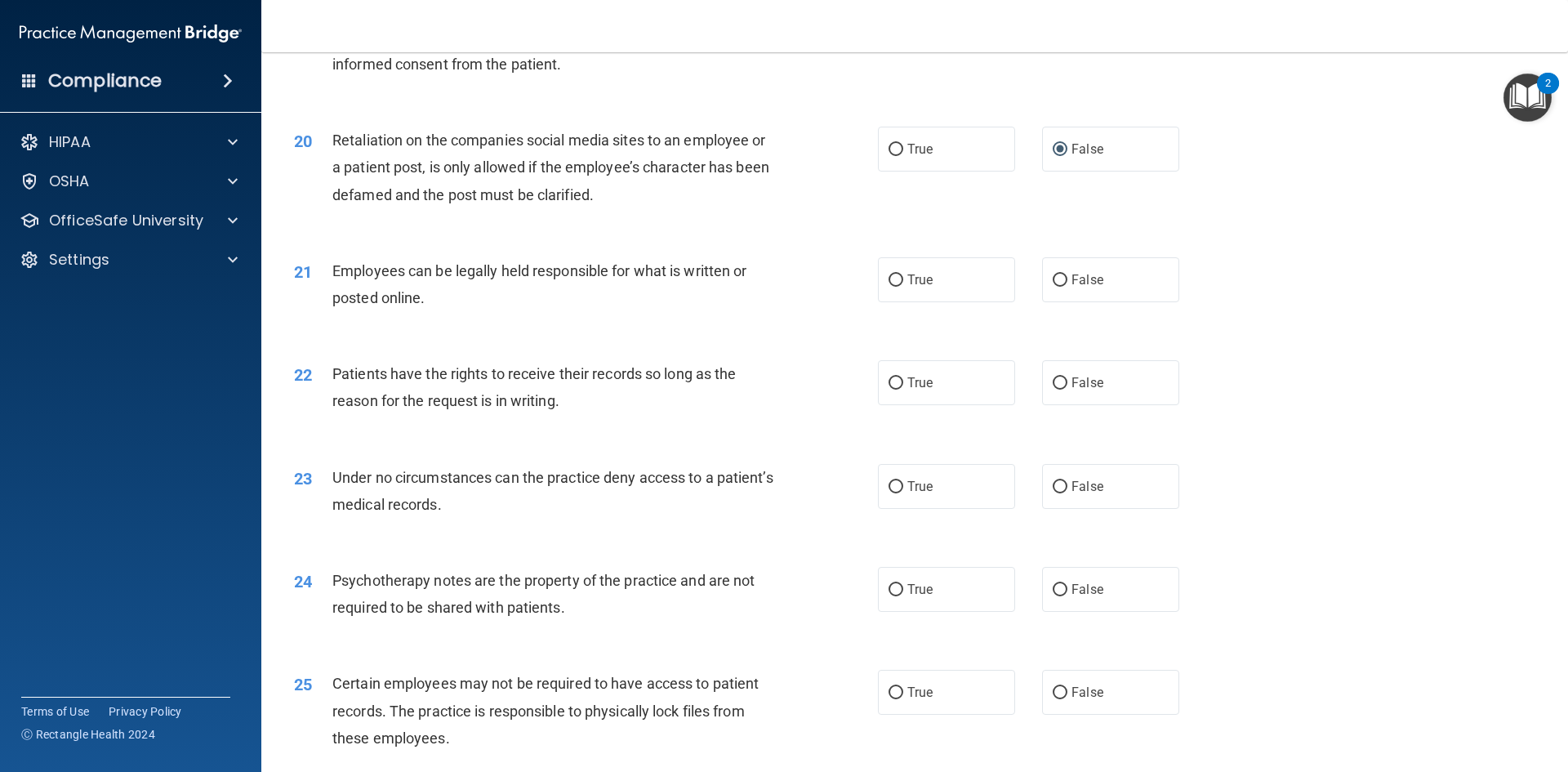
scroll to position [2534, 0]
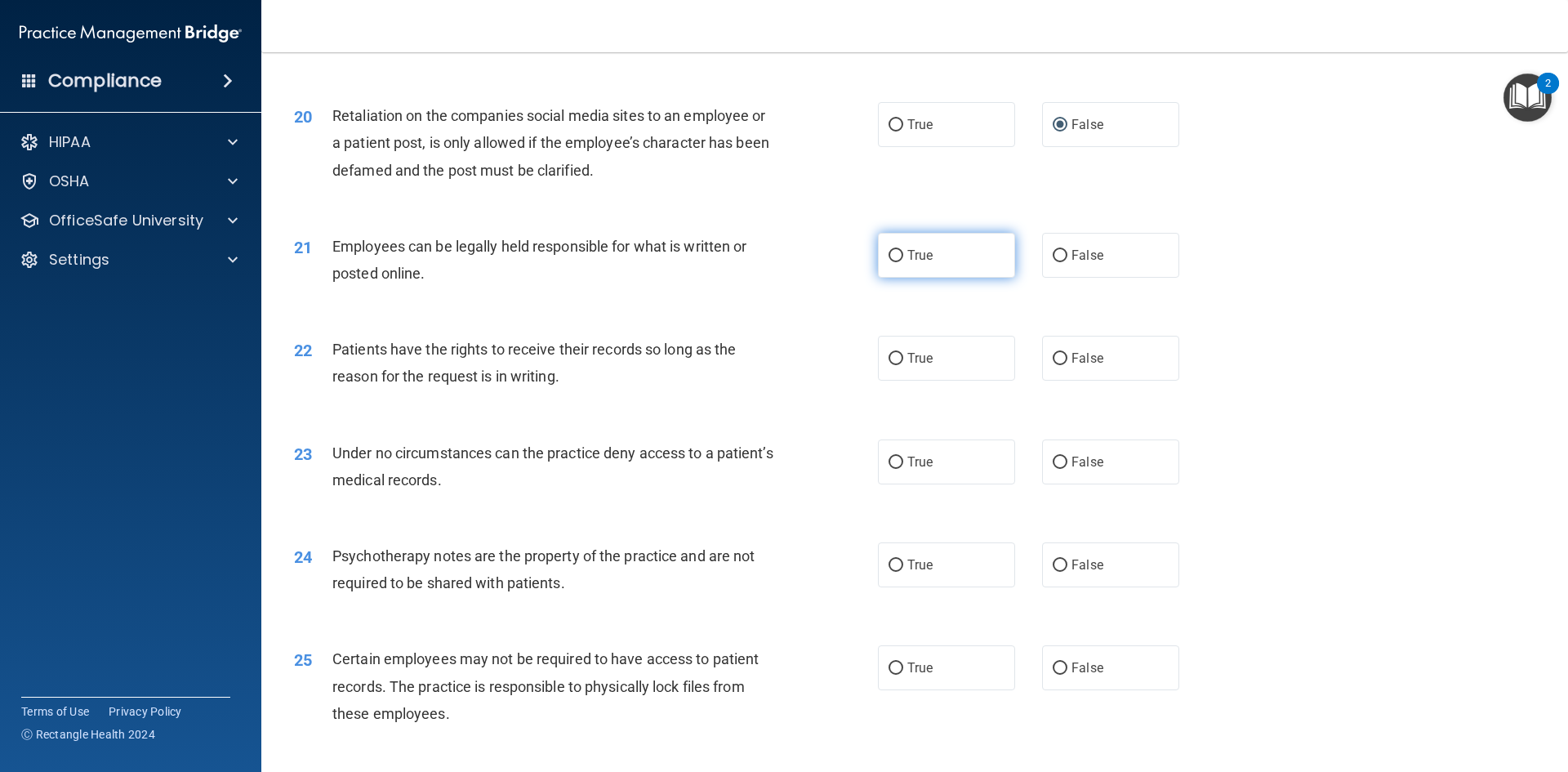
click at [891, 262] on input "True" at bounding box center [895, 255] width 14 height 12
radio input "true"
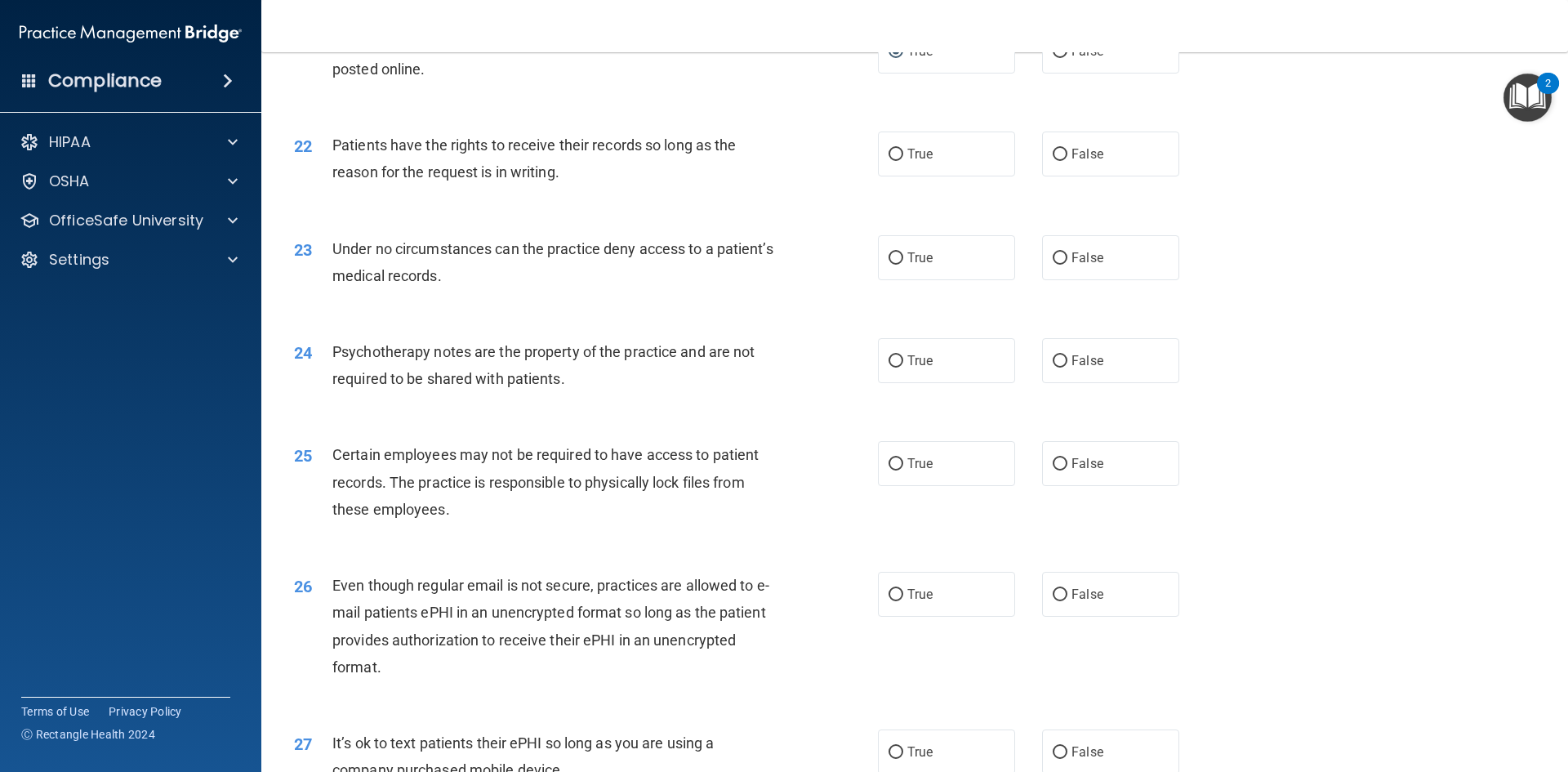
scroll to position [2697, 0]
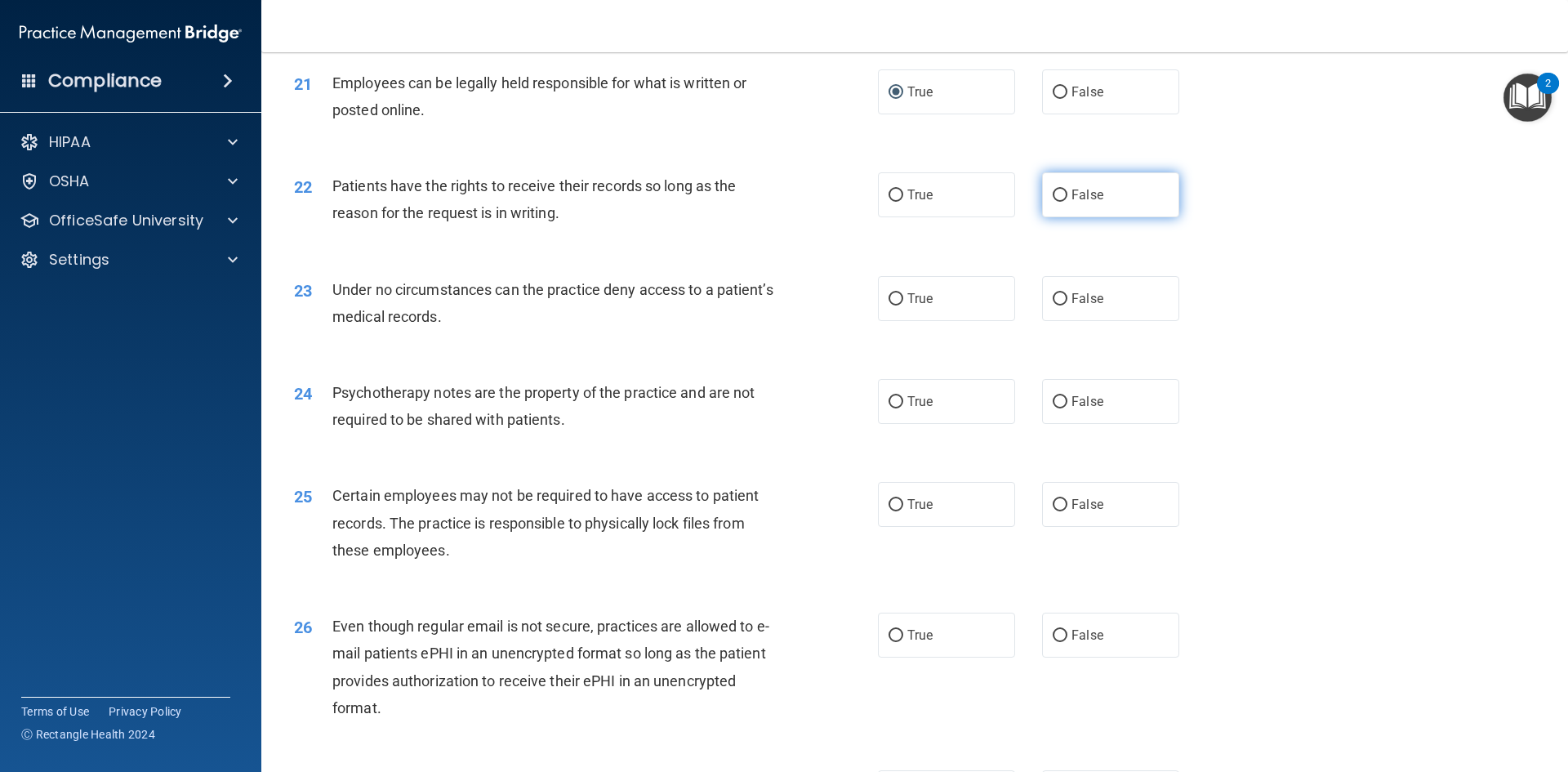
click at [1054, 202] on input "False" at bounding box center [1059, 195] width 14 height 12
radio input "true"
click at [893, 202] on input "True" at bounding box center [895, 195] width 14 height 12
radio input "true"
radio input "false"
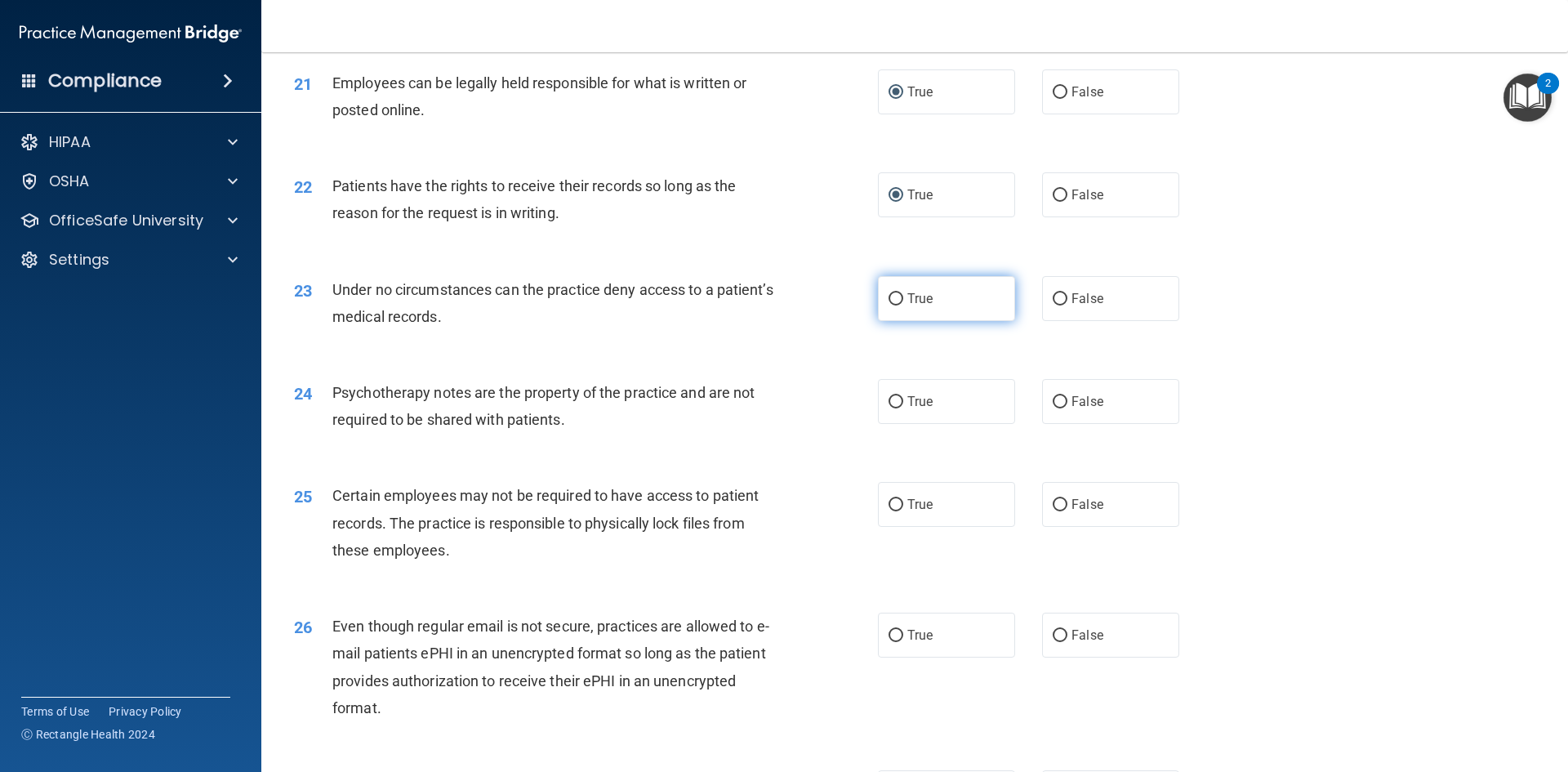
click at [893, 305] on input "True" at bounding box center [895, 300] width 14 height 12
radio input "true"
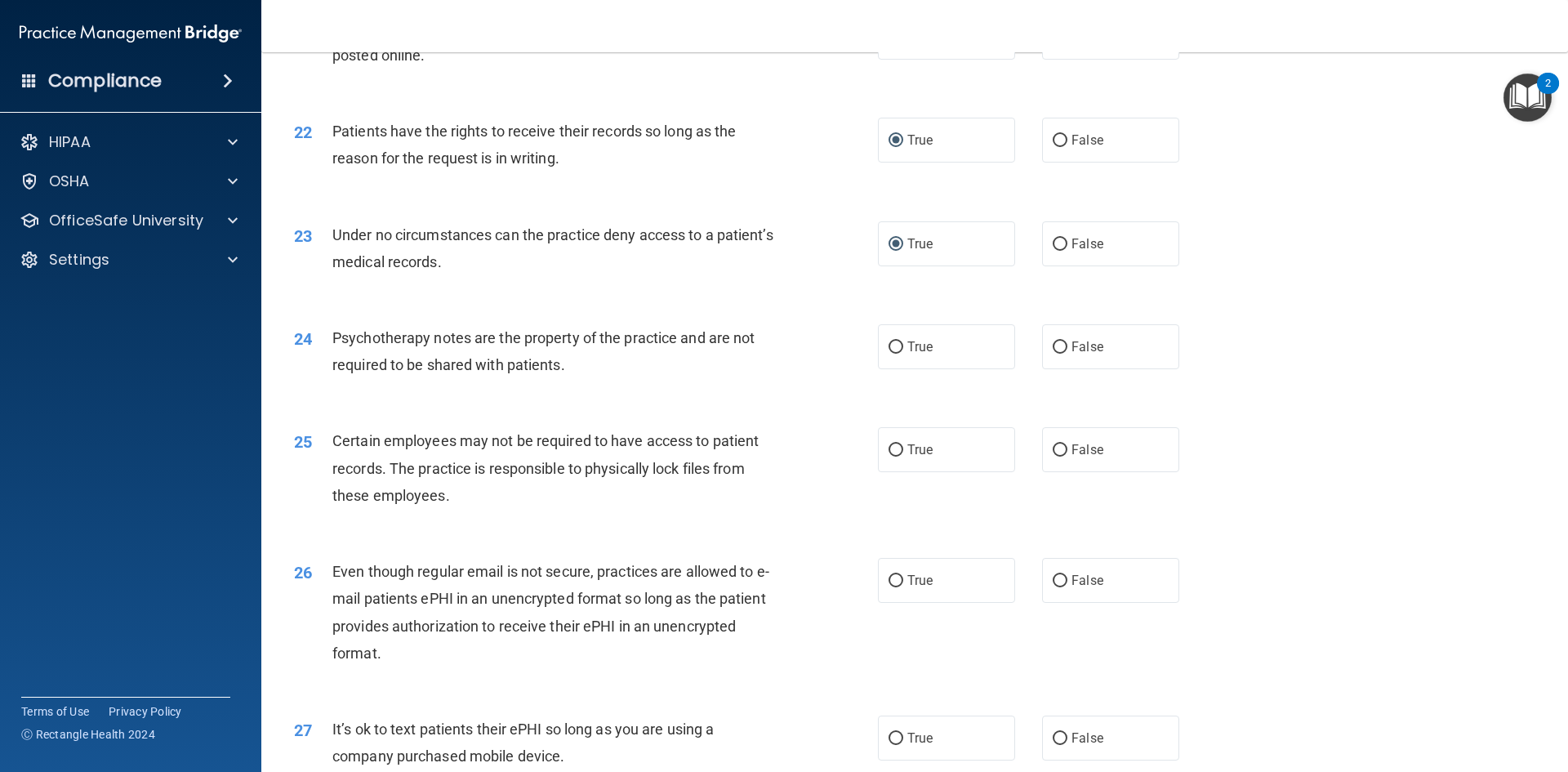
scroll to position [2779, 0]
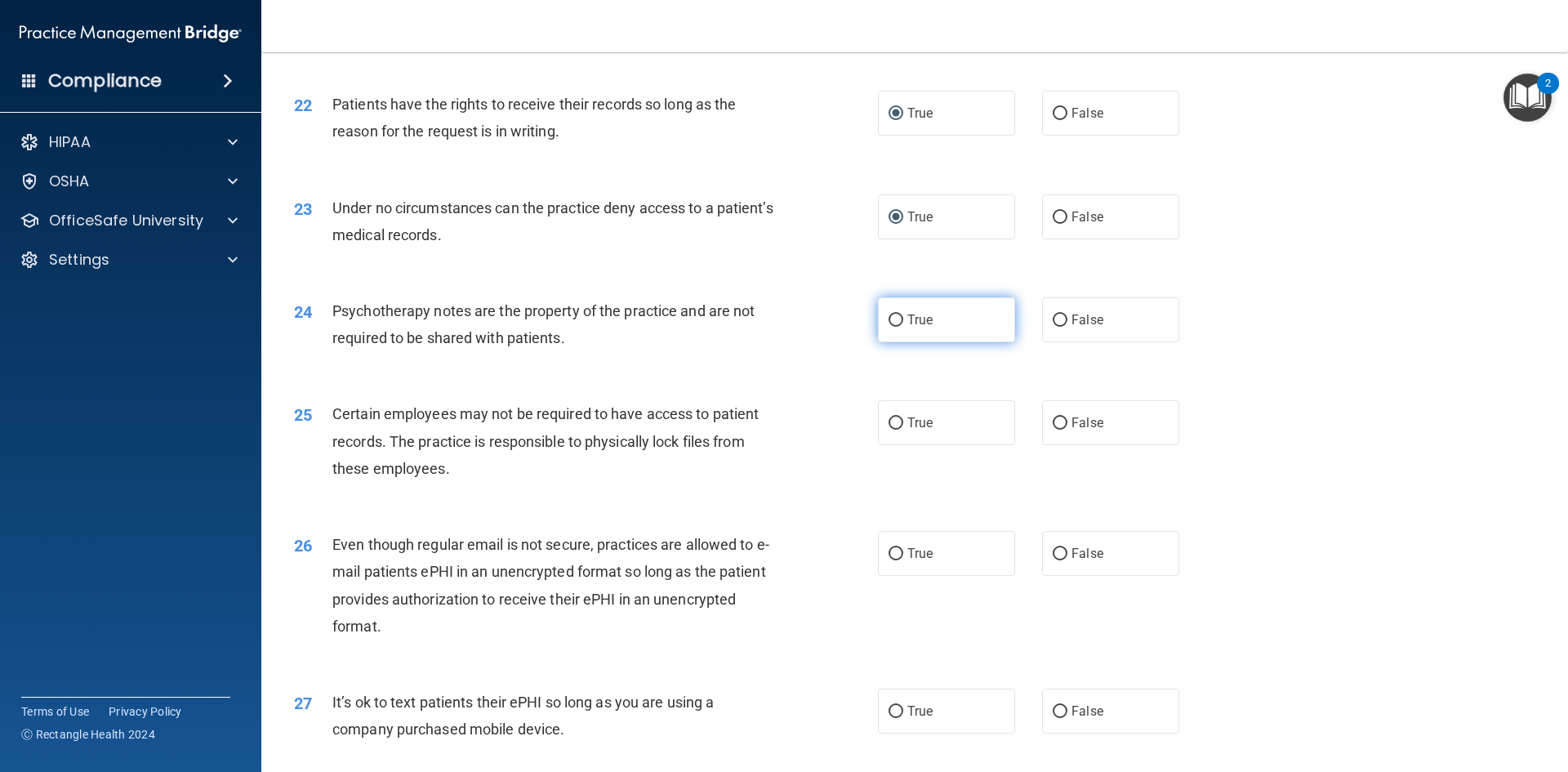
click at [891, 326] on input "True" at bounding box center [895, 321] width 14 height 12
radio input "true"
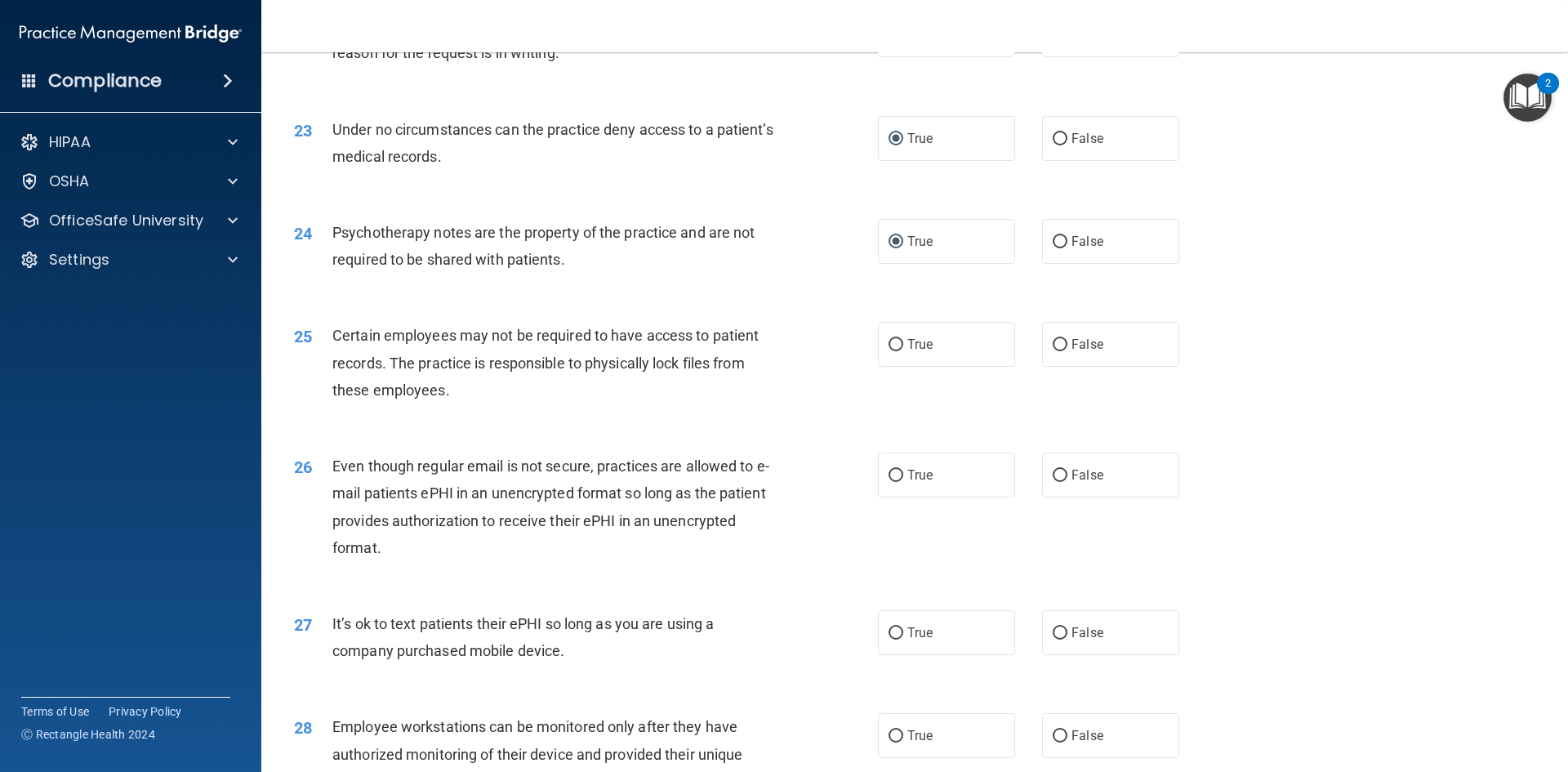
scroll to position [2942, 0]
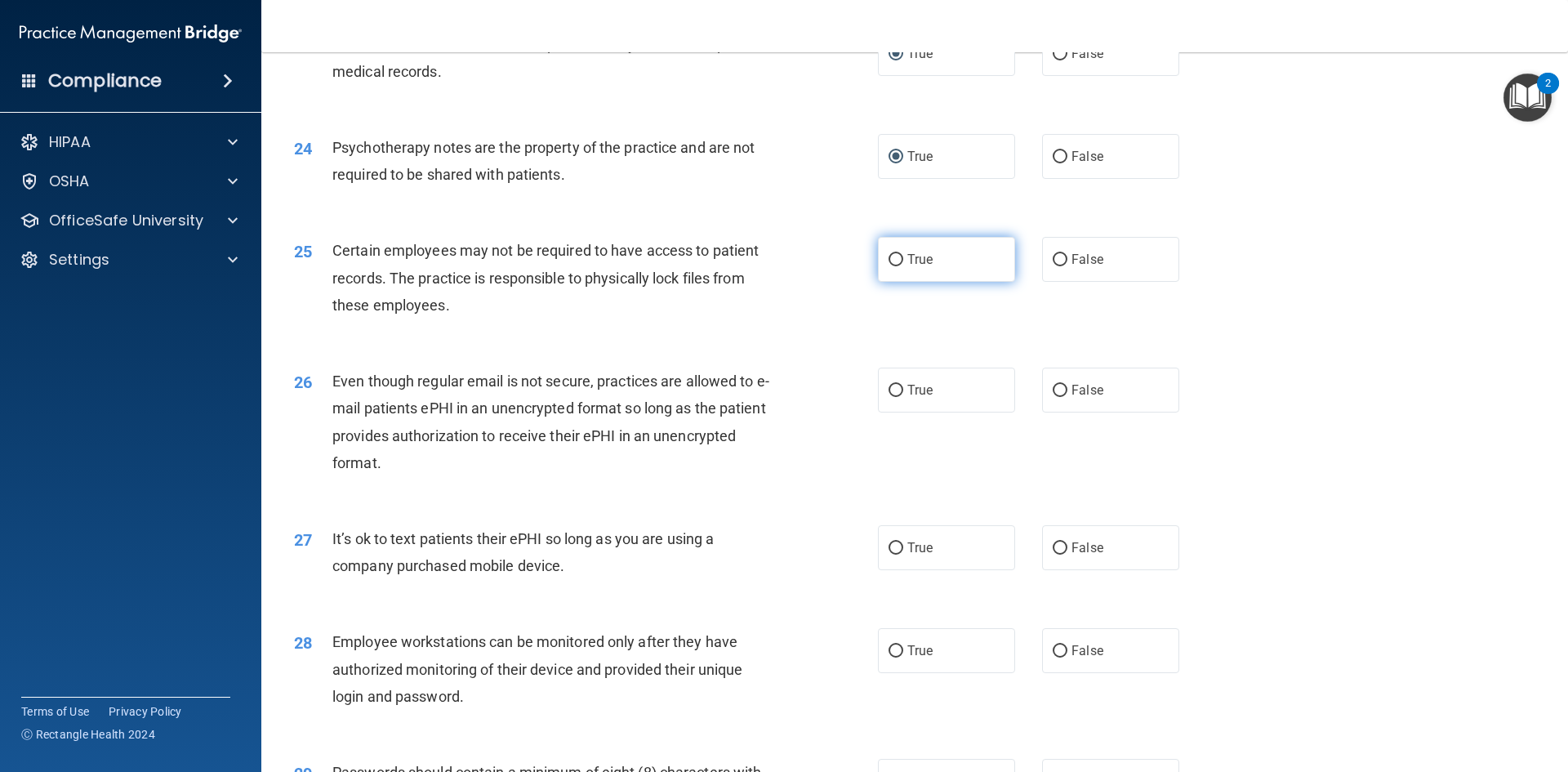
click at [892, 266] on input "True" at bounding box center [895, 260] width 14 height 12
radio input "true"
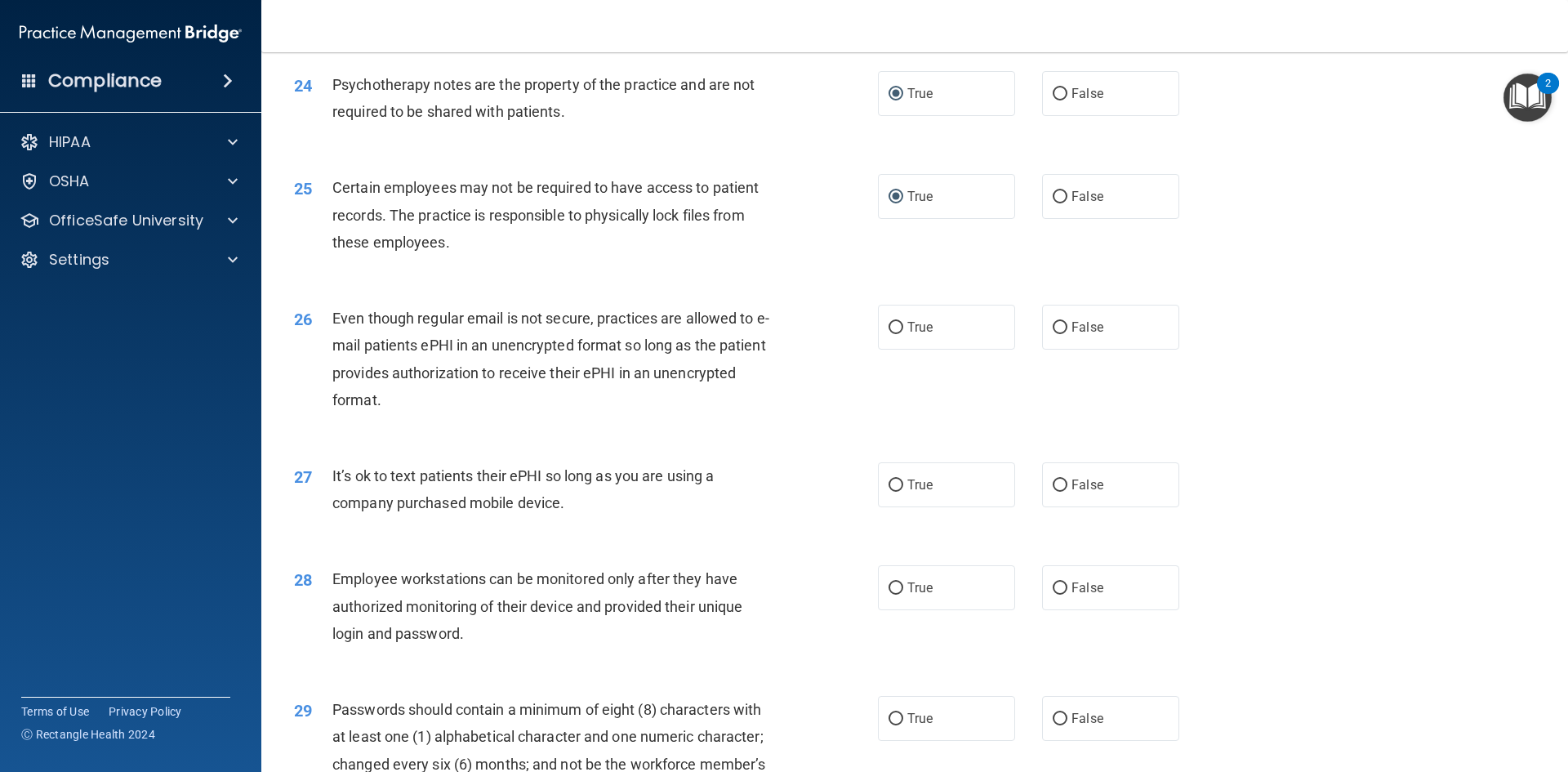
scroll to position [3106, 0]
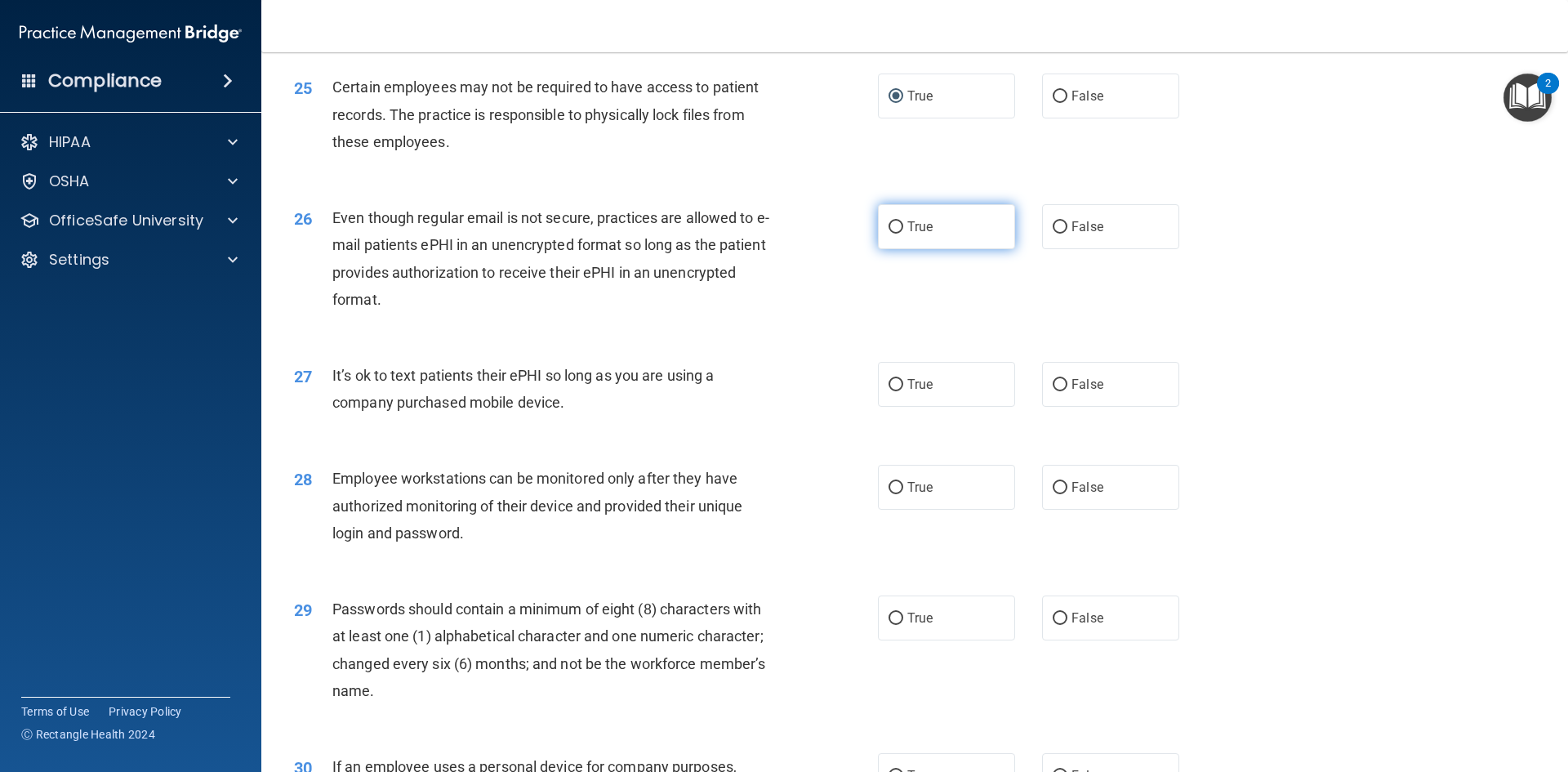
click at [889, 233] on input "True" at bounding box center [895, 228] width 14 height 12
radio input "true"
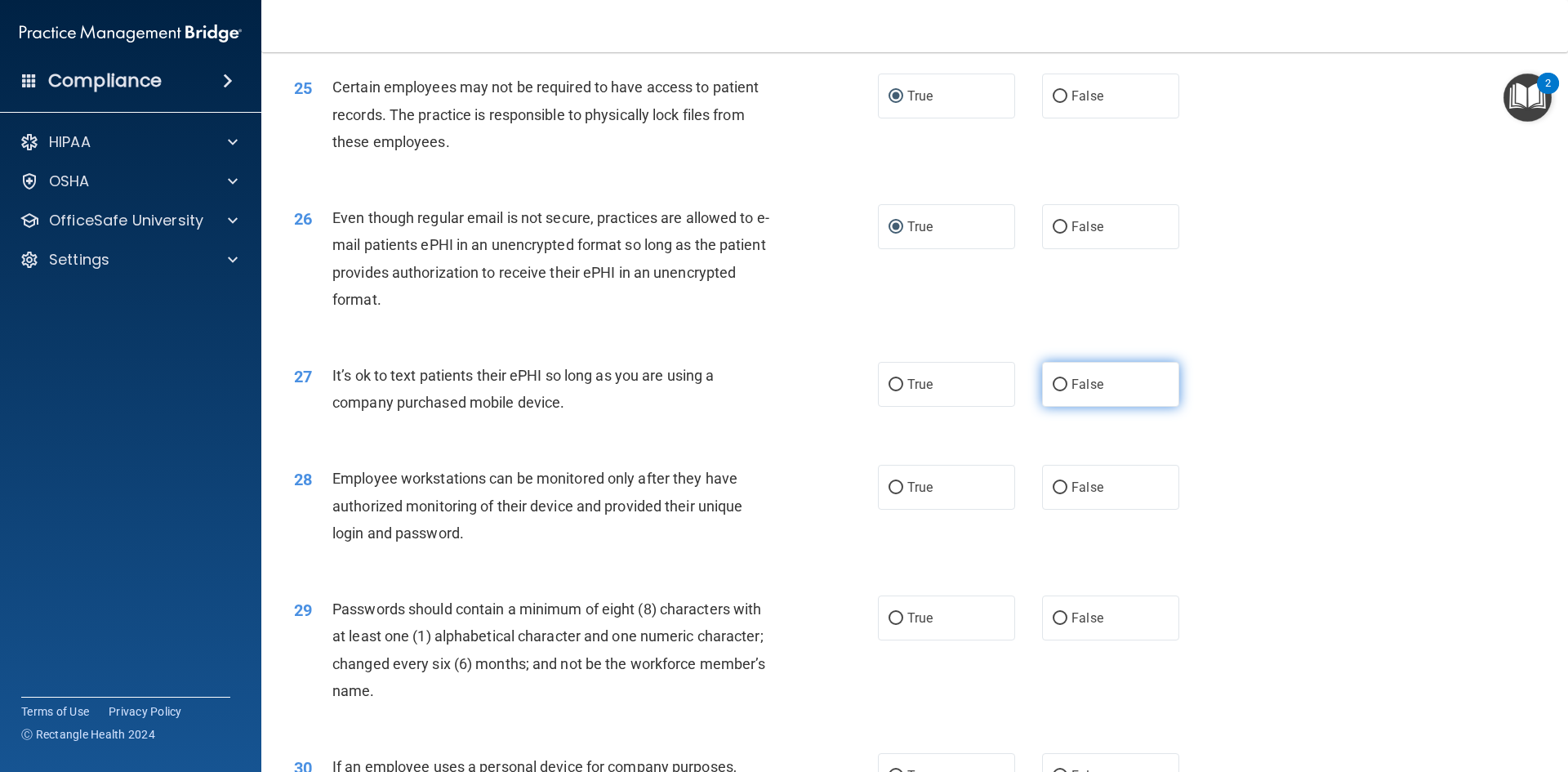
click at [1057, 392] on input "False" at bounding box center [1059, 385] width 14 height 12
radio input "true"
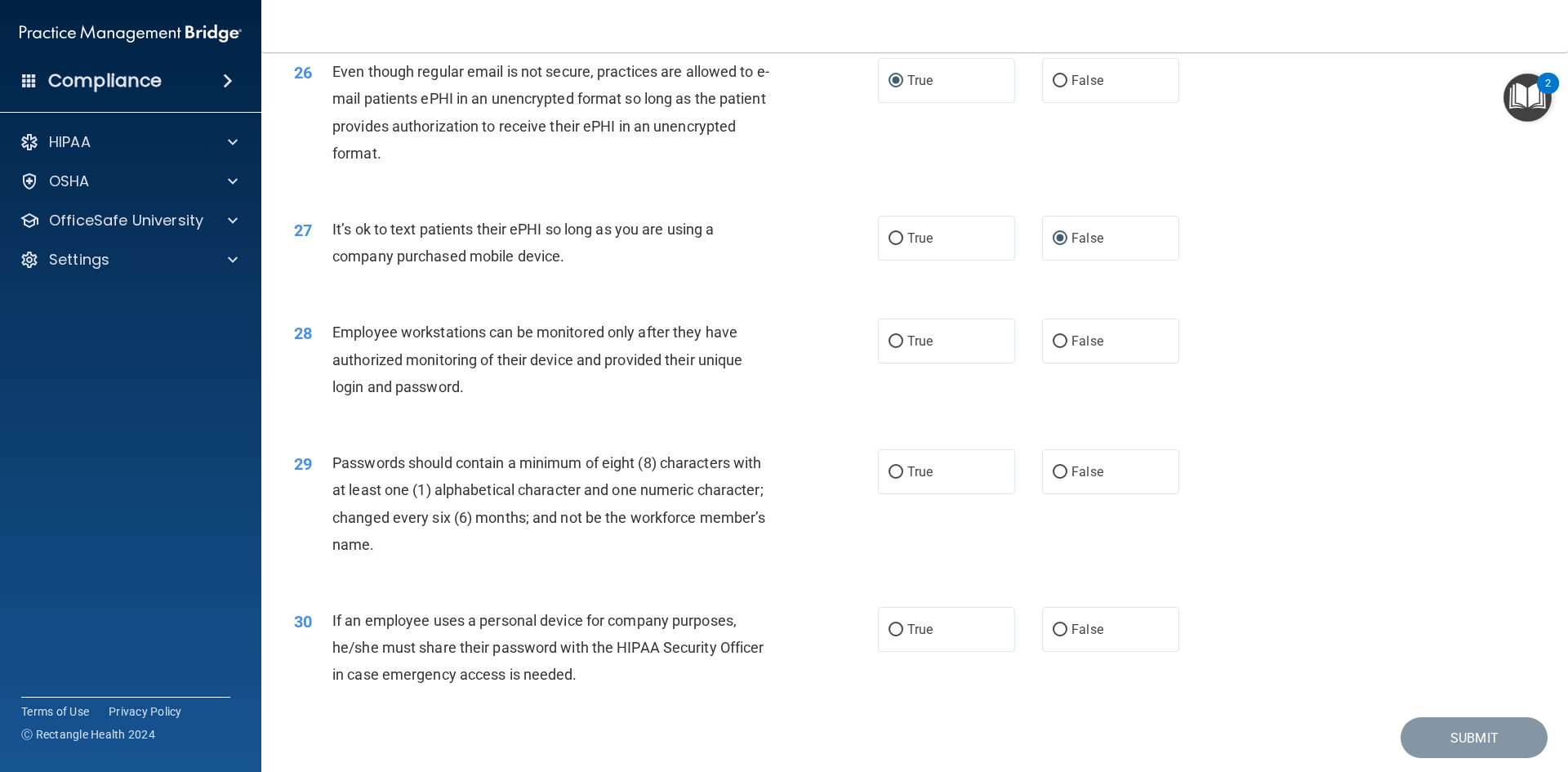
scroll to position [3269, 0]
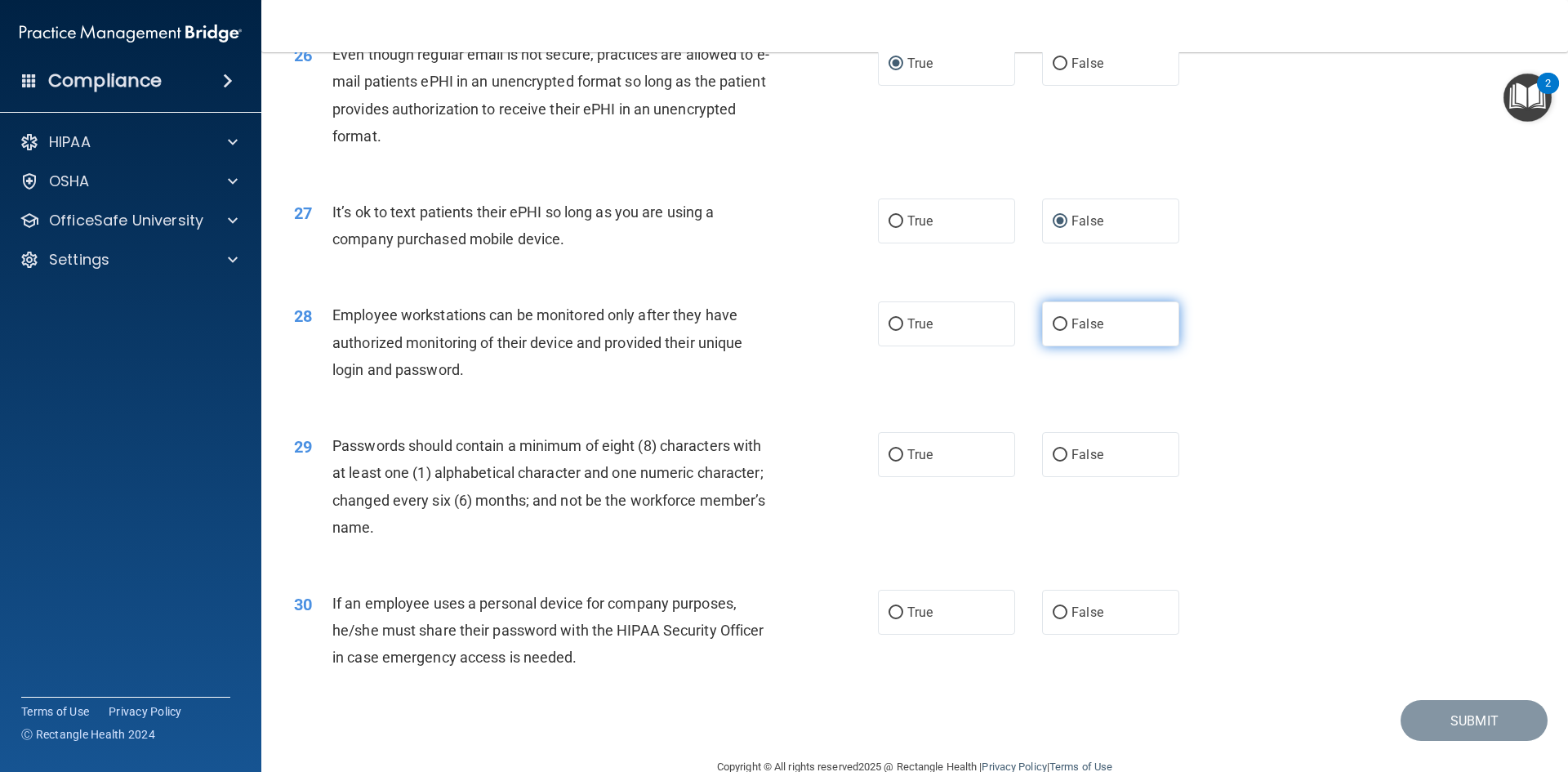
click at [1053, 331] on input "False" at bounding box center [1059, 325] width 14 height 12
radio input "true"
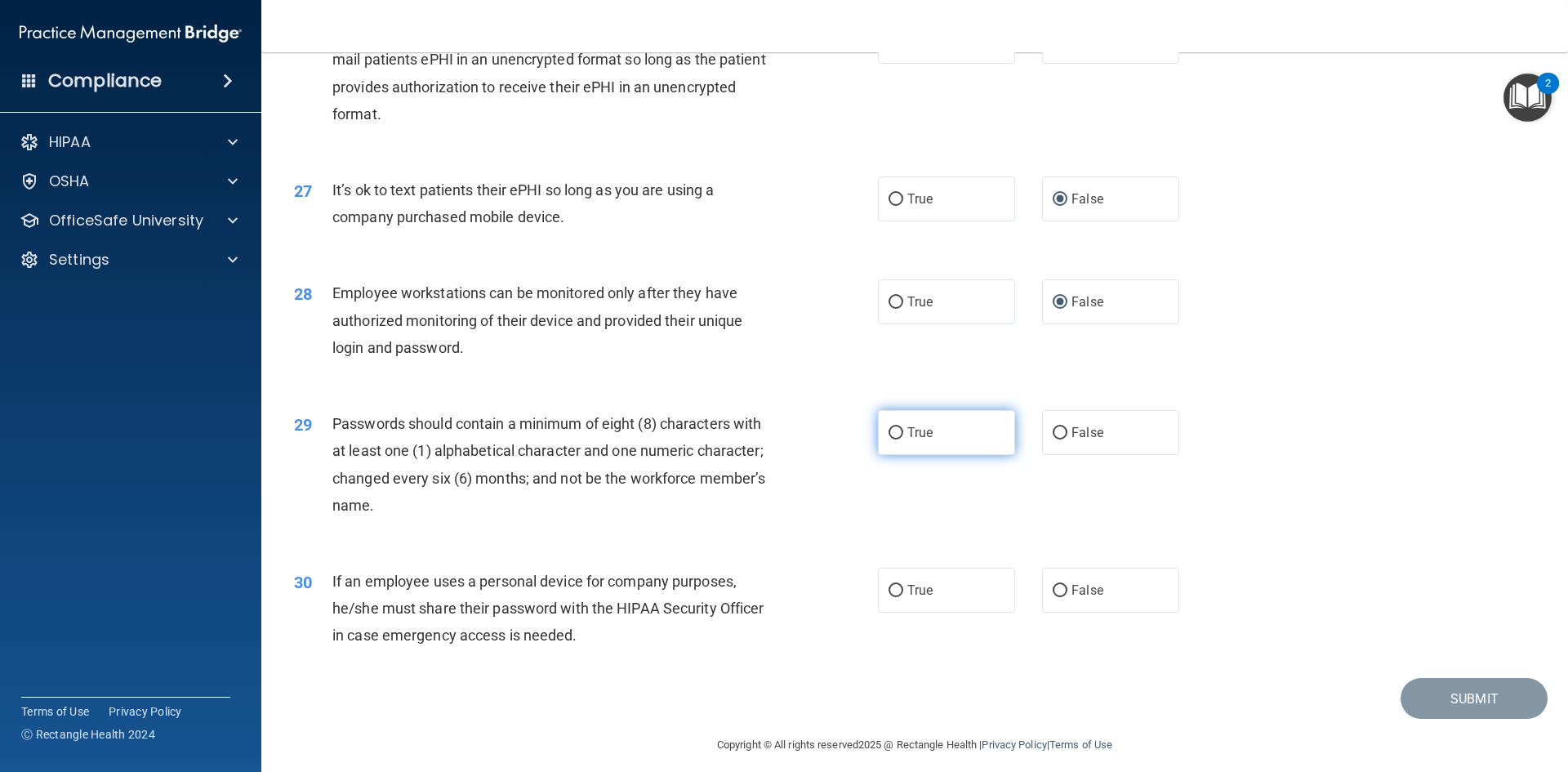
scroll to position [3331, 0]
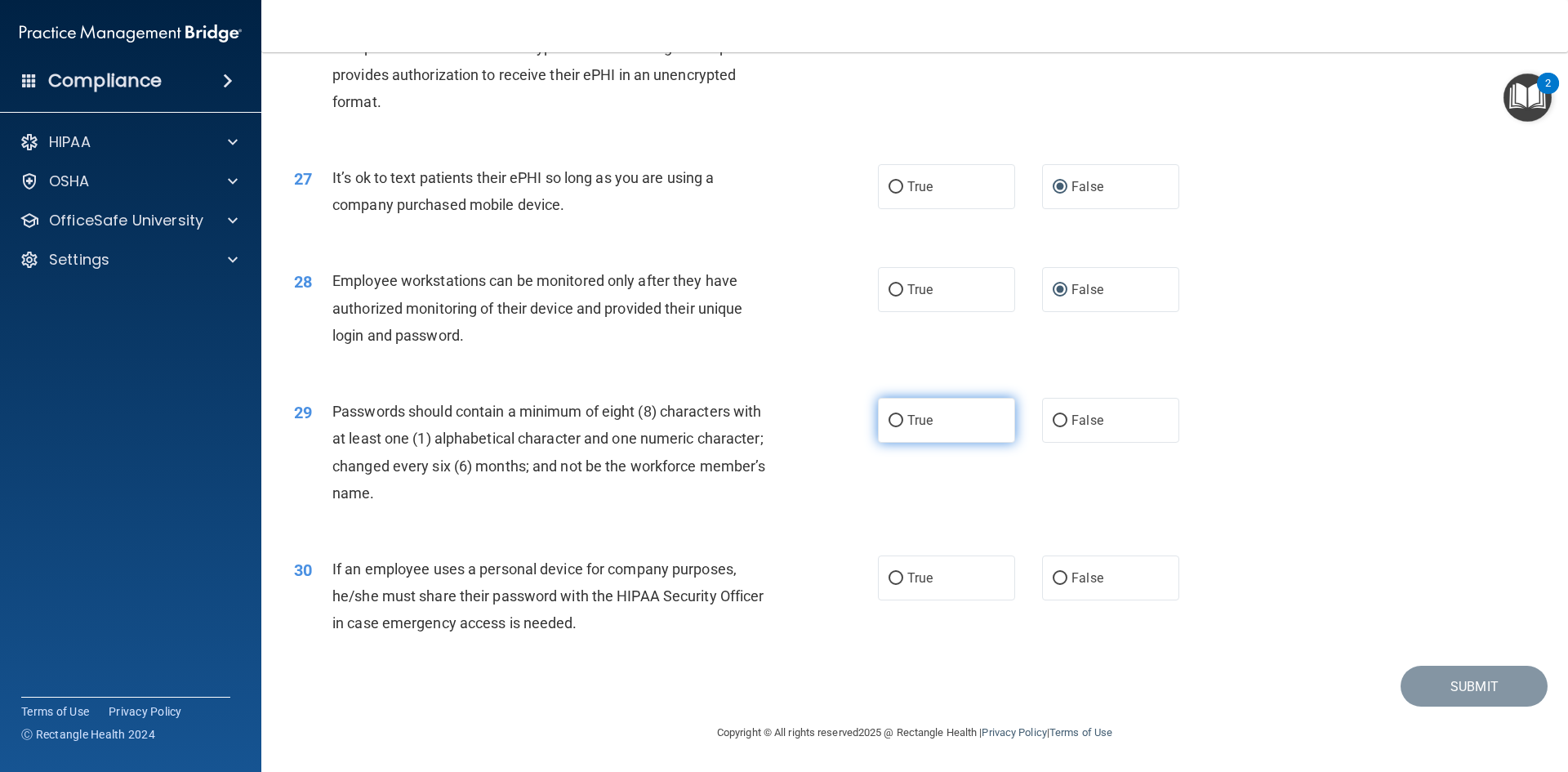
click at [889, 421] on input "True" at bounding box center [895, 421] width 14 height 12
radio input "true"
click at [1053, 578] on input "False" at bounding box center [1059, 579] width 14 height 12
radio input "true"
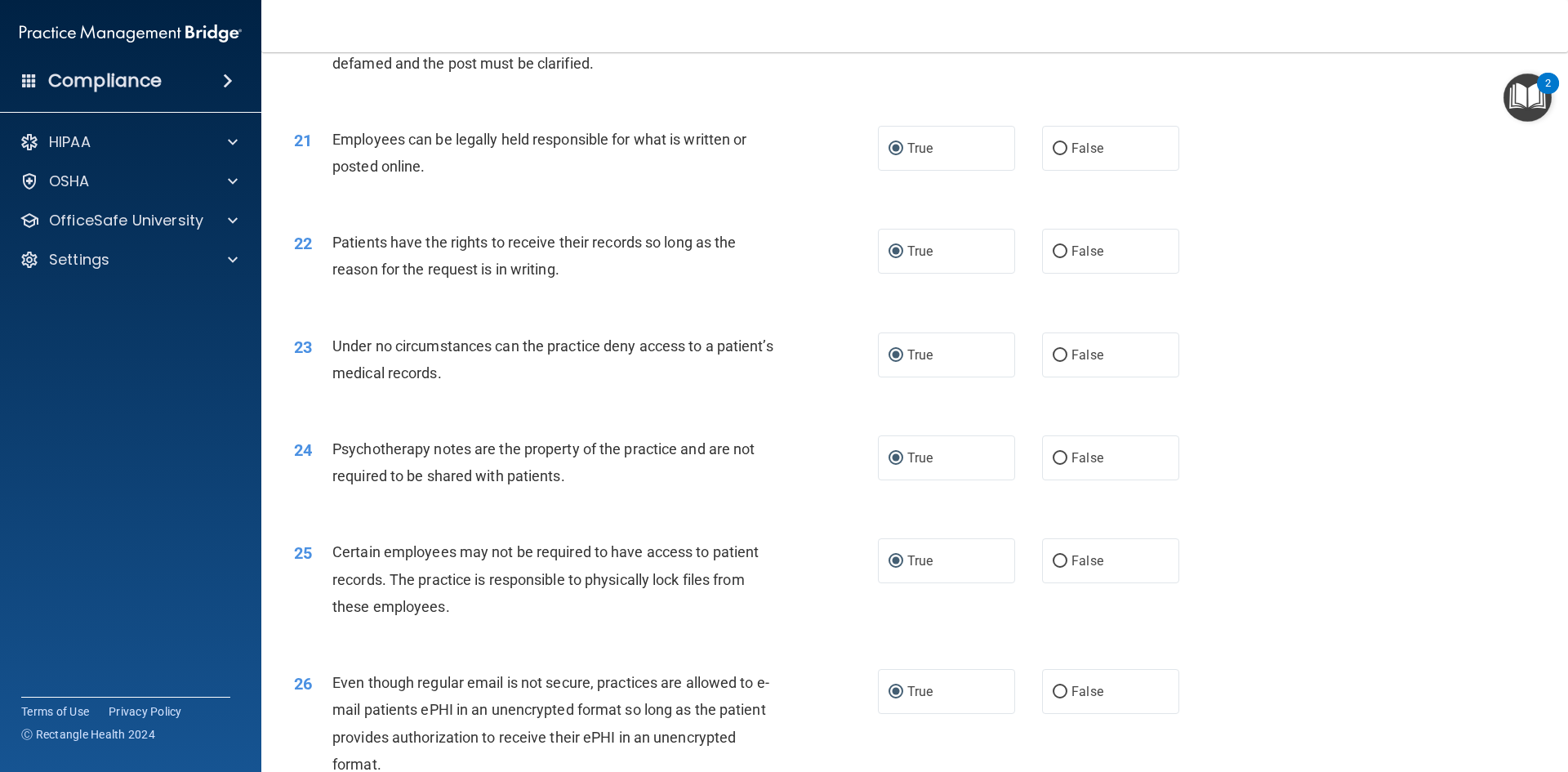
scroll to position [2677, 0]
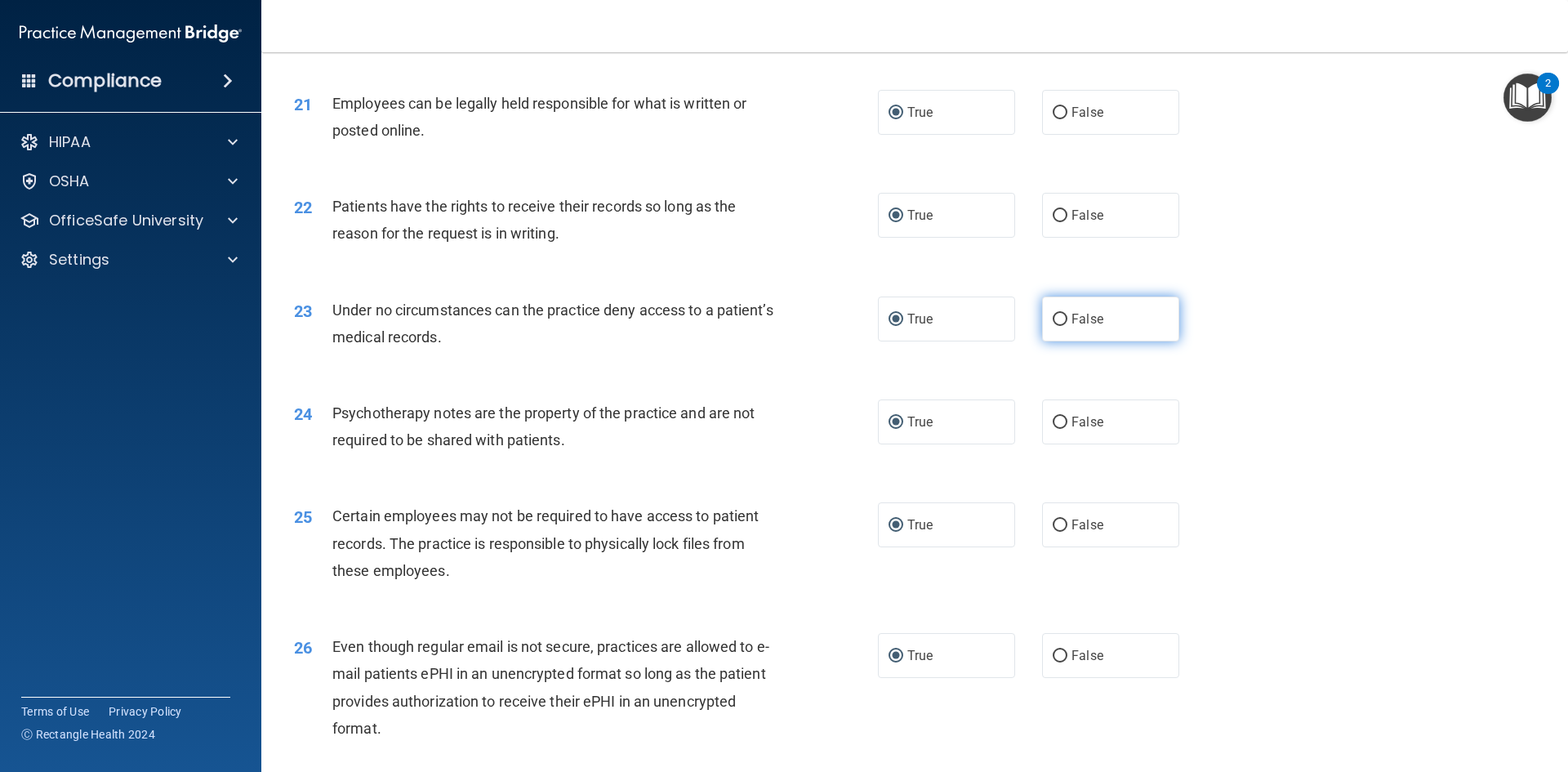
click at [1055, 326] on input "False" at bounding box center [1059, 320] width 14 height 12
radio input "true"
radio input "false"
click at [1060, 238] on label "False" at bounding box center [1110, 215] width 137 height 45
click at [1060, 223] on input "False" at bounding box center [1059, 216] width 14 height 12
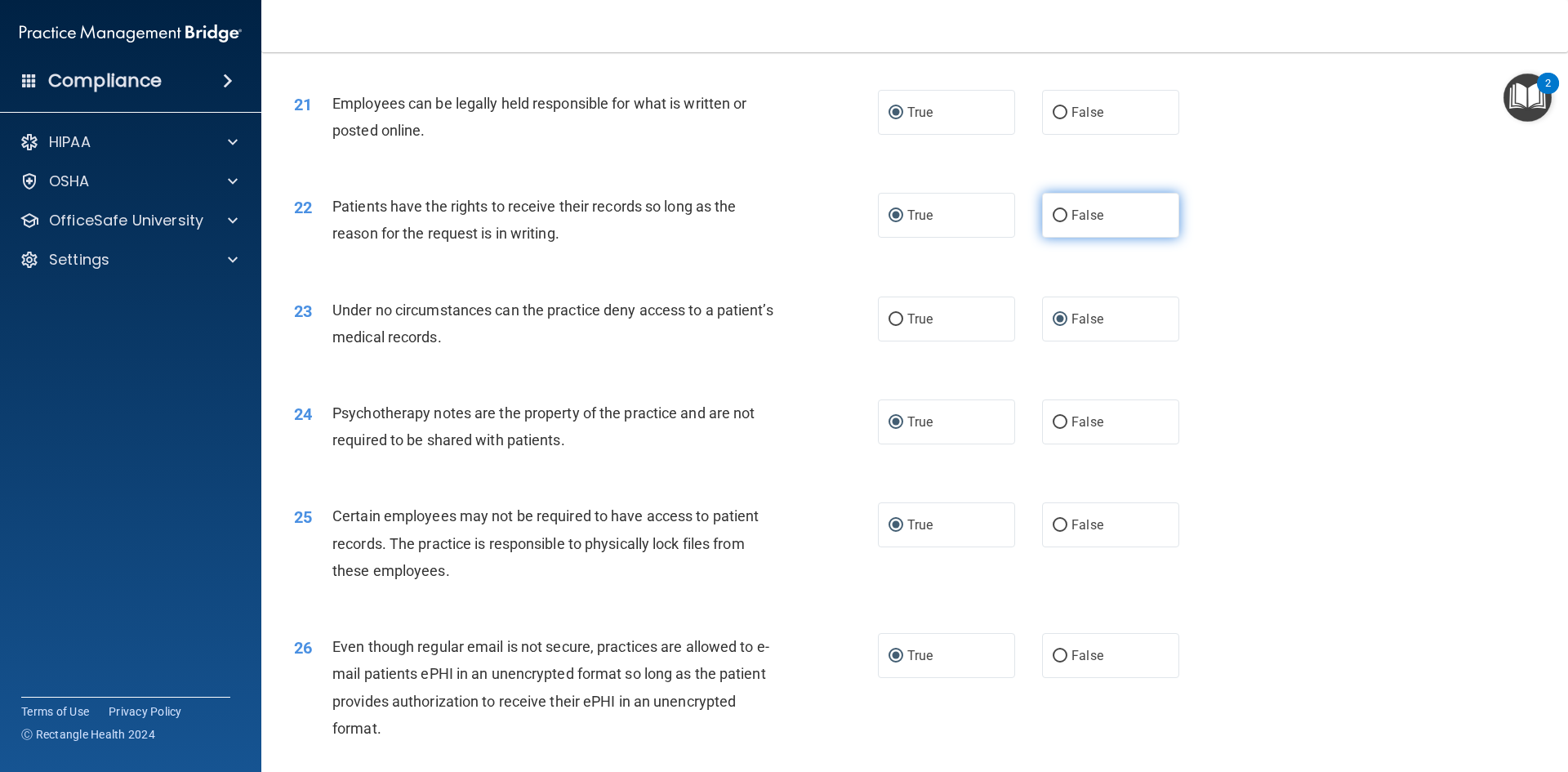
radio input "true"
click at [892, 223] on input "True" at bounding box center [895, 216] width 14 height 12
radio input "true"
radio input "false"
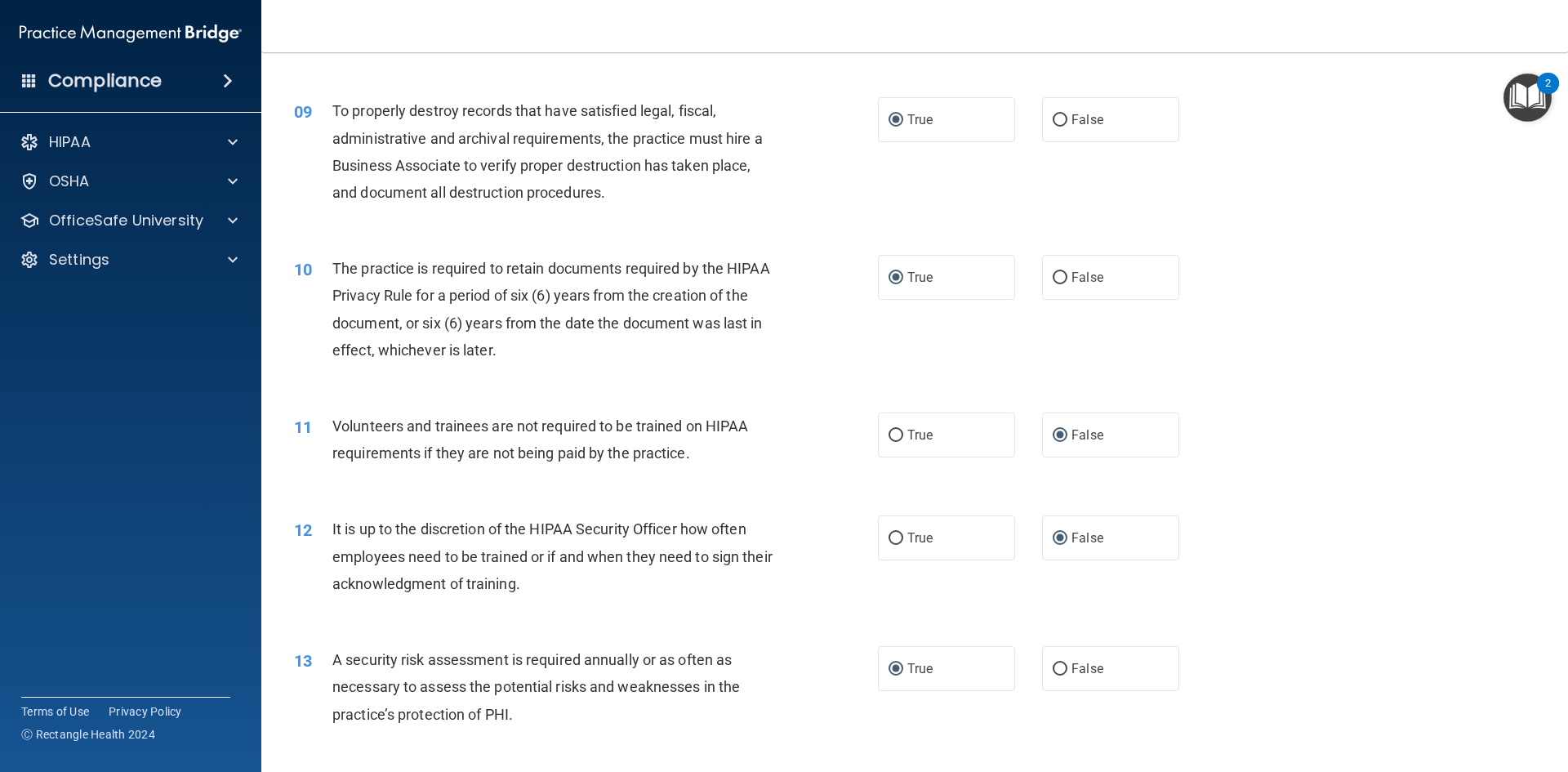
scroll to position [1123, 0]
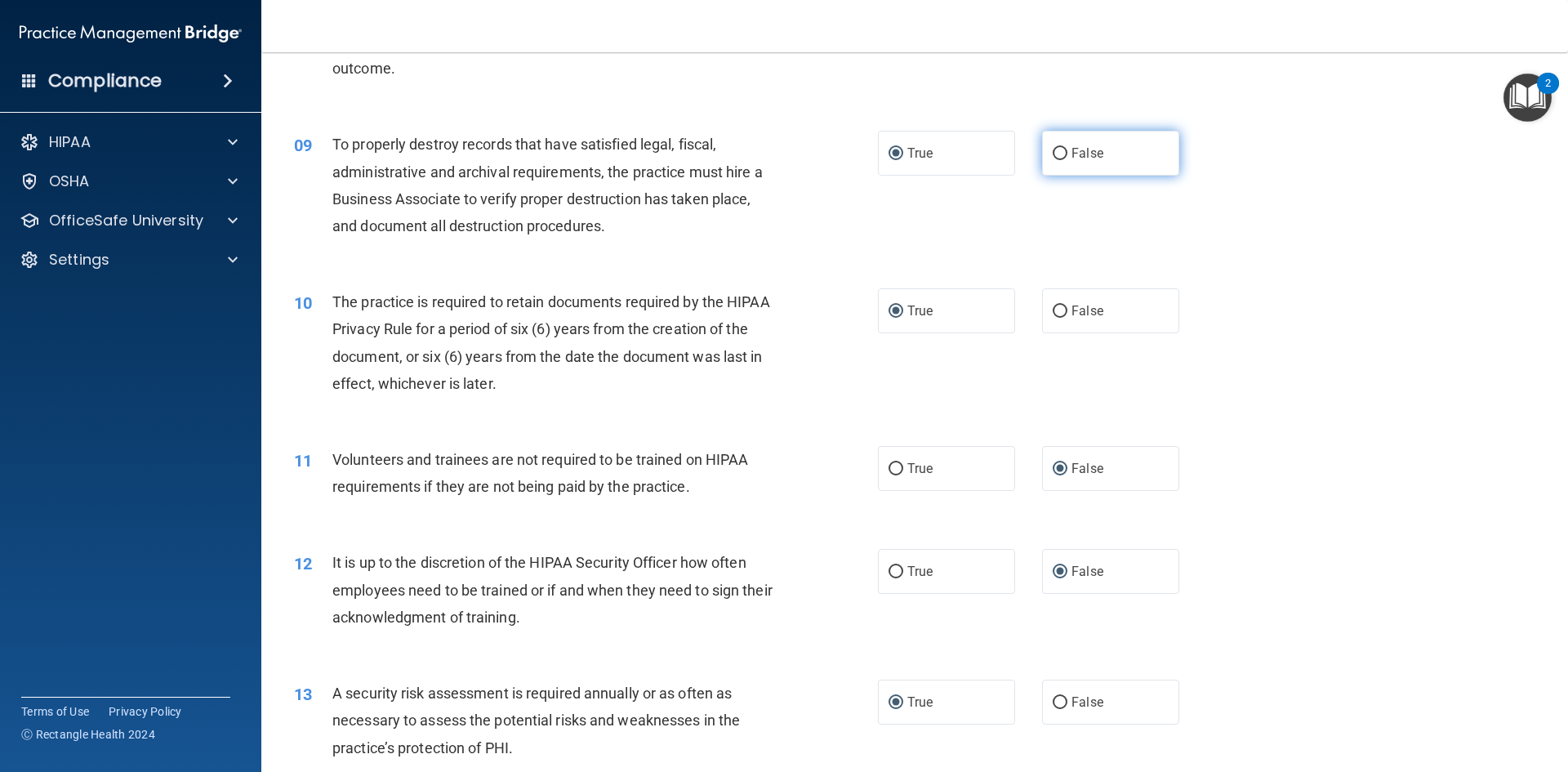
click at [1053, 151] on input "False" at bounding box center [1059, 154] width 14 height 12
radio input "true"
radio input "false"
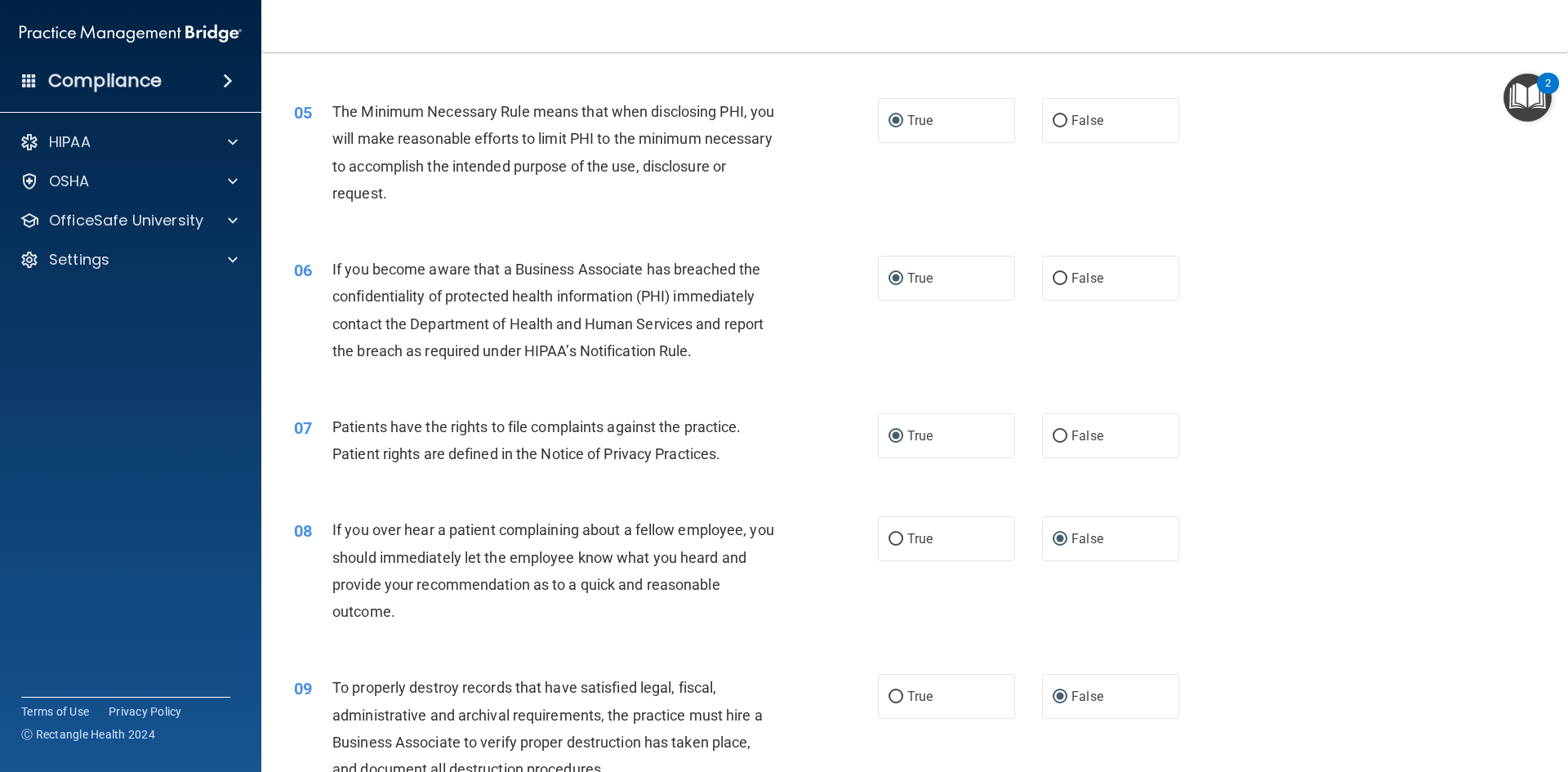
scroll to position [552, 0]
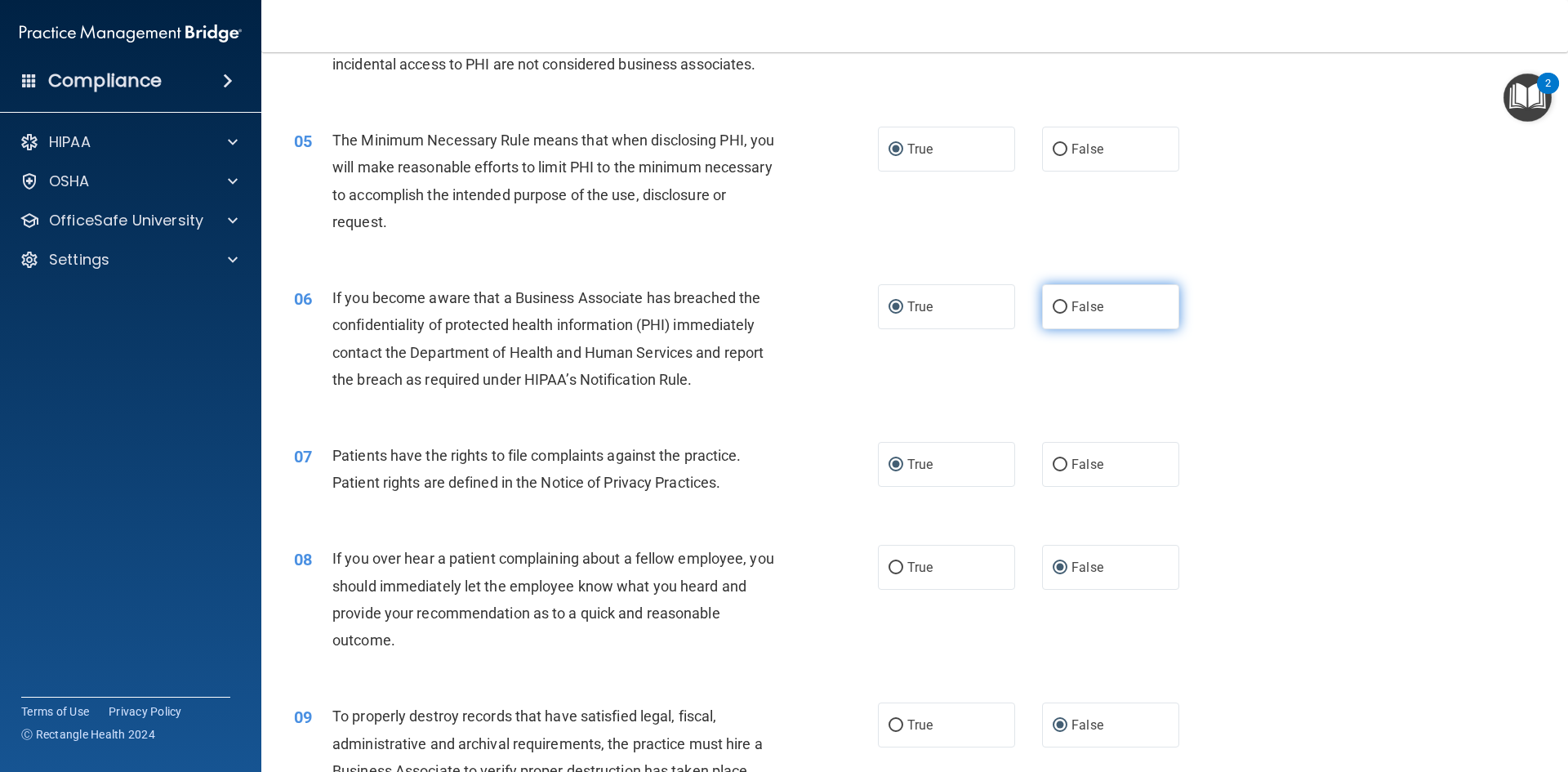
click at [1053, 304] on input "False" at bounding box center [1059, 307] width 14 height 12
radio input "true"
radio input "false"
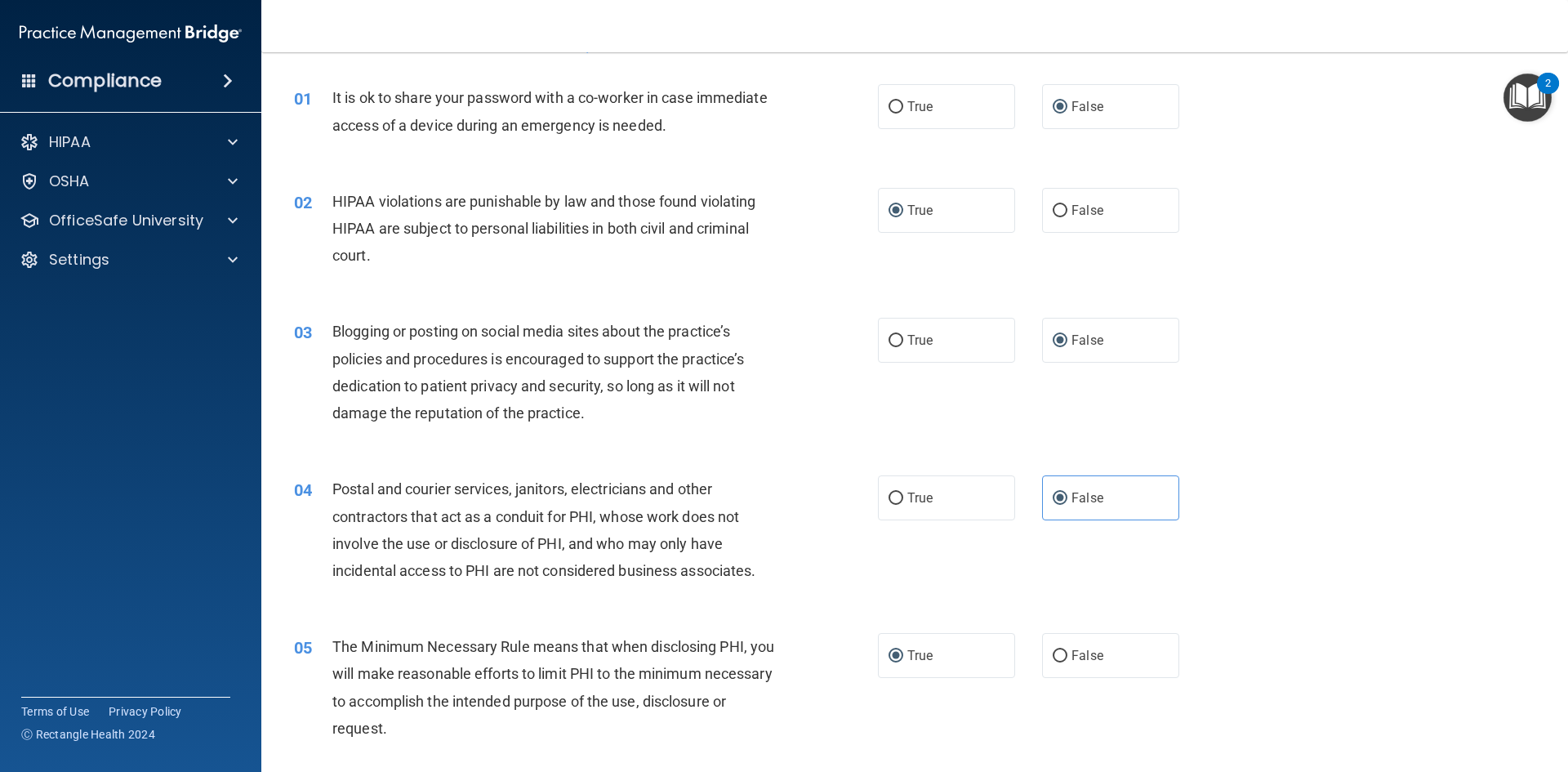
scroll to position [82, 0]
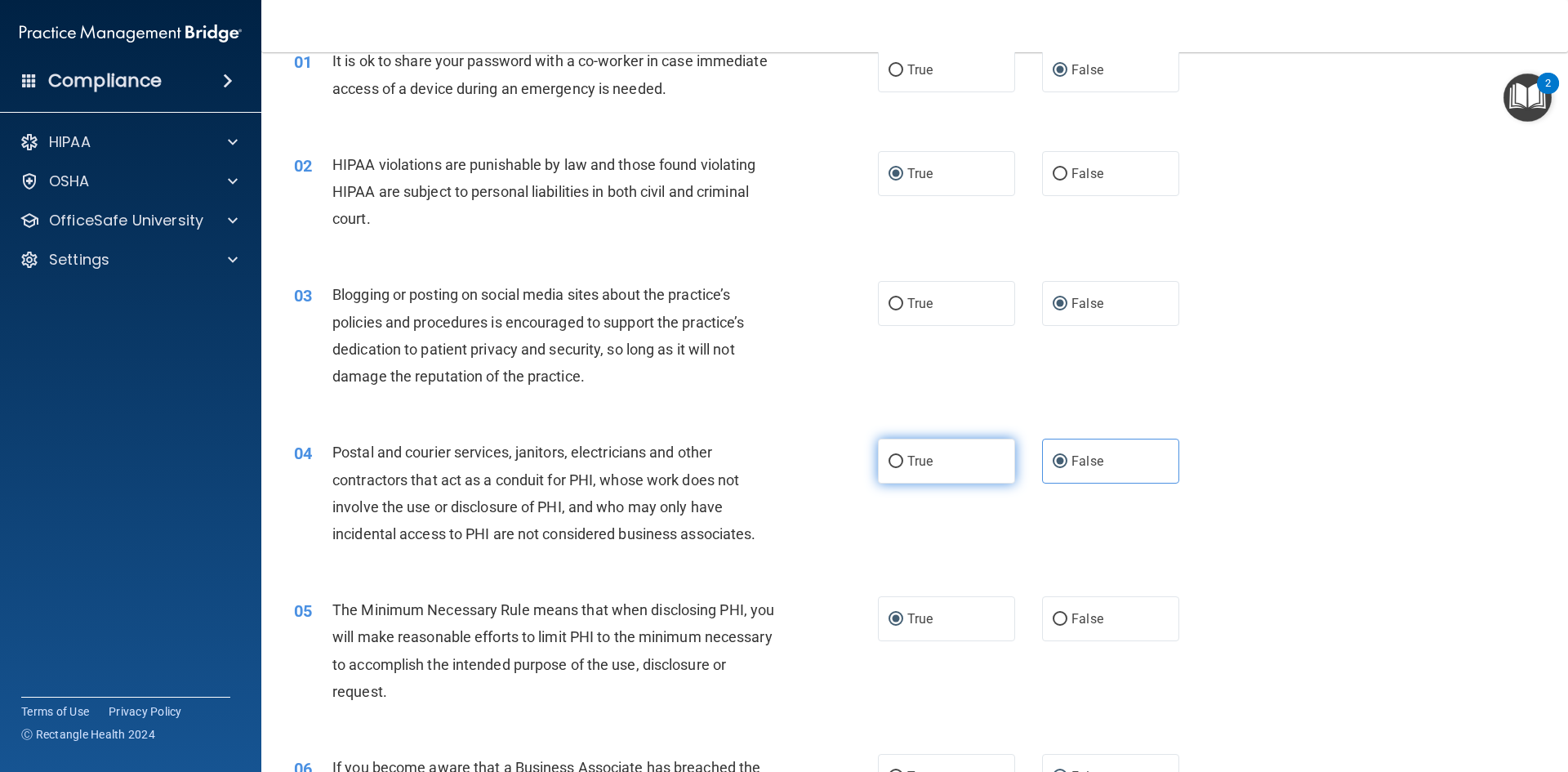
click at [889, 460] on input "True" at bounding box center [895, 462] width 14 height 12
radio input "true"
radio input "false"
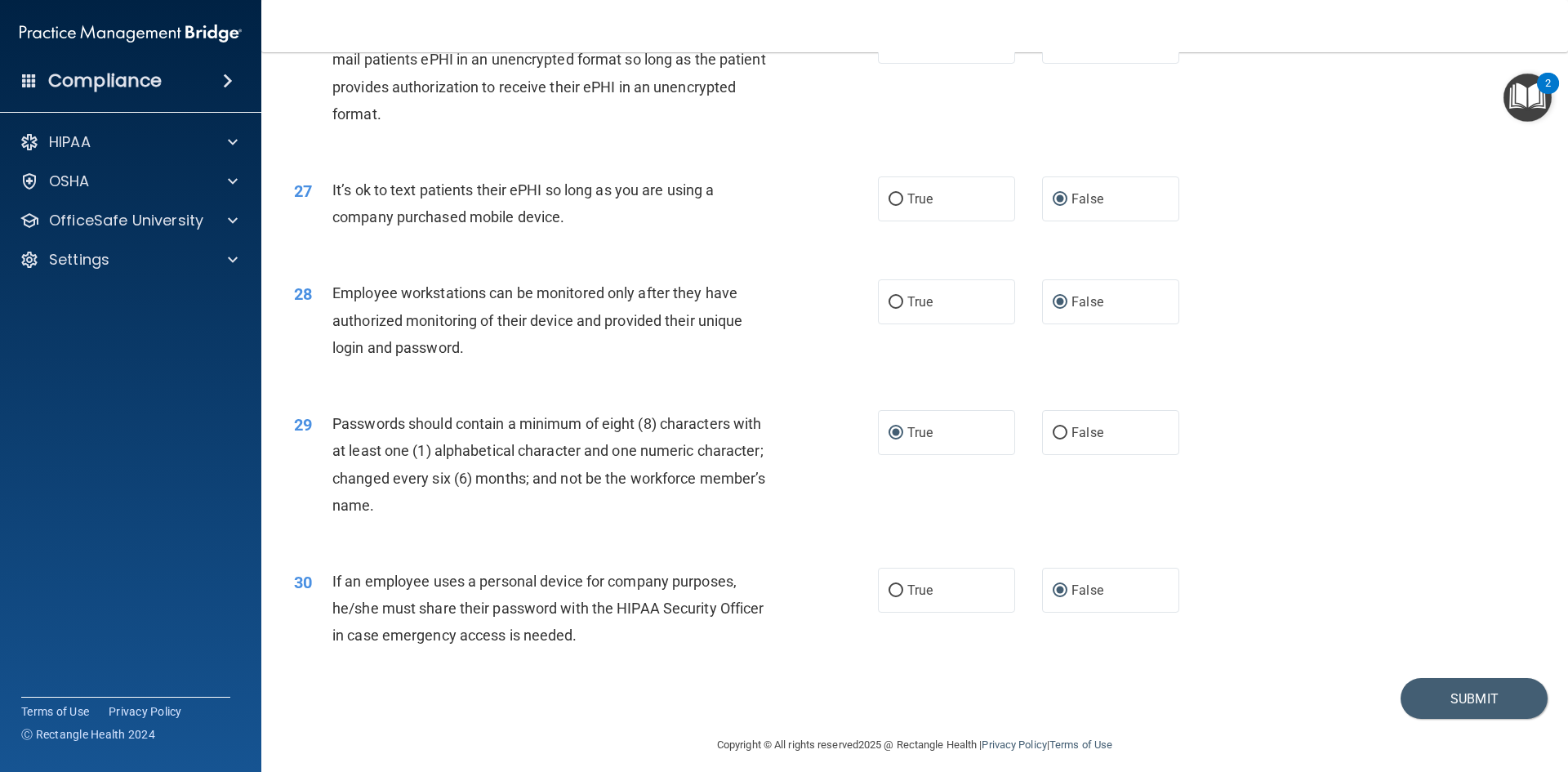
scroll to position [3331, 0]
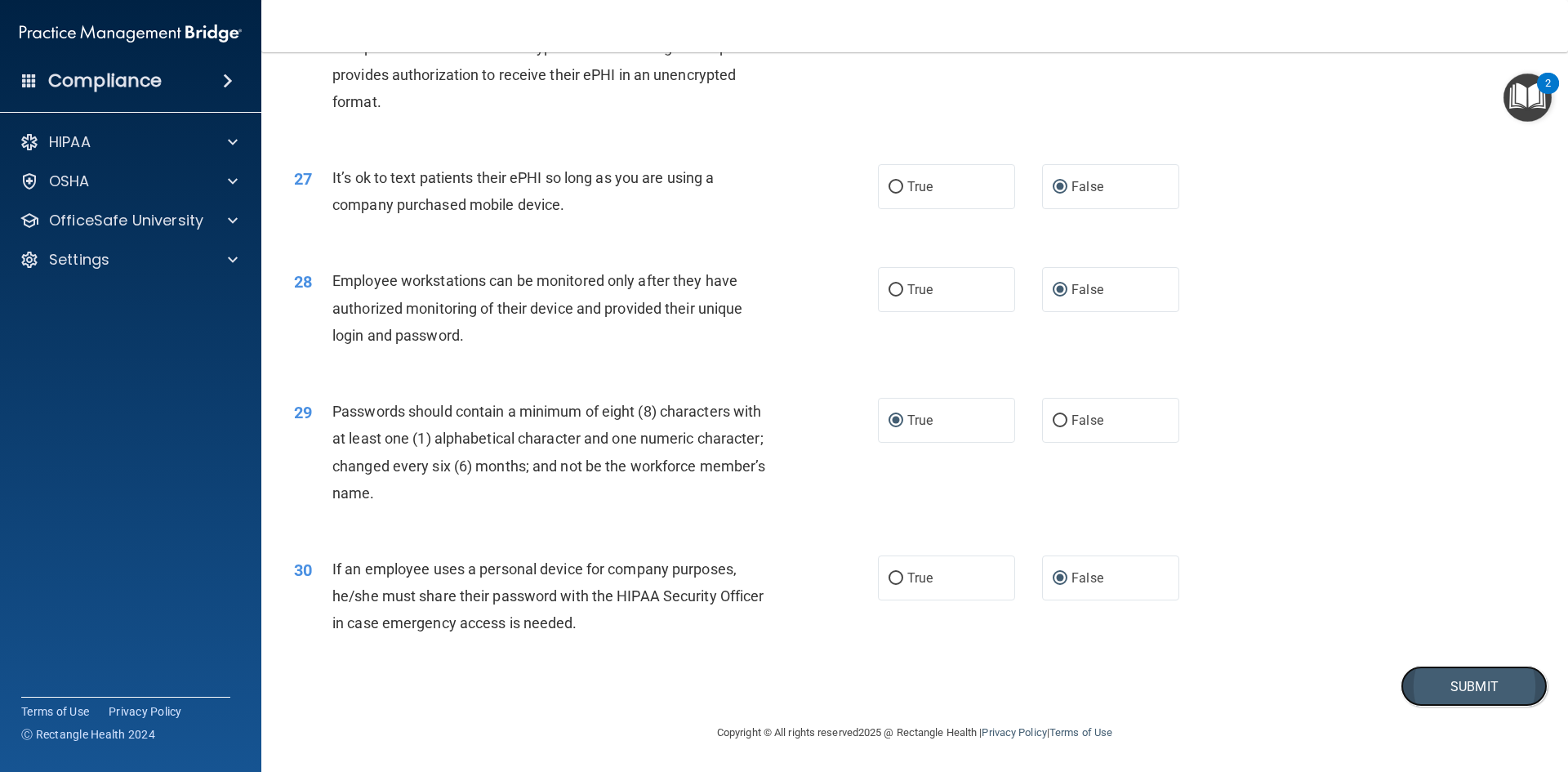
click at [1429, 684] on button "Submit" at bounding box center [1474, 687] width 147 height 41
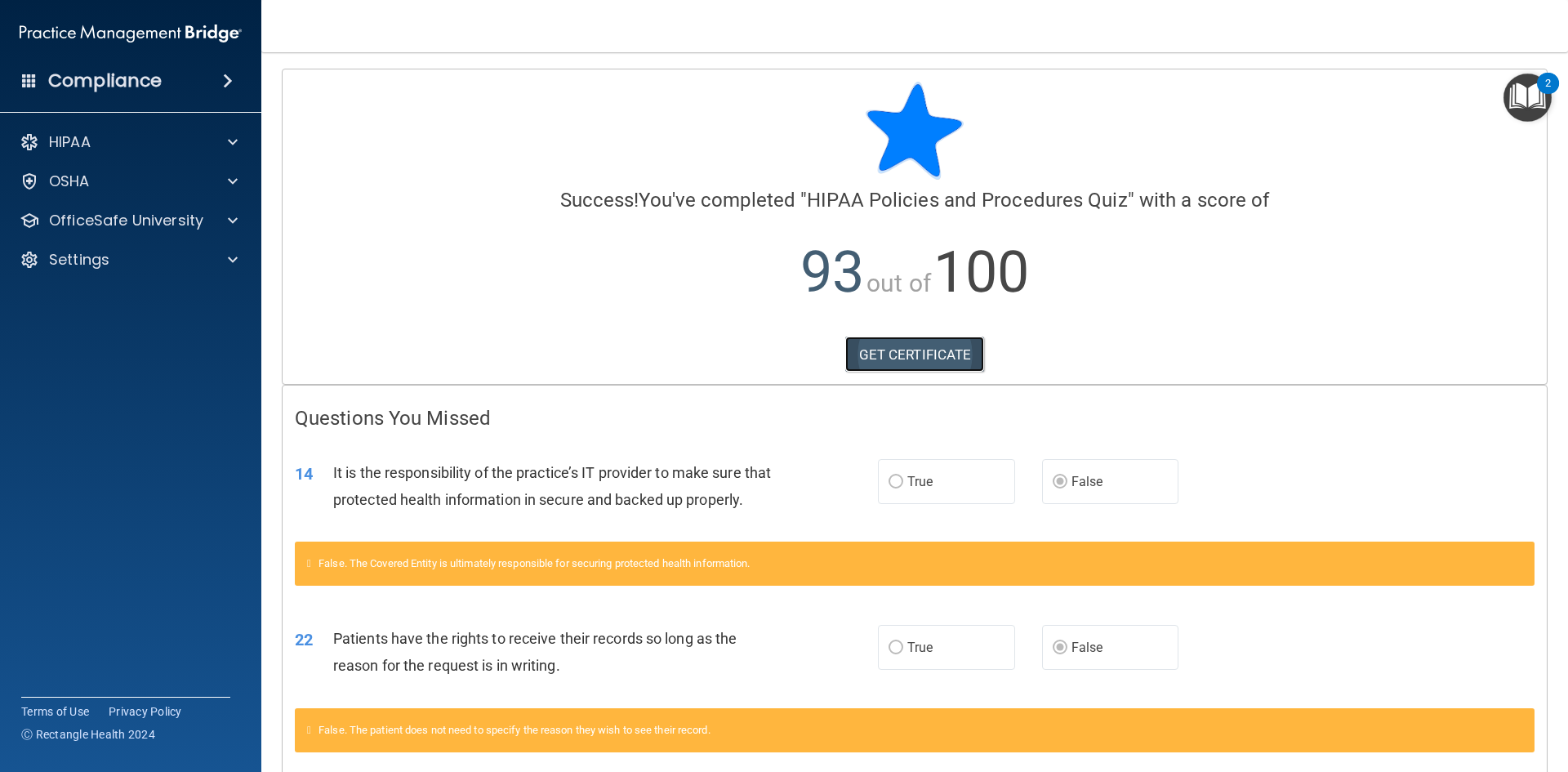
click at [897, 354] on link "GET CERTIFICATE" at bounding box center [915, 354] width 140 height 36
click at [118, 222] on p "OfficeSafe University" at bounding box center [126, 221] width 154 height 19
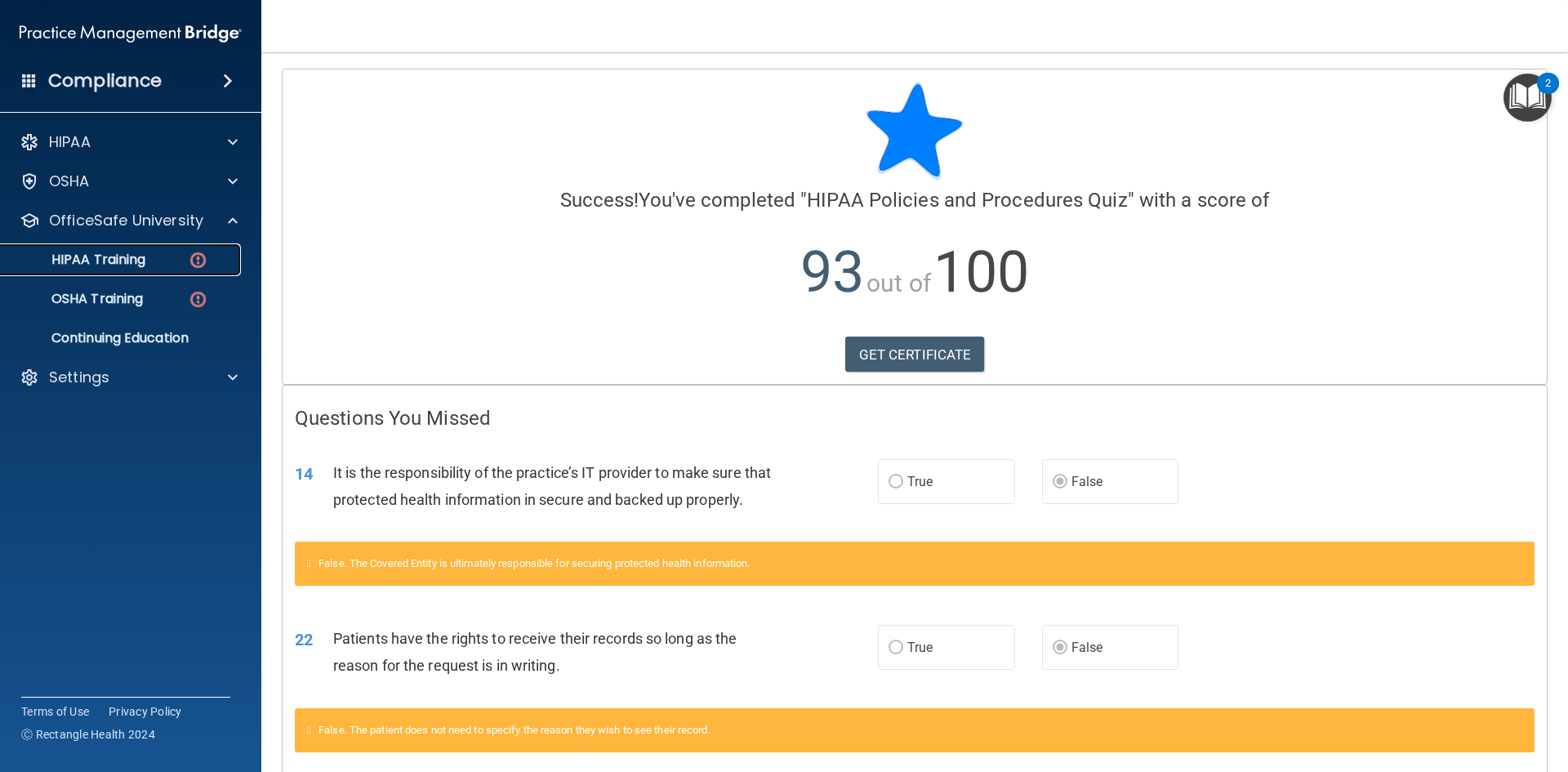
click at [113, 260] on p "HIPAA Training" at bounding box center [78, 259] width 134 height 16
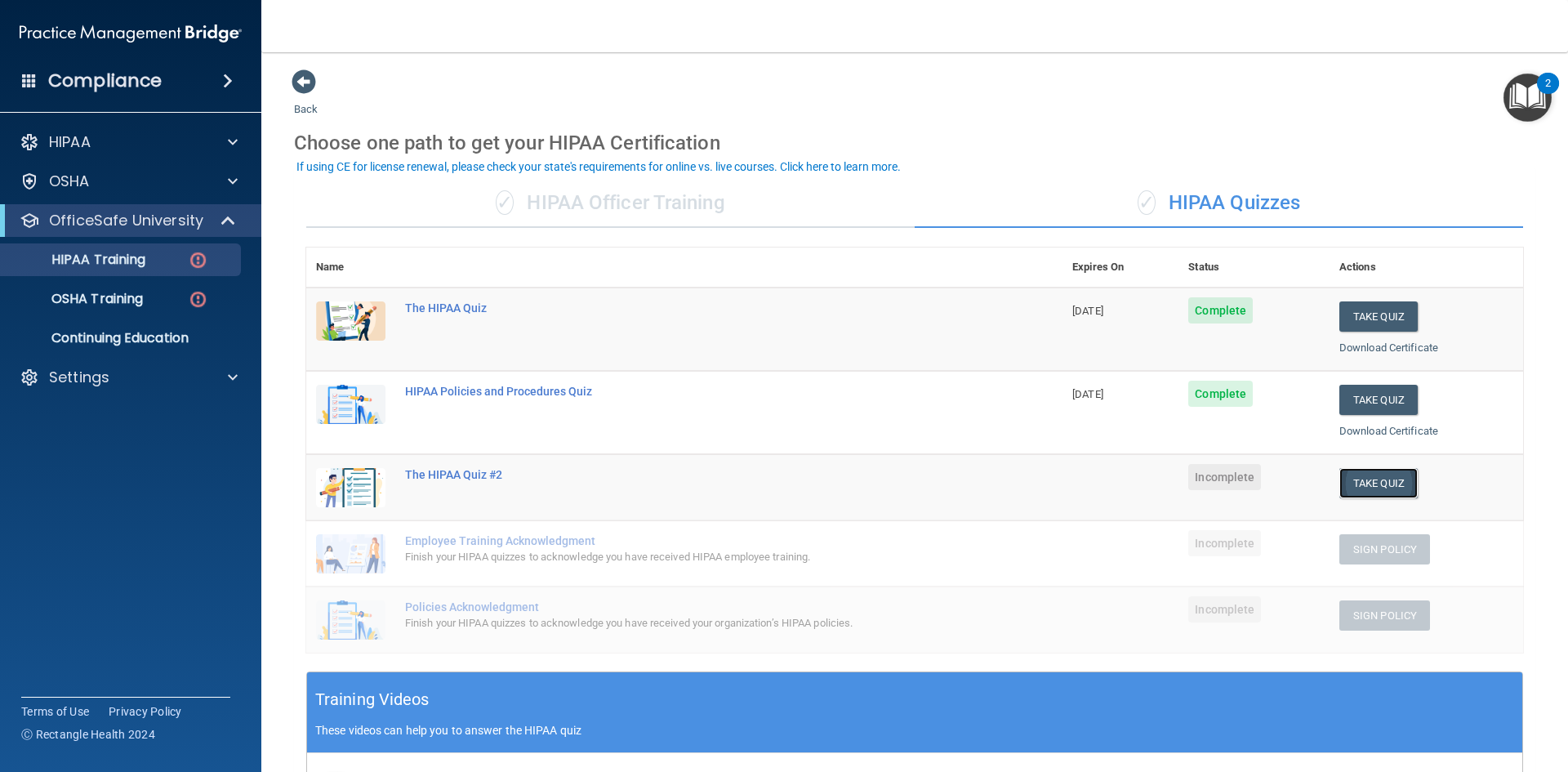
click at [1350, 481] on button "Take Quiz" at bounding box center [1379, 483] width 79 height 30
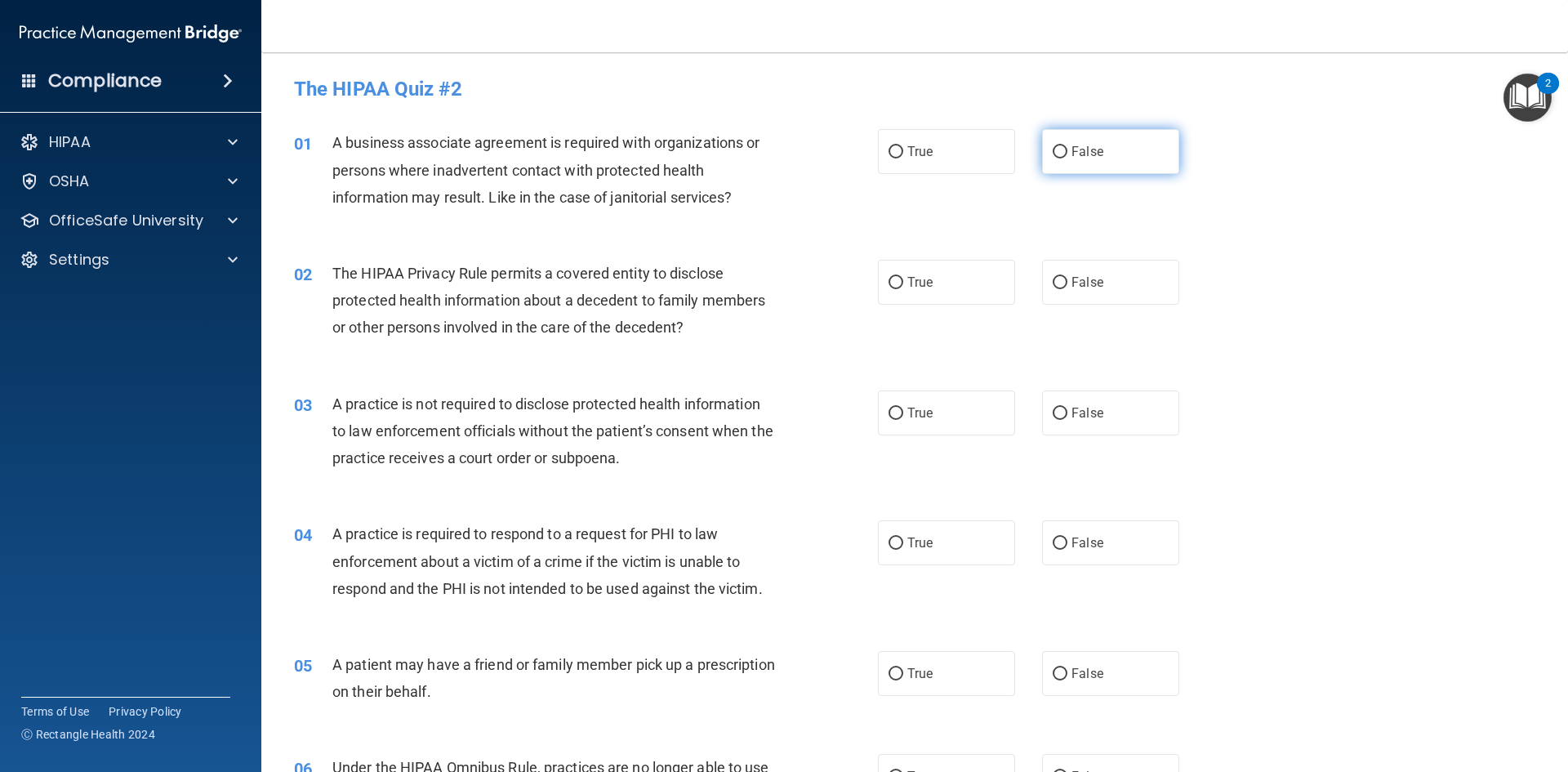
click at [1055, 154] on input "False" at bounding box center [1059, 152] width 14 height 12
radio input "true"
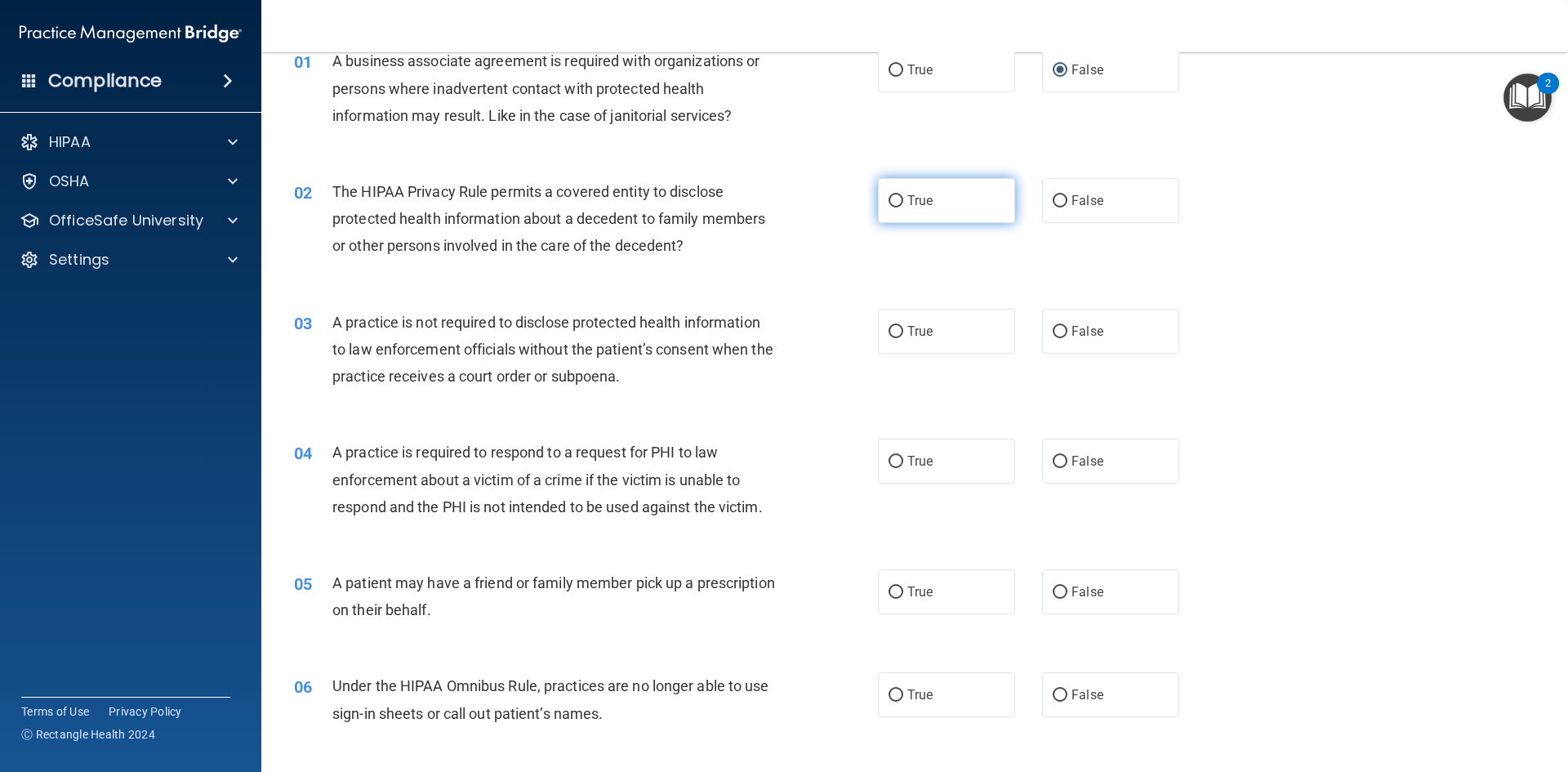
click at [891, 201] on input "True" at bounding box center [895, 201] width 14 height 12
radio input "true"
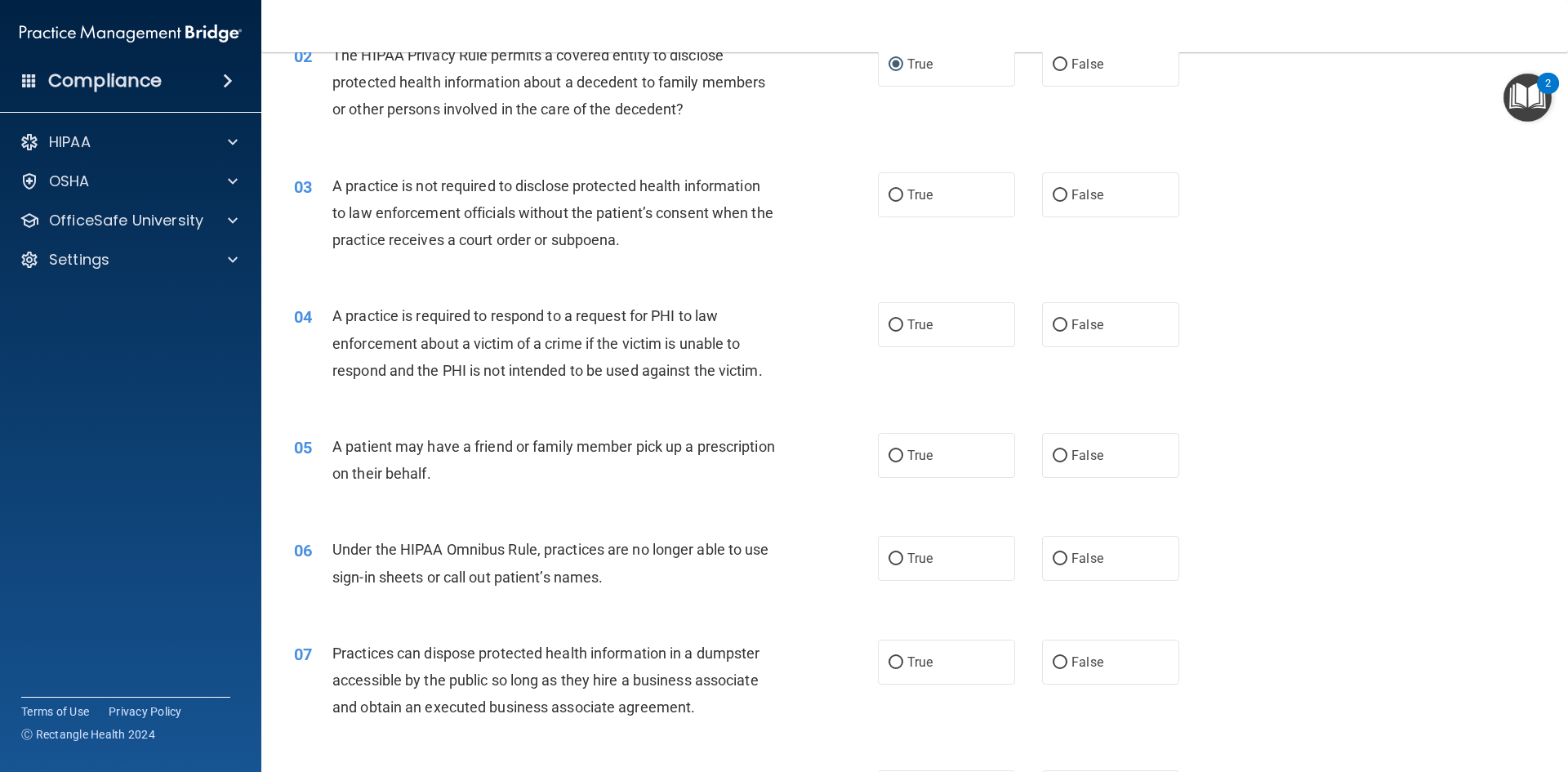
scroll to position [245, 0]
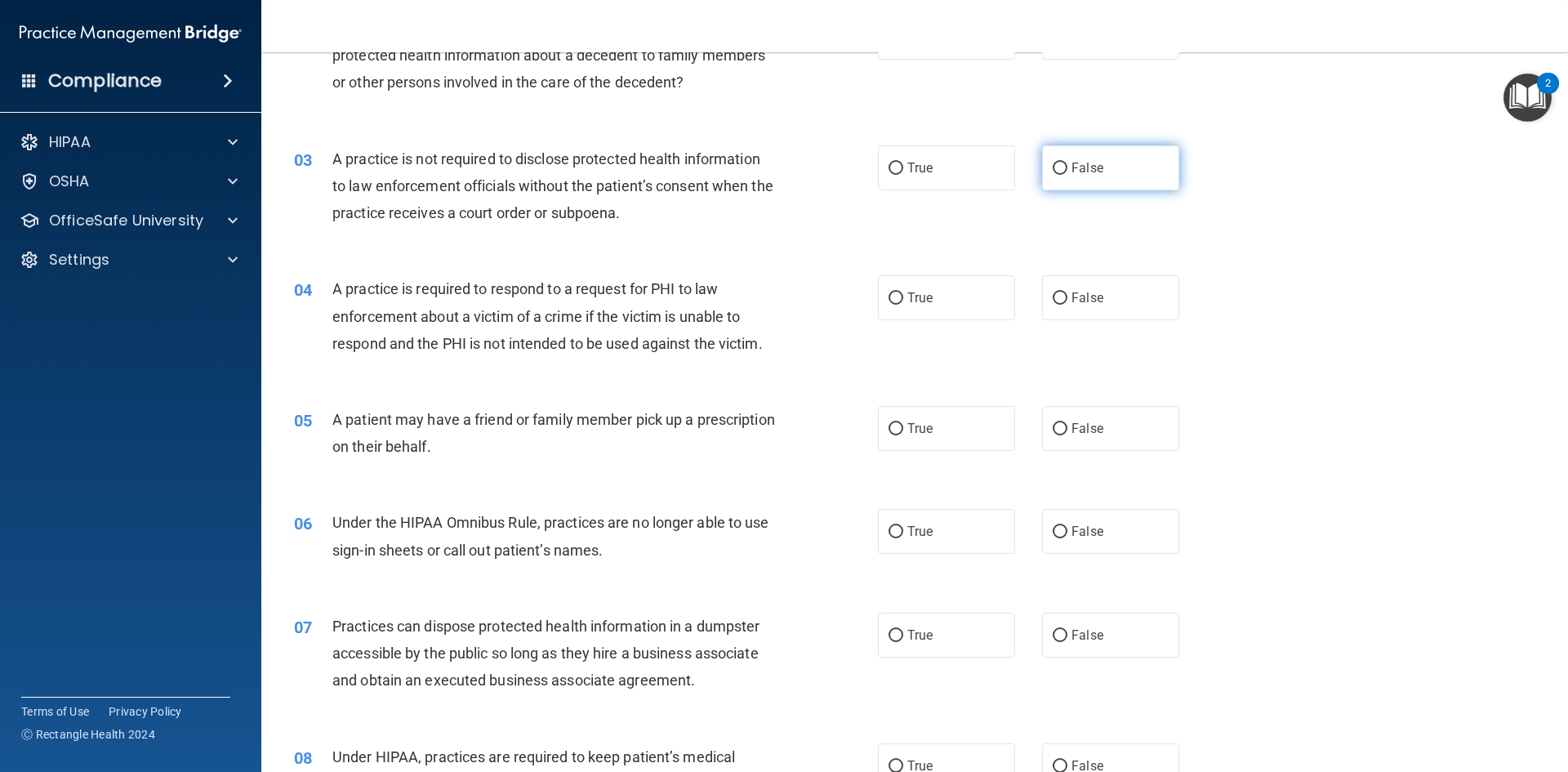
click at [1053, 162] on input "False" at bounding box center [1059, 168] width 14 height 12
radio input "true"
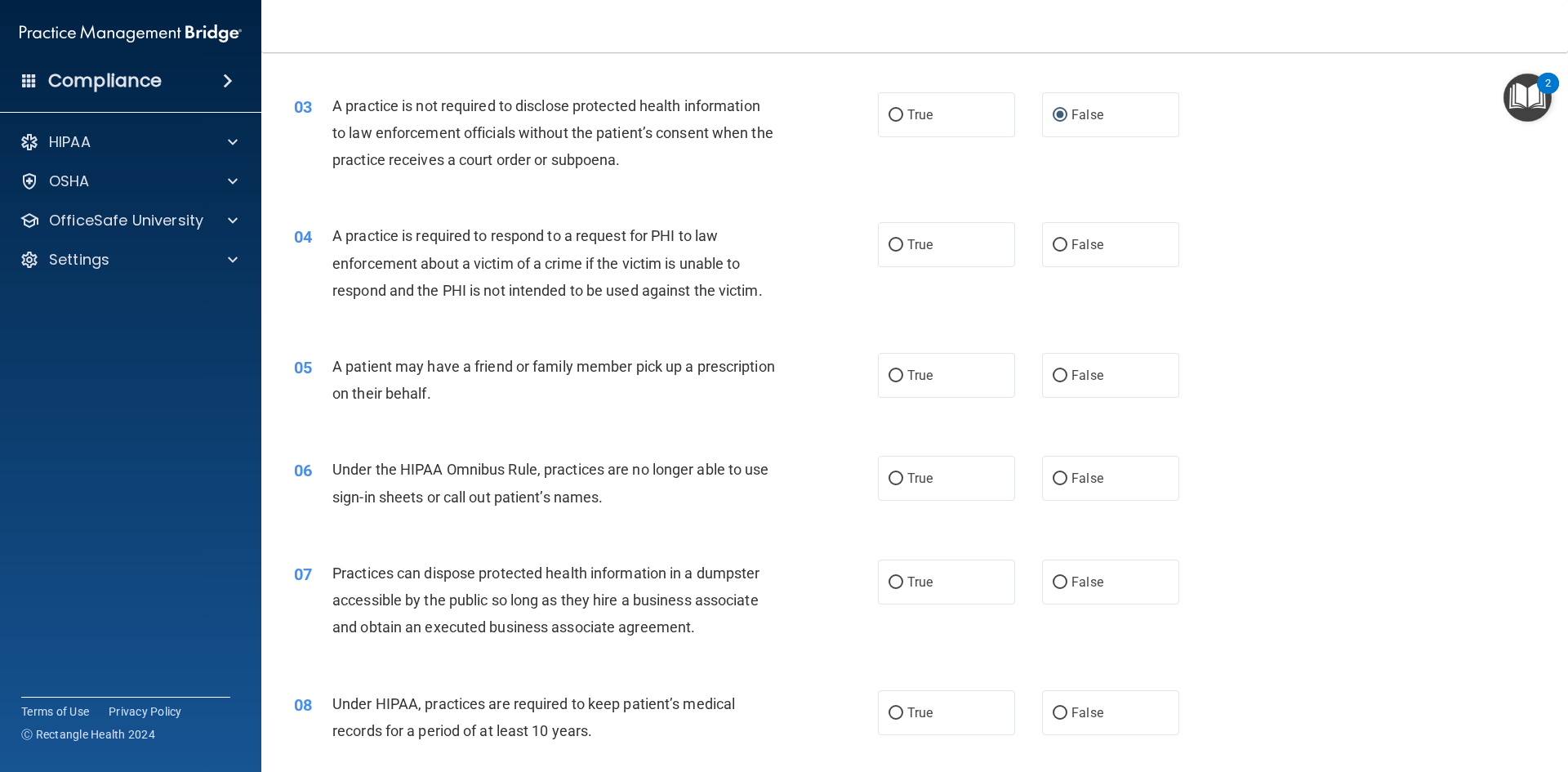
scroll to position [326, 0]
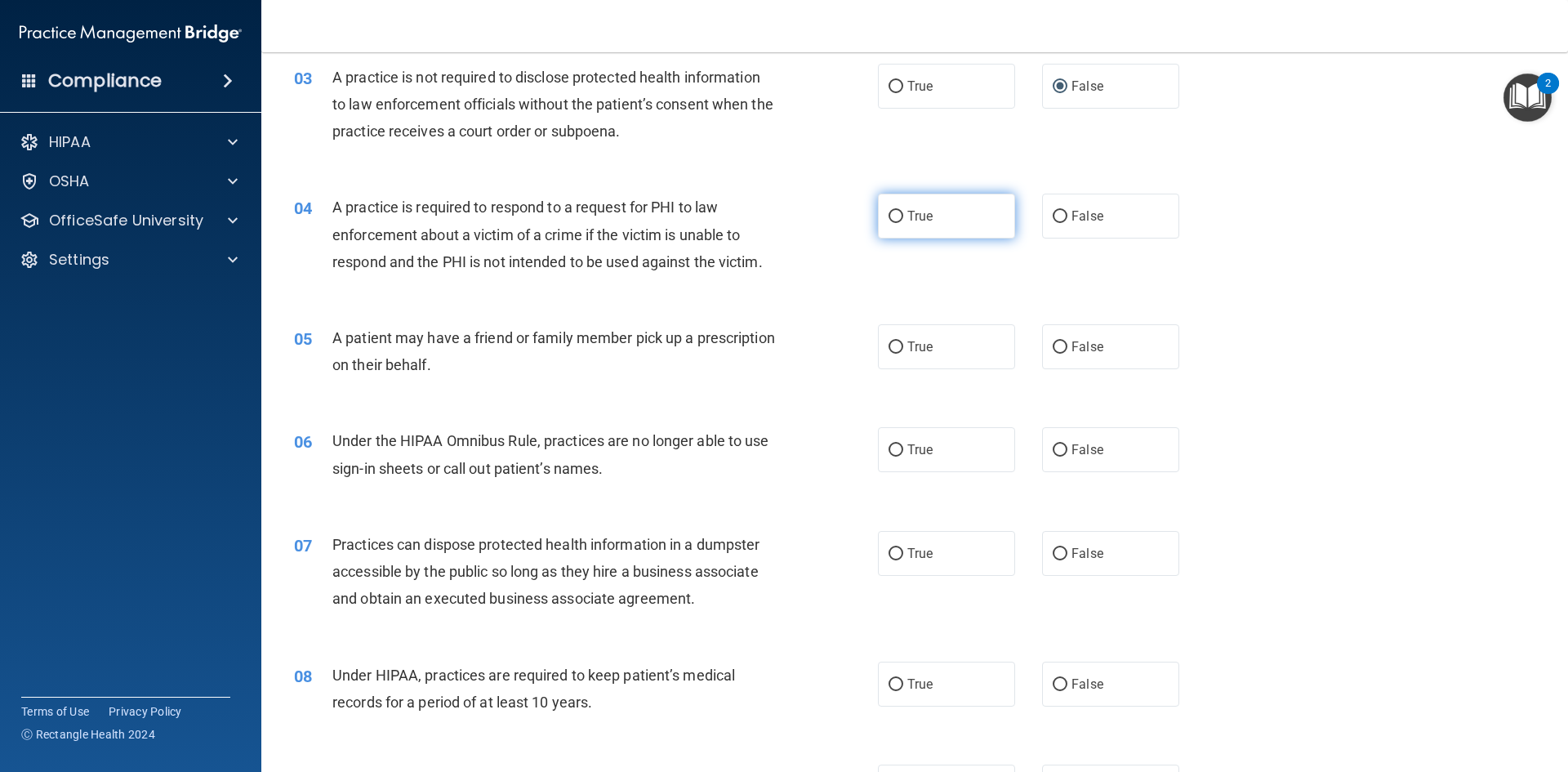
click at [892, 216] on input "True" at bounding box center [895, 217] width 14 height 12
radio input "true"
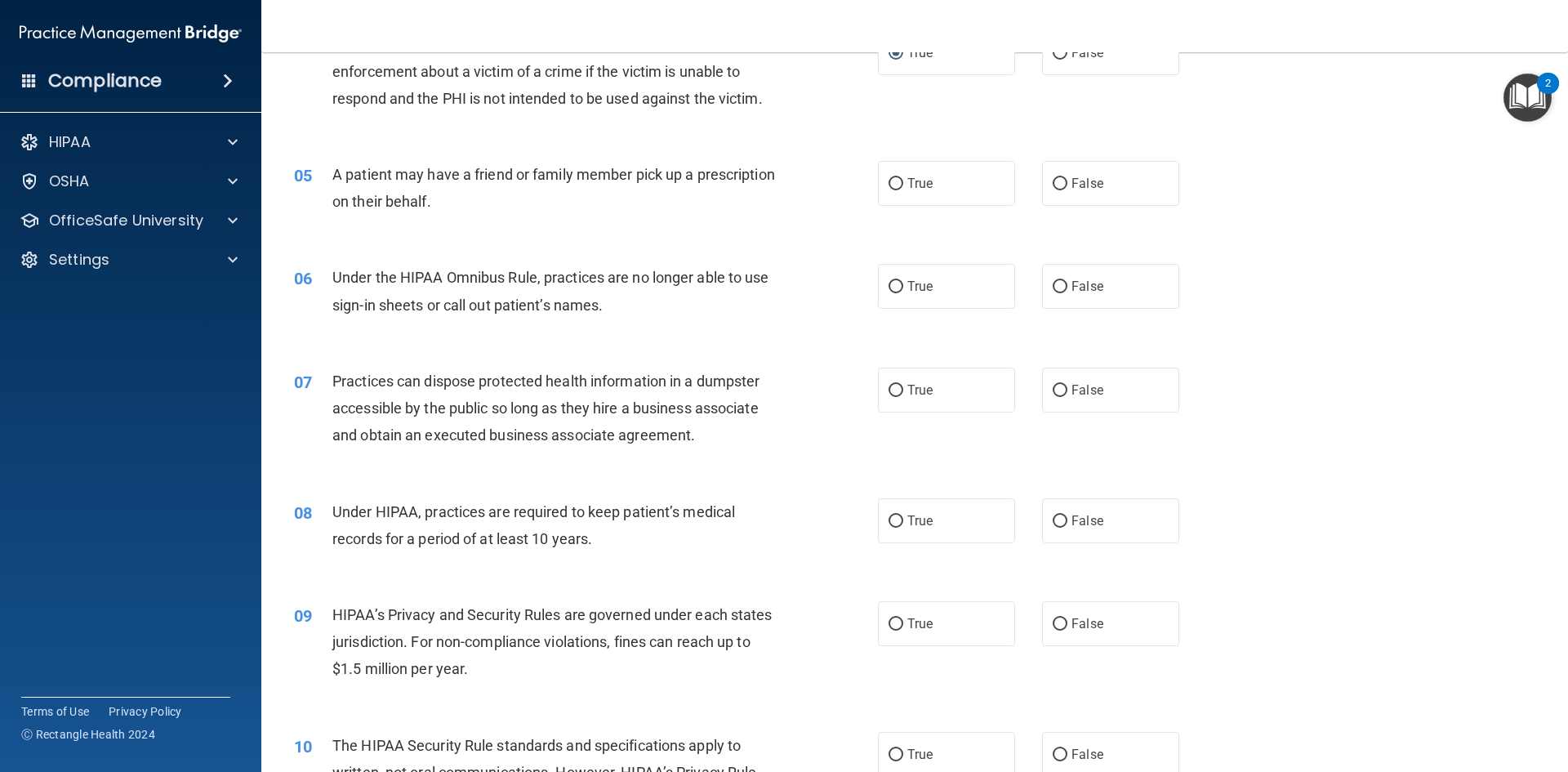
scroll to position [409, 0]
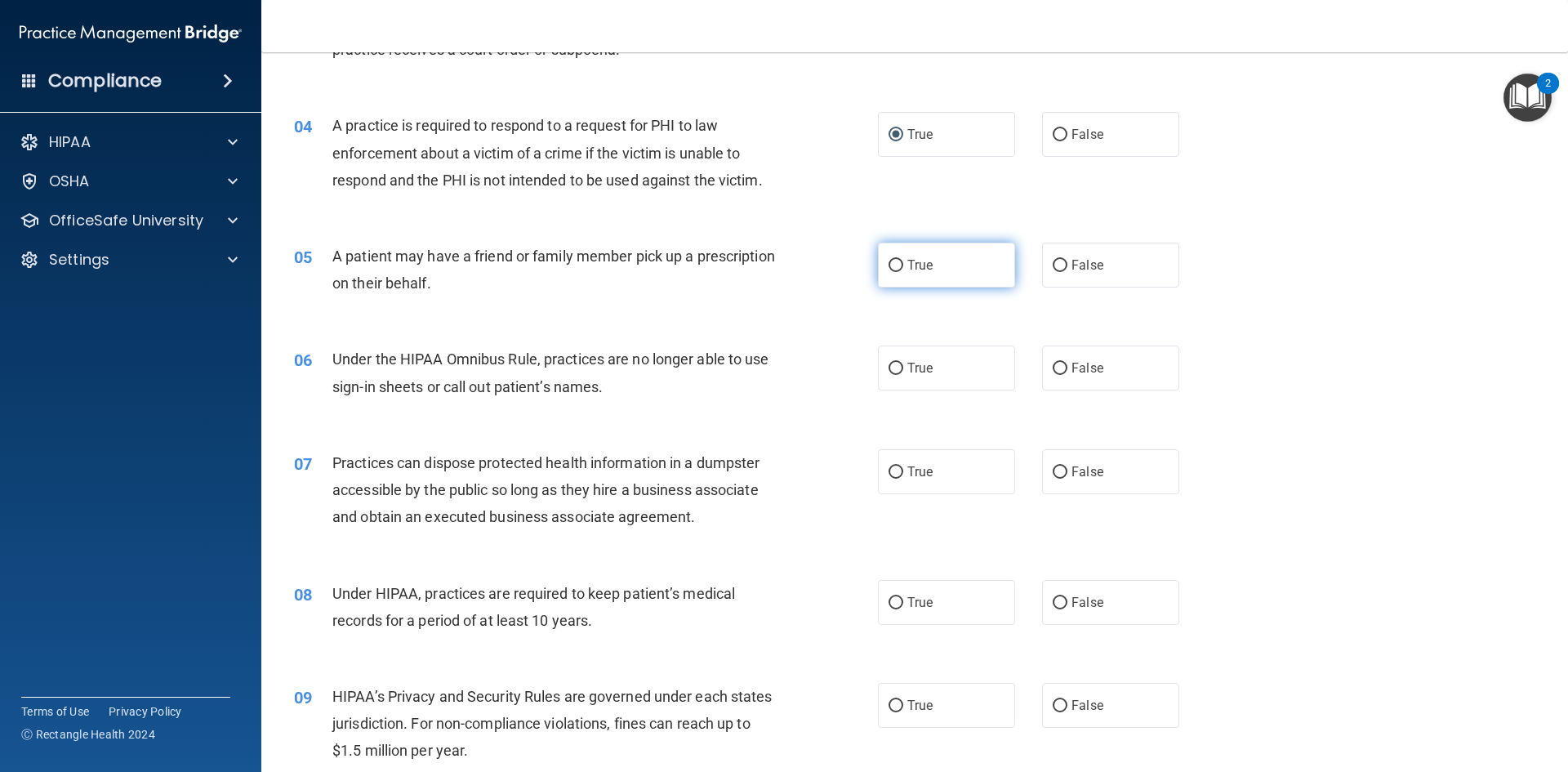
click at [889, 266] on input "True" at bounding box center [895, 266] width 14 height 12
radio input "true"
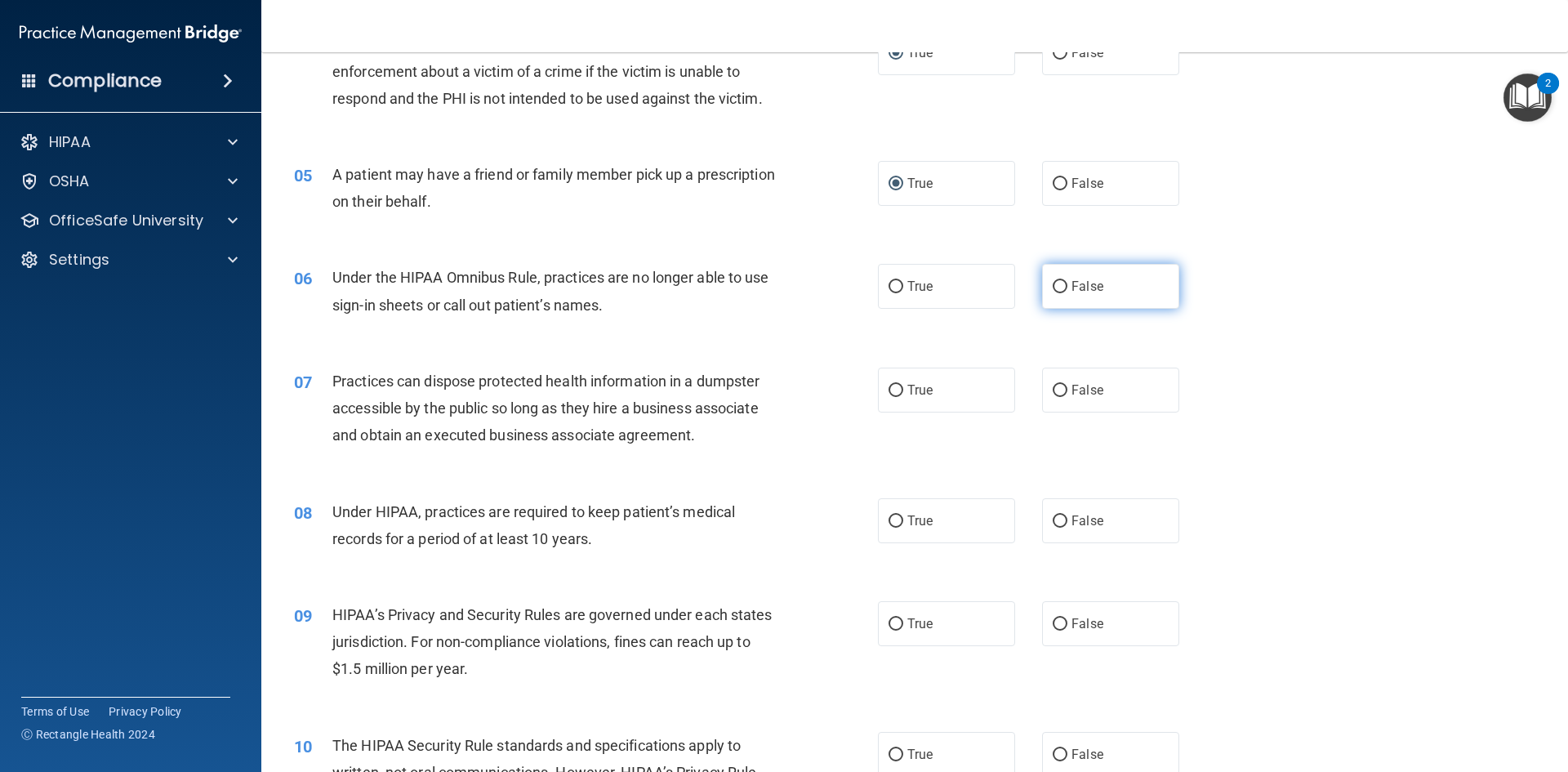
click at [1053, 287] on input "False" at bounding box center [1059, 287] width 14 height 12
radio input "true"
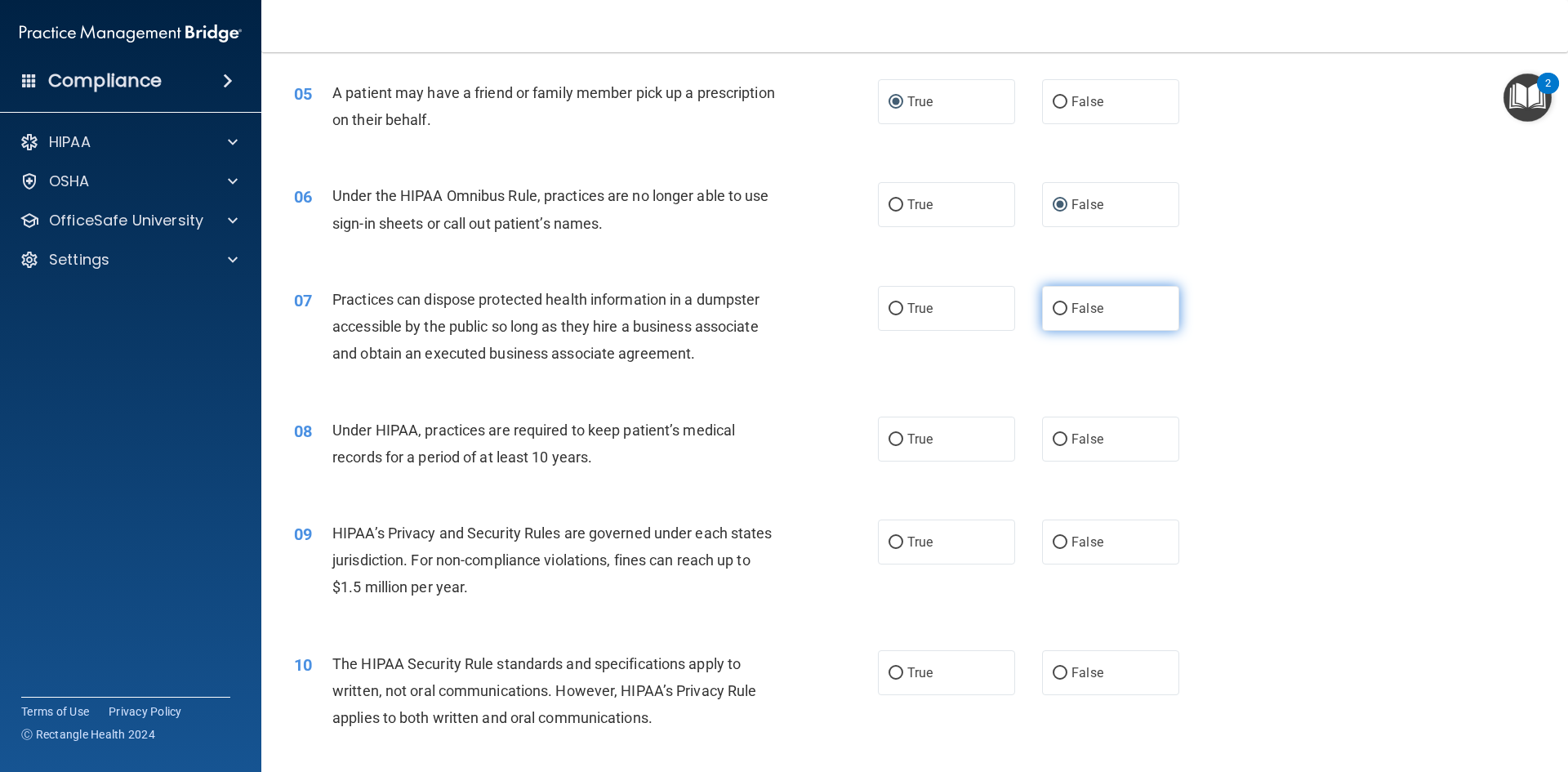
click at [1053, 310] on input "False" at bounding box center [1059, 309] width 14 height 12
radio input "true"
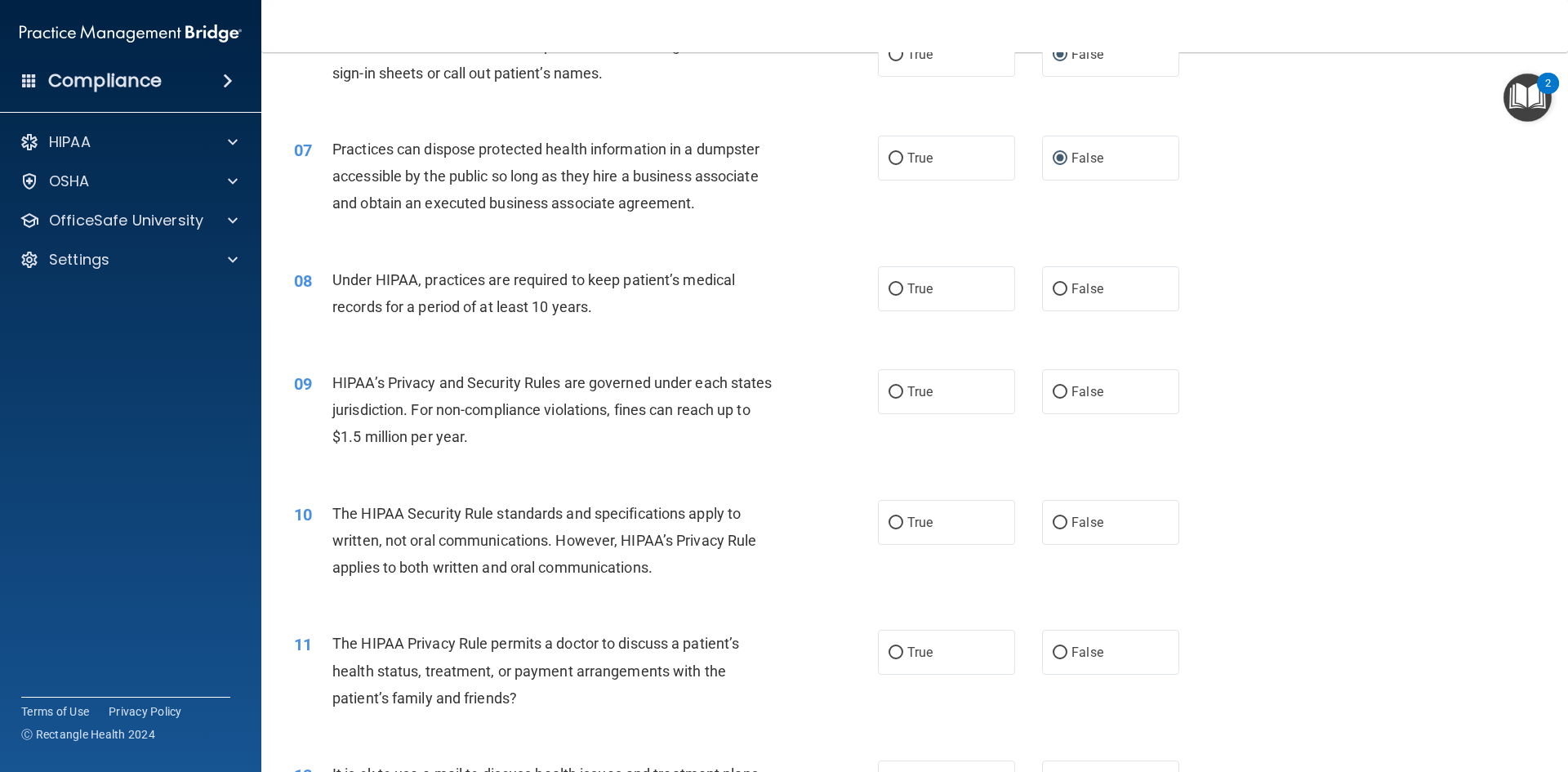
scroll to position [736, 0]
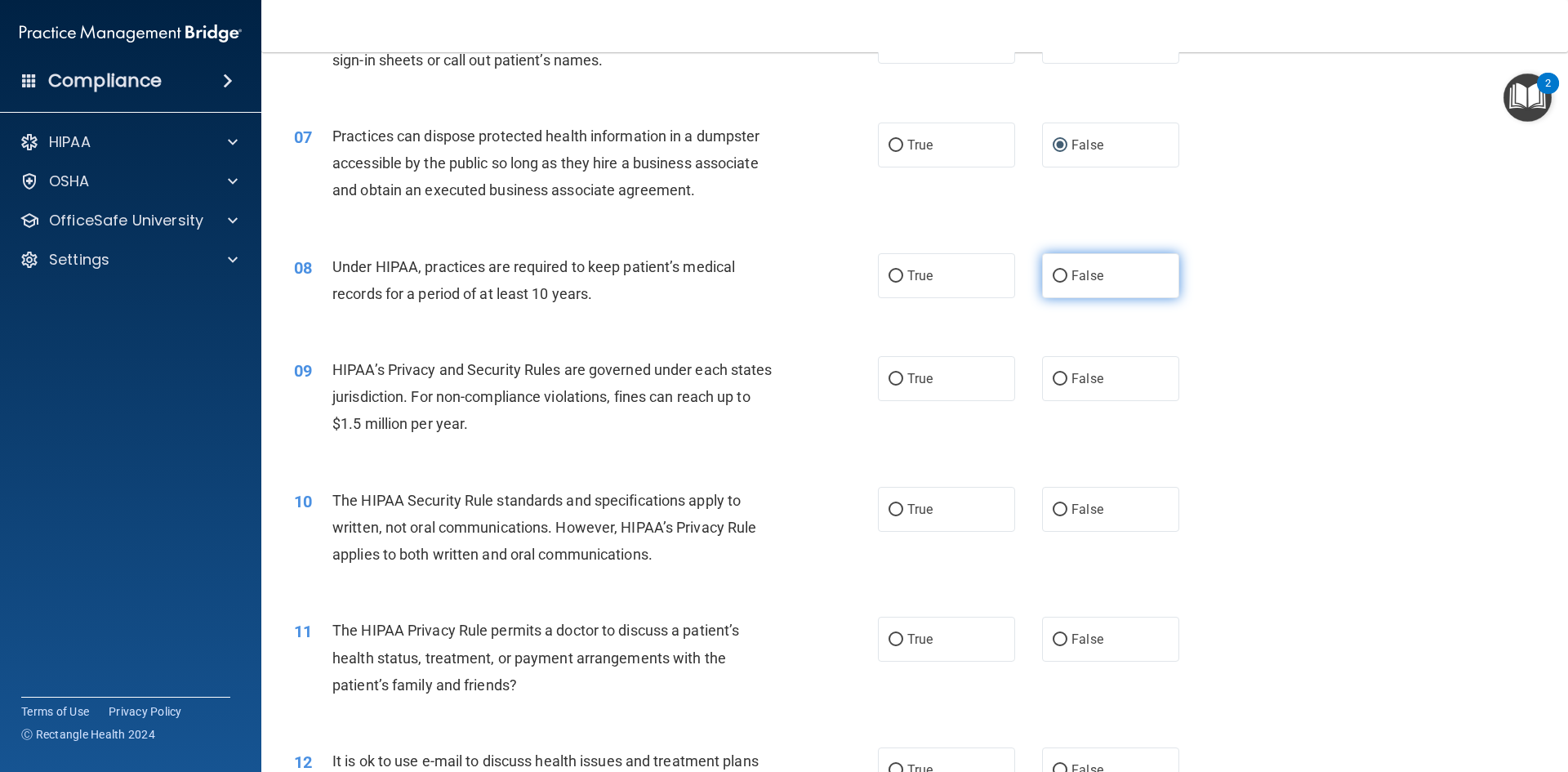
click at [1054, 267] on label "False" at bounding box center [1110, 276] width 137 height 45
click at [1054, 271] on input "False" at bounding box center [1059, 277] width 14 height 12
radio input "true"
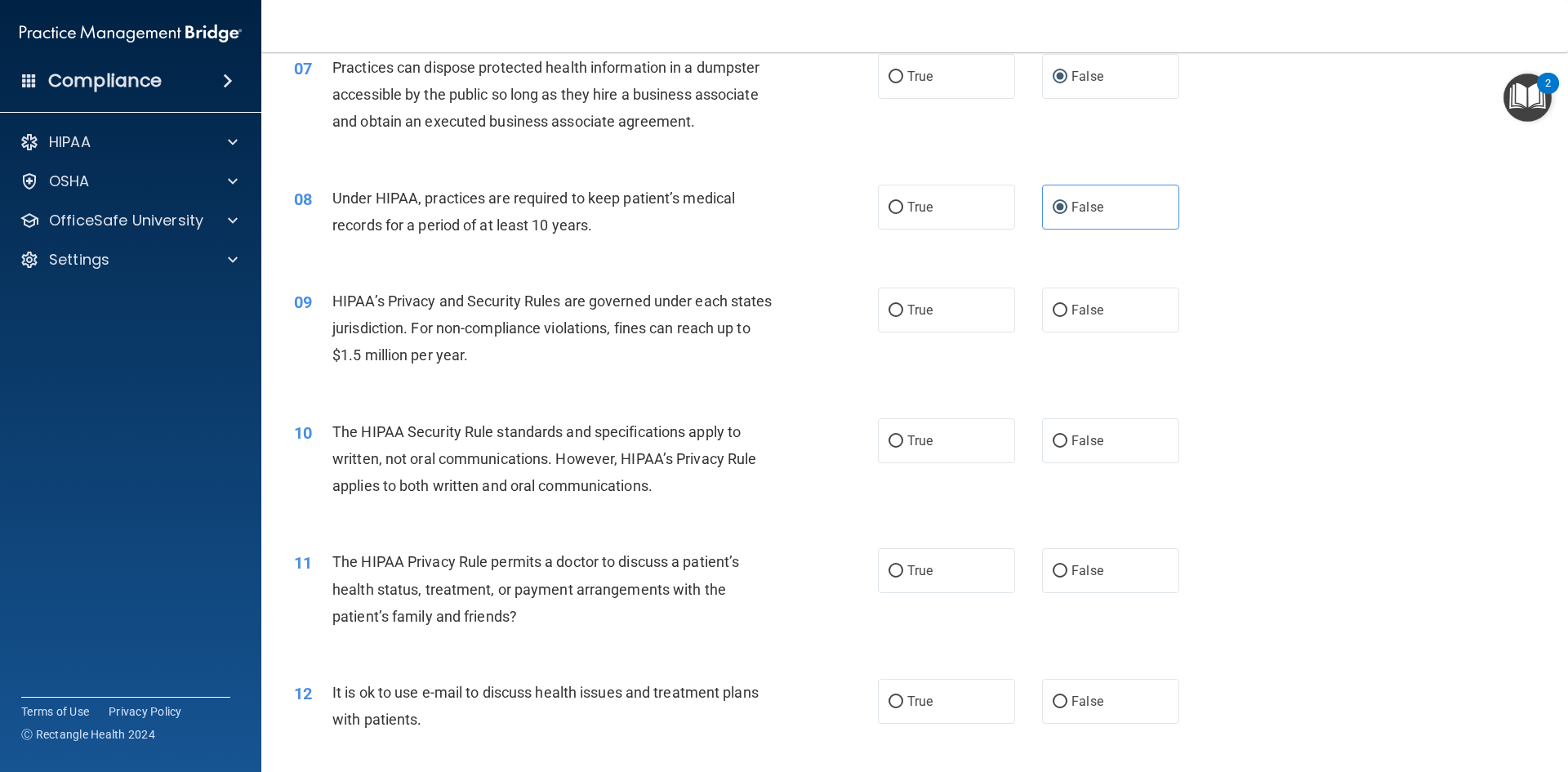
scroll to position [899, 0]
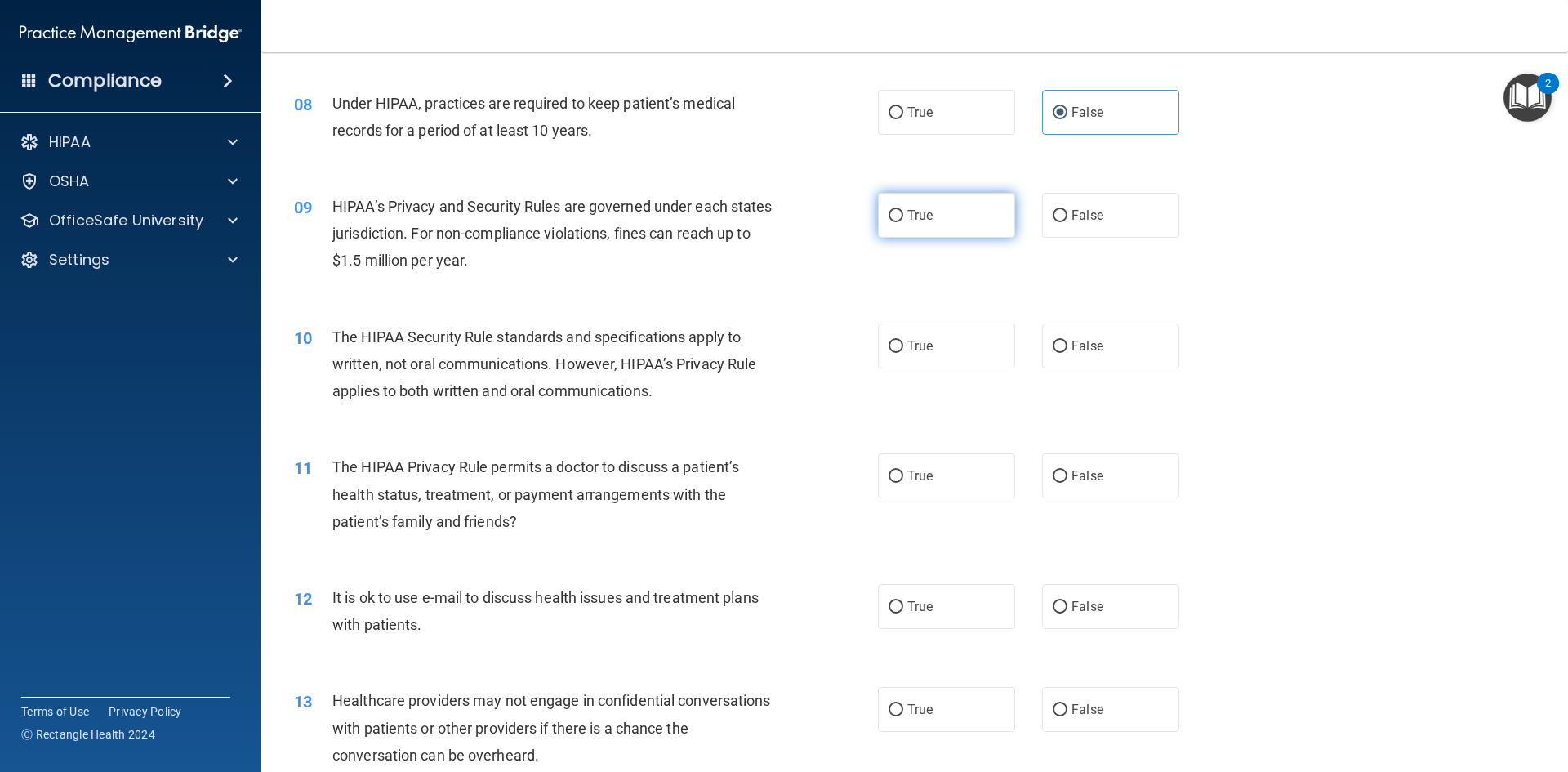
click at [893, 218] on input "True" at bounding box center [895, 216] width 14 height 12
radio input "true"
click at [893, 218] on input "True" at bounding box center [895, 216] width 14 height 12
click at [1056, 210] on input "False" at bounding box center [1059, 216] width 14 height 12
radio input "true"
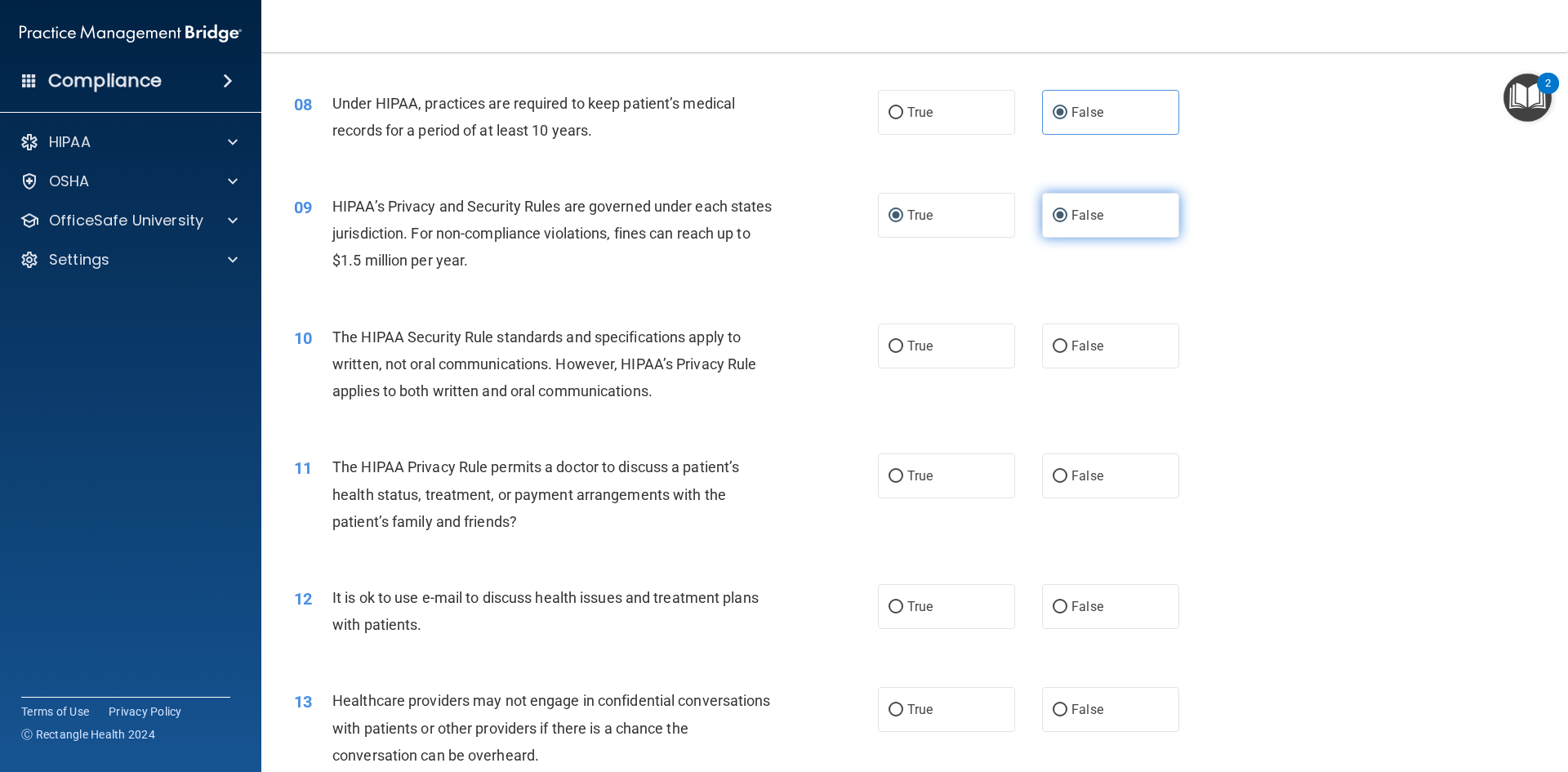
radio input "false"
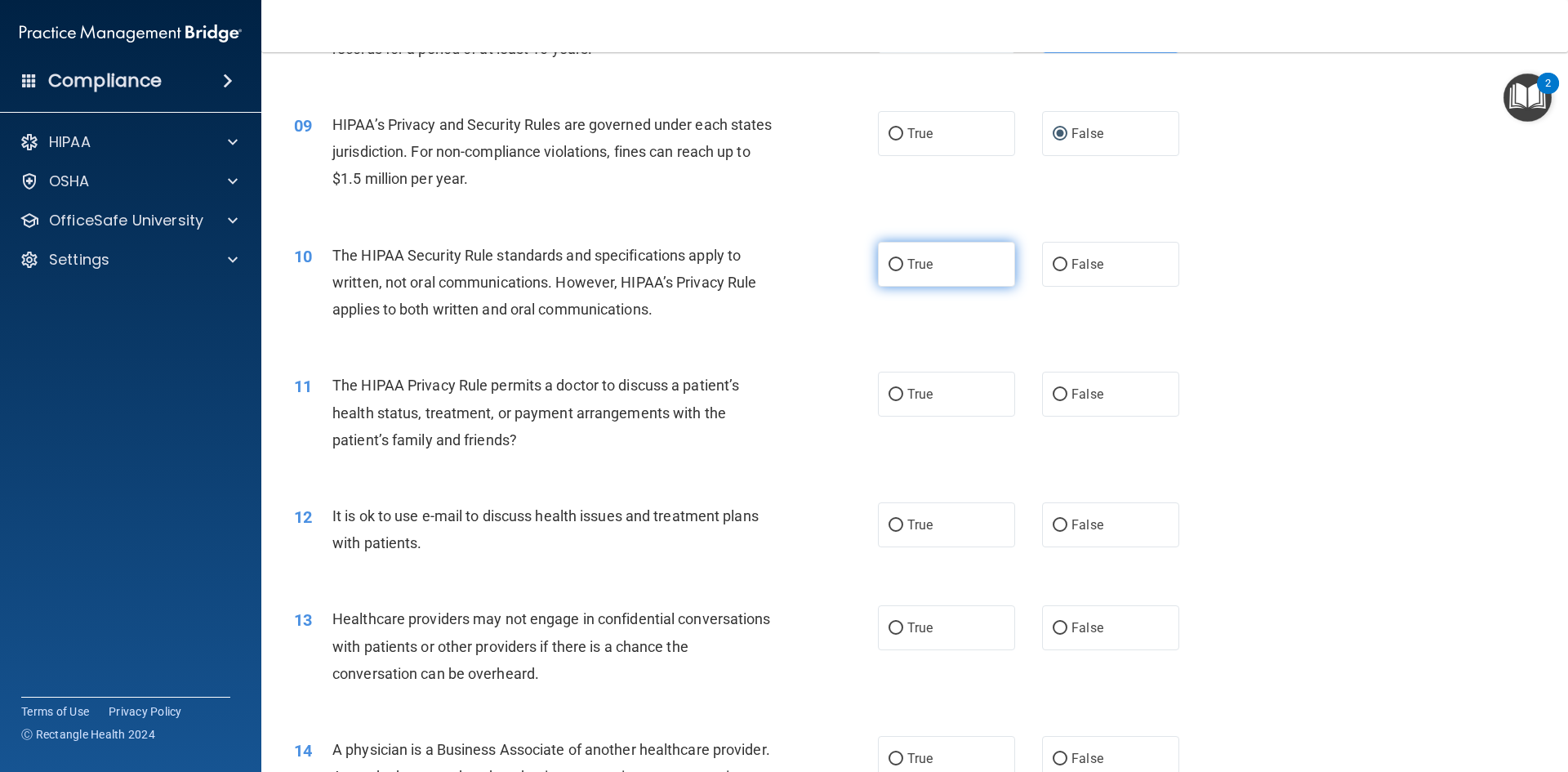
click at [892, 259] on input "True" at bounding box center [895, 265] width 14 height 12
radio input "true"
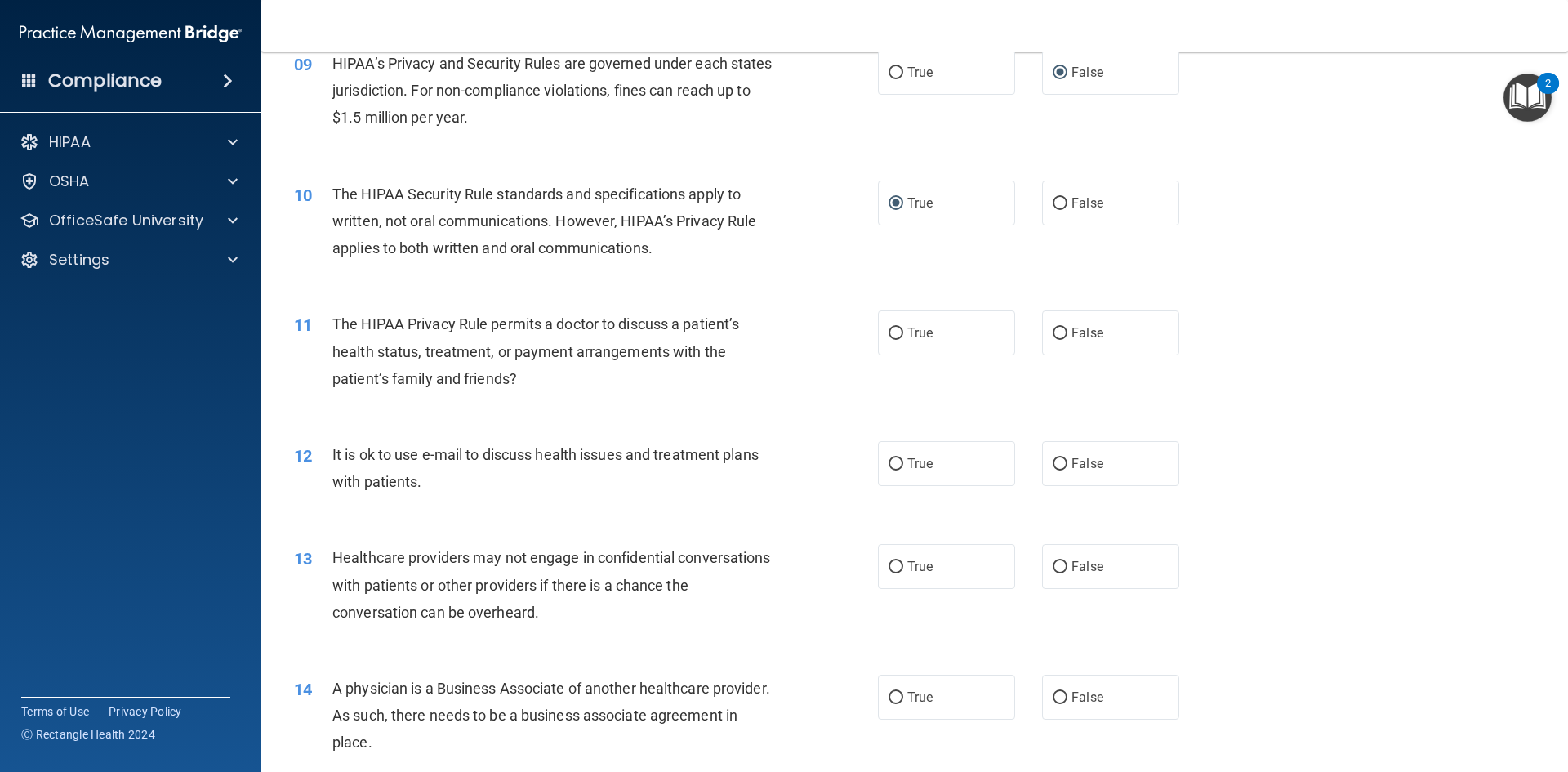
scroll to position [1145, 0]
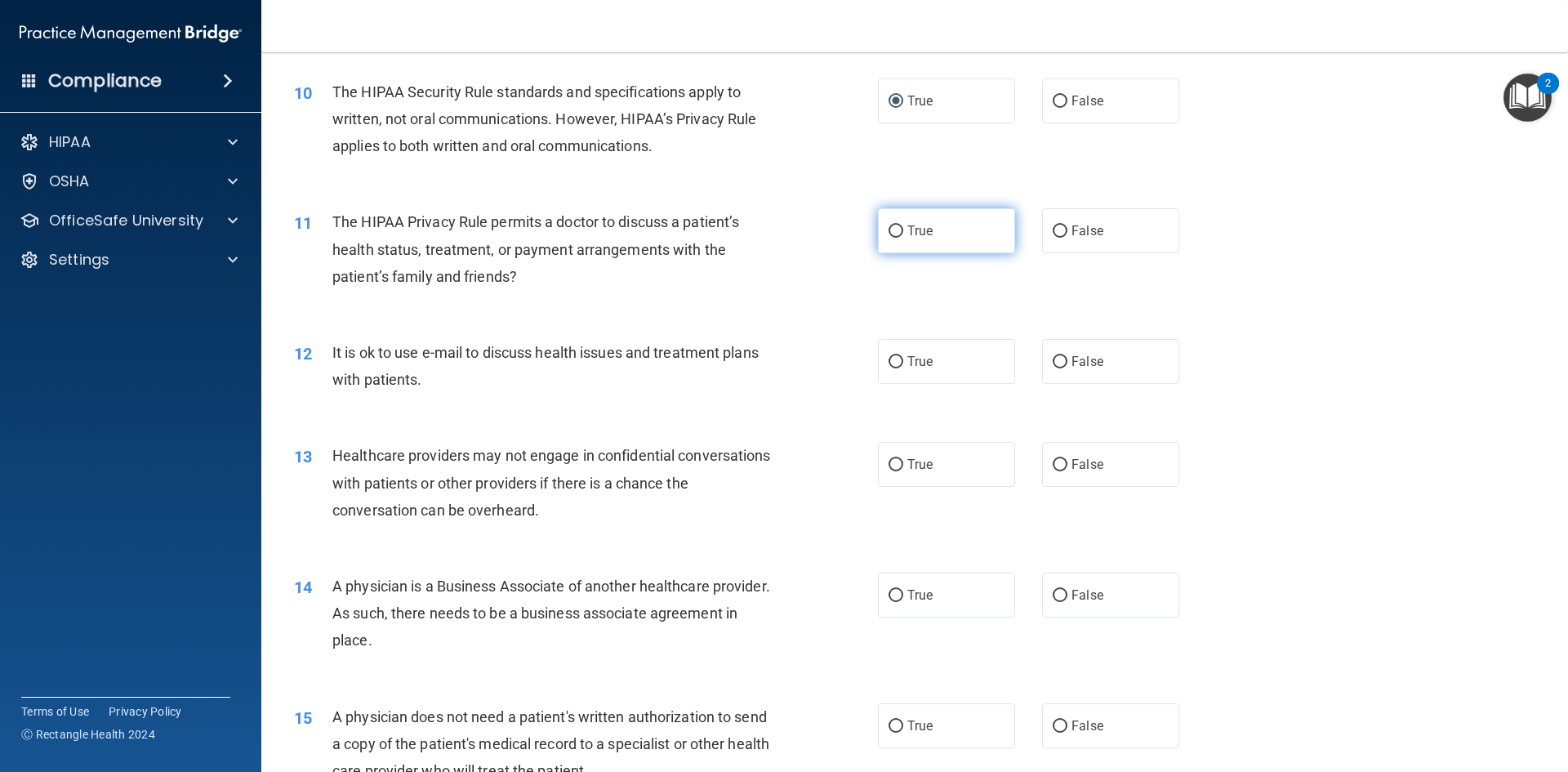
click at [892, 235] on input "True" at bounding box center [895, 231] width 14 height 12
radio input "true"
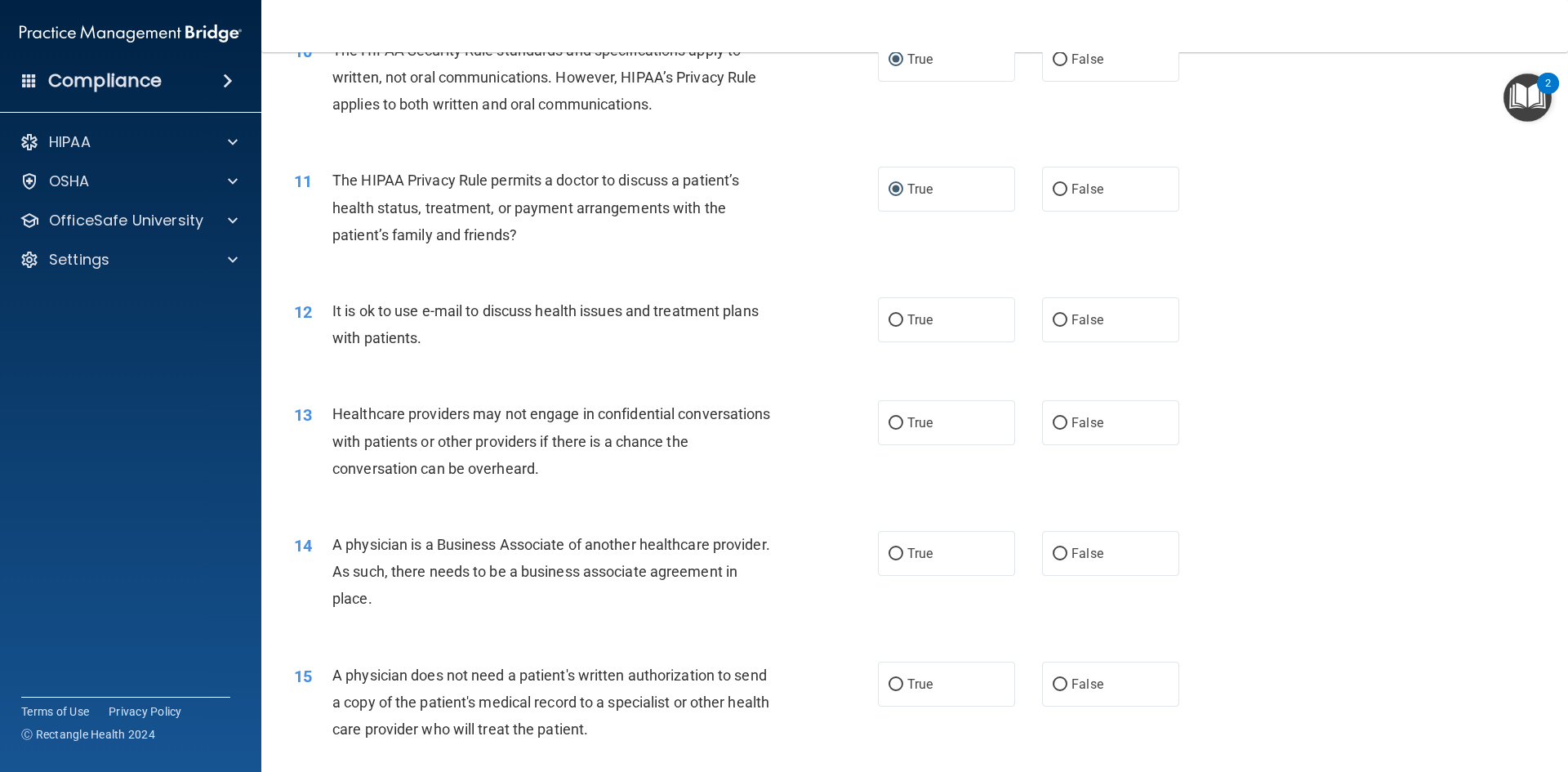
scroll to position [1226, 0]
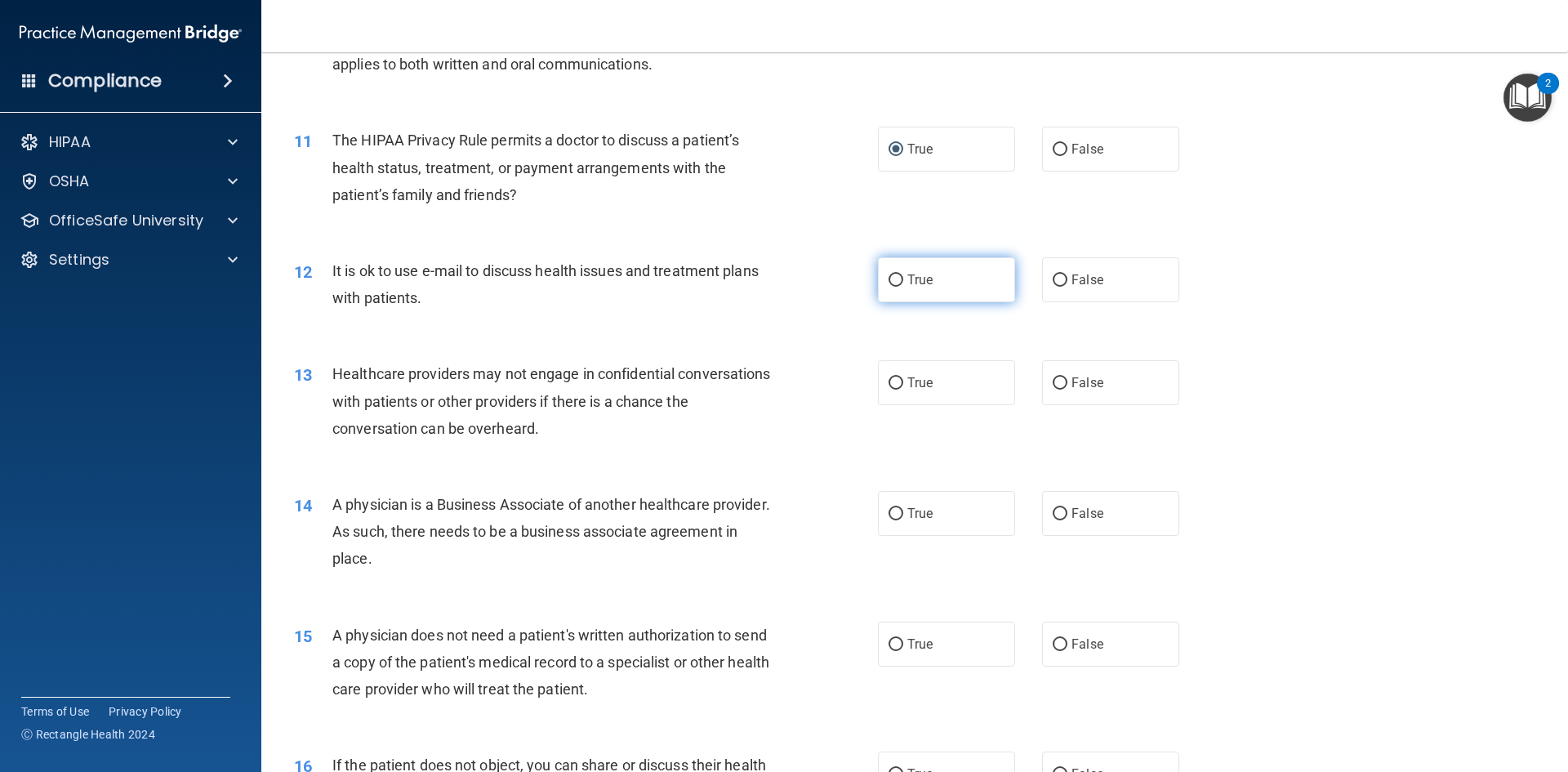
click at [889, 275] on input "True" at bounding box center [895, 280] width 14 height 12
radio input "true"
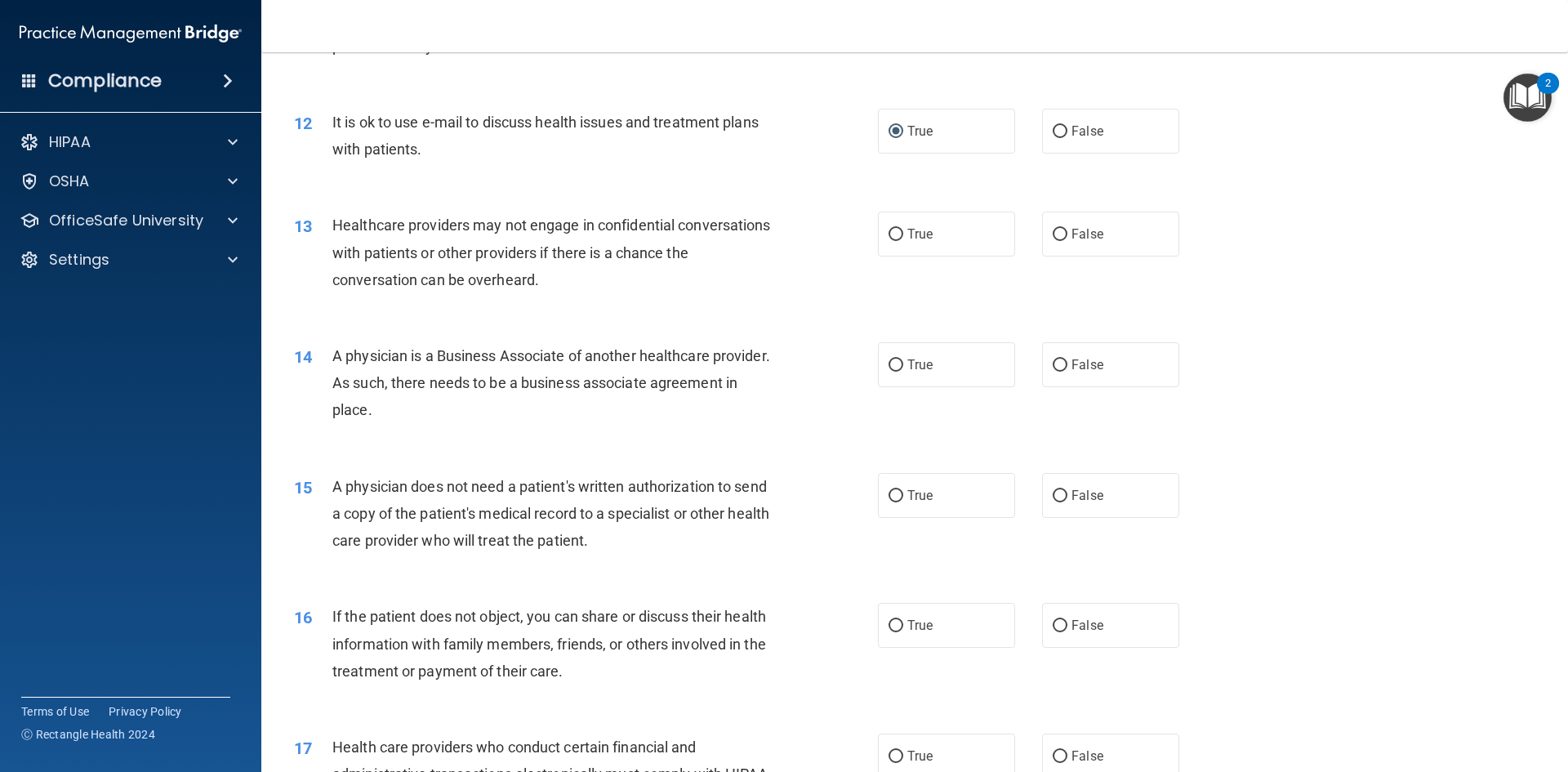
scroll to position [1389, 0]
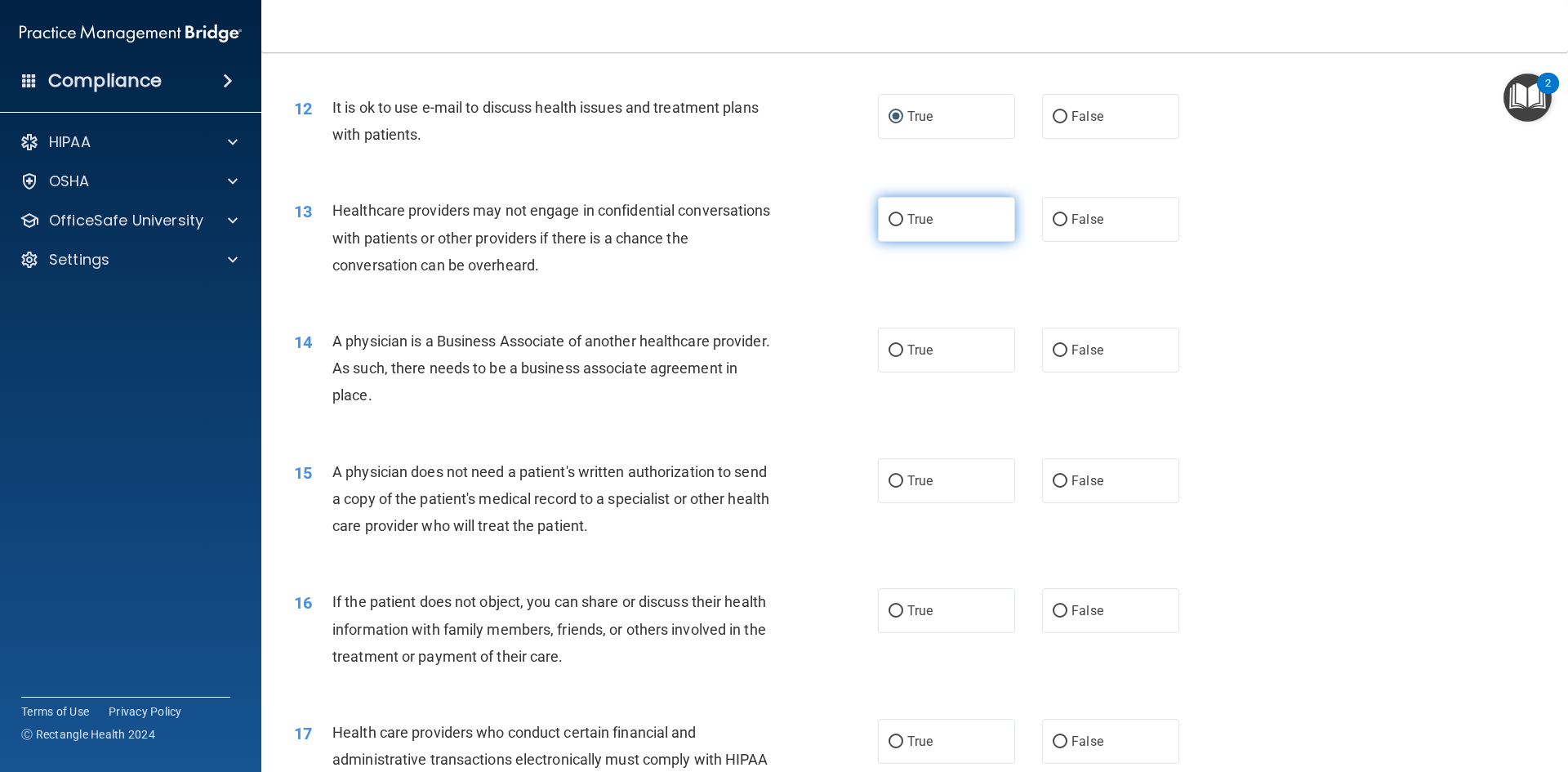
click at [893, 215] on input "True" at bounding box center [895, 220] width 14 height 12
radio input "true"
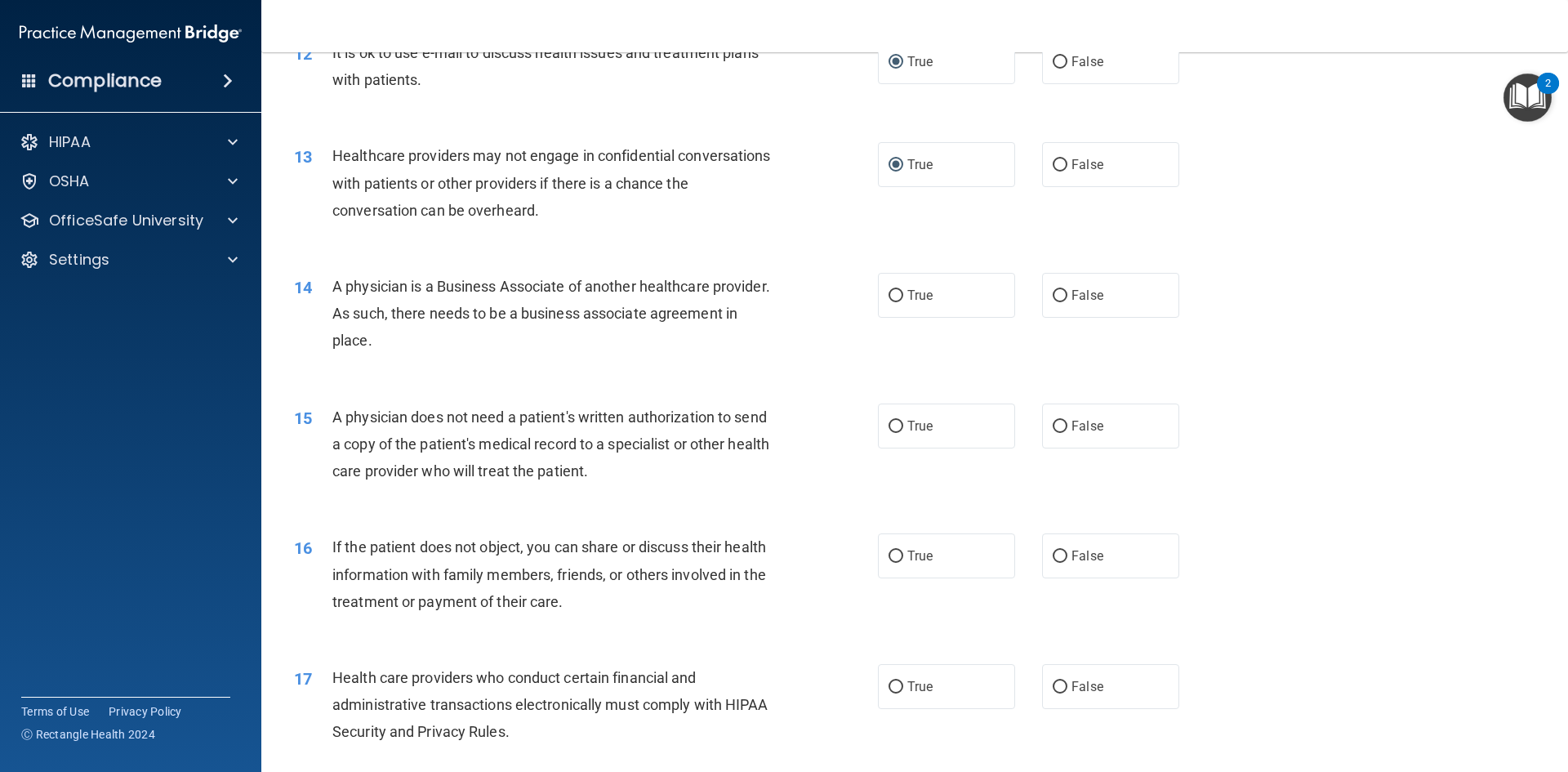
scroll to position [1471, 0]
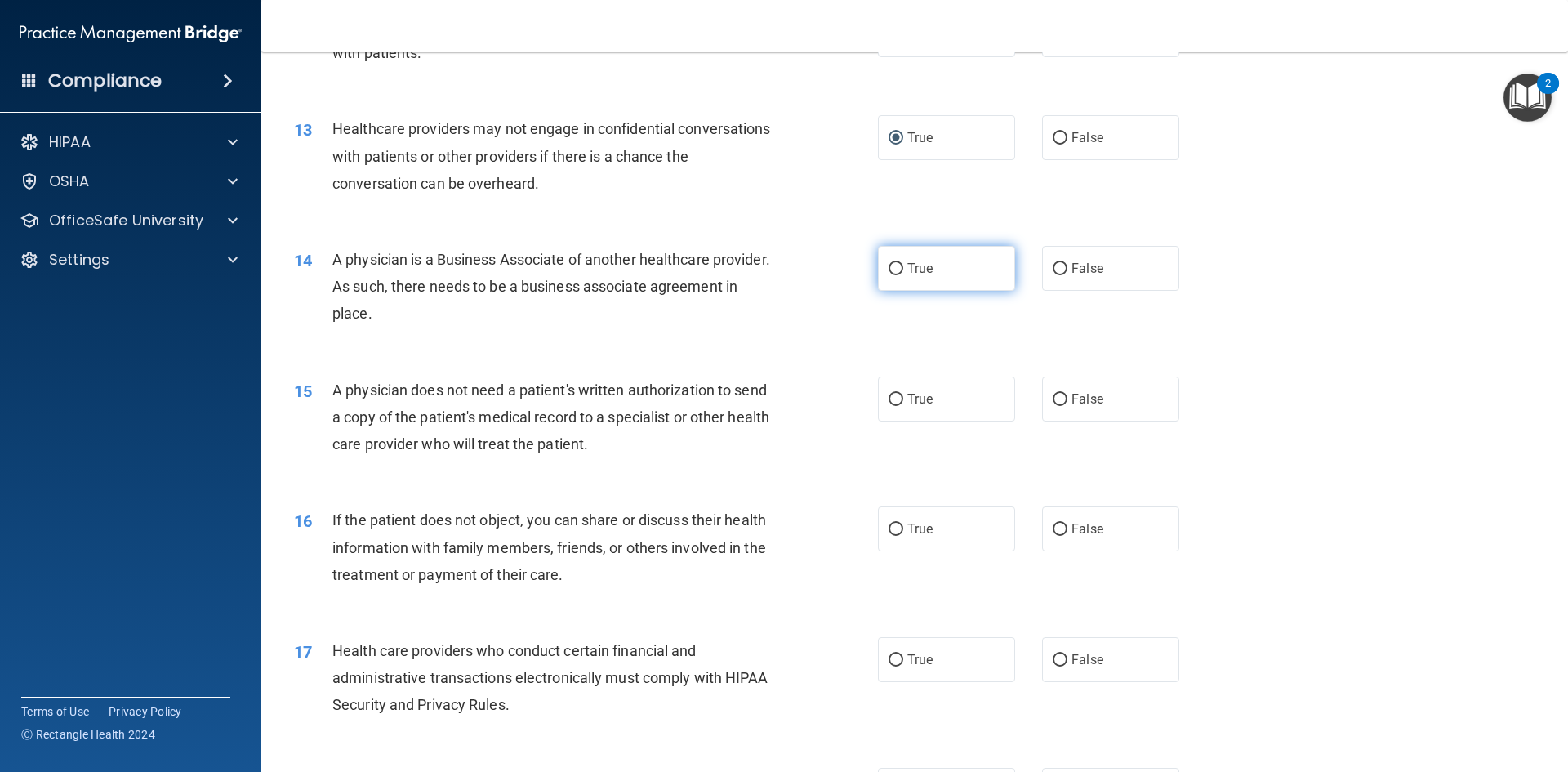
click at [893, 267] on input "True" at bounding box center [895, 269] width 14 height 12
radio input "true"
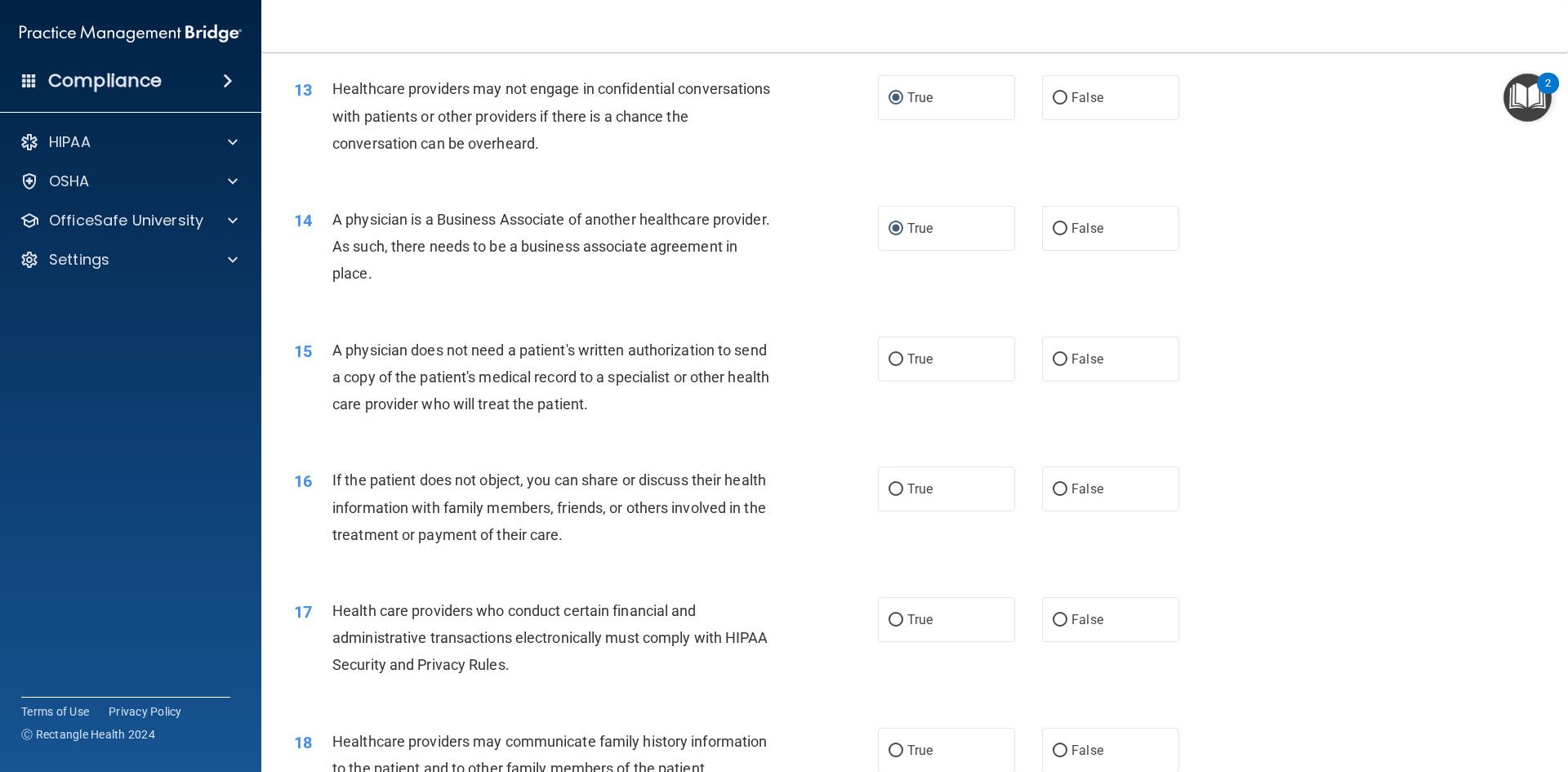
scroll to position [1634, 0]
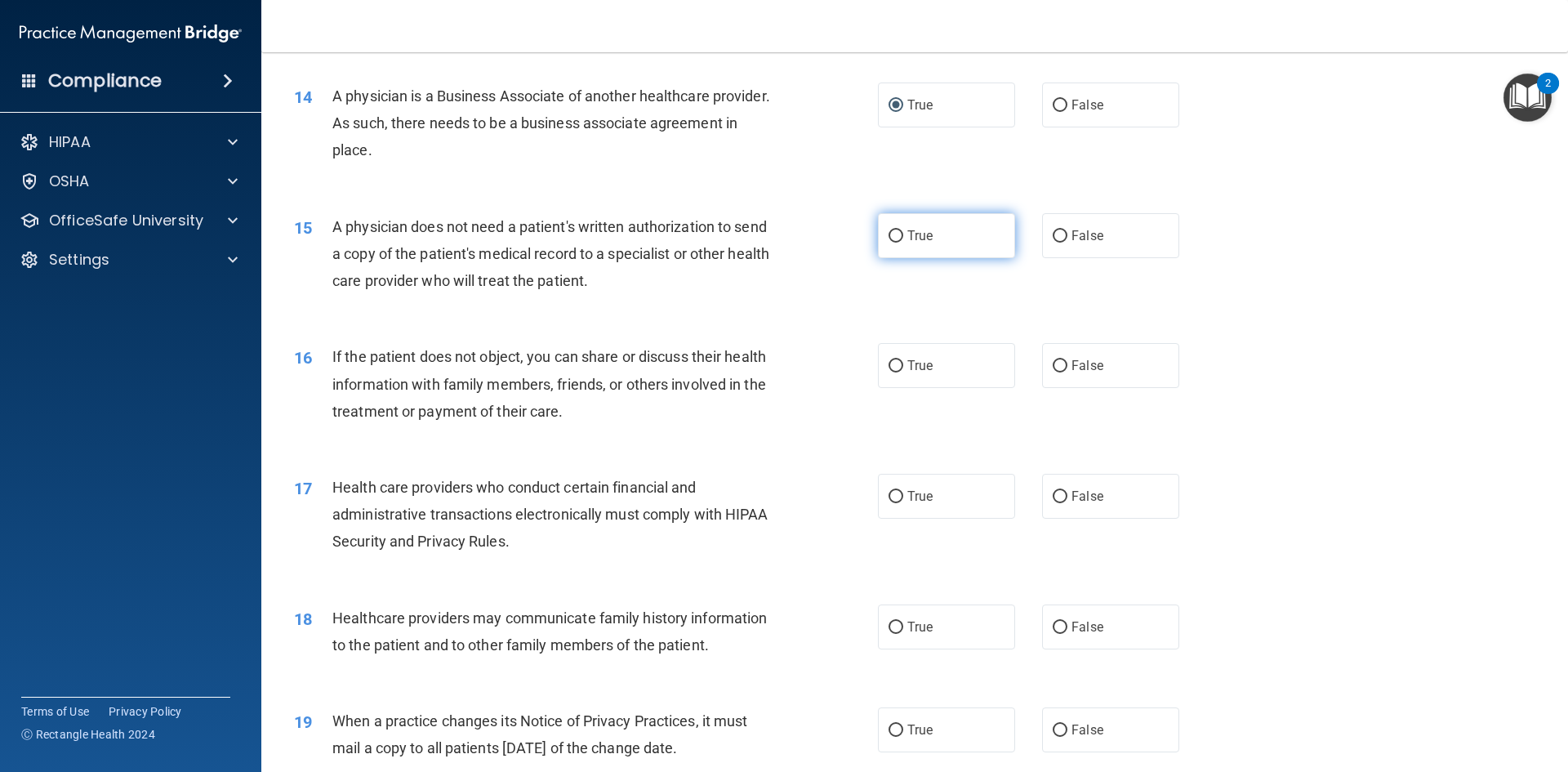
click at [890, 232] on input "True" at bounding box center [895, 236] width 14 height 12
radio input "true"
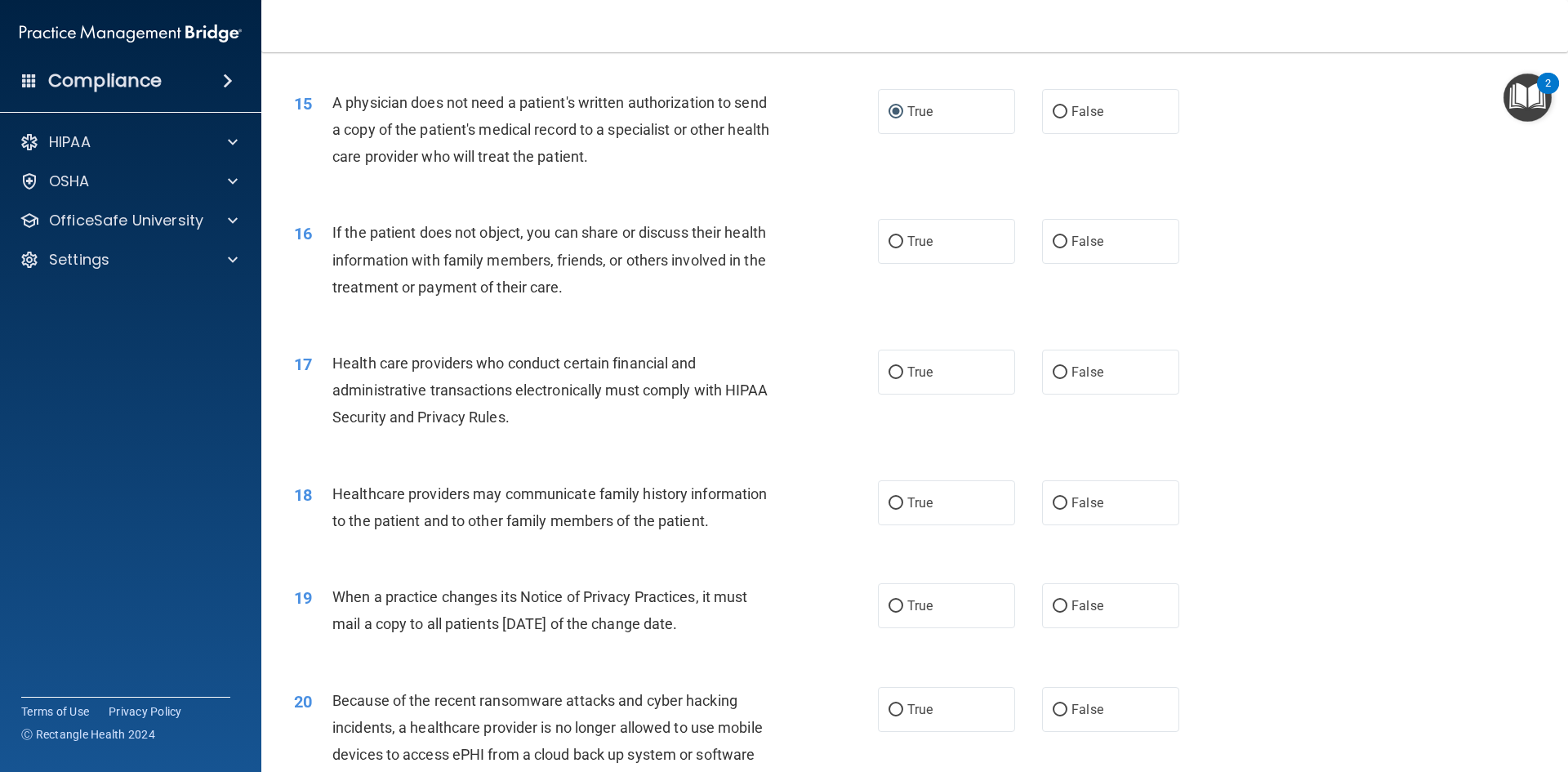
scroll to position [1798, 0]
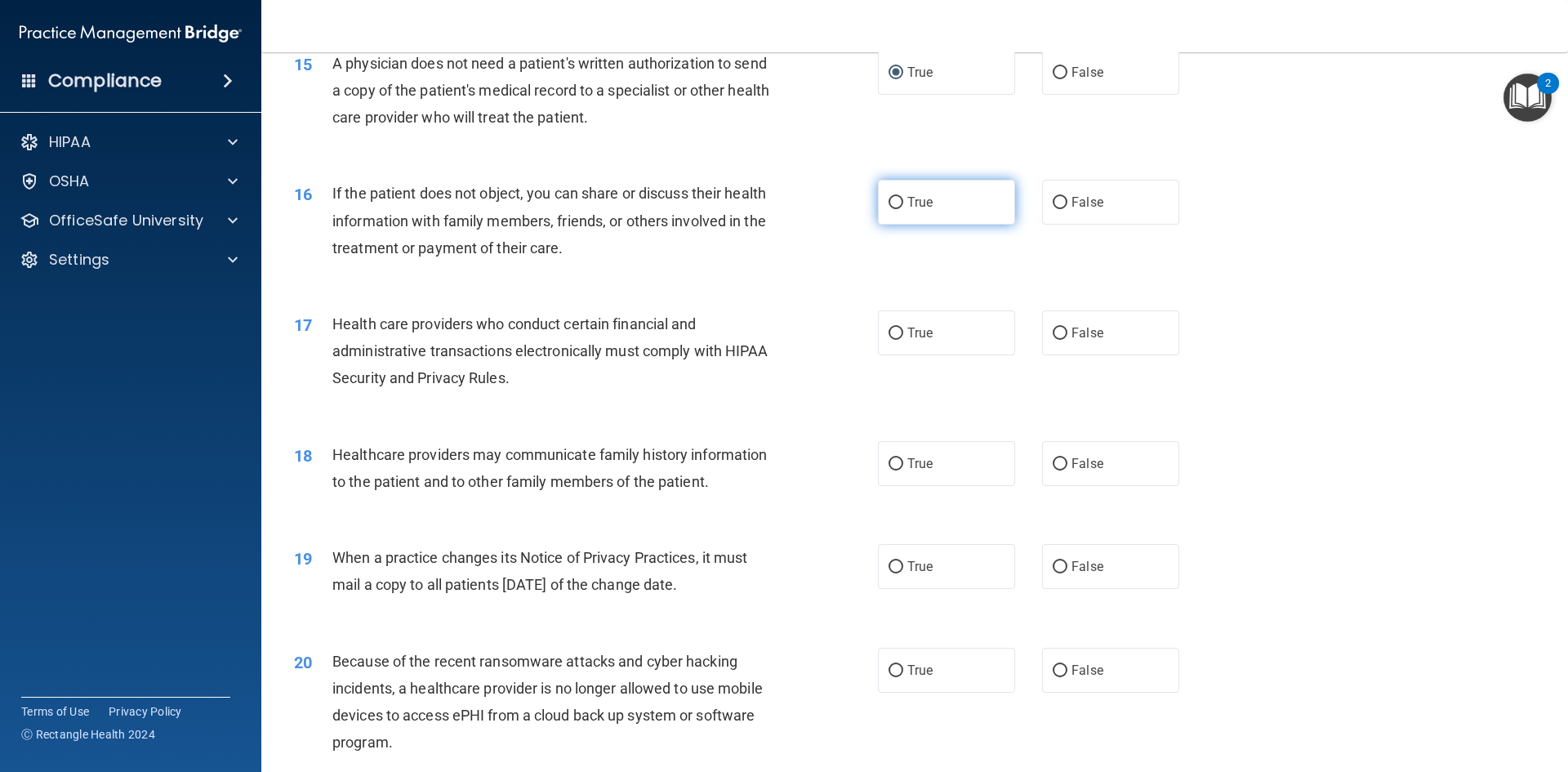
click at [892, 200] on input "True" at bounding box center [895, 203] width 14 height 12
radio input "true"
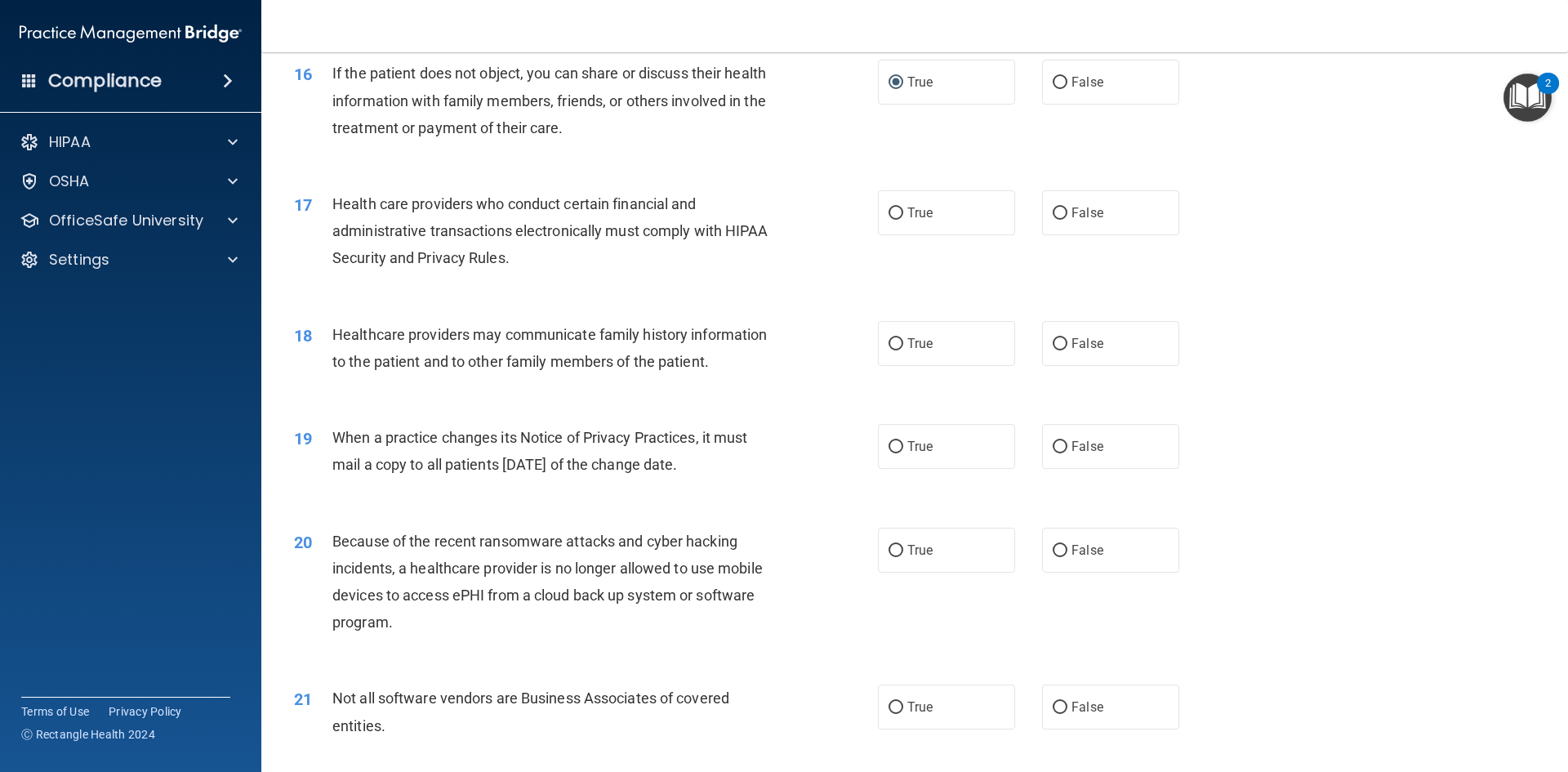
scroll to position [1880, 0]
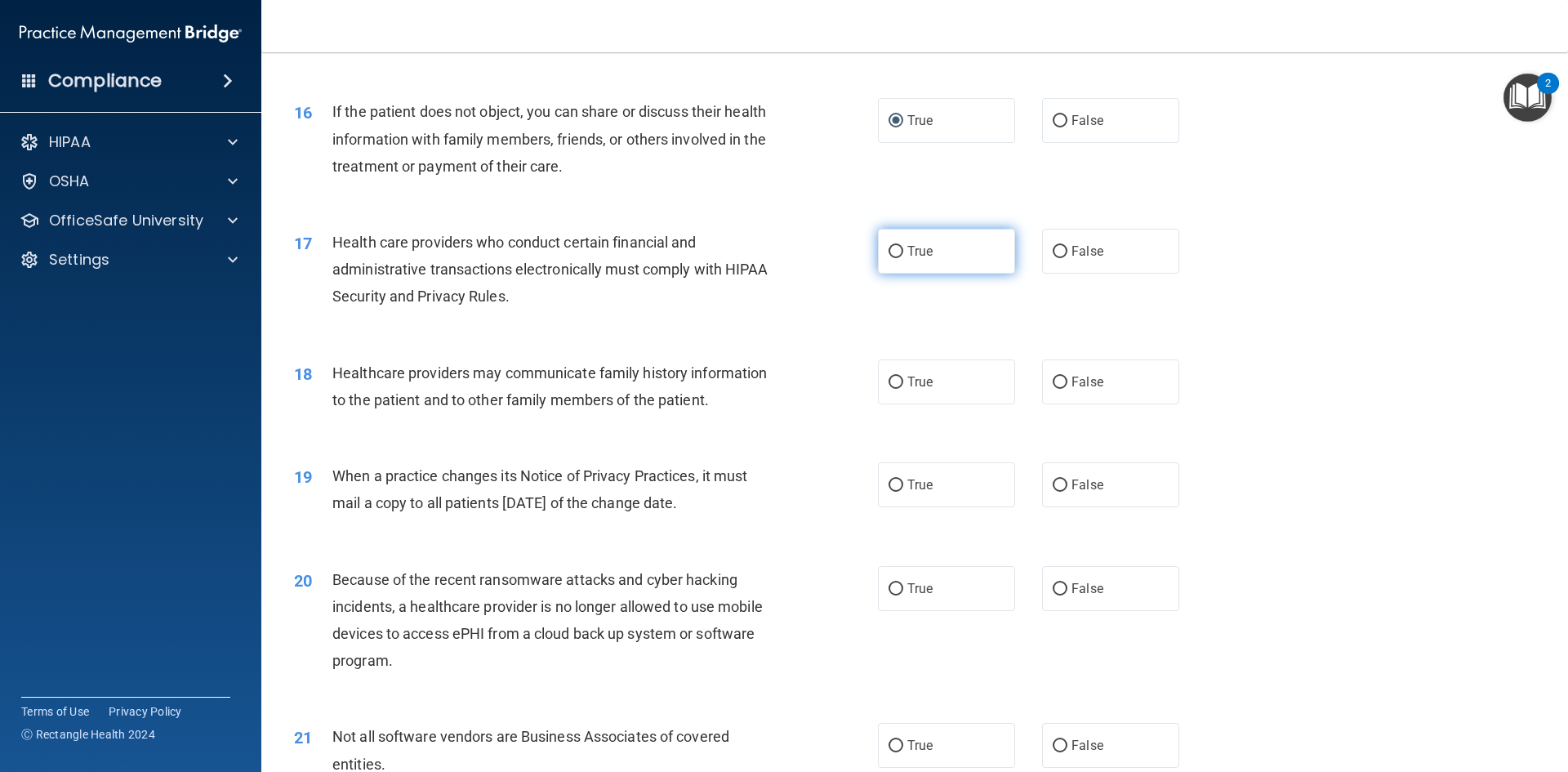
click at [889, 248] on input "True" at bounding box center [895, 252] width 14 height 12
radio input "true"
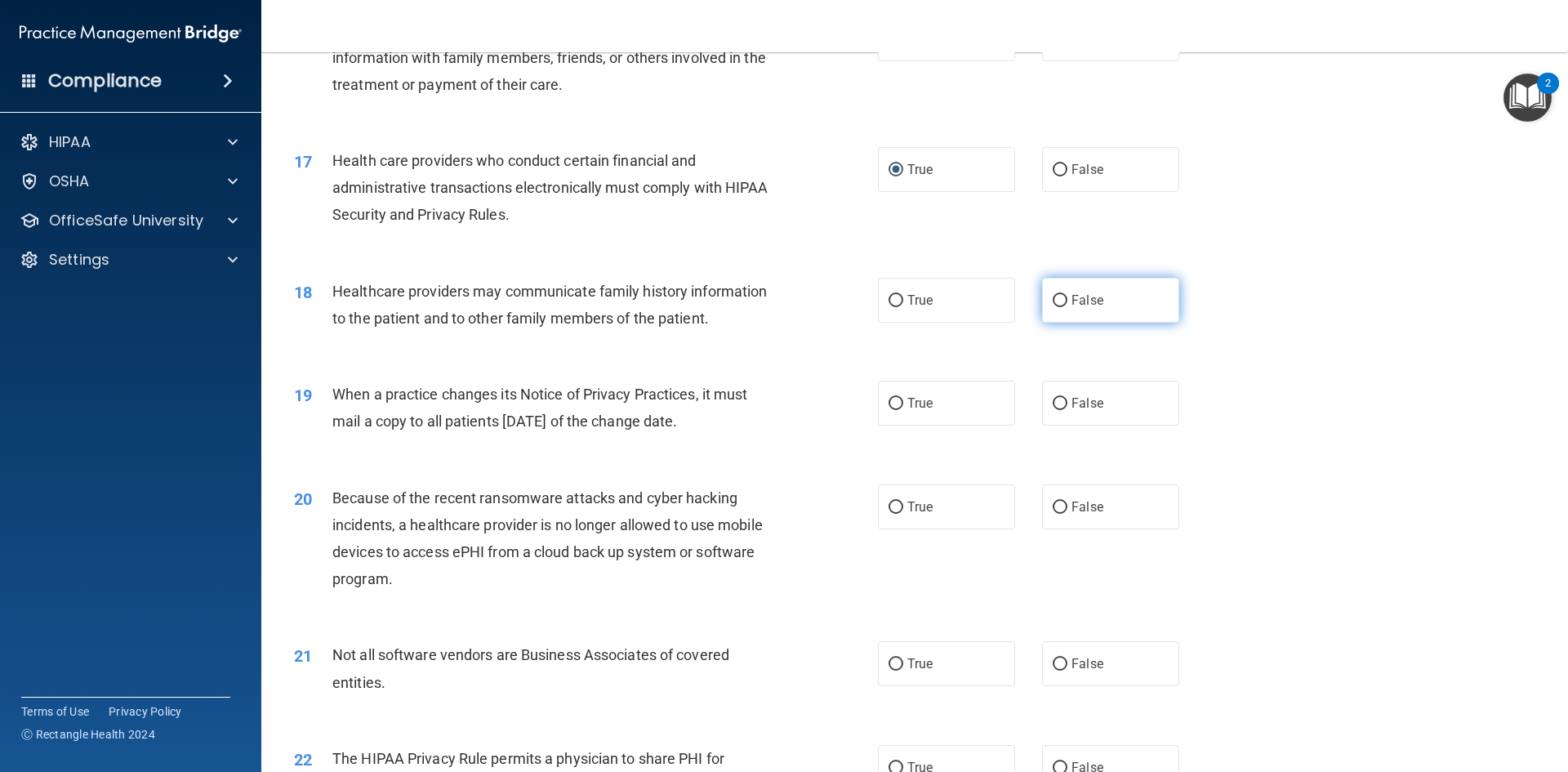
click at [1057, 302] on input "False" at bounding box center [1059, 301] width 14 height 12
radio input "true"
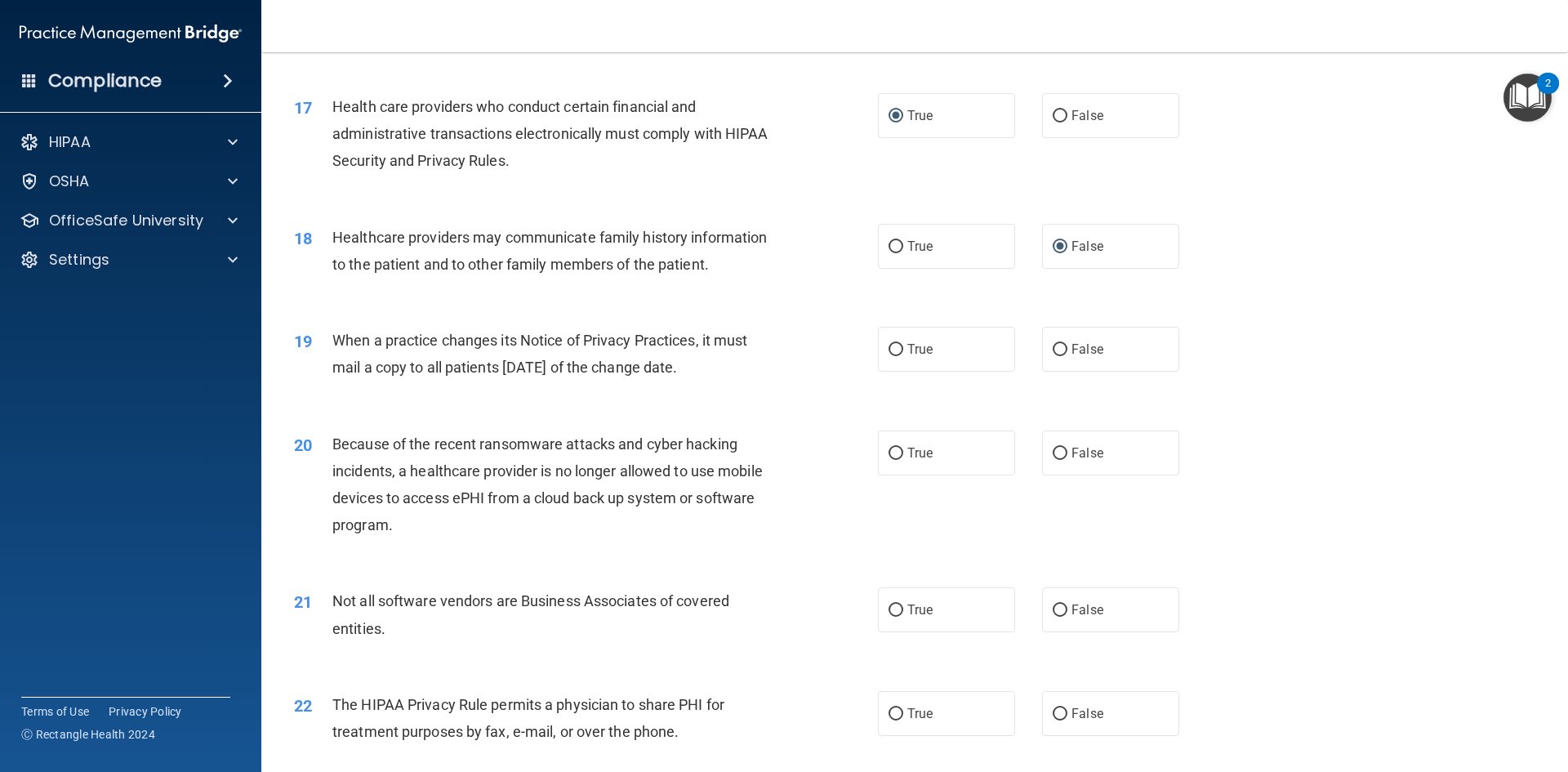
scroll to position [2043, 0]
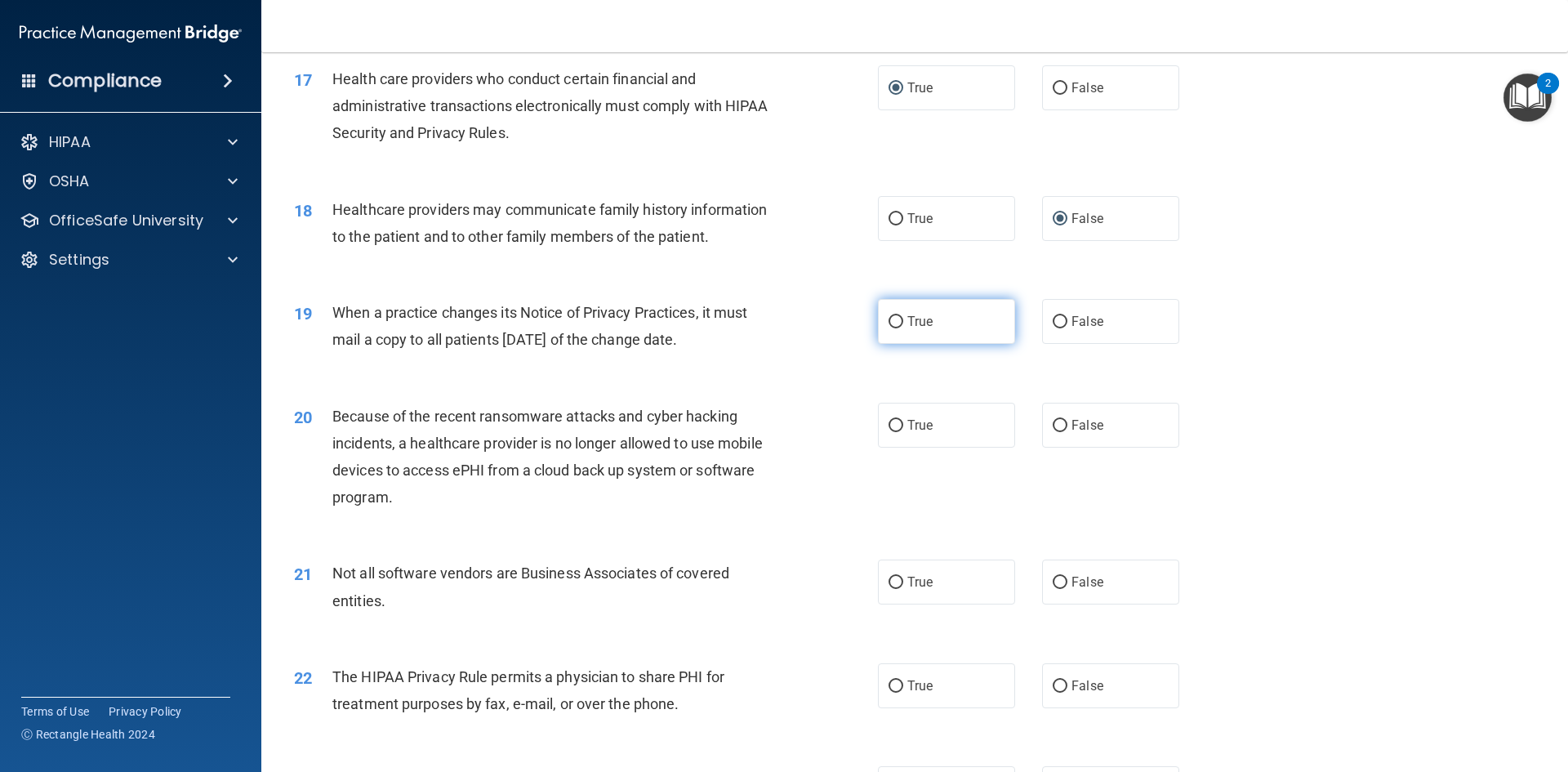
click at [893, 322] on input "True" at bounding box center [895, 322] width 14 height 12
radio input "true"
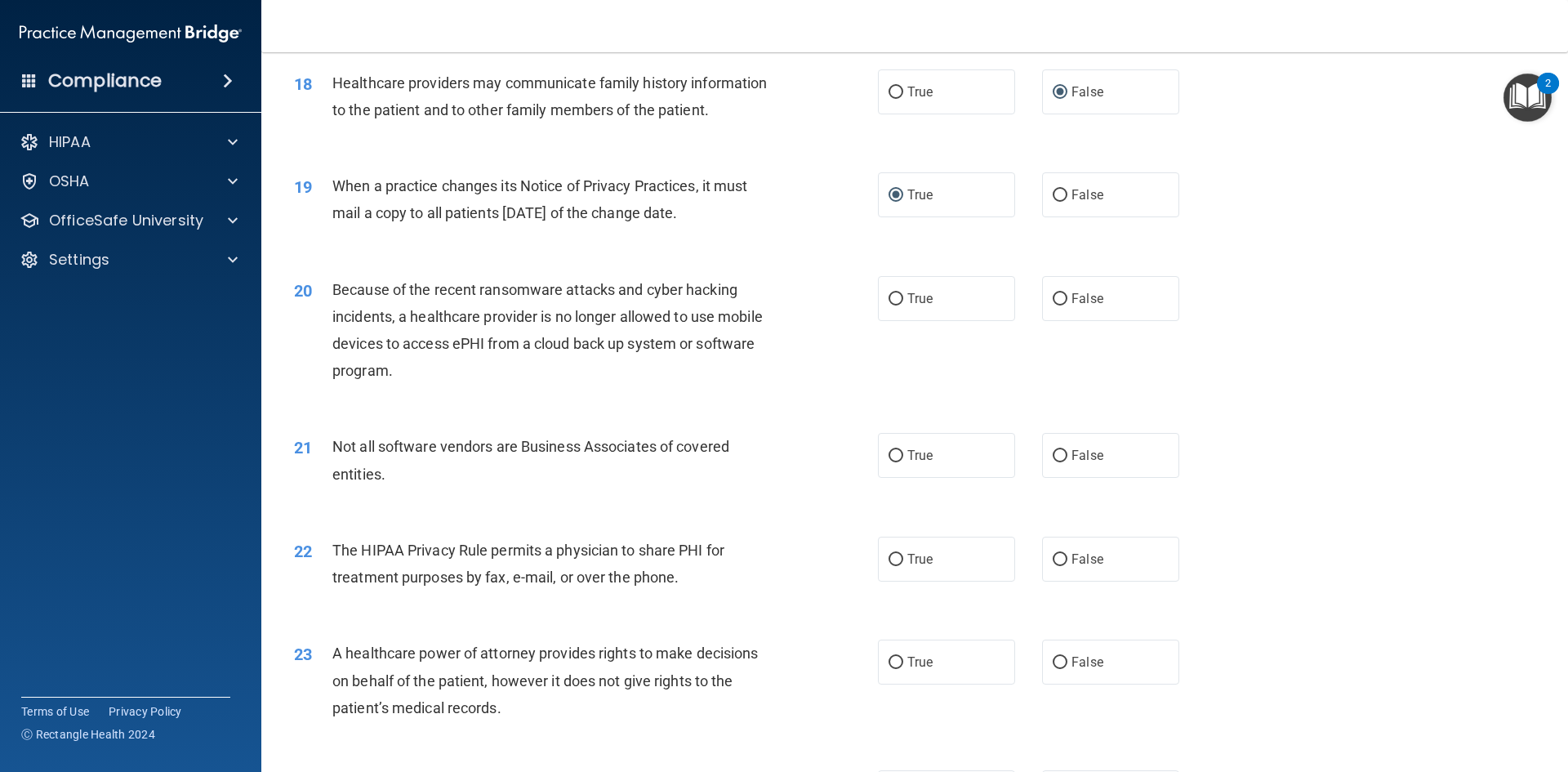
scroll to position [2207, 0]
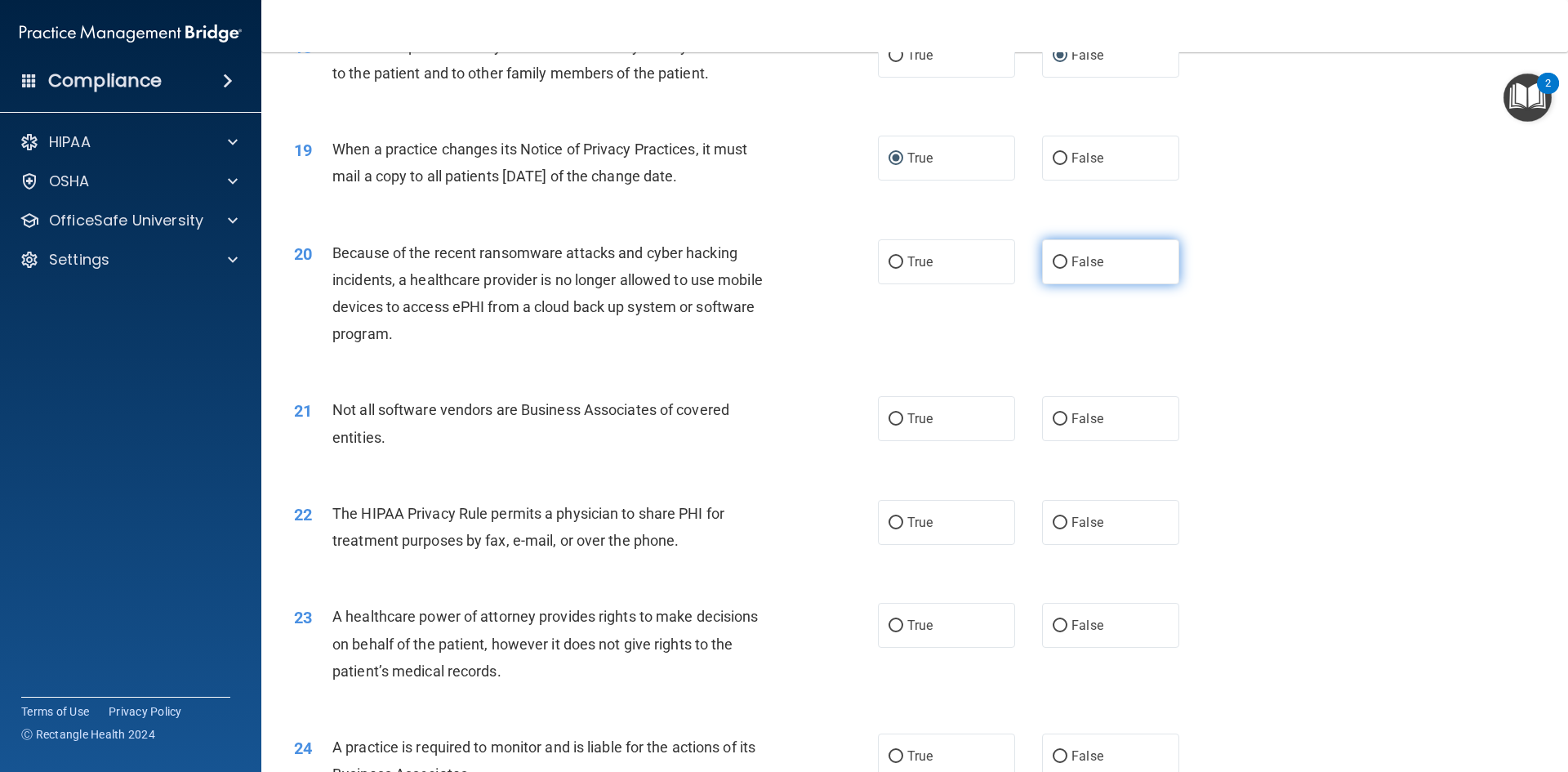
click at [1055, 263] on input "False" at bounding box center [1059, 262] width 14 height 12
radio input "true"
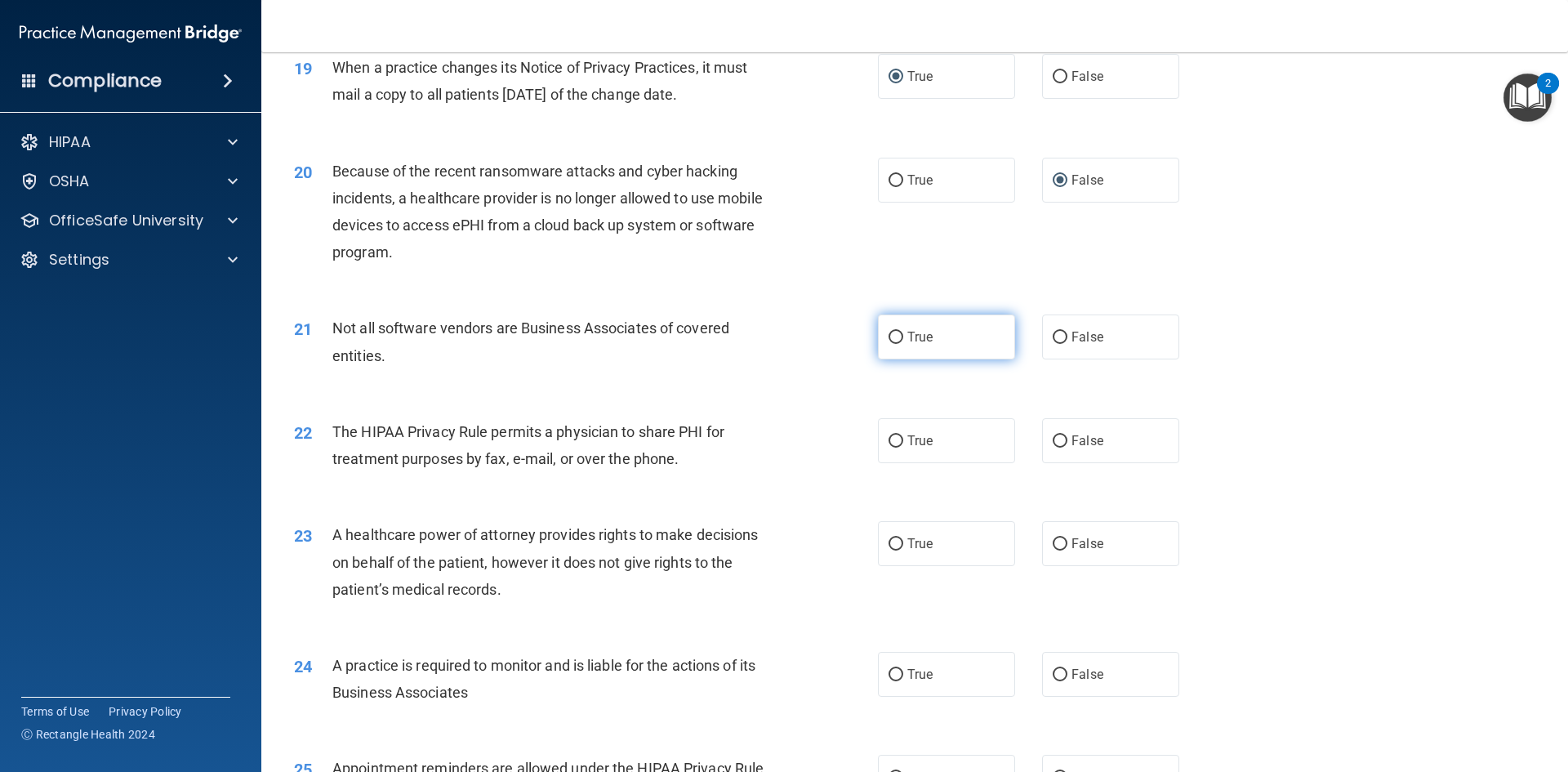
click at [889, 336] on input "True" at bounding box center [895, 338] width 14 height 12
radio input "true"
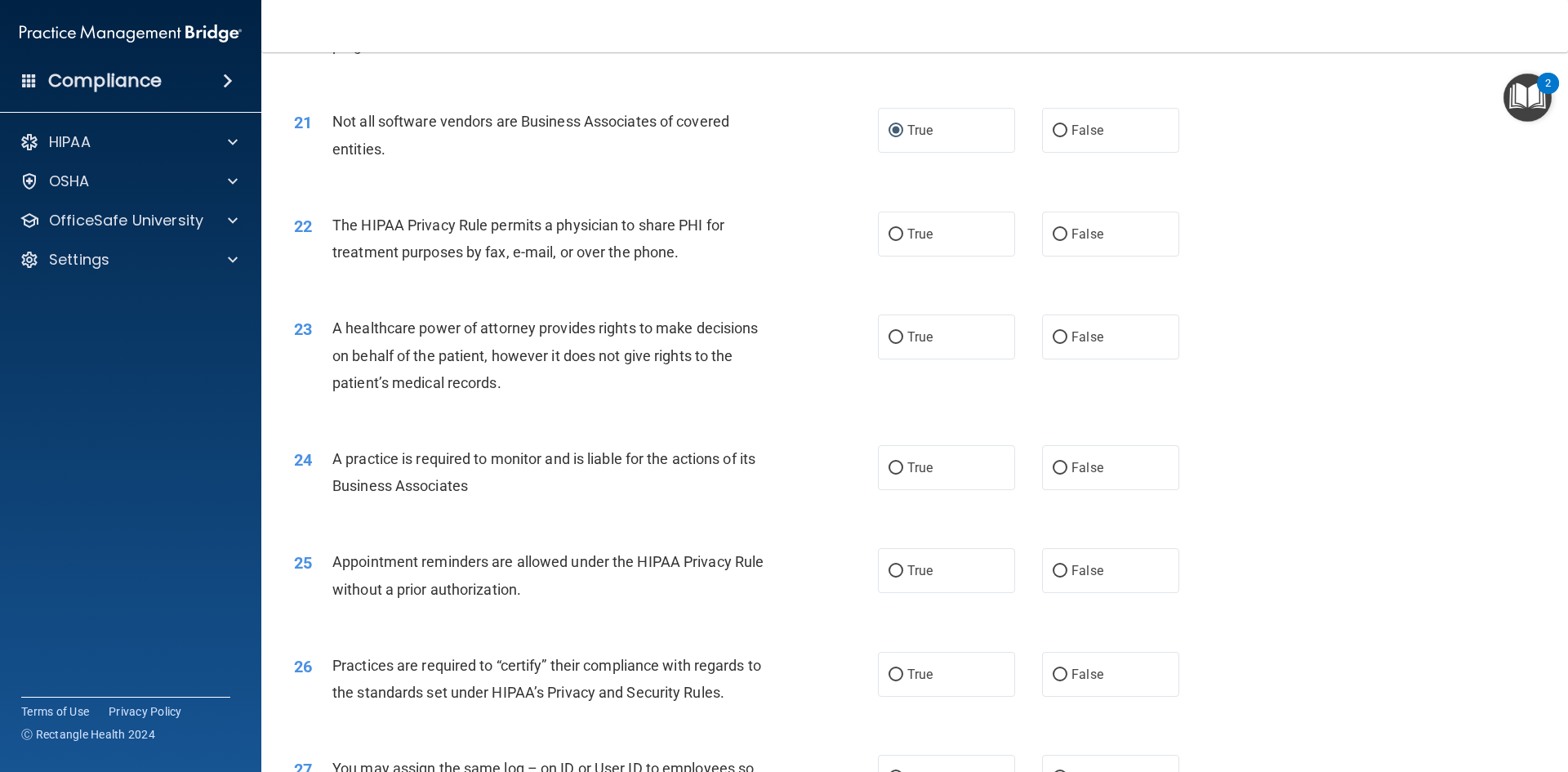
scroll to position [2534, 0]
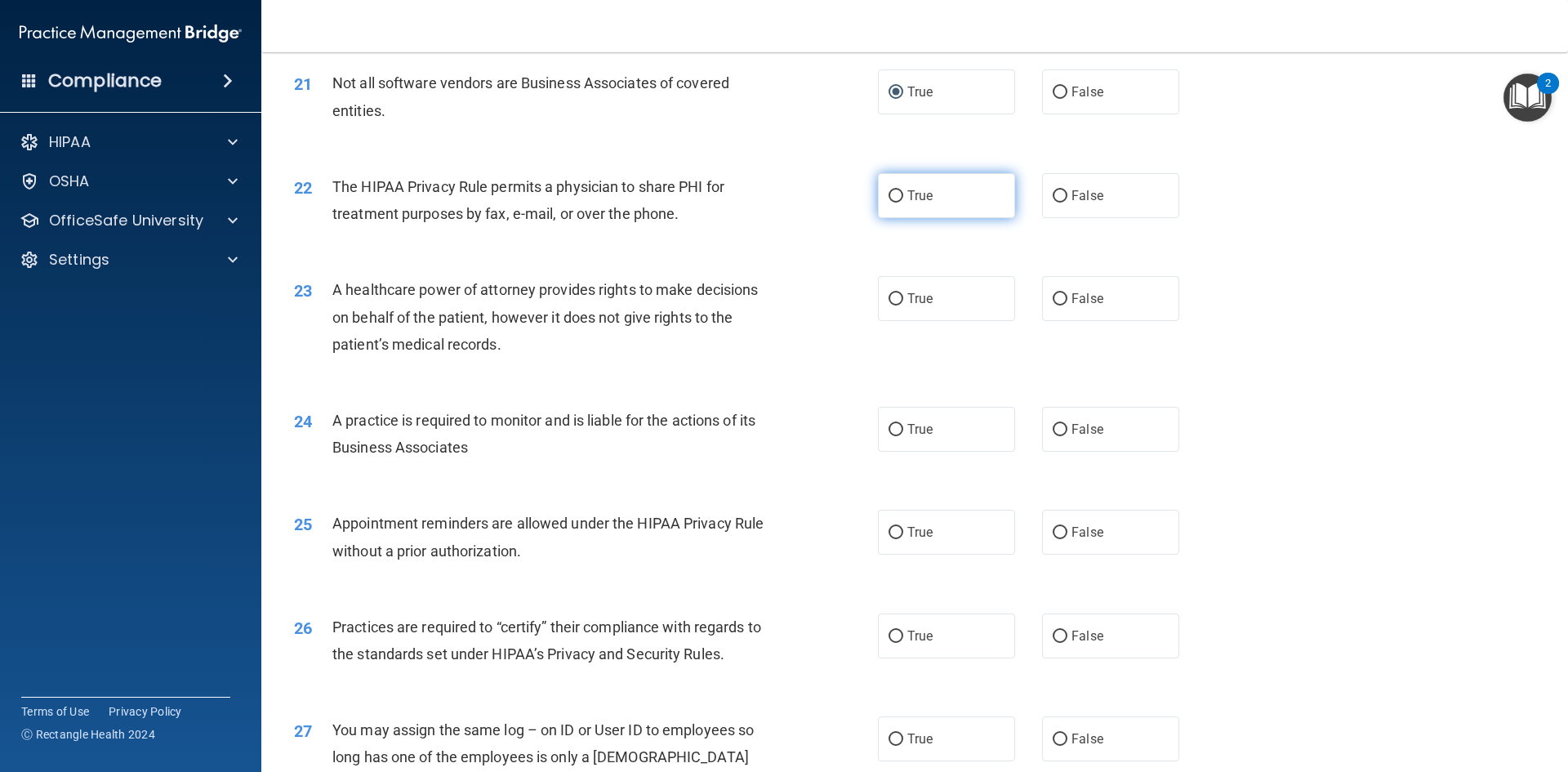
click at [891, 200] on input "True" at bounding box center [895, 196] width 14 height 12
radio input "true"
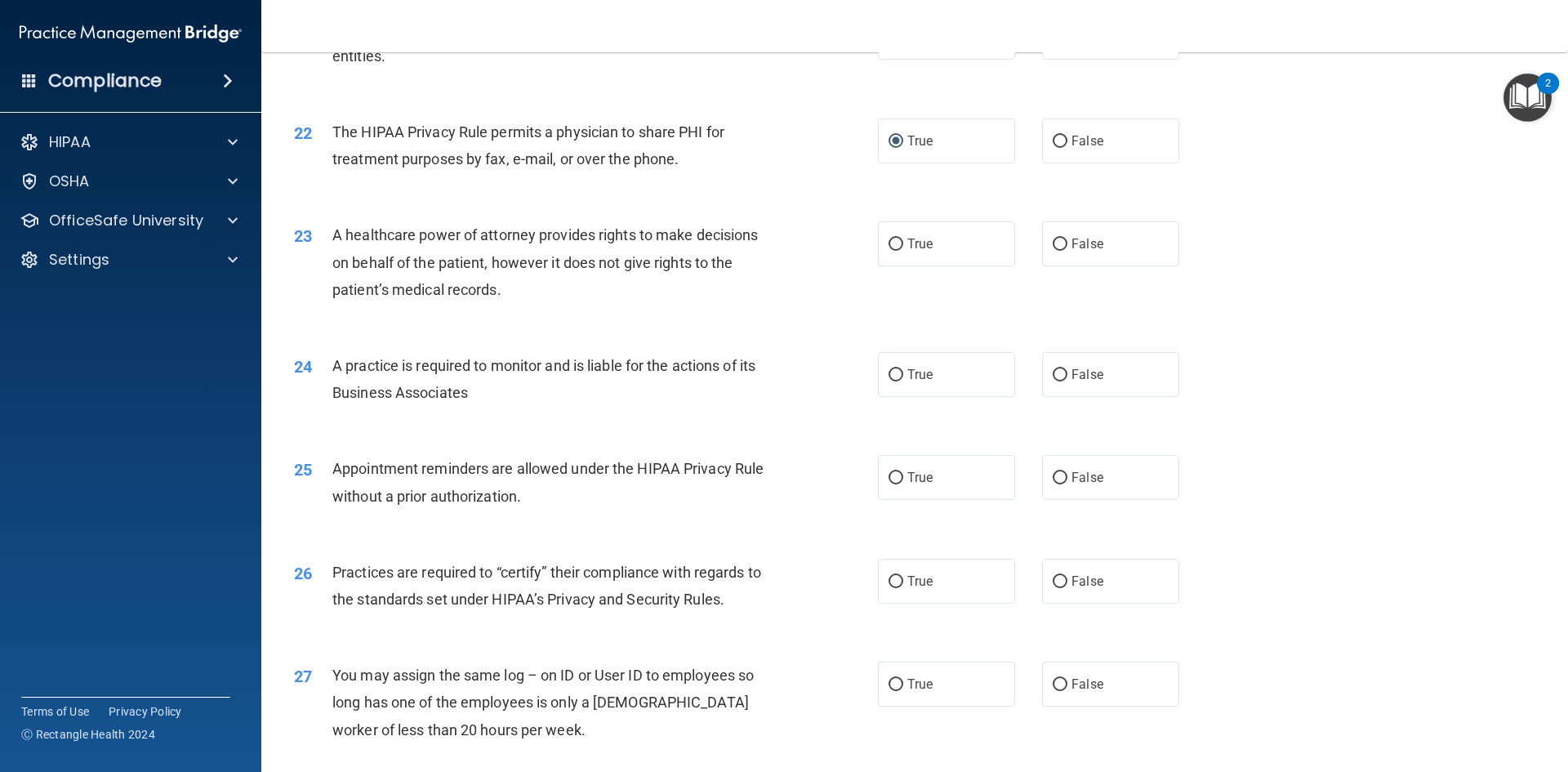
scroll to position [2616, 0]
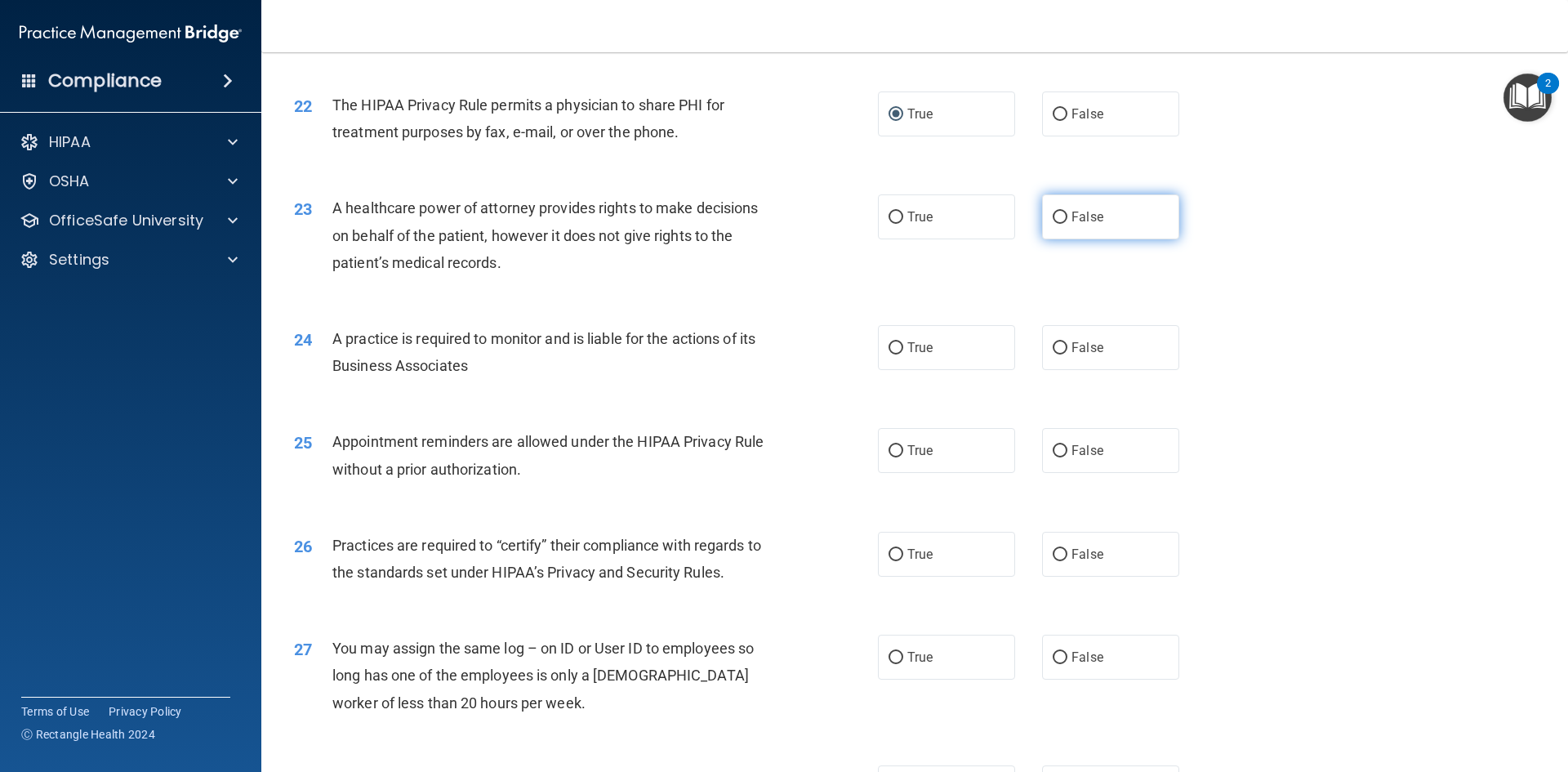
click at [1053, 212] on input "False" at bounding box center [1059, 217] width 14 height 12
radio input "true"
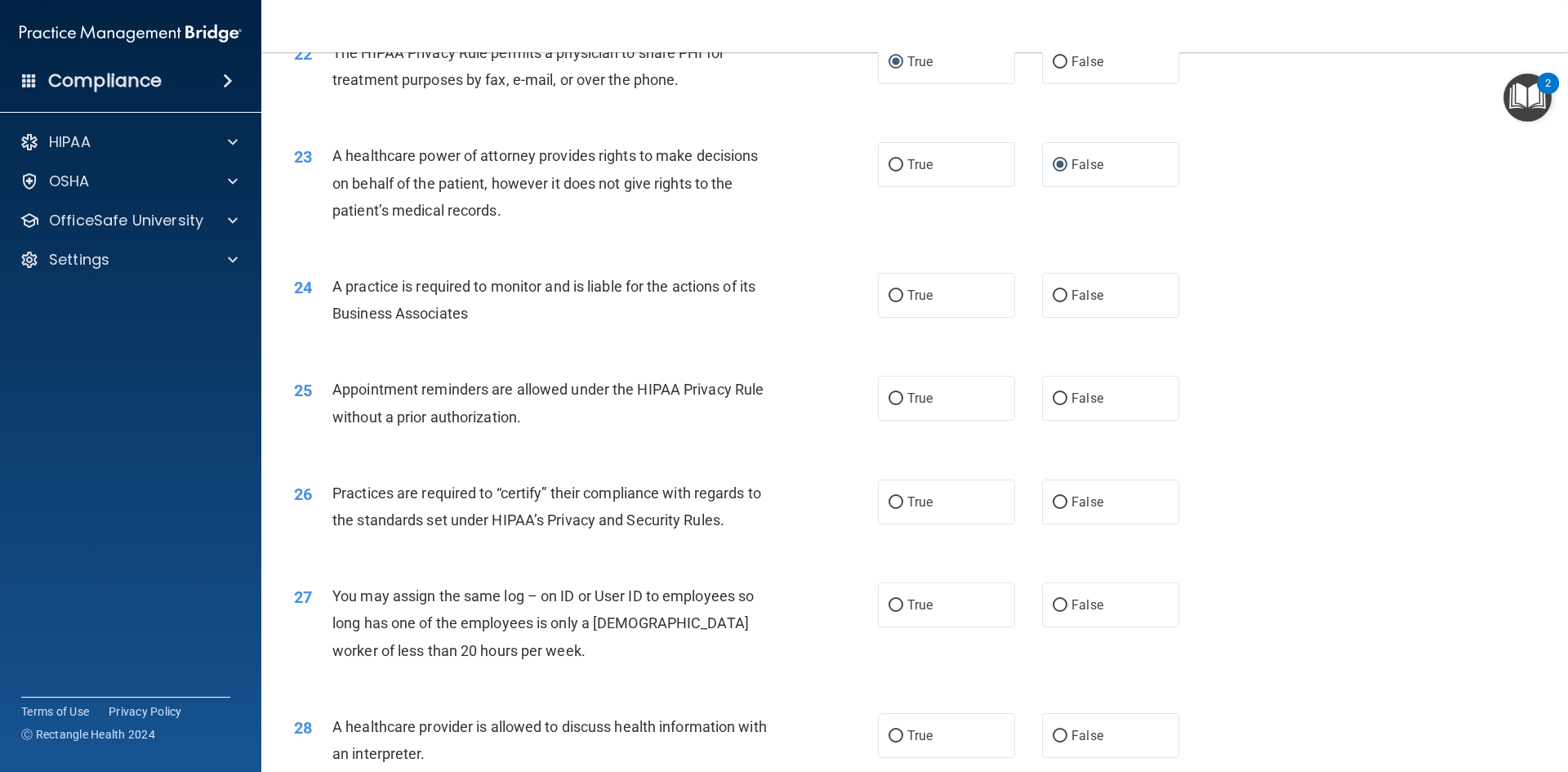
scroll to position [2697, 0]
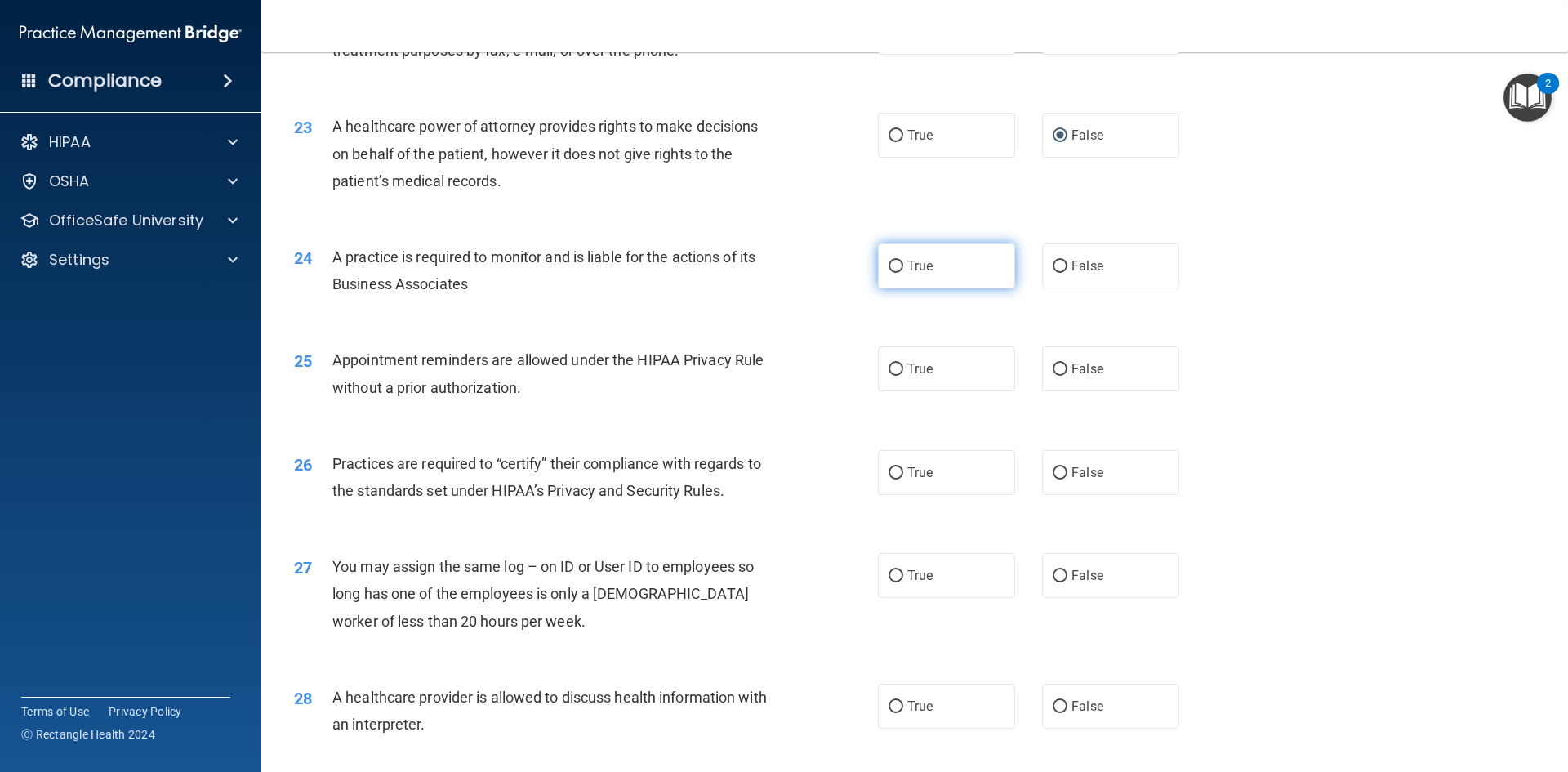
click at [889, 266] on input "True" at bounding box center [895, 267] width 14 height 12
radio input "true"
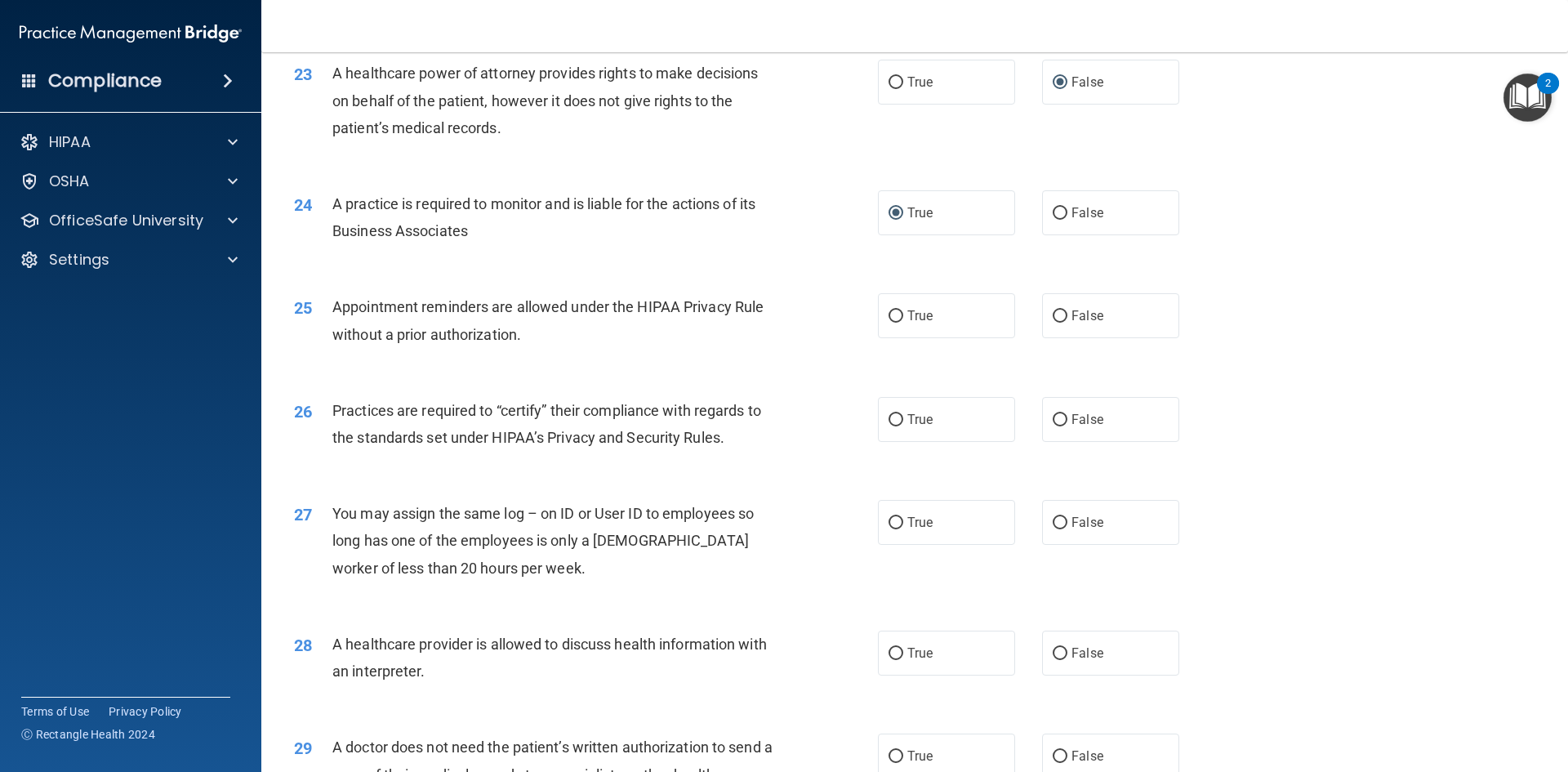
scroll to position [2779, 0]
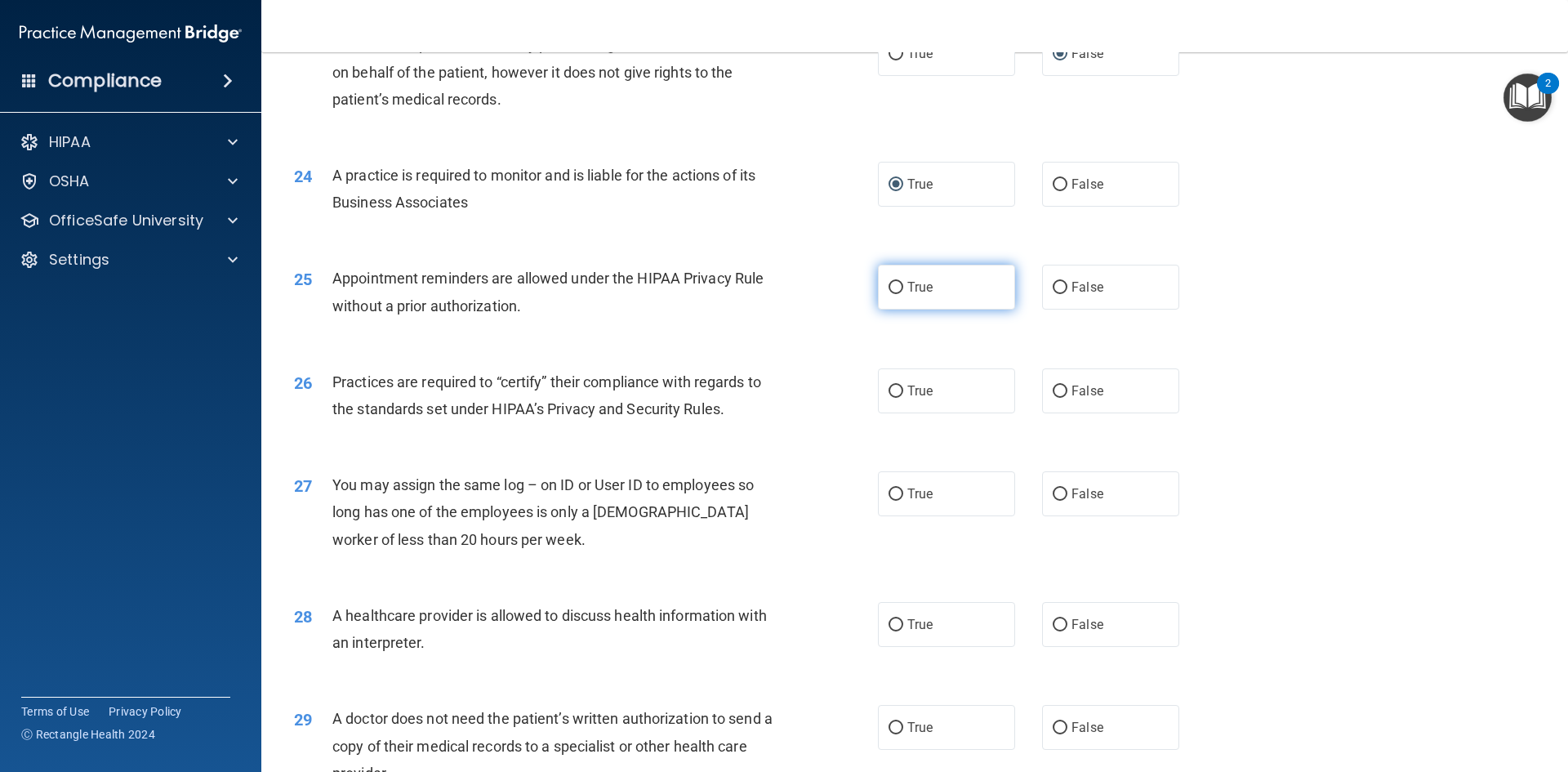
click at [889, 285] on input "True" at bounding box center [895, 288] width 14 height 12
radio input "true"
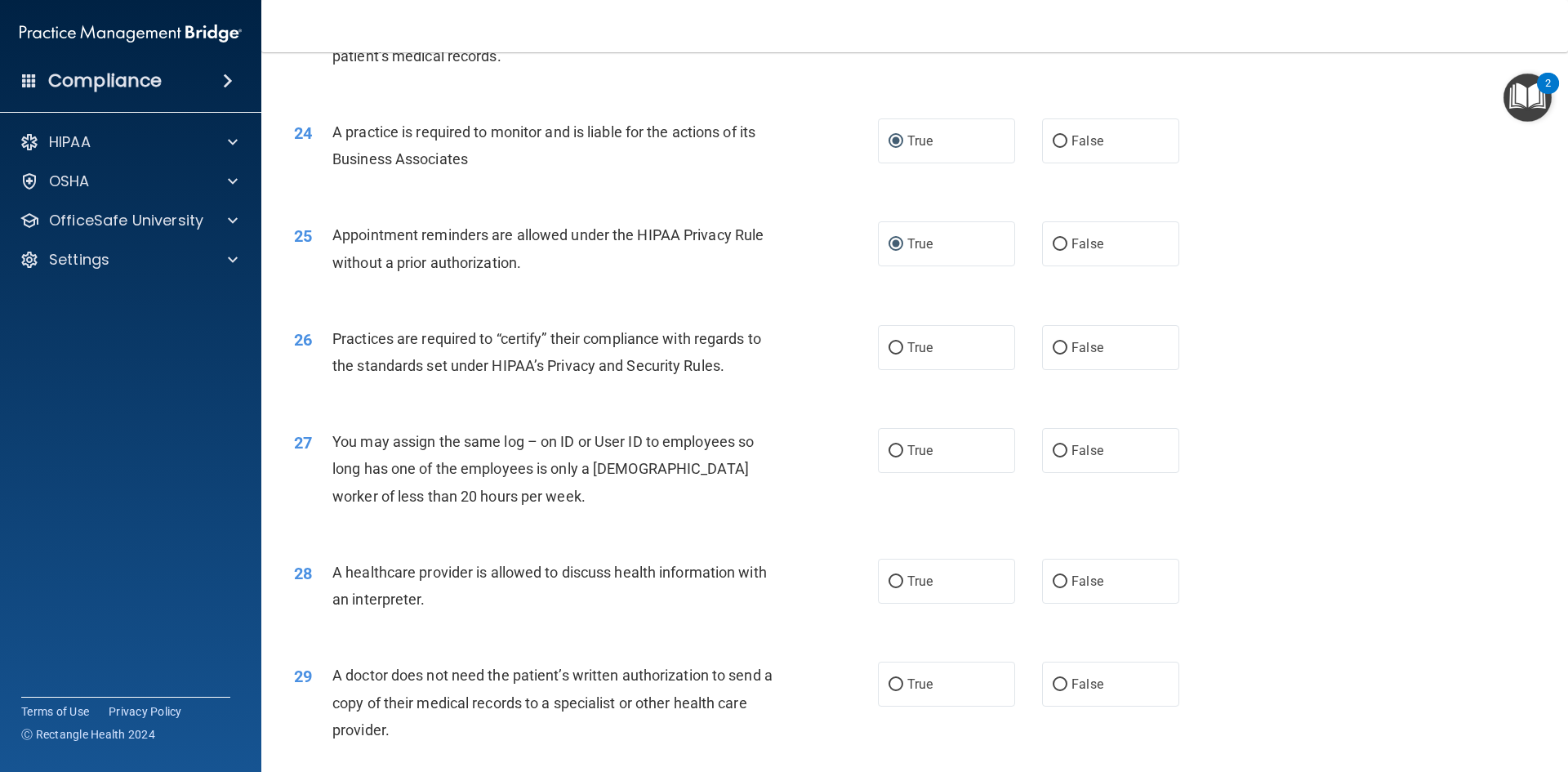
scroll to position [2942, 0]
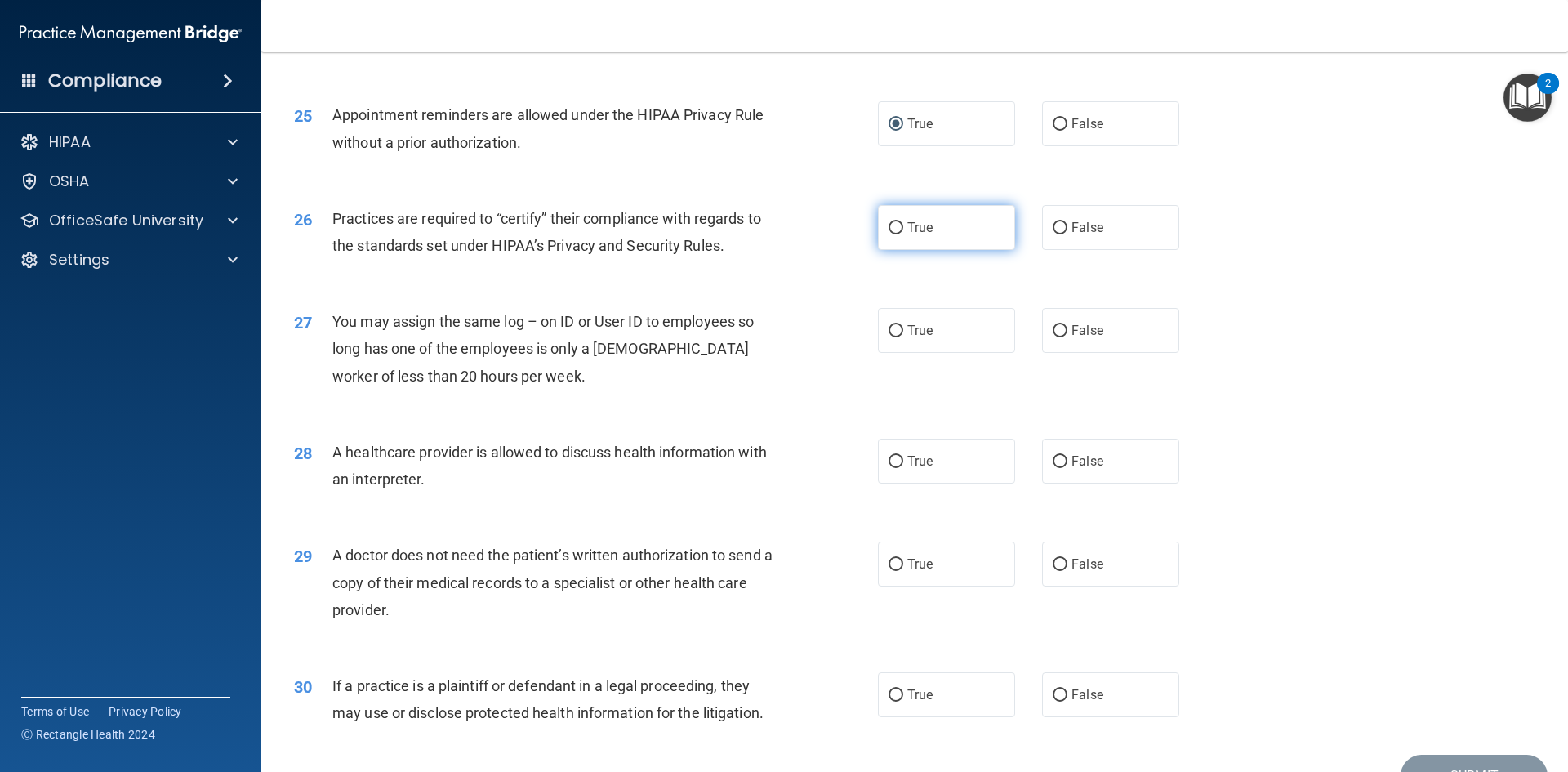
click at [891, 229] on input "True" at bounding box center [895, 229] width 14 height 12
radio input "true"
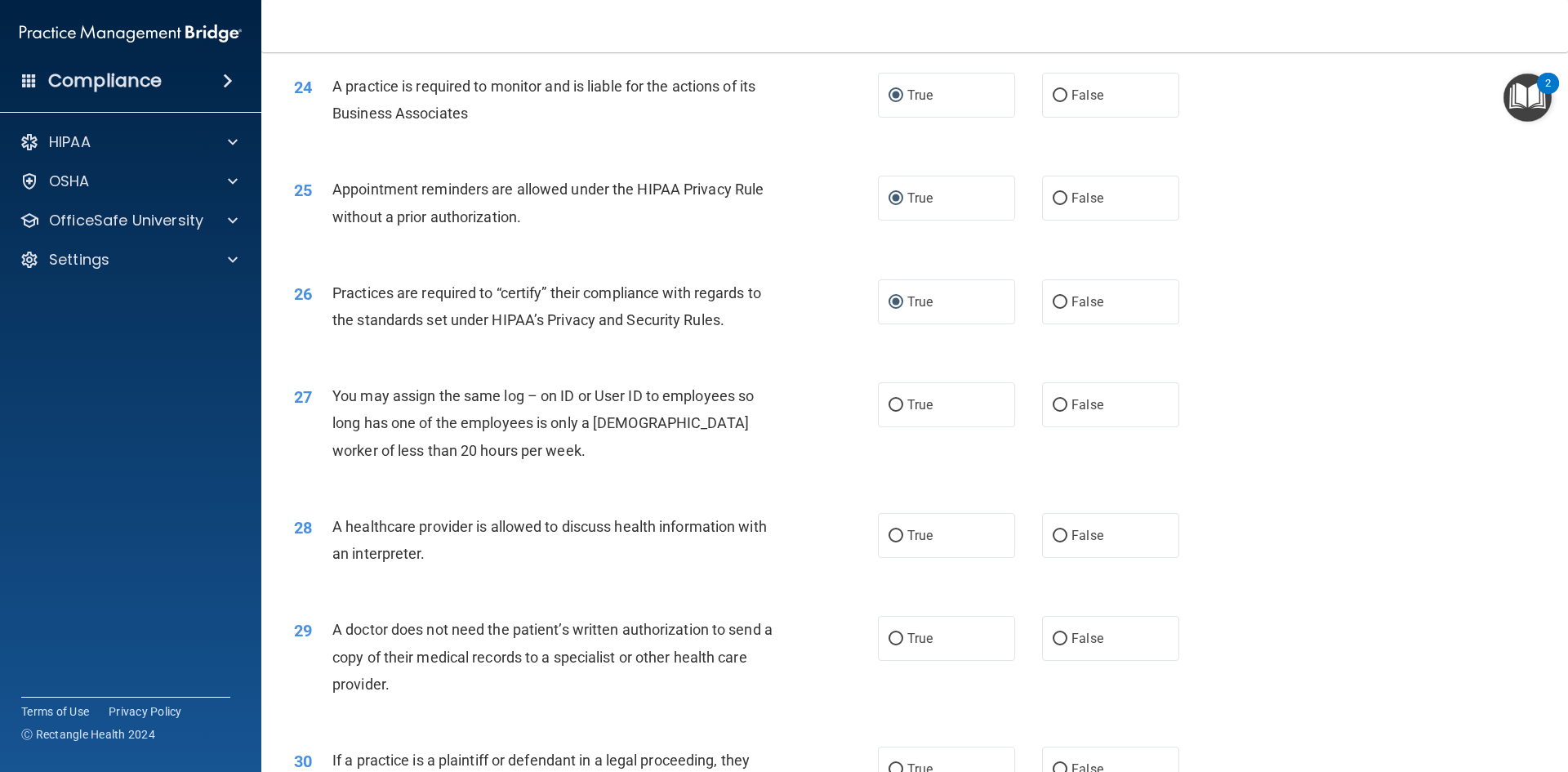
scroll to position [2860, 0]
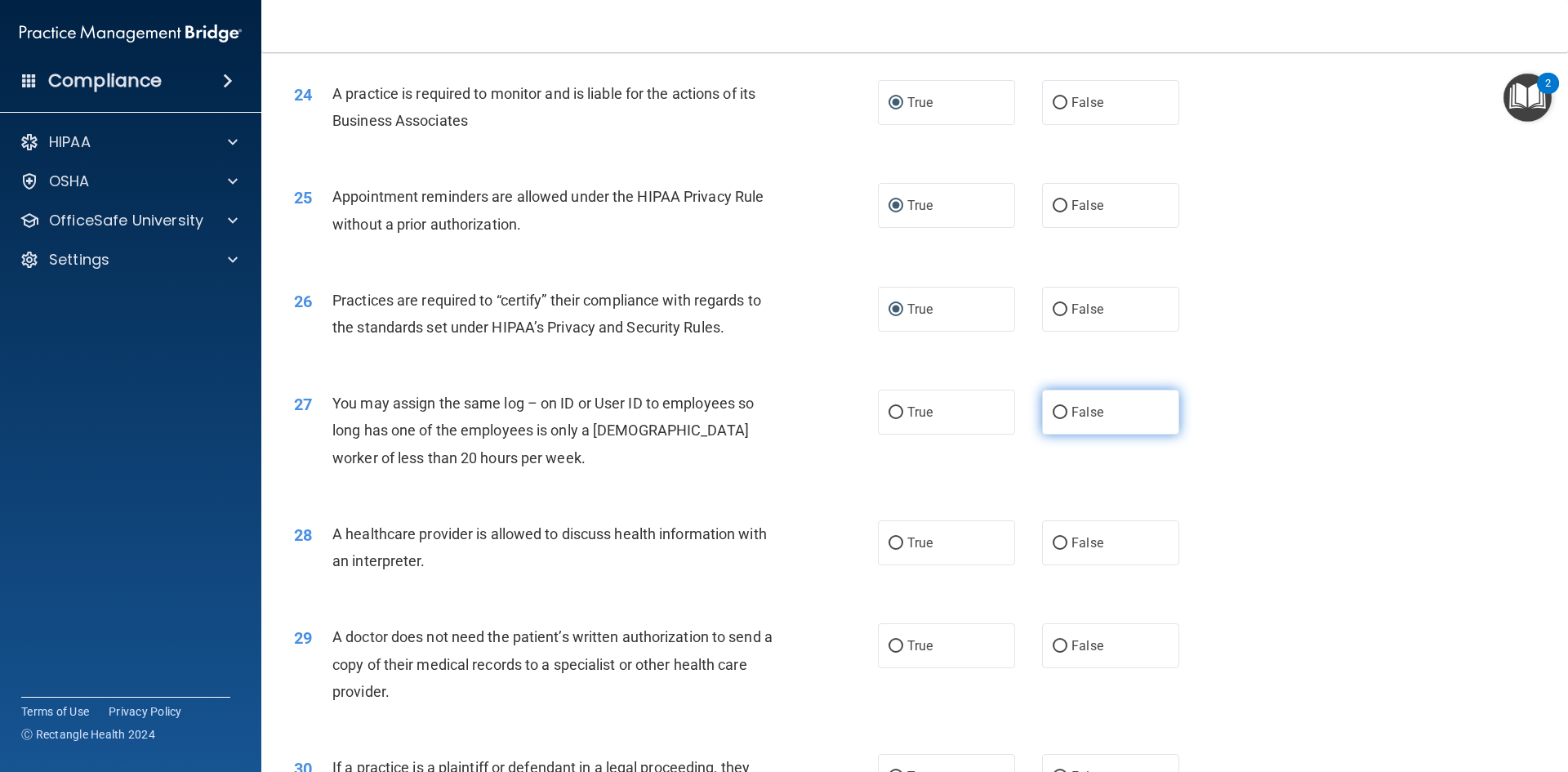
click at [1053, 409] on input "False" at bounding box center [1059, 413] width 14 height 12
radio input "true"
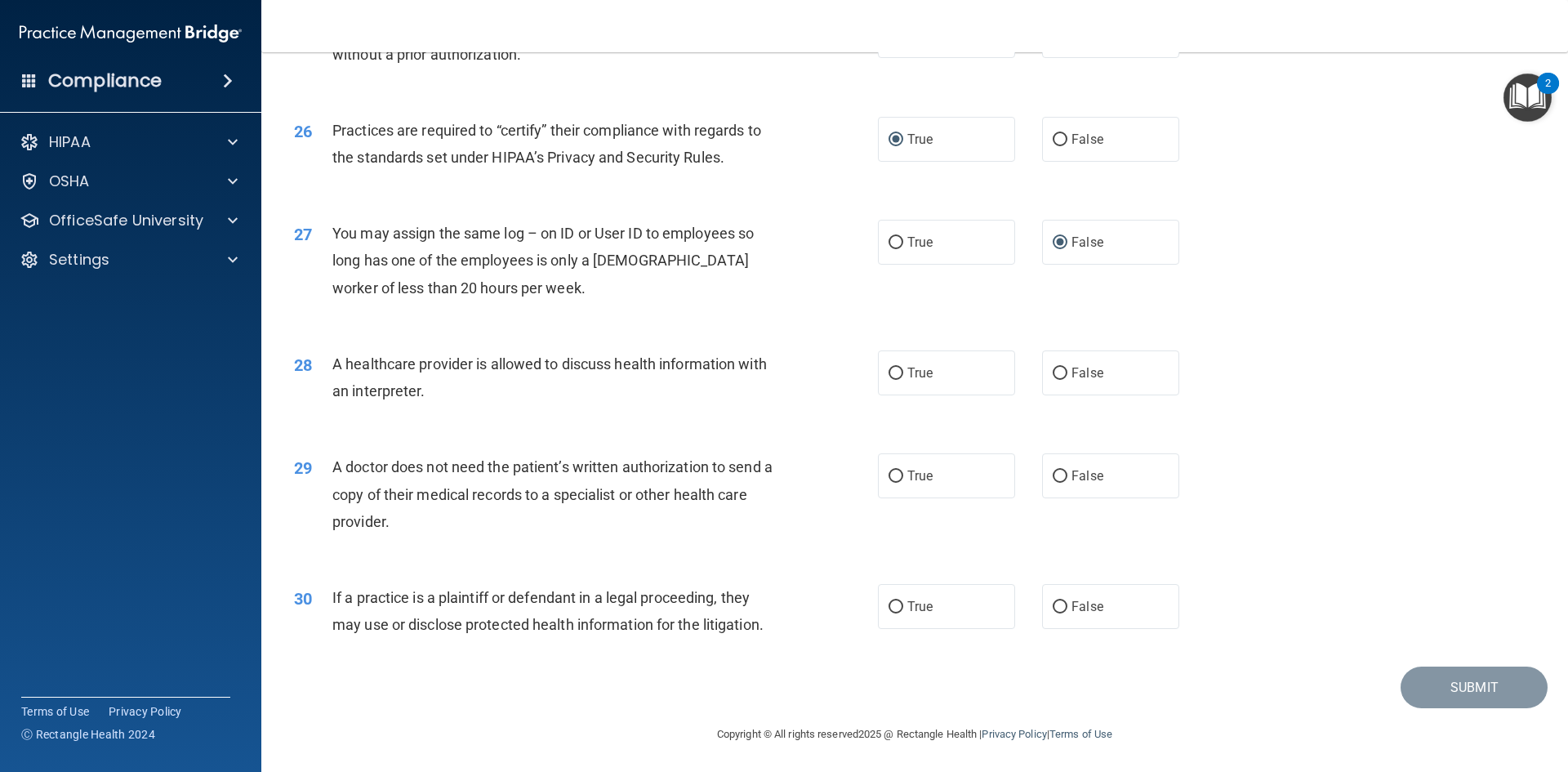
scroll to position [3032, 0]
click at [889, 370] on input "True" at bounding box center [895, 372] width 14 height 12
radio input "true"
click at [889, 470] on input "True" at bounding box center [895, 475] width 14 height 12
radio input "true"
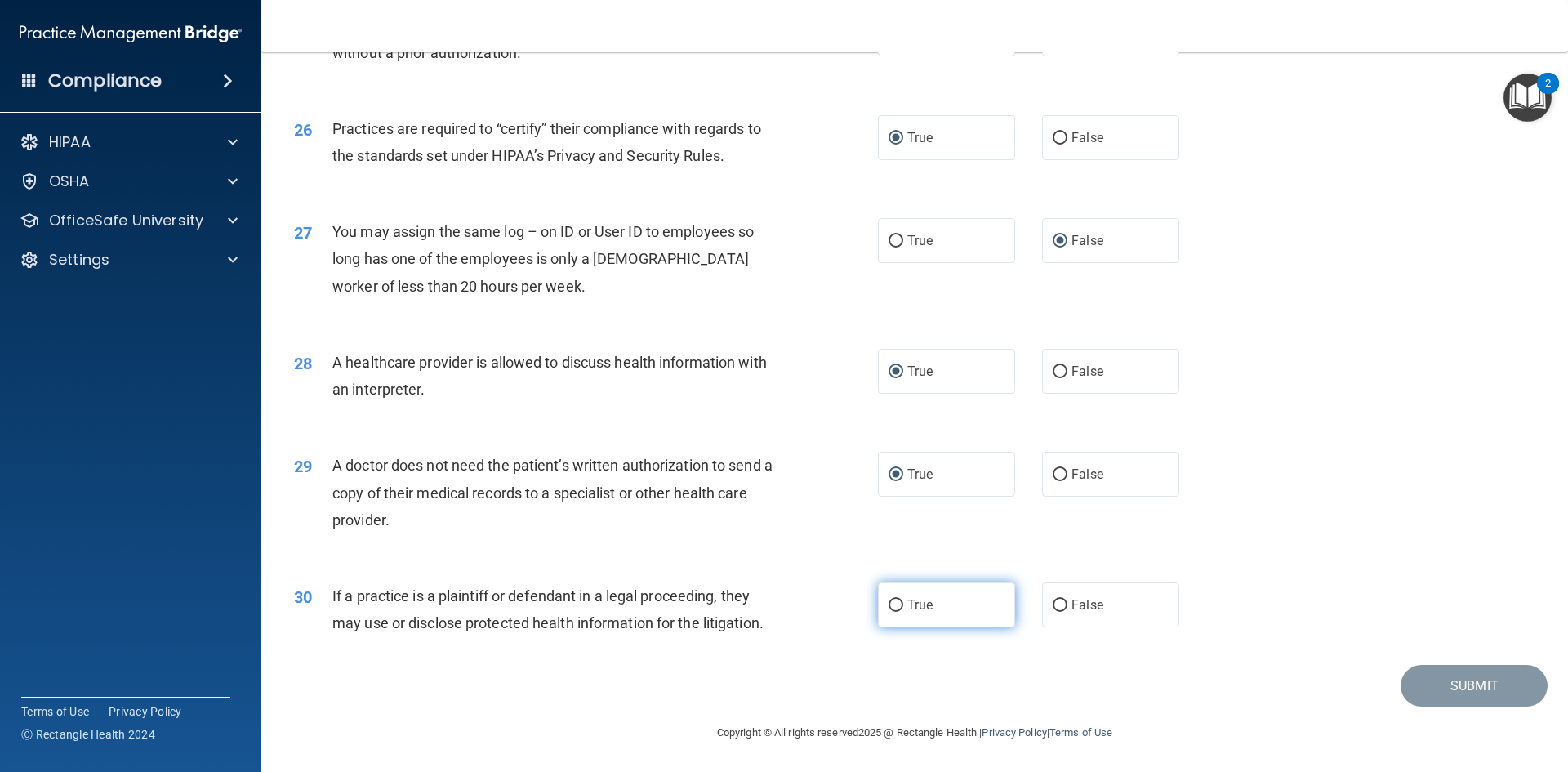
click at [891, 602] on input "True" at bounding box center [895, 606] width 14 height 12
radio input "true"
click at [1436, 689] on button "Submit" at bounding box center [1474, 686] width 147 height 41
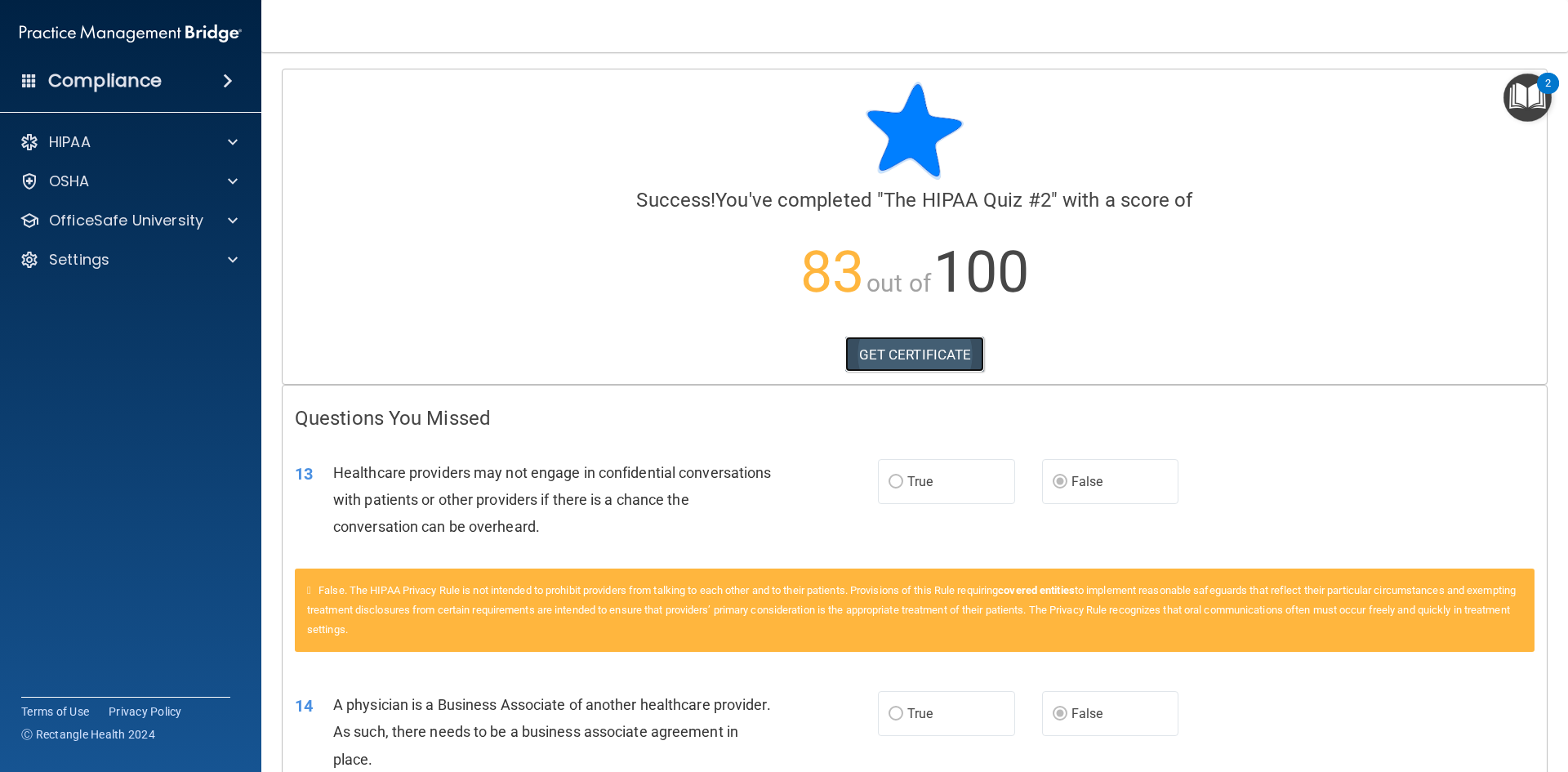
click at [849, 357] on link "GET CERTIFICATE" at bounding box center [915, 354] width 140 height 36
click at [180, 222] on p "OfficeSafe University" at bounding box center [126, 221] width 154 height 19
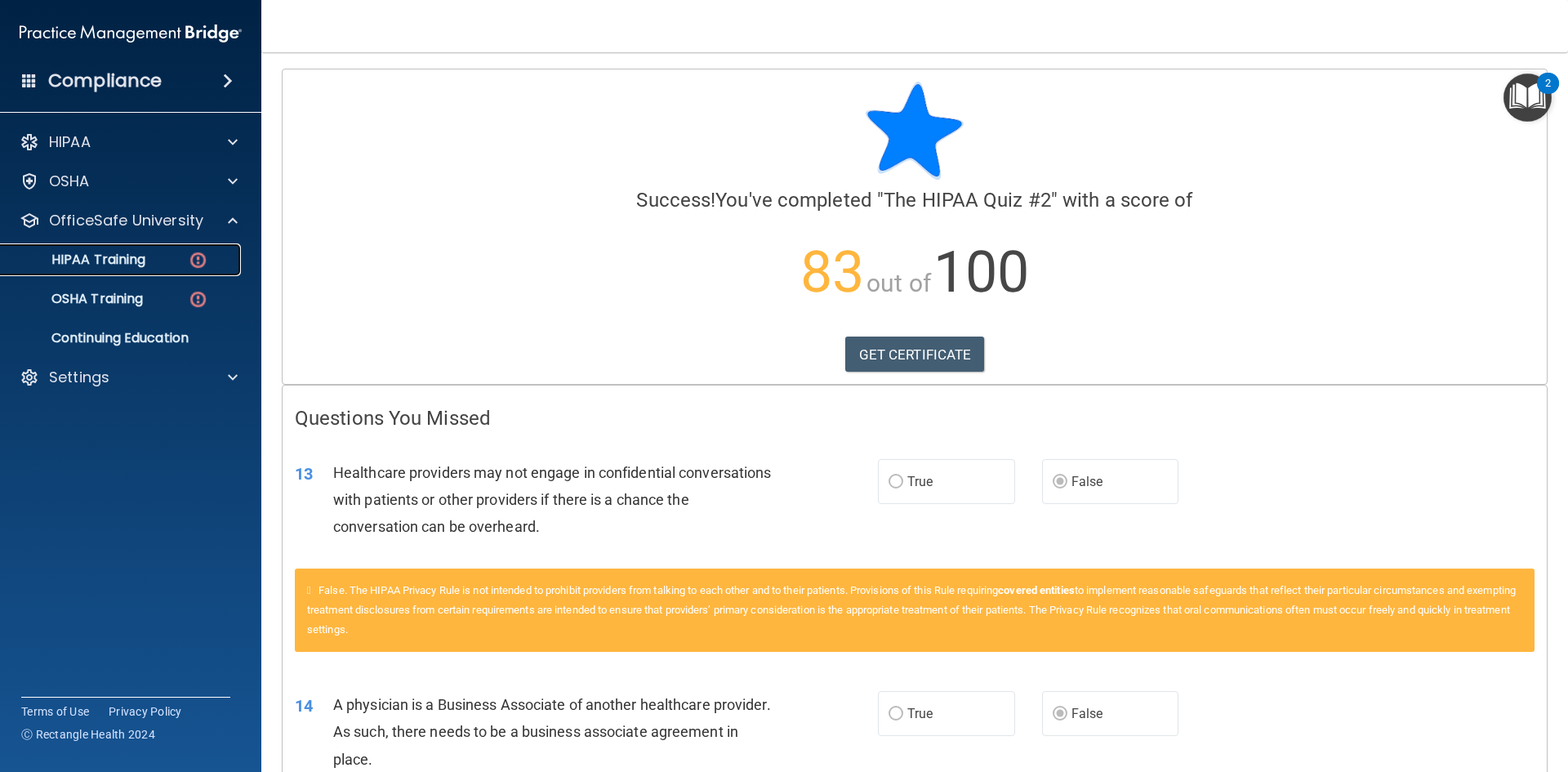
click at [147, 259] on div "HIPAA Training" at bounding box center [122, 259] width 223 height 16
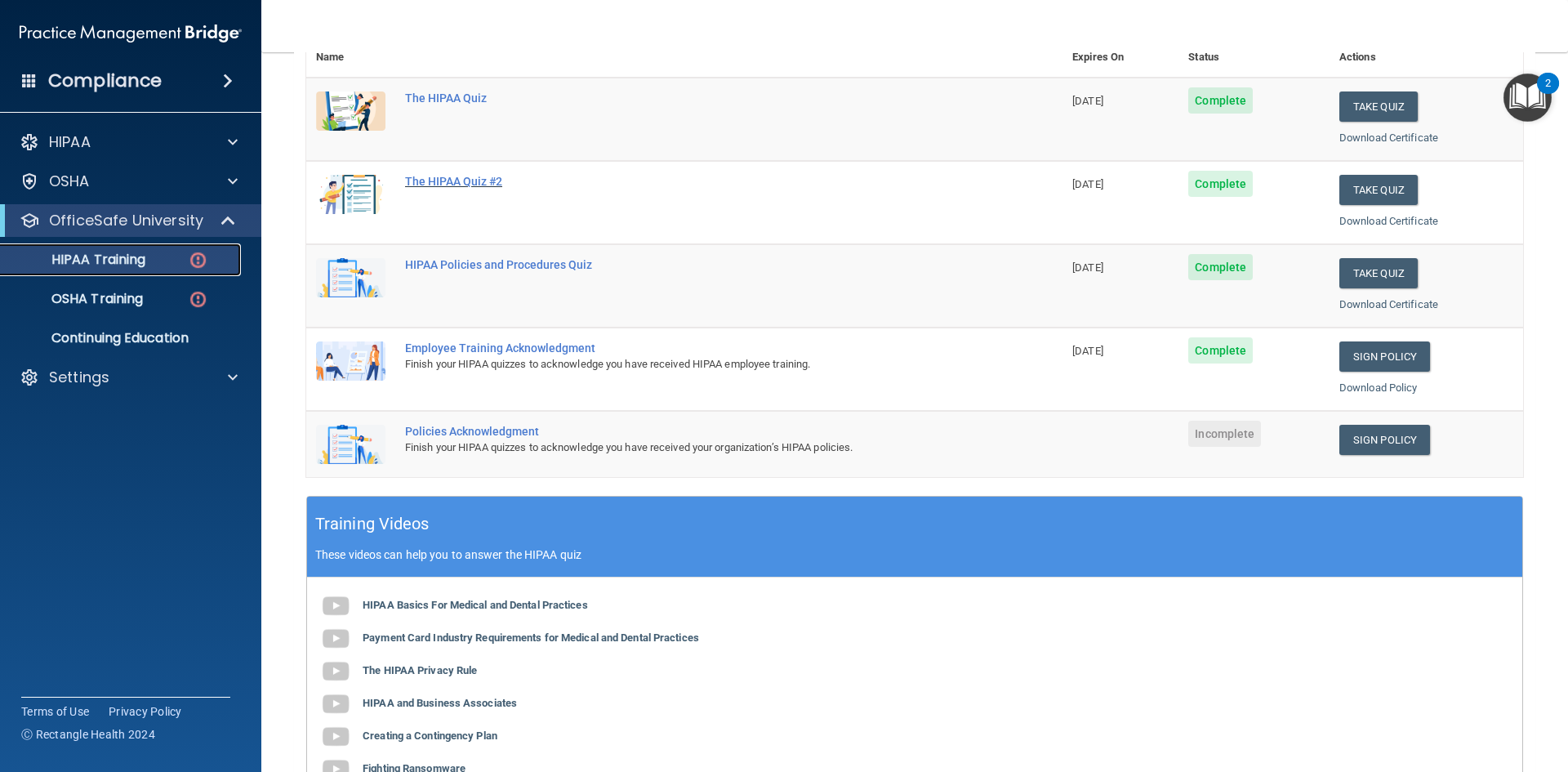
scroll to position [245, 0]
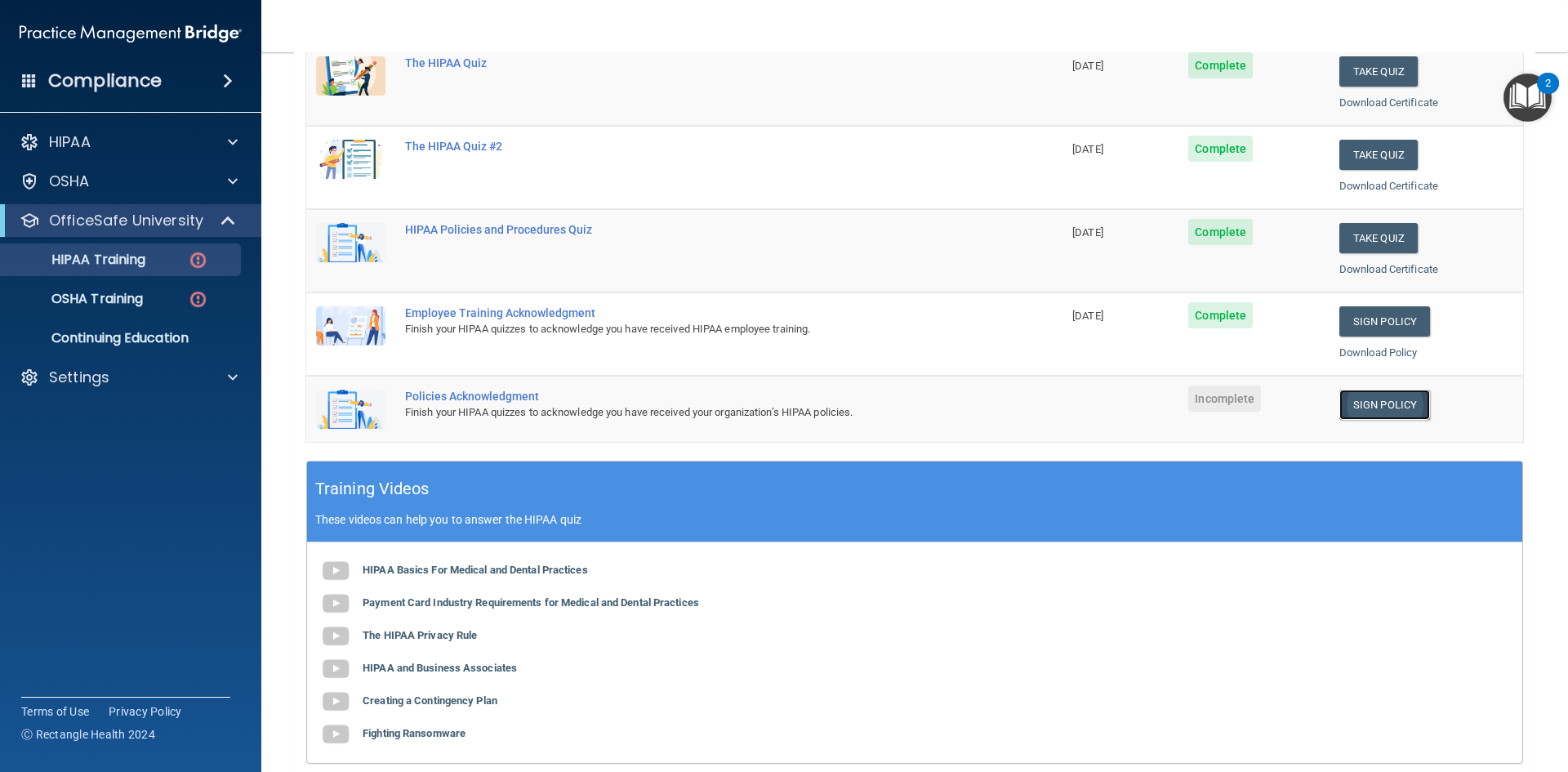
click at [1371, 401] on link "Sign Policy" at bounding box center [1385, 404] width 90 height 30
click at [86, 381] on p "Settings" at bounding box center [79, 377] width 60 height 19
click at [87, 451] on p "Sign Out" at bounding box center [122, 455] width 223 height 16
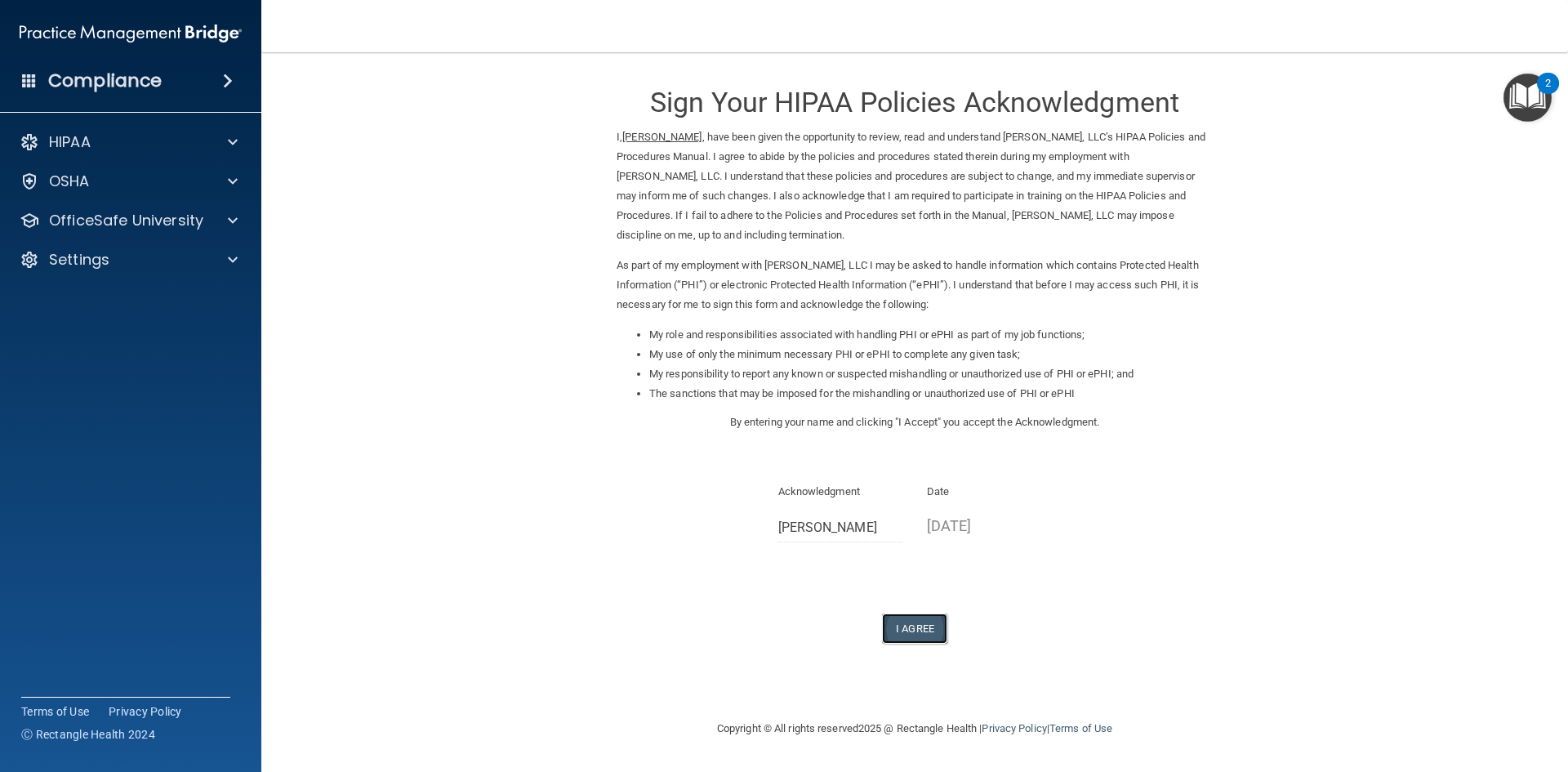
click at [925, 627] on button "I Agree" at bounding box center [915, 628] width 65 height 30
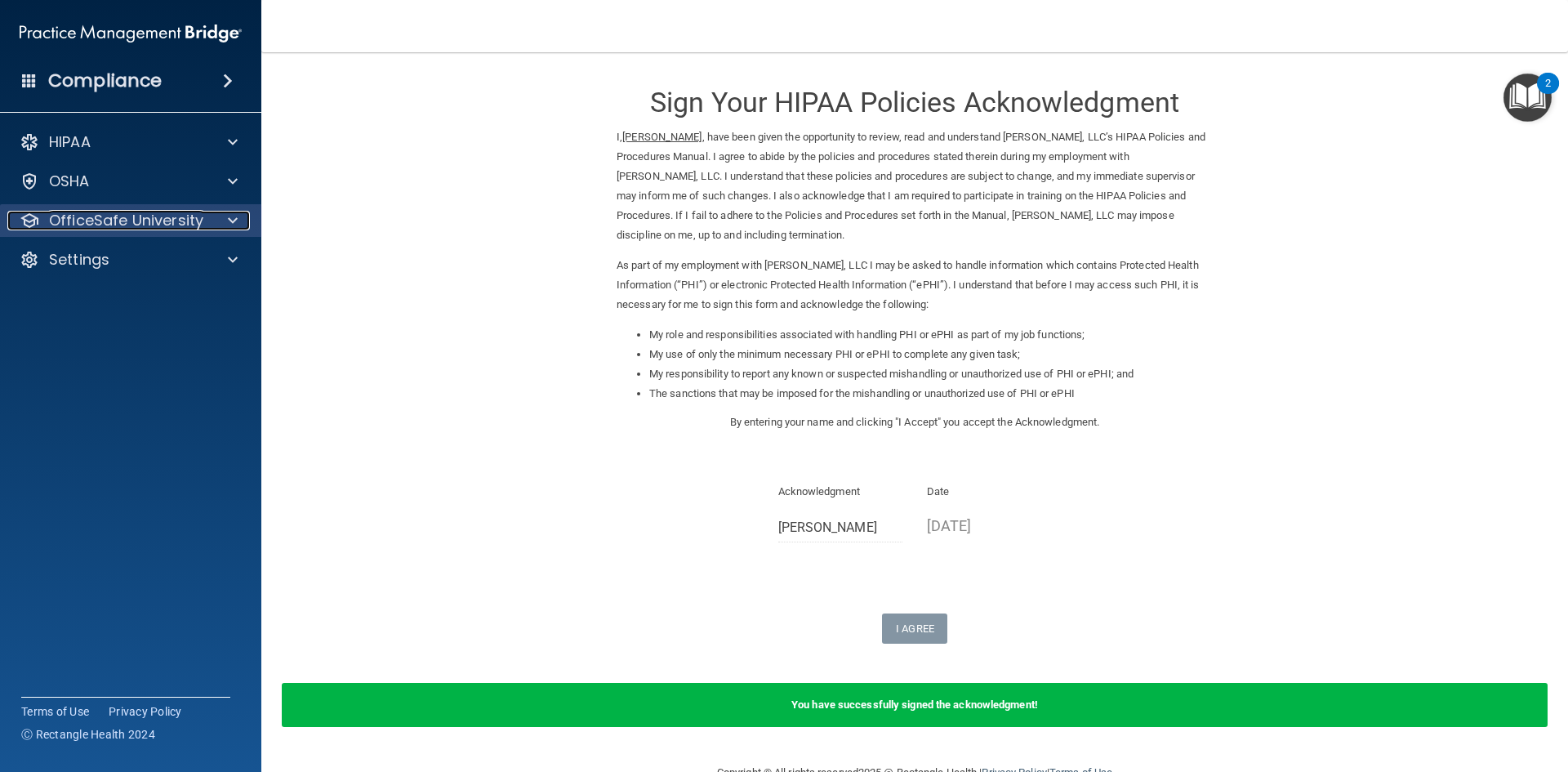
click at [220, 216] on div at bounding box center [230, 221] width 41 height 19
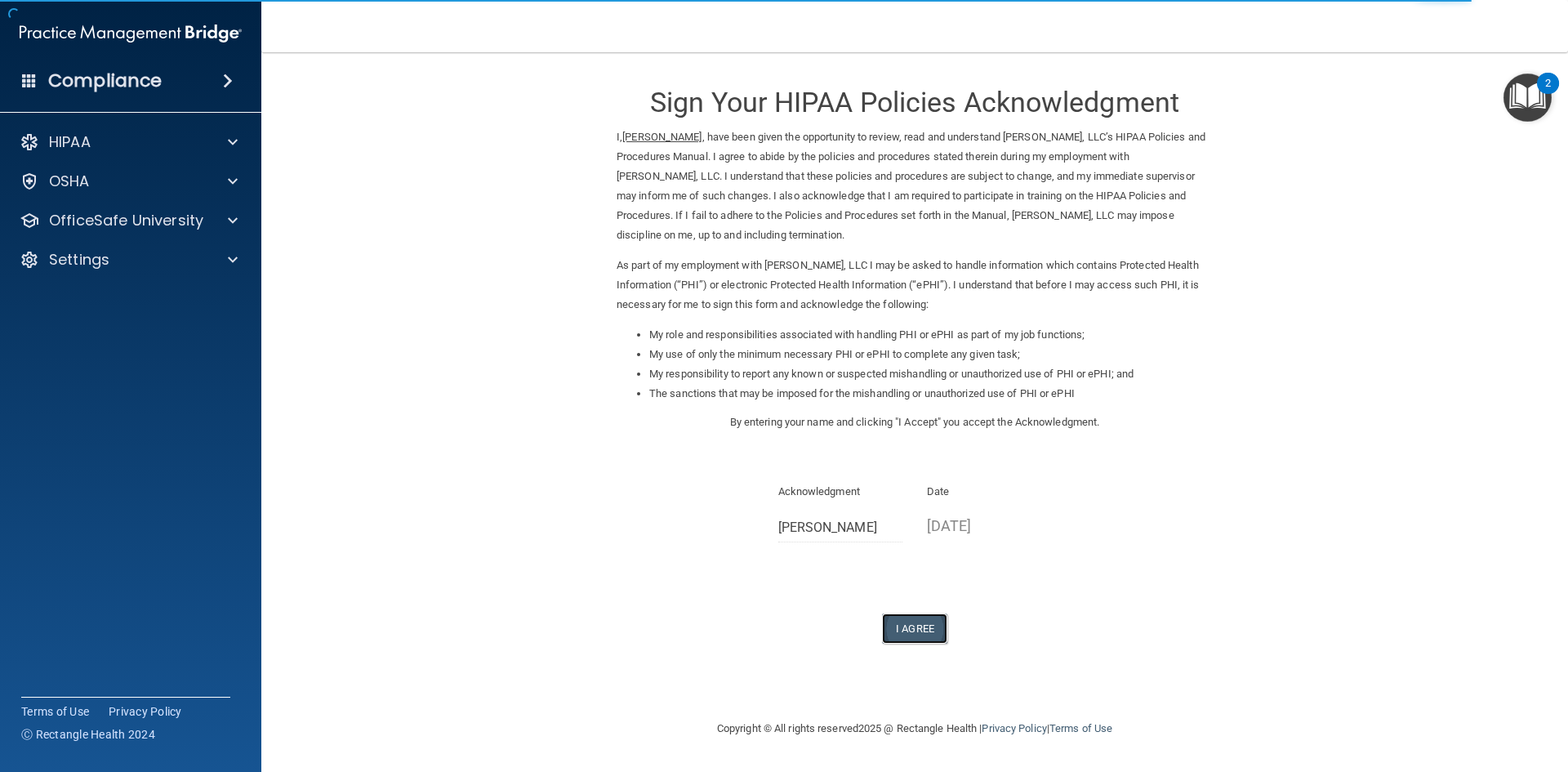
click at [913, 623] on button "I Agree" at bounding box center [915, 628] width 65 height 30
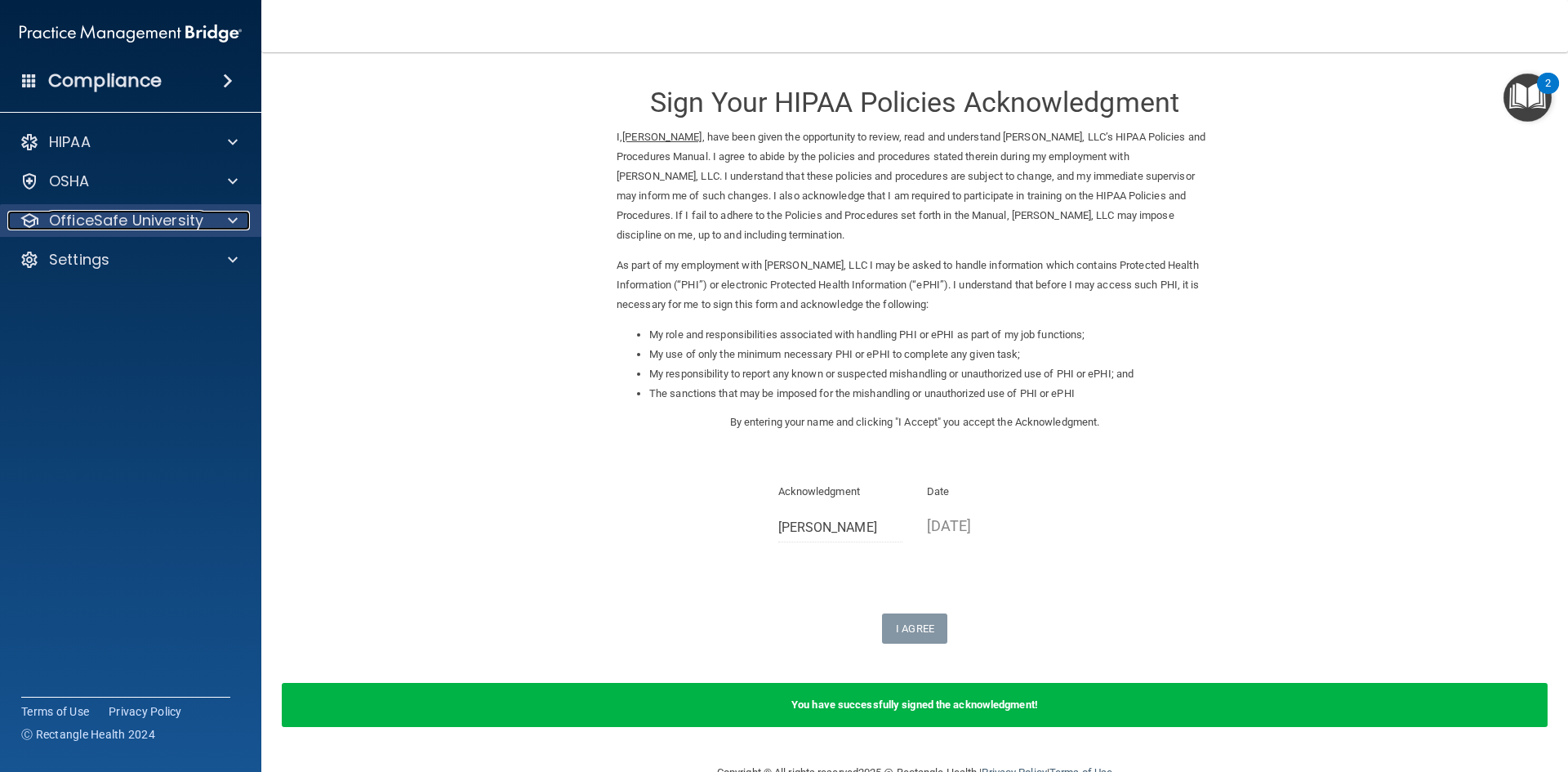
click at [121, 227] on p "OfficeSafe University" at bounding box center [126, 221] width 154 height 19
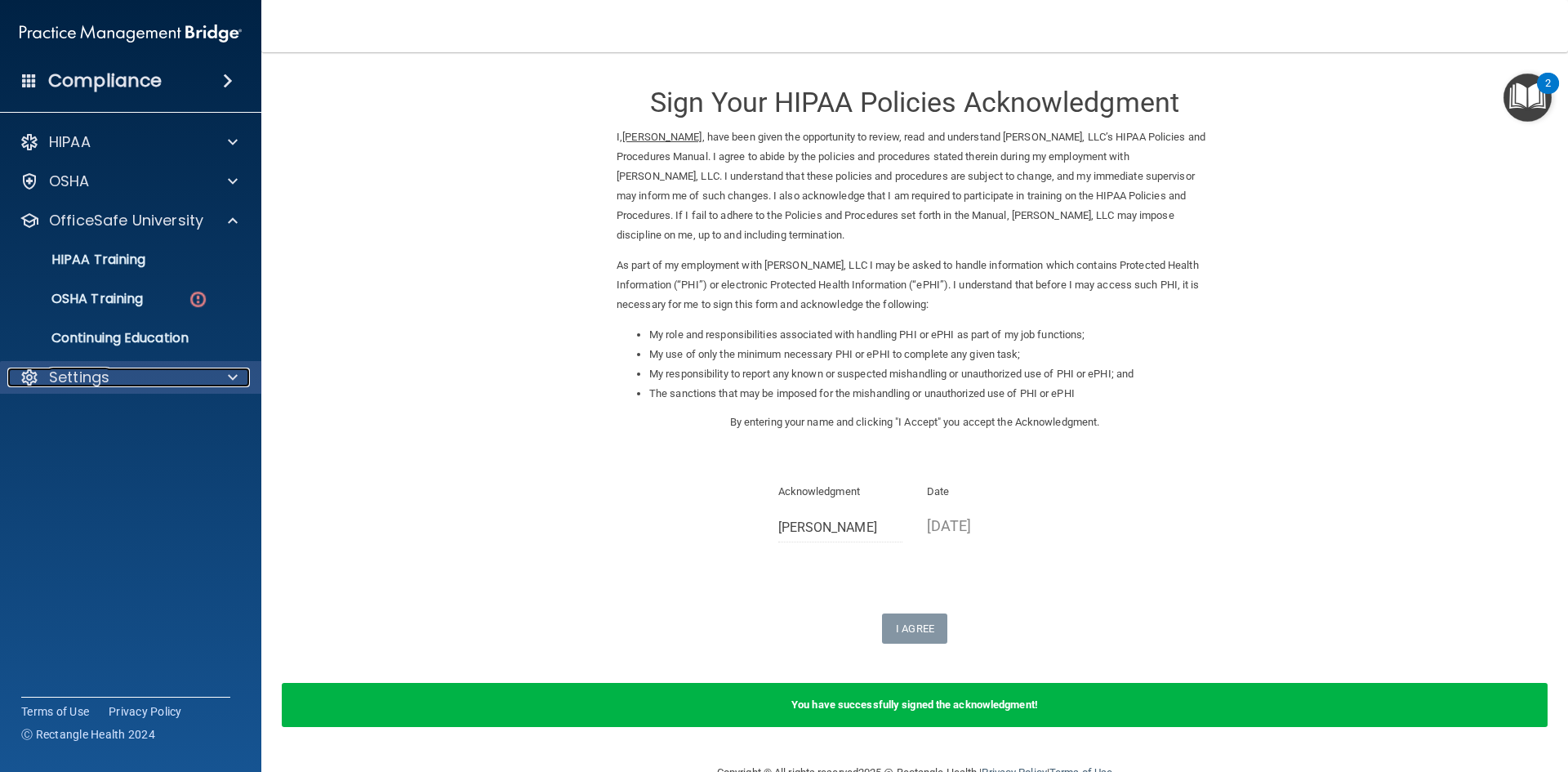
click at [110, 375] on div "Settings" at bounding box center [108, 377] width 202 height 19
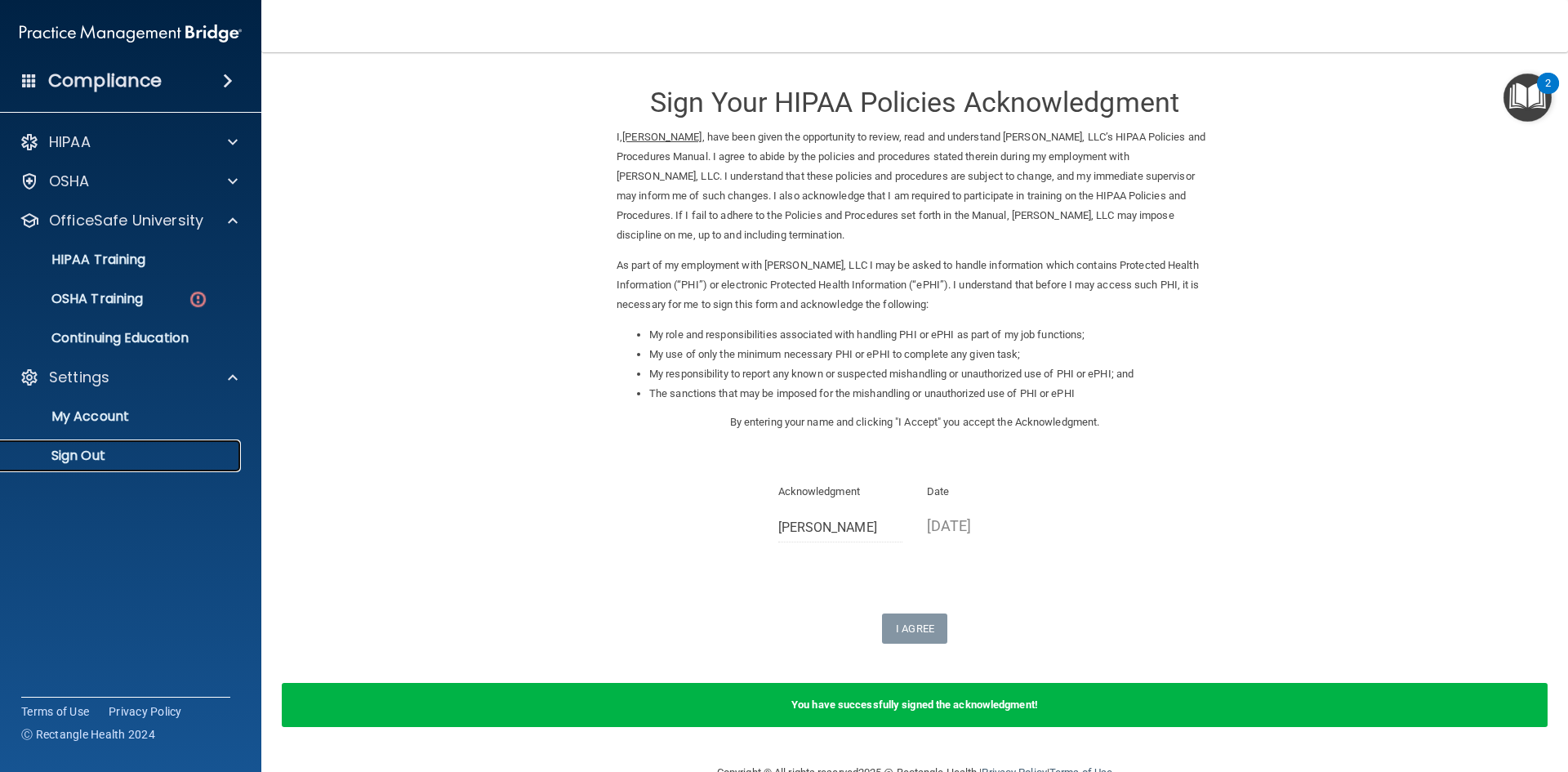
click at [100, 451] on p "Sign Out" at bounding box center [122, 455] width 223 height 16
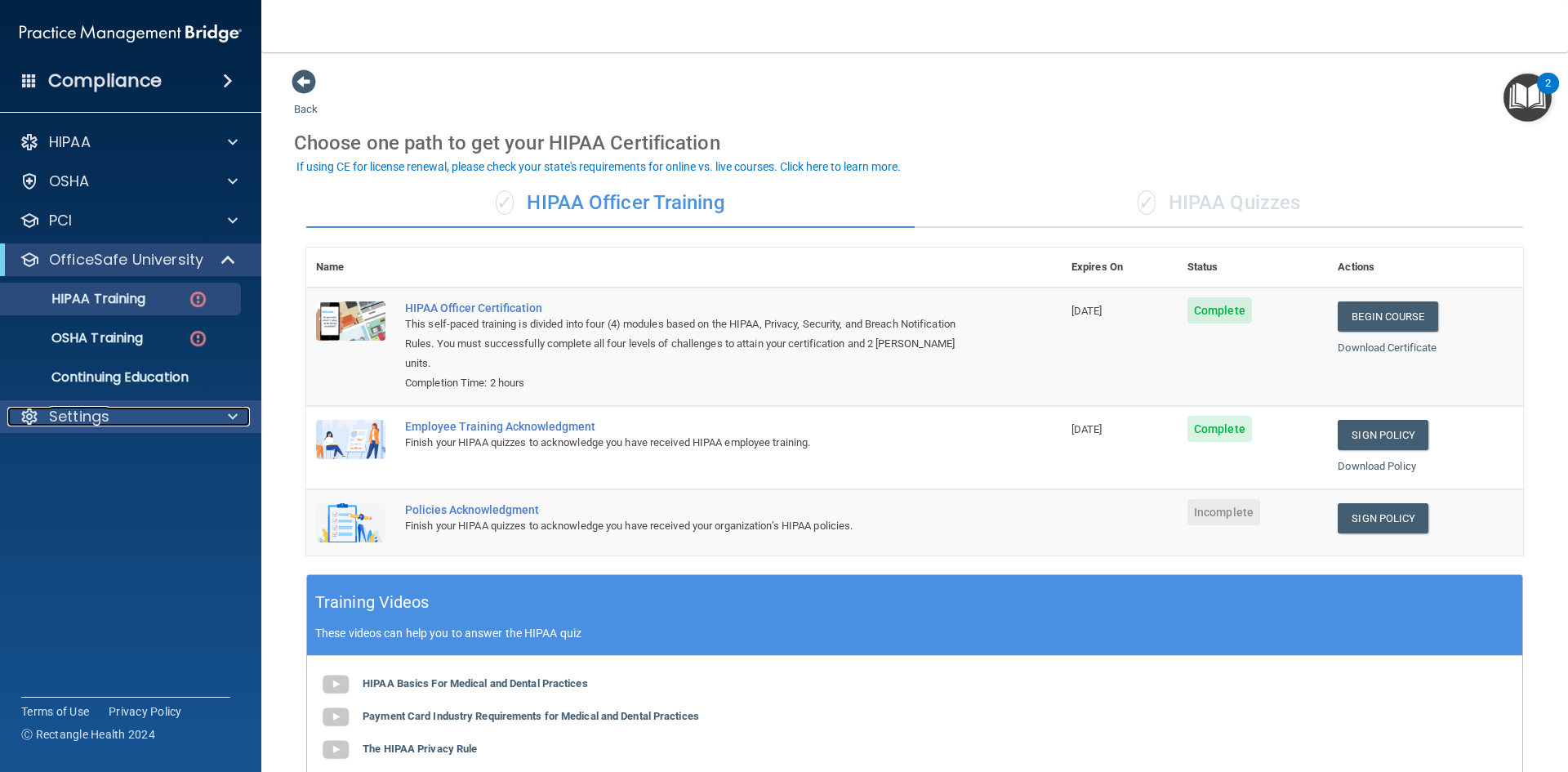
click at [107, 414] on p "Settings" at bounding box center [79, 417] width 60 height 19
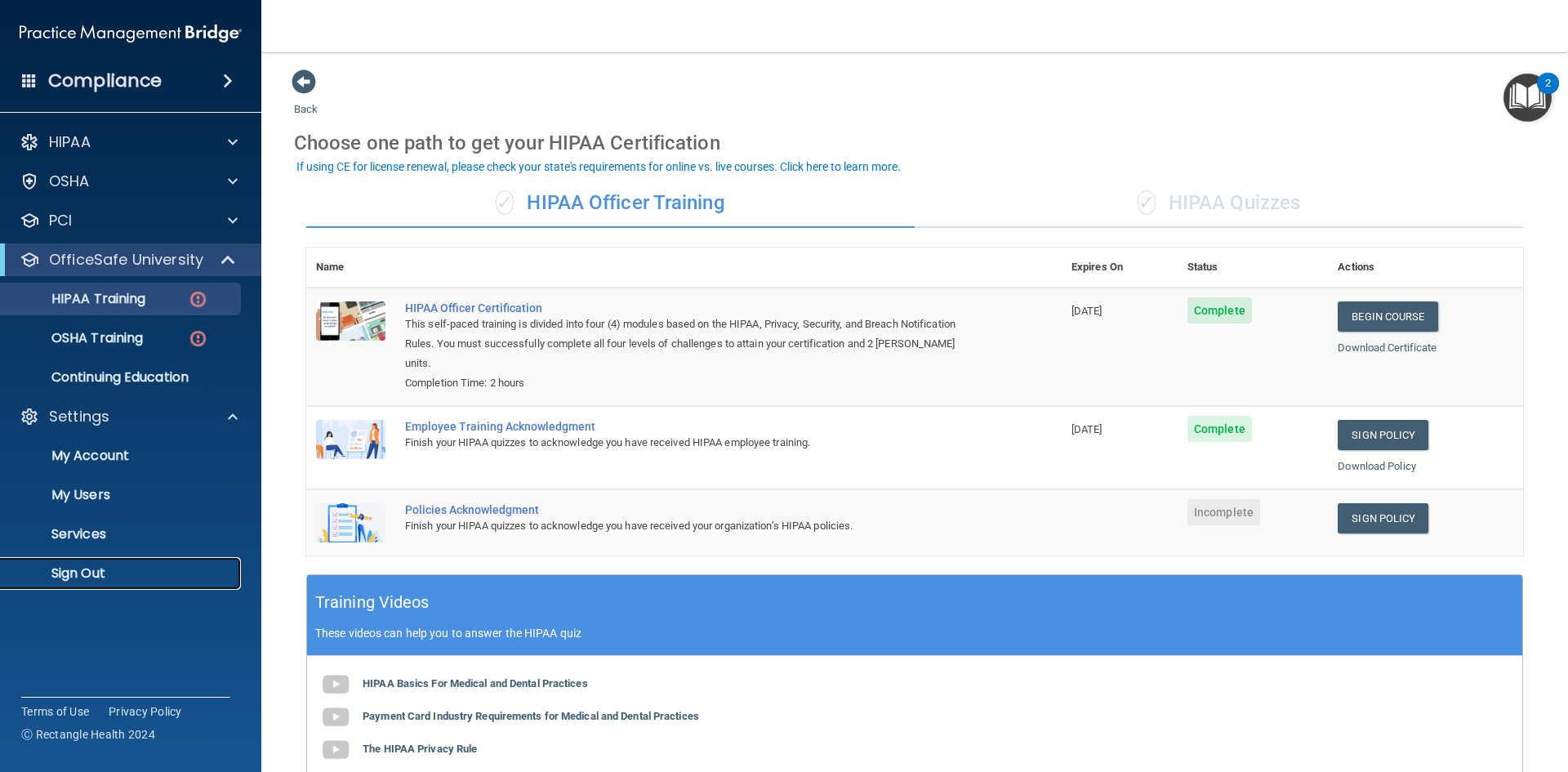
click at [92, 570] on p "Sign Out" at bounding box center [122, 573] width 223 height 16
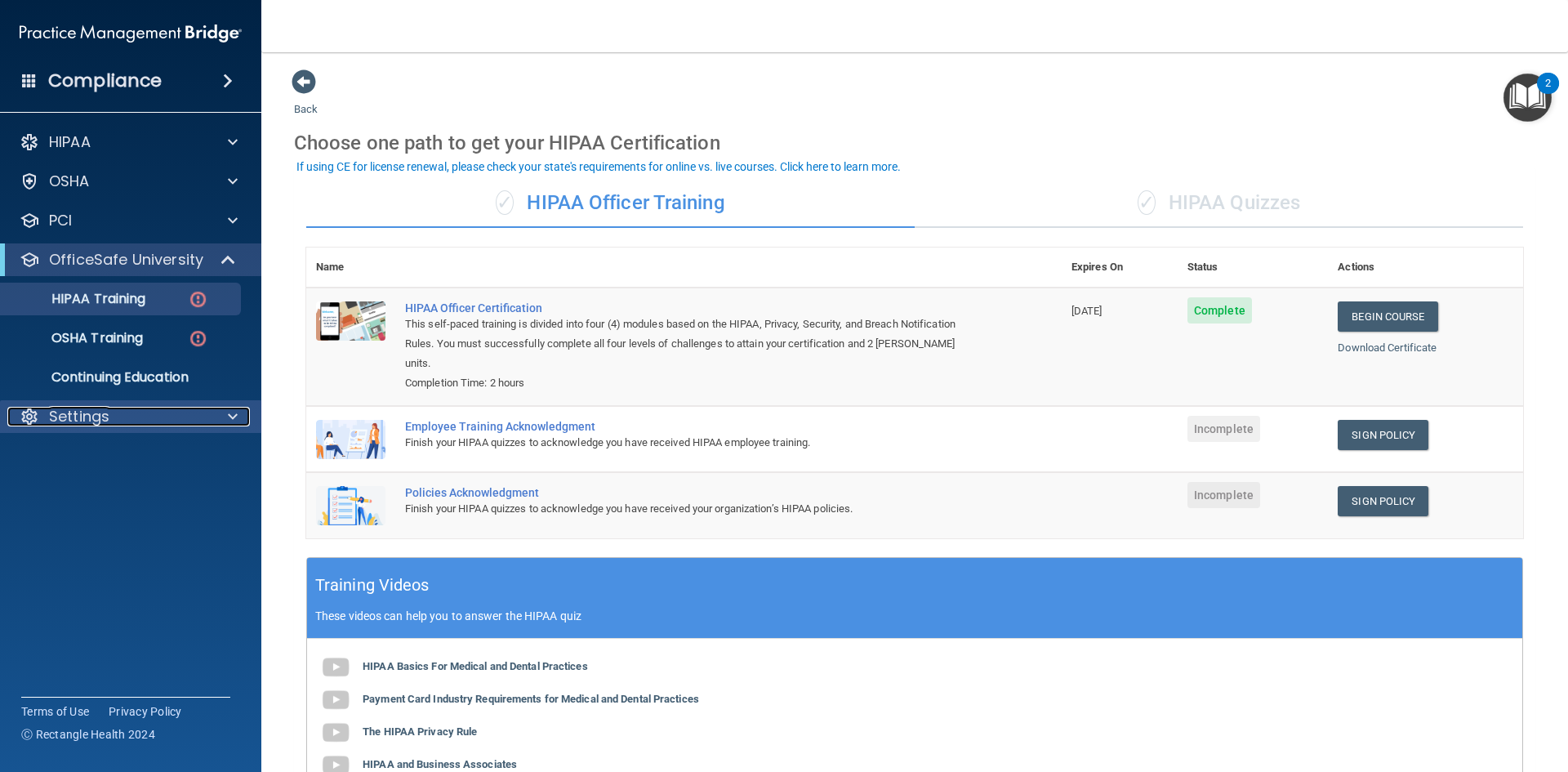
click at [77, 413] on p "Settings" at bounding box center [79, 417] width 60 height 19
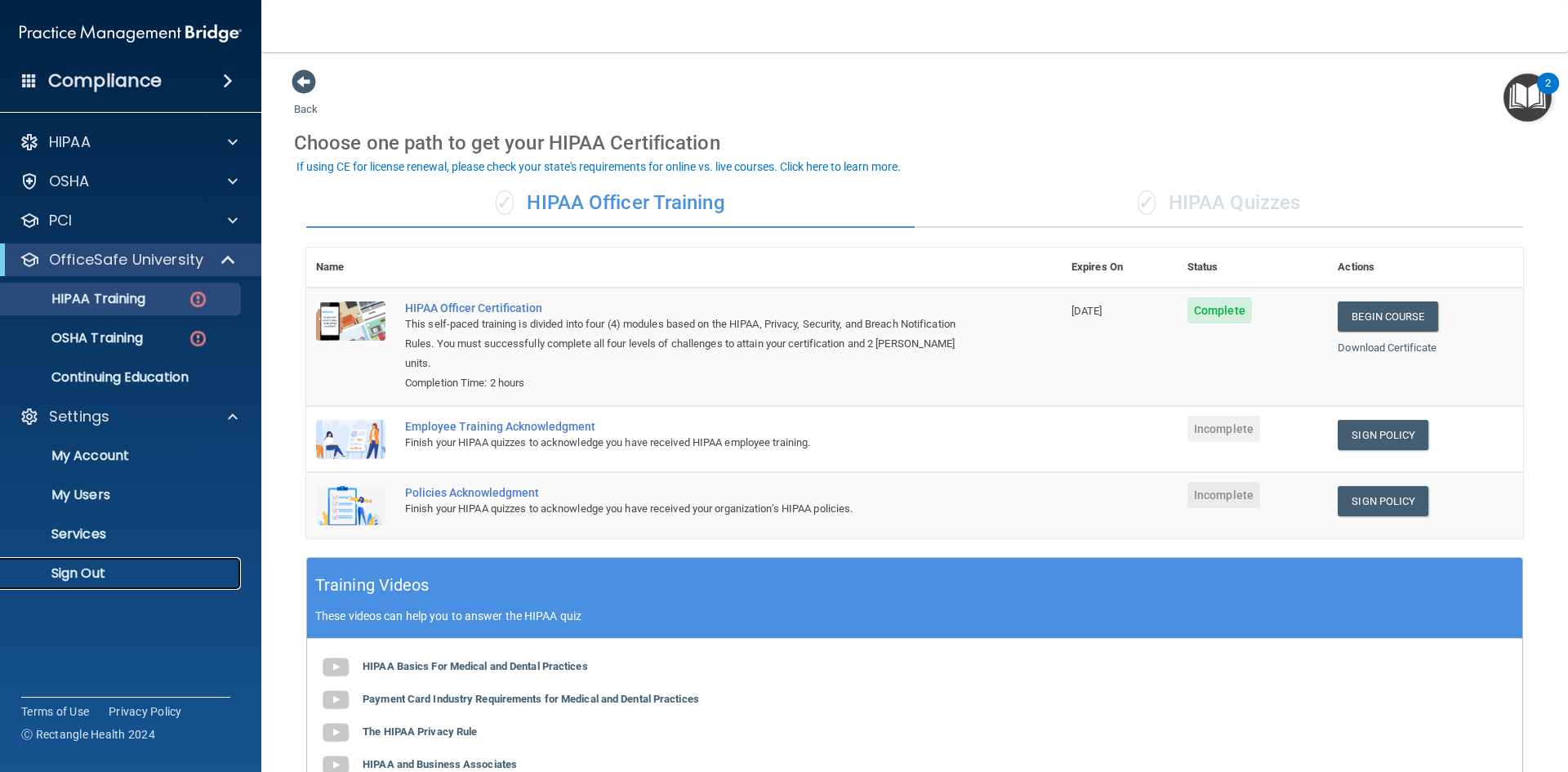
click at [80, 571] on p "Sign Out" at bounding box center [122, 573] width 223 height 16
